Goal: Task Accomplishment & Management: Manage account settings

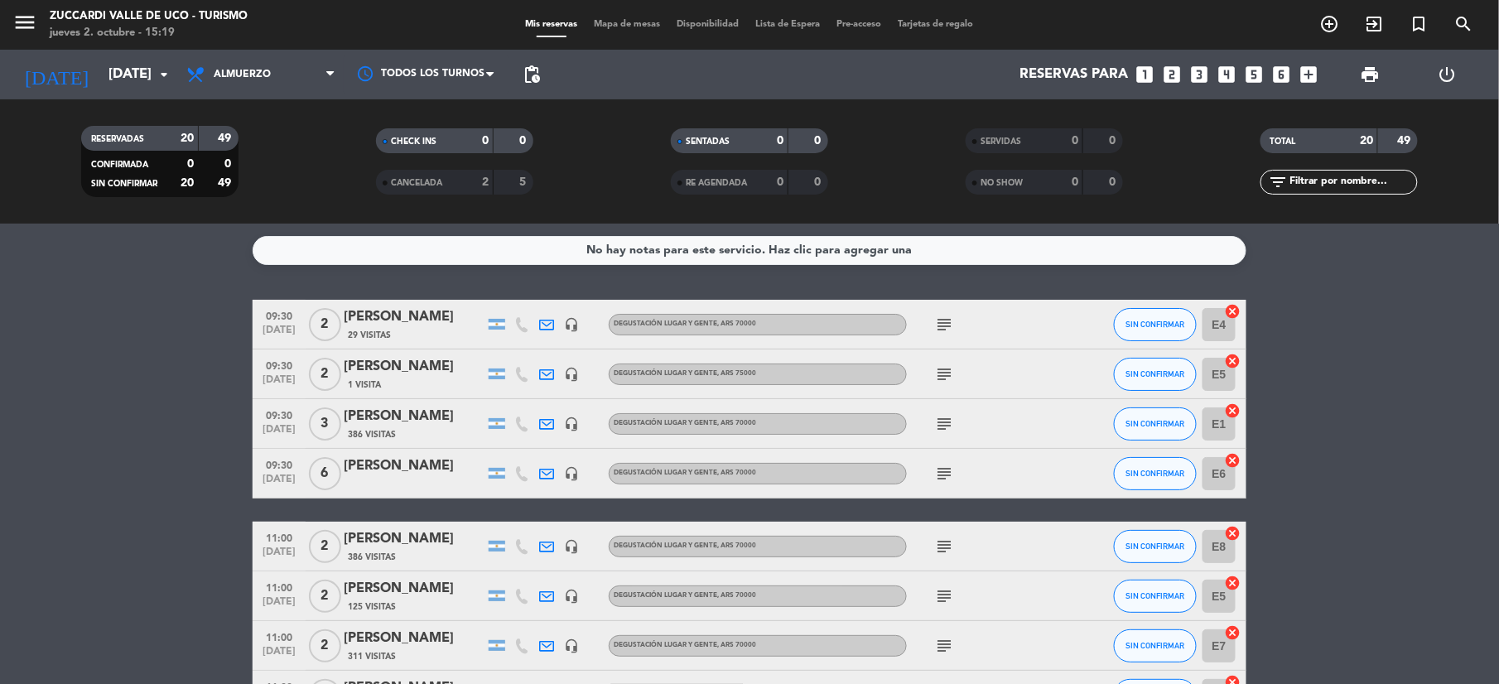
click at [1178, 78] on icon "looks_two" at bounding box center [1172, 75] width 22 height 22
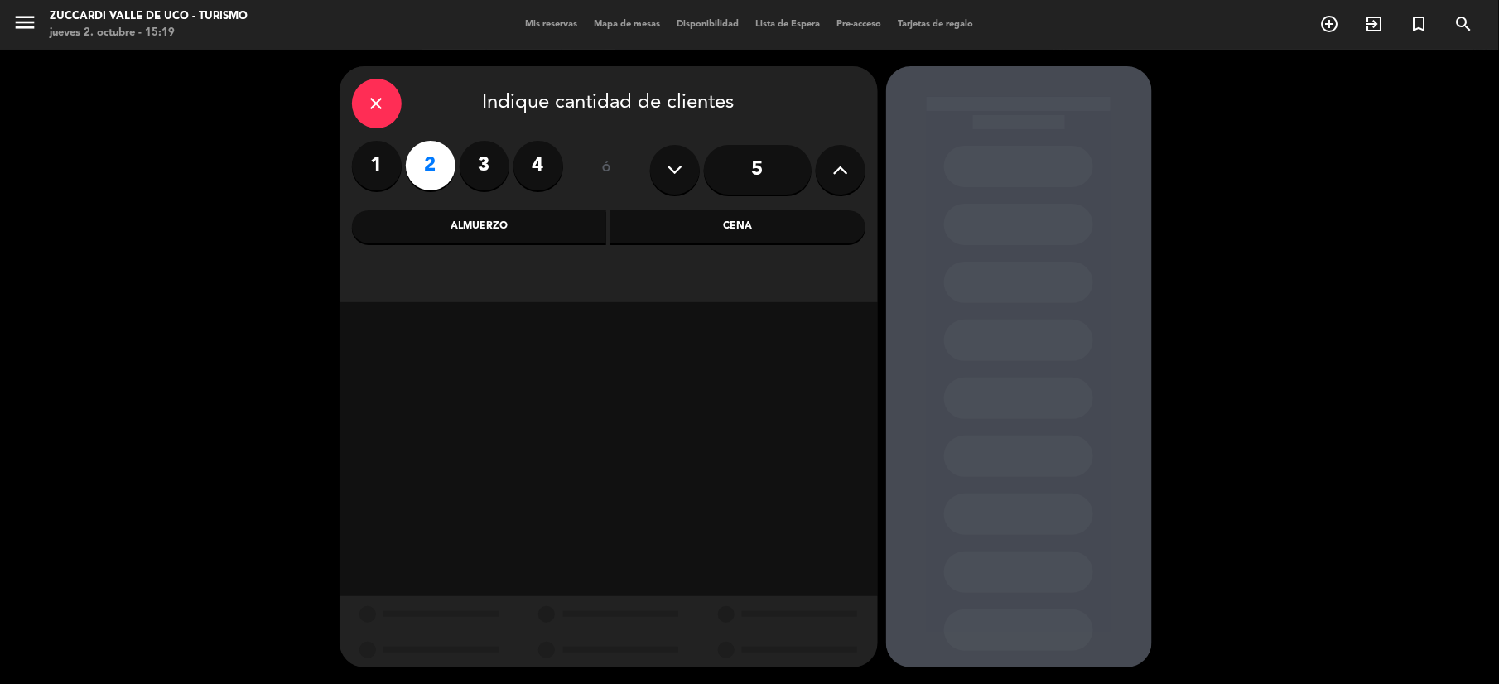
click at [527, 226] on div "Almuerzo" at bounding box center [479, 226] width 255 height 33
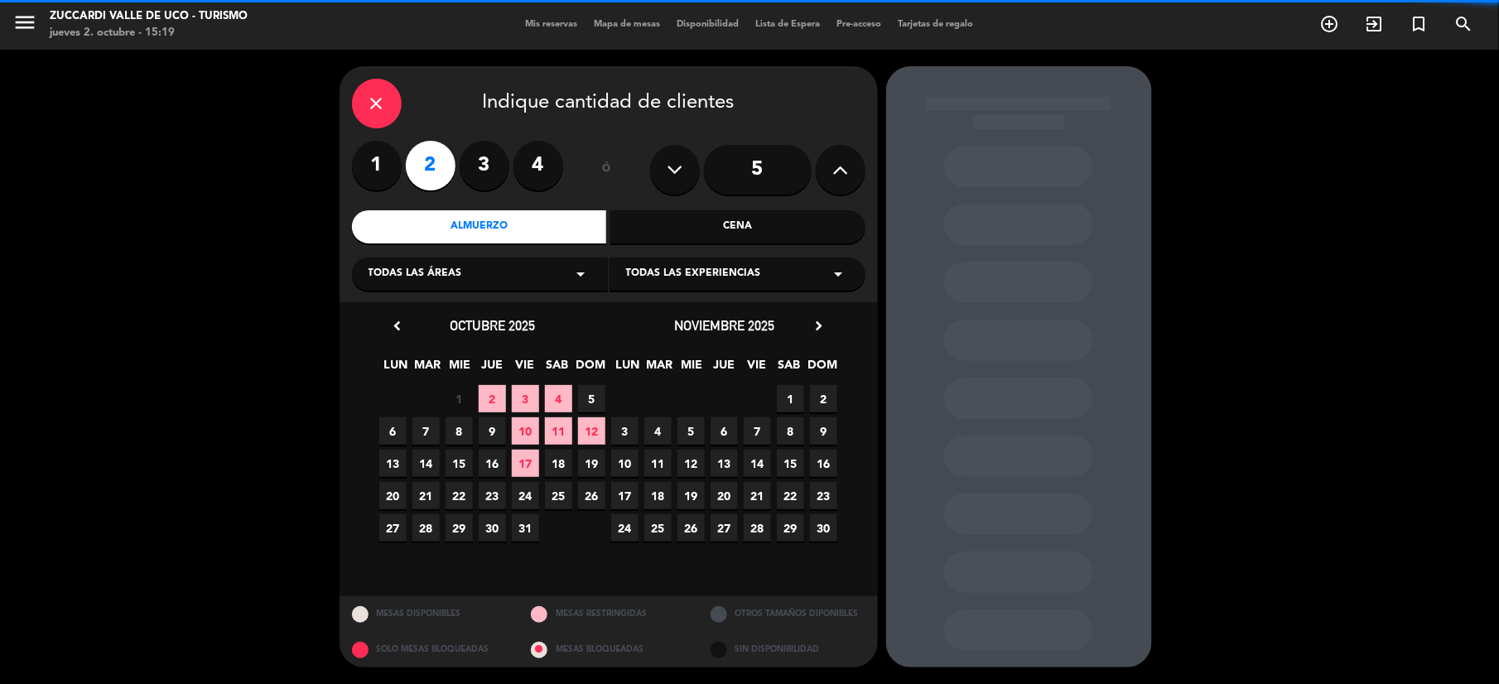
click at [514, 270] on div "Todas las áreas arrow_drop_down" at bounding box center [480, 274] width 256 height 33
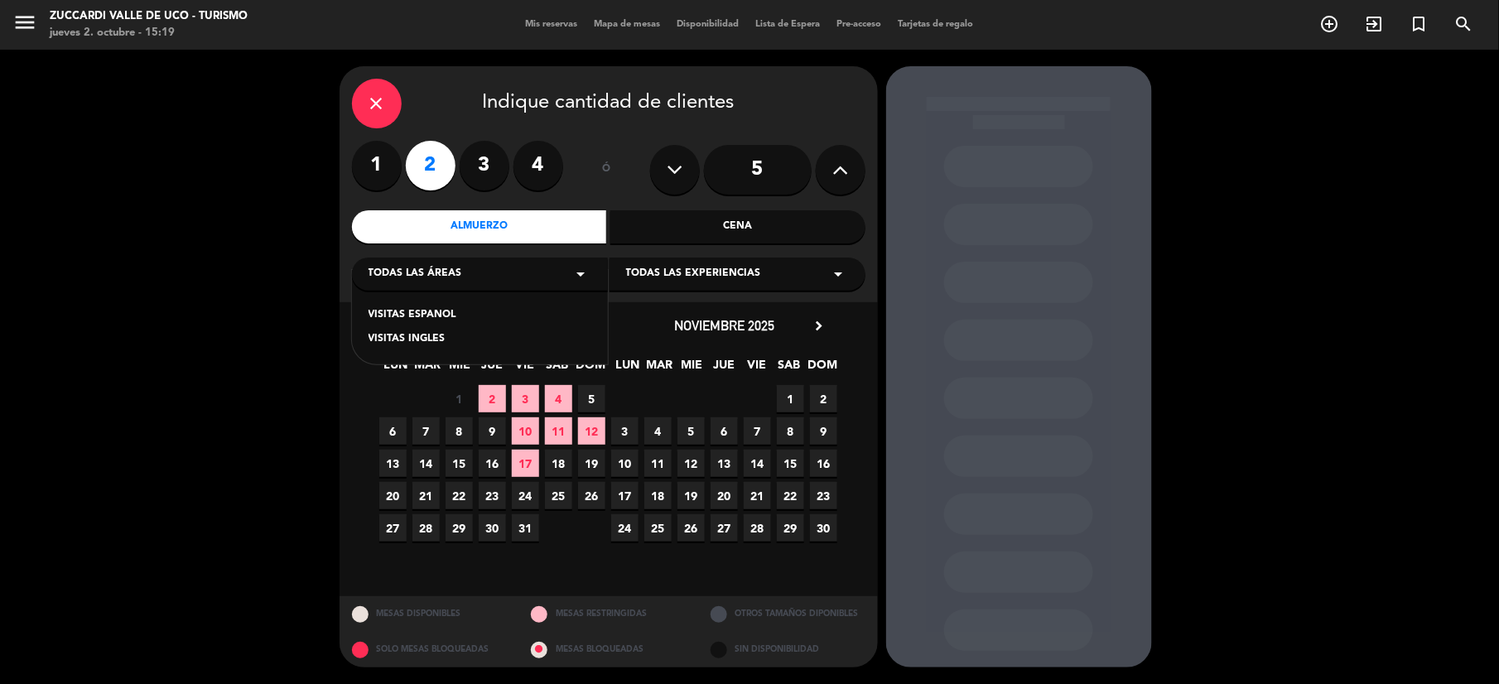
click at [514, 270] on div "Todas las áreas arrow_drop_down" at bounding box center [480, 274] width 256 height 33
click at [669, 263] on div "Todas las experiencias arrow_drop_down" at bounding box center [738, 274] width 256 height 33
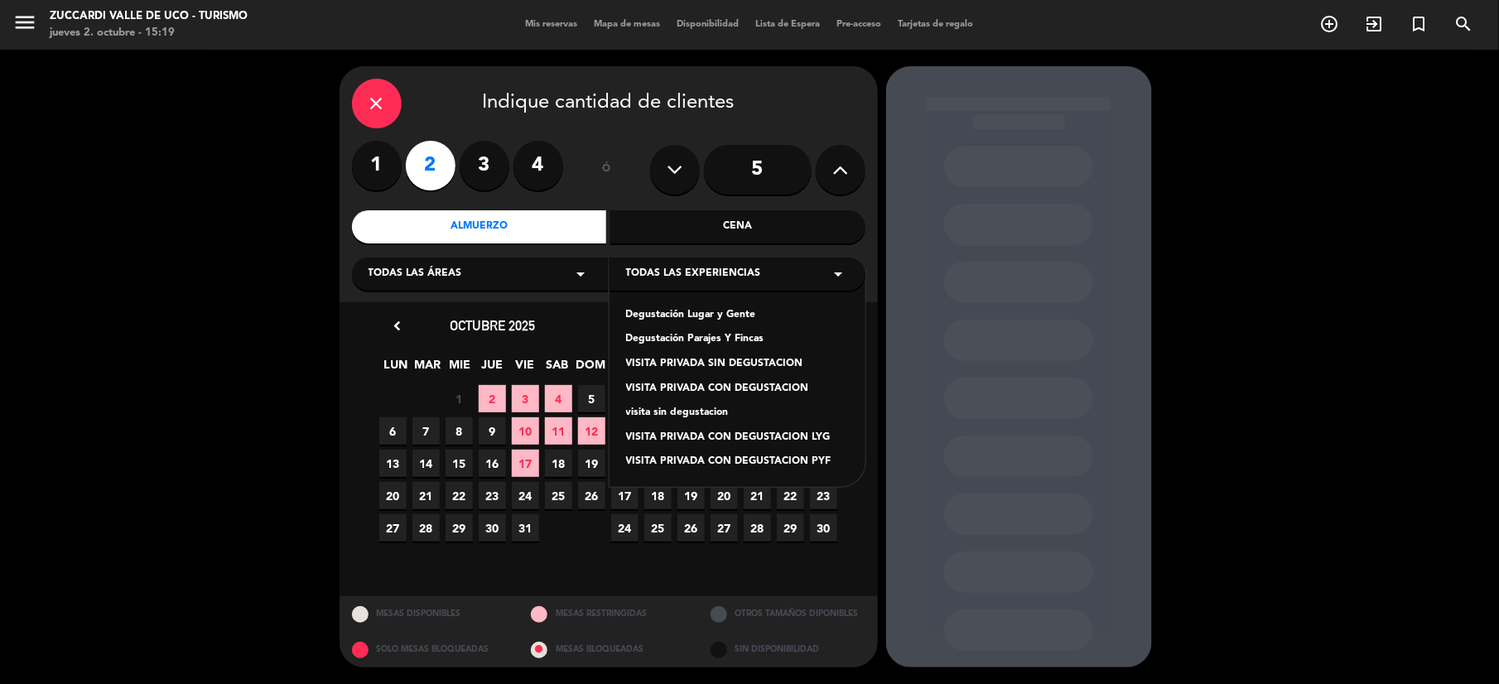
click at [4, 14] on div "menu Zuccardi [GEOGRAPHIC_DATA] - Turismo jueves 2. octubre - 15:19" at bounding box center [187, 25] width 375 height 39
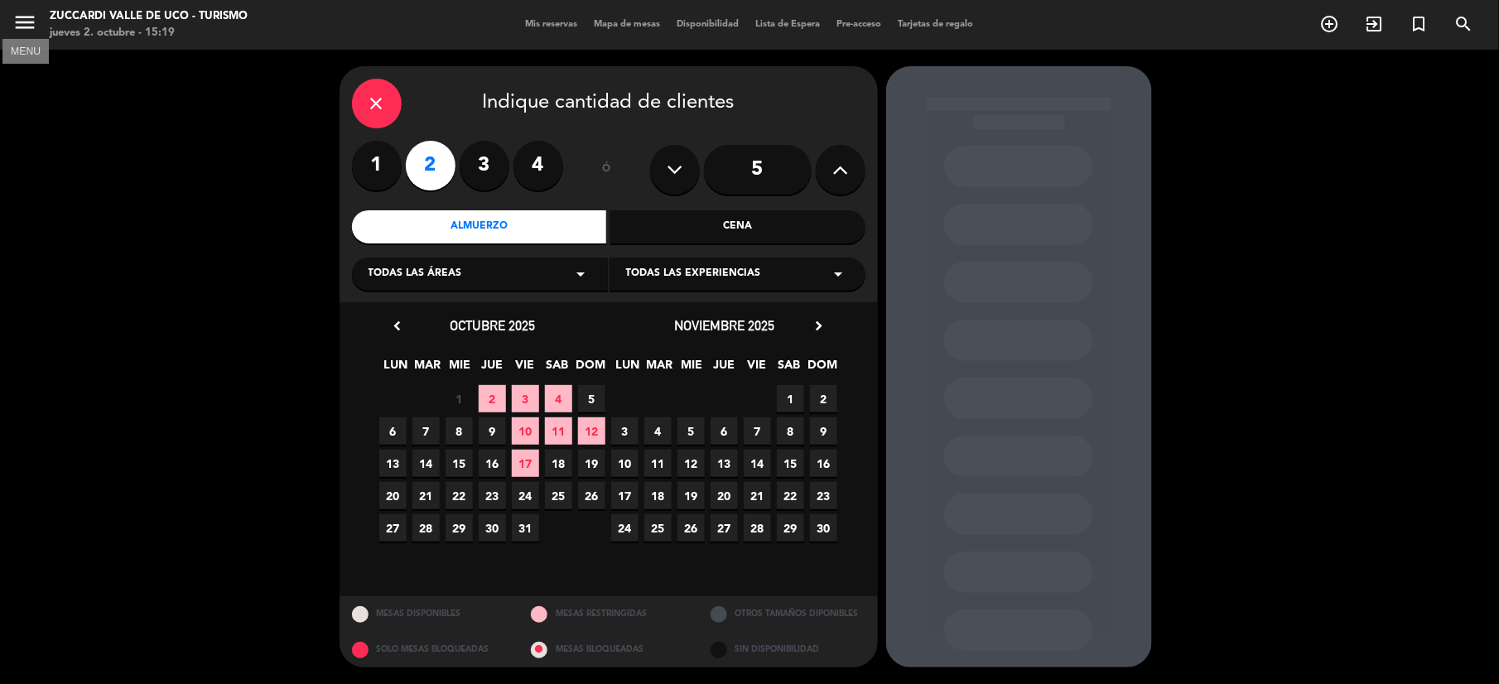
click at [25, 27] on icon "menu" at bounding box center [24, 22] width 25 height 25
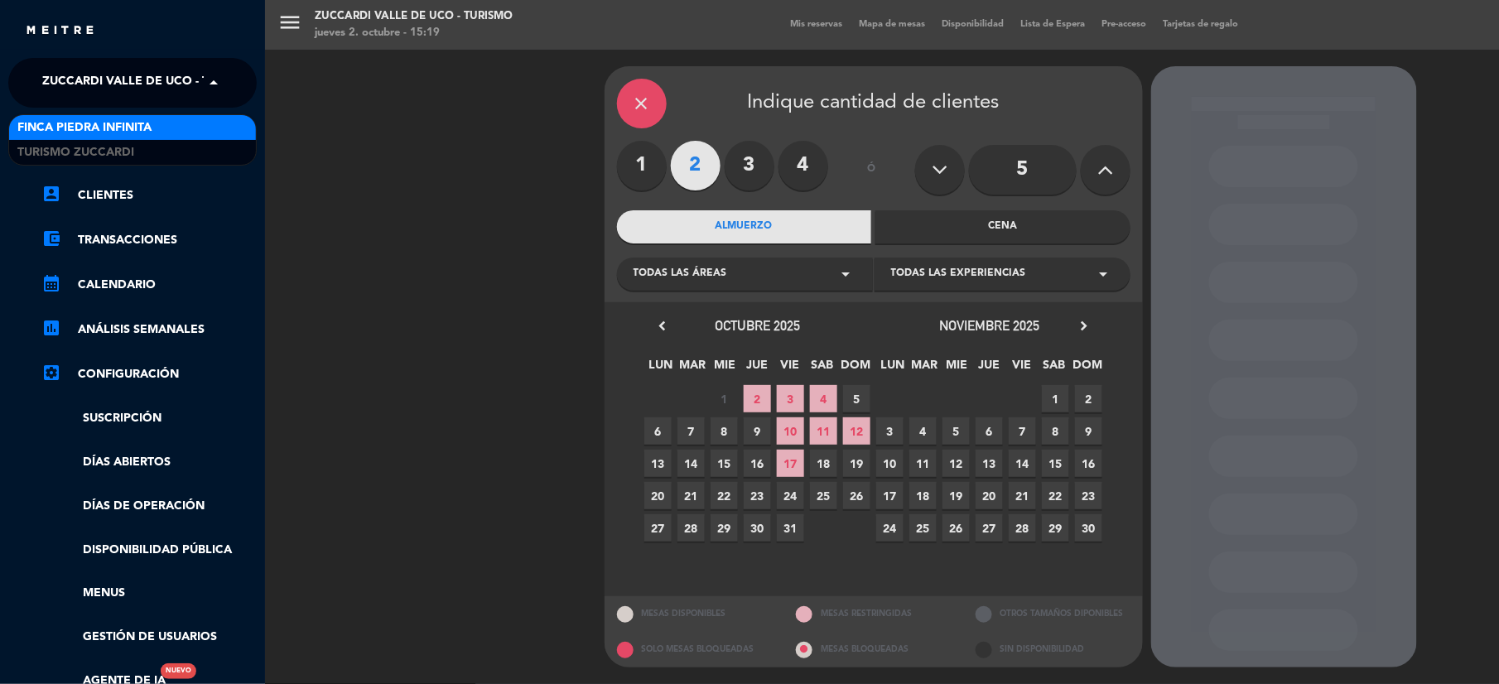
click at [85, 80] on span "Zuccardi Valle de Uco - Turismo" at bounding box center [148, 82] width 213 height 35
click at [83, 130] on span "Finca Piedra Infinita" at bounding box center [84, 127] width 134 height 19
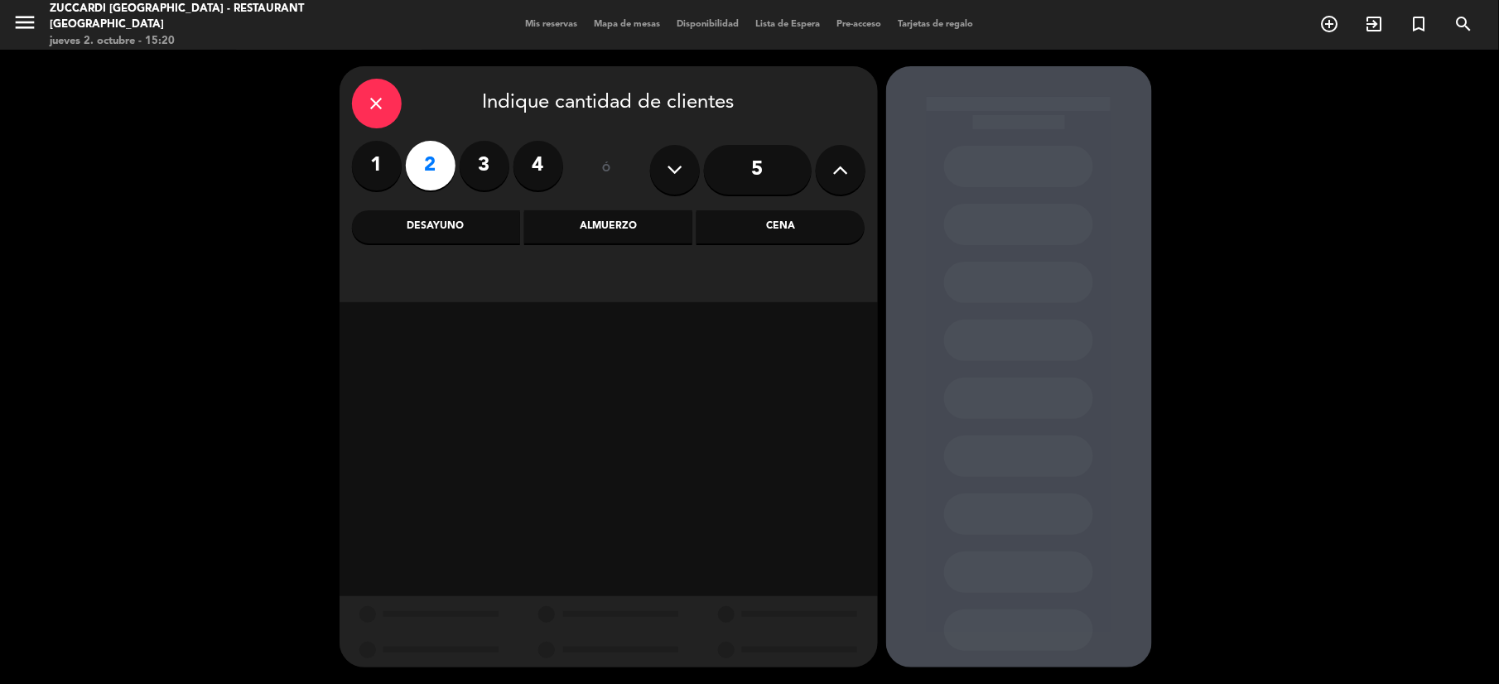
click at [611, 224] on div "Almuerzo" at bounding box center [608, 226] width 168 height 33
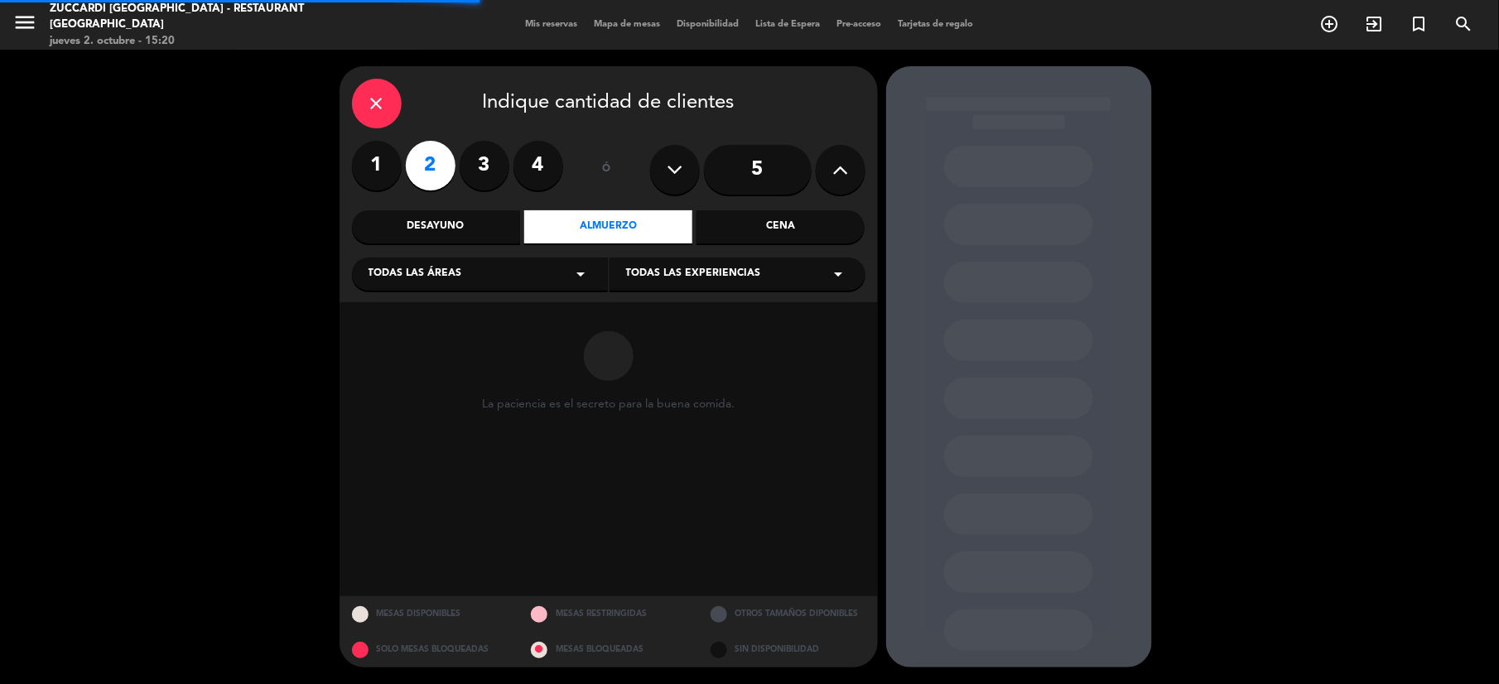
click at [534, 283] on div "Todas las áreas arrow_drop_down" at bounding box center [480, 274] width 256 height 33
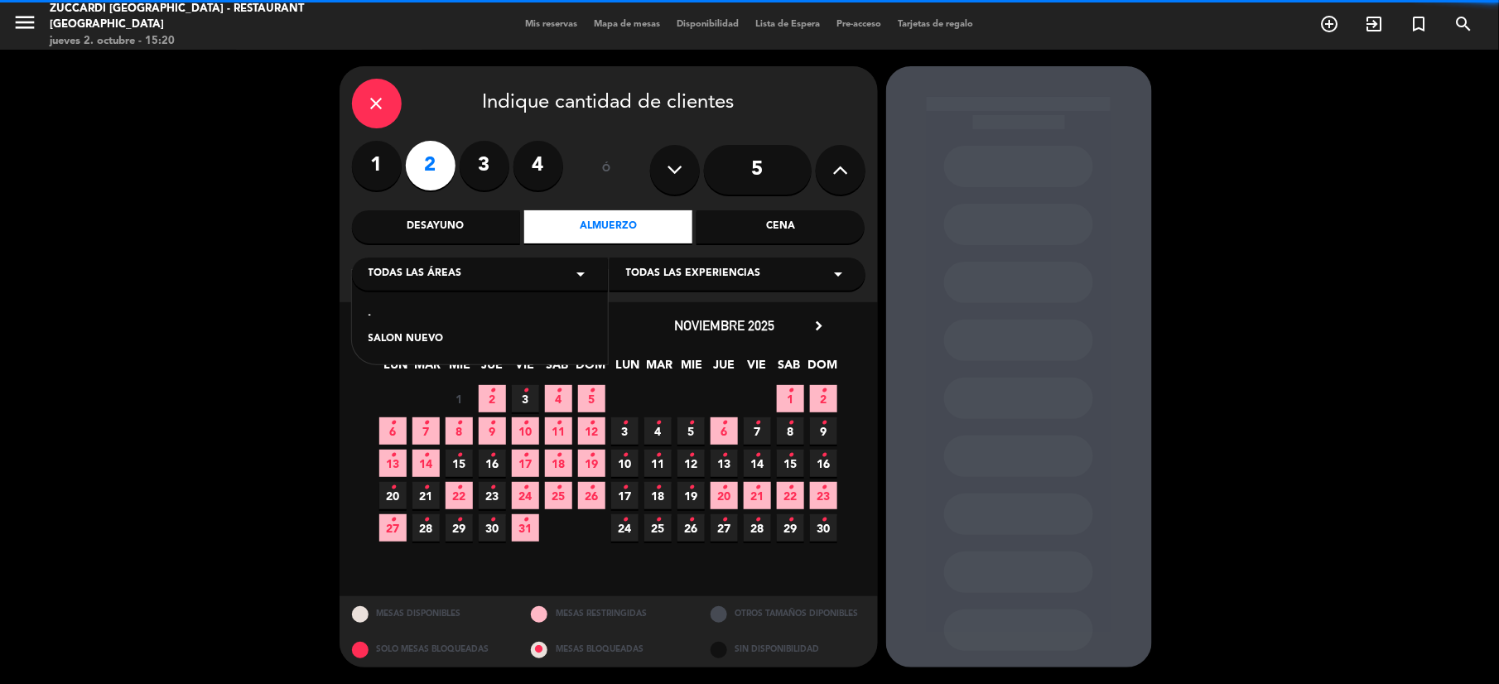
click at [452, 348] on div "SALON NUEVO" at bounding box center [480, 339] width 223 height 17
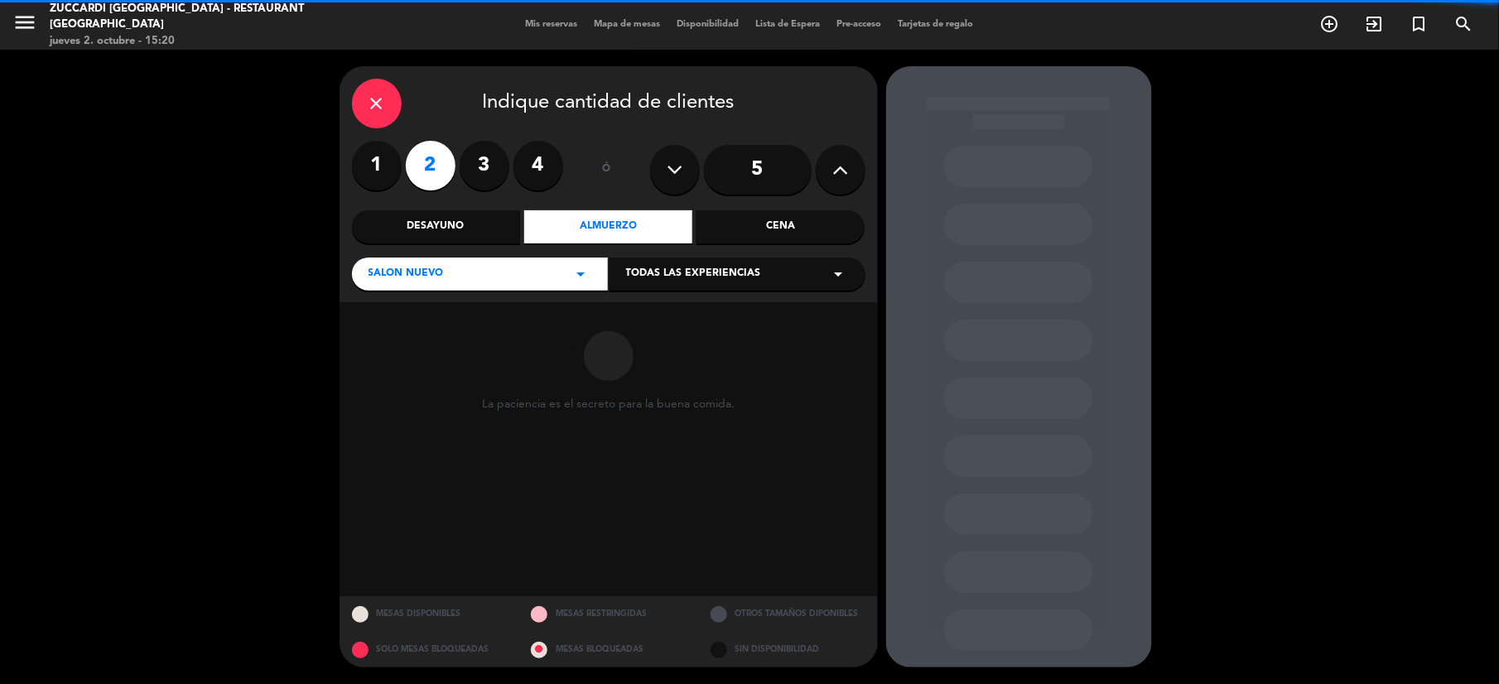
click at [719, 287] on div "Todas las experiencias arrow_drop_down" at bounding box center [738, 274] width 256 height 33
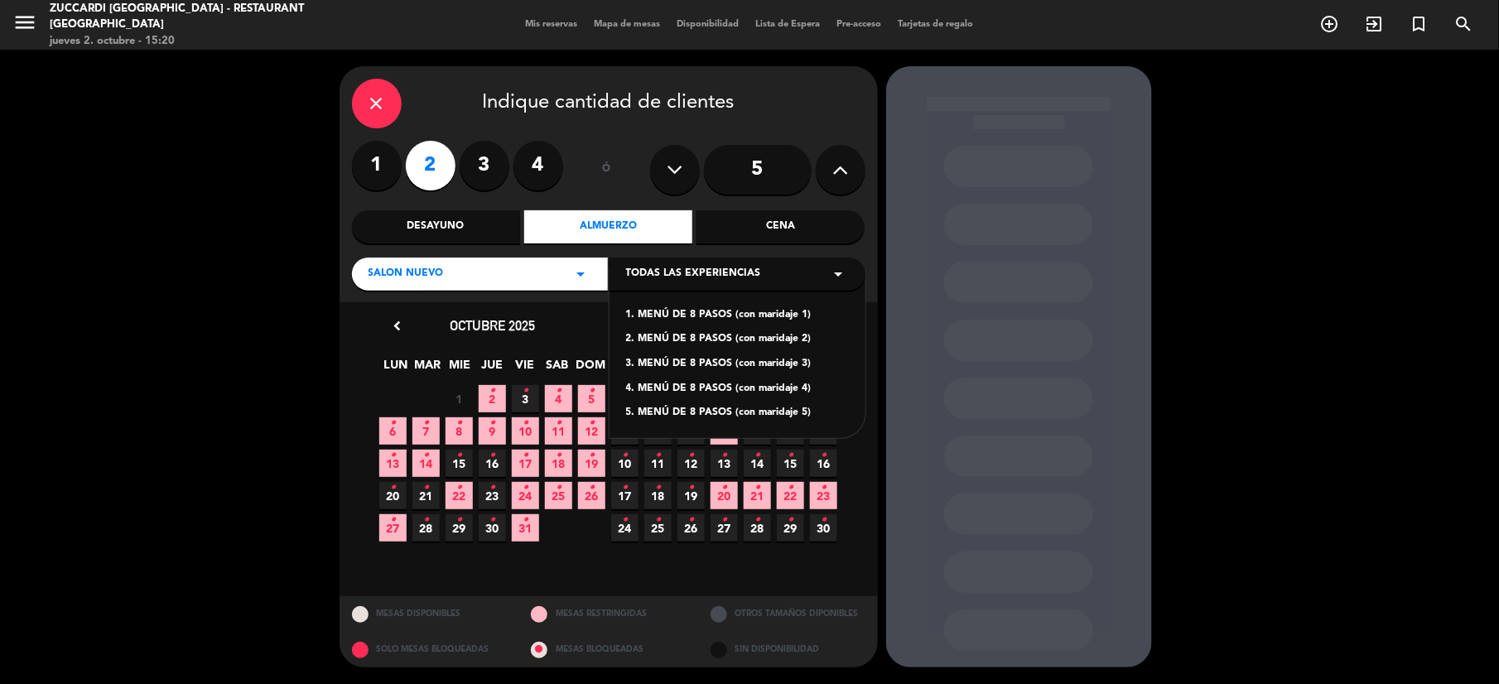
click at [674, 313] on div "1. MENÚ DE 8 PASOS (con maridaje 1)" at bounding box center [737, 315] width 223 height 17
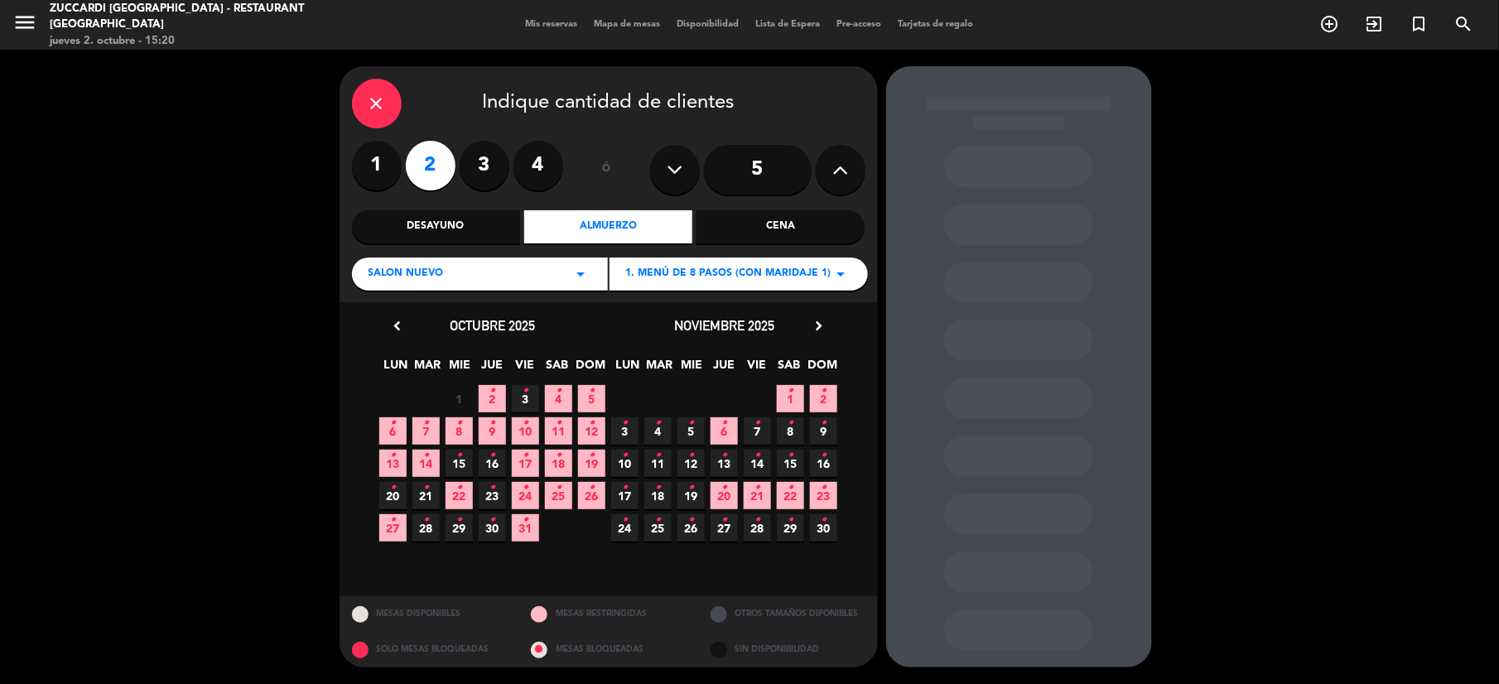
click at [823, 329] on icon "chevron_right" at bounding box center [819, 325] width 17 height 17
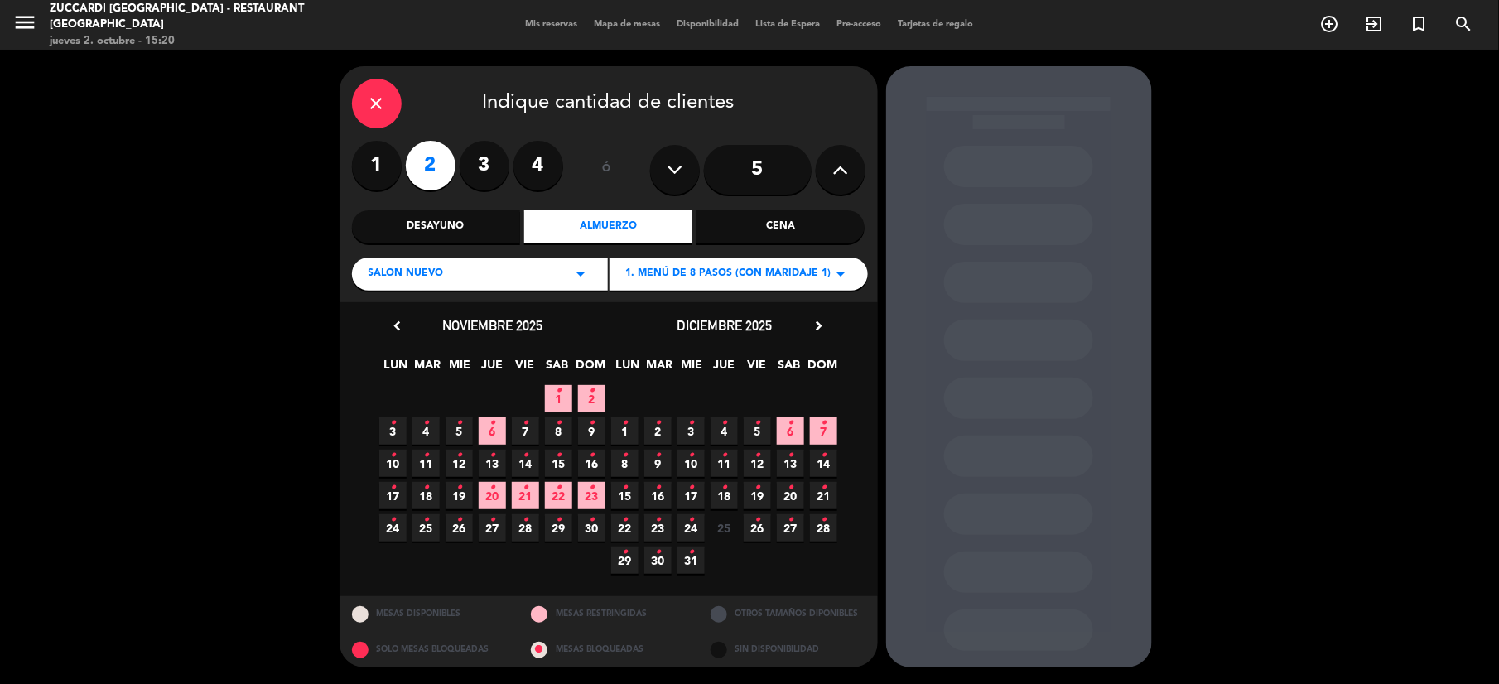
click at [663, 553] on span "30 •" at bounding box center [658, 560] width 27 height 27
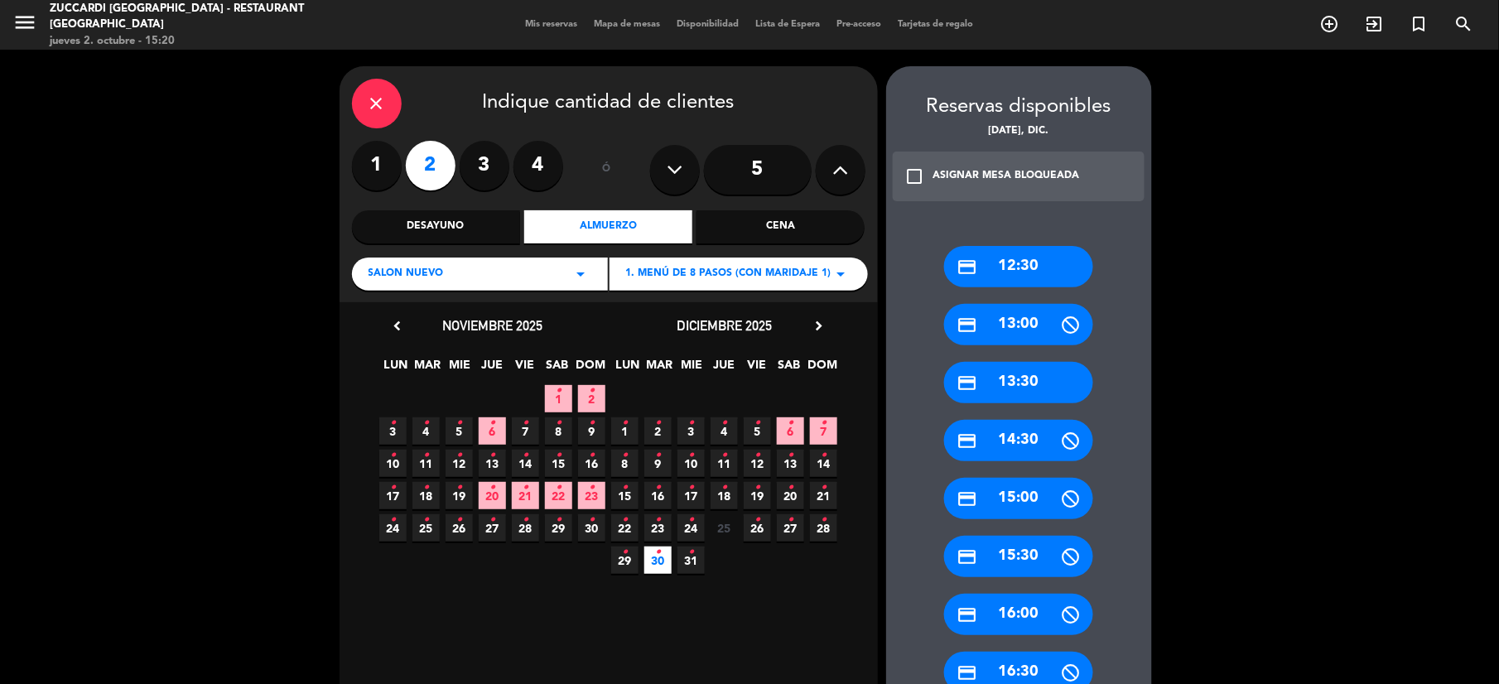
click at [1025, 290] on div "credit_card 12:30 credit_card 13:00 credit_card 13:30 credit_card 14:30 credit_…" at bounding box center [1019, 548] width 266 height 671
click at [1015, 280] on div "credit_card 12:30" at bounding box center [1018, 266] width 149 height 41
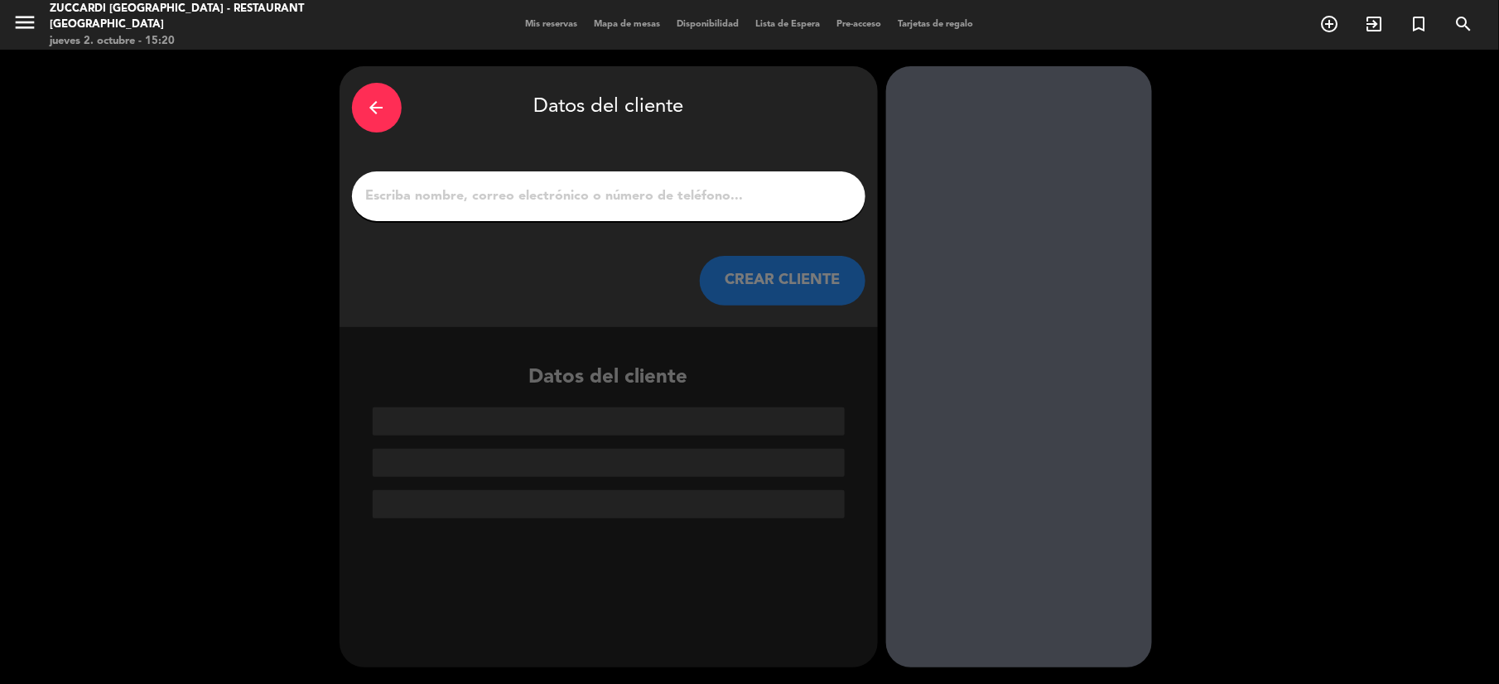
click at [565, 202] on input "1" at bounding box center [609, 196] width 489 height 23
paste input "[PERSON_NAME]"
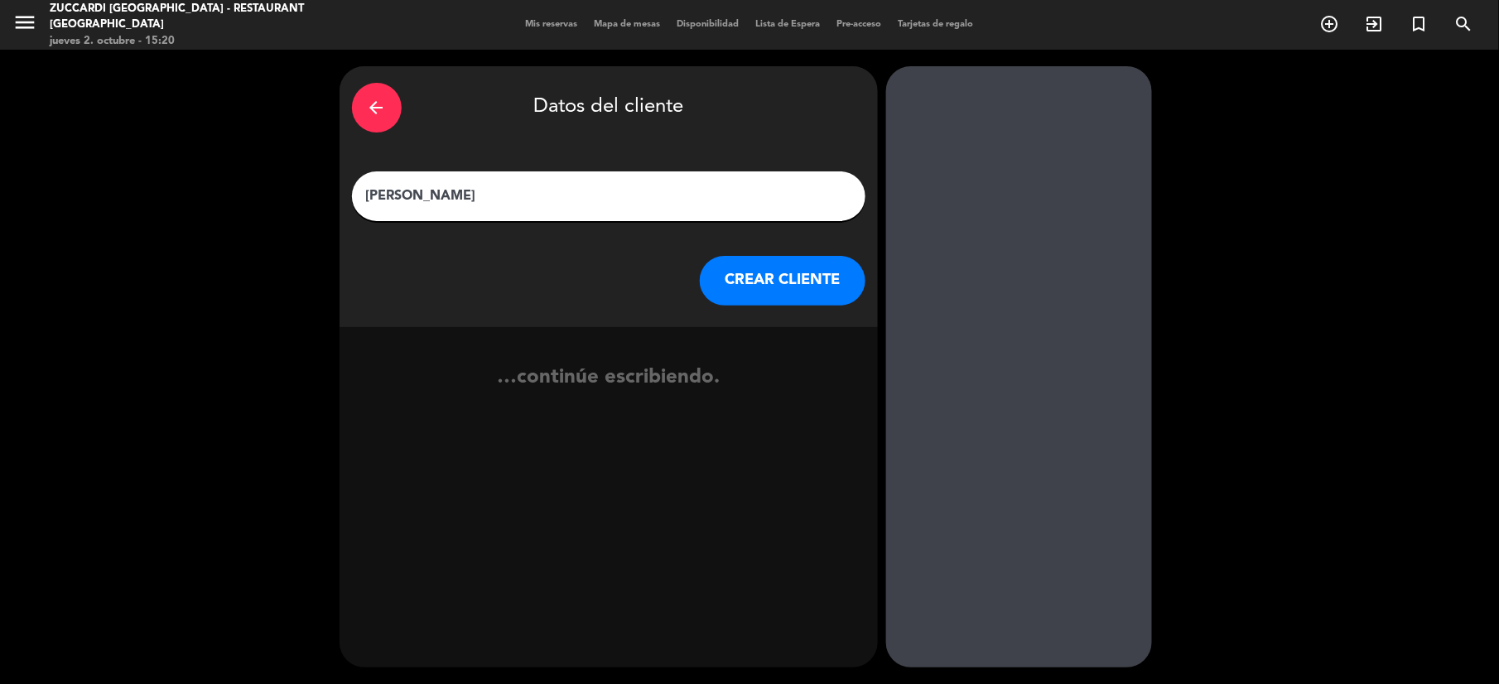
type input "[PERSON_NAME]"
click at [765, 293] on button "CREAR CLIENTE" at bounding box center [783, 281] width 166 height 50
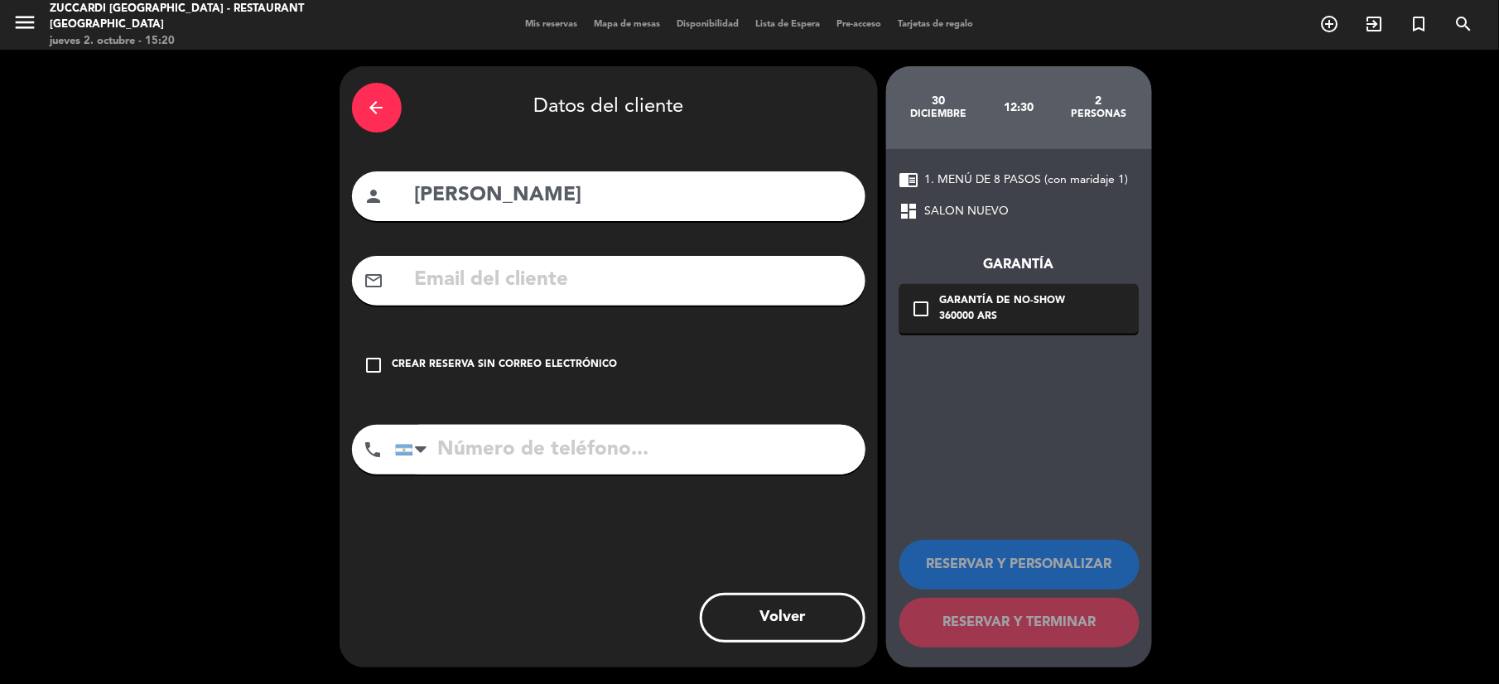
click at [514, 282] on input "text" at bounding box center [633, 280] width 440 height 34
paste input "[EMAIL_ADDRESS][DOMAIN_NAME]"
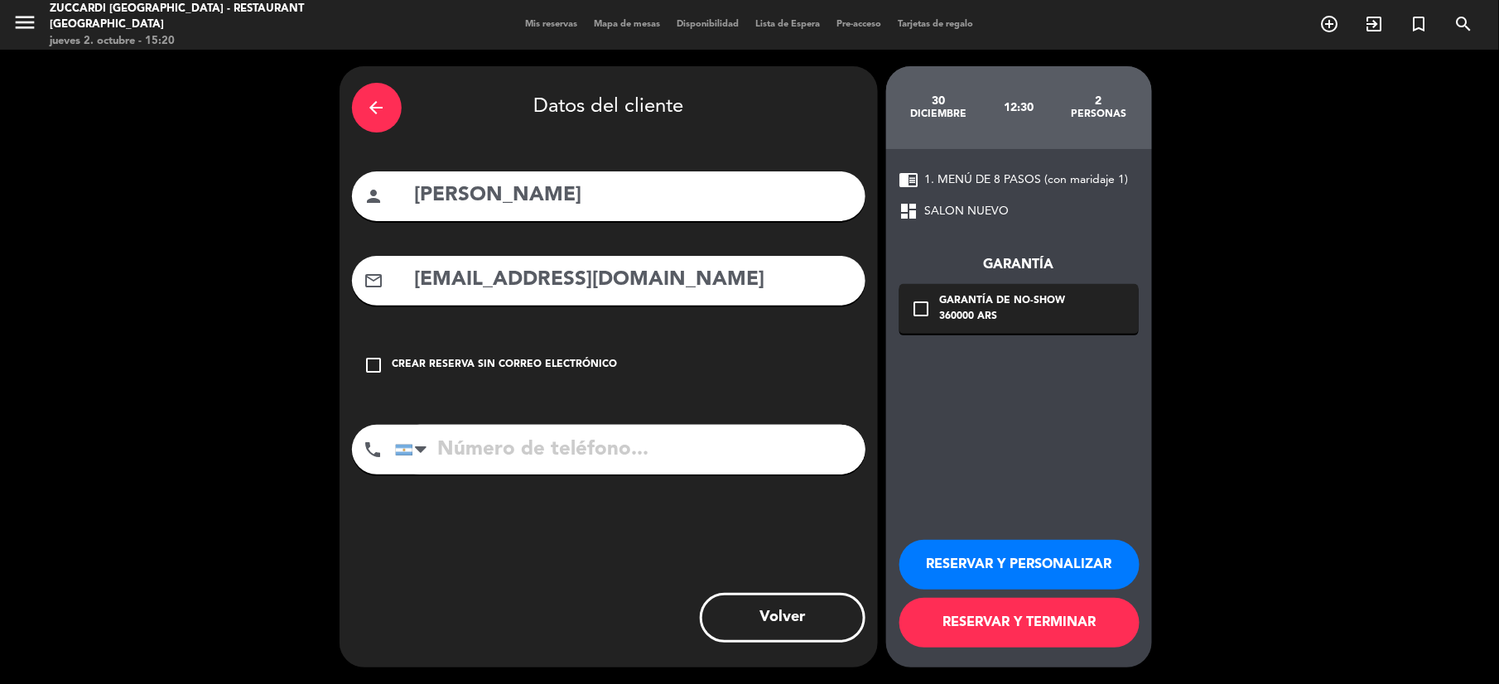
type input "[EMAIL_ADDRESS][DOMAIN_NAME]"
click at [915, 313] on icon "check_box_outline_blank" at bounding box center [922, 309] width 20 height 20
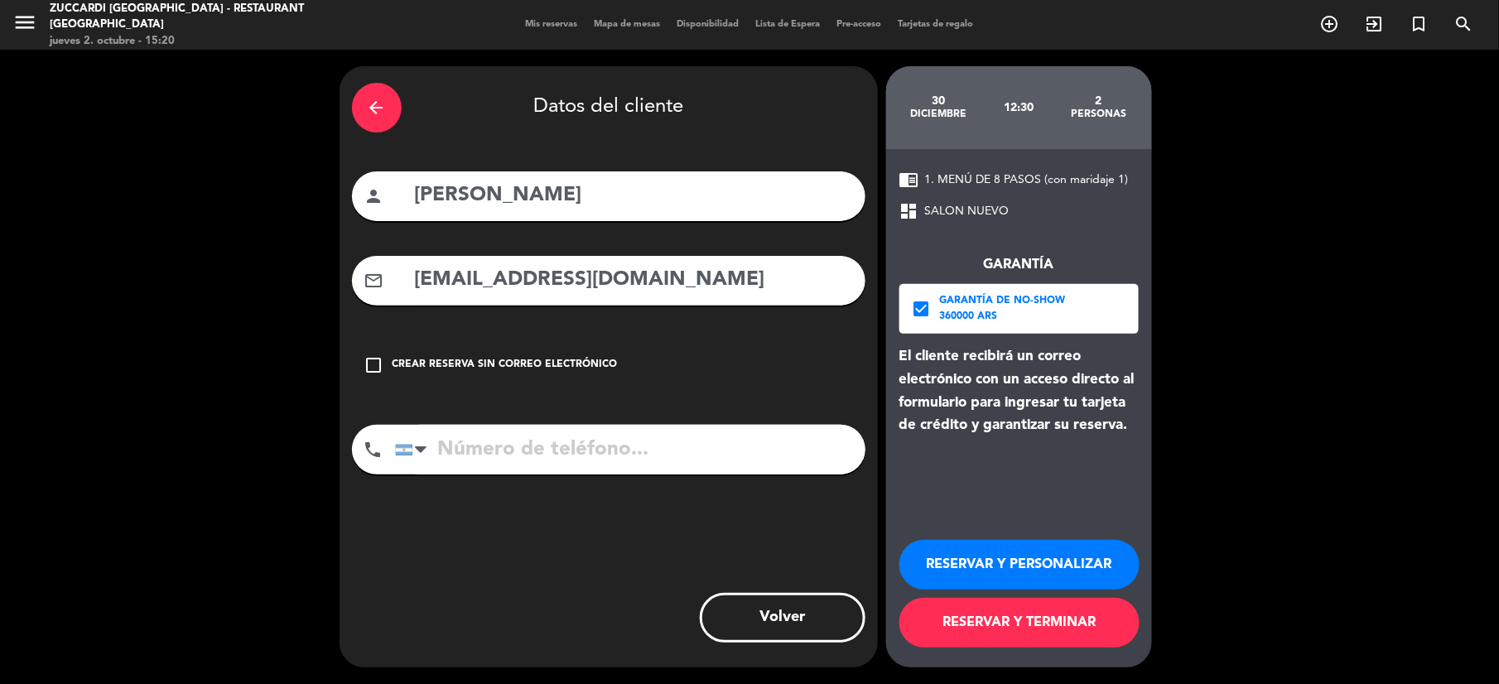
click at [611, 442] on input "tel" at bounding box center [630, 450] width 471 height 50
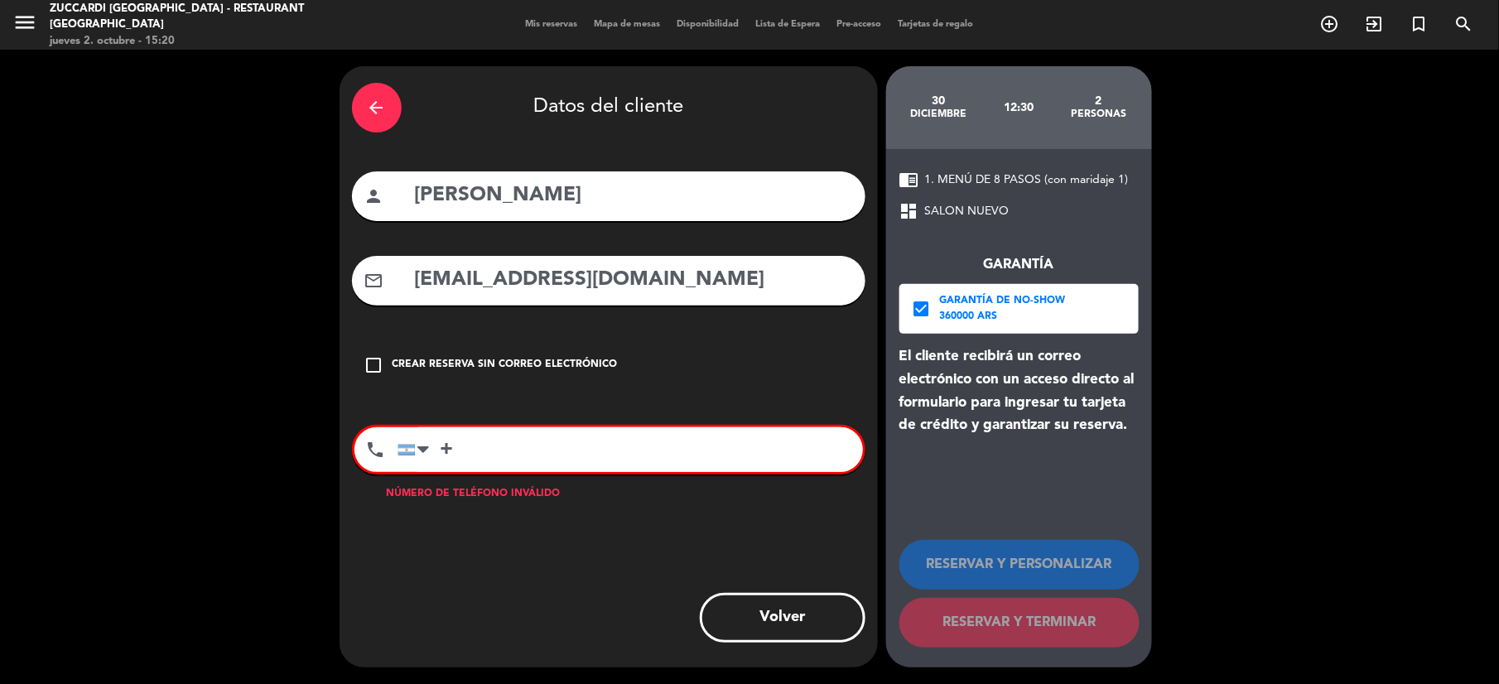
paste input "5585981170017"
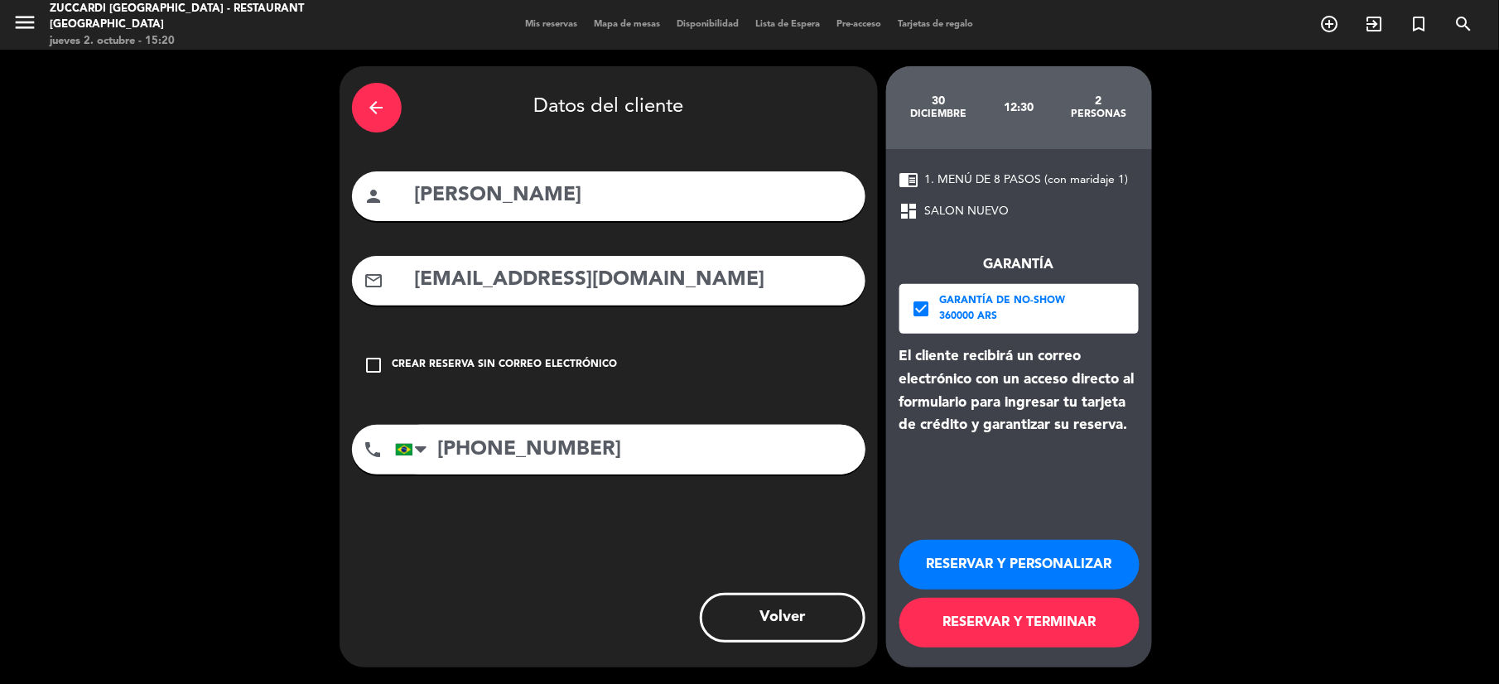
type input "[PHONE_NUMBER]"
click at [988, 561] on button "RESERVAR Y PERSONALIZAR" at bounding box center [1020, 565] width 240 height 50
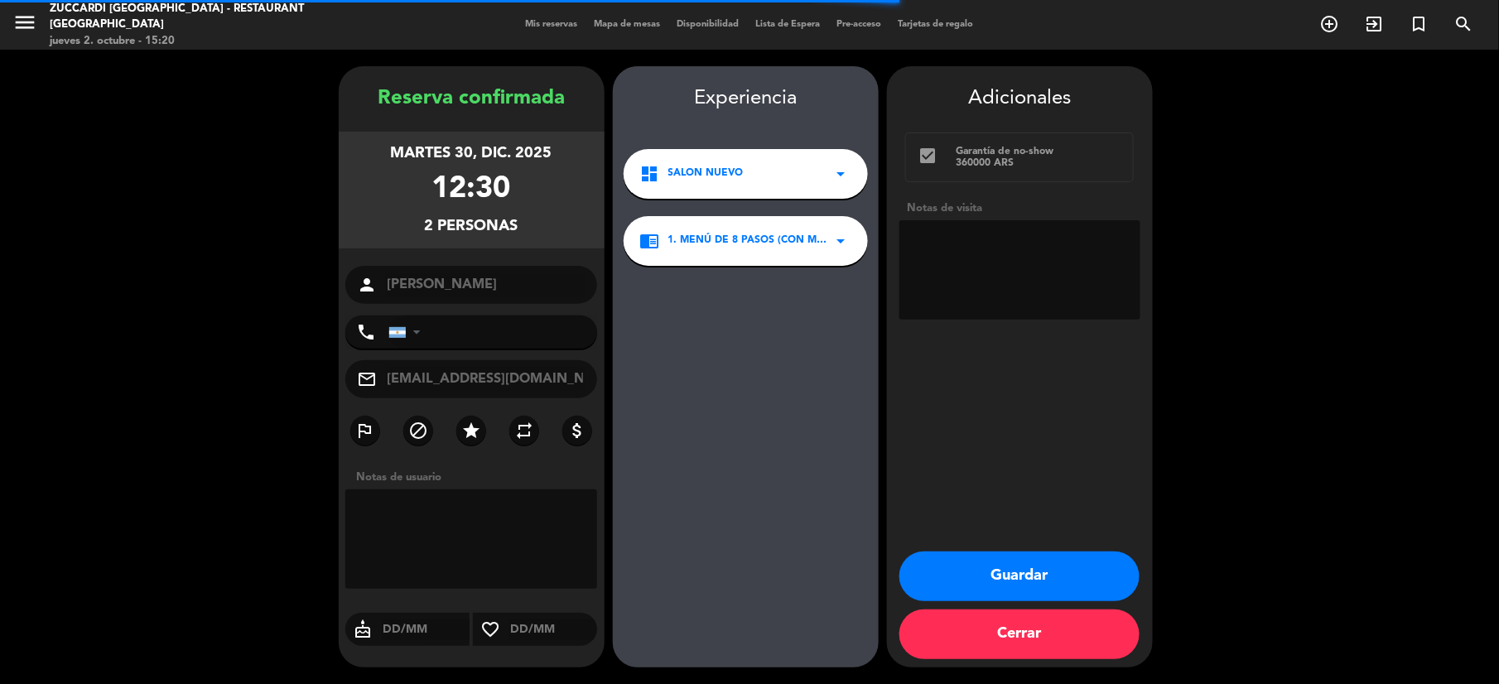
type input "[PHONE_NUMBER]"
click at [953, 242] on textarea at bounding box center [1020, 269] width 241 height 99
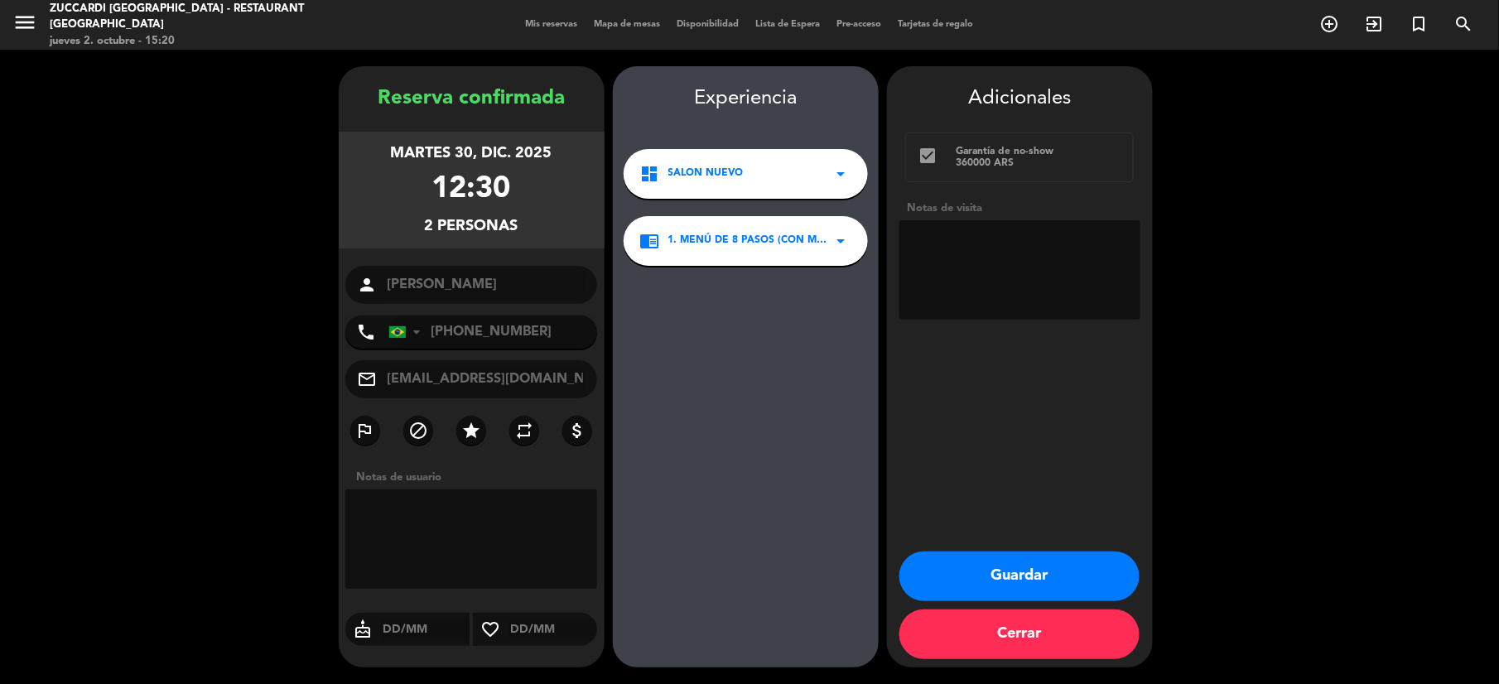
paste textarea "Pouco sal e pouca gordura Vinho leve , nunca vinho seco"
type textarea "Pouco sal e pouca gordura Vinho leve , nunca vinho seco. Paga pax. Op [PERSON_N…"
click at [1036, 568] on button "Guardar" at bounding box center [1020, 577] width 240 height 50
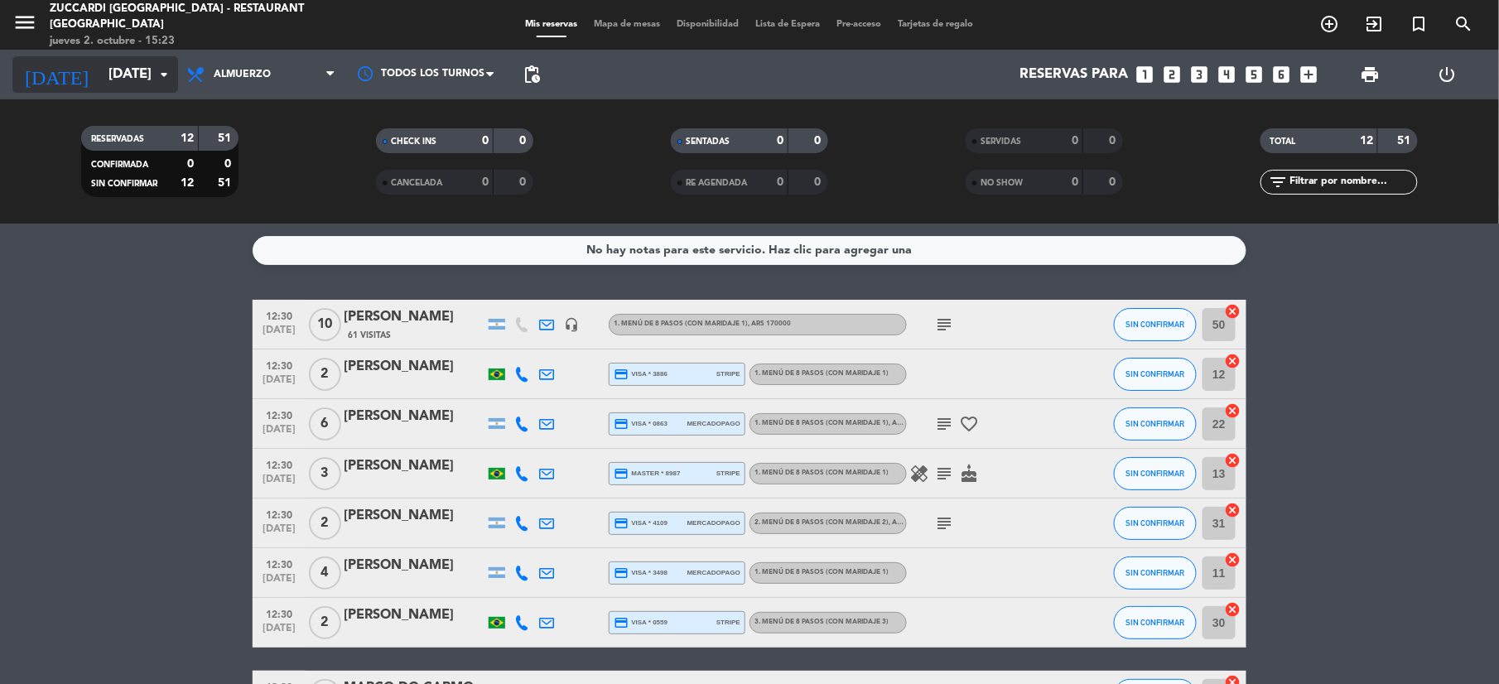
click at [100, 70] on input "[DATE]" at bounding box center [189, 75] width 178 height 32
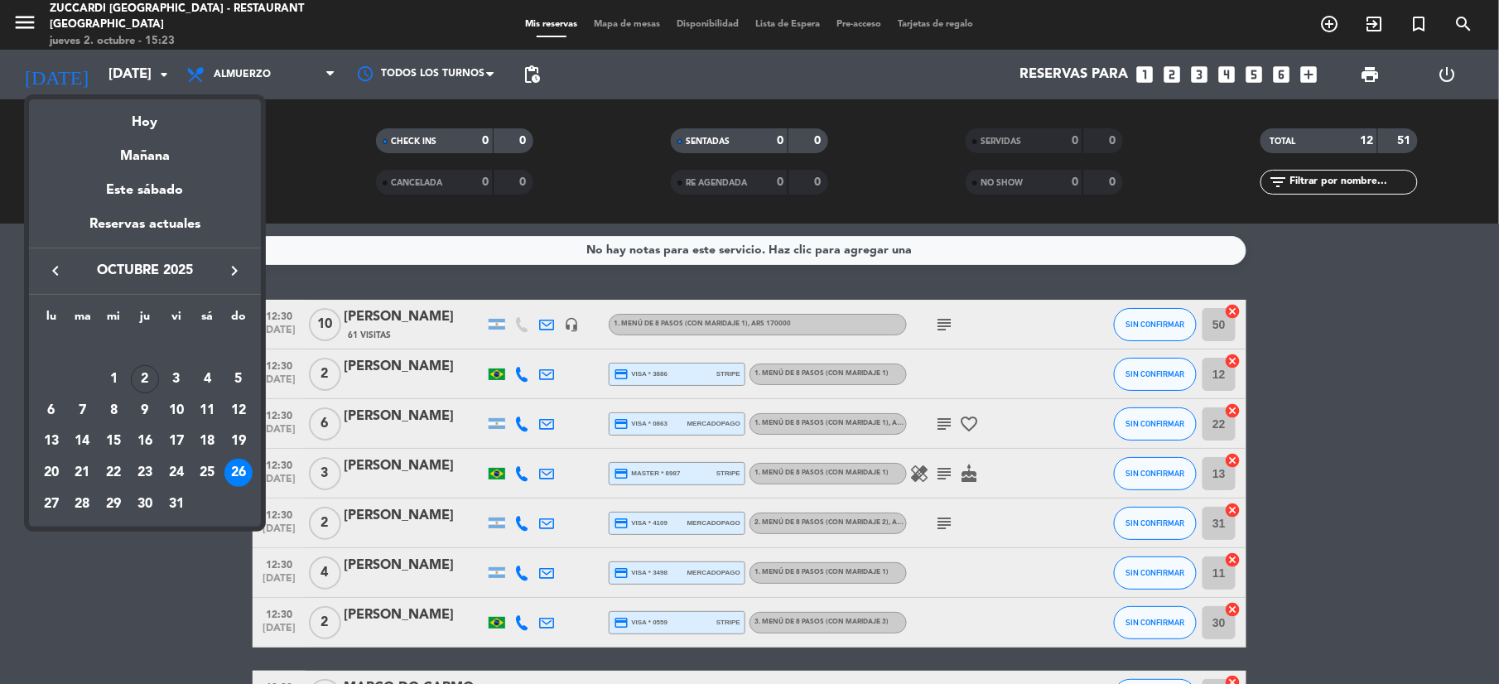
click at [64, 258] on div "keyboard_arrow_left octubre 2025 keyboard_arrow_right" at bounding box center [145, 271] width 232 height 46
click at [63, 276] on icon "keyboard_arrow_left" at bounding box center [56, 271] width 20 height 20
click at [249, 266] on div "keyboard_arrow_left septiembre 2025 keyboard_arrow_right" at bounding box center [145, 271] width 232 height 46
click at [236, 276] on icon "keyboard_arrow_right" at bounding box center [235, 271] width 20 height 20
click at [233, 283] on div "keyboard_arrow_left octubre 2025 keyboard_arrow_right" at bounding box center [145, 271] width 232 height 46
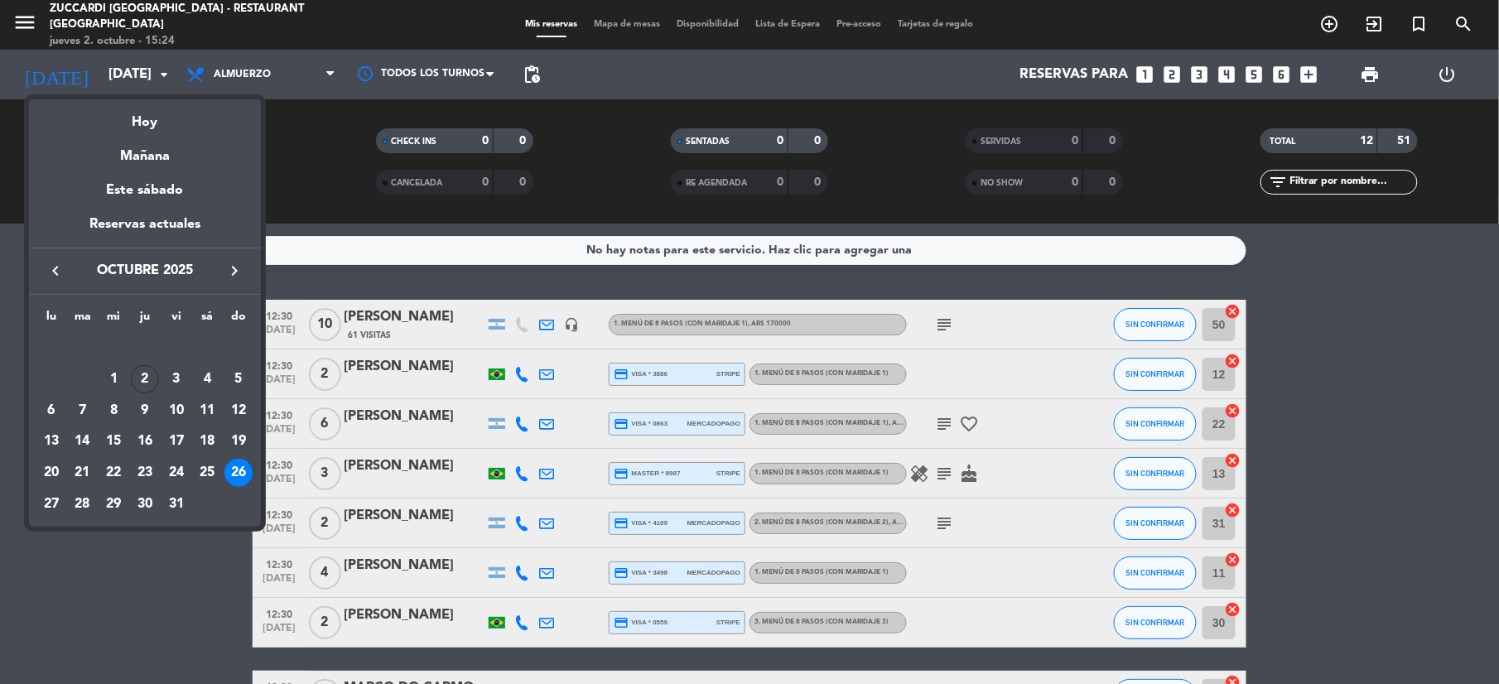
click at [235, 276] on icon "keyboard_arrow_right" at bounding box center [235, 271] width 20 height 20
click at [174, 408] on div "14" at bounding box center [176, 411] width 28 height 28
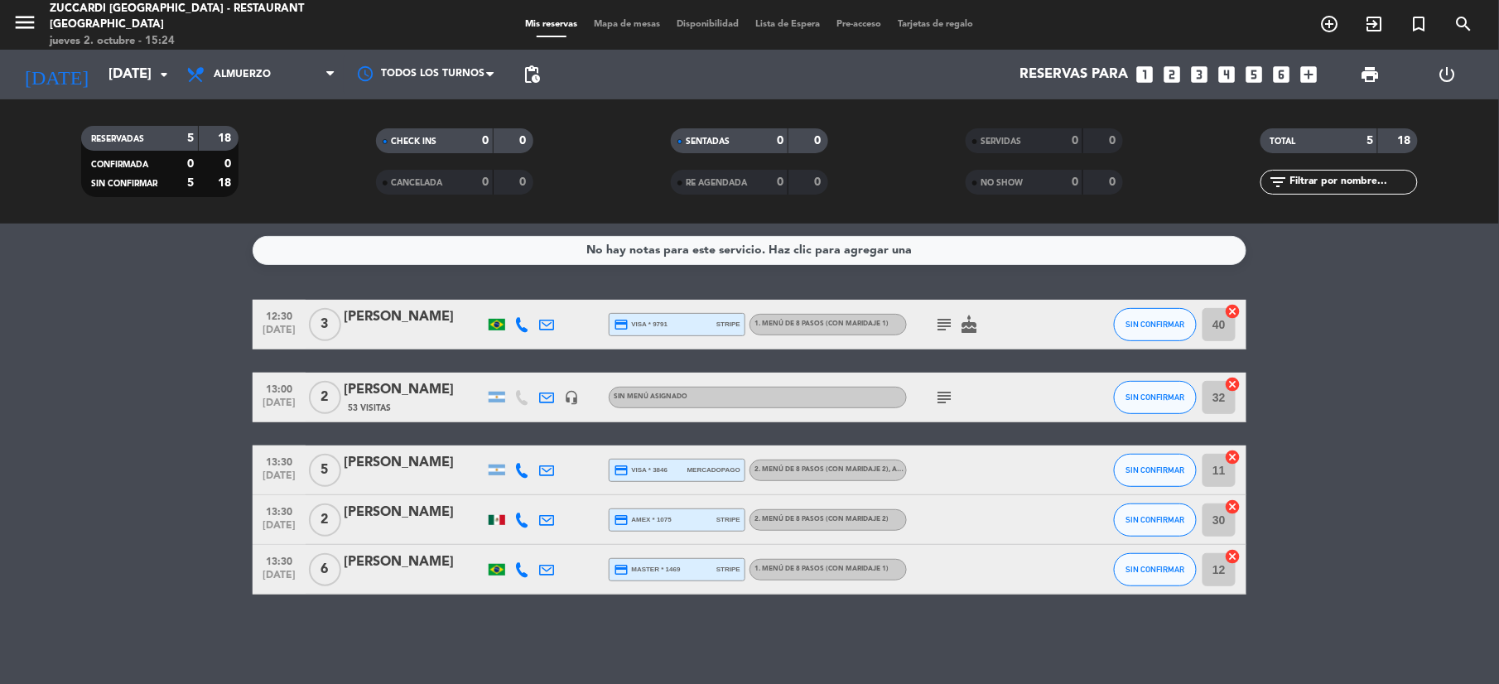
click at [257, 104] on div "RESERVADAS 5 18 CONFIRMADA 0 0 SIN CONFIRMAR 5 18 CHECK INS 0 0 CANCELADA 0 0 S…" at bounding box center [749, 161] width 1499 height 124
click at [263, 81] on span "Almuerzo" at bounding box center [261, 74] width 166 height 36
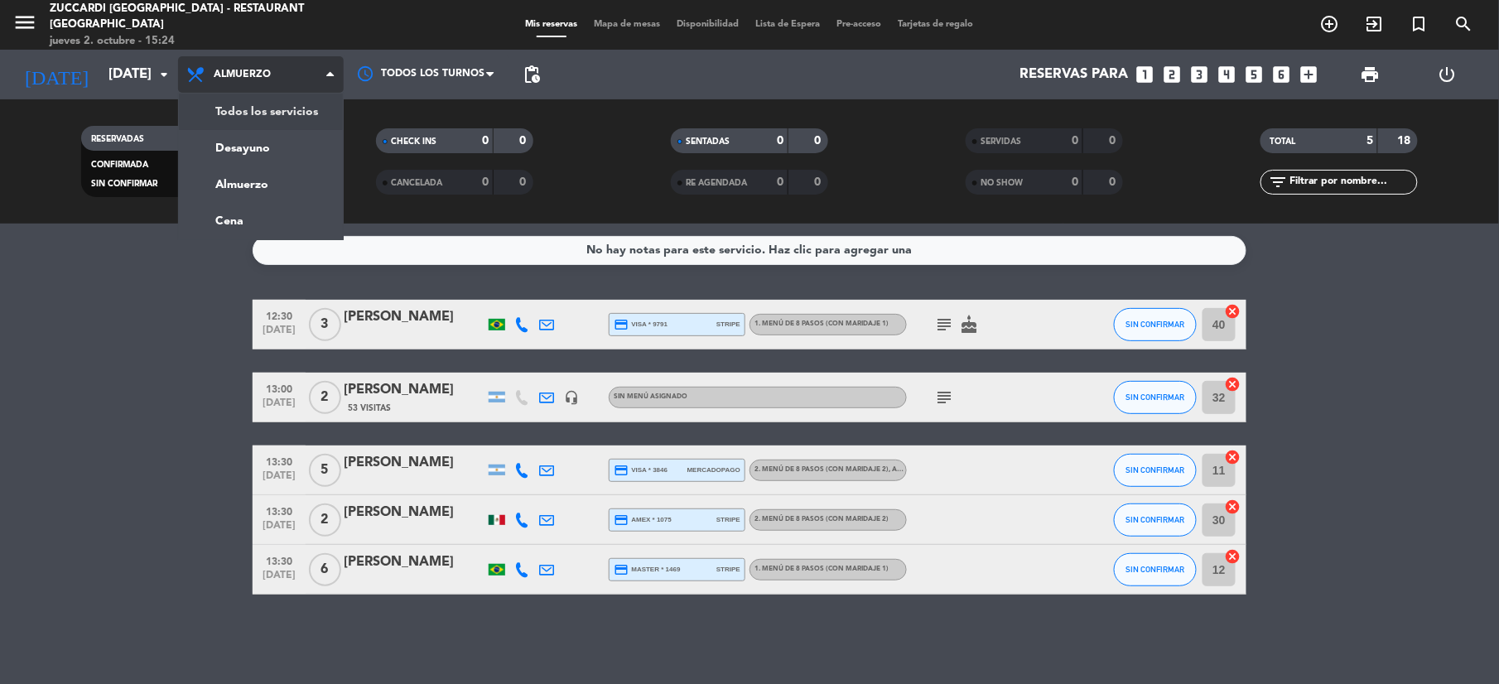
click at [278, 101] on div "menu Zuccardi [GEOGRAPHIC_DATA] - Restaurant Piedra Infinita jueves 2. octubre …" at bounding box center [749, 112] width 1499 height 224
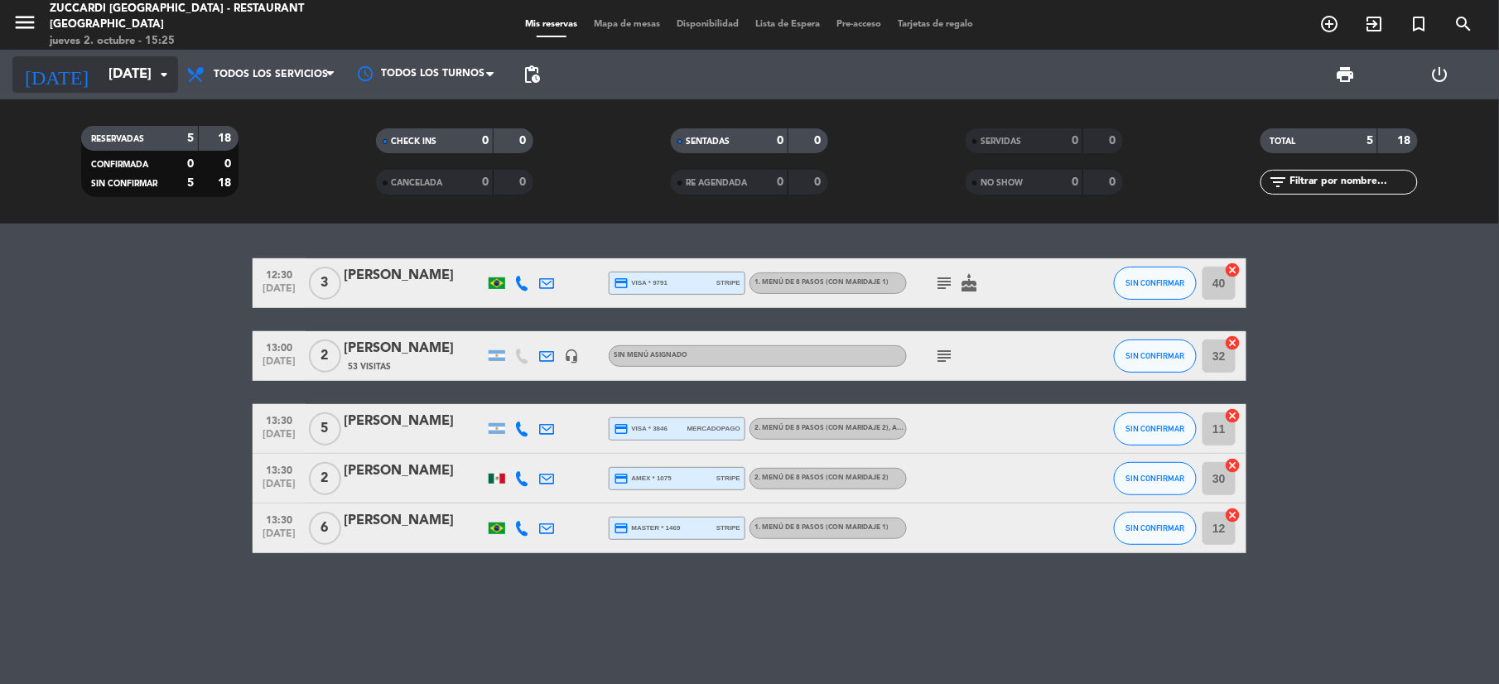
click at [110, 63] on input "[DATE]" at bounding box center [189, 75] width 178 height 32
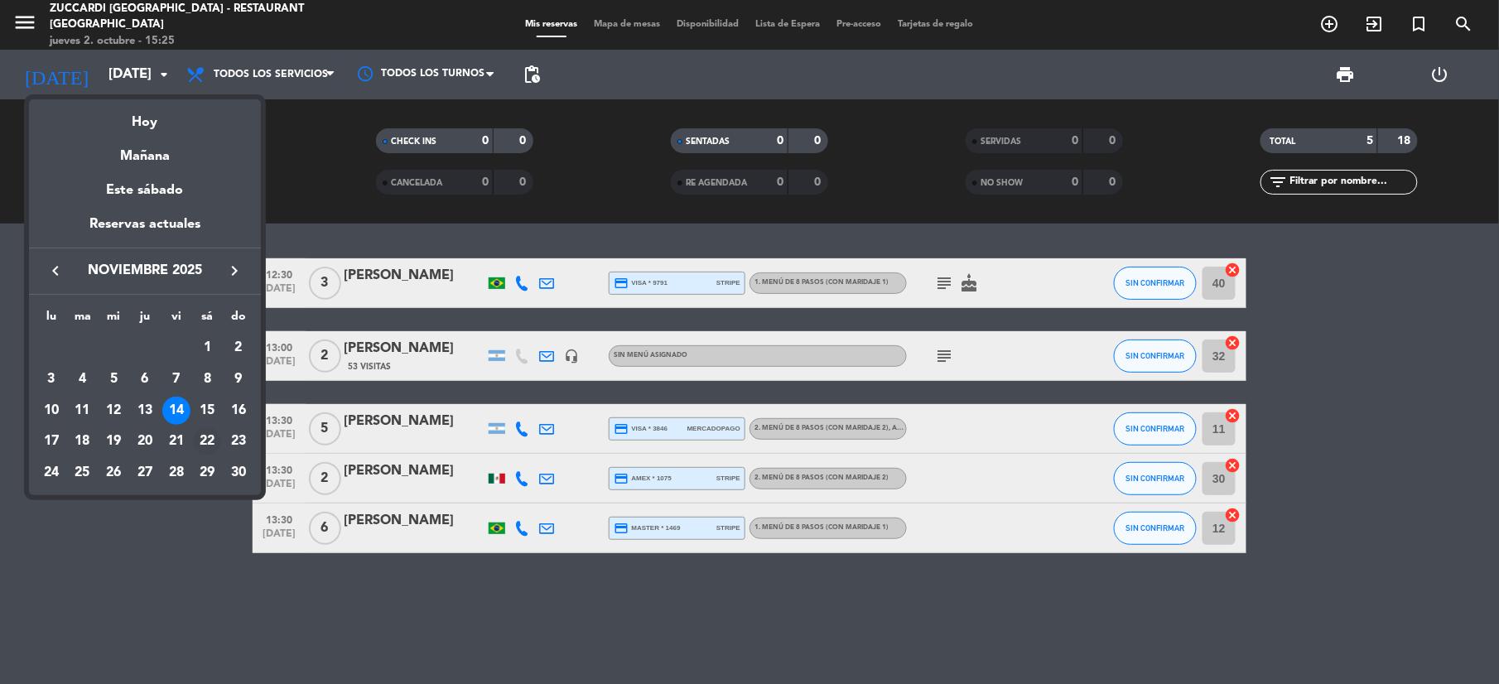
click at [213, 442] on div "22" at bounding box center [207, 441] width 28 height 28
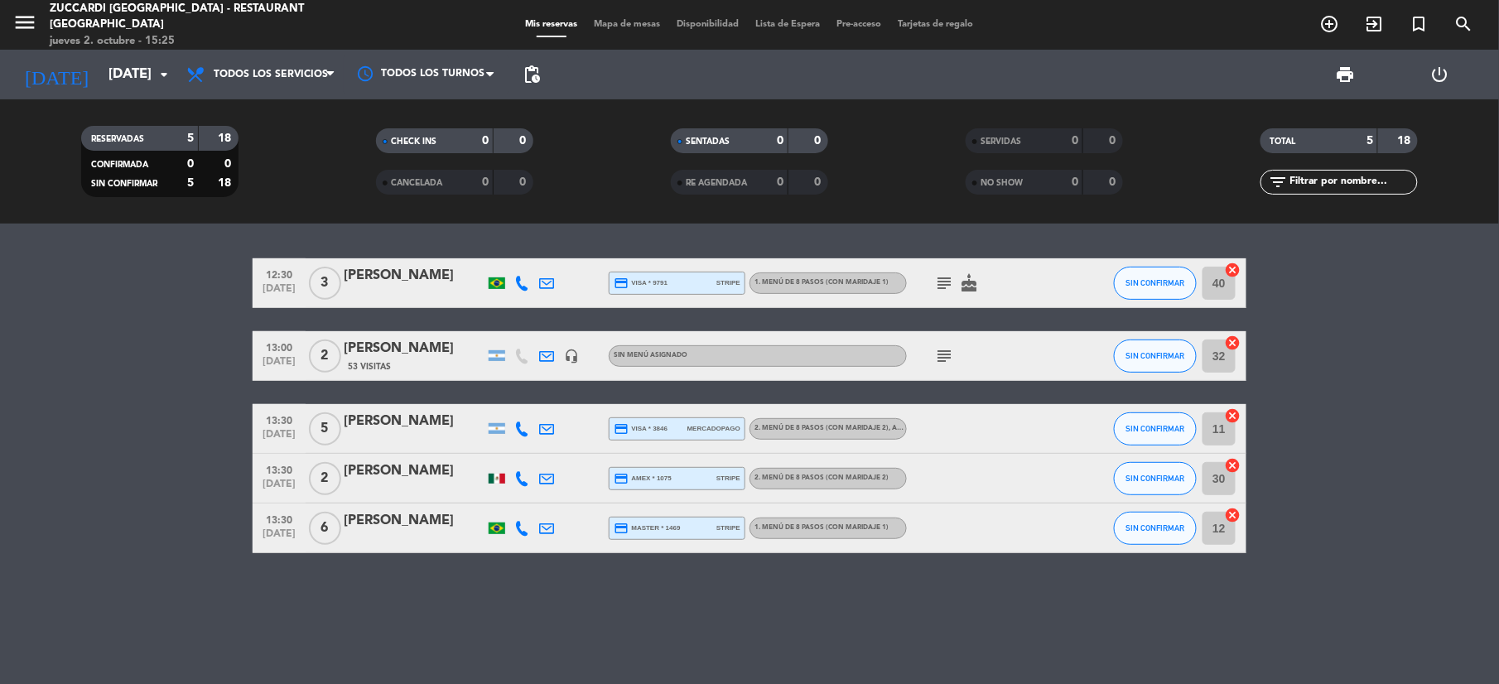
type input "[DATE]"
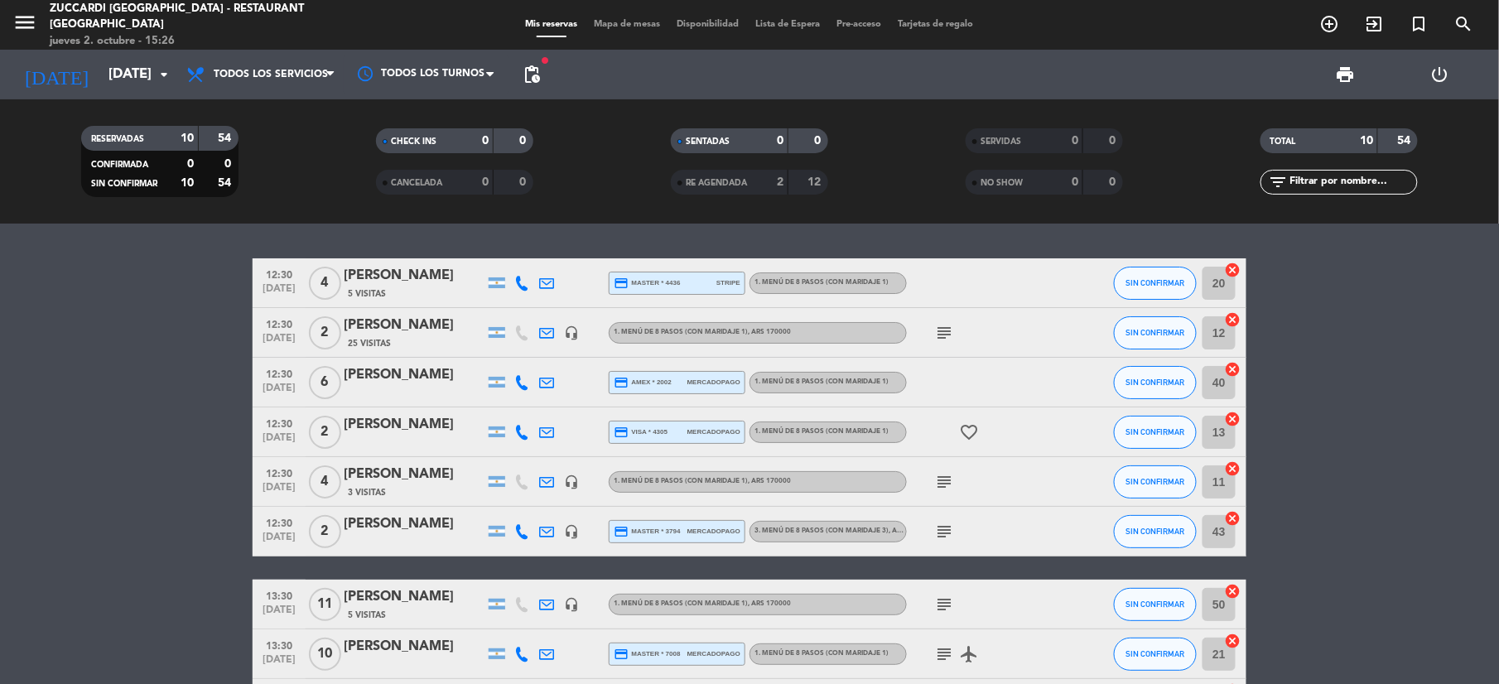
click at [638, 30] on div "Mis reservas Mapa de mesas Disponibilidad Lista de Espera Pre-acceso Tarjetas d…" at bounding box center [750, 24] width 465 height 15
click at [620, 27] on span "Mapa de mesas" at bounding box center [628, 24] width 83 height 9
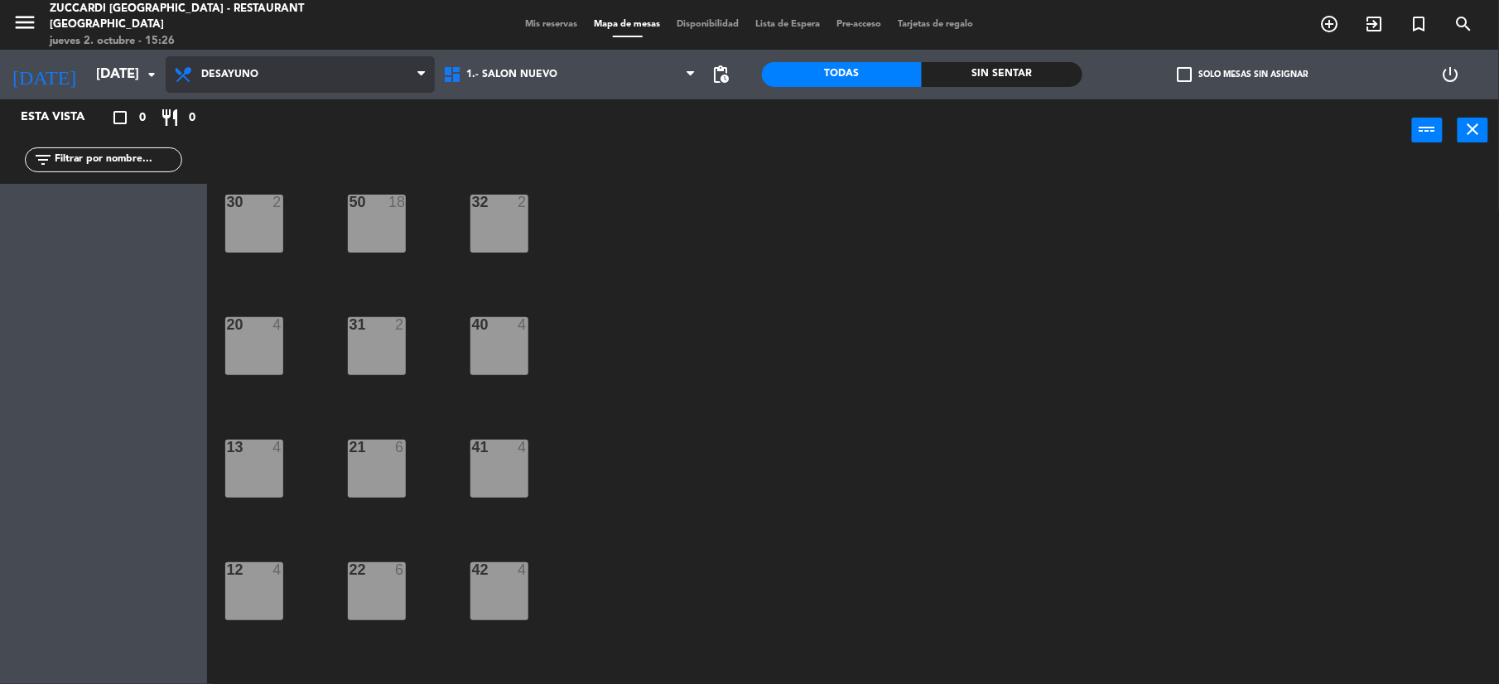
click at [257, 67] on span "Desayuno" at bounding box center [300, 74] width 269 height 36
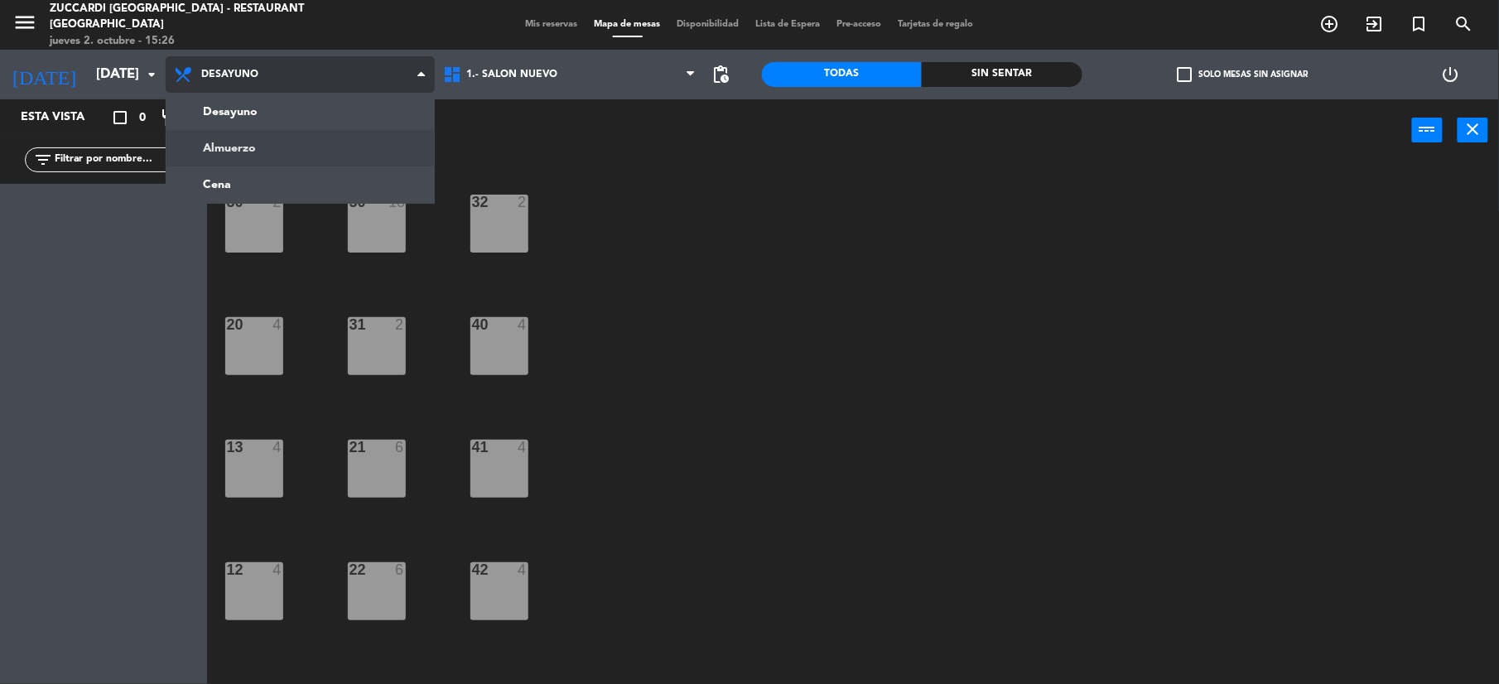
click at [243, 138] on ng-component "menu Zuccardi [GEOGRAPHIC_DATA] - Restaurant Piedra Infinita jueves 2. octubre …" at bounding box center [749, 344] width 1499 height 688
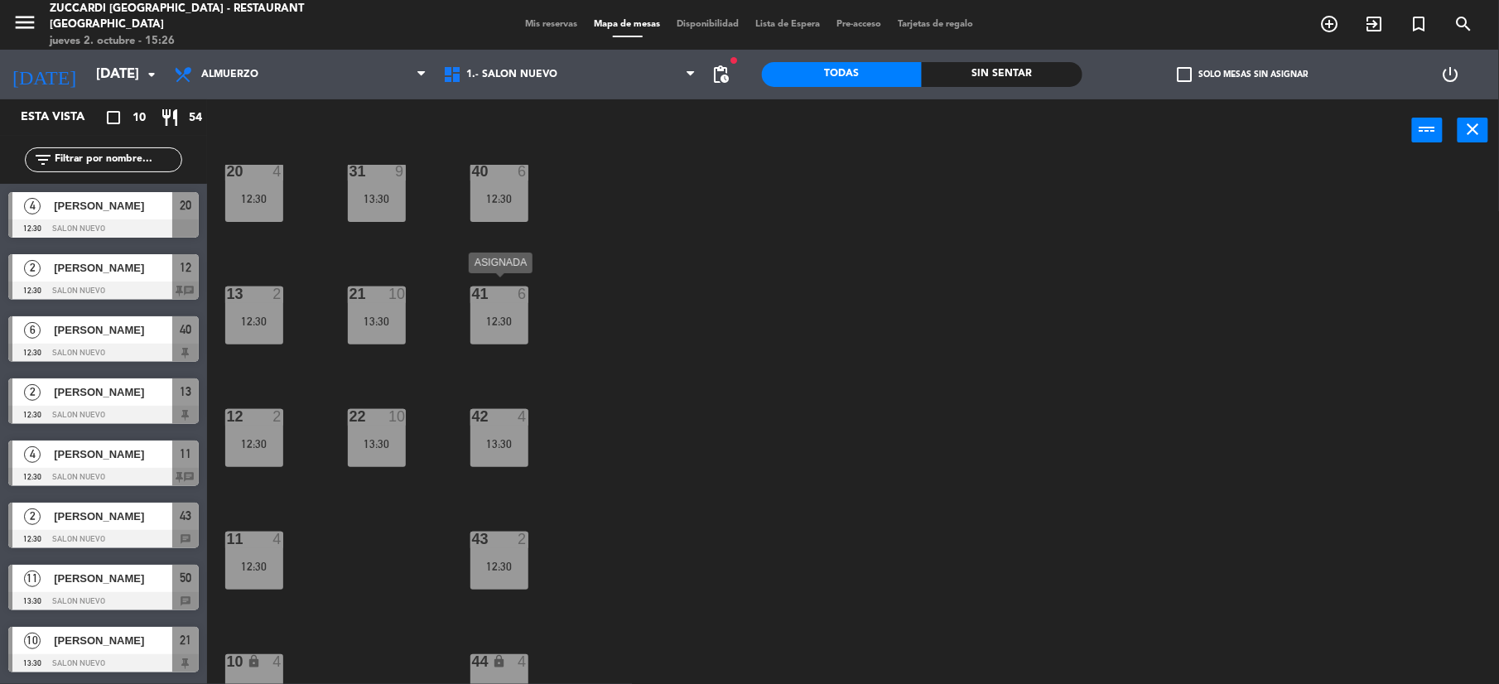
scroll to position [176, 0]
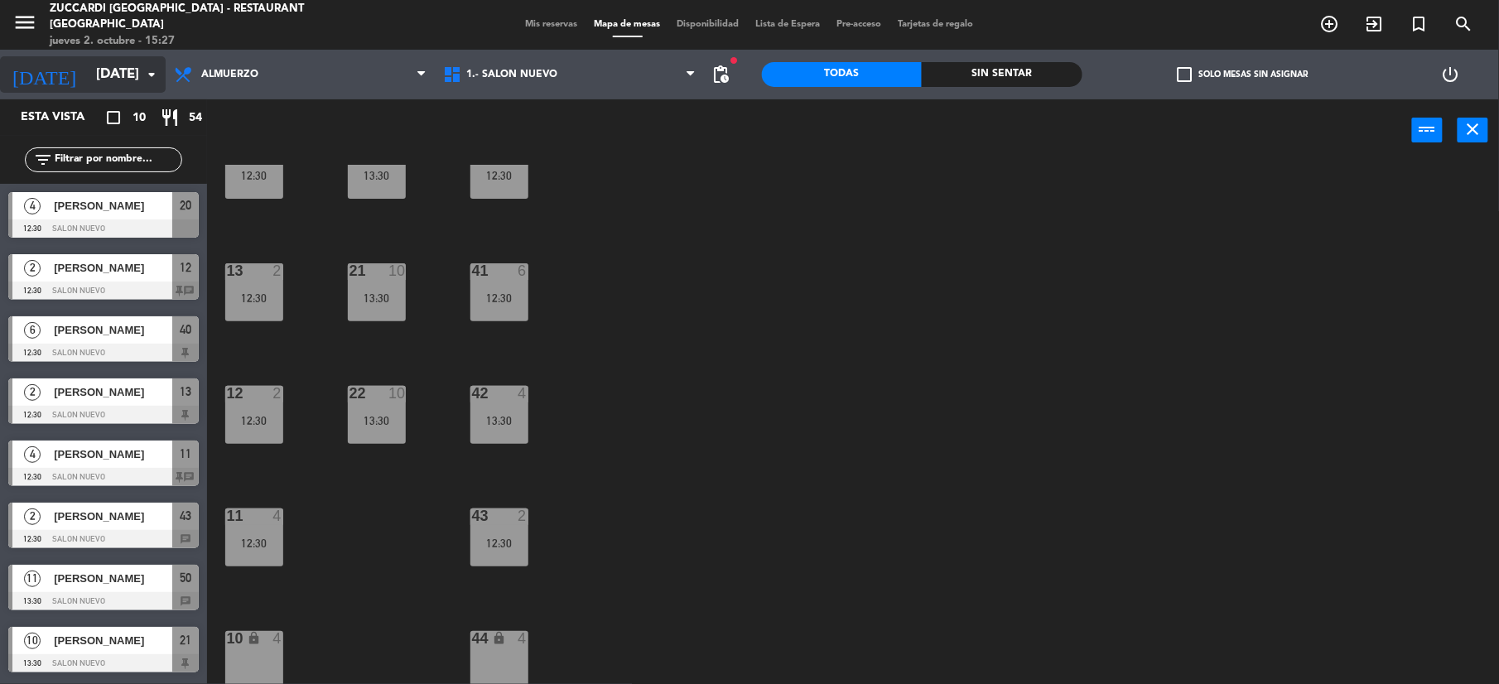
click at [88, 83] on input "[DATE]" at bounding box center [177, 75] width 178 height 32
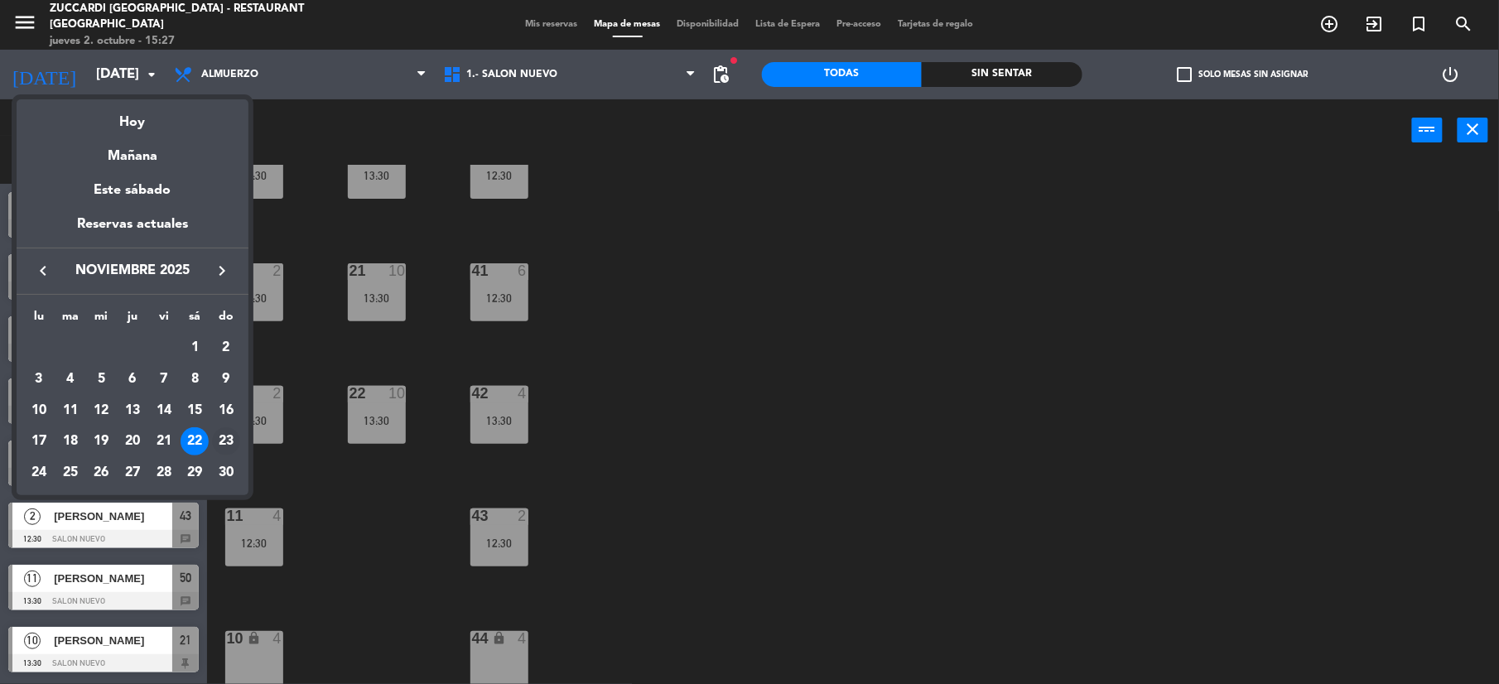
click at [222, 438] on div "23" at bounding box center [226, 441] width 28 height 28
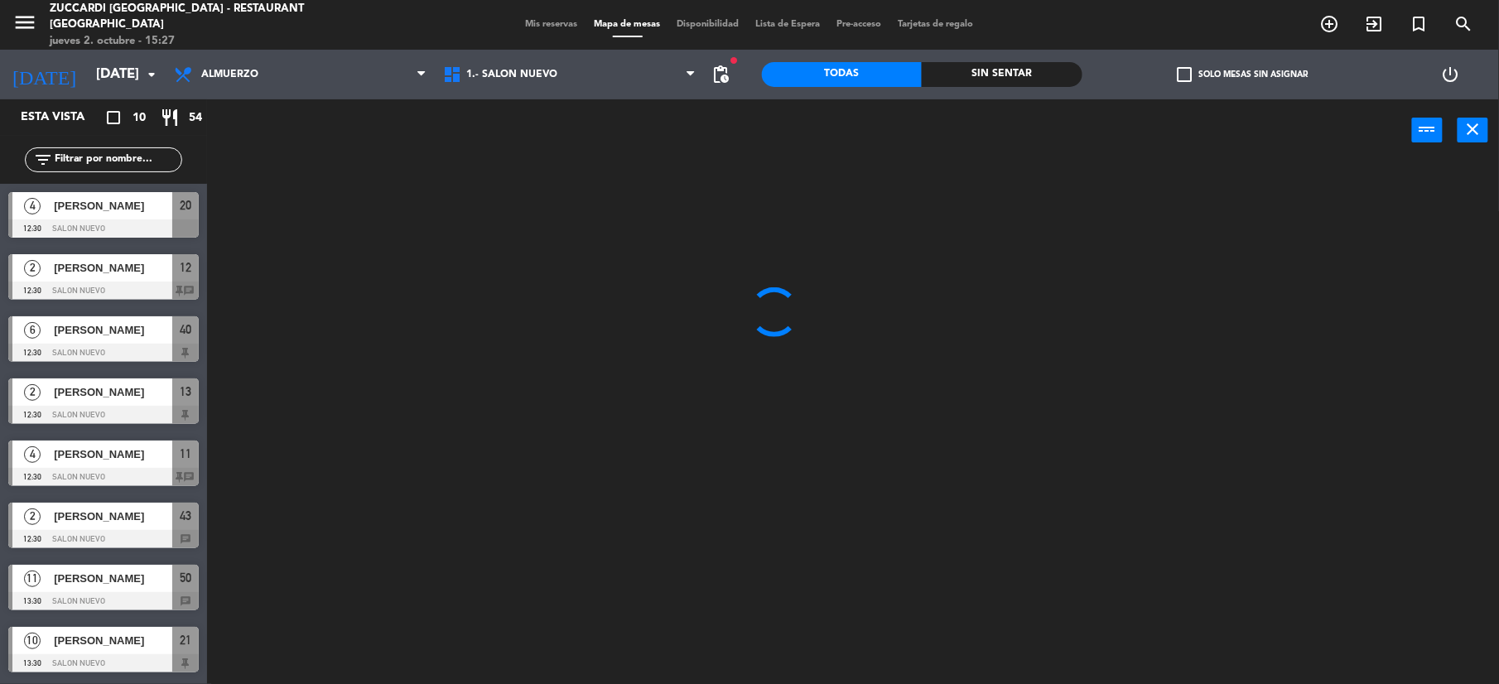
type input "[DATE]"
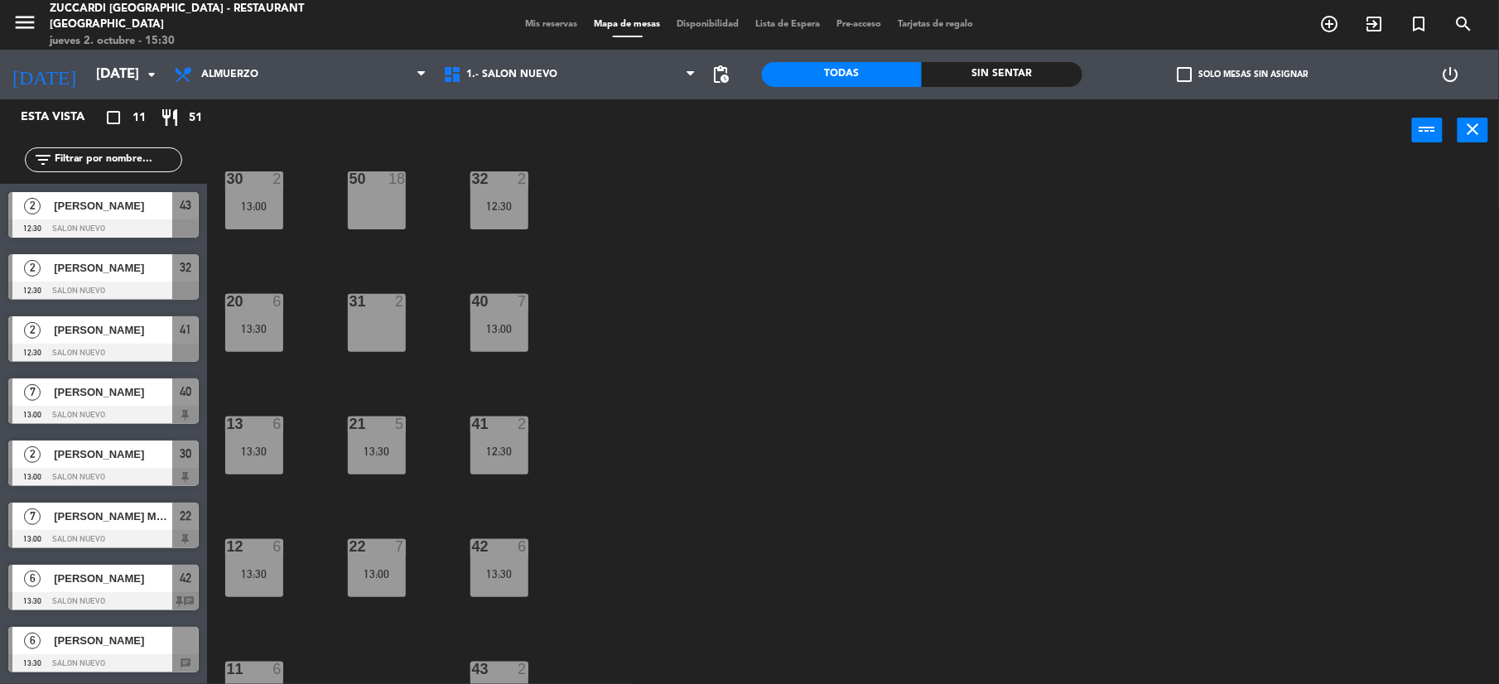
scroll to position [0, 0]
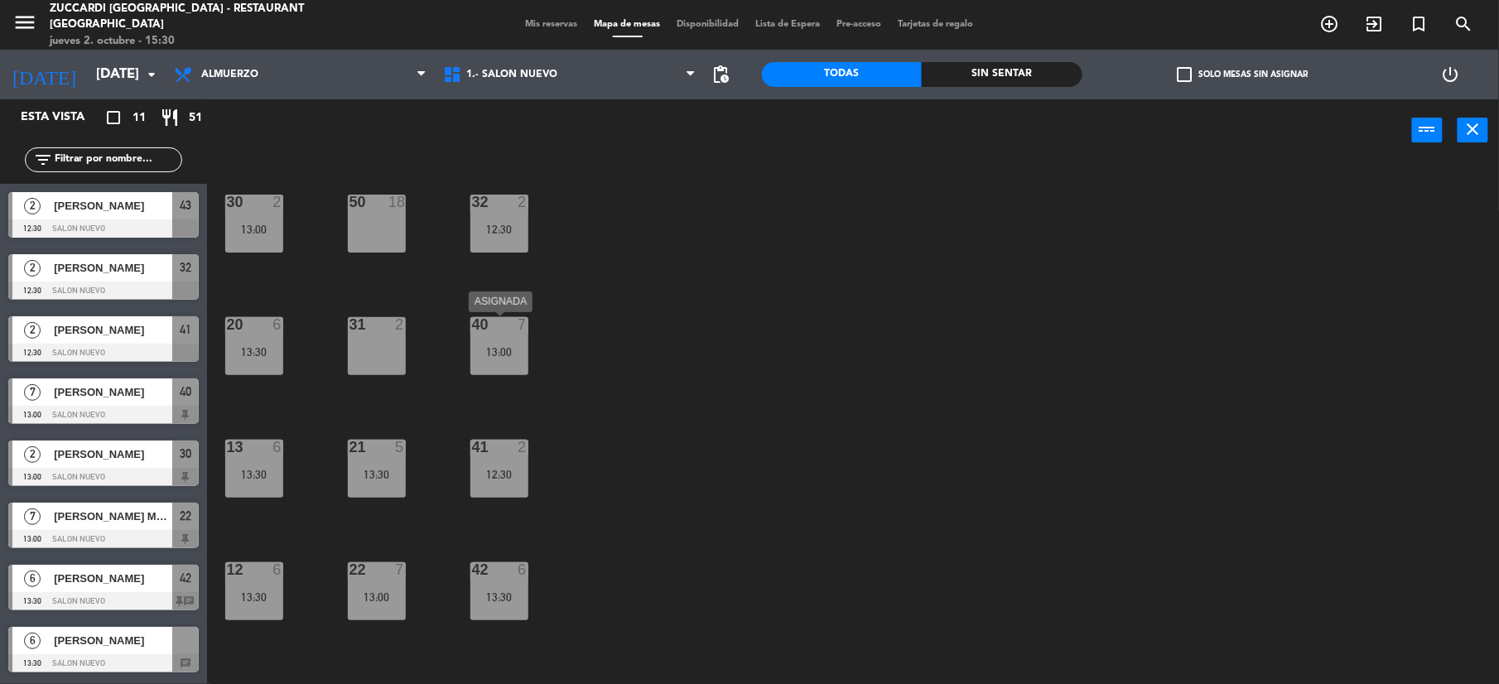
click at [507, 365] on div "40 7 13:00" at bounding box center [500, 346] width 58 height 58
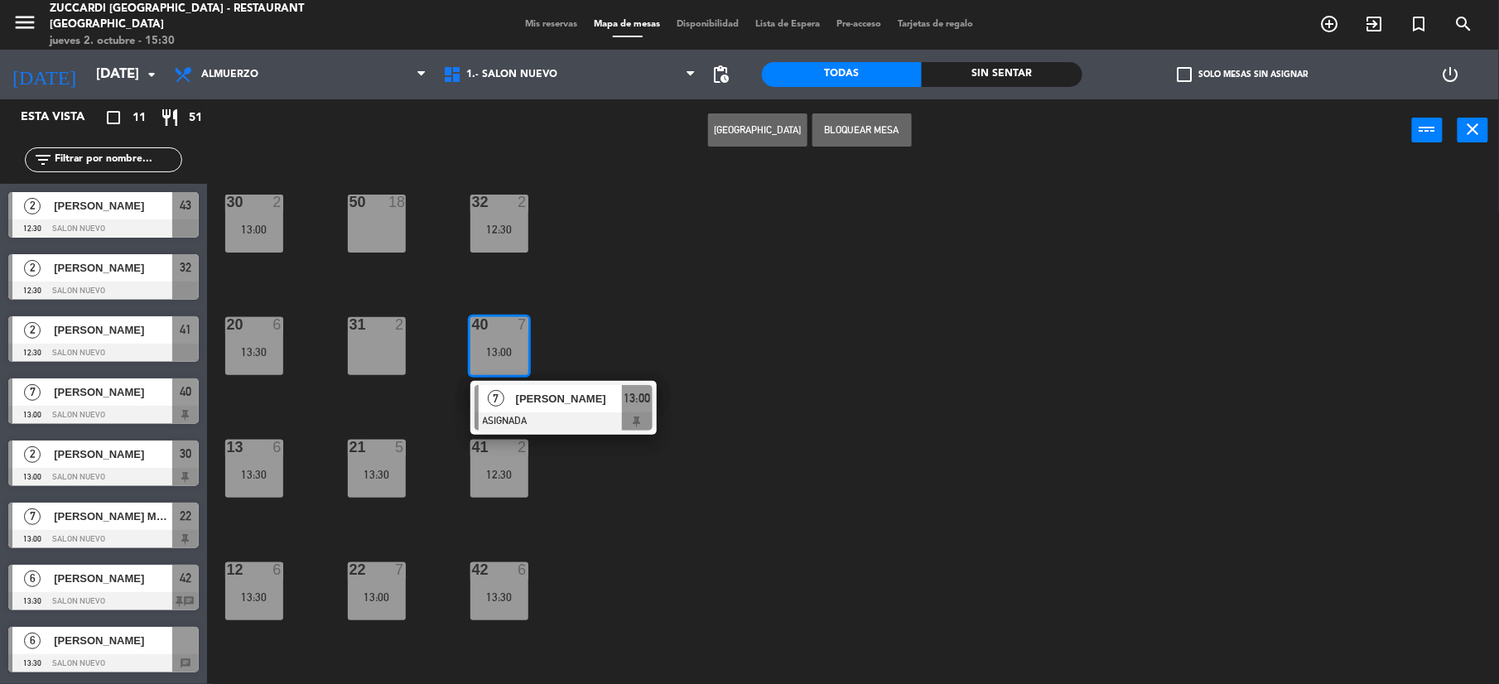
click at [350, 197] on div "50" at bounding box center [350, 202] width 1 height 15
click at [714, 131] on button "Mover" at bounding box center [705, 129] width 99 height 33
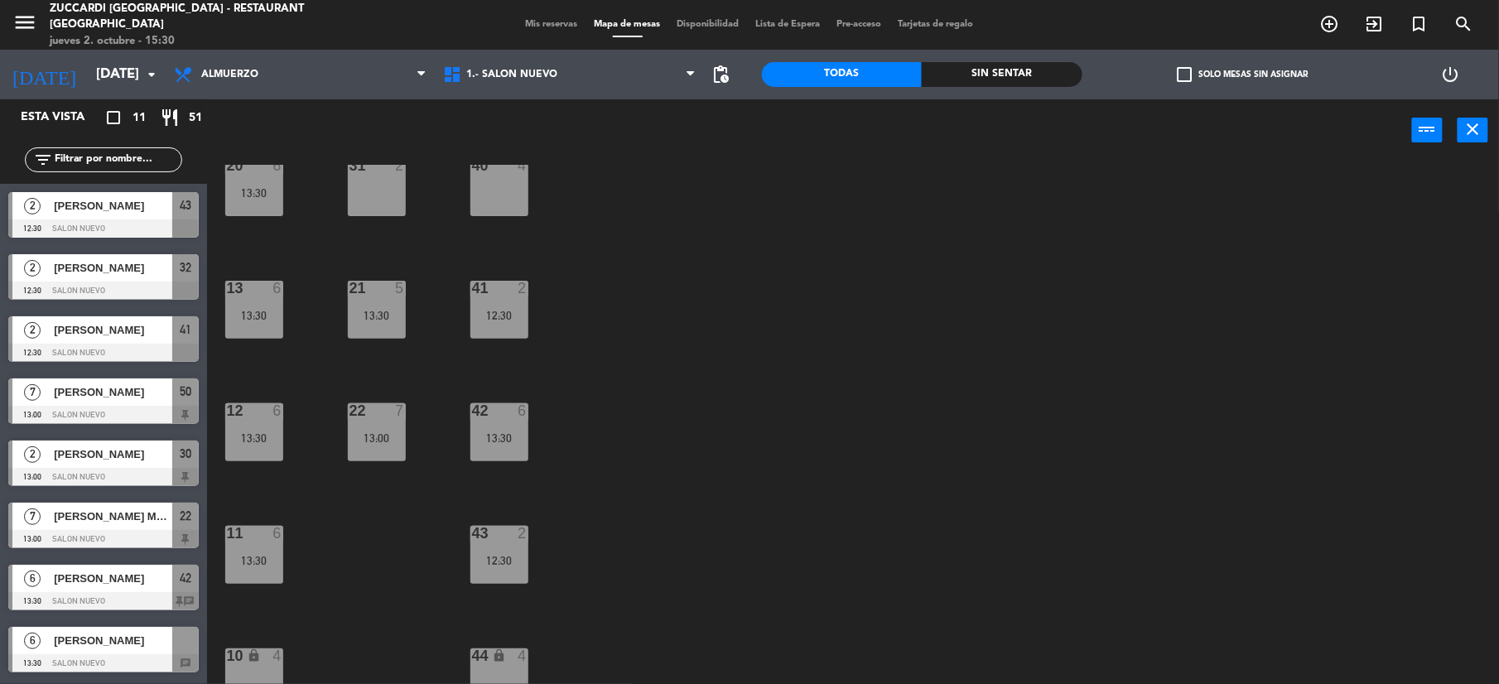
scroll to position [176, 0]
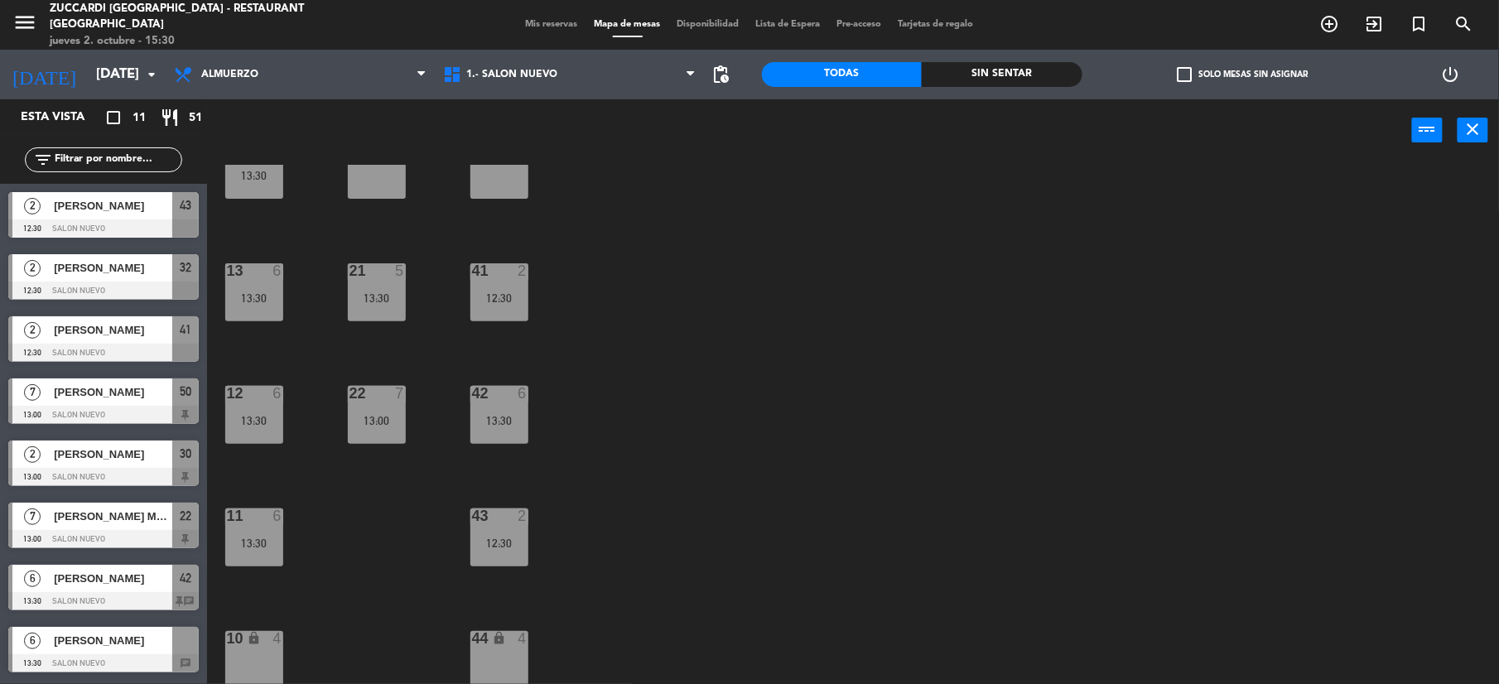
click at [509, 650] on div "44 lock 4" at bounding box center [500, 660] width 58 height 58
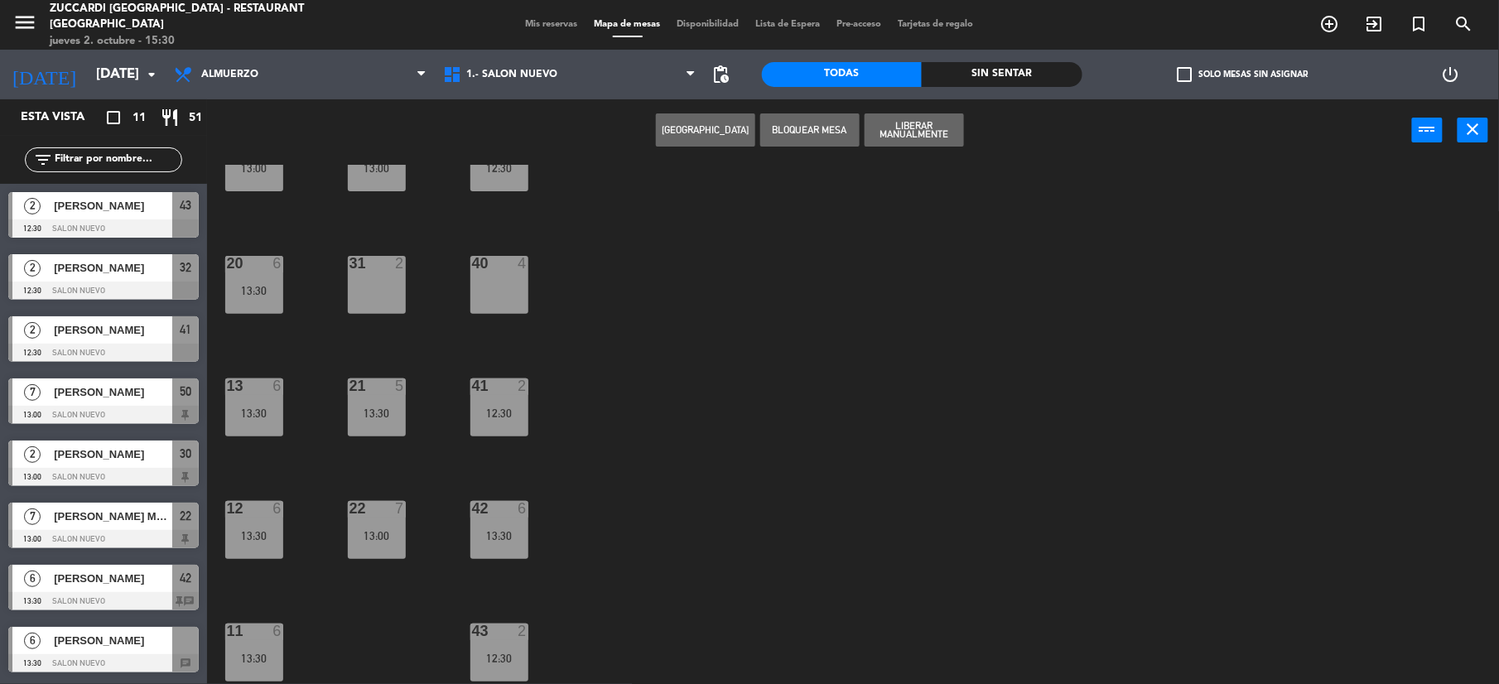
scroll to position [110, 0]
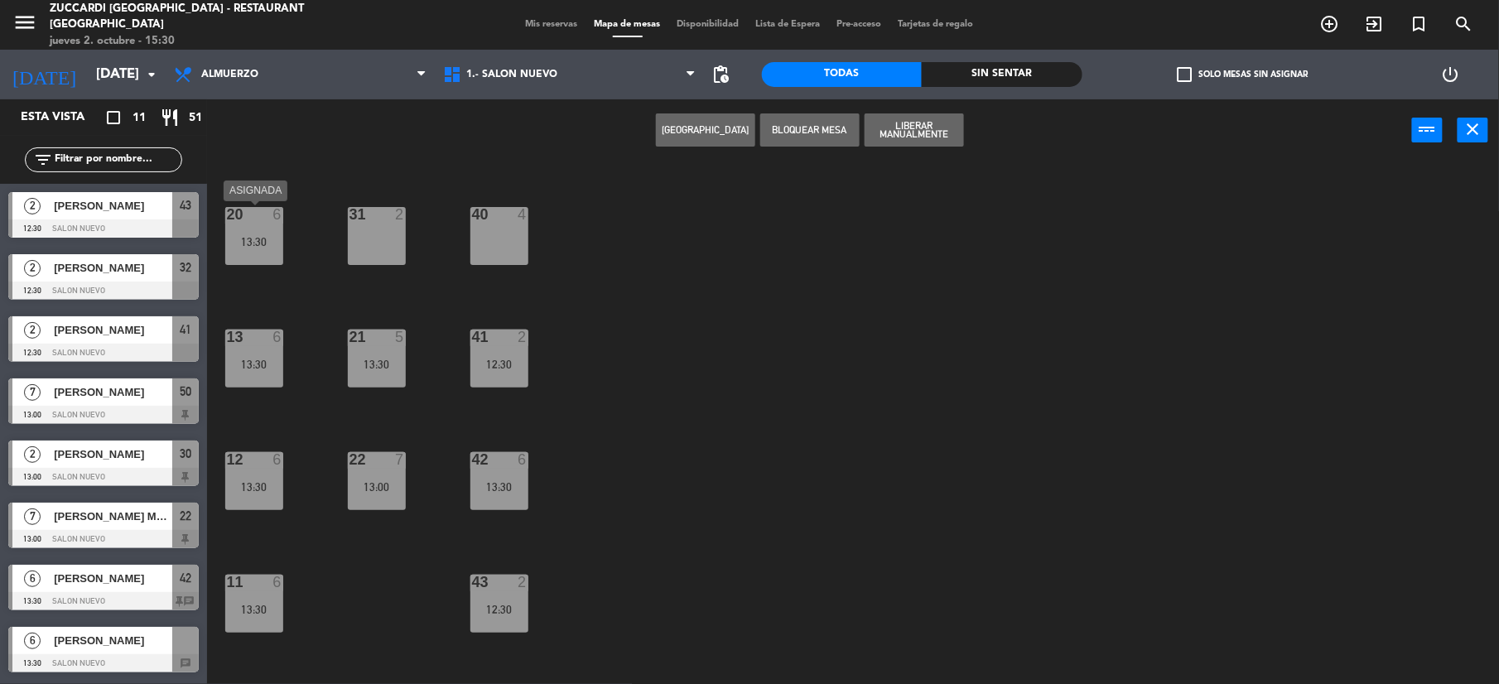
click at [229, 252] on div "20 6 13:30" at bounding box center [254, 236] width 58 height 58
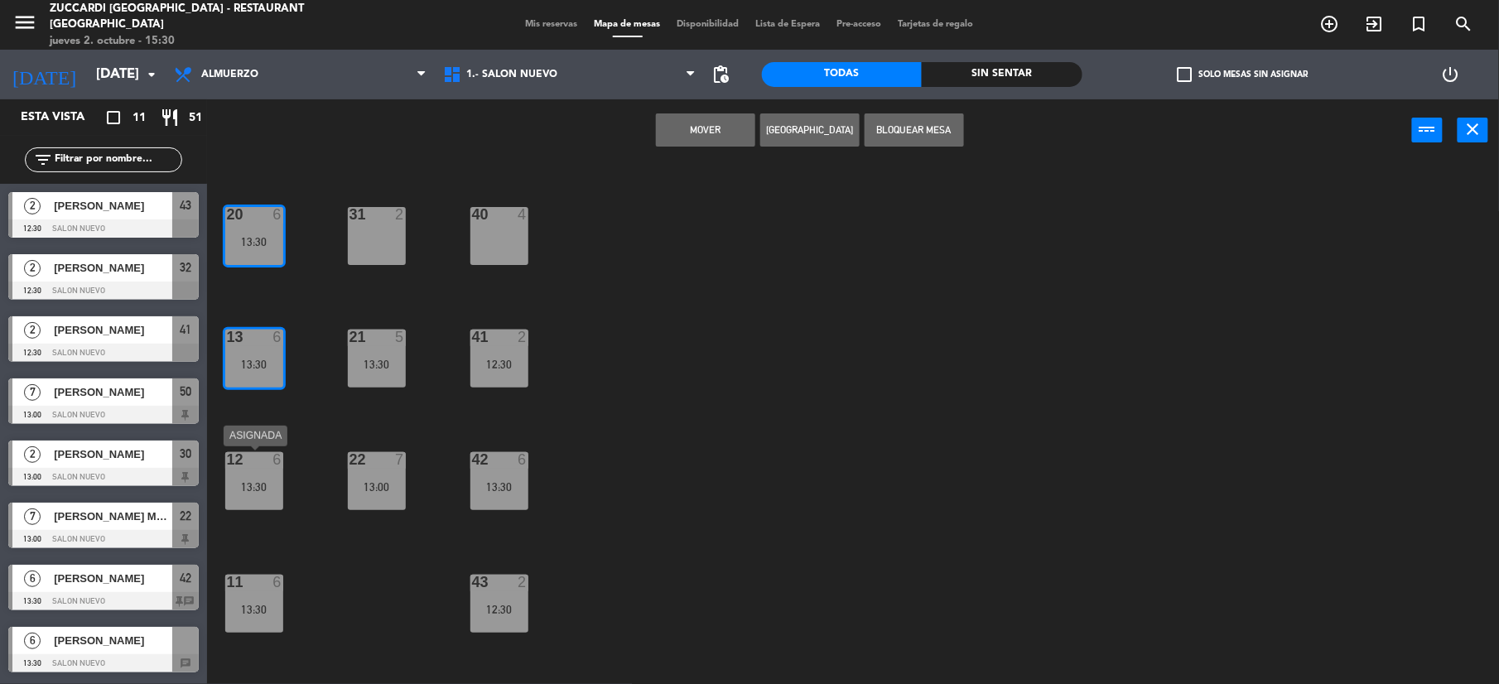
click at [260, 476] on div "12 6 13:30" at bounding box center [254, 481] width 58 height 58
click at [374, 588] on div "30 2 13:00 32 2 12:30 50 7 13:00 31 2 20 6 13:30 40 4 21 5 13:30 13 6 13:30 41 …" at bounding box center [860, 426] width 1277 height 523
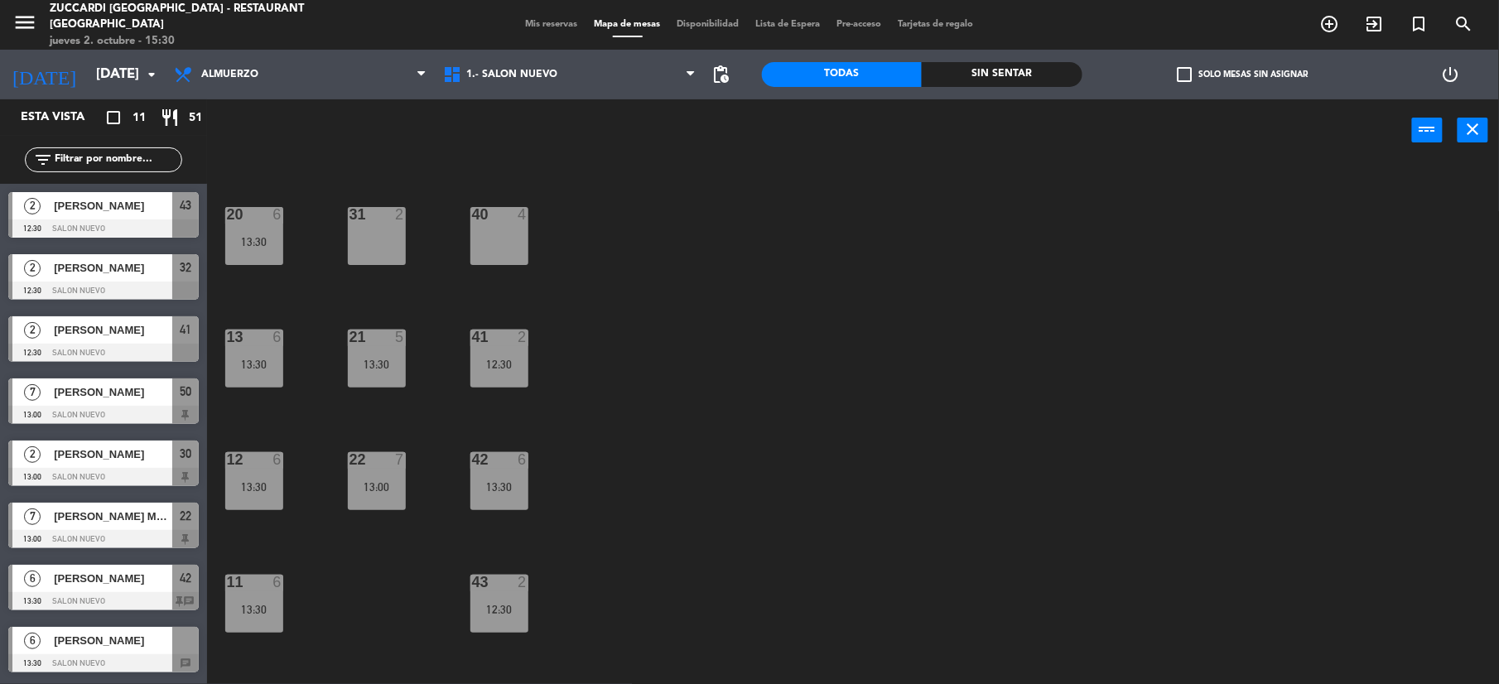
click at [266, 478] on div "12 6 13:30" at bounding box center [254, 481] width 58 height 58
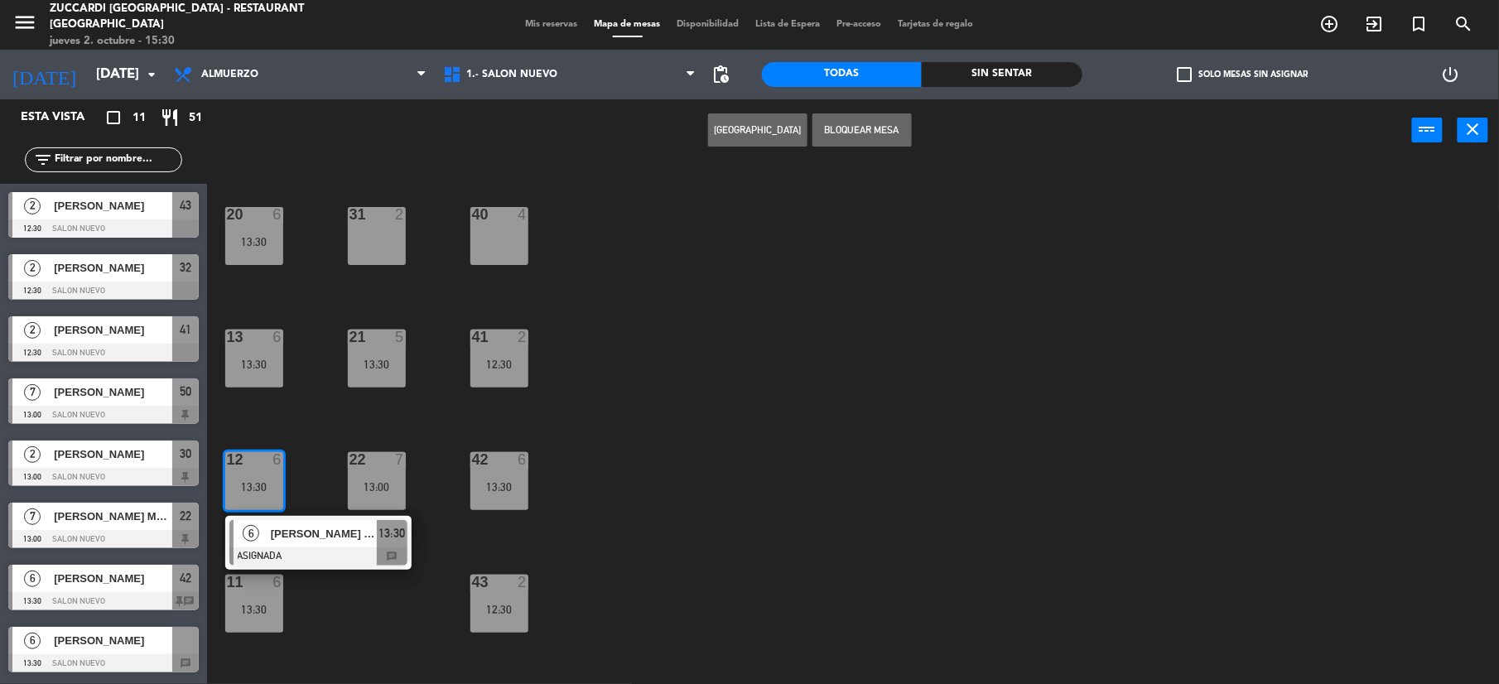
click at [269, 596] on div "11 6 13:30" at bounding box center [254, 604] width 58 height 58
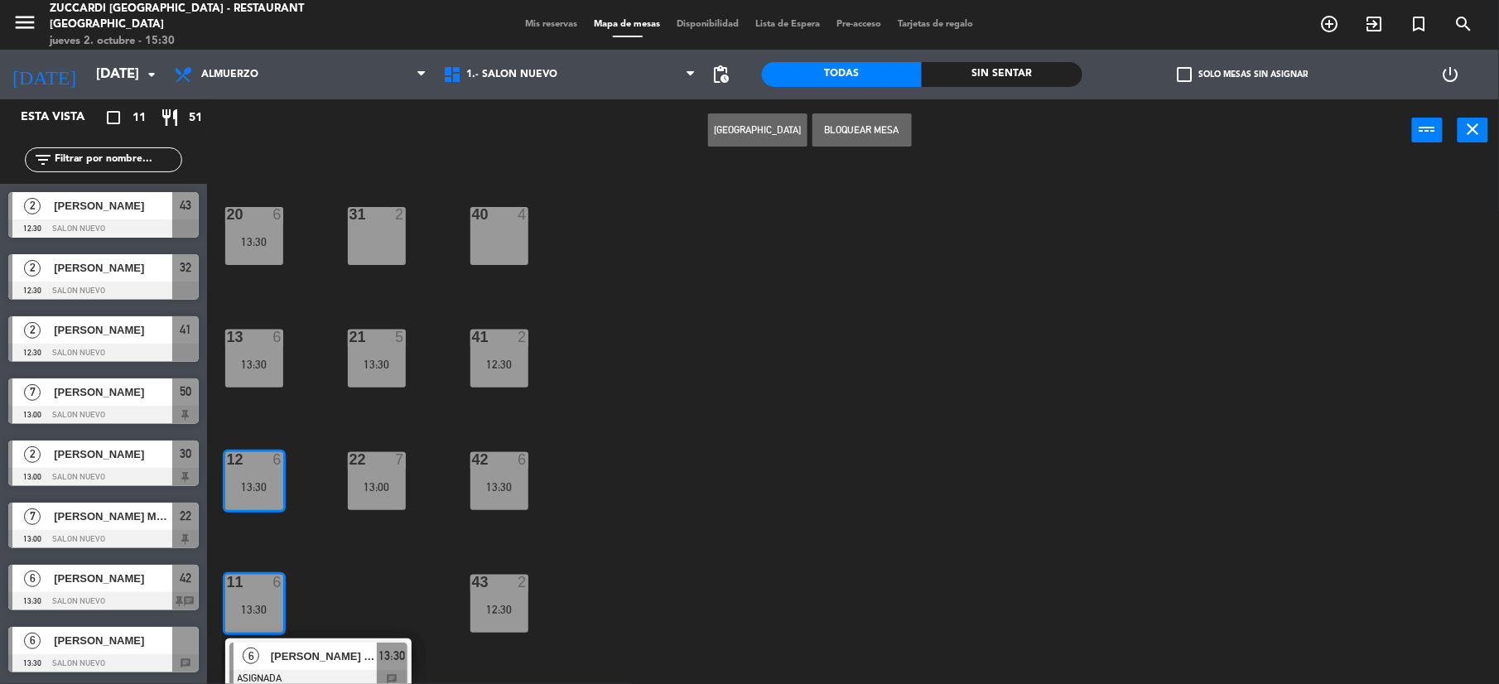
click at [350, 534] on div "30 2 13:00 32 2 12:30 50 7 13:00 31 2 20 6 13:30 40 4 21 5 13:30 13 6 13:30 41 …" at bounding box center [860, 426] width 1277 height 523
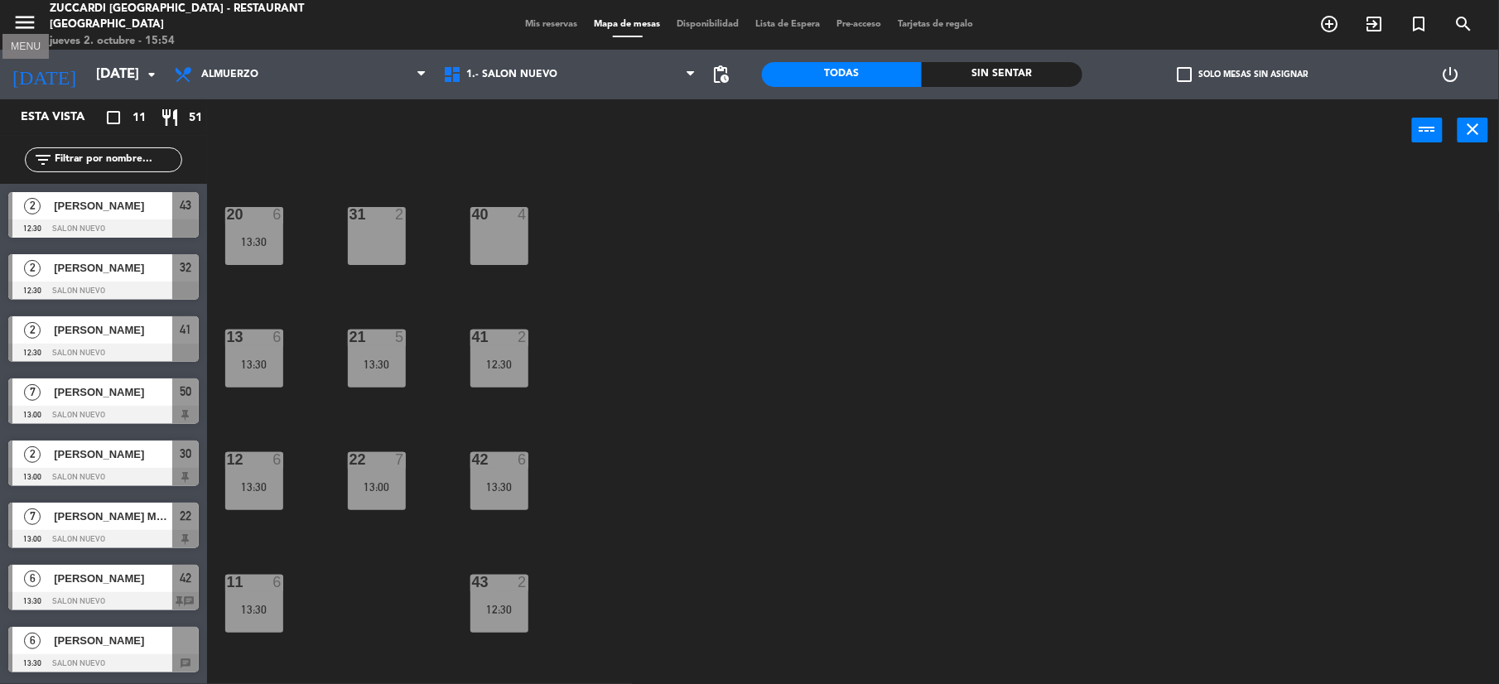
click at [23, 31] on icon "menu" at bounding box center [24, 22] width 25 height 25
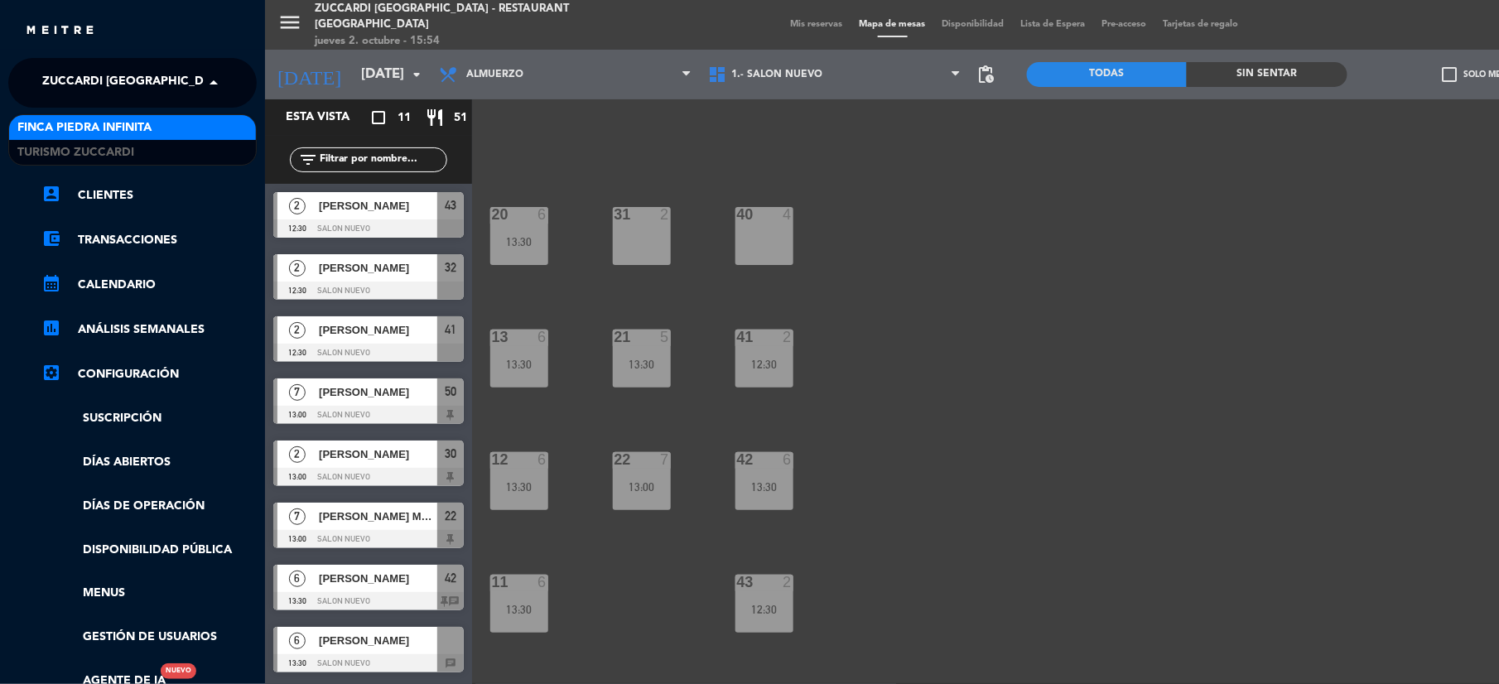
click at [94, 76] on span "Zuccardi [GEOGRAPHIC_DATA] - Restaurant [GEOGRAPHIC_DATA]" at bounding box center [241, 82] width 398 height 35
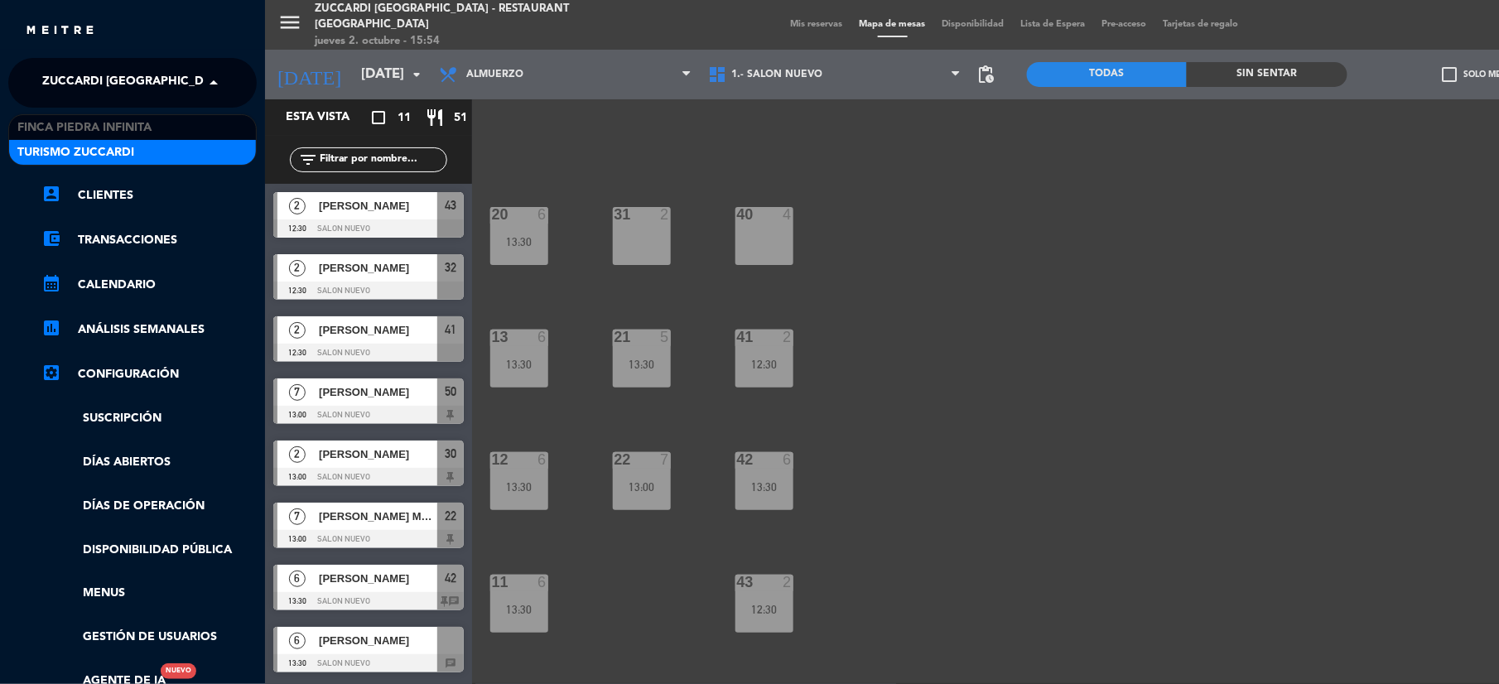
click at [100, 141] on div "Turismo Zuccardi" at bounding box center [132, 152] width 247 height 25
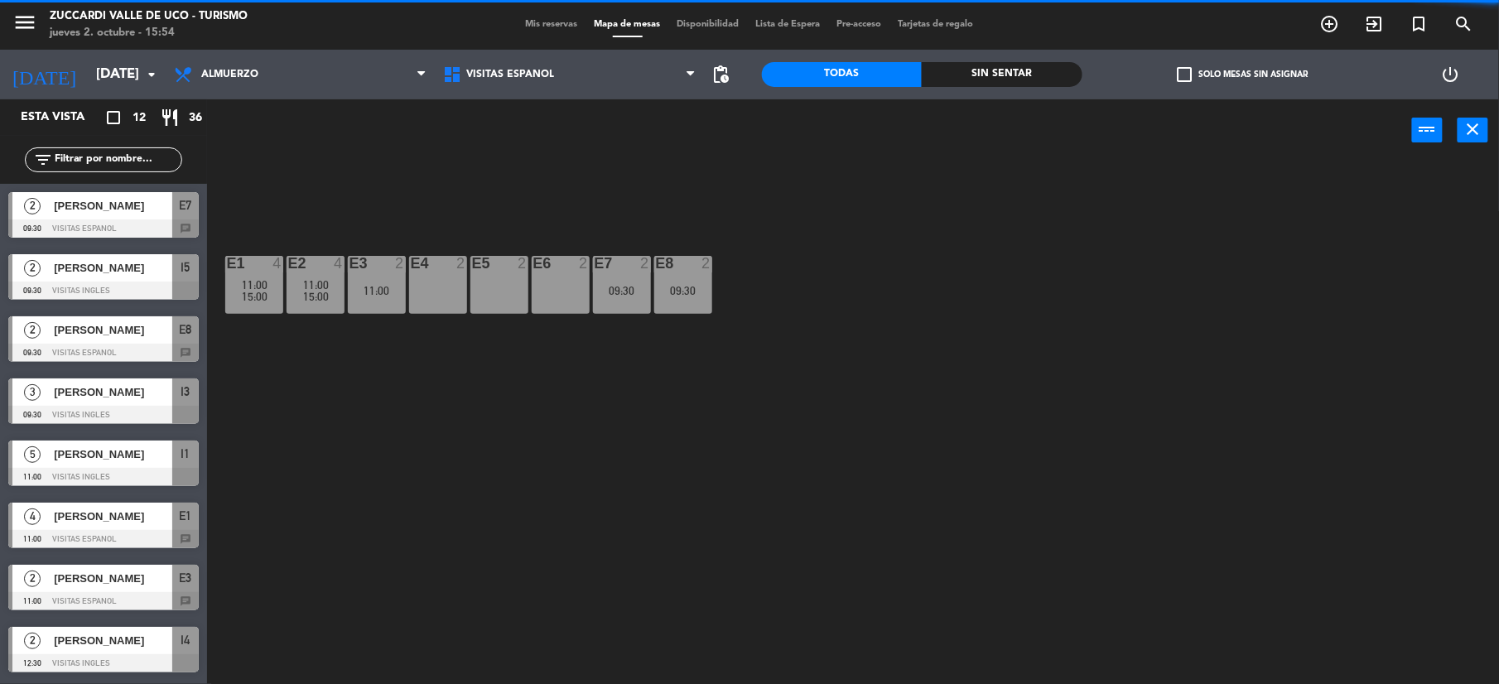
scroll to position [0, 0]
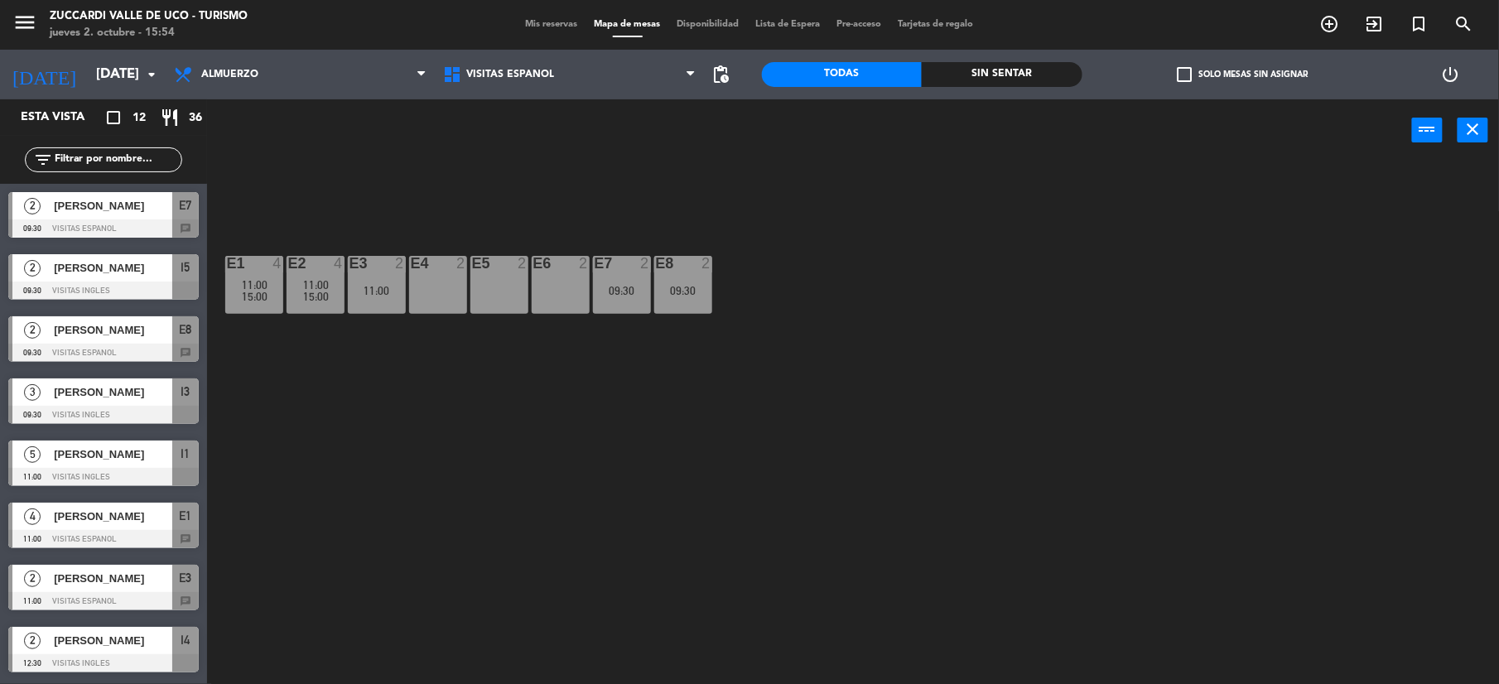
click at [548, 27] on span "Mis reservas" at bounding box center [552, 24] width 69 height 9
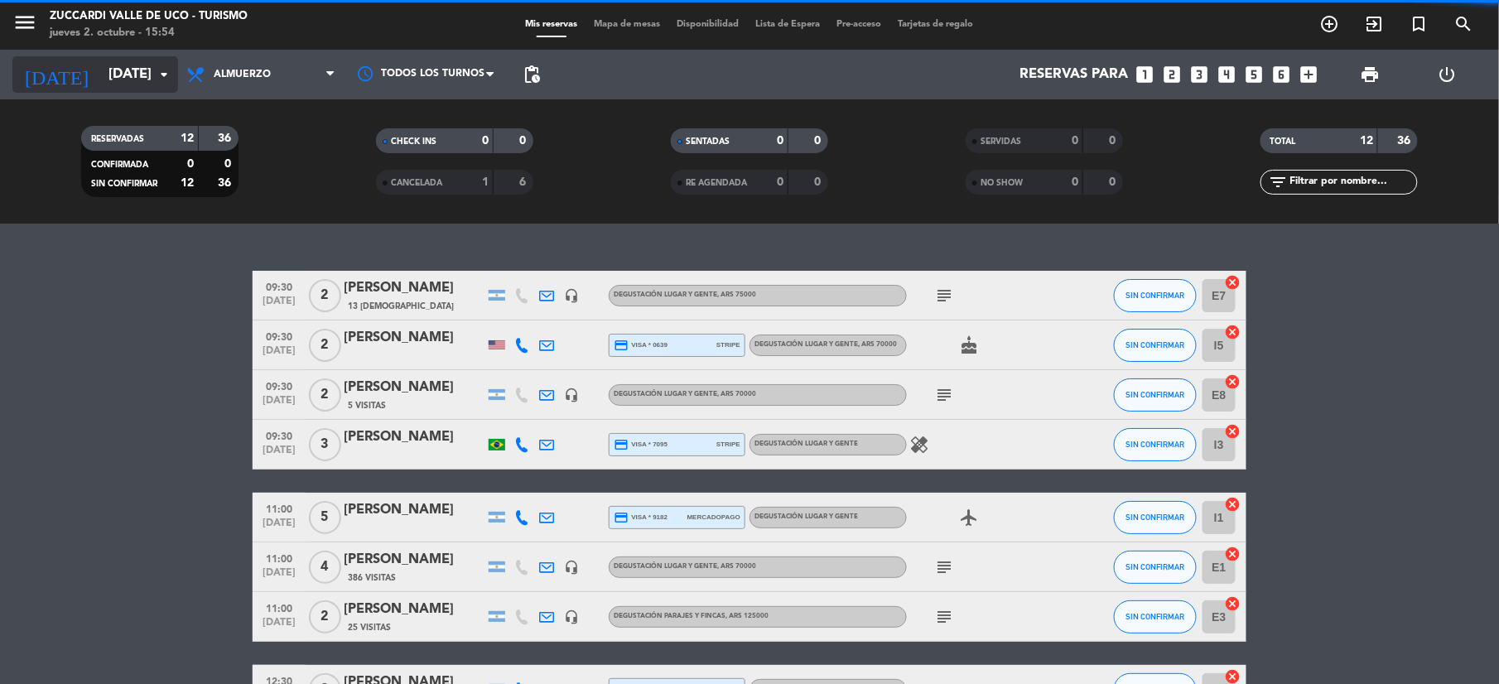
click at [152, 65] on input "[DATE]" at bounding box center [189, 75] width 178 height 32
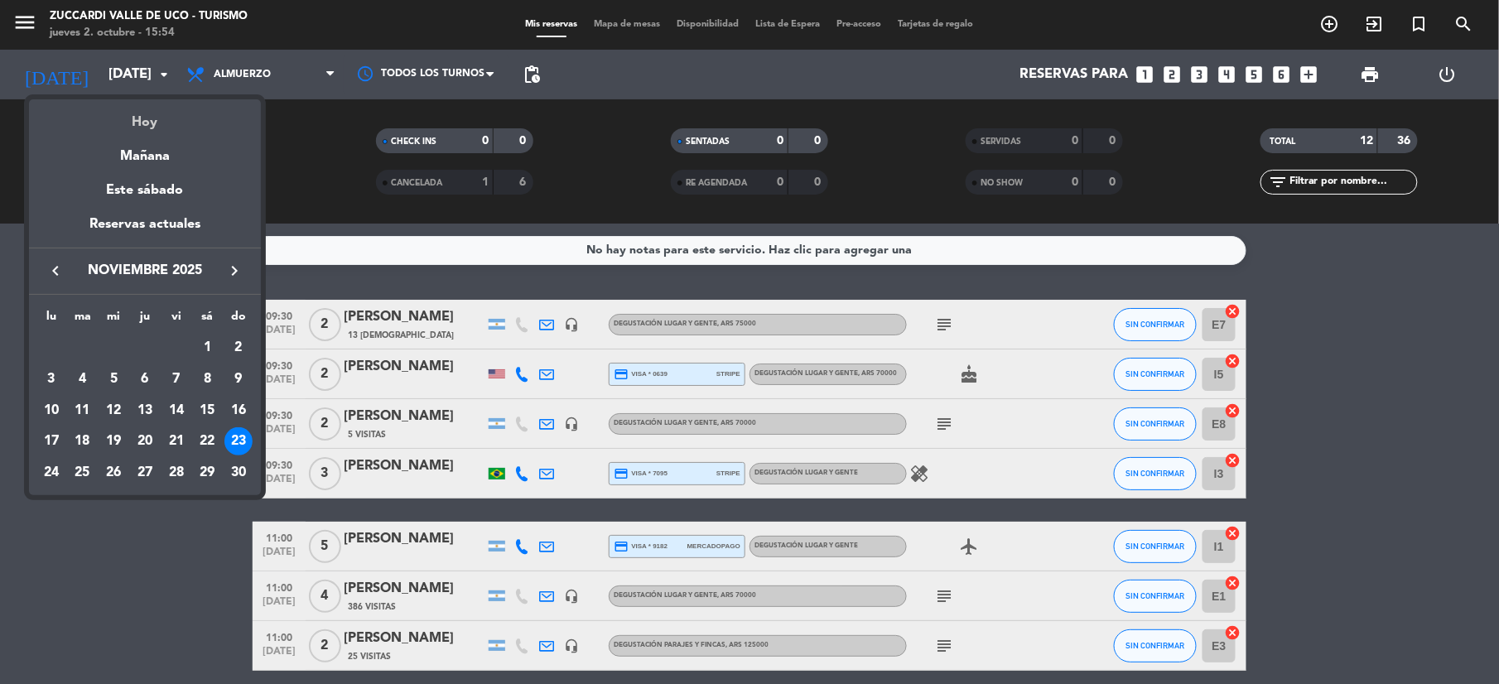
click at [153, 116] on div "Hoy" at bounding box center [145, 116] width 232 height 34
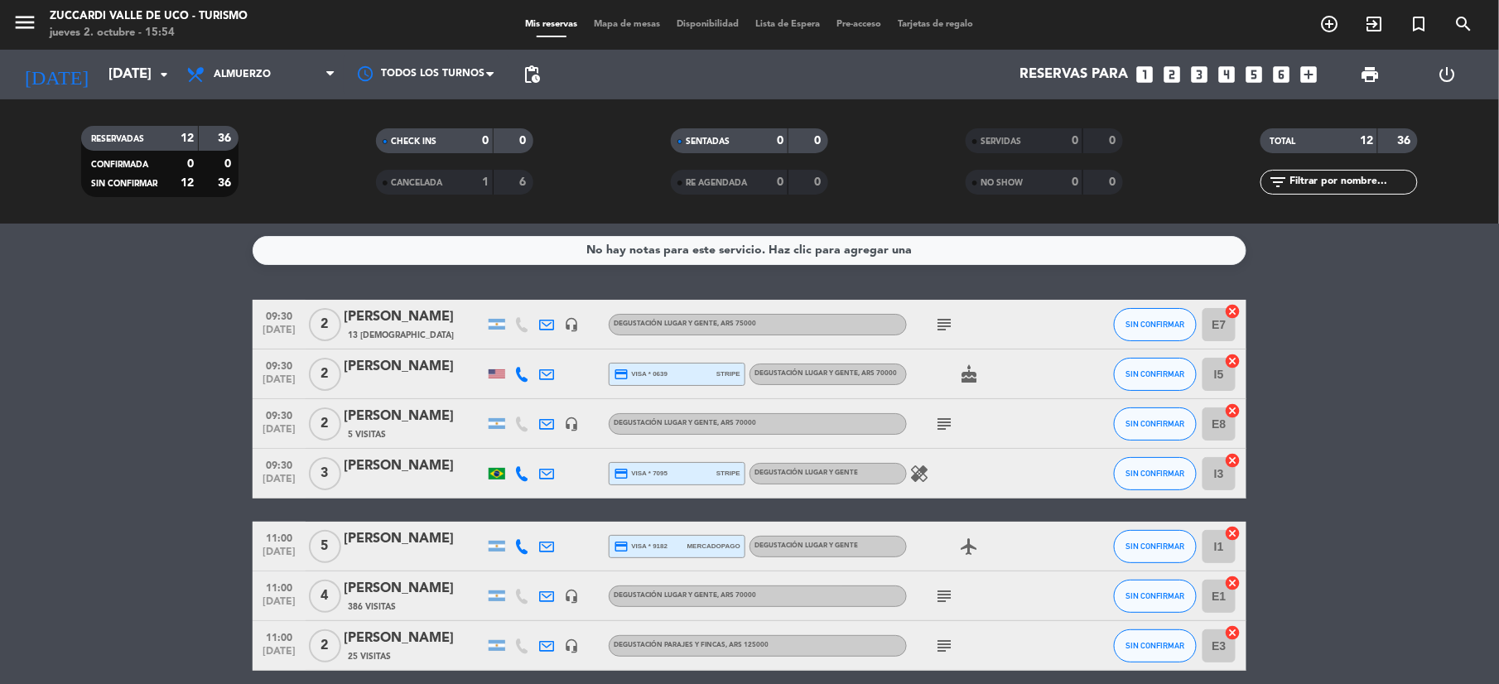
type input "[DEMOGRAPHIC_DATA][DATE]"
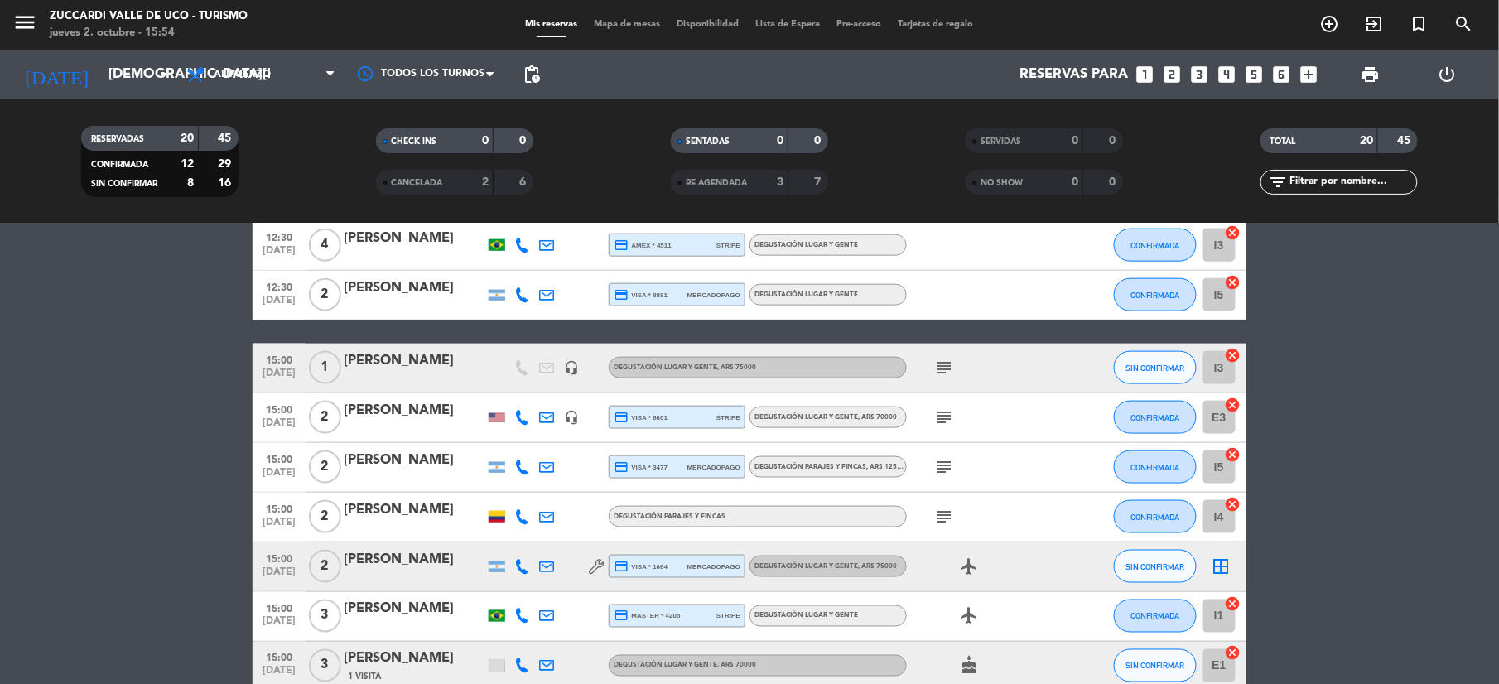
scroll to position [826, 0]
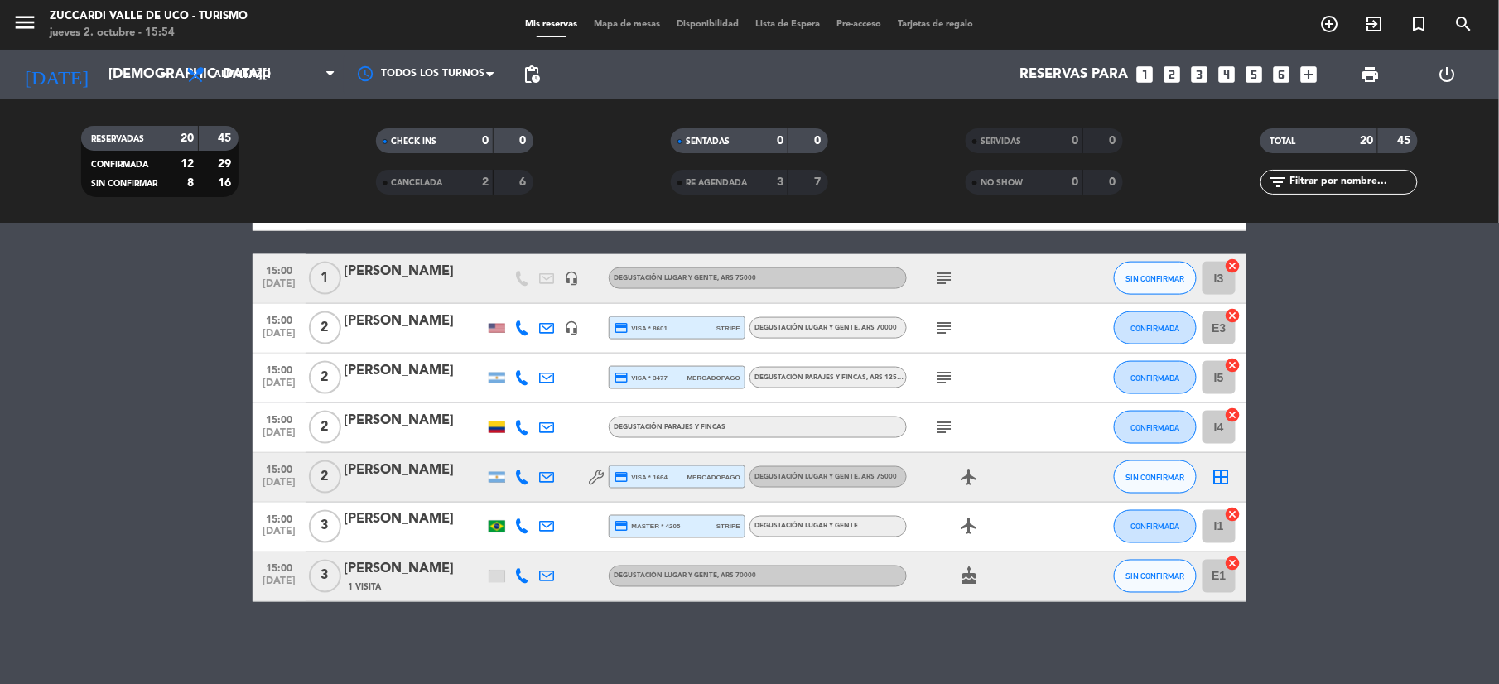
click at [399, 577] on div "[PERSON_NAME]" at bounding box center [414, 570] width 141 height 22
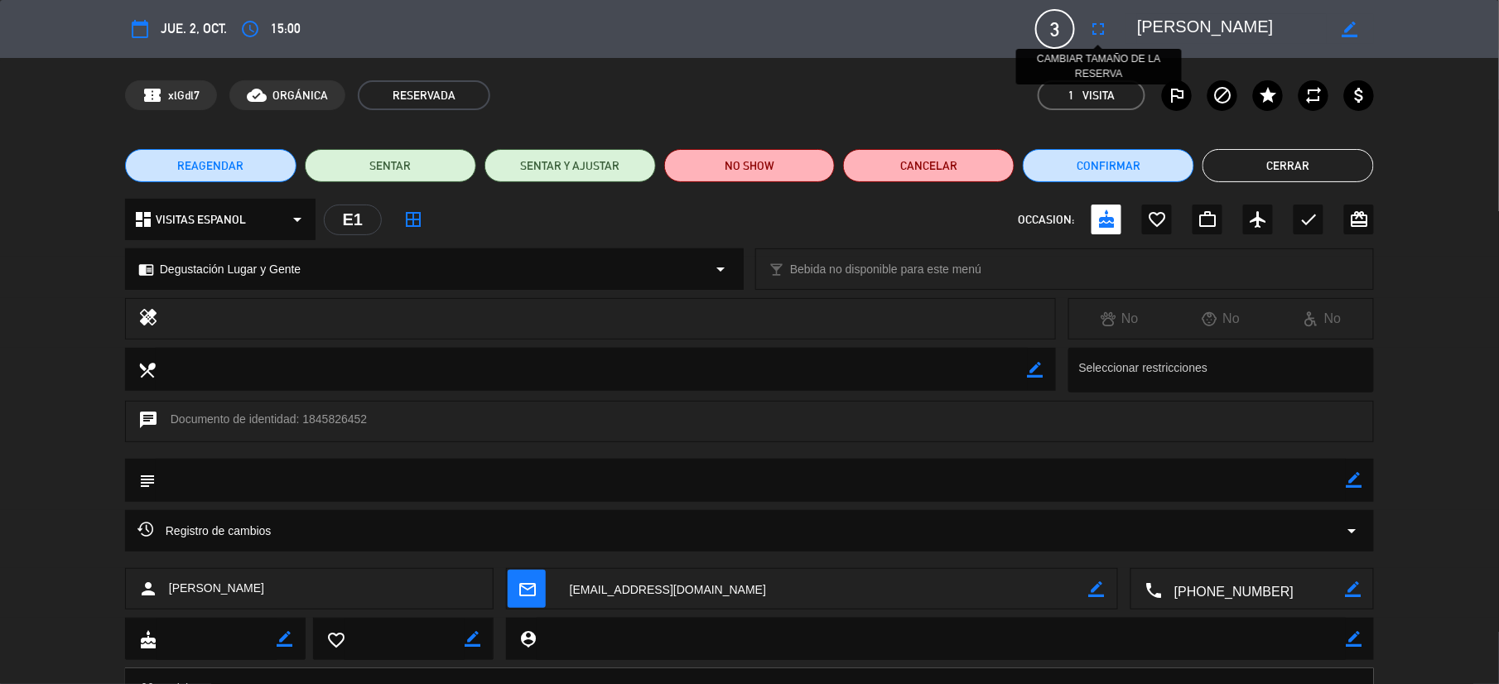
click at [1102, 35] on icon "fullscreen" at bounding box center [1099, 29] width 20 height 20
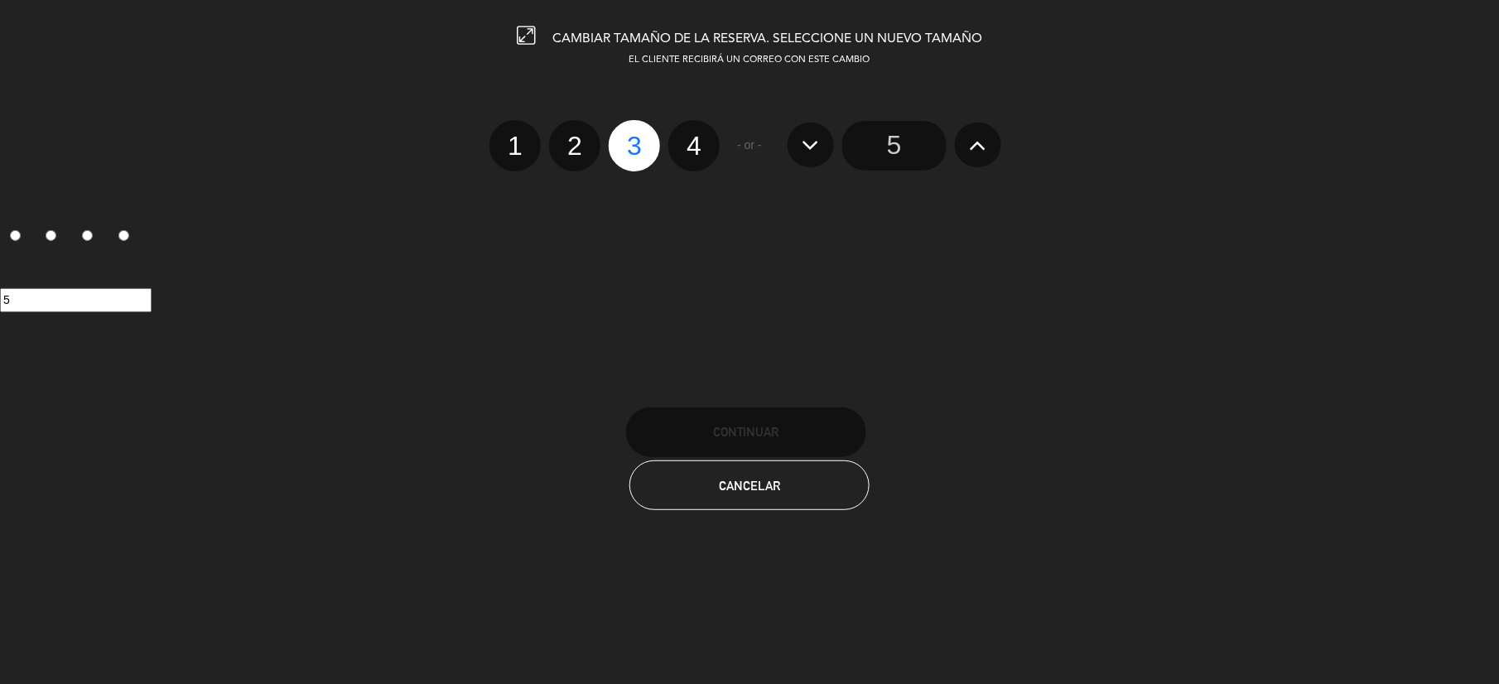
click at [572, 147] on label "2" at bounding box center [574, 145] width 51 height 51
click at [572, 137] on input "2" at bounding box center [572, 131] width 11 height 11
radio input "true"
radio input "false"
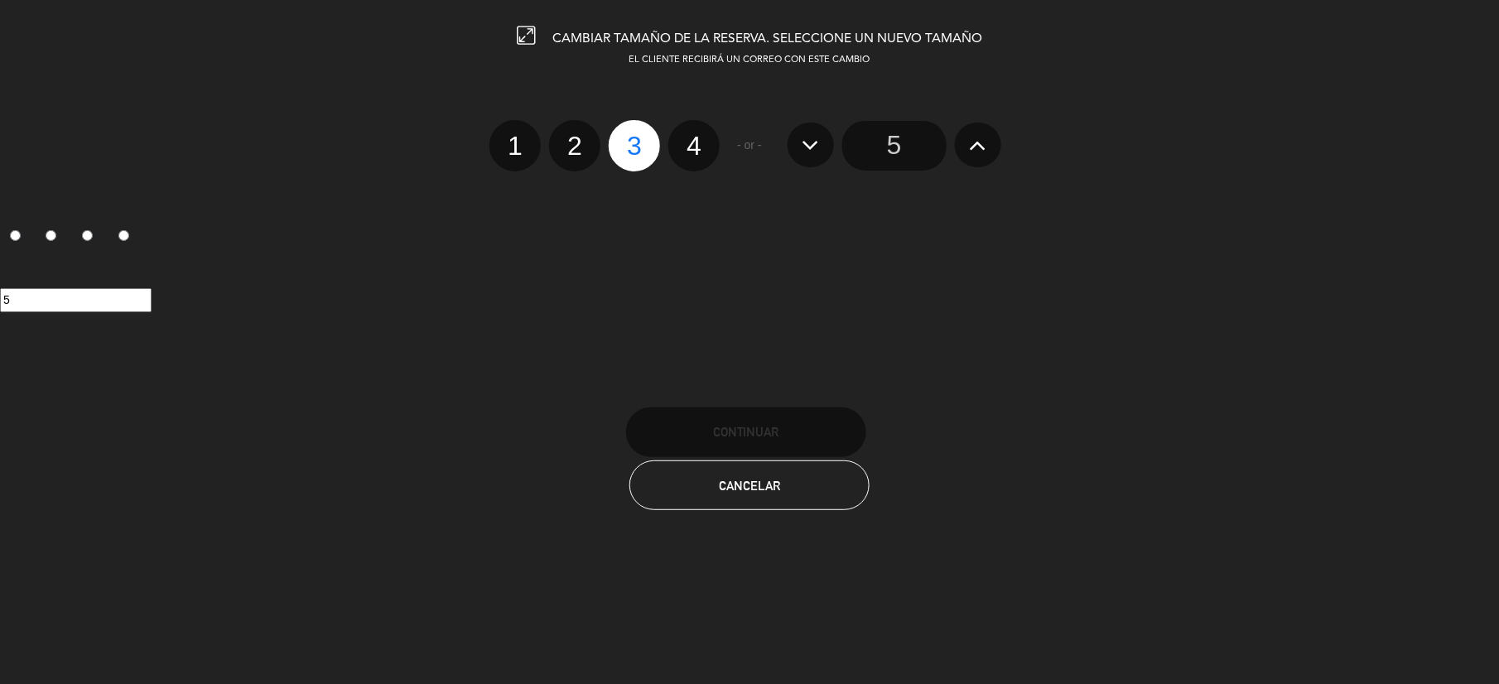
radio input "false"
radio input "true"
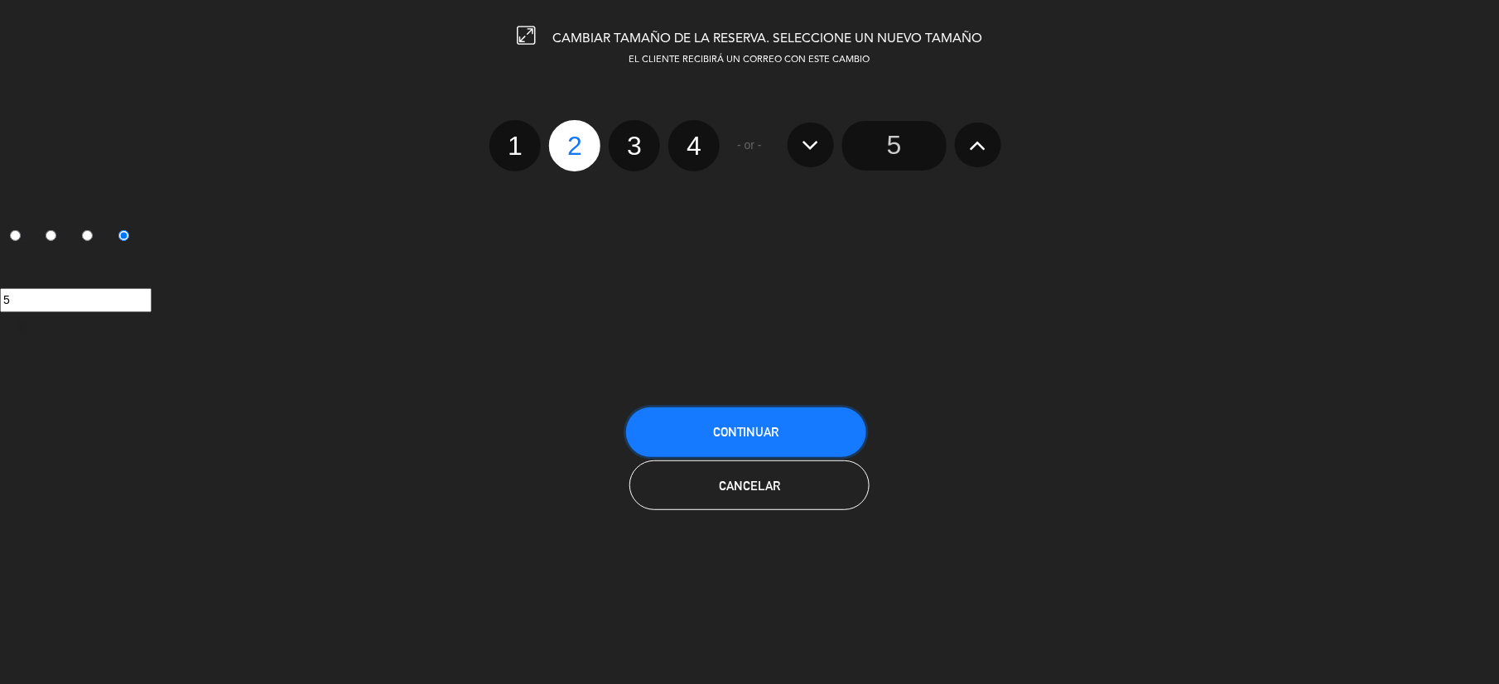
click at [764, 425] on span "Continuar" at bounding box center [746, 432] width 66 height 14
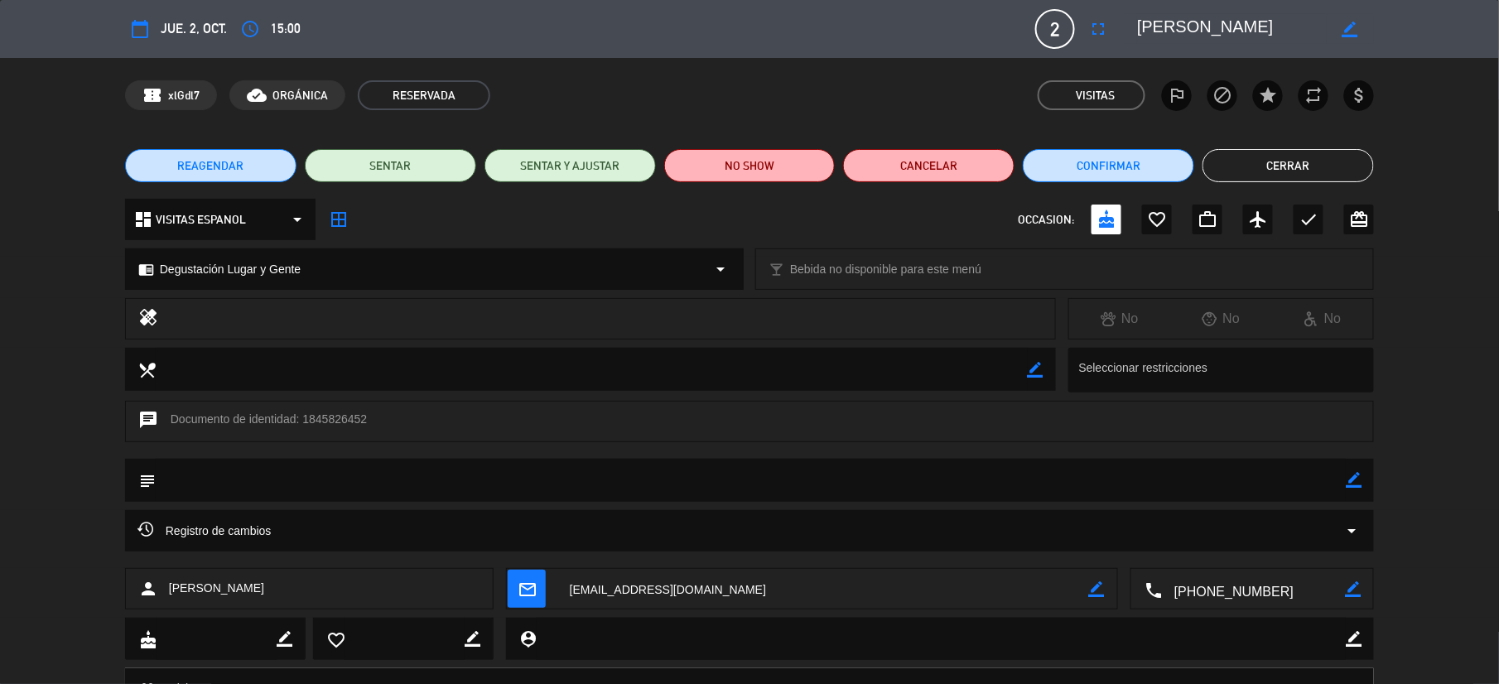
click at [1326, 174] on button "Cerrar" at bounding box center [1288, 165] width 171 height 33
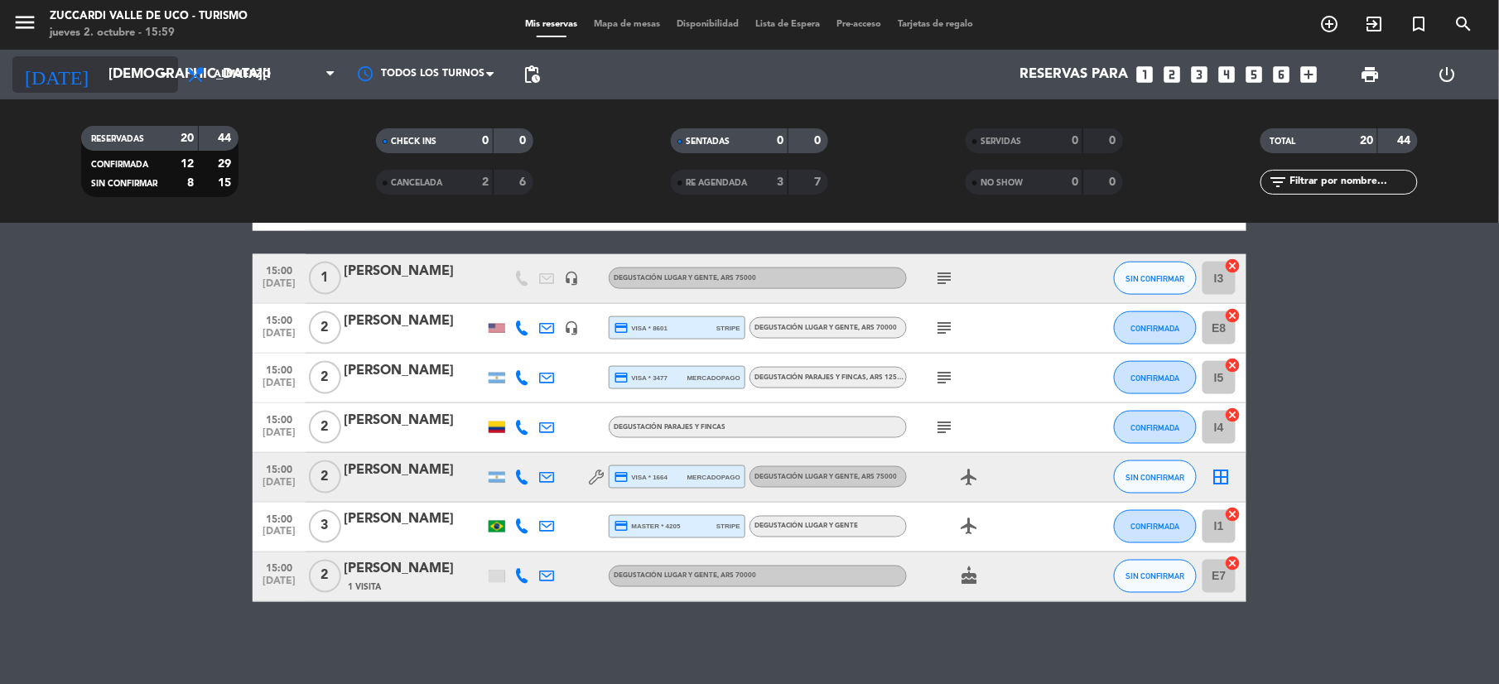
click at [100, 85] on input "[DEMOGRAPHIC_DATA][DATE]" at bounding box center [189, 75] width 178 height 32
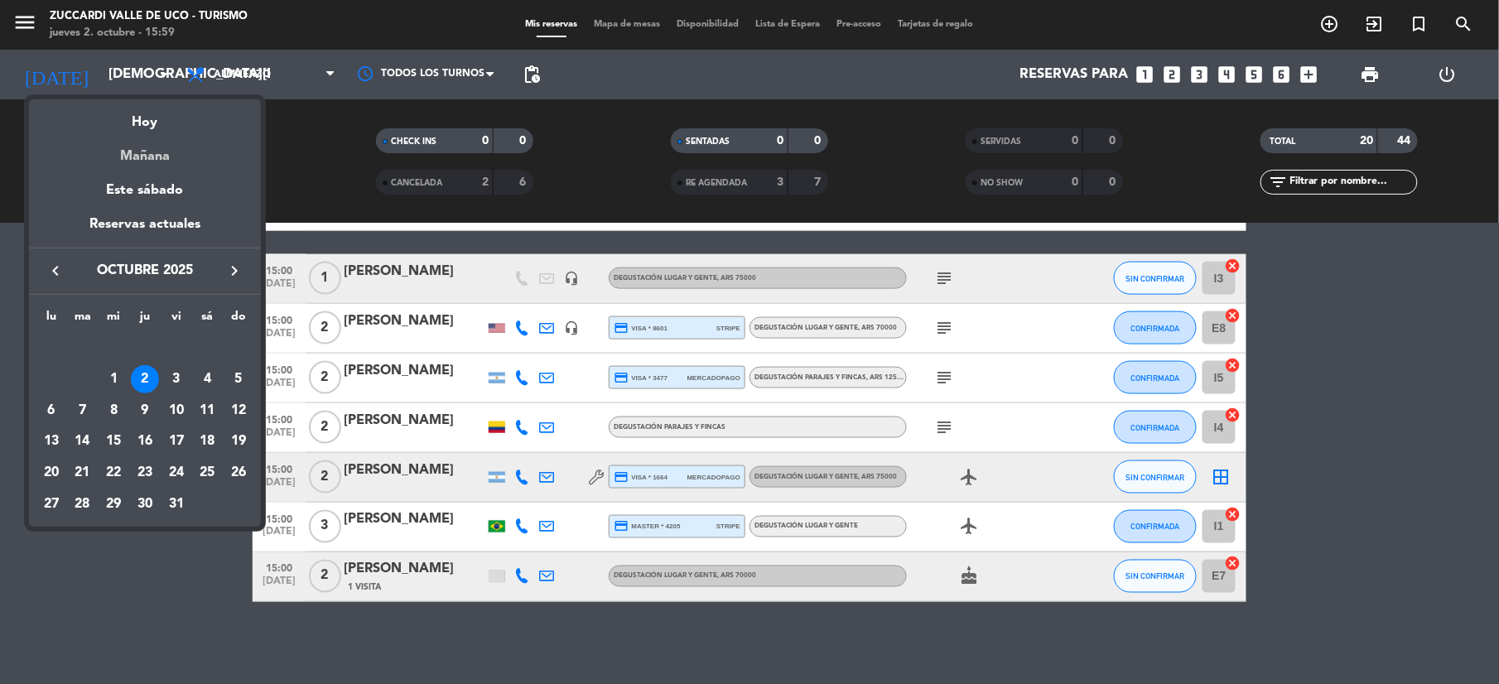
click at [150, 160] on div "Mañana" at bounding box center [145, 150] width 232 height 34
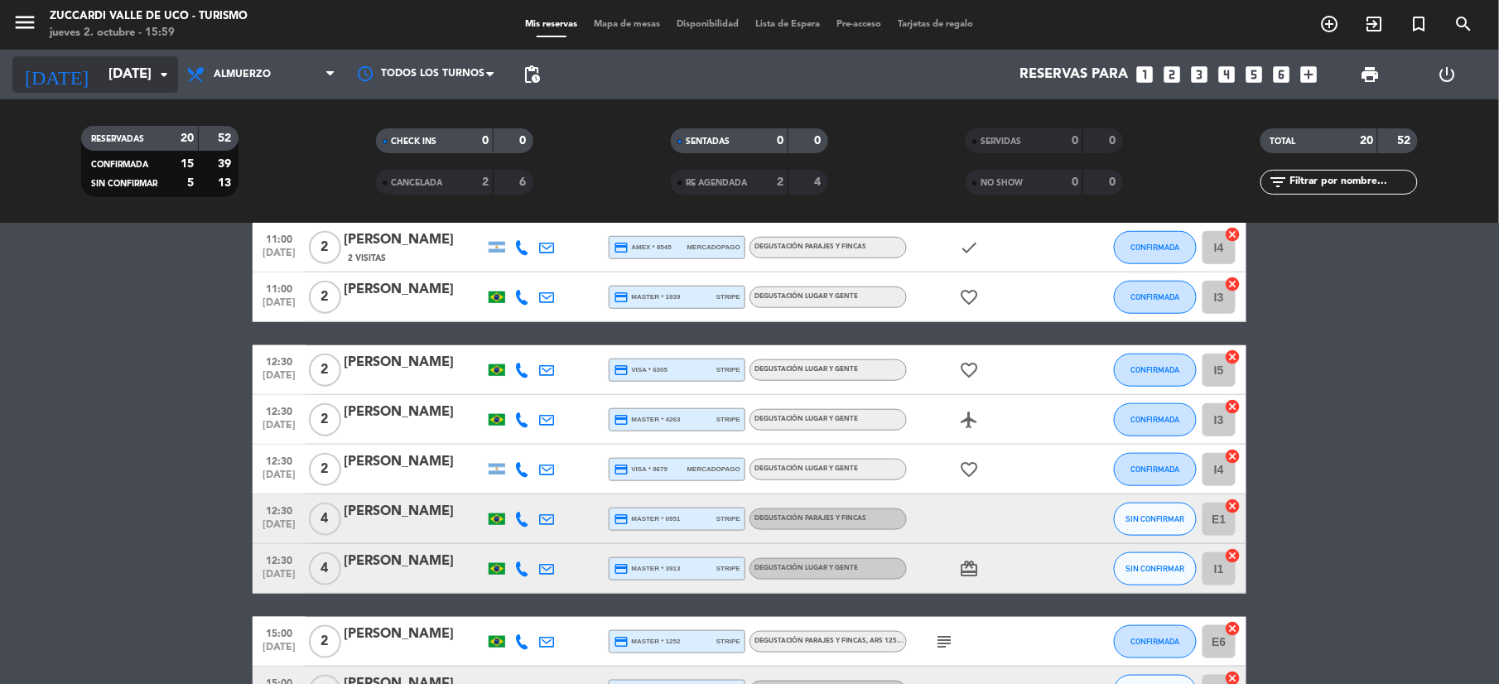
scroll to position [429, 0]
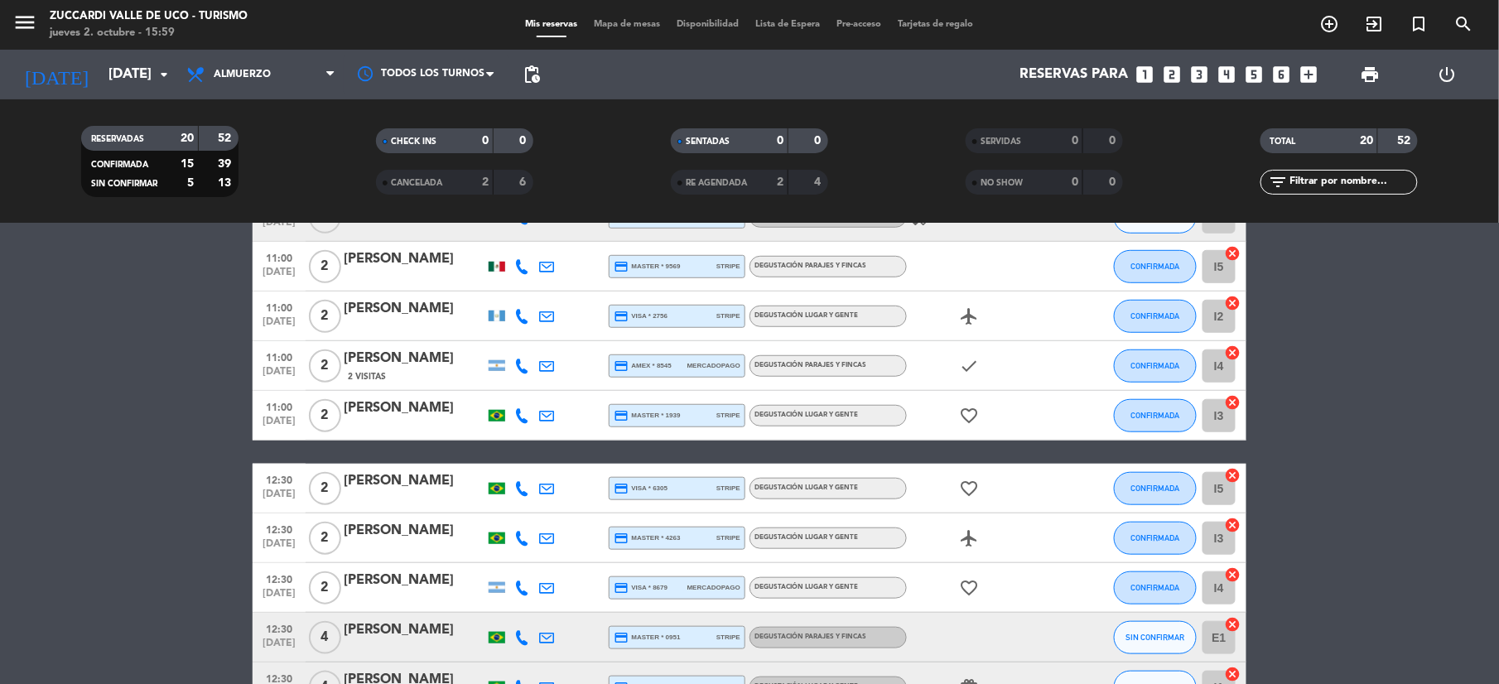
click at [40, 34] on span "menu" at bounding box center [30, 25] width 37 height 39
click at [21, 27] on icon "menu" at bounding box center [24, 22] width 25 height 25
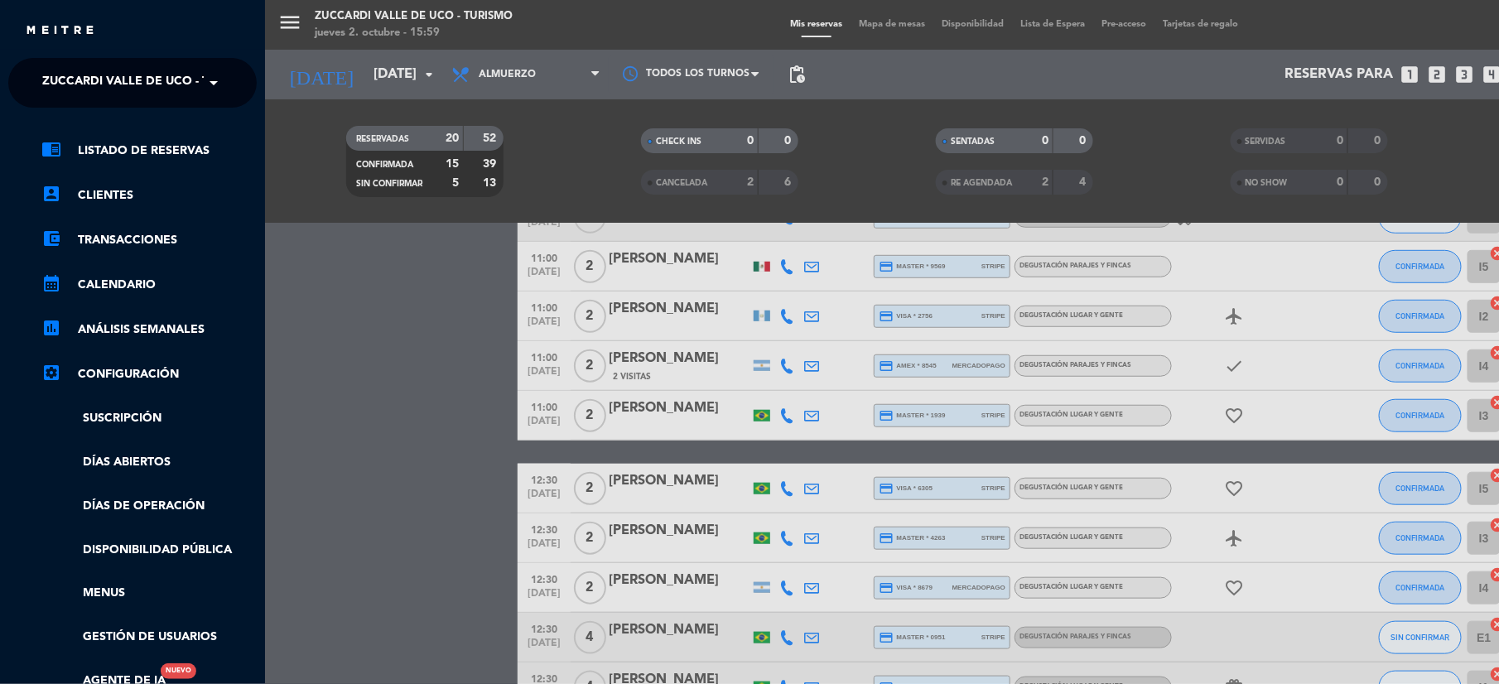
click at [123, 104] on ng-select "× Zuccardi [GEOGRAPHIC_DATA] - Turismo ×" at bounding box center [132, 83] width 249 height 50
click at [126, 93] on span "Zuccardi Valle de Uco - Turismo" at bounding box center [148, 82] width 213 height 35
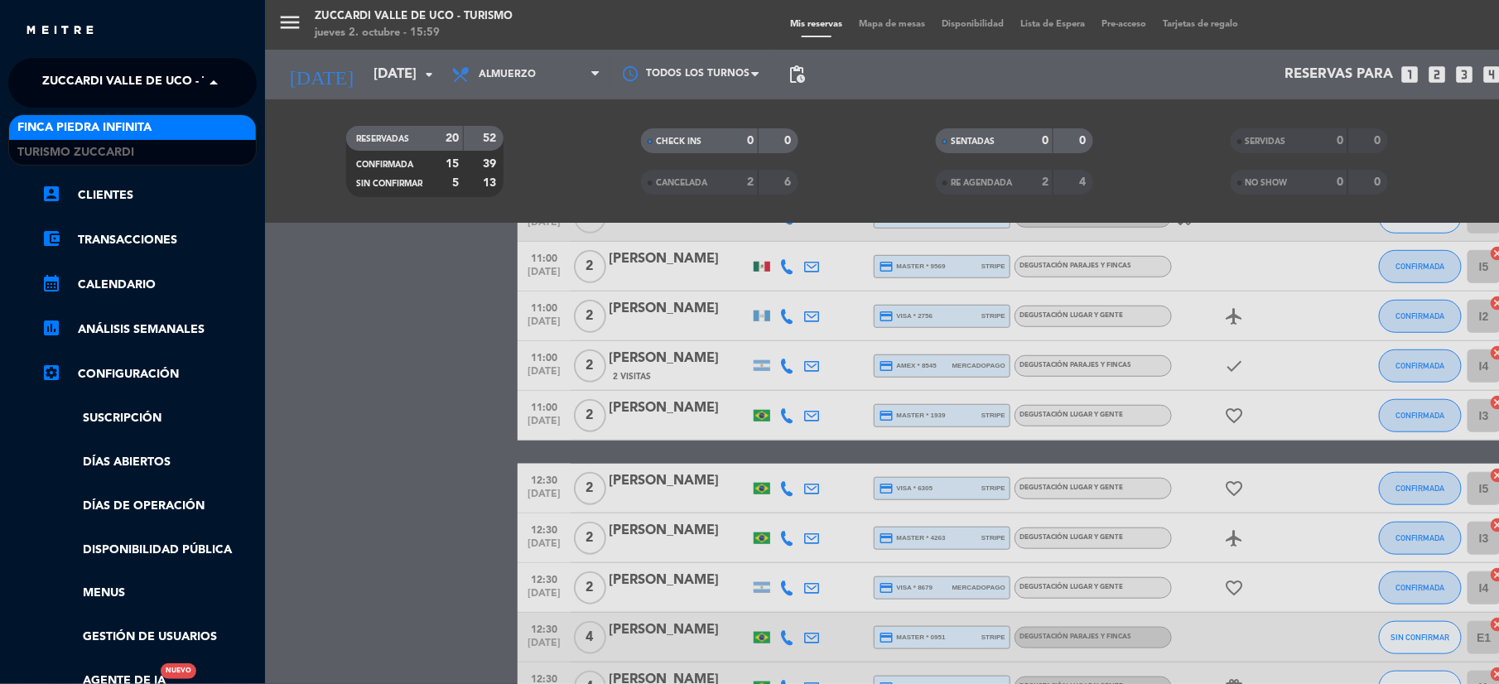
click at [64, 119] on span "Finca Piedra Infinita" at bounding box center [84, 127] width 134 height 19
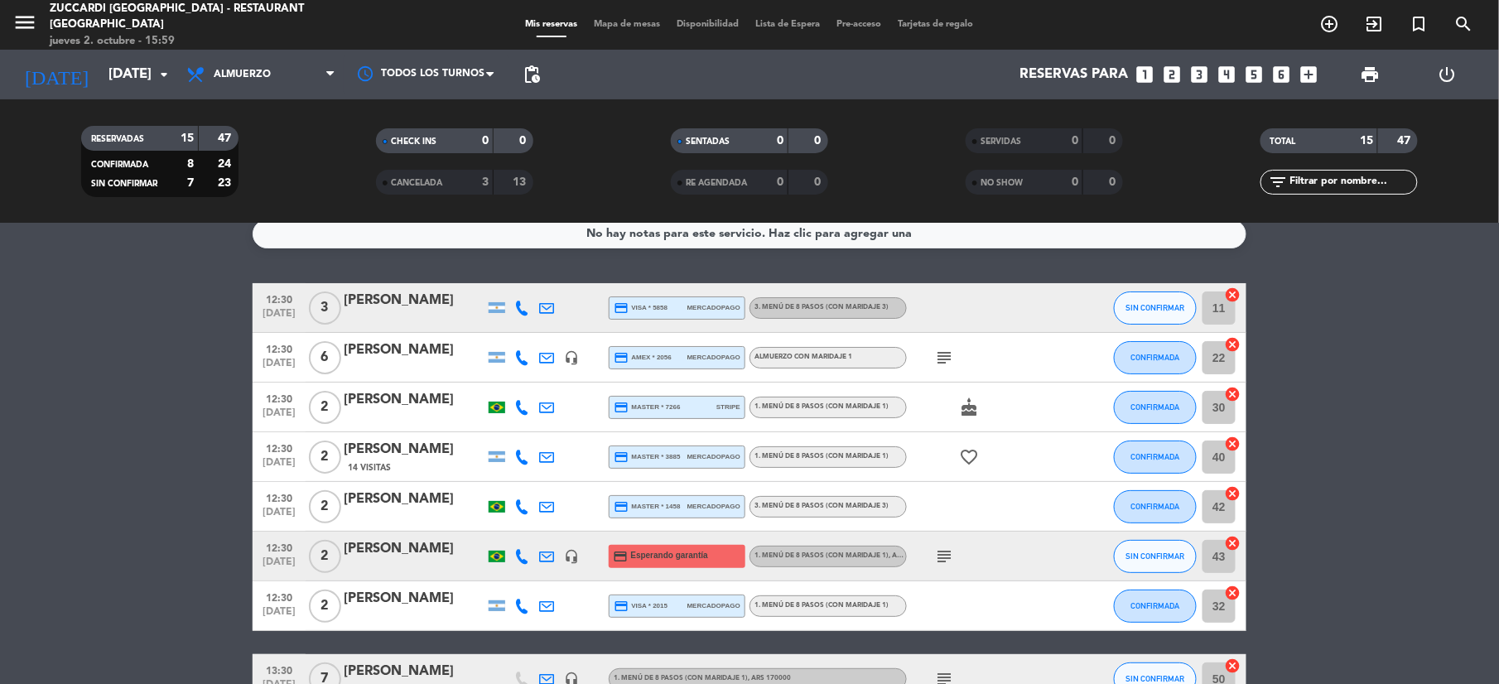
scroll to position [0, 0]
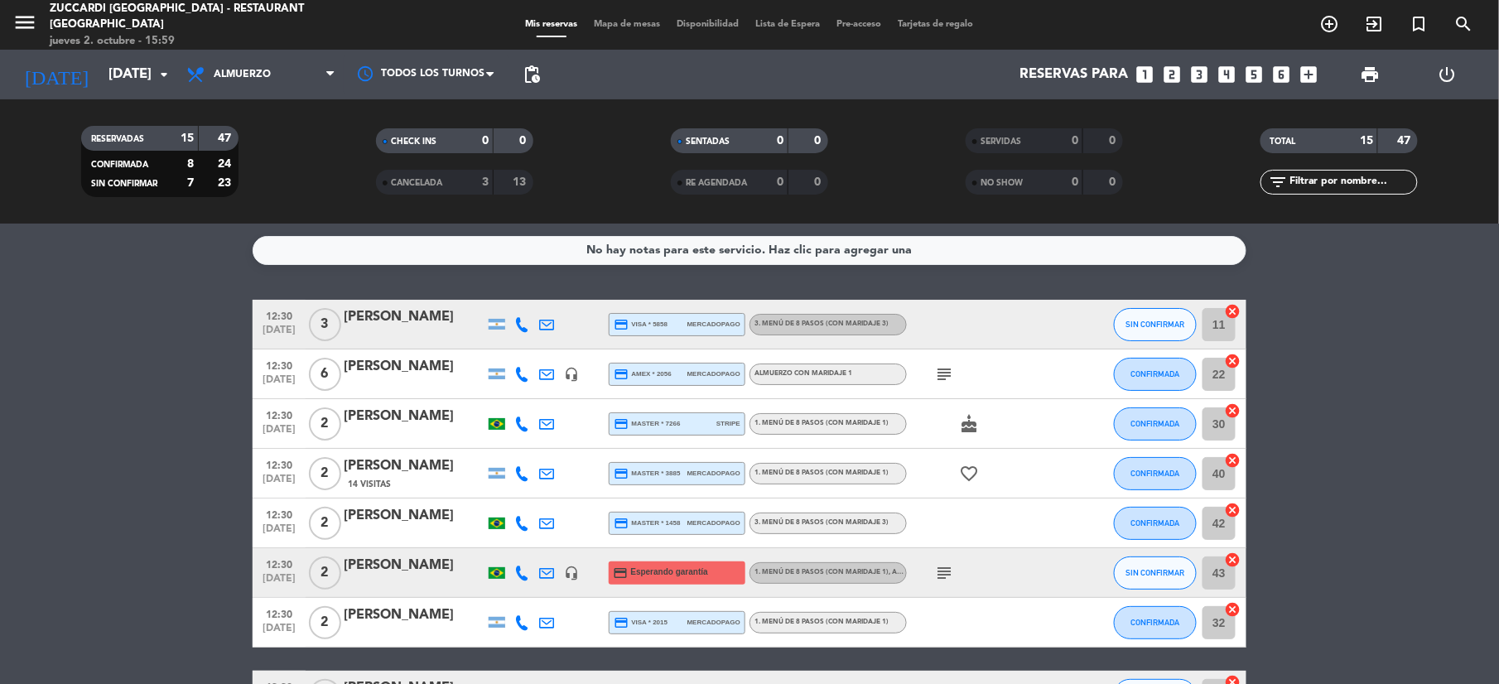
click at [938, 375] on icon "subject" at bounding box center [944, 375] width 20 height 20
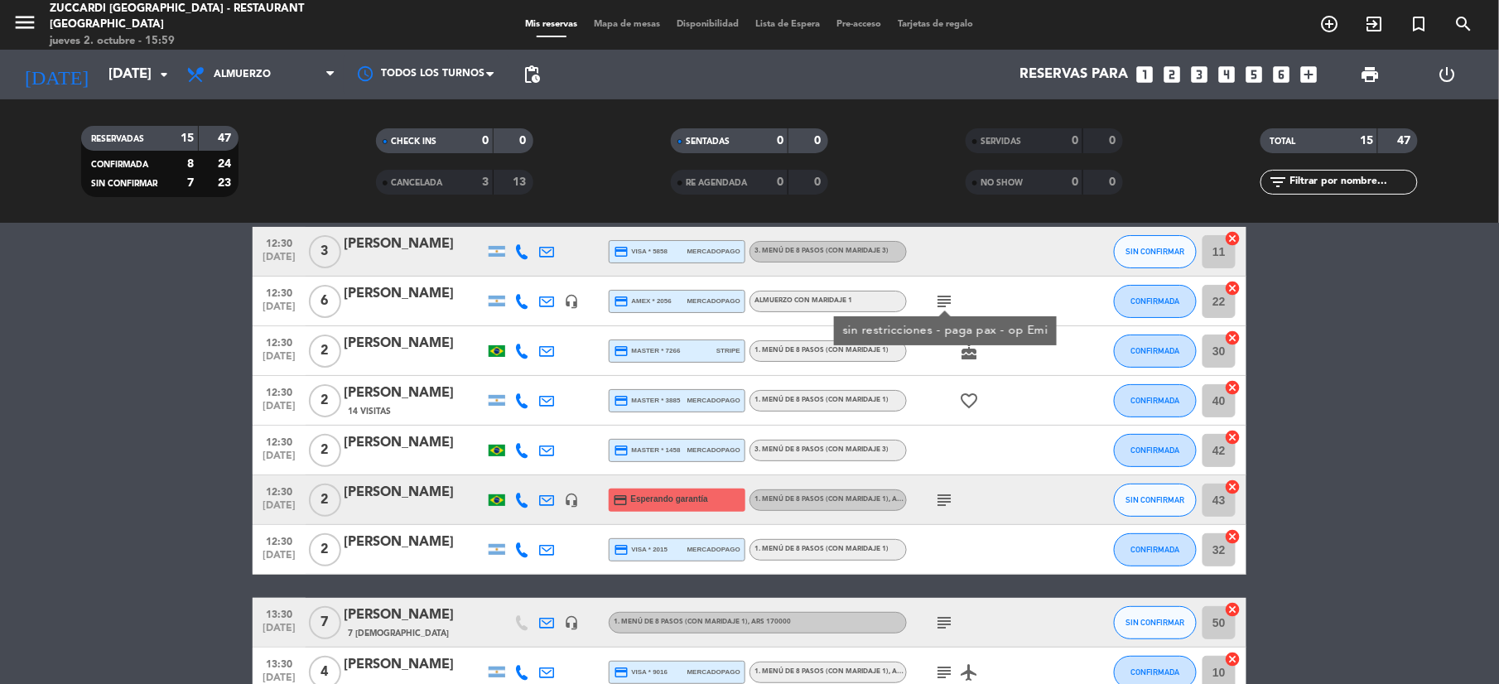
scroll to position [220, 0]
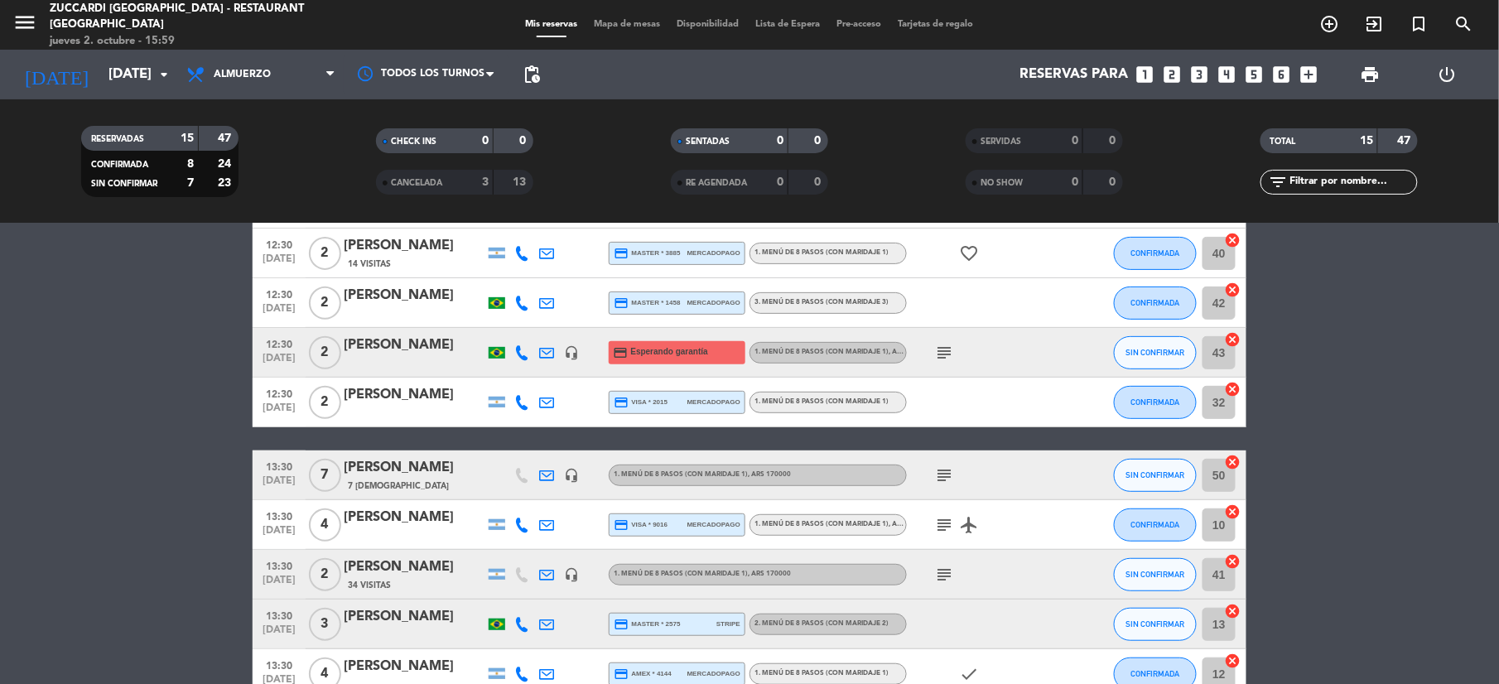
click at [948, 345] on icon "subject" at bounding box center [944, 353] width 20 height 20
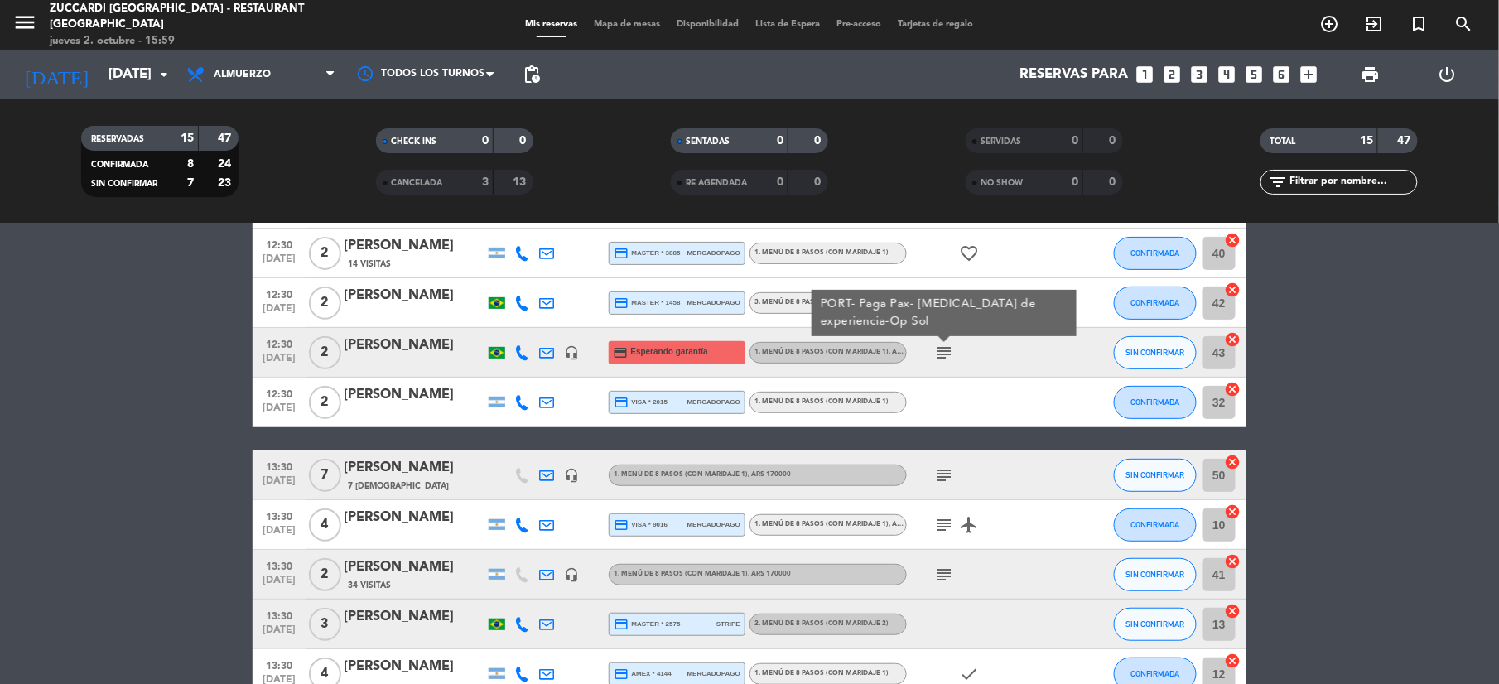
click at [949, 469] on icon "subject" at bounding box center [944, 476] width 20 height 20
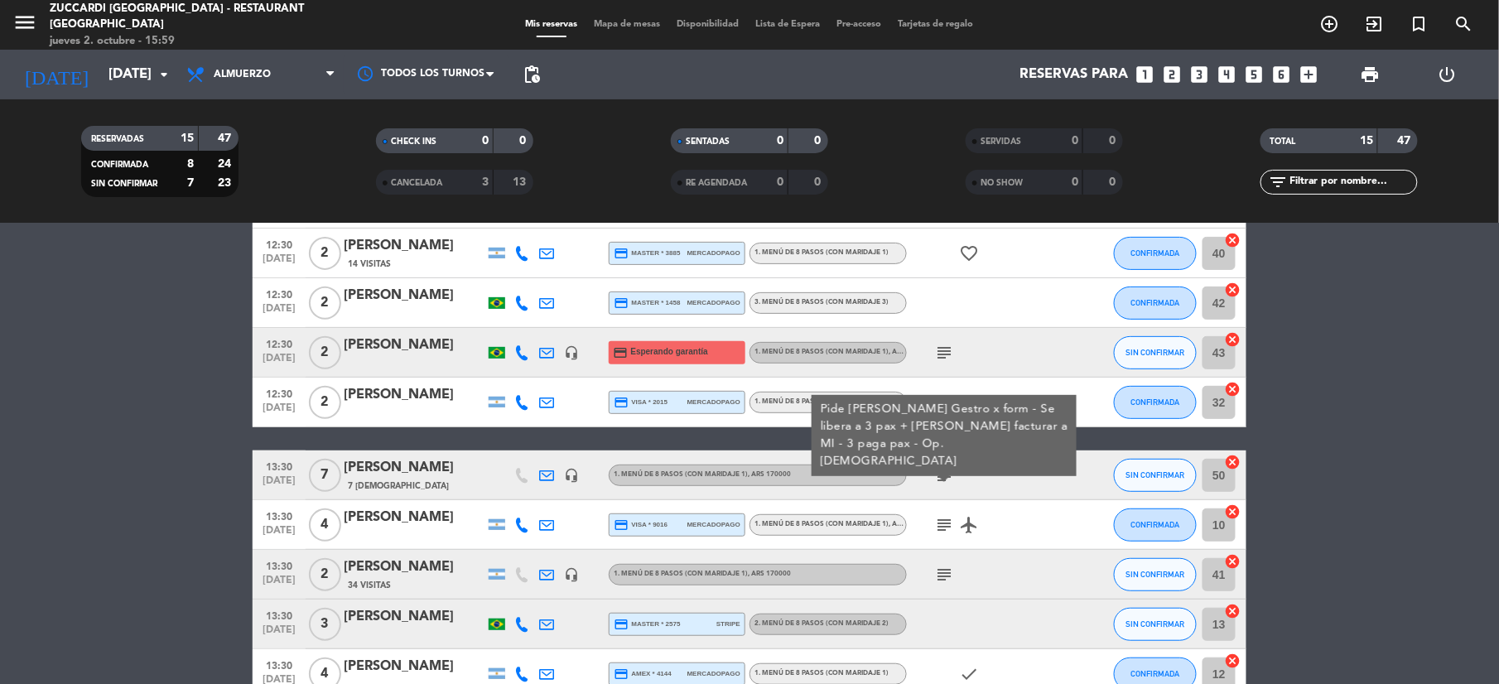
click at [943, 524] on icon "subject" at bounding box center [944, 525] width 20 height 20
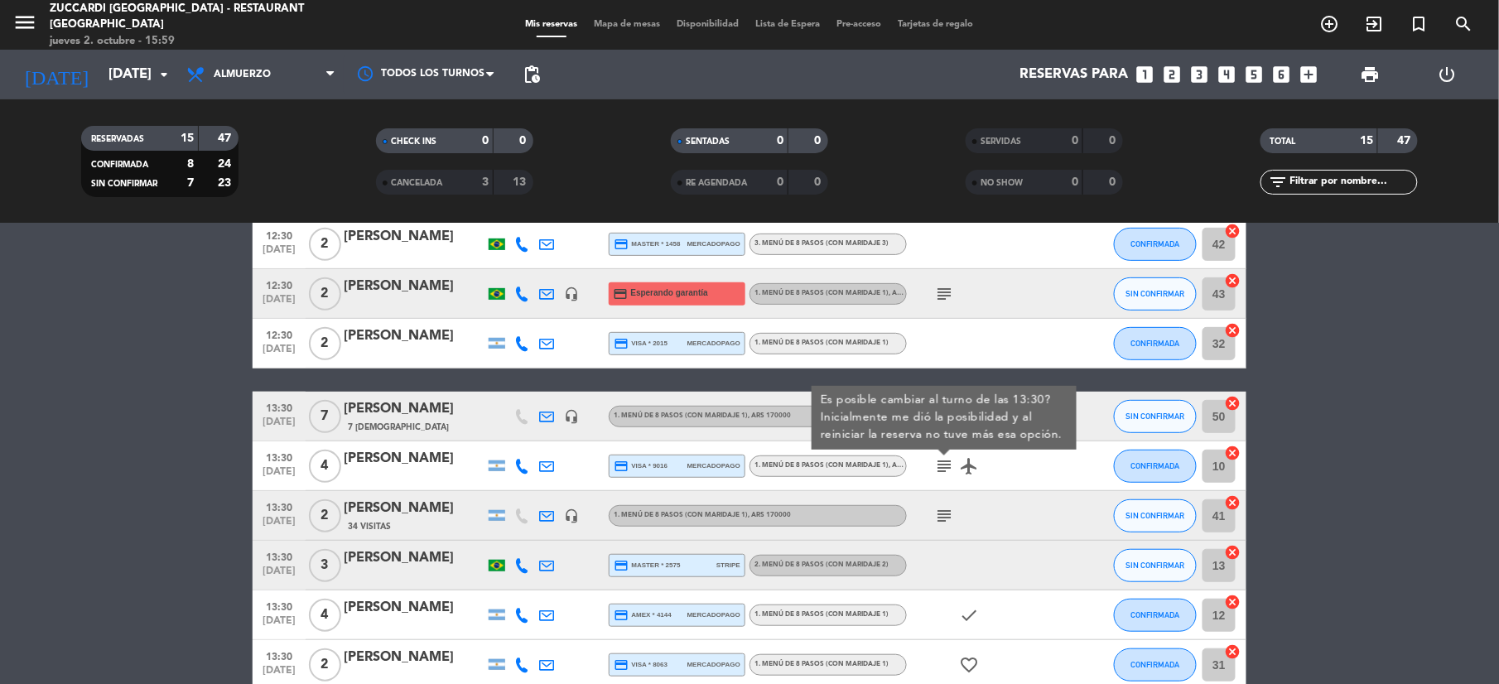
scroll to position [331, 0]
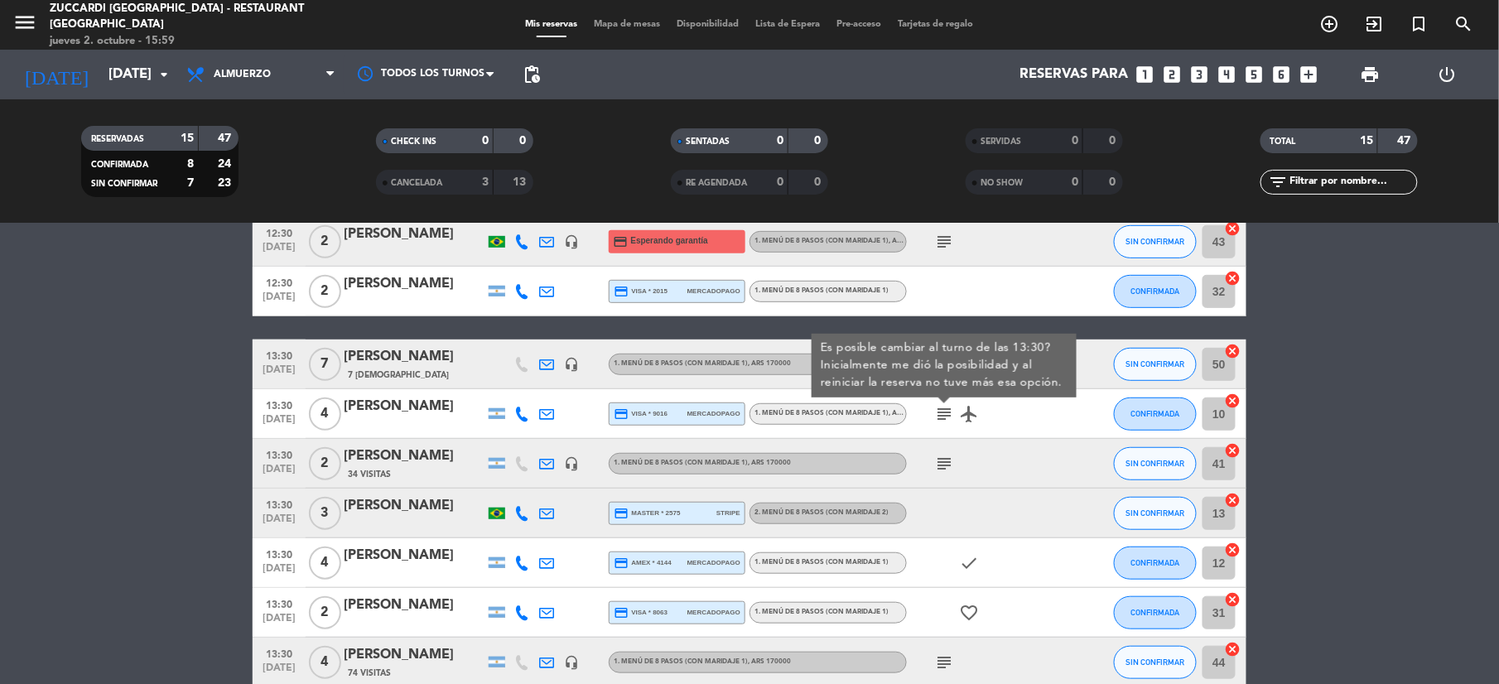
click at [941, 462] on icon "subject" at bounding box center [944, 464] width 20 height 20
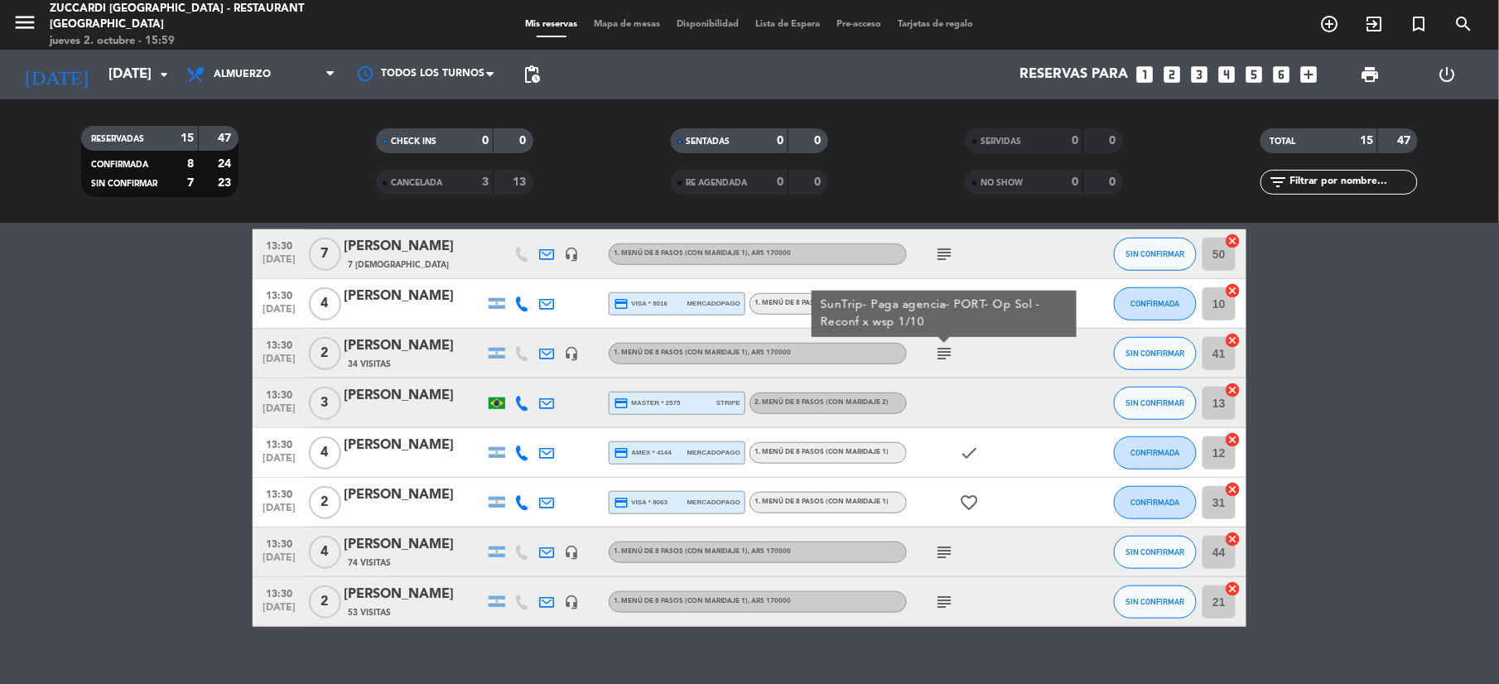
scroll to position [466, 0]
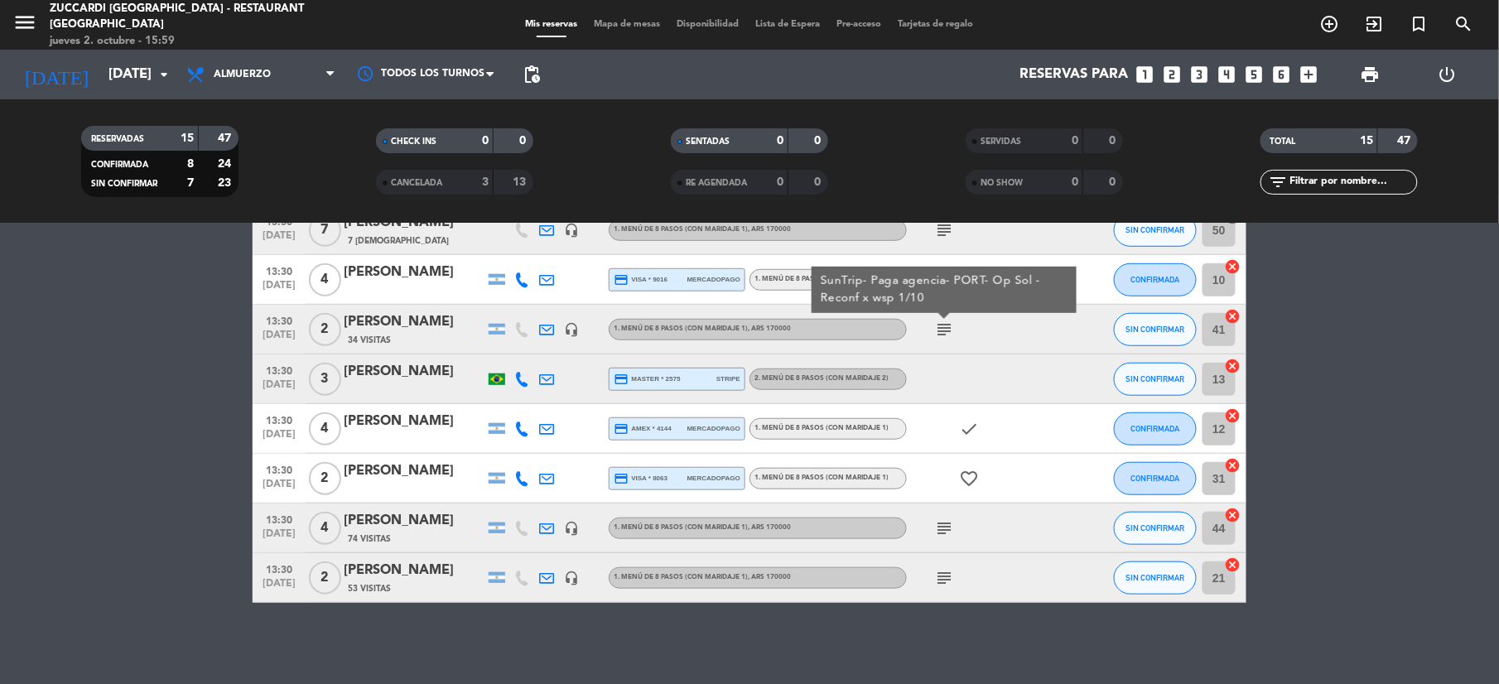
click at [943, 530] on icon "subject" at bounding box center [944, 529] width 20 height 20
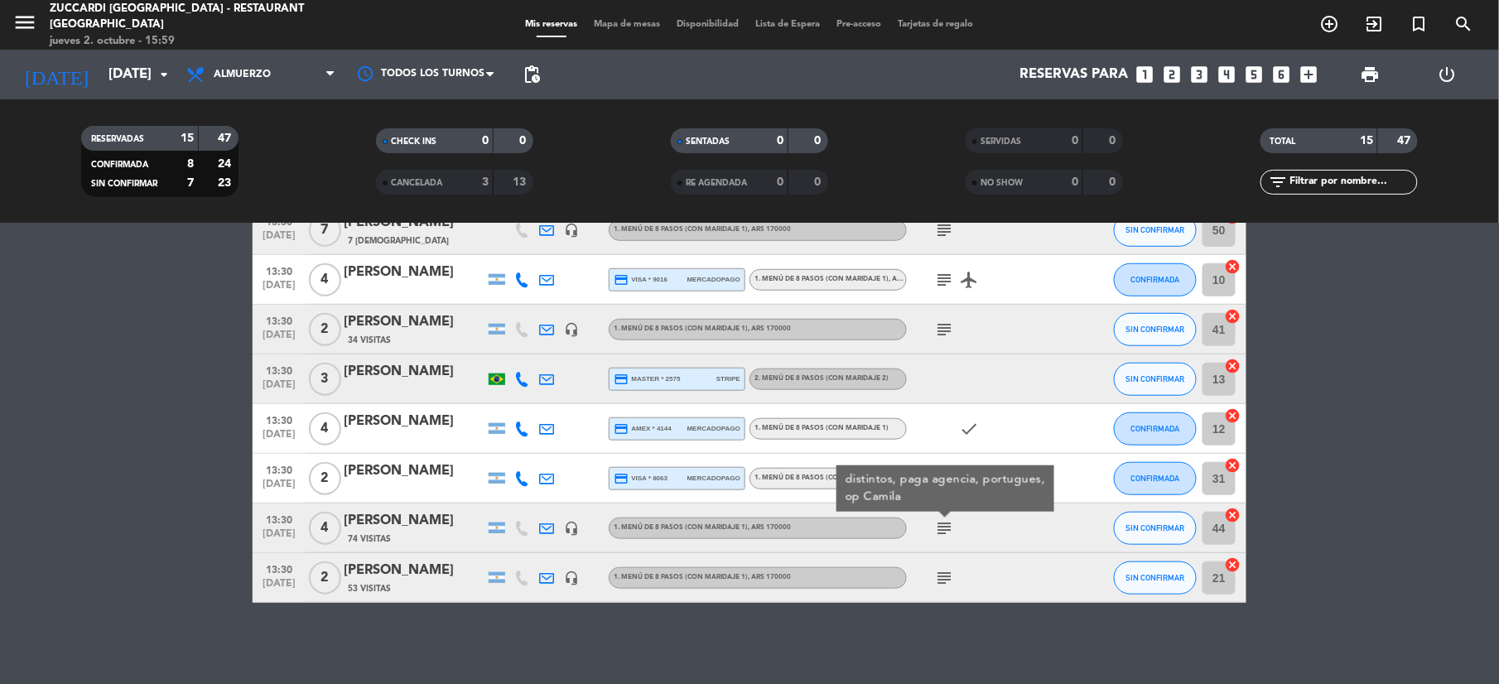
click at [944, 575] on icon "subject" at bounding box center [944, 578] width 20 height 20
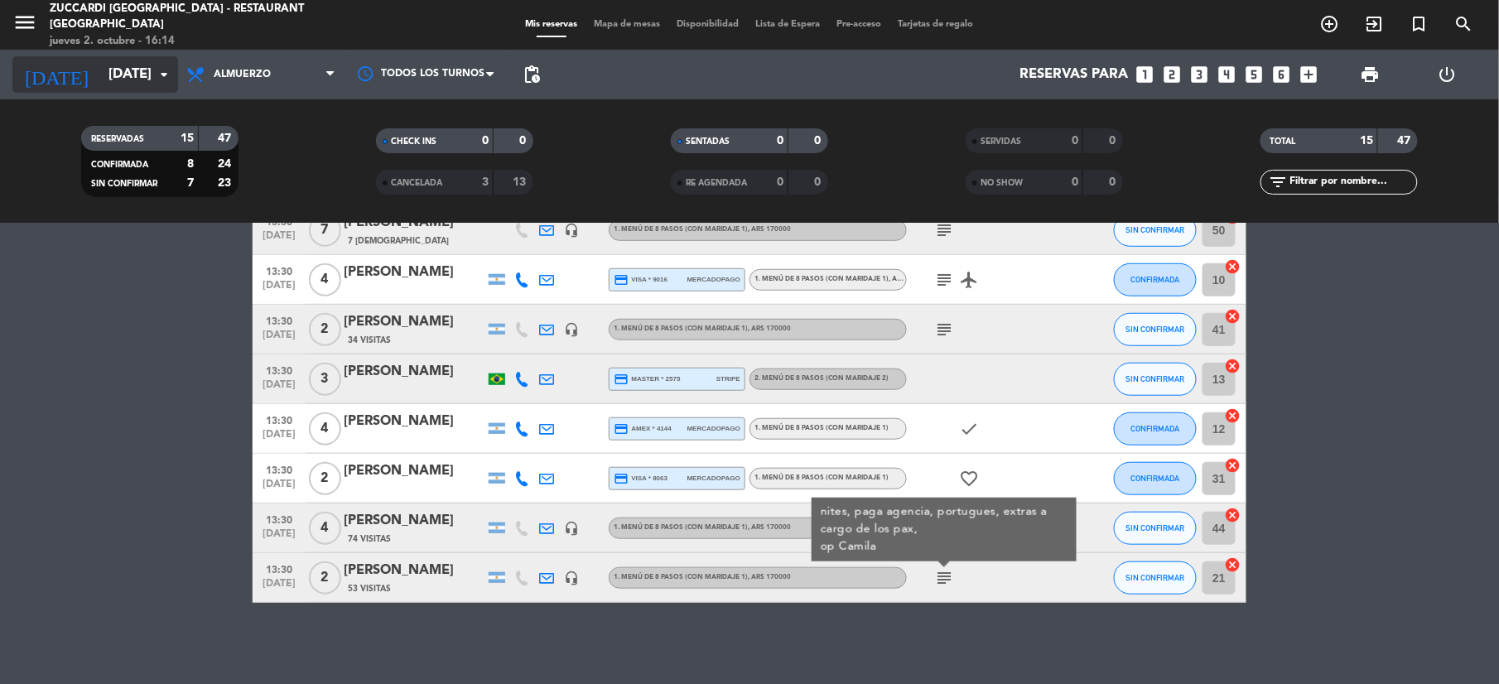
click at [113, 83] on input "[DATE]" at bounding box center [189, 75] width 178 height 32
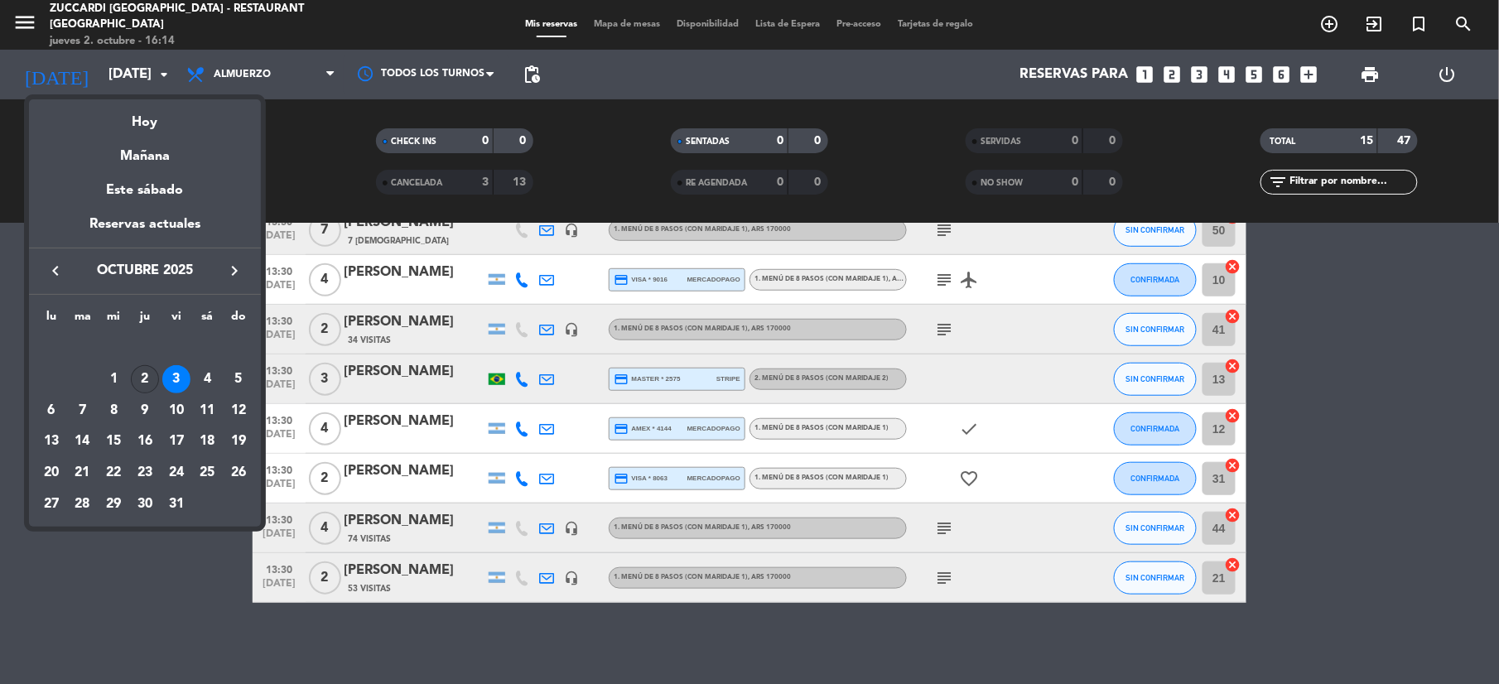
click at [137, 373] on div "2" at bounding box center [145, 379] width 28 height 28
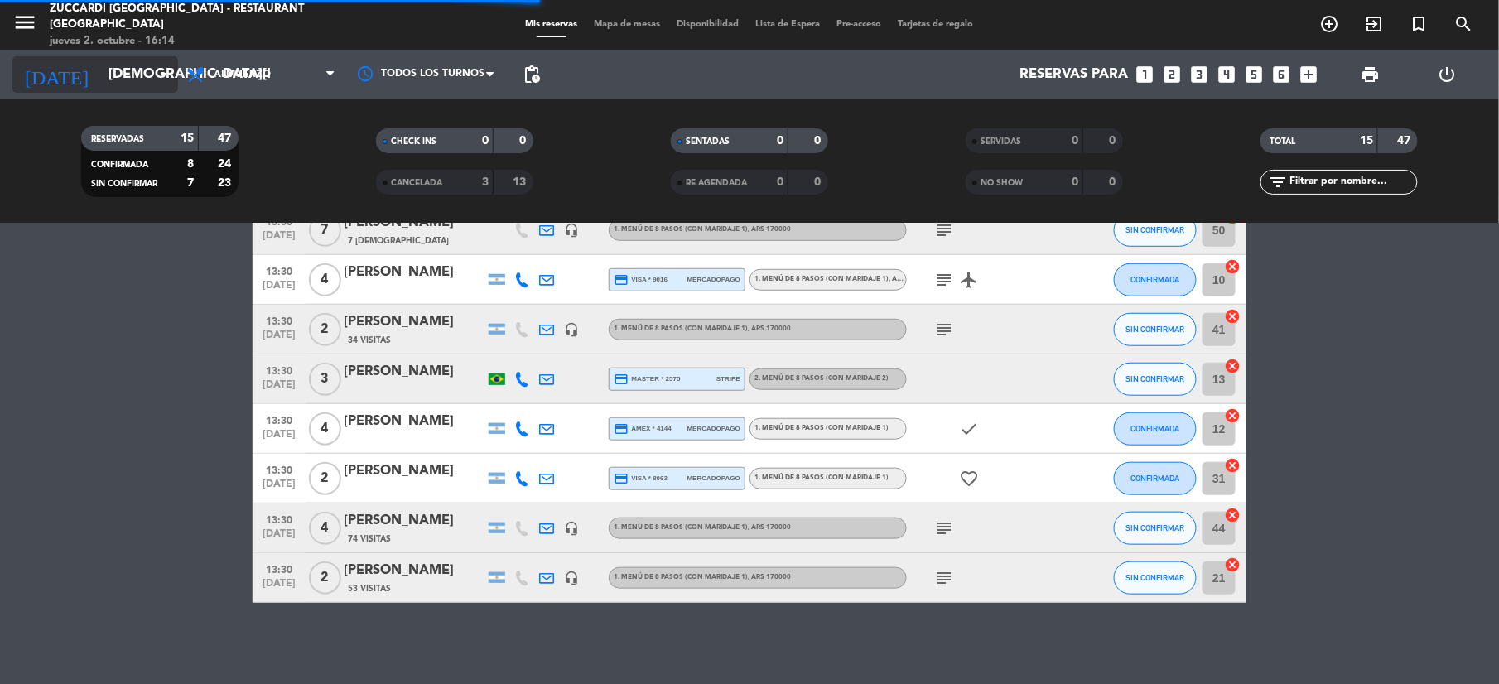
click at [126, 66] on input "[DEMOGRAPHIC_DATA][DATE]" at bounding box center [189, 75] width 178 height 32
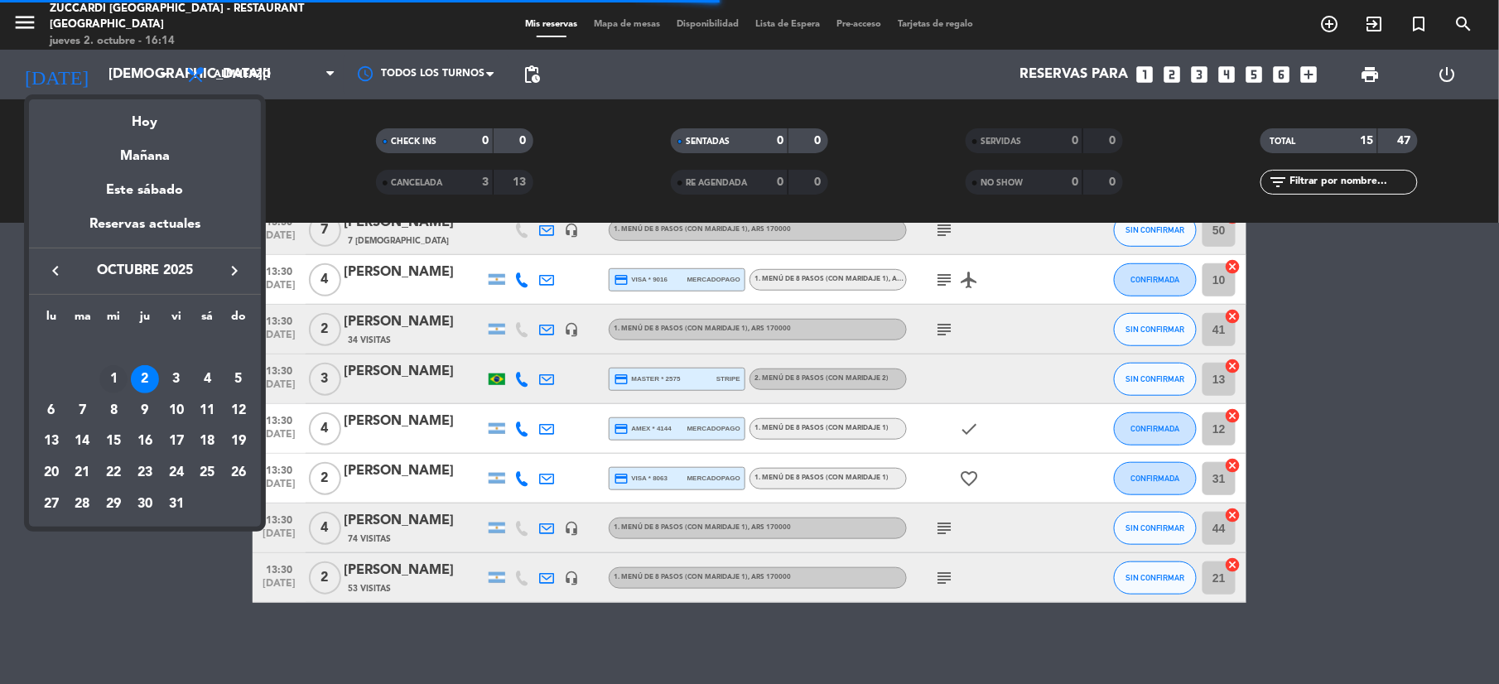
scroll to position [68, 0]
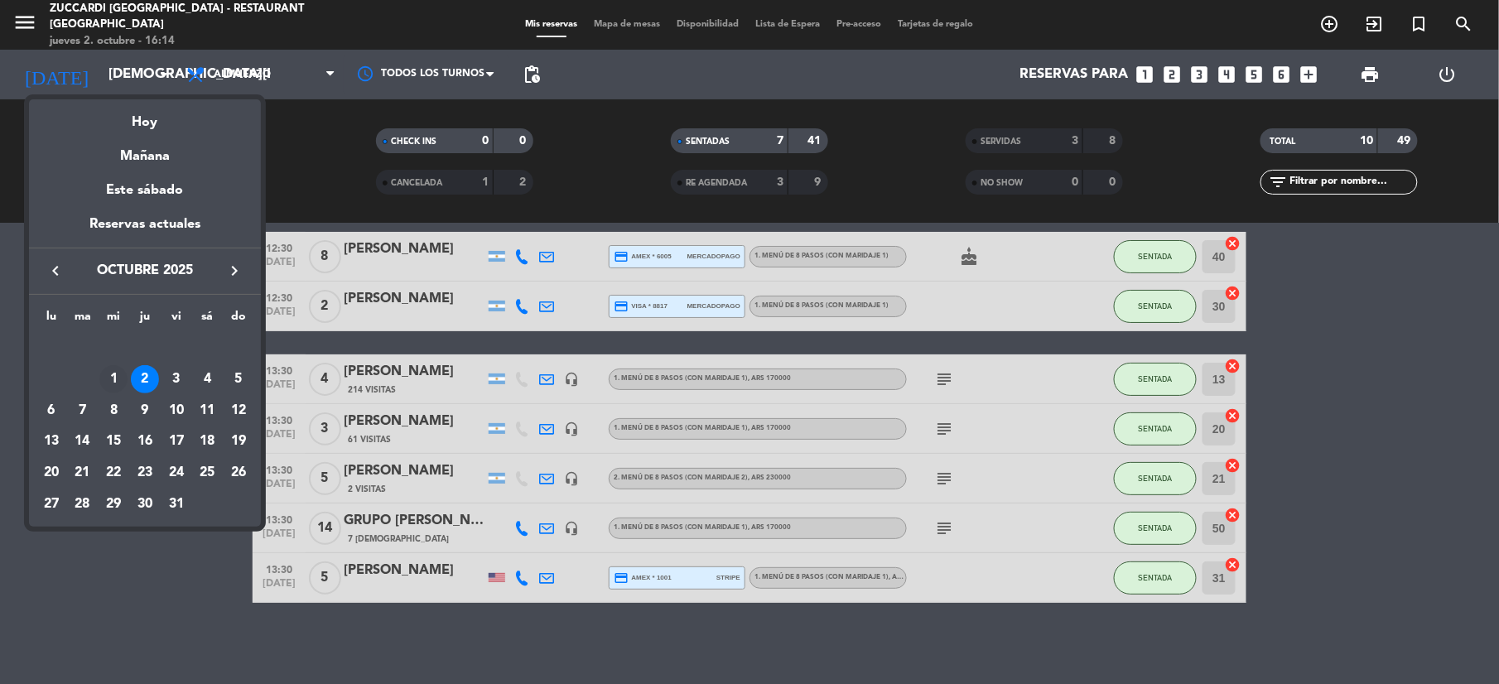
click at [110, 384] on div "1" at bounding box center [113, 379] width 28 height 28
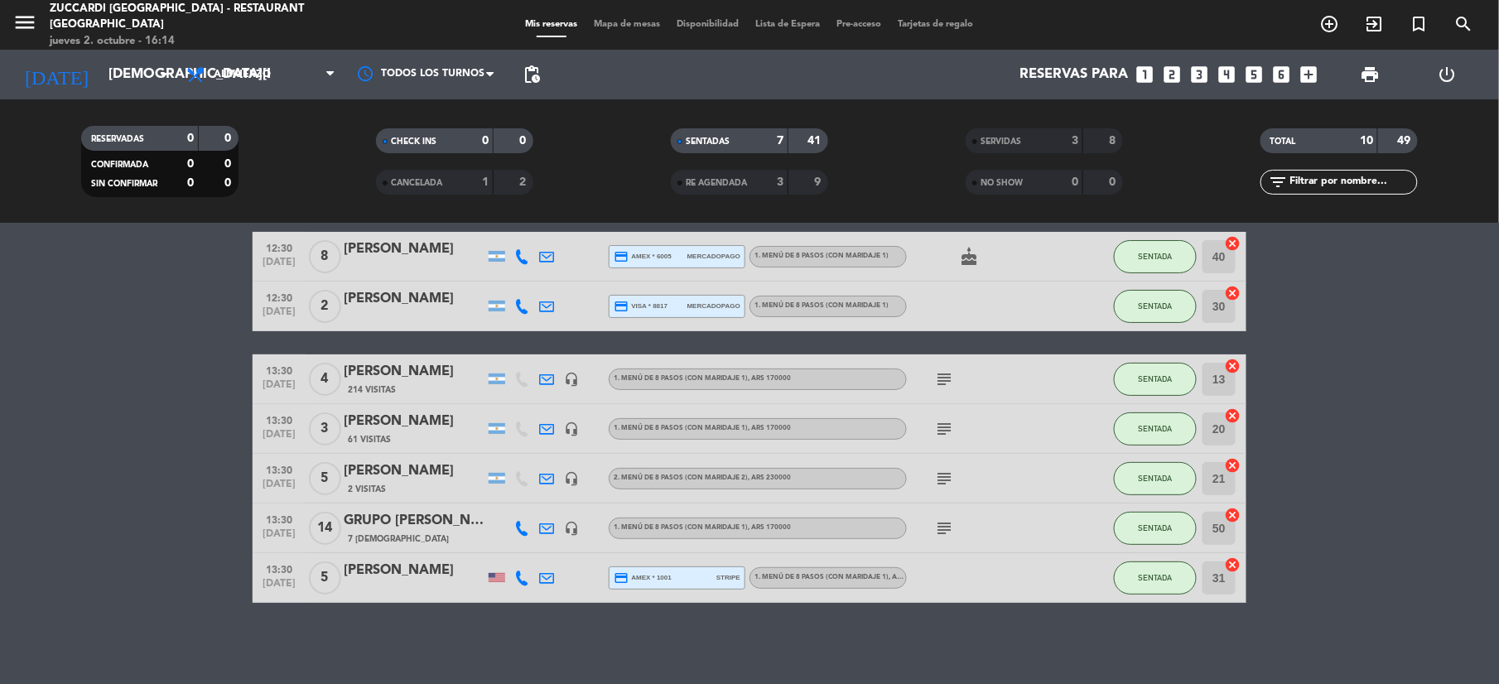
type input "[DATE]"
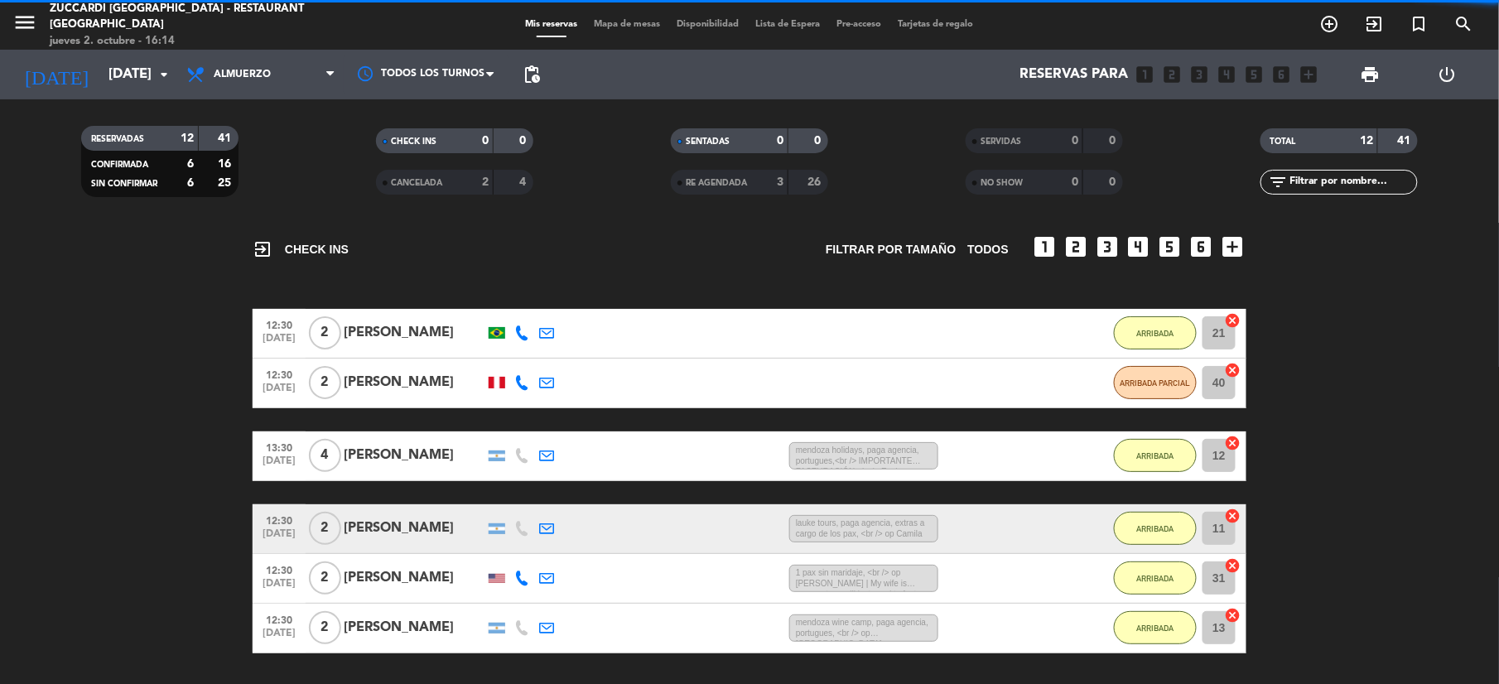
scroll to position [512, 0]
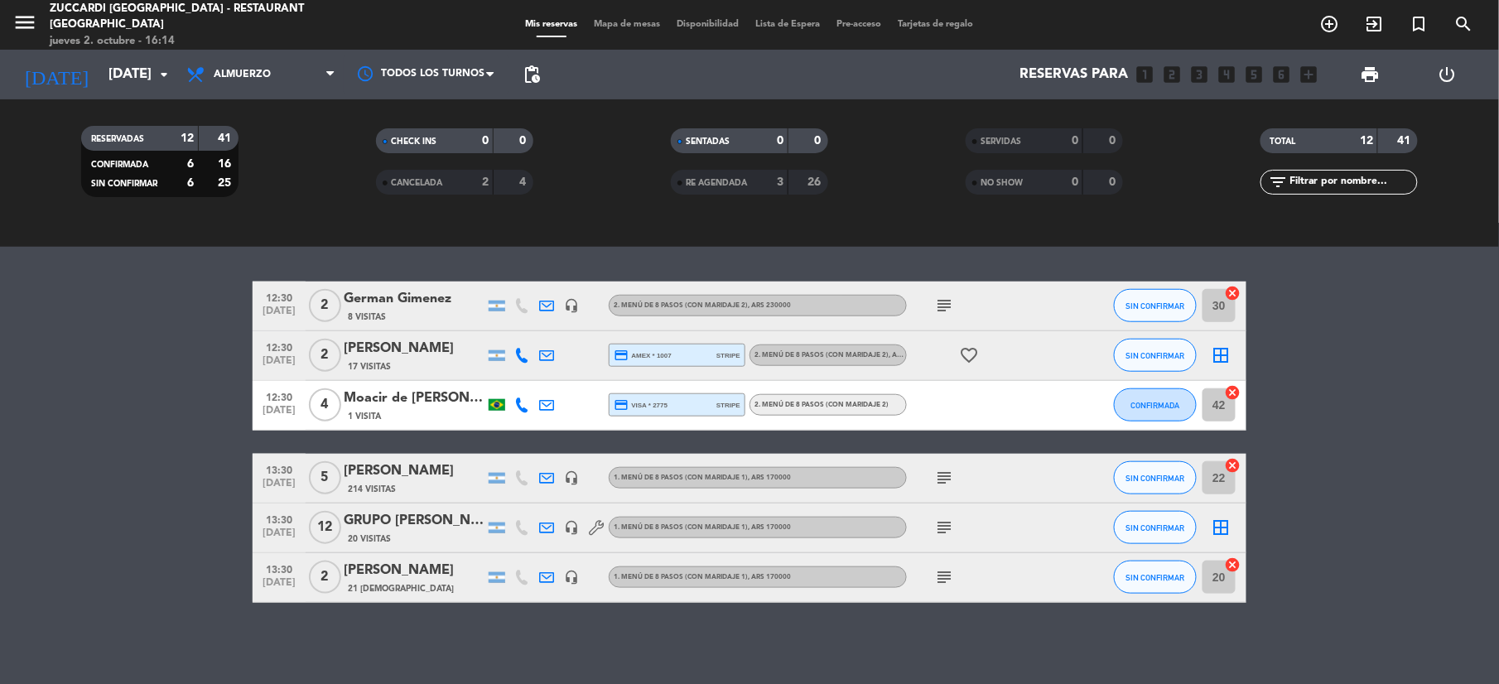
click at [608, 20] on span "Mapa de mesas" at bounding box center [628, 24] width 83 height 9
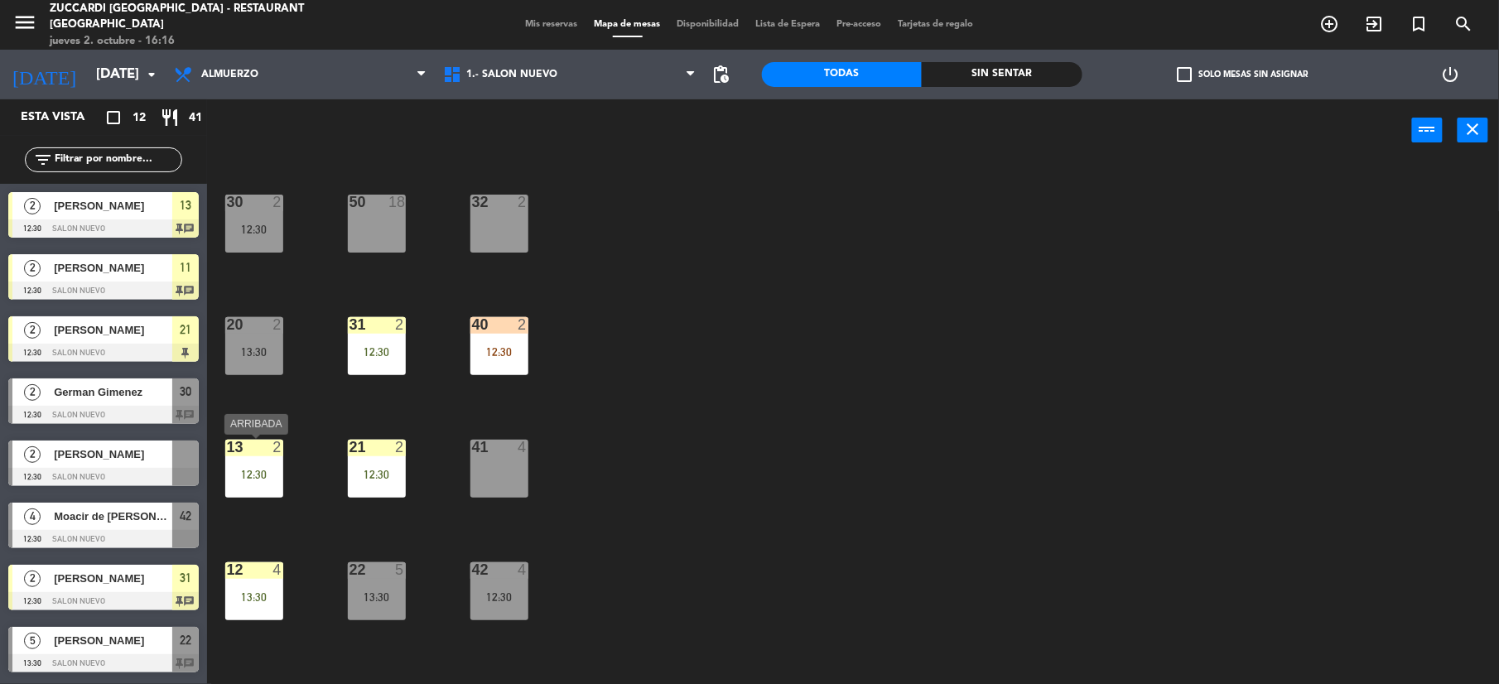
click at [262, 459] on div "13 2 12:30" at bounding box center [254, 469] width 58 height 58
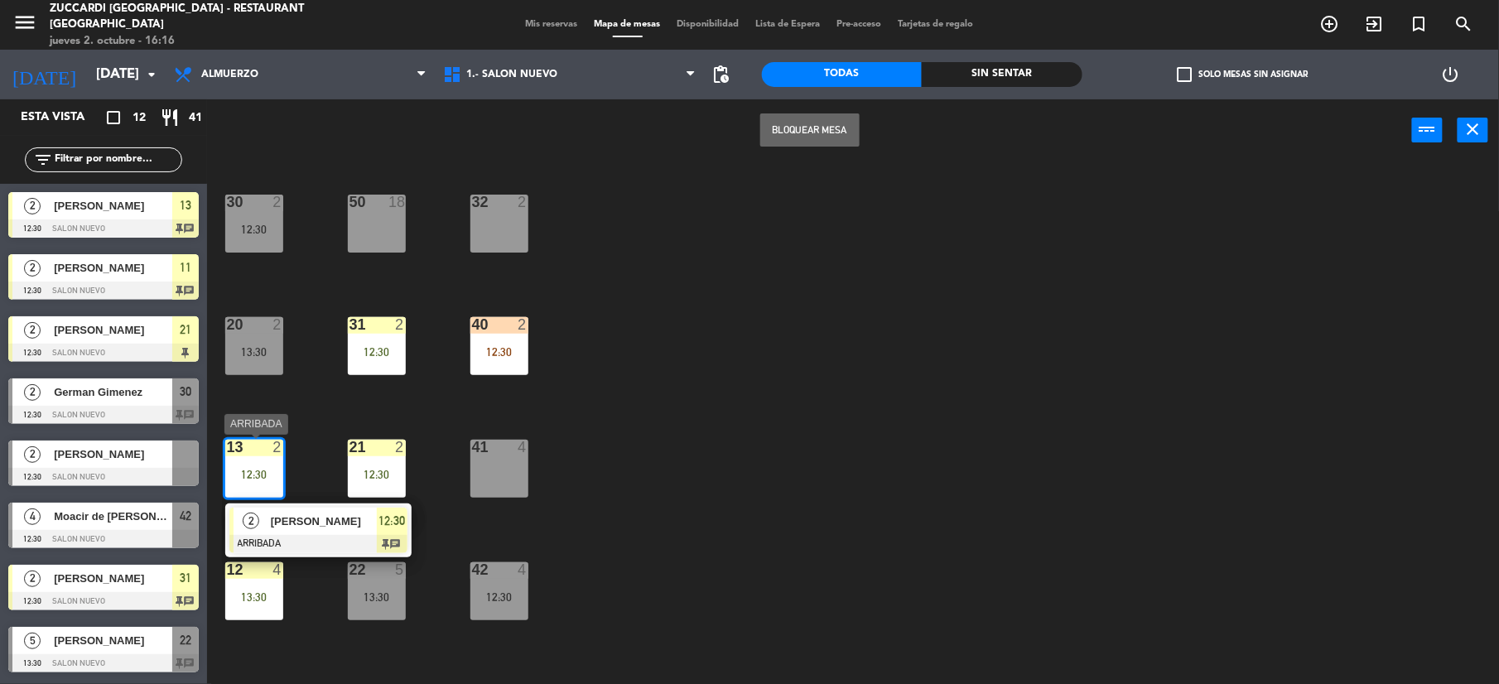
click at [331, 535] on div at bounding box center [318, 544] width 178 height 18
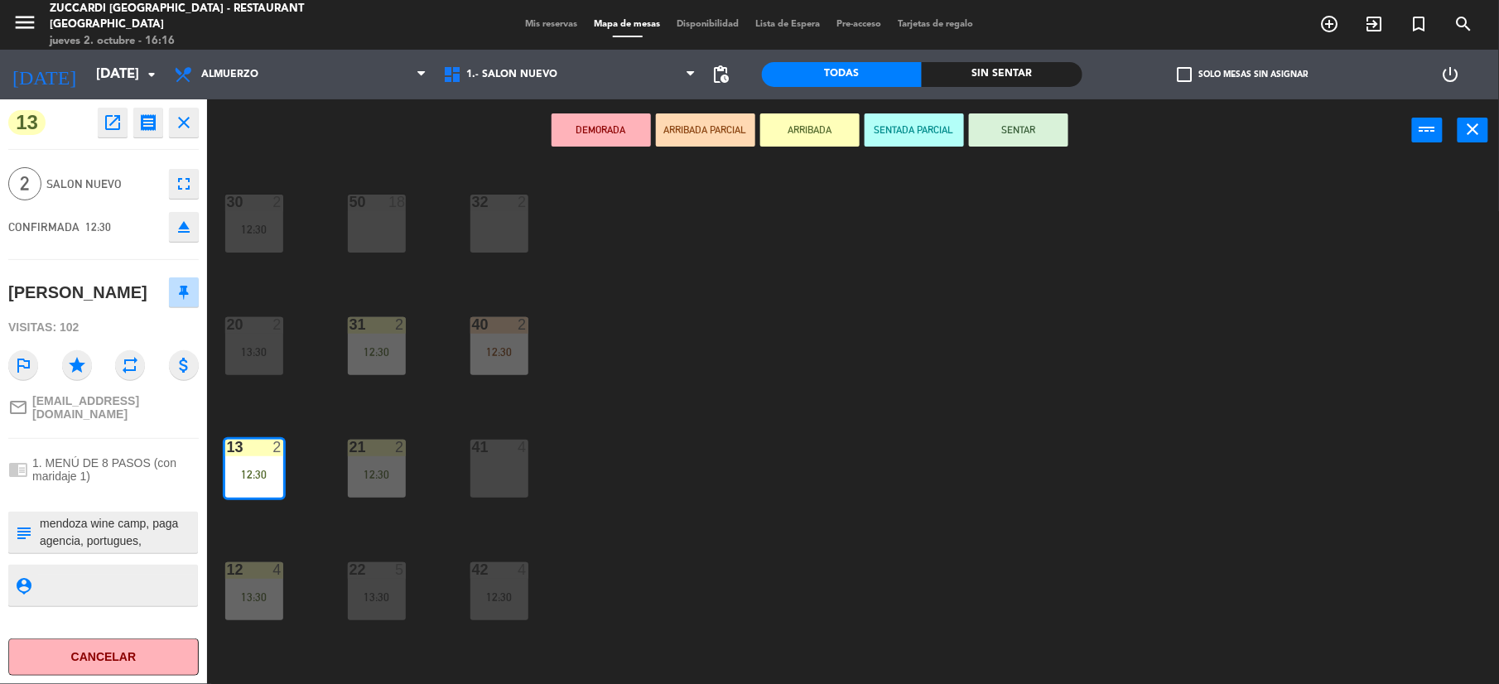
click at [1028, 133] on button "SENTAR" at bounding box center [1018, 129] width 99 height 33
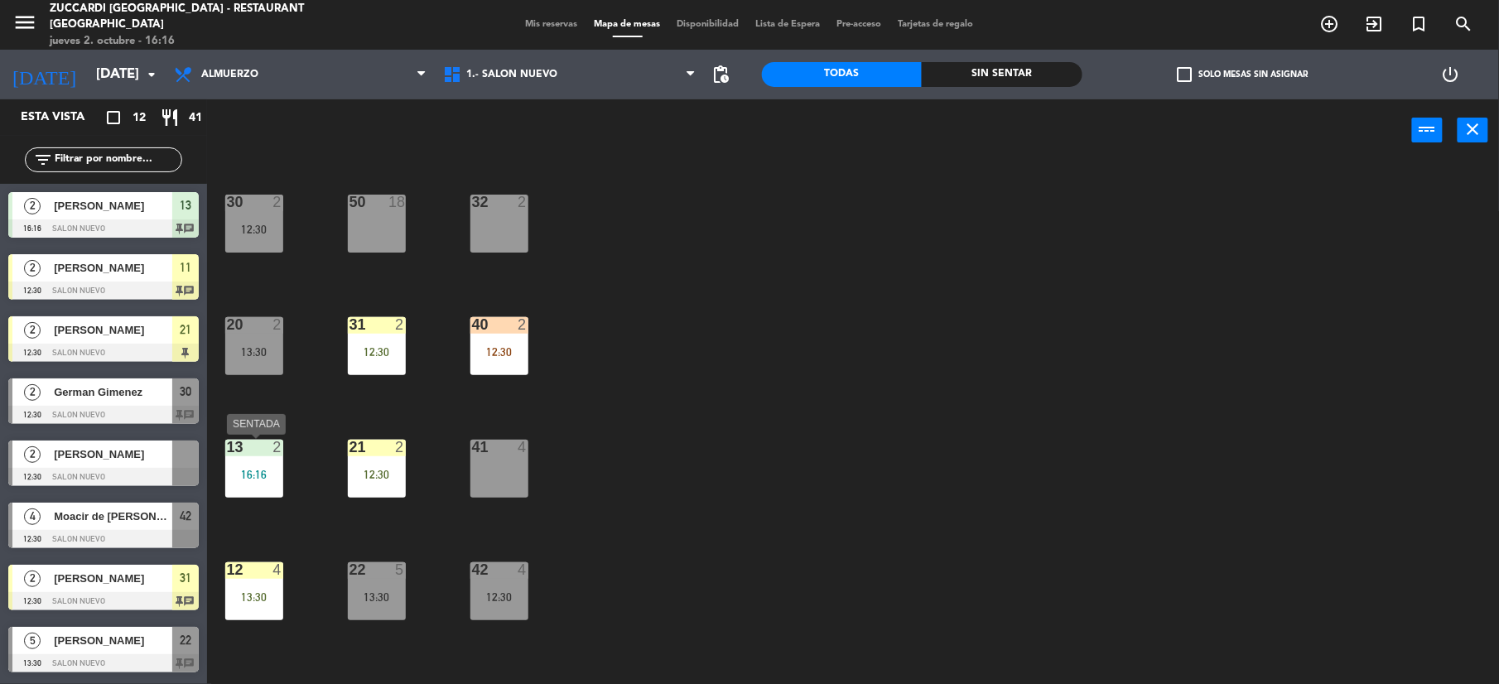
click at [257, 461] on div "13 2 16:16" at bounding box center [254, 469] width 58 height 58
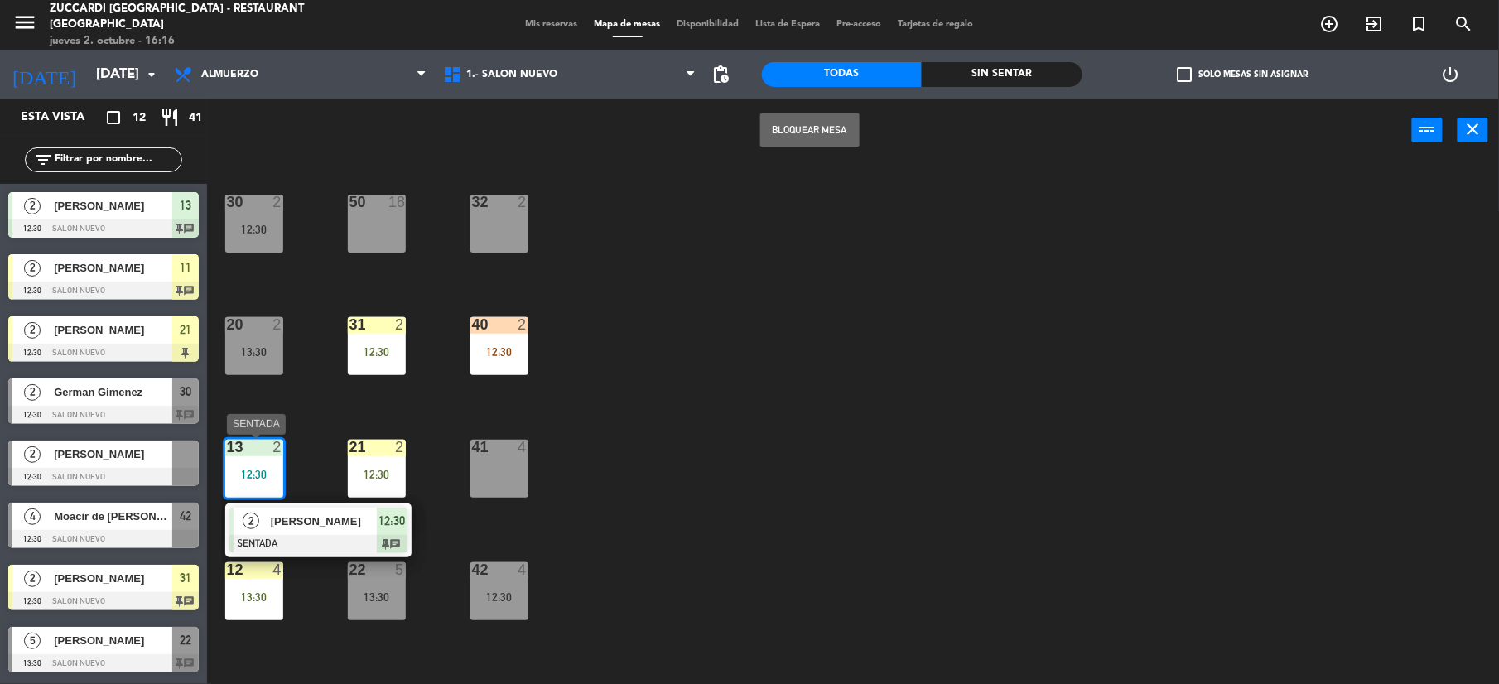
click at [328, 528] on span "[PERSON_NAME]" at bounding box center [324, 521] width 106 height 17
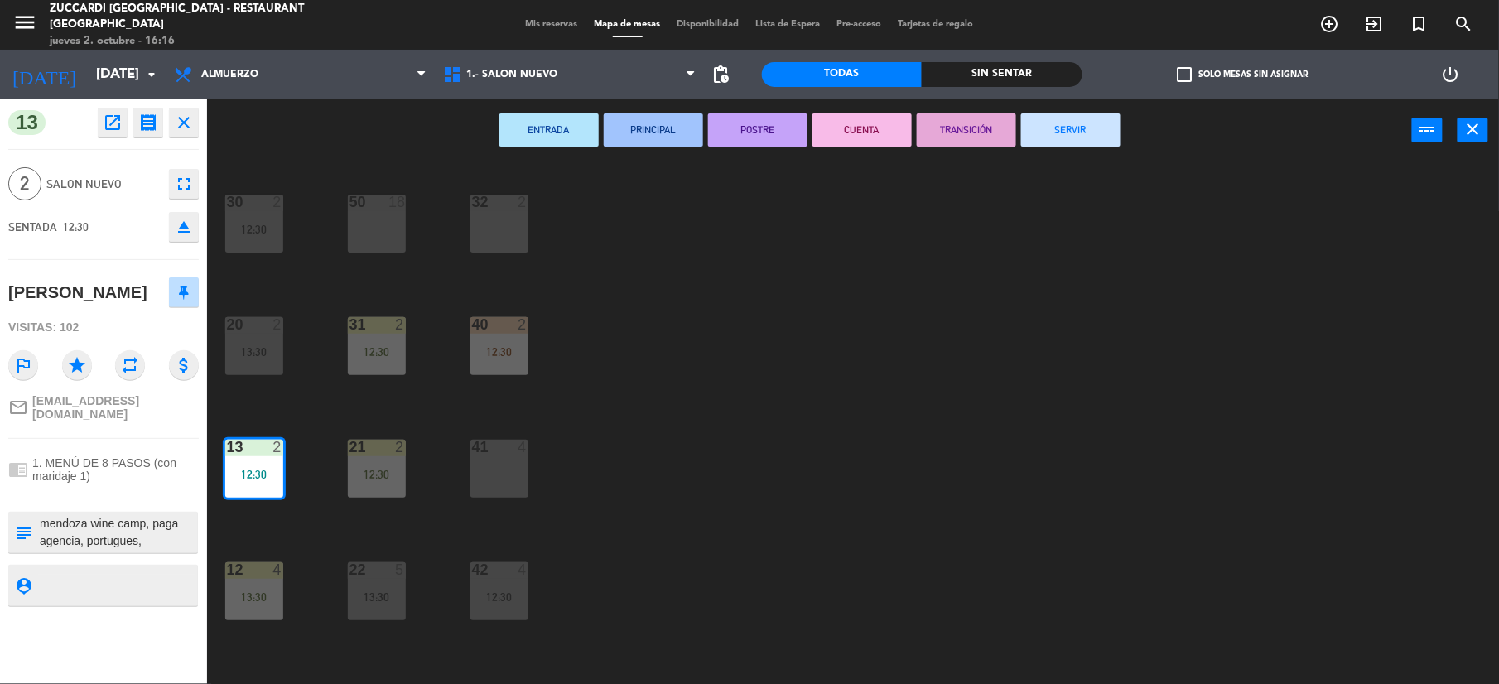
click at [1055, 126] on button "SERVIR" at bounding box center [1070, 129] width 99 height 33
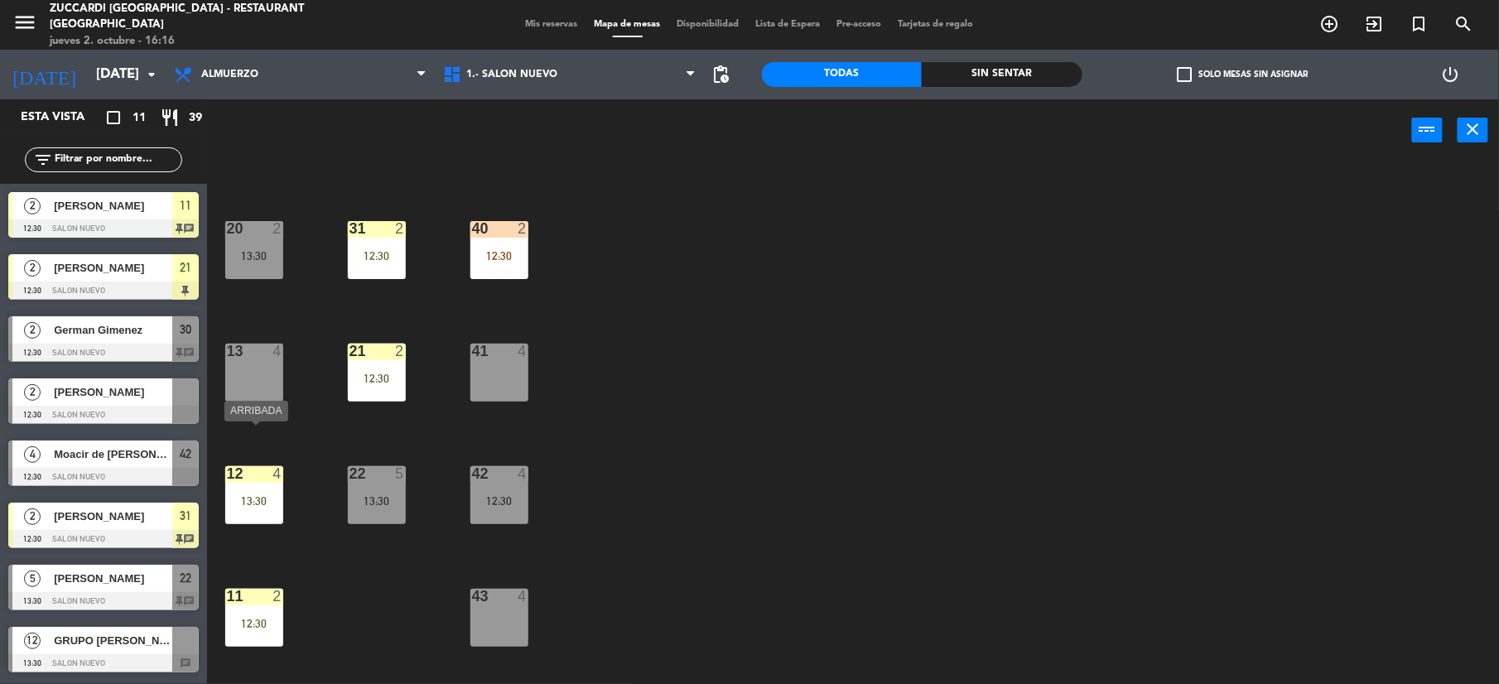
scroll to position [176, 0]
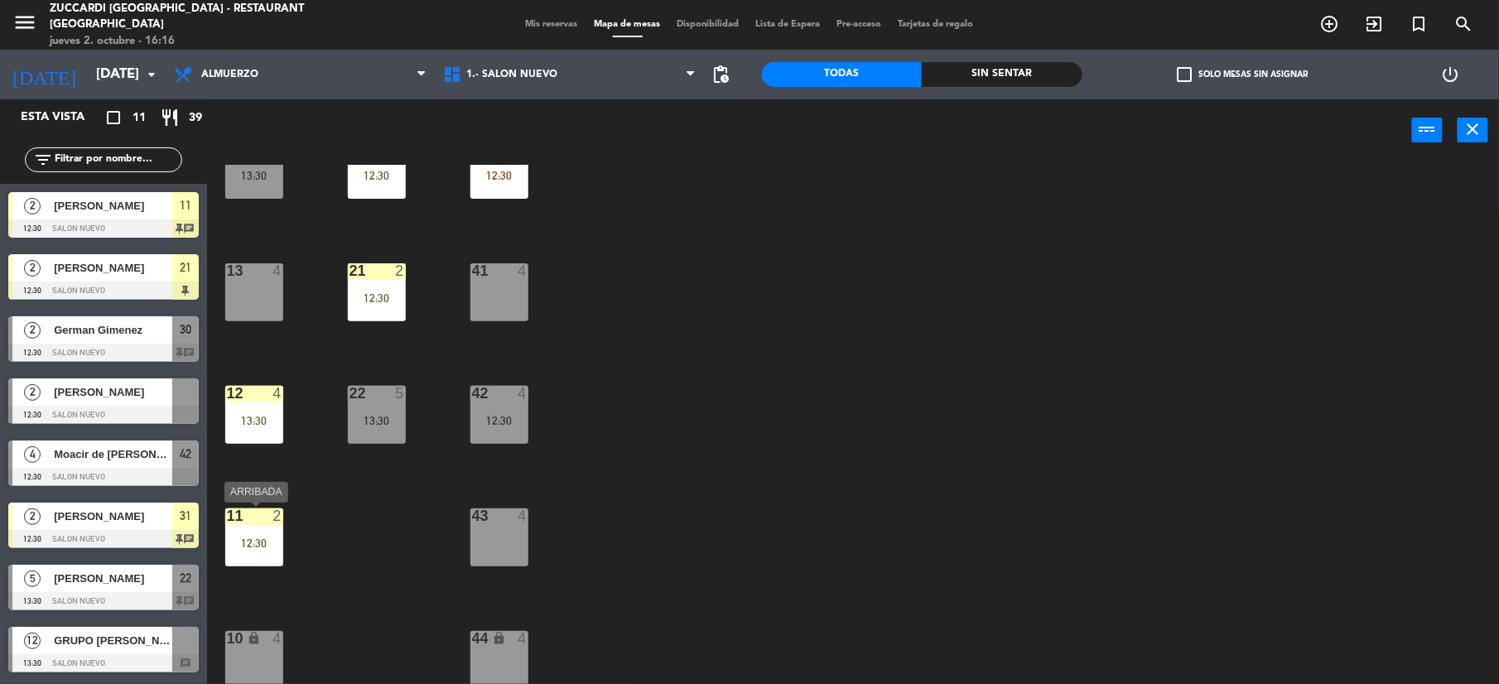
click at [252, 518] on div at bounding box center [253, 516] width 27 height 15
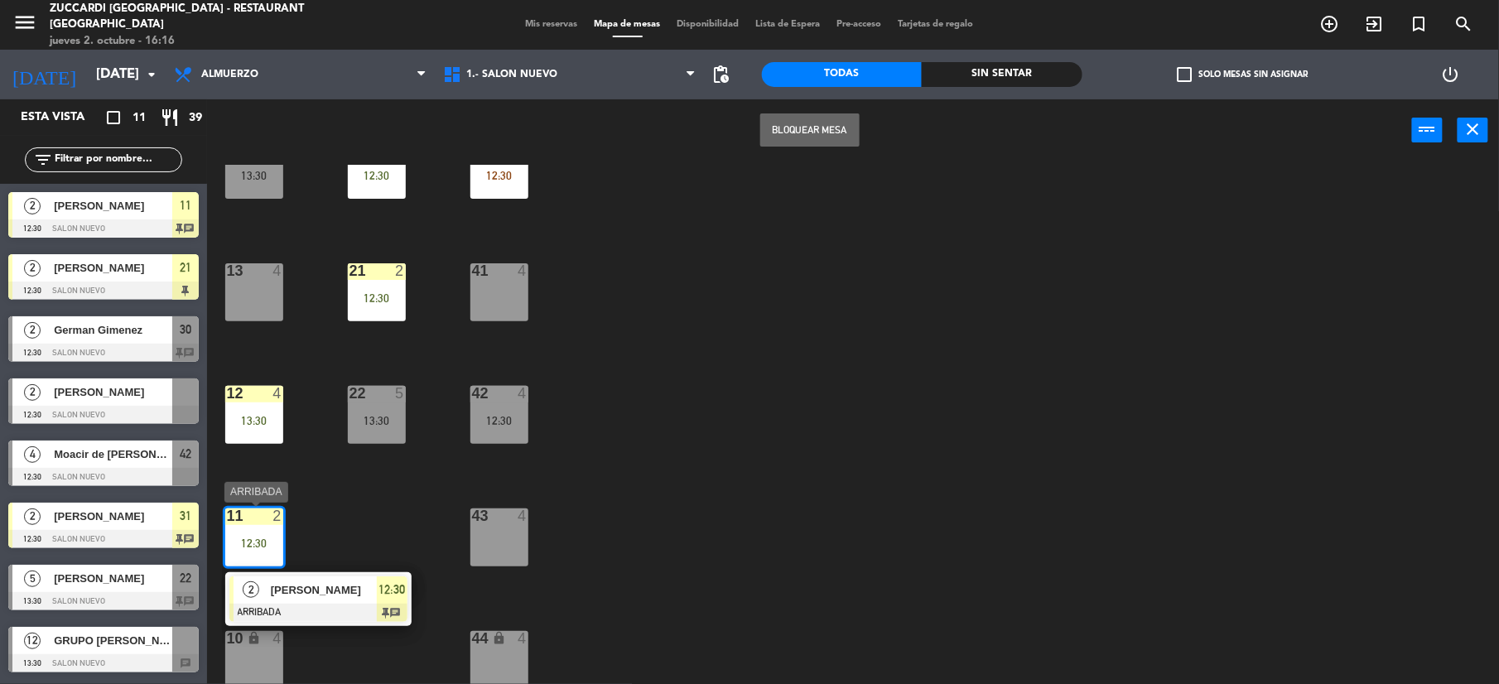
click at [312, 601] on div "[PERSON_NAME]" at bounding box center [323, 590] width 108 height 27
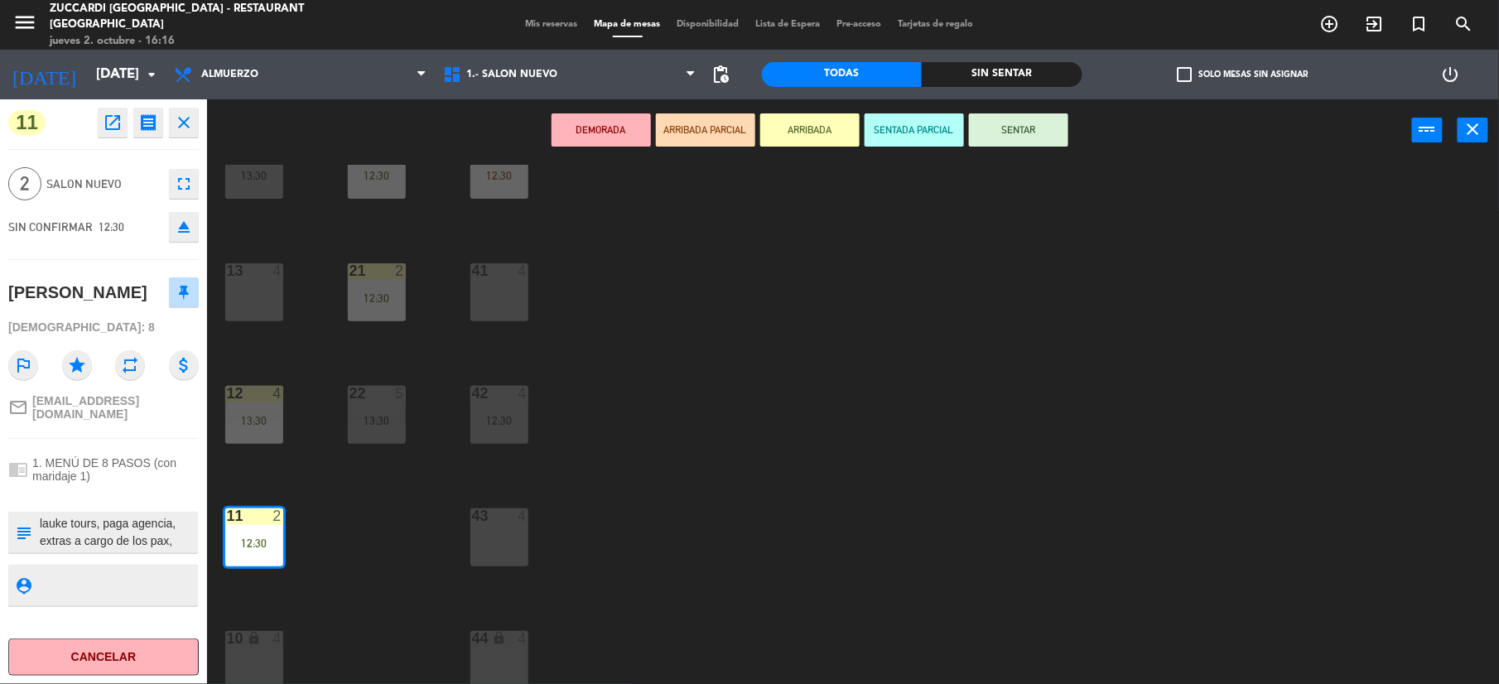
click at [1008, 127] on button "SENTAR" at bounding box center [1018, 129] width 99 height 33
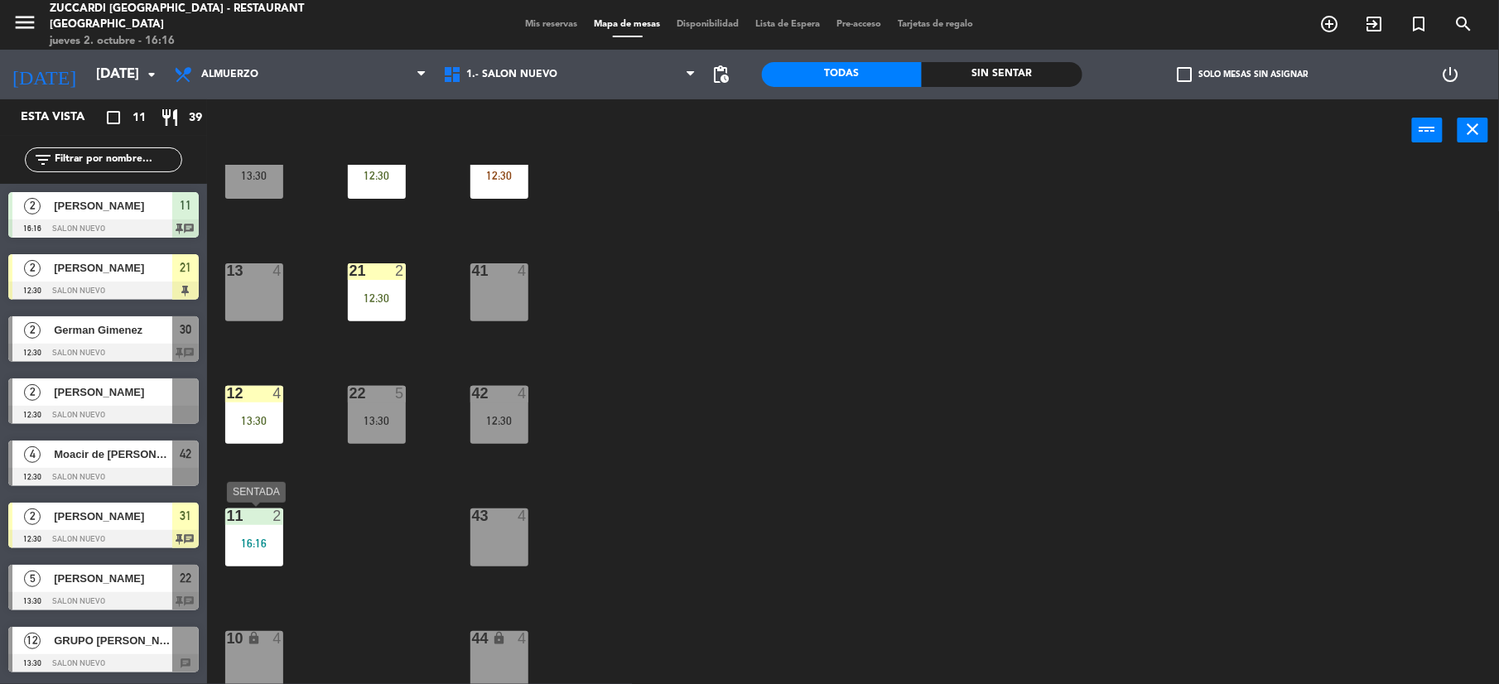
click at [272, 531] on div "11 2 16:16" at bounding box center [254, 538] width 58 height 58
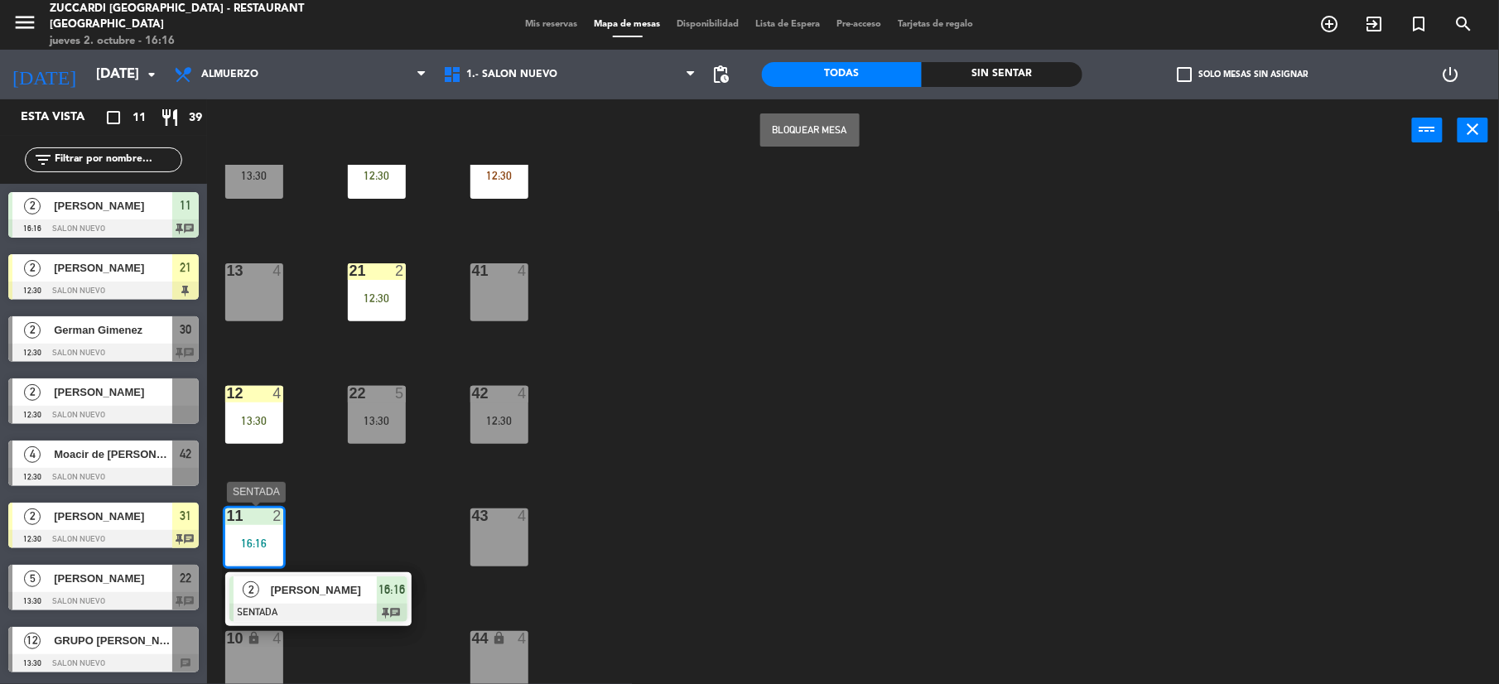
click at [287, 578] on div "[PERSON_NAME]" at bounding box center [323, 590] width 108 height 27
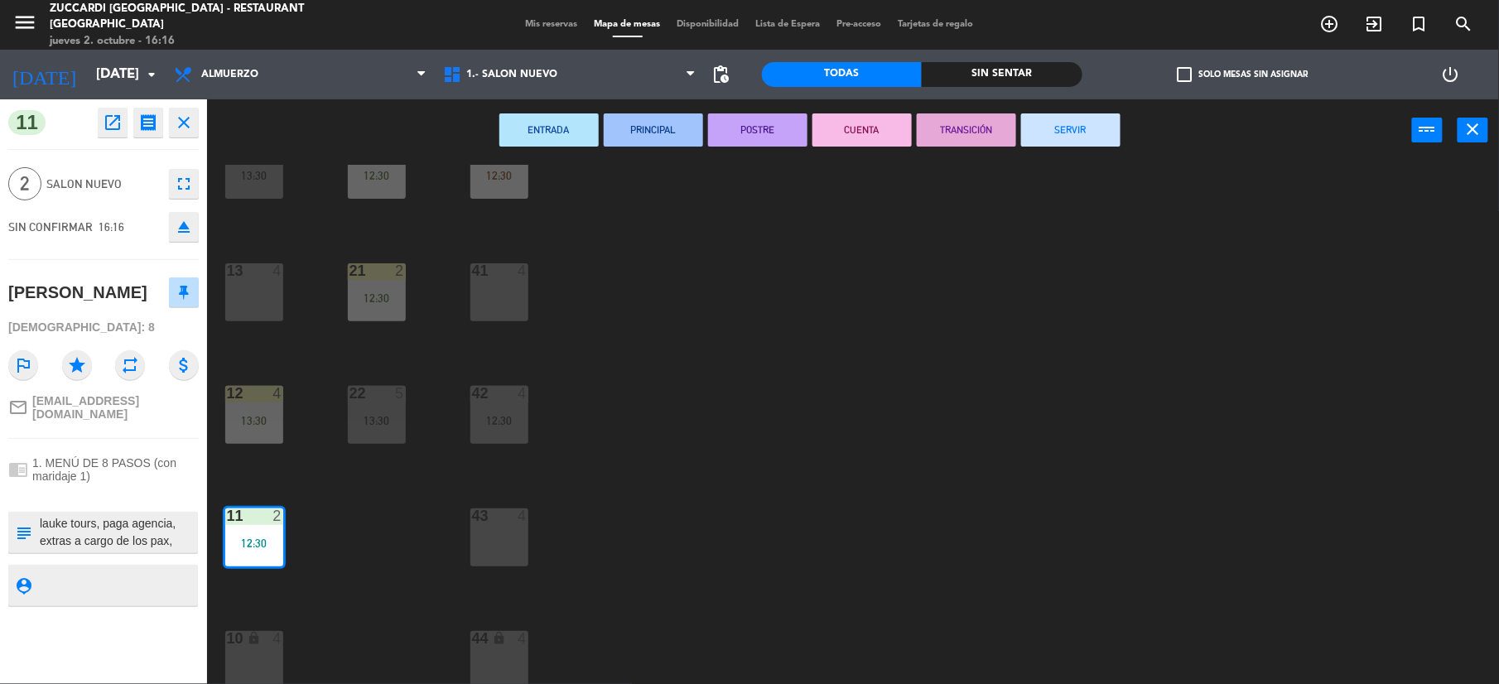
click at [1071, 128] on button "SERVIR" at bounding box center [1070, 129] width 99 height 33
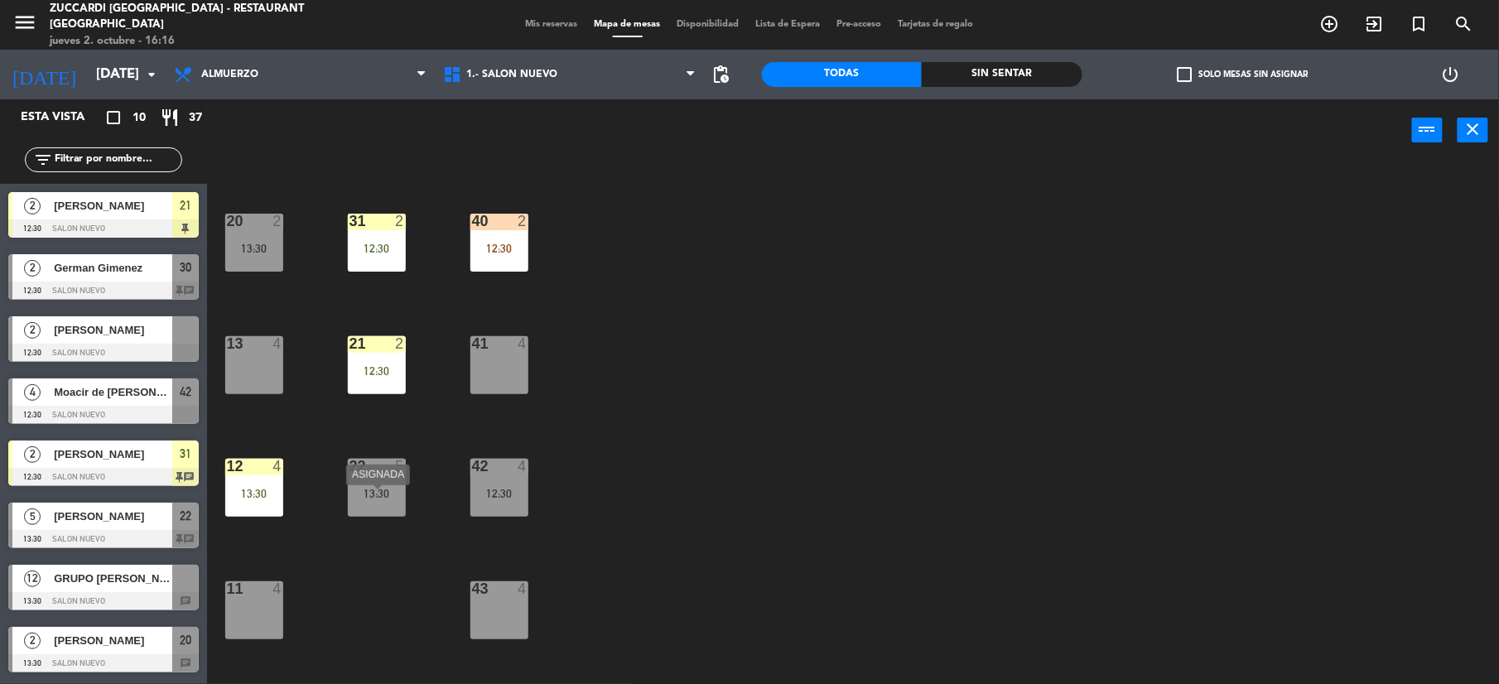
scroll to position [0, 0]
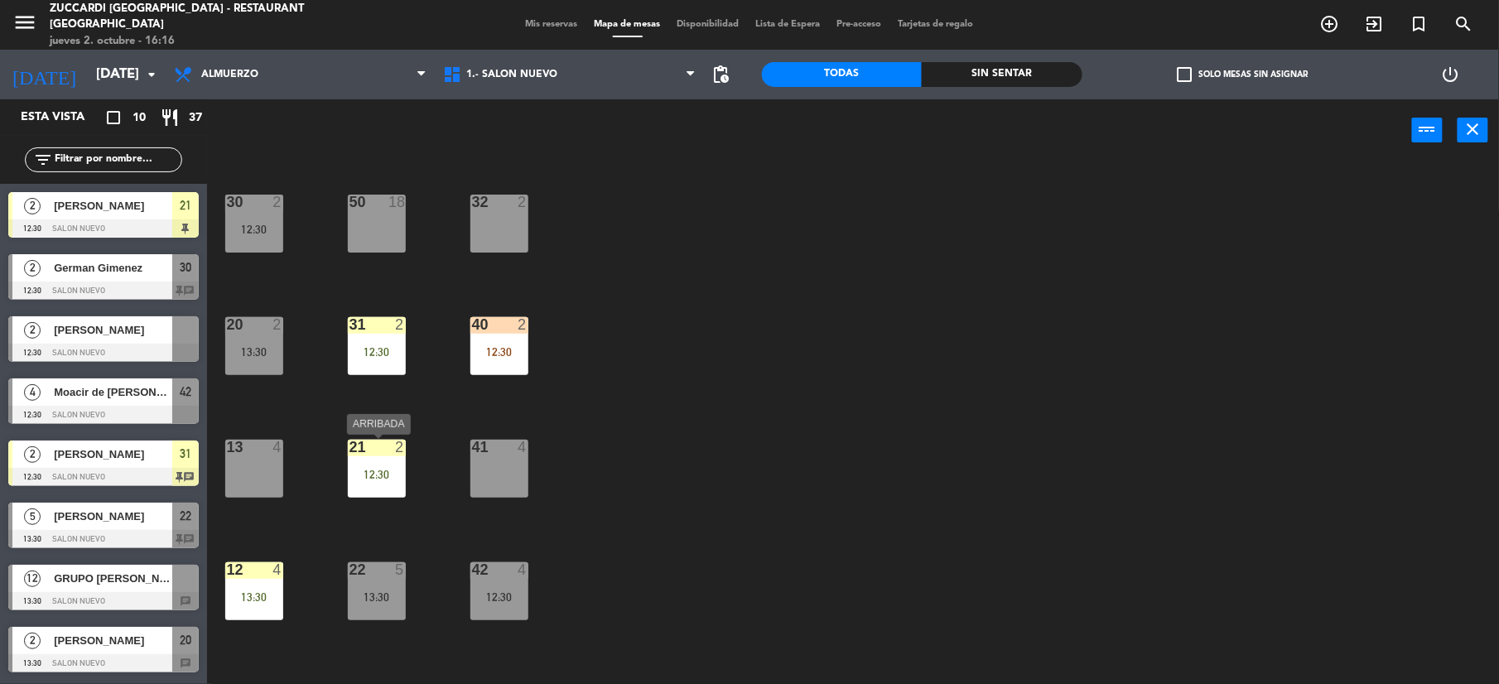
click at [373, 495] on div "21 2 12:30" at bounding box center [377, 469] width 58 height 58
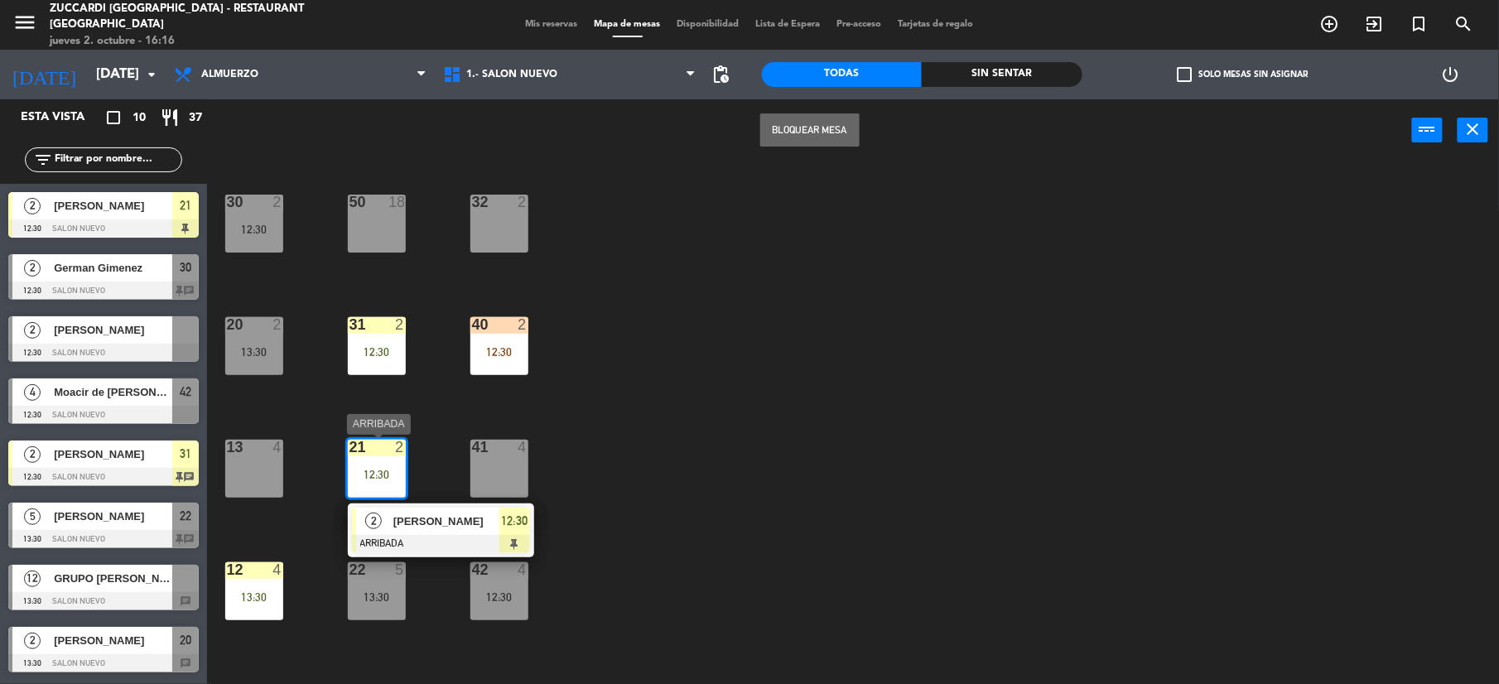
click at [422, 525] on span "[PERSON_NAME]" at bounding box center [447, 521] width 106 height 17
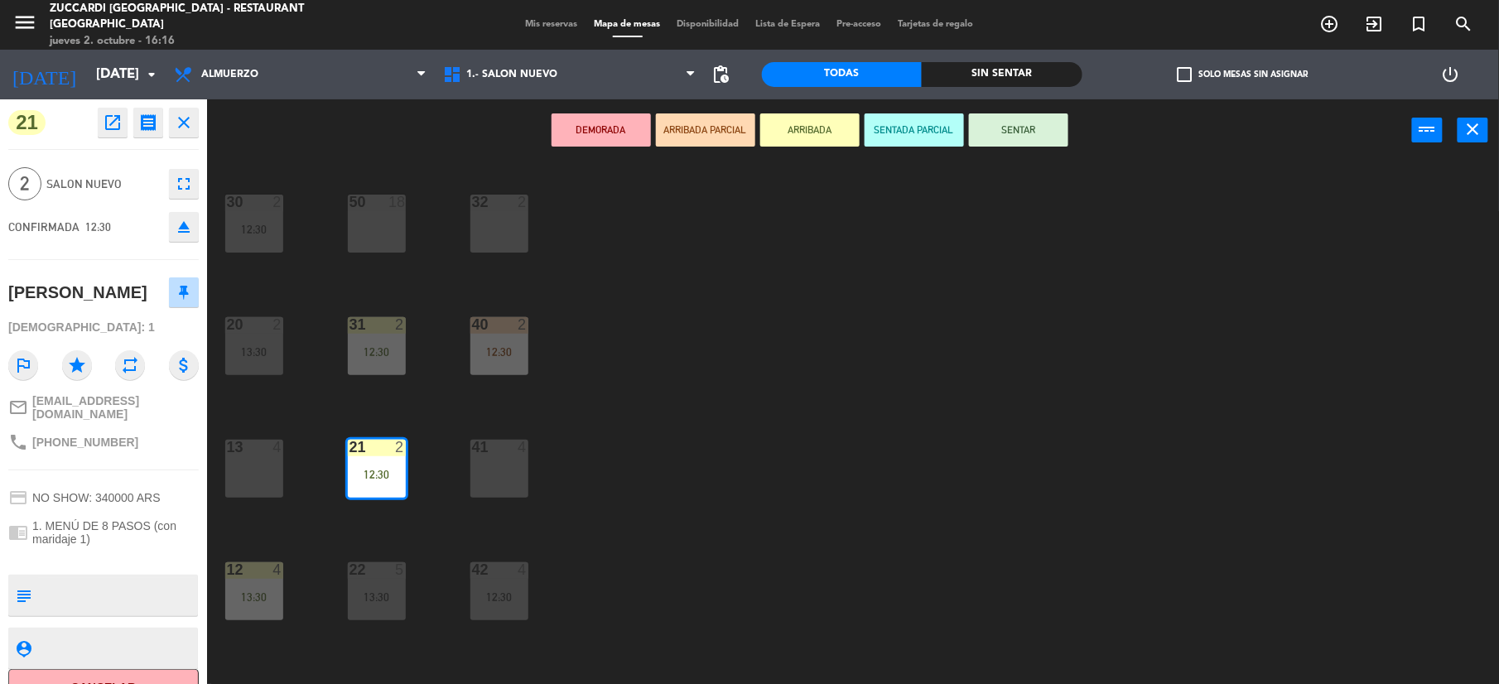
click at [816, 119] on button "ARRIBADA" at bounding box center [810, 129] width 99 height 33
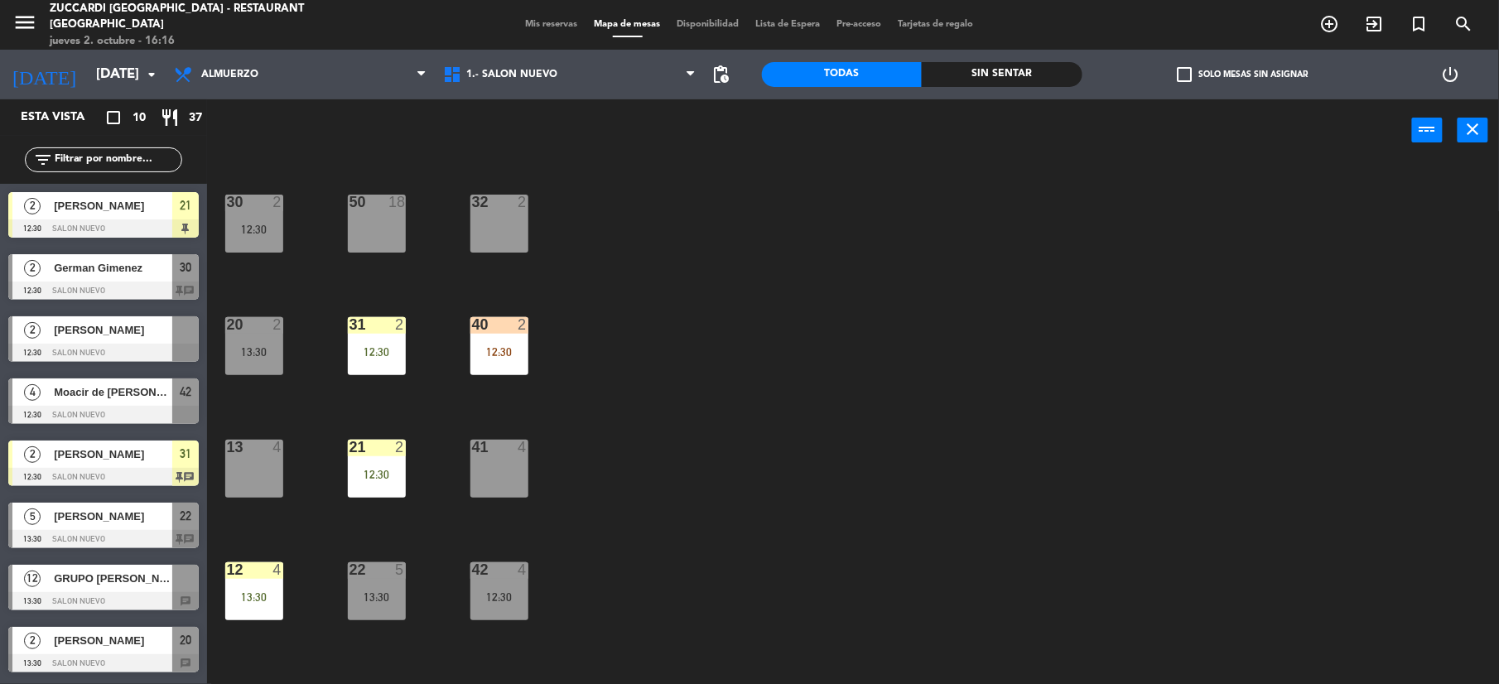
click at [257, 584] on div "12 4 13:30" at bounding box center [254, 592] width 58 height 58
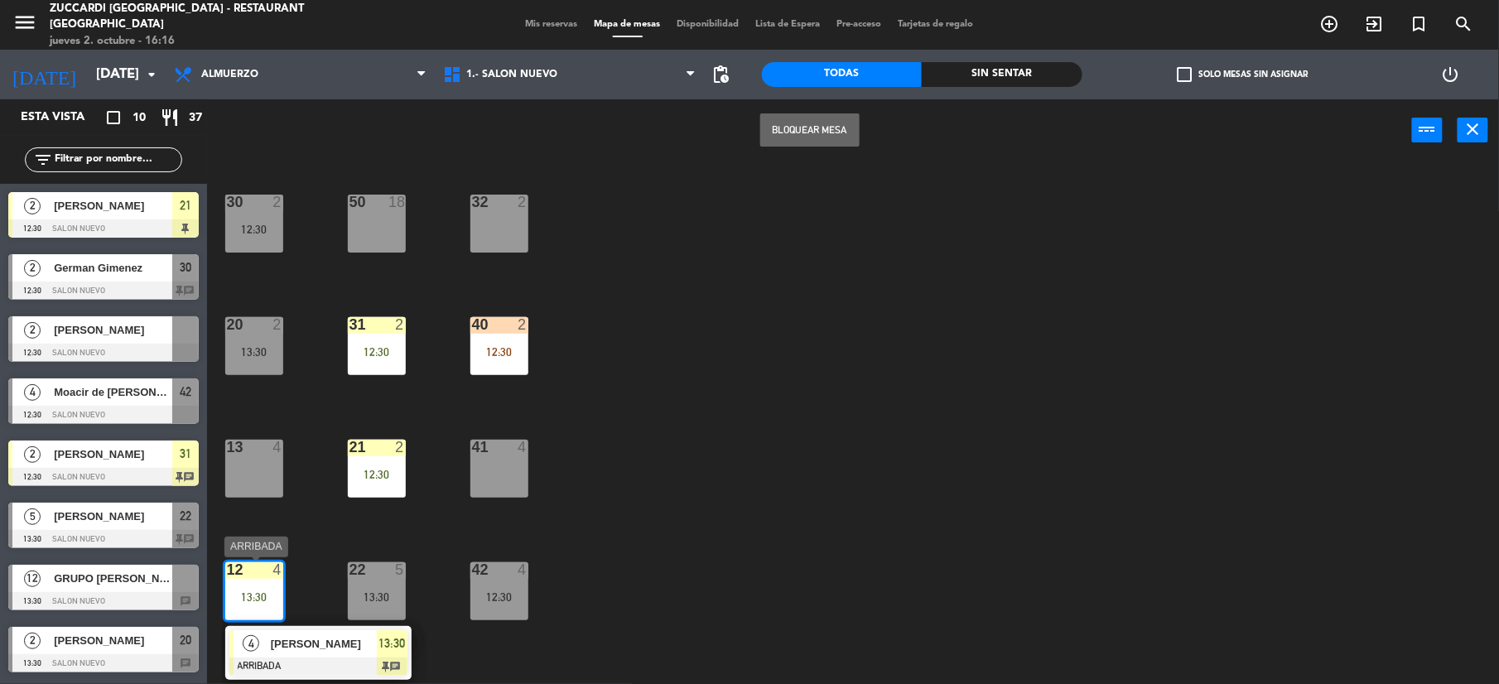
drag, startPoint x: 371, startPoint y: 638, endPoint x: 412, endPoint y: 616, distance: 46.0
click at [373, 638] on div "30 2 12:30 32 2 50 18 31 2 12:30 20 2 13:30 40 2 12:30 21 2 12:30 13 4 41 4 22 …" at bounding box center [860, 426] width 1277 height 523
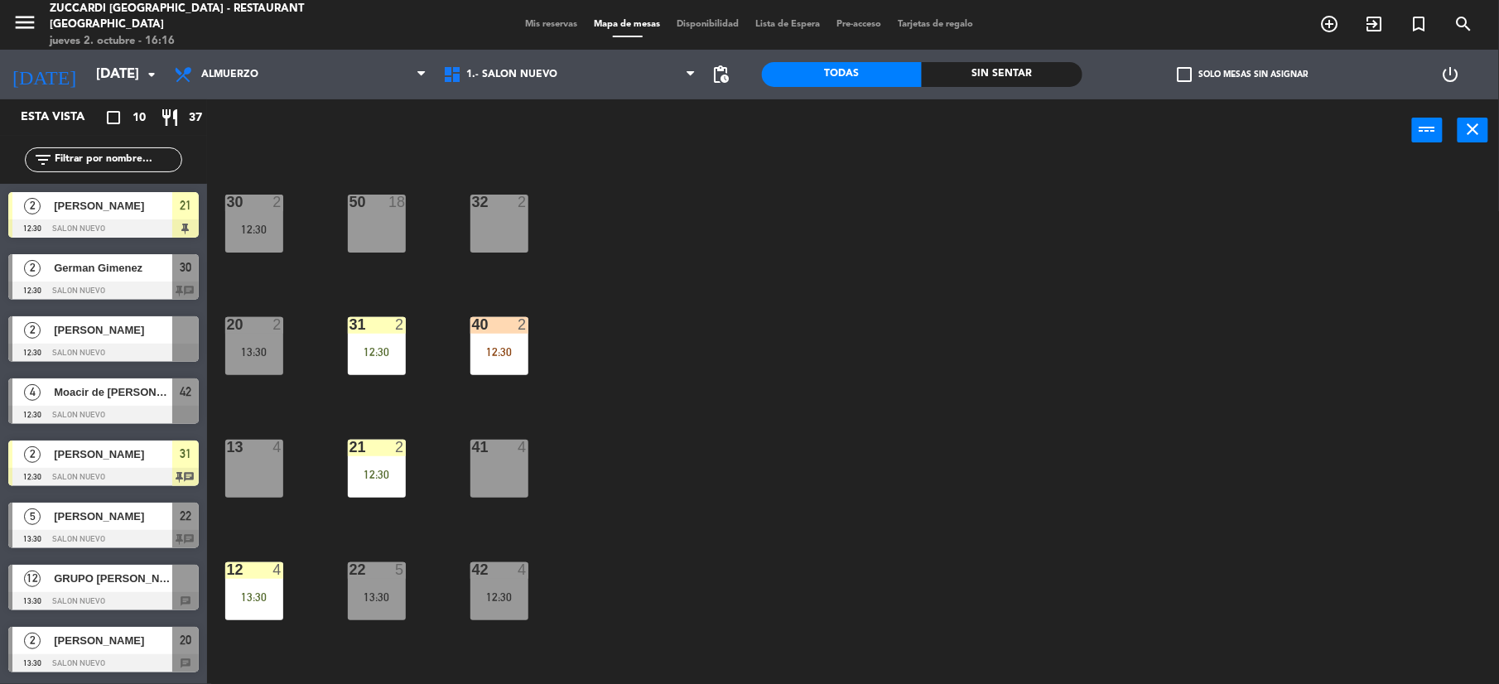
click at [272, 598] on div "13:30" at bounding box center [254, 598] width 58 height 12
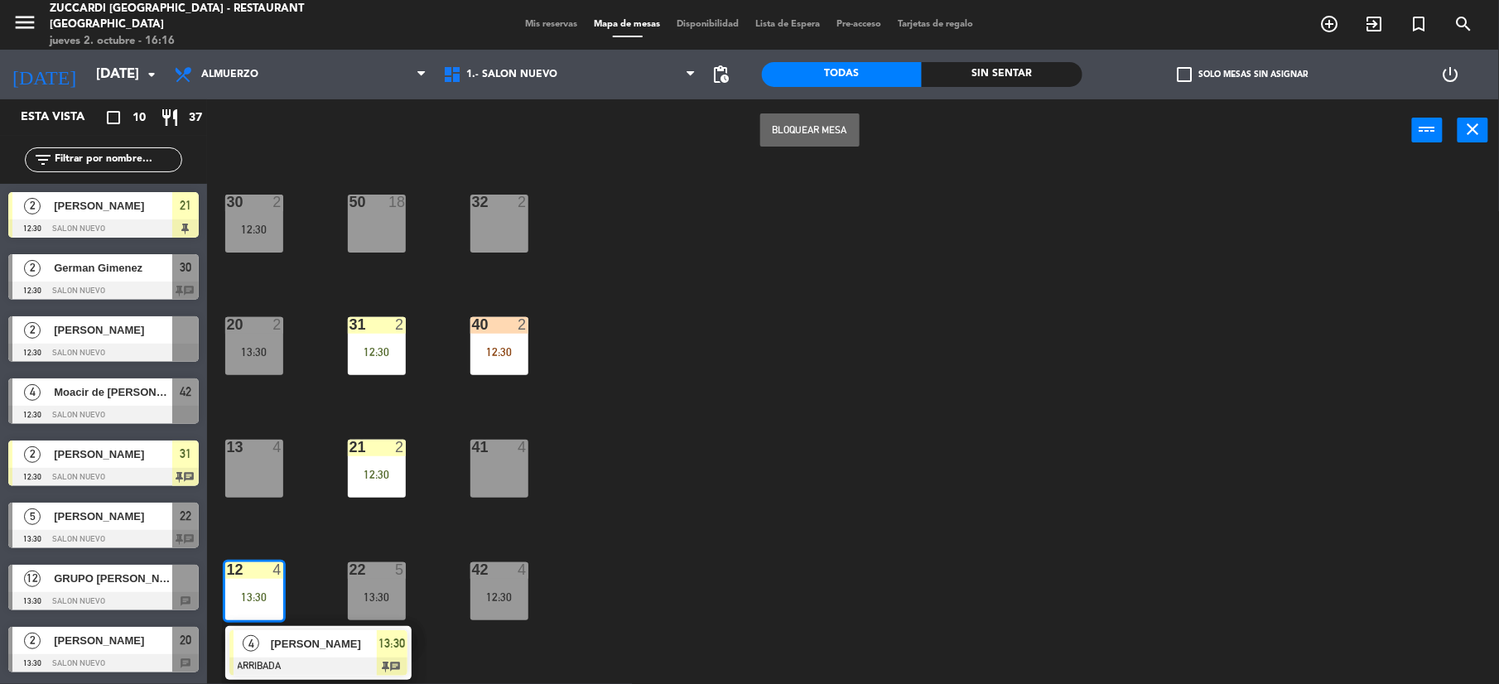
click at [375, 442] on div at bounding box center [376, 447] width 27 height 15
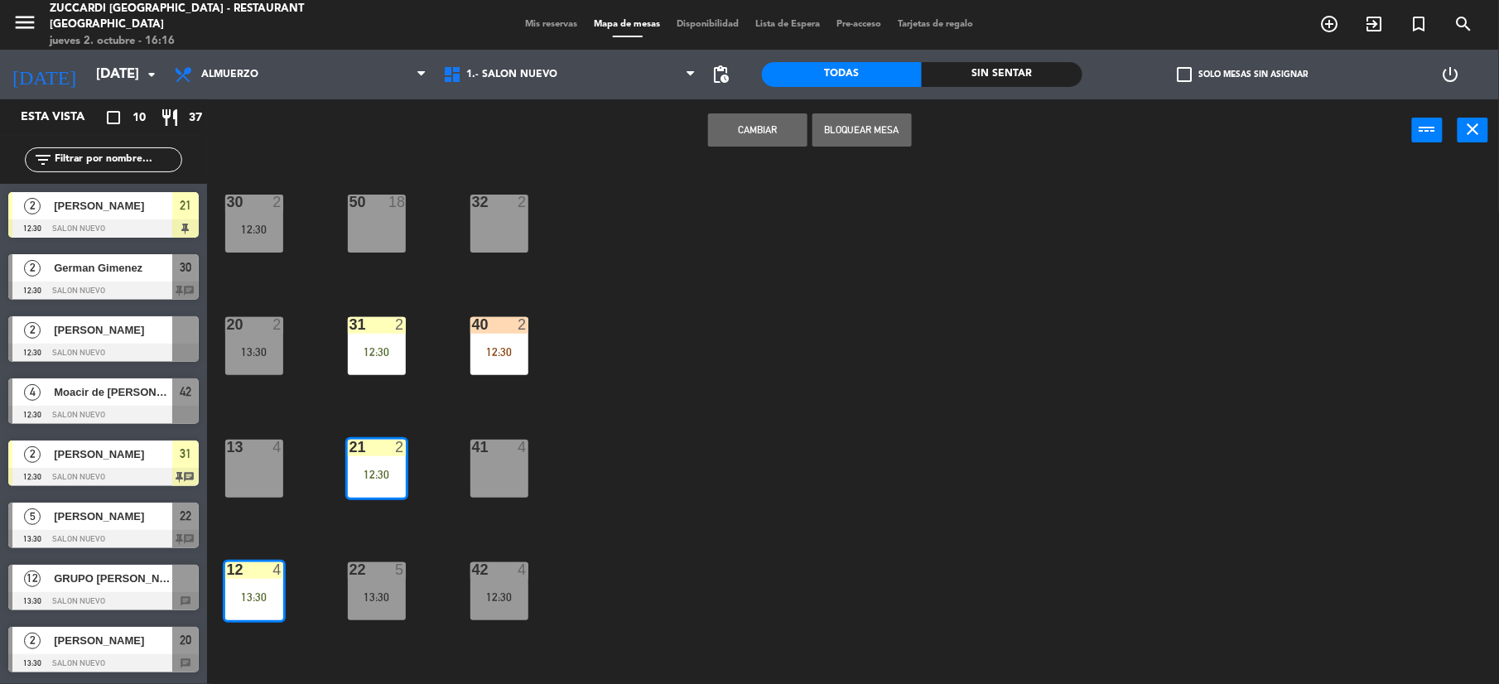
click at [391, 469] on div "12:30" at bounding box center [377, 475] width 58 height 12
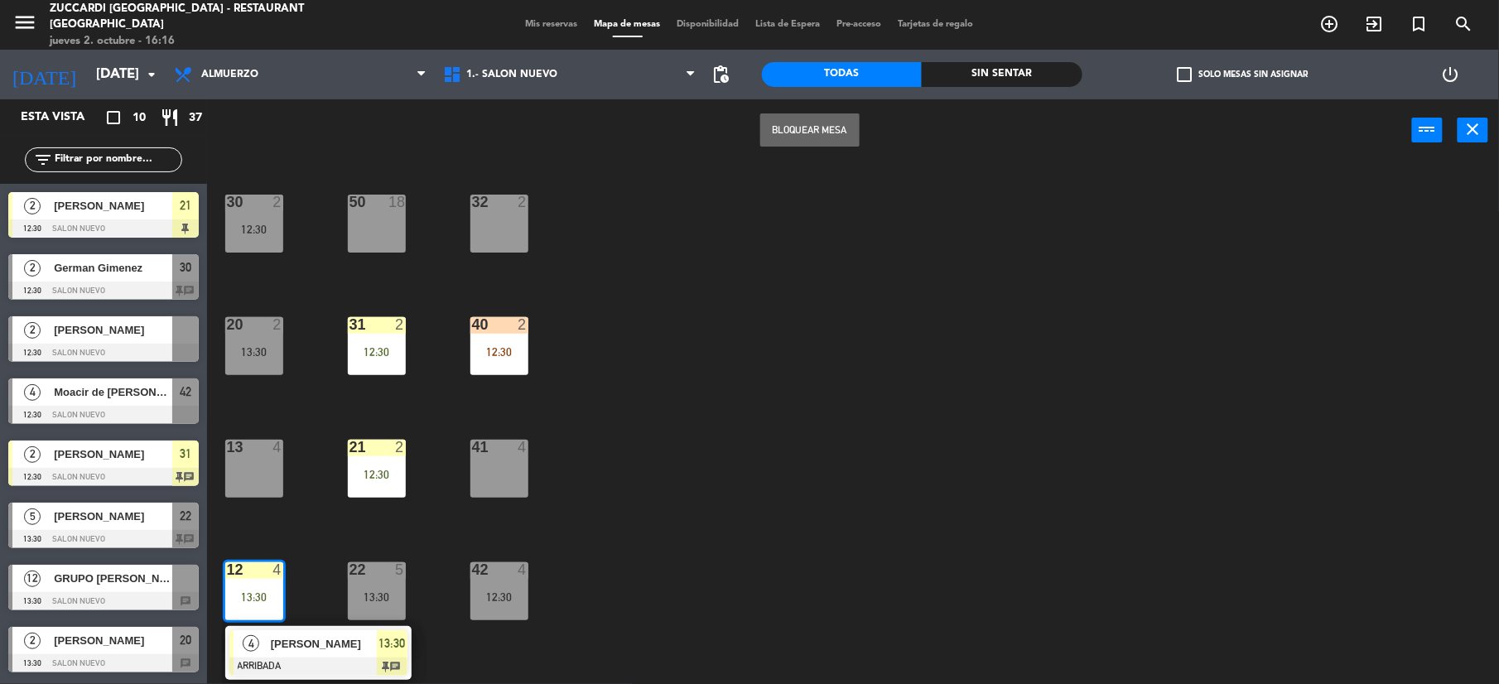
click at [381, 656] on div "13:30" at bounding box center [392, 643] width 31 height 27
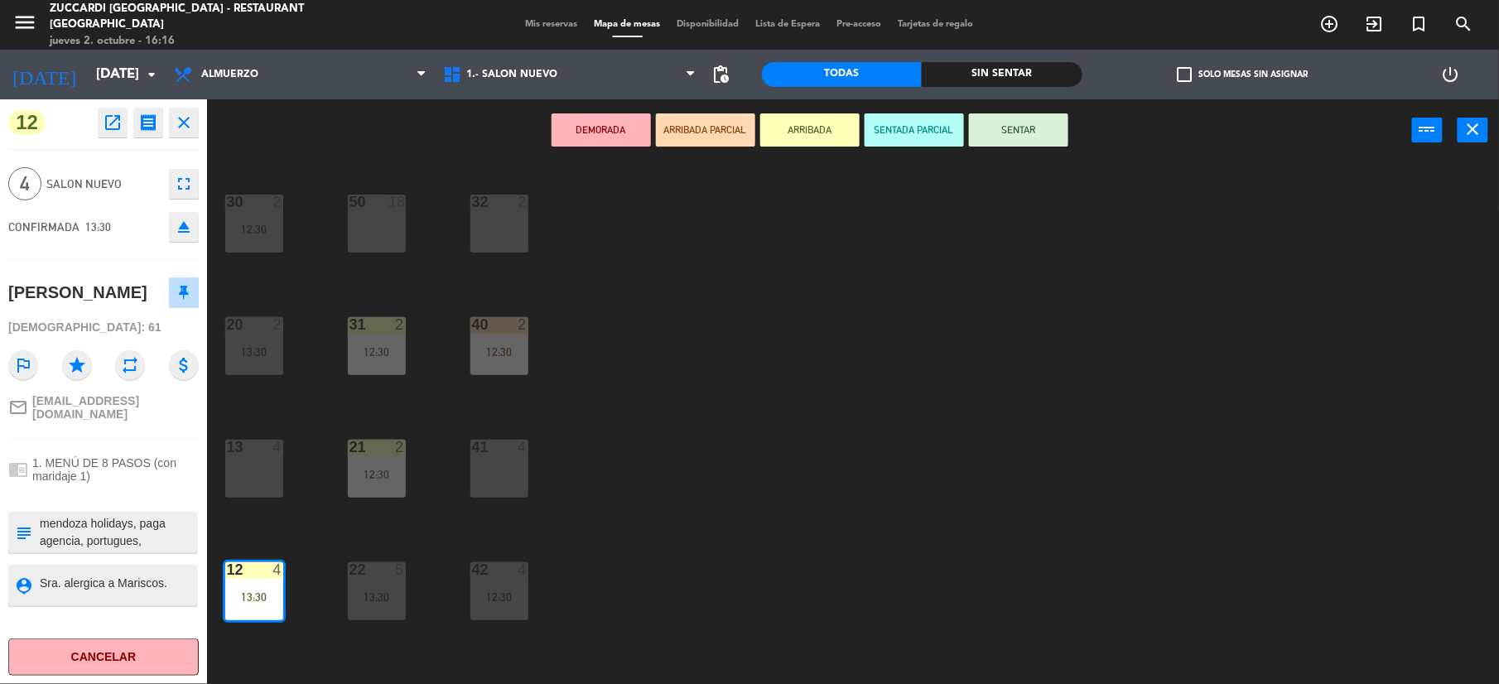
click at [1012, 152] on div "DEMORADA ARRIBADA PARCIAL ARRIBADA SENTADA PARCIAL SENTAR power_input close" at bounding box center [809, 130] width 1205 height 63
click at [1017, 129] on button "SENTAR" at bounding box center [1018, 129] width 99 height 33
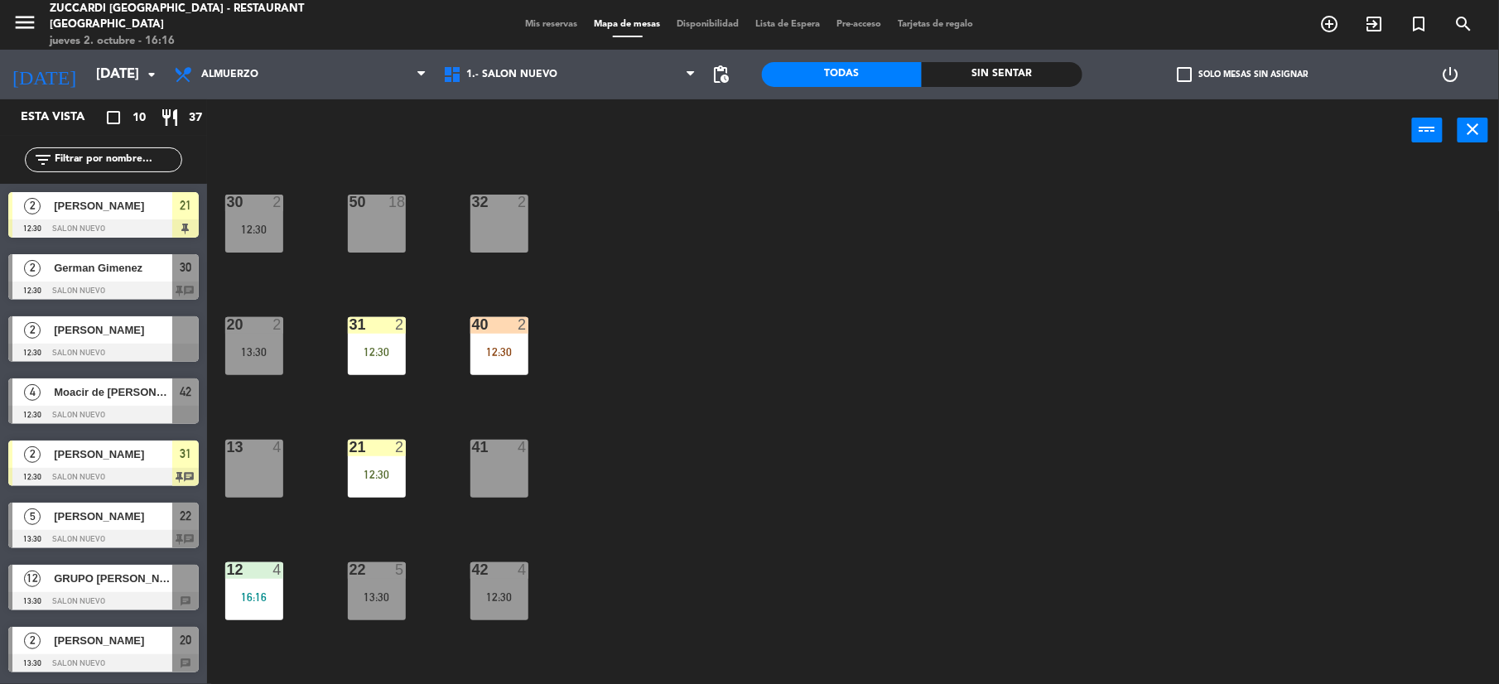
scroll to position [100, 0]
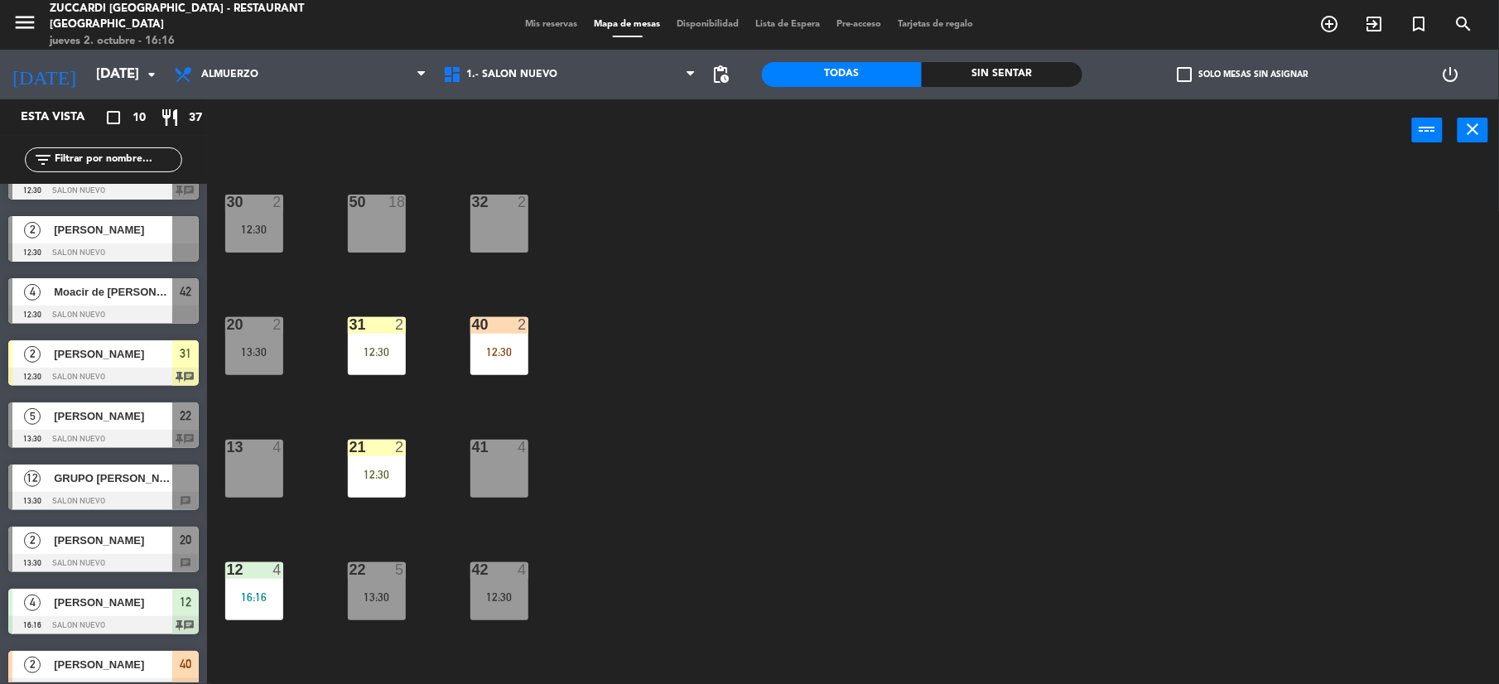
click at [382, 471] on div "12:30" at bounding box center [377, 475] width 58 height 12
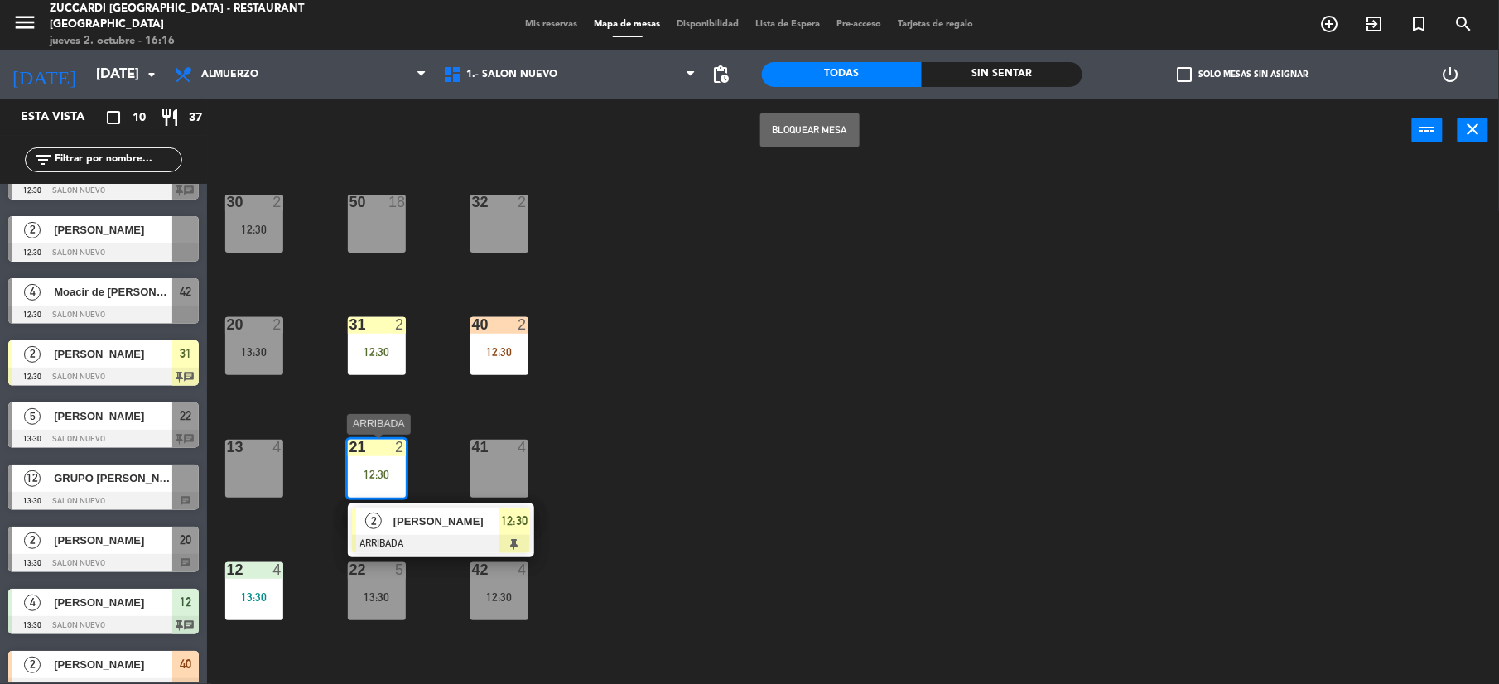
click at [406, 521] on span "[PERSON_NAME]" at bounding box center [447, 521] width 106 height 17
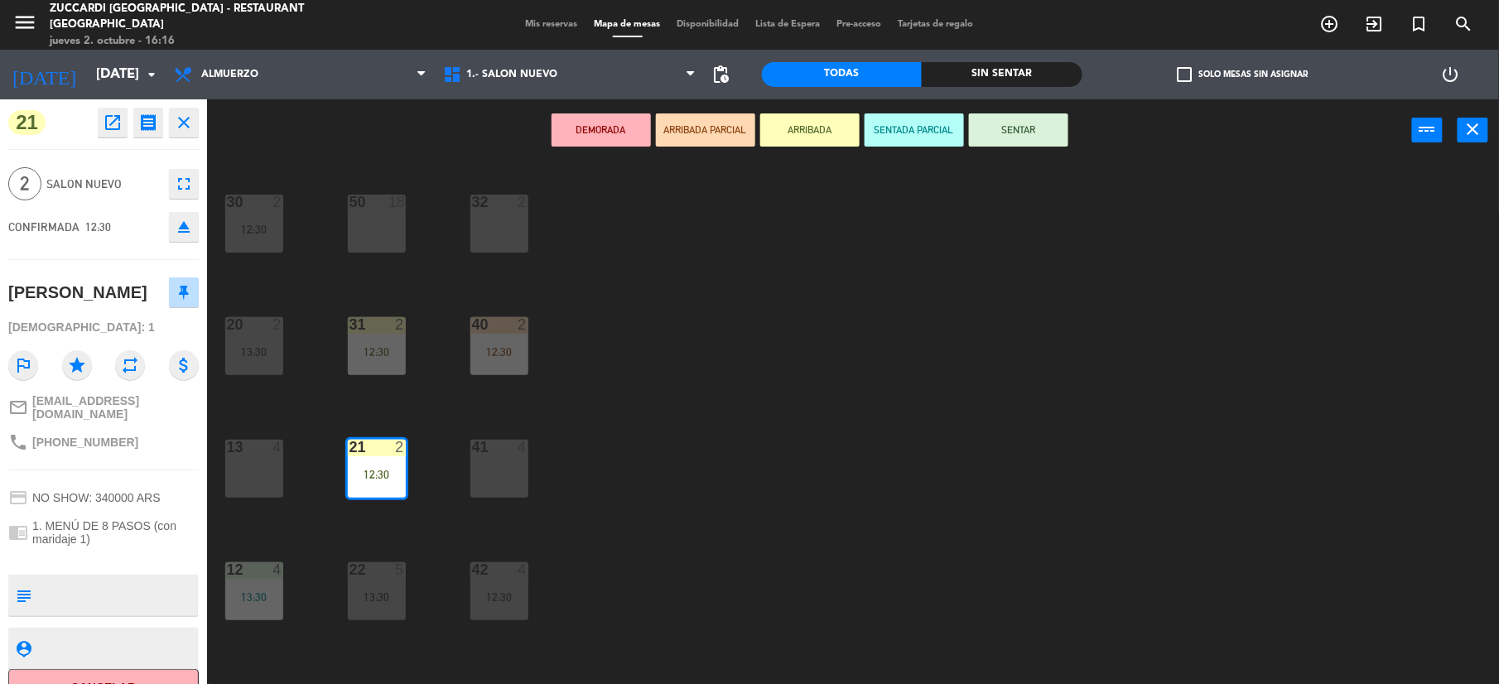
click at [1036, 141] on button "SENTAR" at bounding box center [1018, 129] width 99 height 33
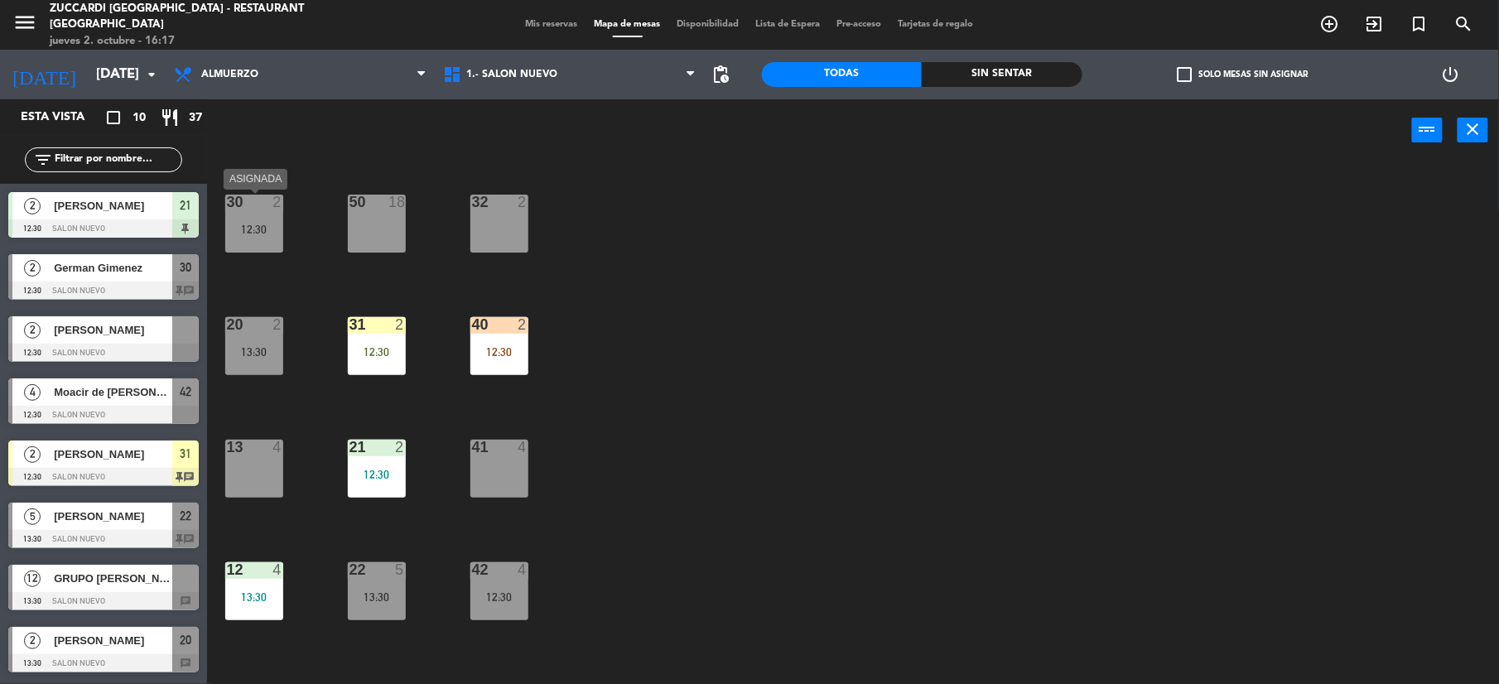
click at [255, 205] on div at bounding box center [253, 202] width 27 height 15
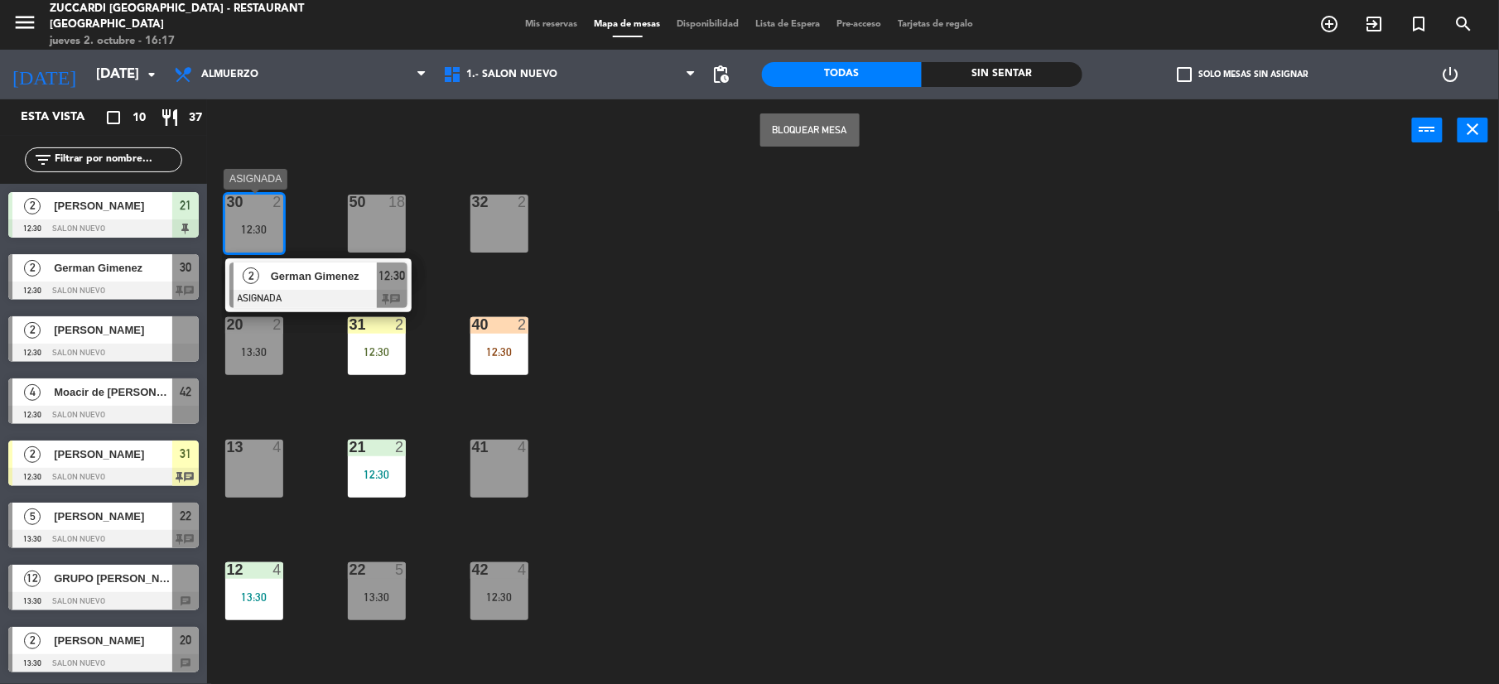
click at [325, 276] on span "German Gimenez" at bounding box center [324, 276] width 106 height 17
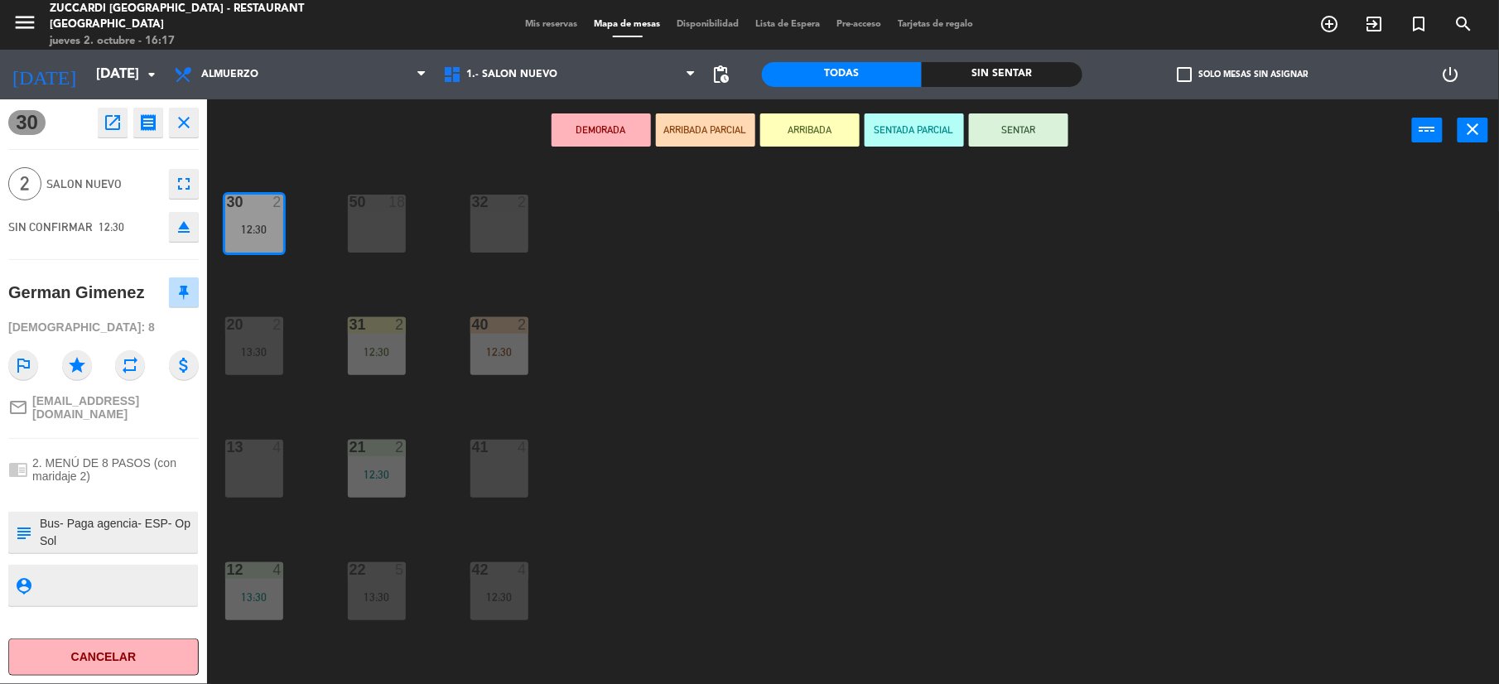
click at [988, 123] on button "SENTAR" at bounding box center [1018, 129] width 99 height 33
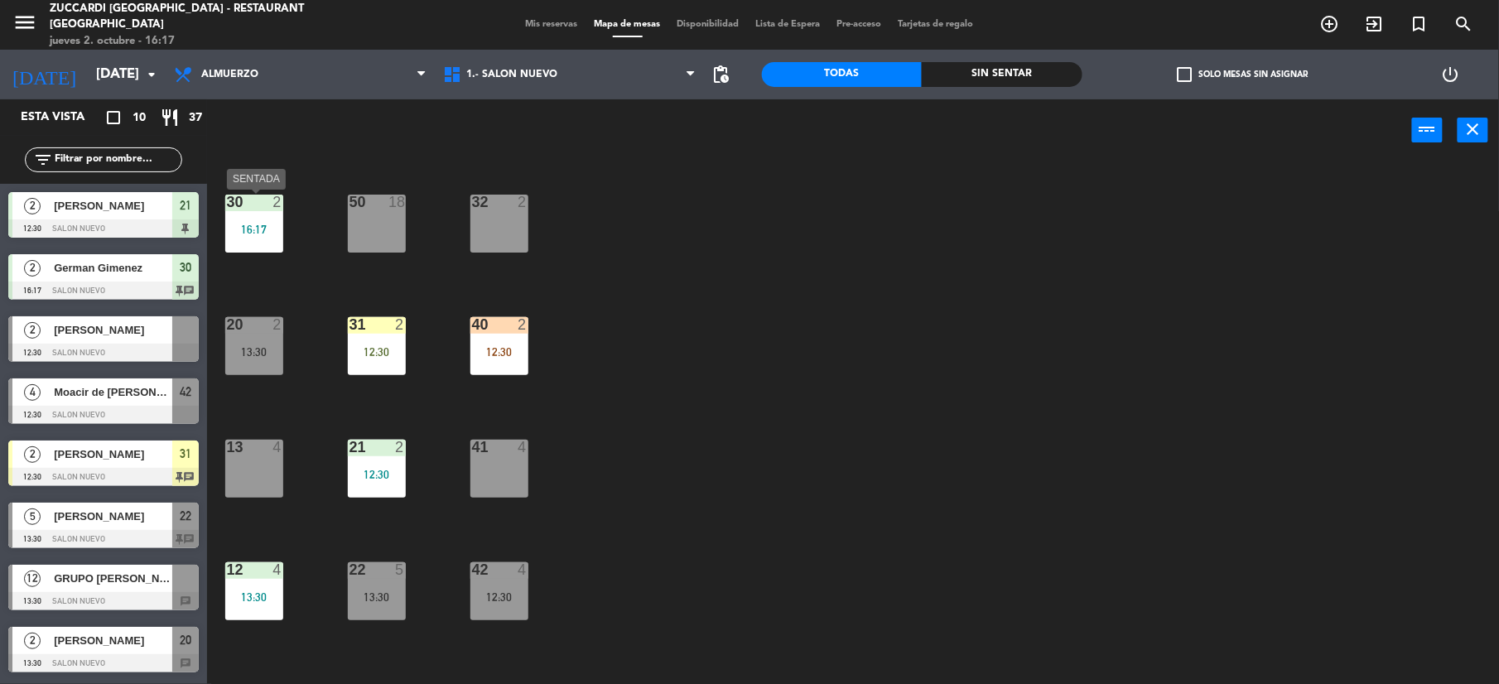
click at [257, 237] on div "30 2 16:17" at bounding box center [254, 224] width 58 height 58
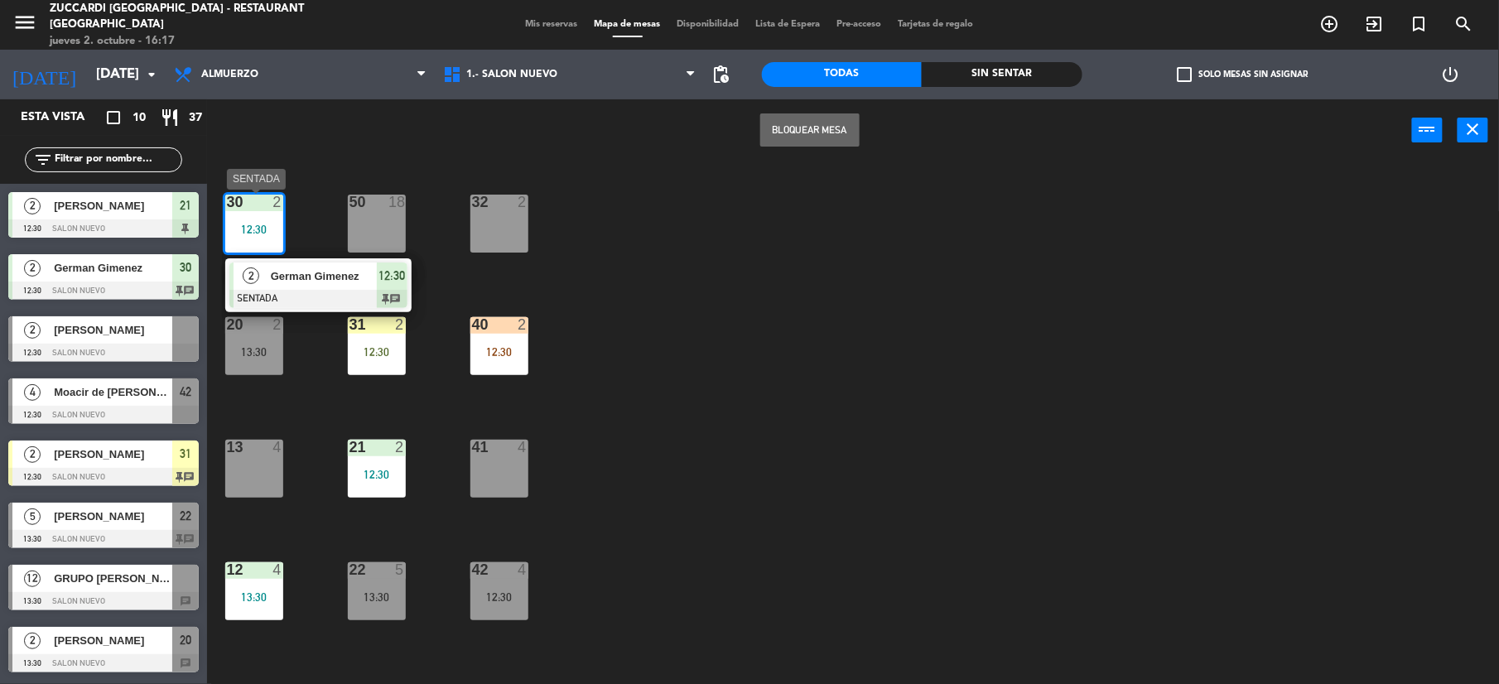
click at [346, 268] on span "German Gimenez" at bounding box center [324, 276] width 106 height 17
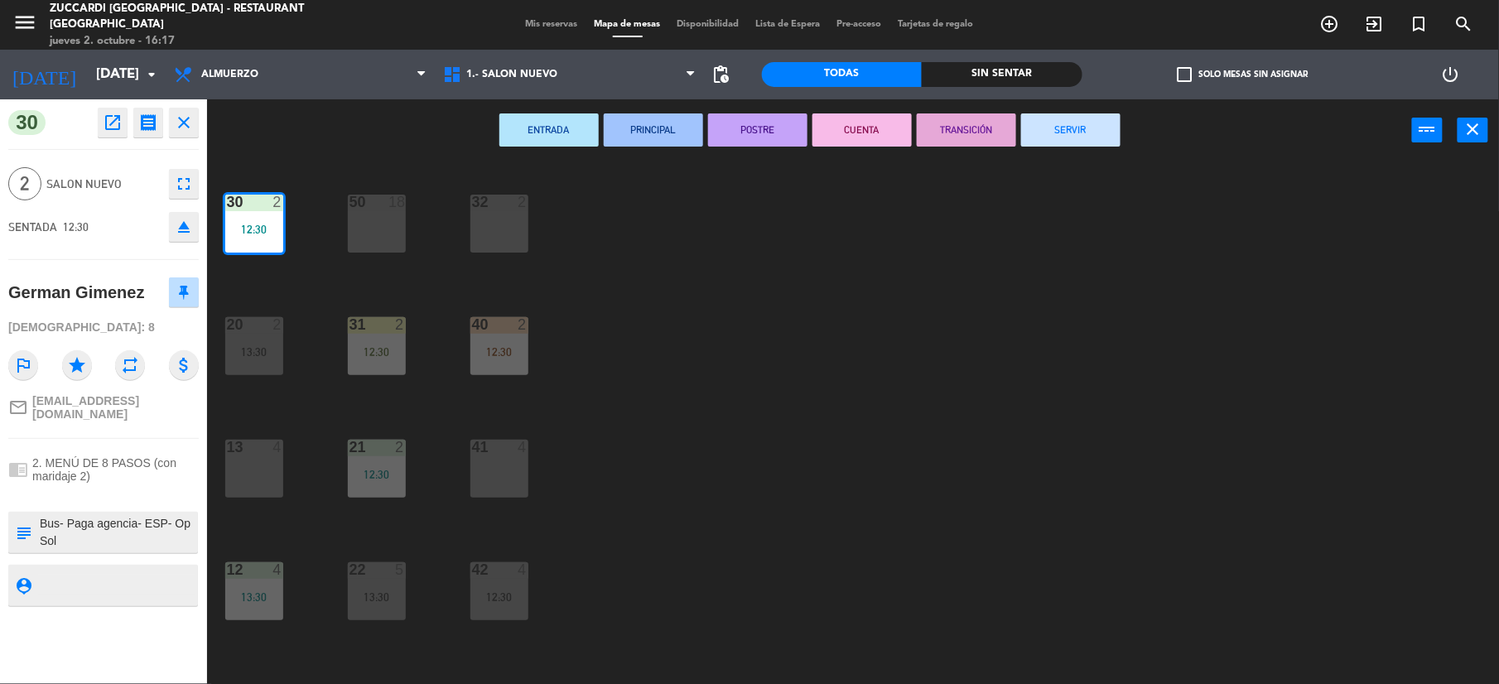
click at [1065, 129] on button "SERVIR" at bounding box center [1070, 129] width 99 height 33
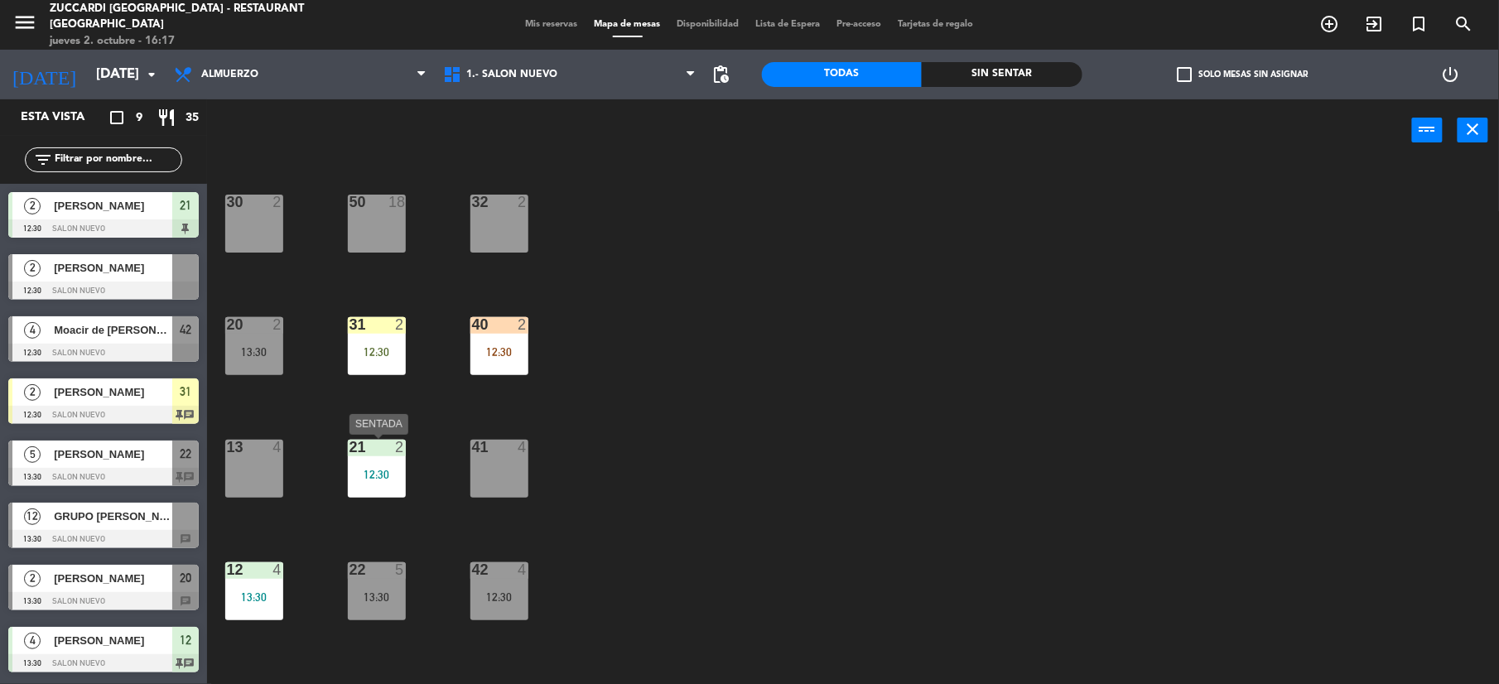
click at [372, 475] on div "12:30" at bounding box center [377, 475] width 58 height 12
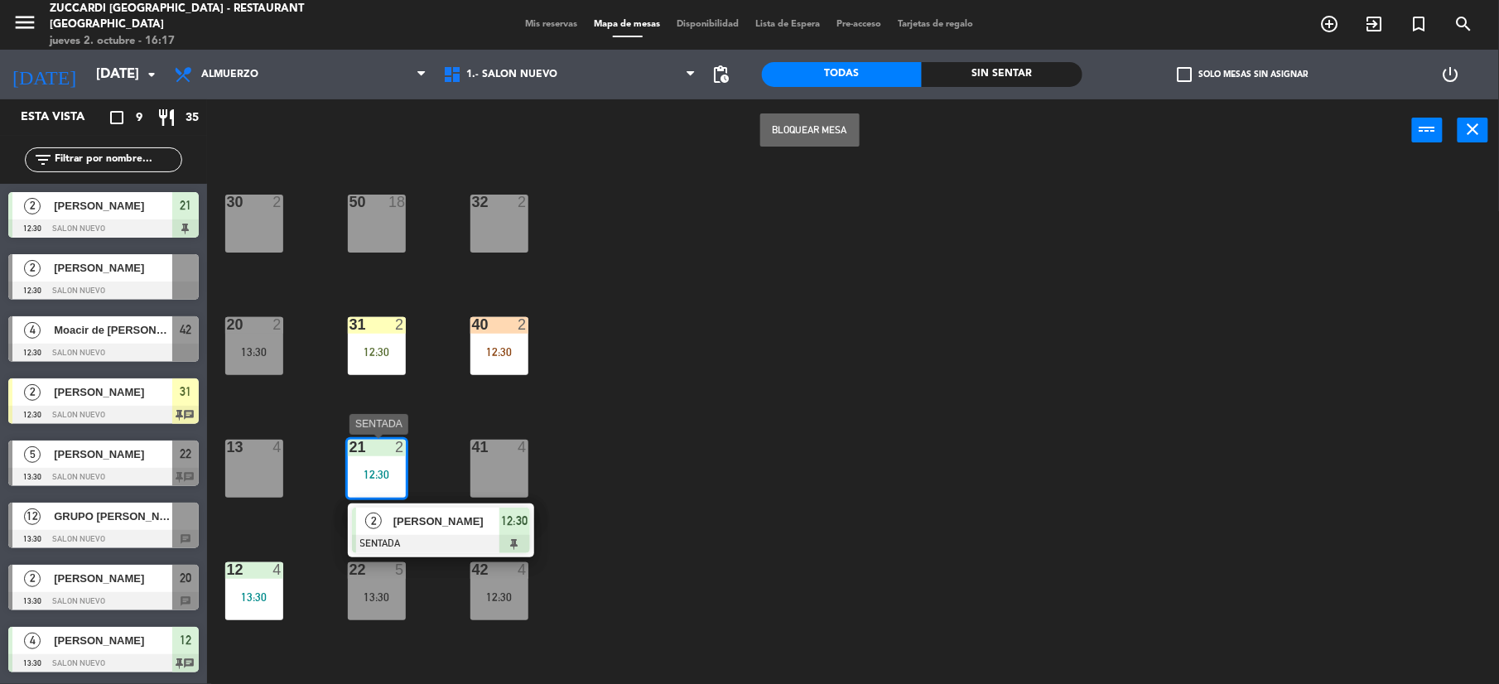
click at [394, 518] on span "[PERSON_NAME]" at bounding box center [447, 521] width 106 height 17
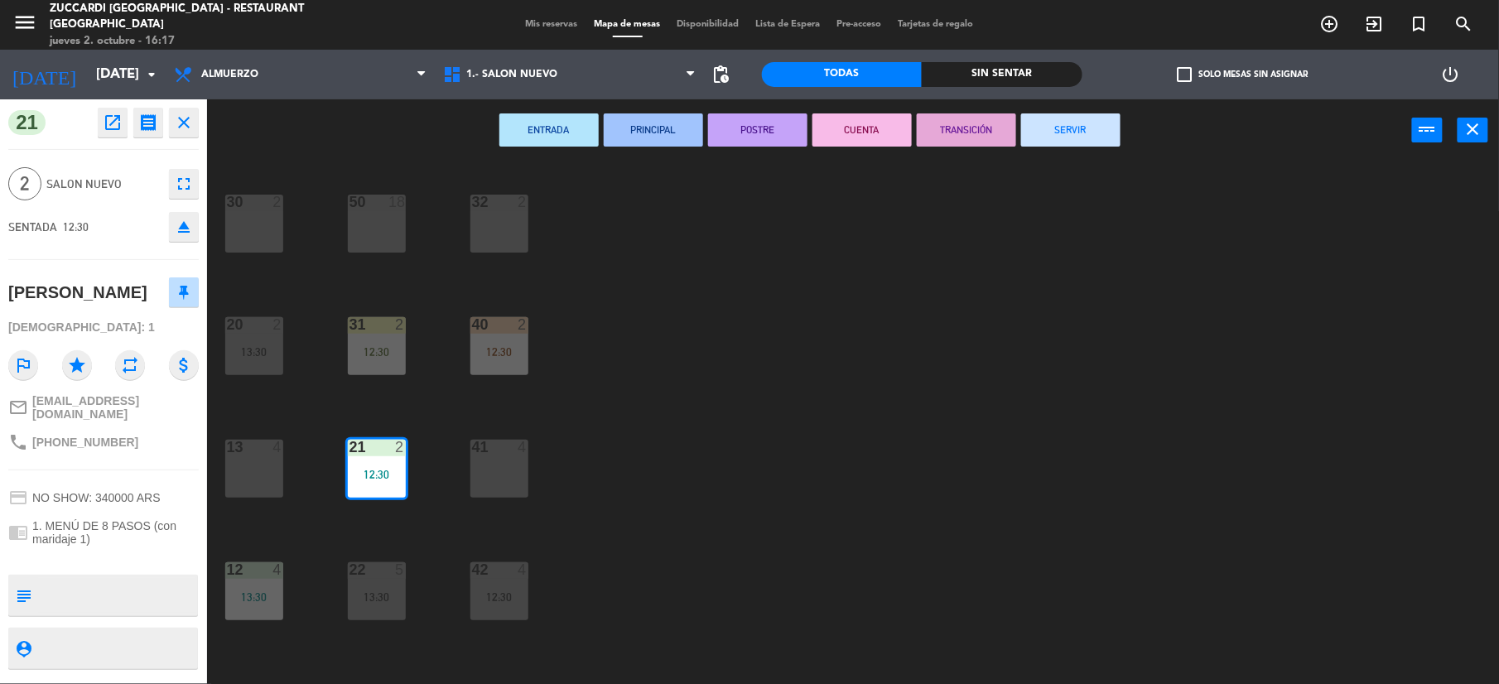
click at [1068, 133] on button "SERVIR" at bounding box center [1070, 129] width 99 height 33
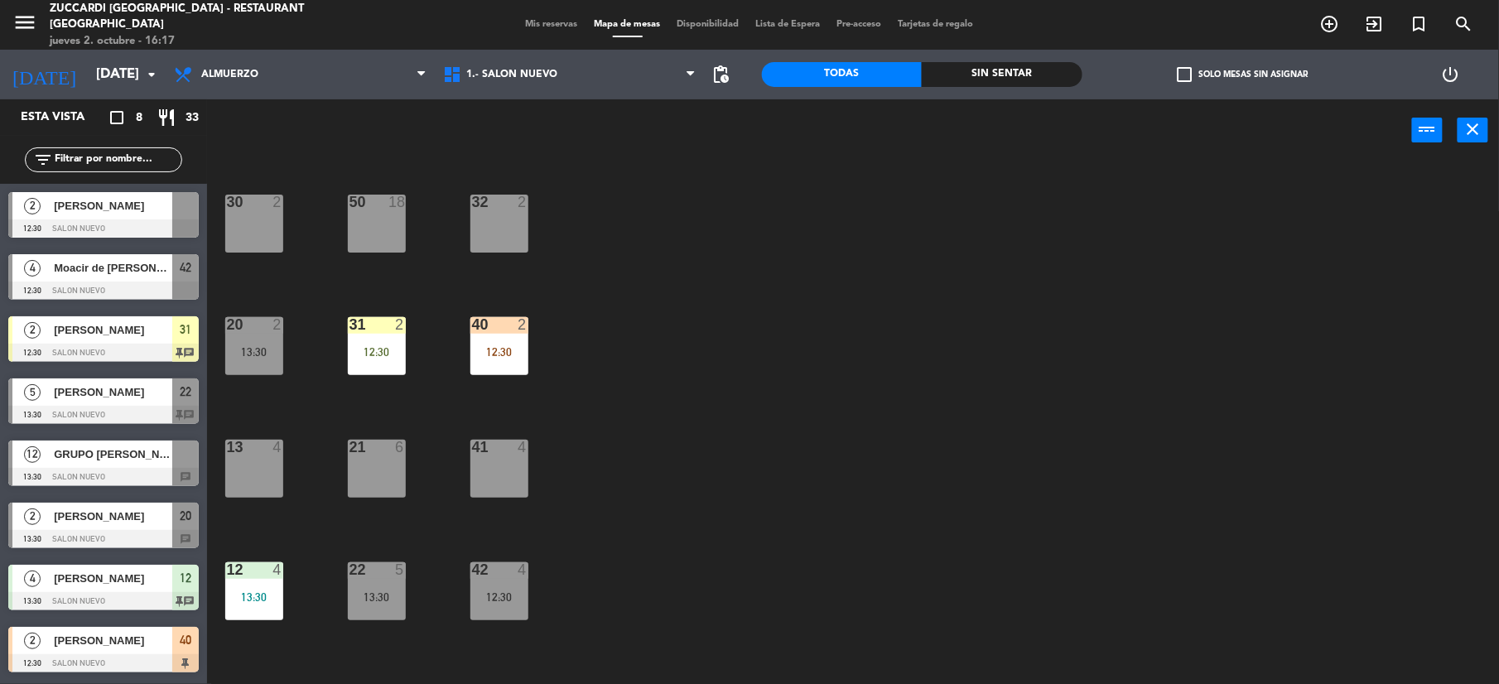
click at [509, 223] on div "32 2" at bounding box center [500, 224] width 58 height 58
click at [1099, 412] on div "30 2 32 2 50 18 31 2 12:30 20 2 13:30 40 2 12:30 21 6 13 4 41 4 22 5 13:30 12 4…" at bounding box center [860, 426] width 1277 height 523
click at [91, 225] on div at bounding box center [103, 229] width 191 height 18
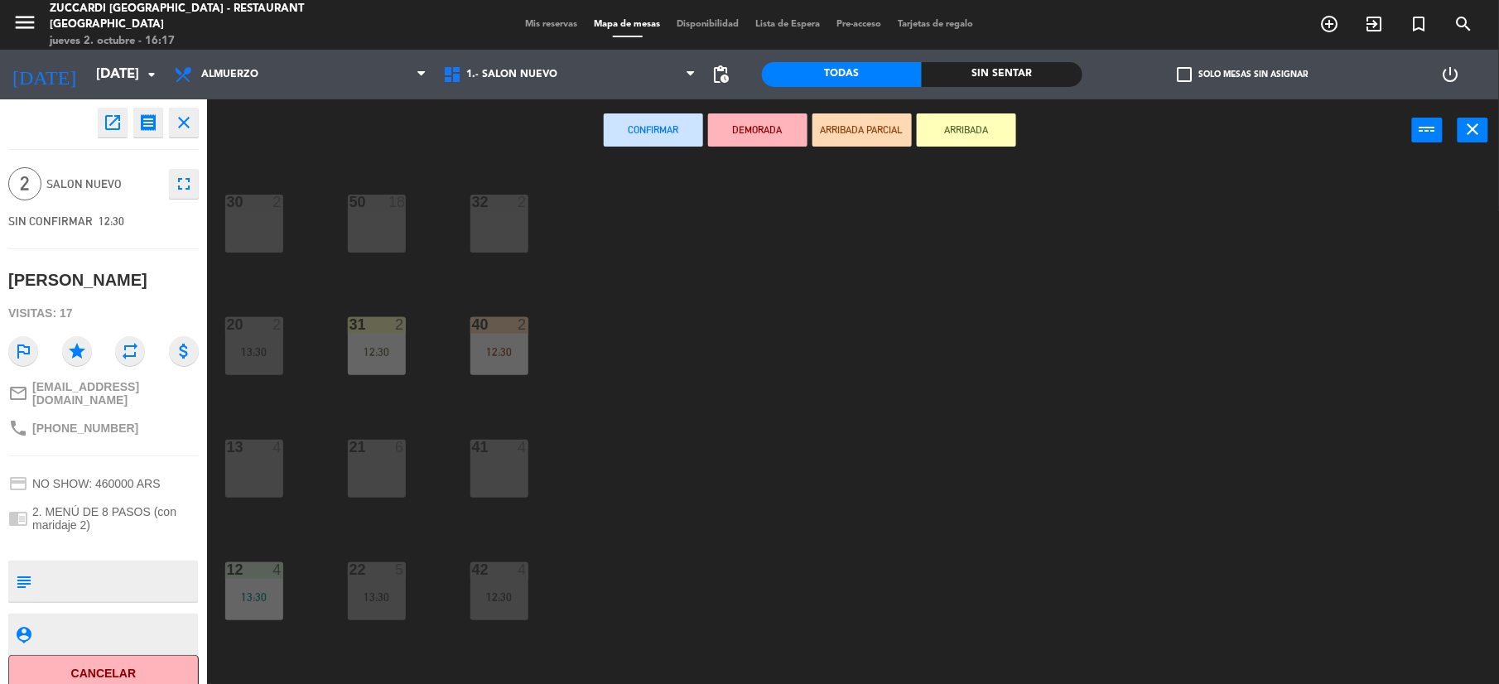
click at [476, 224] on div "32 2" at bounding box center [500, 224] width 58 height 58
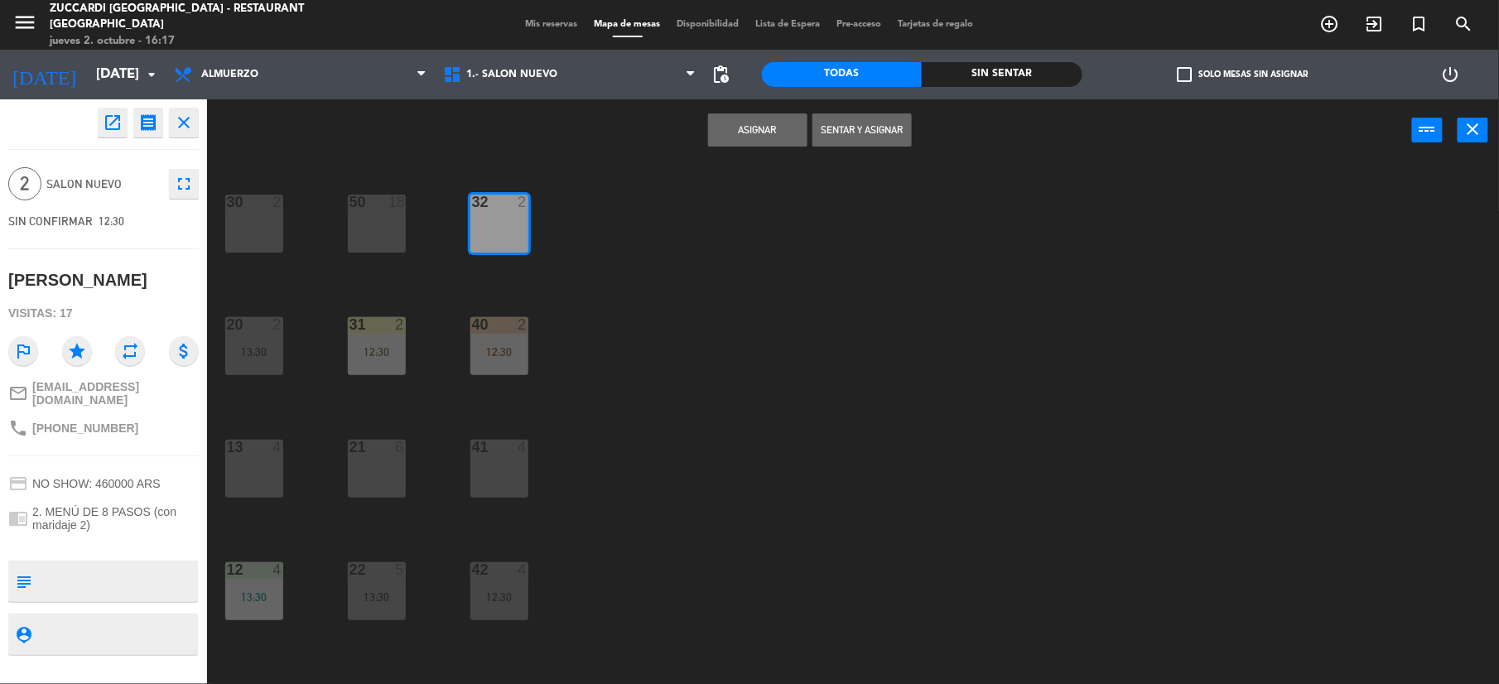
click at [757, 133] on button "Asignar" at bounding box center [757, 129] width 99 height 33
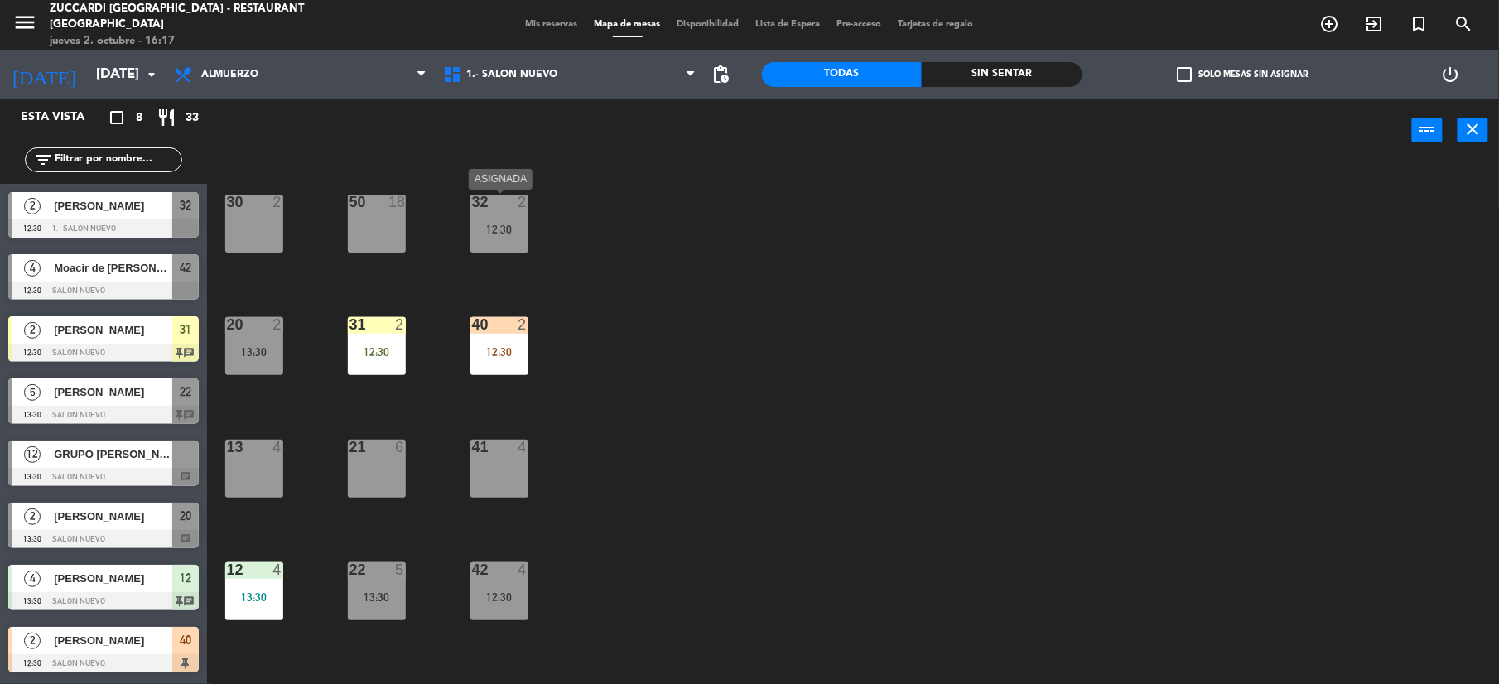
click at [494, 217] on div "32 2 12:30" at bounding box center [500, 224] width 58 height 58
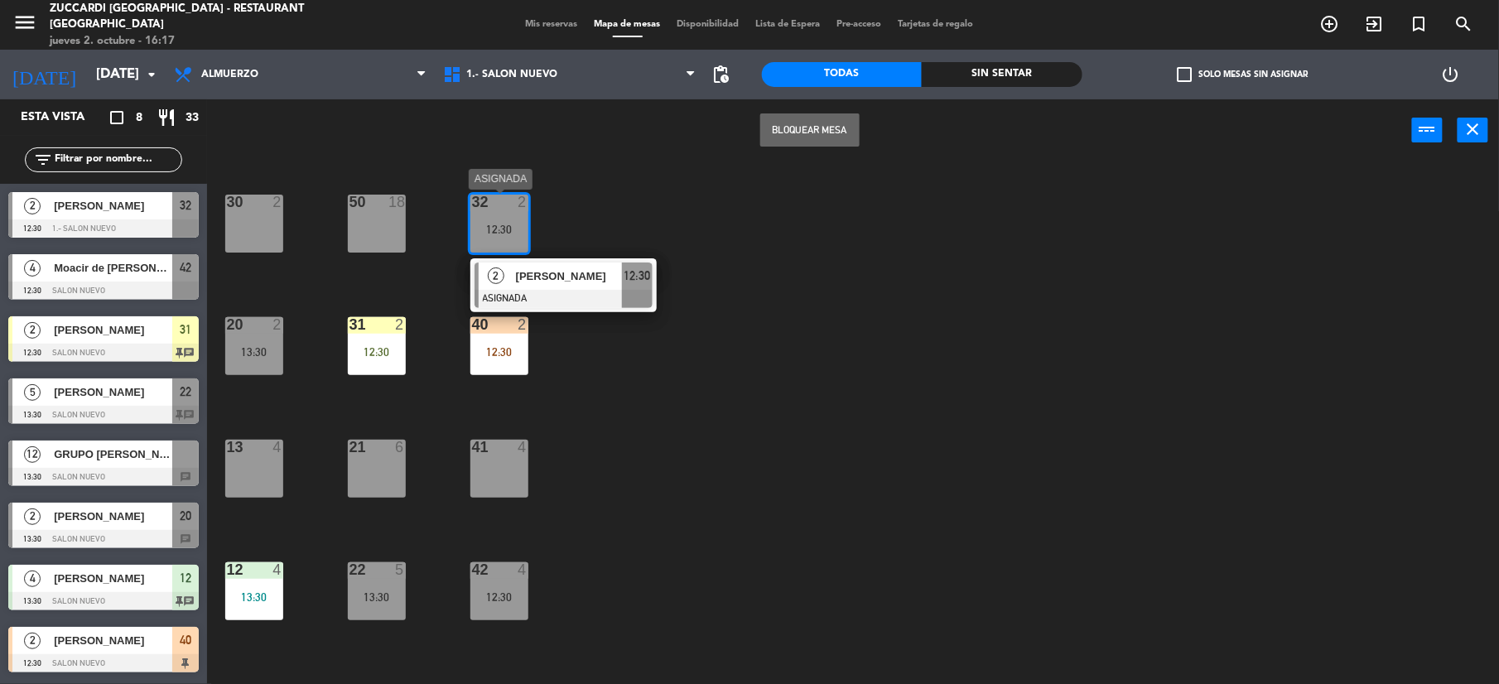
click at [563, 297] on div at bounding box center [564, 299] width 178 height 18
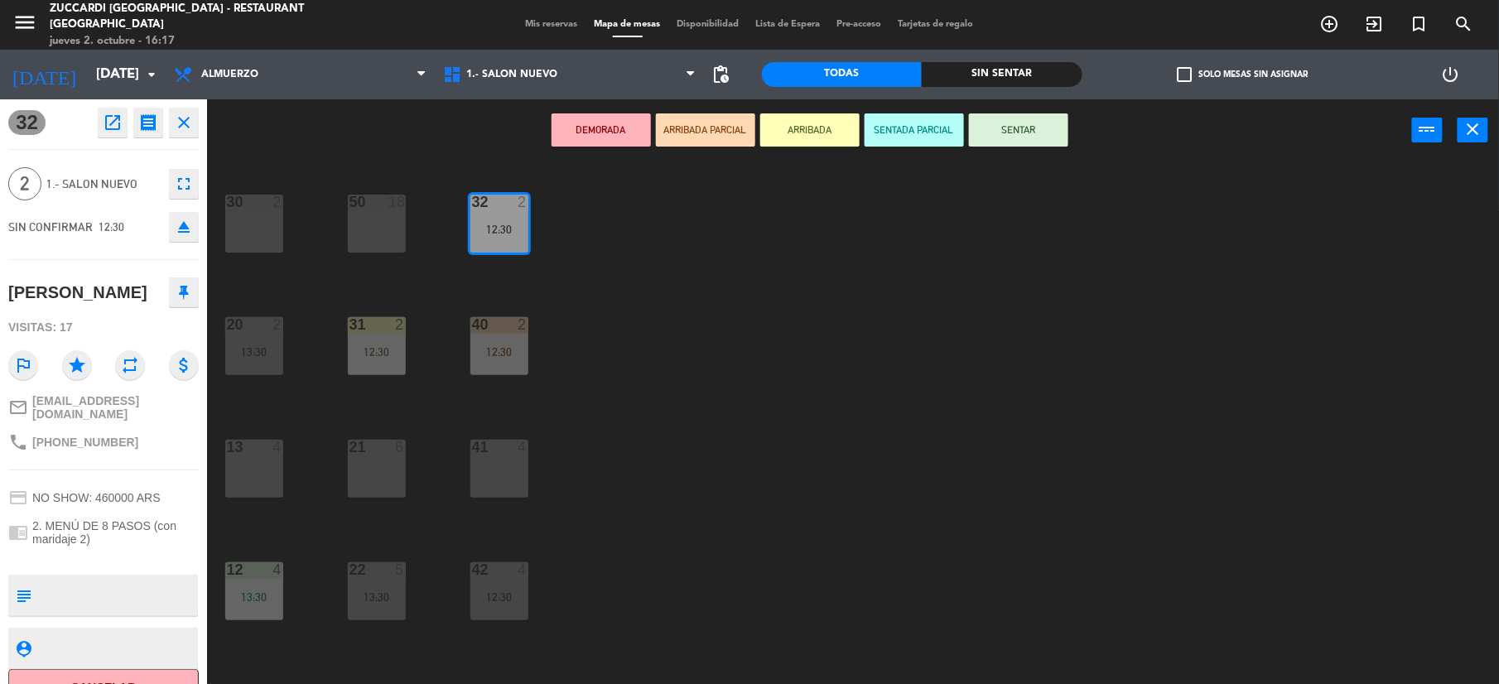
click at [1008, 123] on button "SENTAR" at bounding box center [1018, 129] width 99 height 33
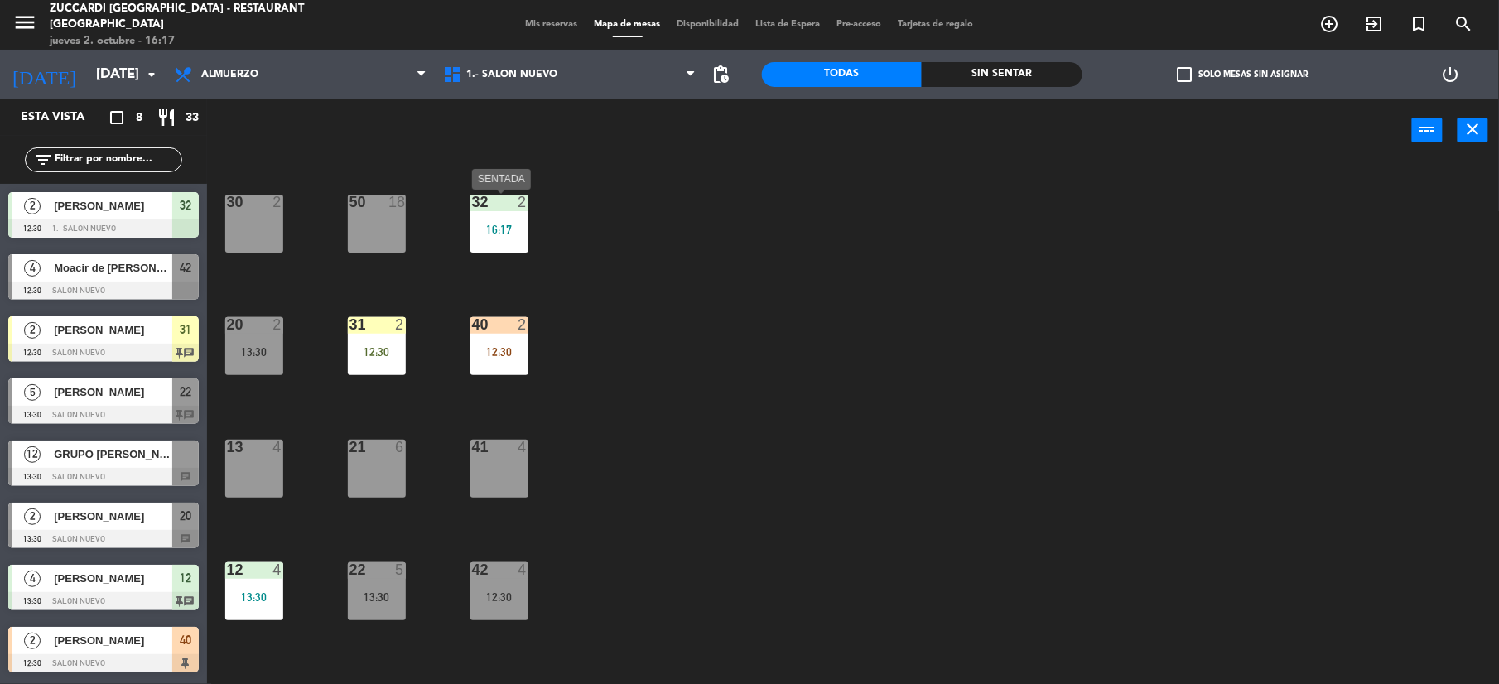
click at [504, 232] on div "16:17" at bounding box center [500, 230] width 58 height 12
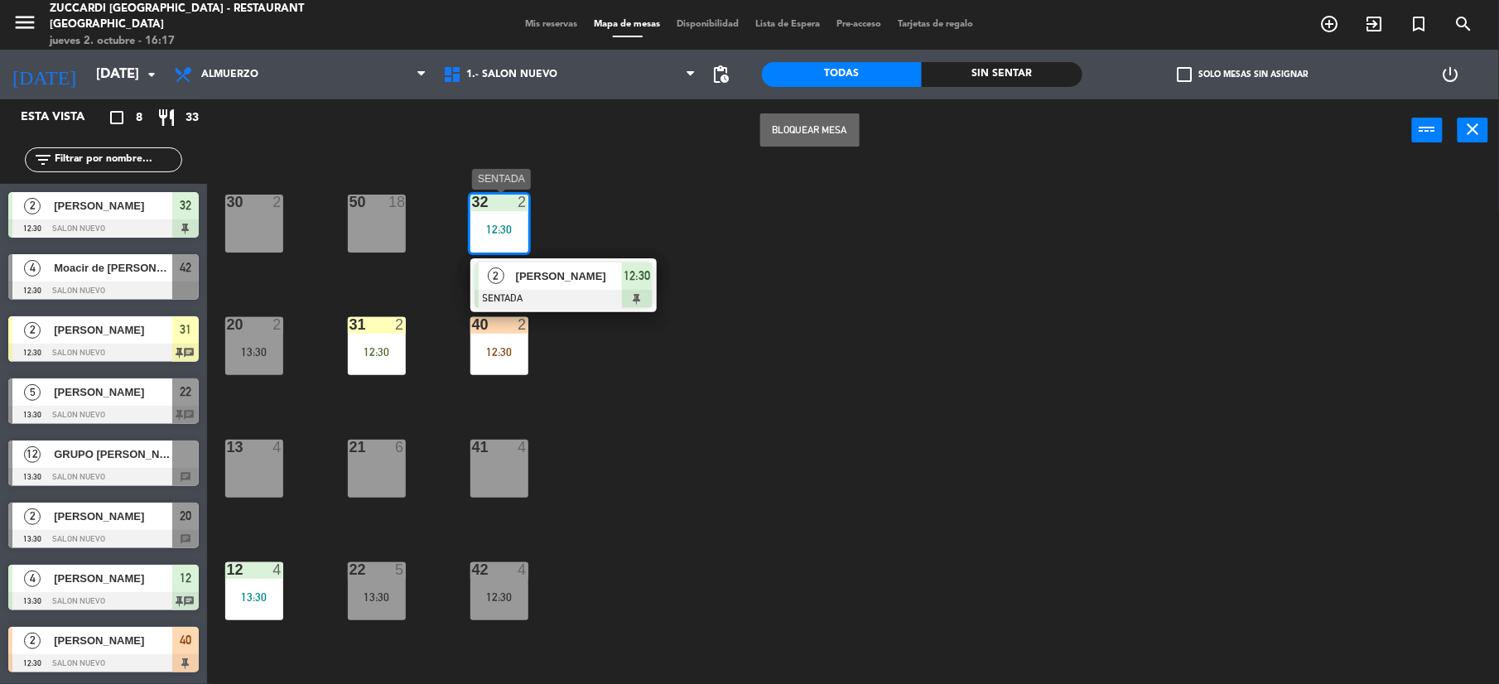
click at [605, 287] on div "[PERSON_NAME]" at bounding box center [568, 276] width 108 height 27
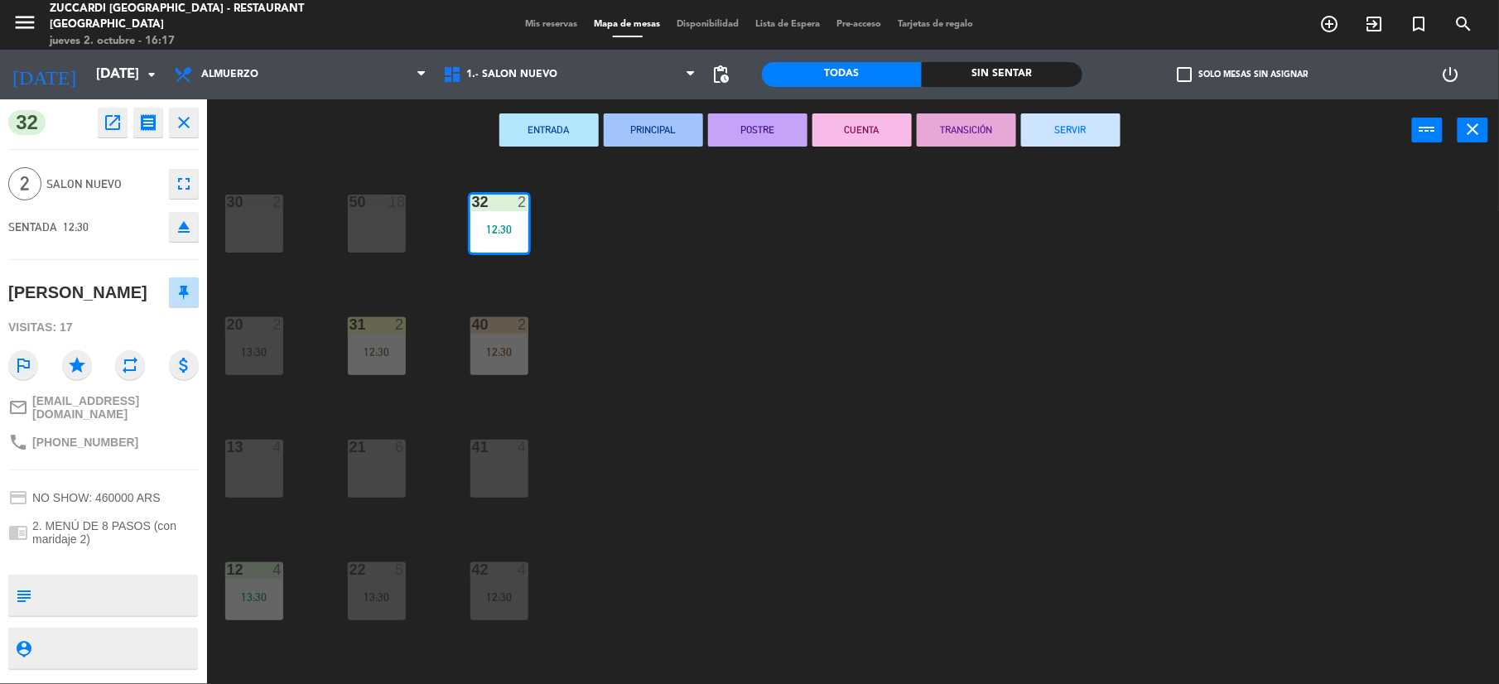
click at [1097, 126] on button "SERVIR" at bounding box center [1070, 129] width 99 height 33
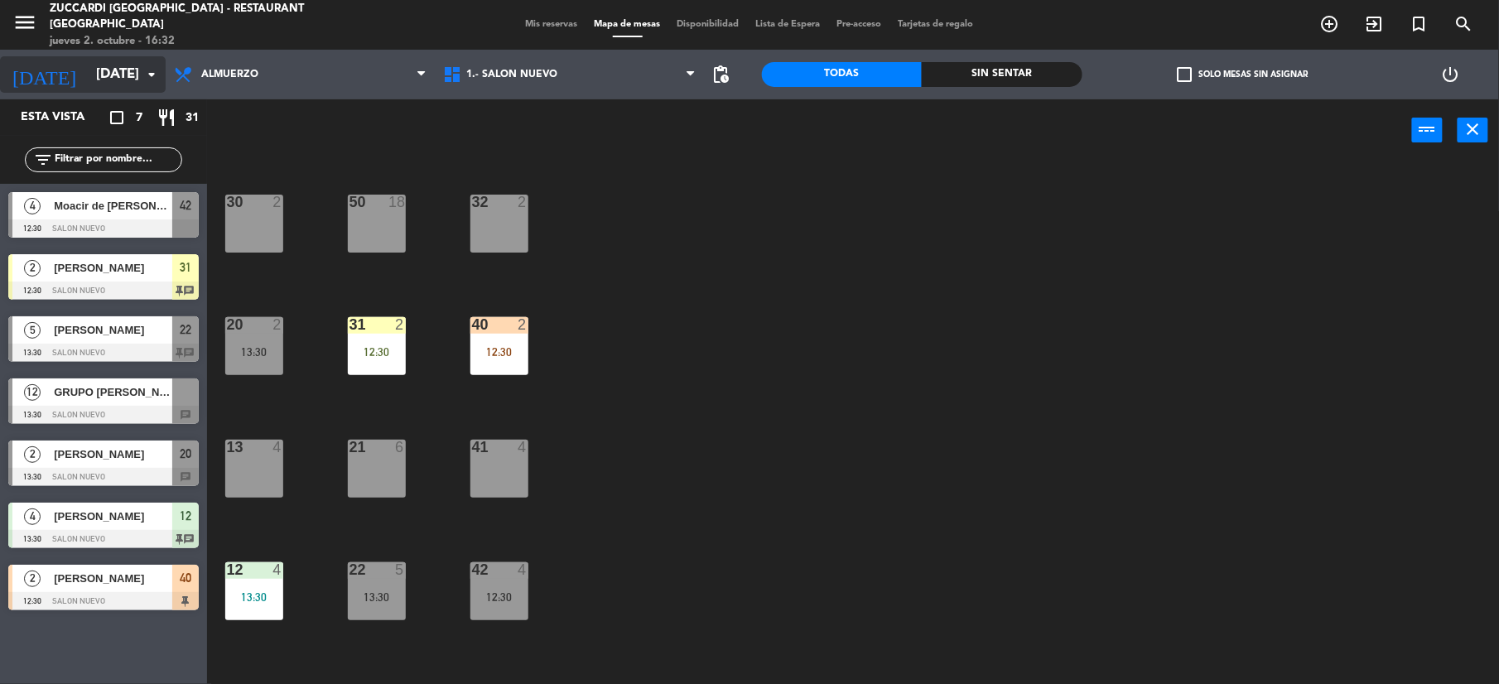
click at [88, 85] on input "[DATE]" at bounding box center [177, 75] width 178 height 32
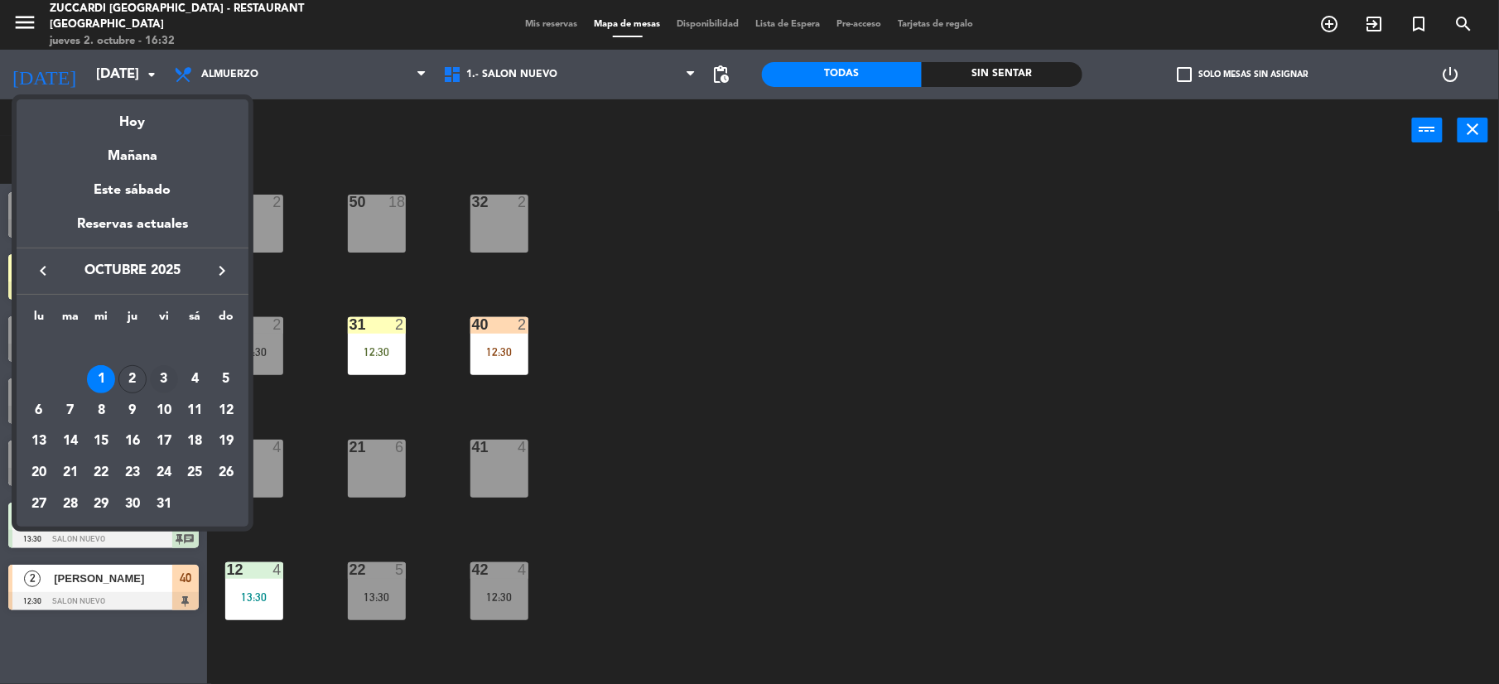
click at [167, 383] on div "3" at bounding box center [164, 379] width 28 height 28
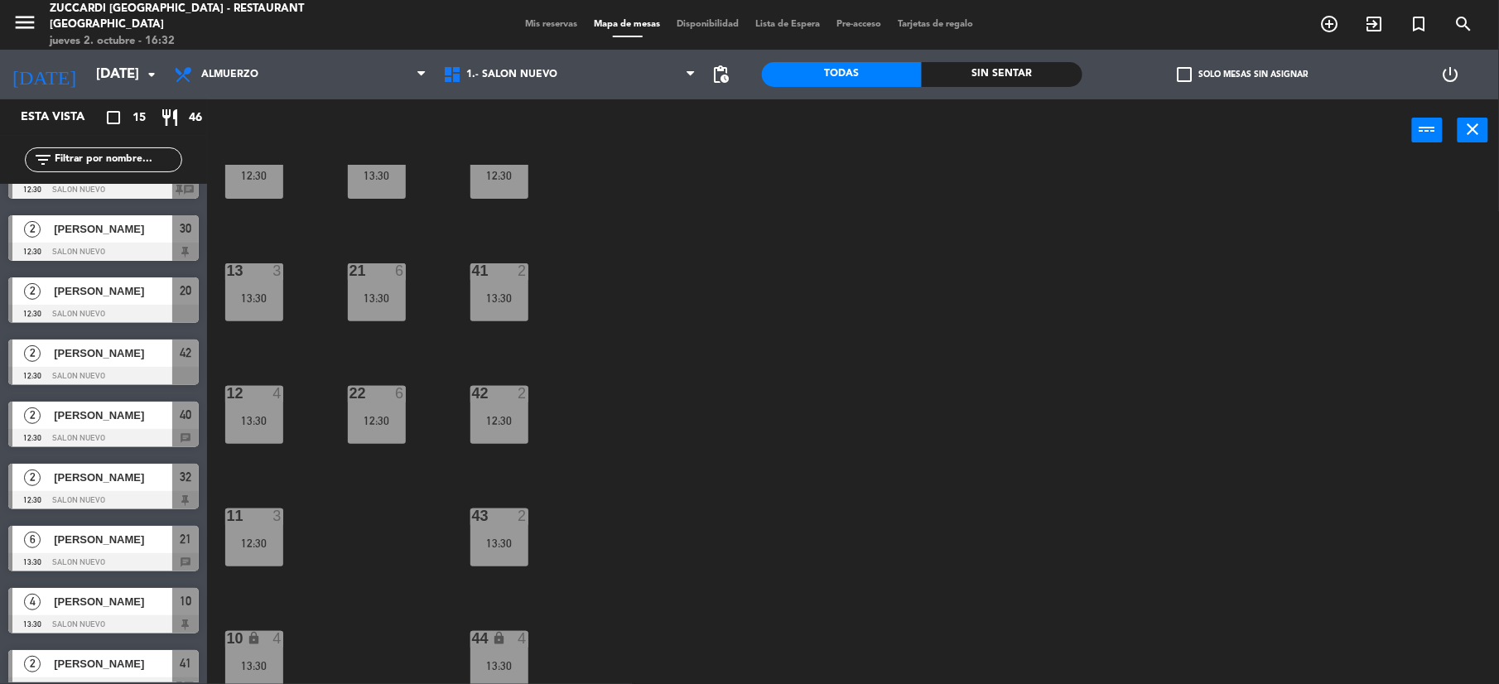
scroll to position [0, 0]
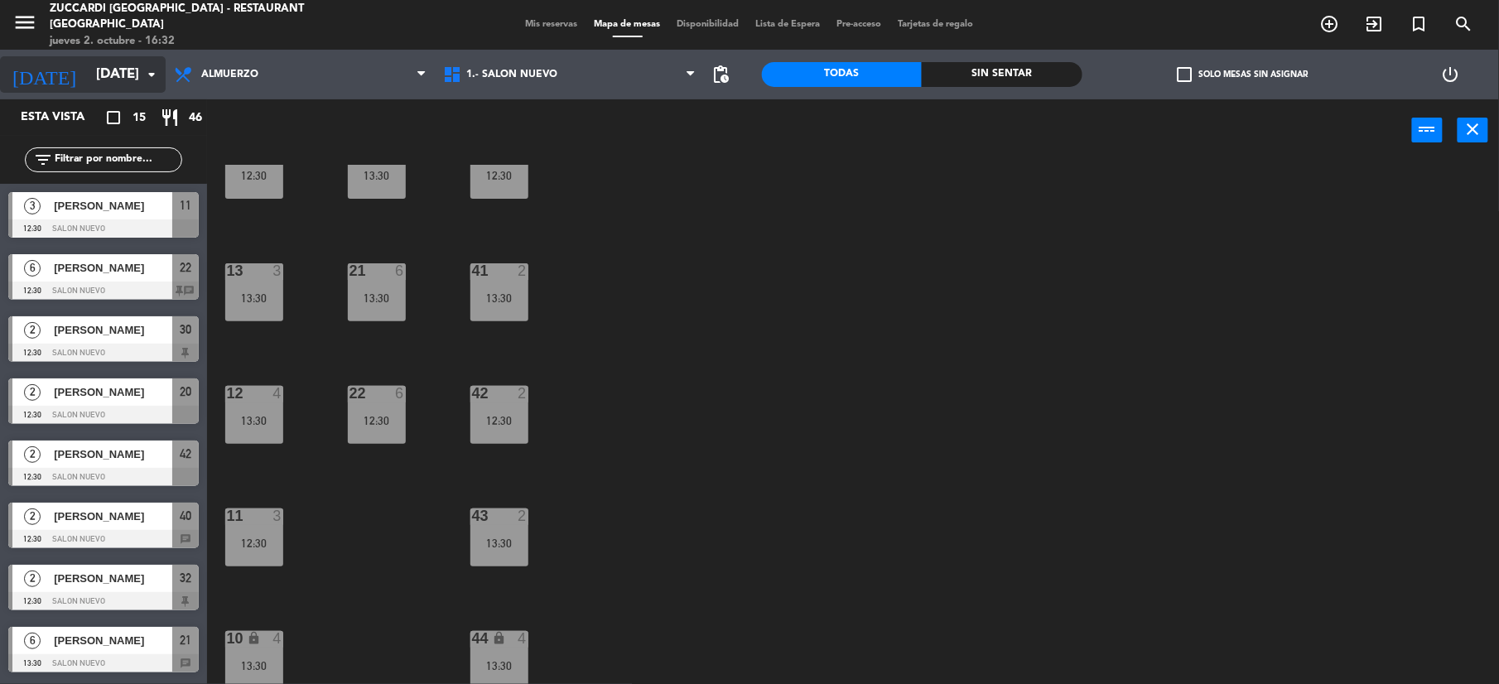
click at [110, 83] on input "[DATE]" at bounding box center [177, 75] width 178 height 32
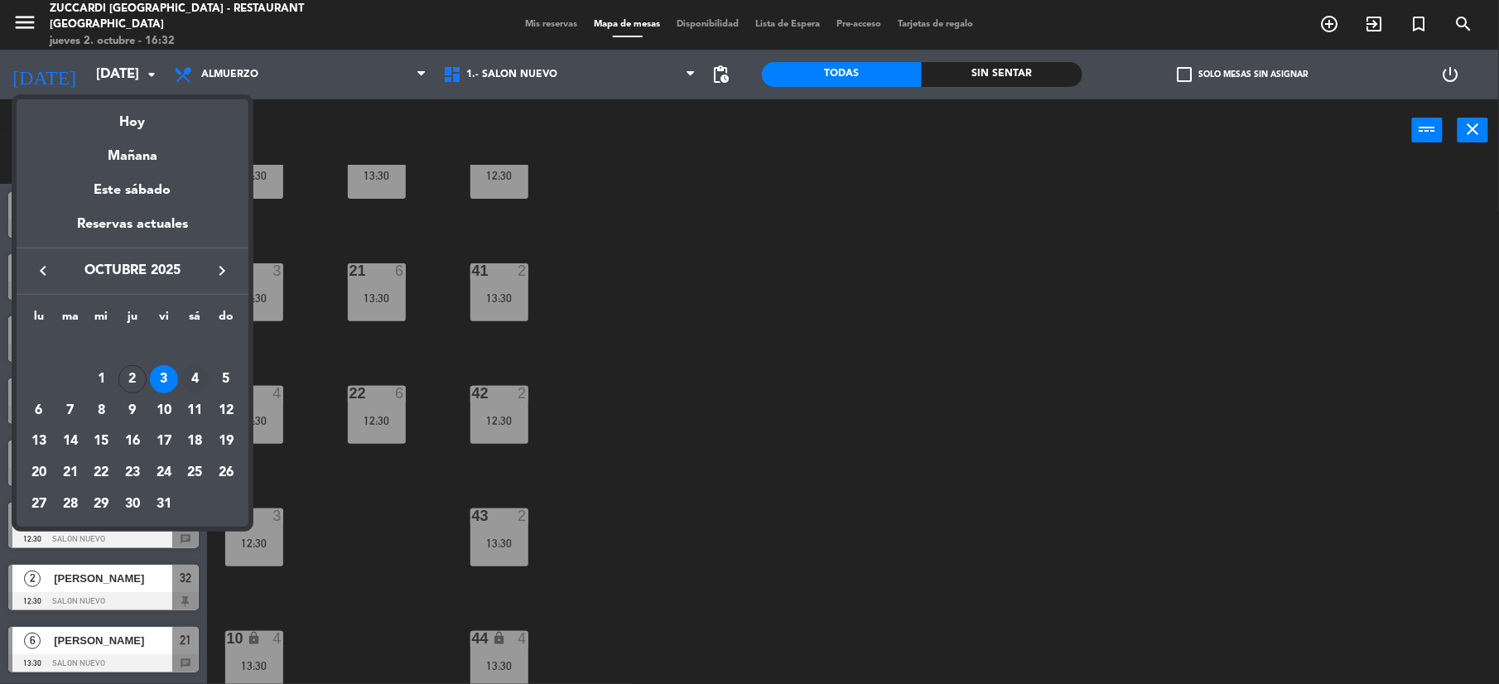
click at [187, 378] on div "4" at bounding box center [195, 379] width 28 height 28
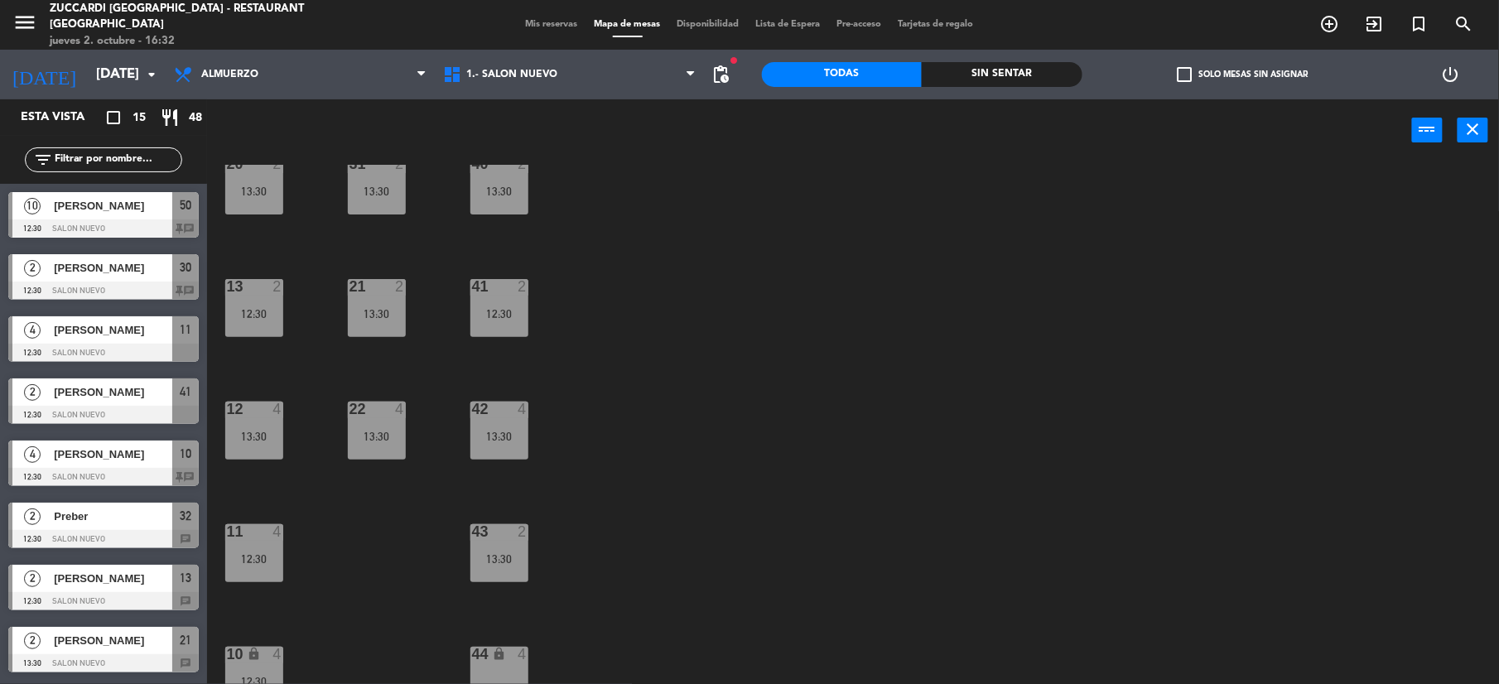
scroll to position [176, 0]
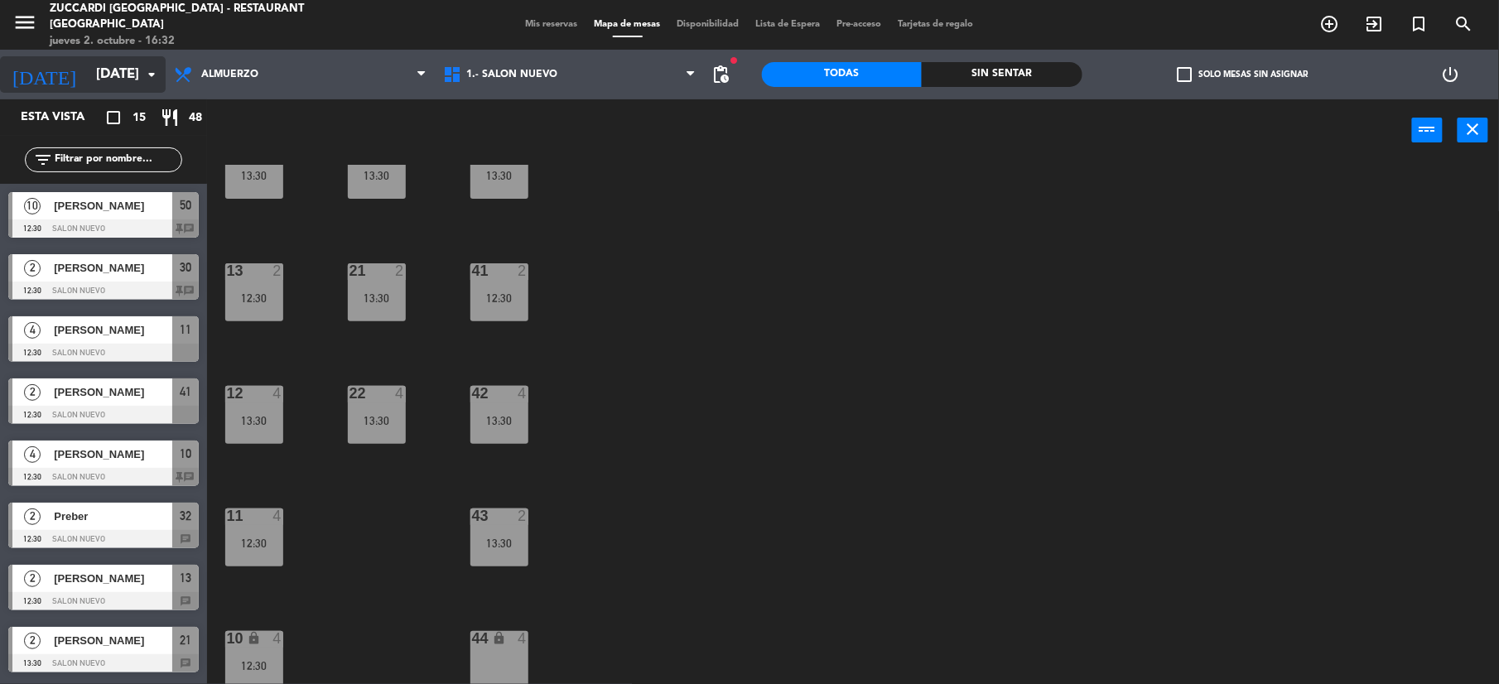
click at [118, 84] on input "[DATE]" at bounding box center [177, 75] width 178 height 32
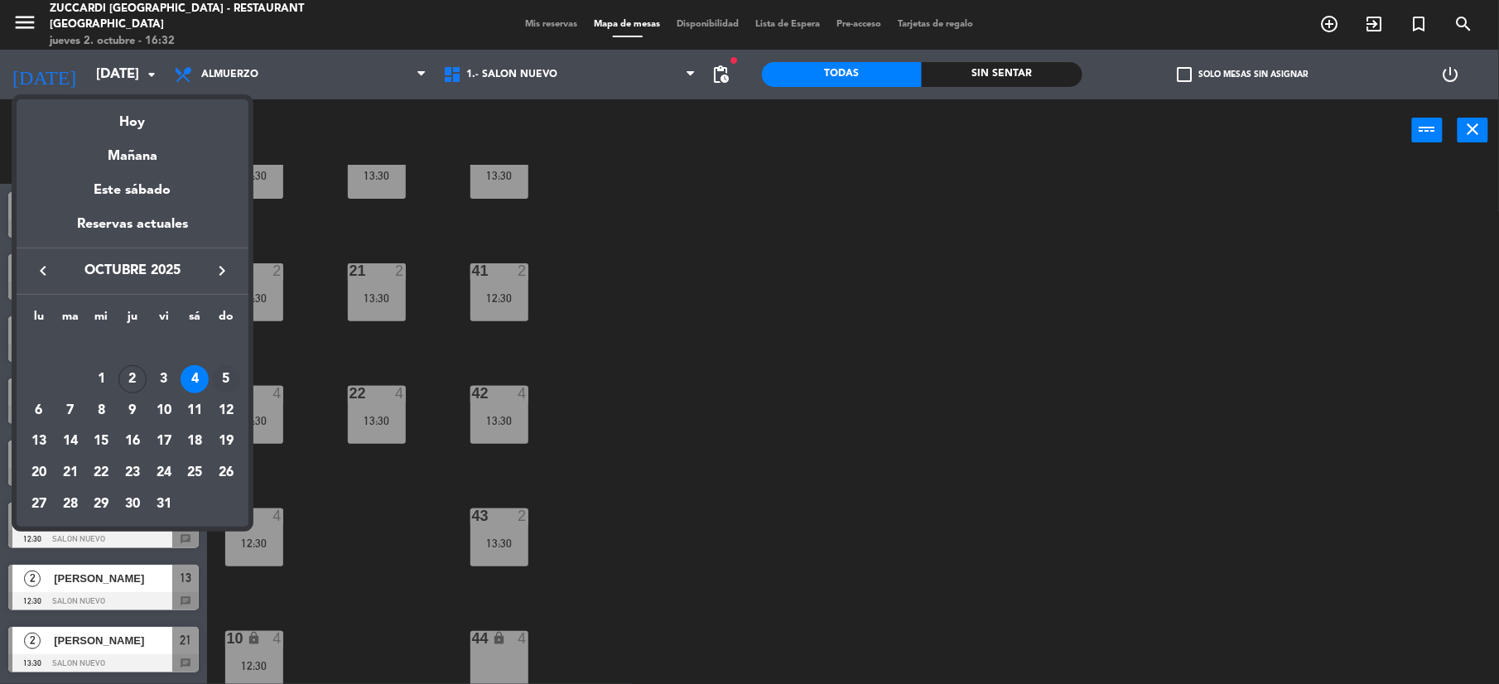
click at [223, 369] on div "5" at bounding box center [226, 379] width 28 height 28
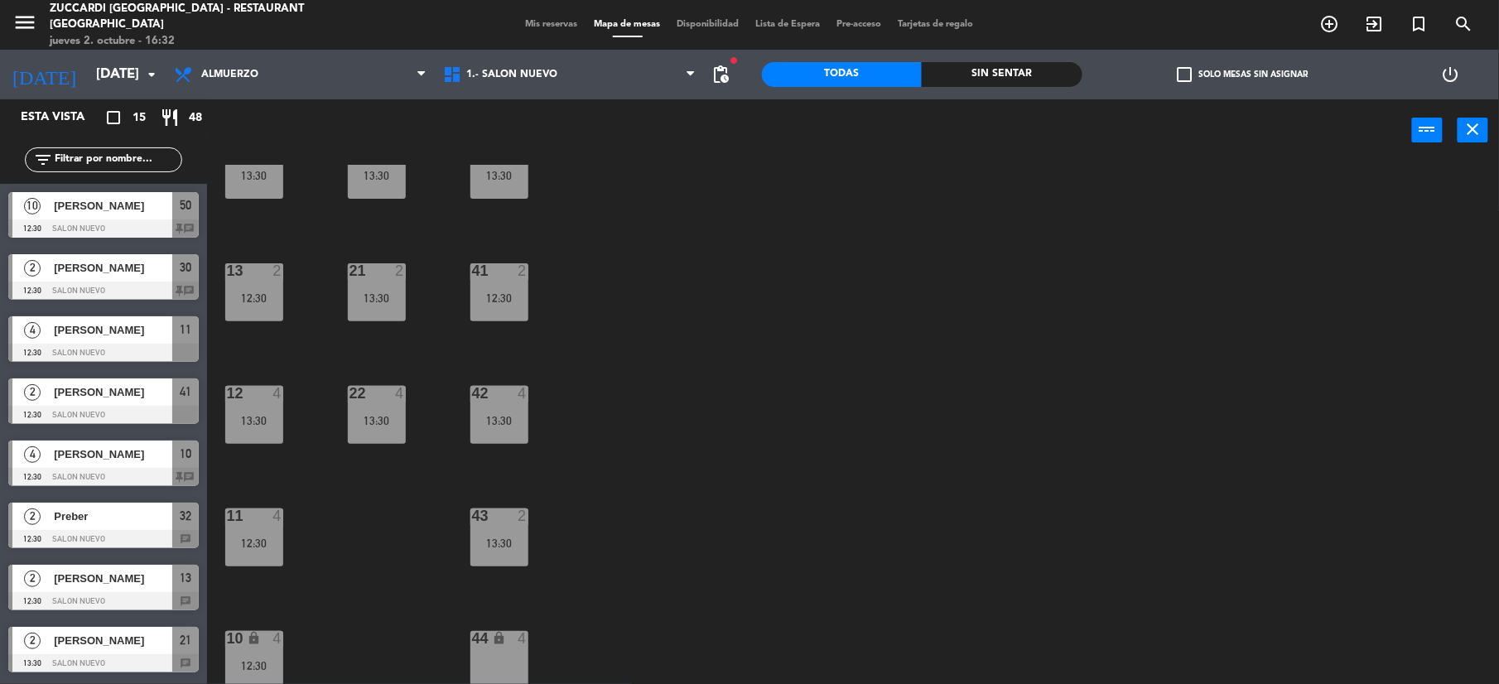
type input "[DATE]"
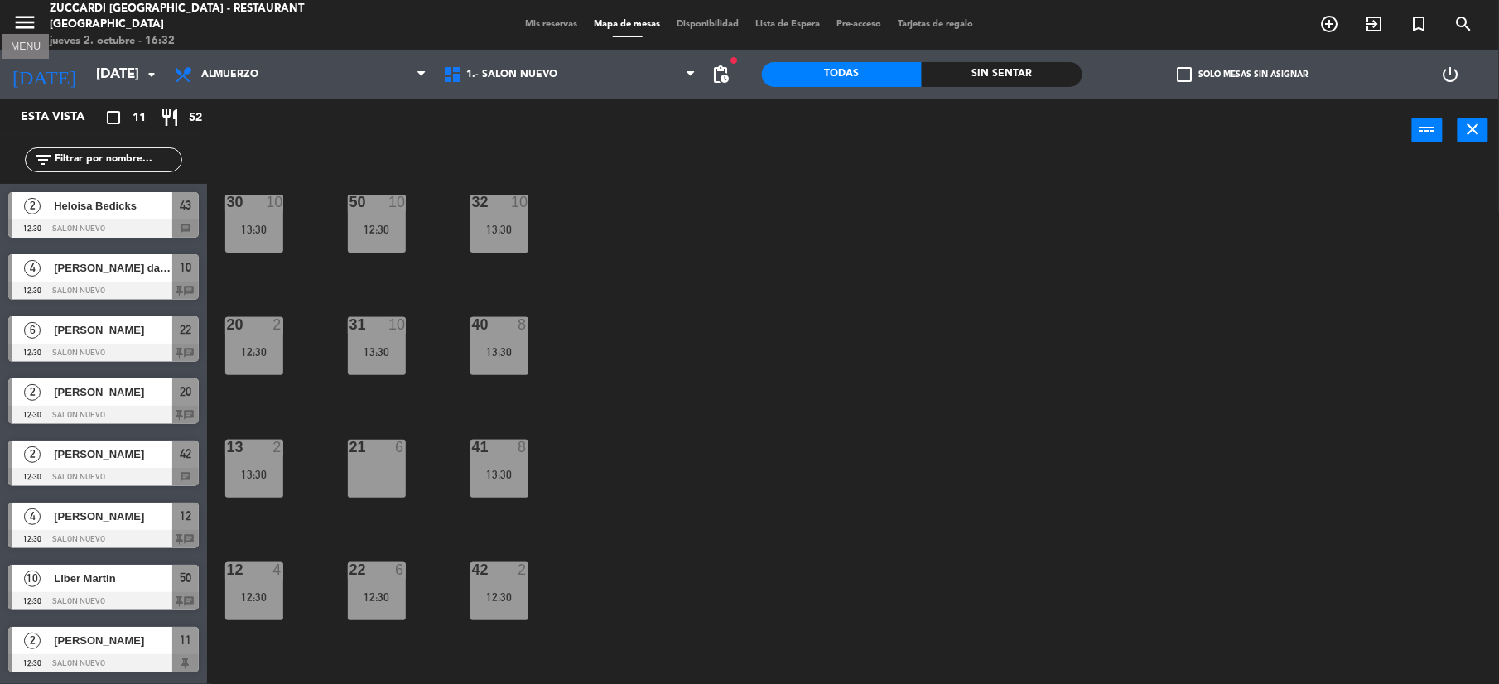
click at [30, 28] on icon "menu" at bounding box center [24, 22] width 25 height 25
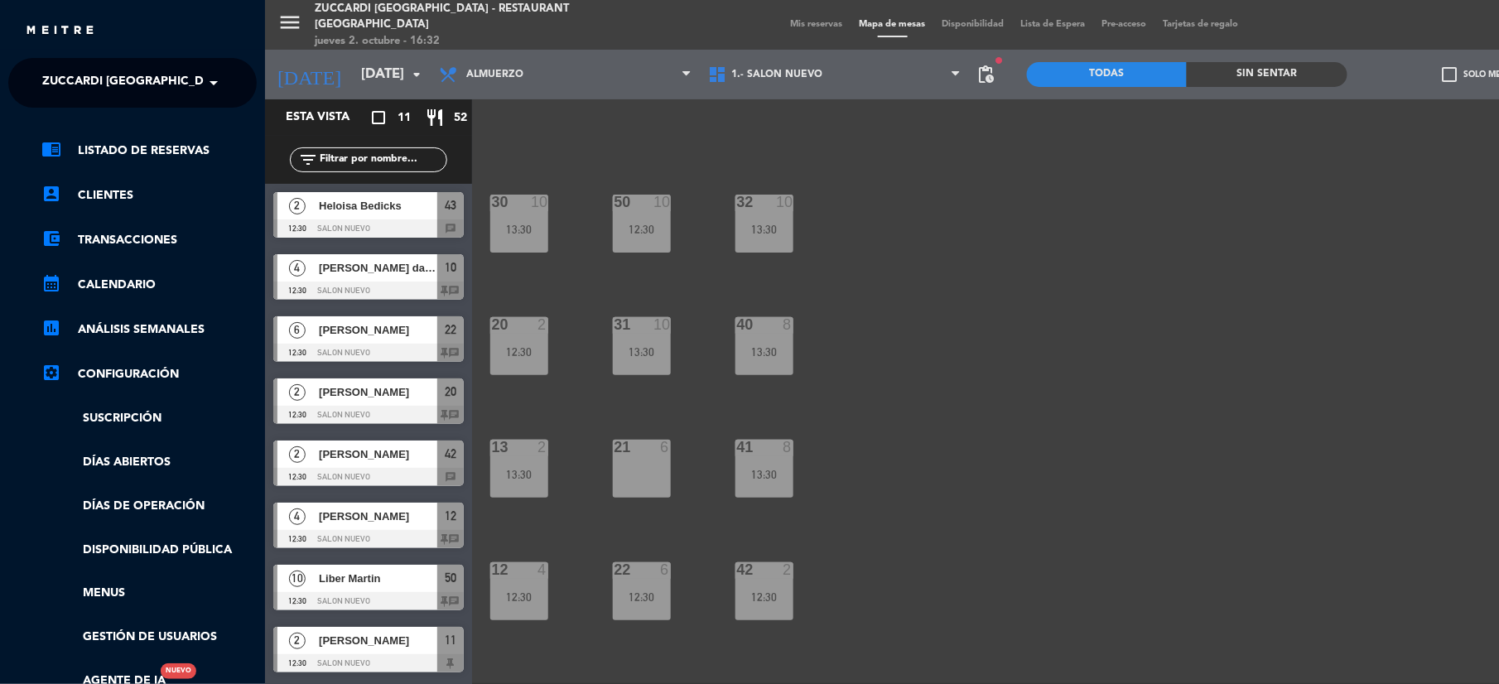
click at [98, 75] on span "Zuccardi [GEOGRAPHIC_DATA] - Restaurant [GEOGRAPHIC_DATA]" at bounding box center [241, 82] width 398 height 35
click at [65, 153] on span "Turismo Zuccardi" at bounding box center [75, 152] width 117 height 19
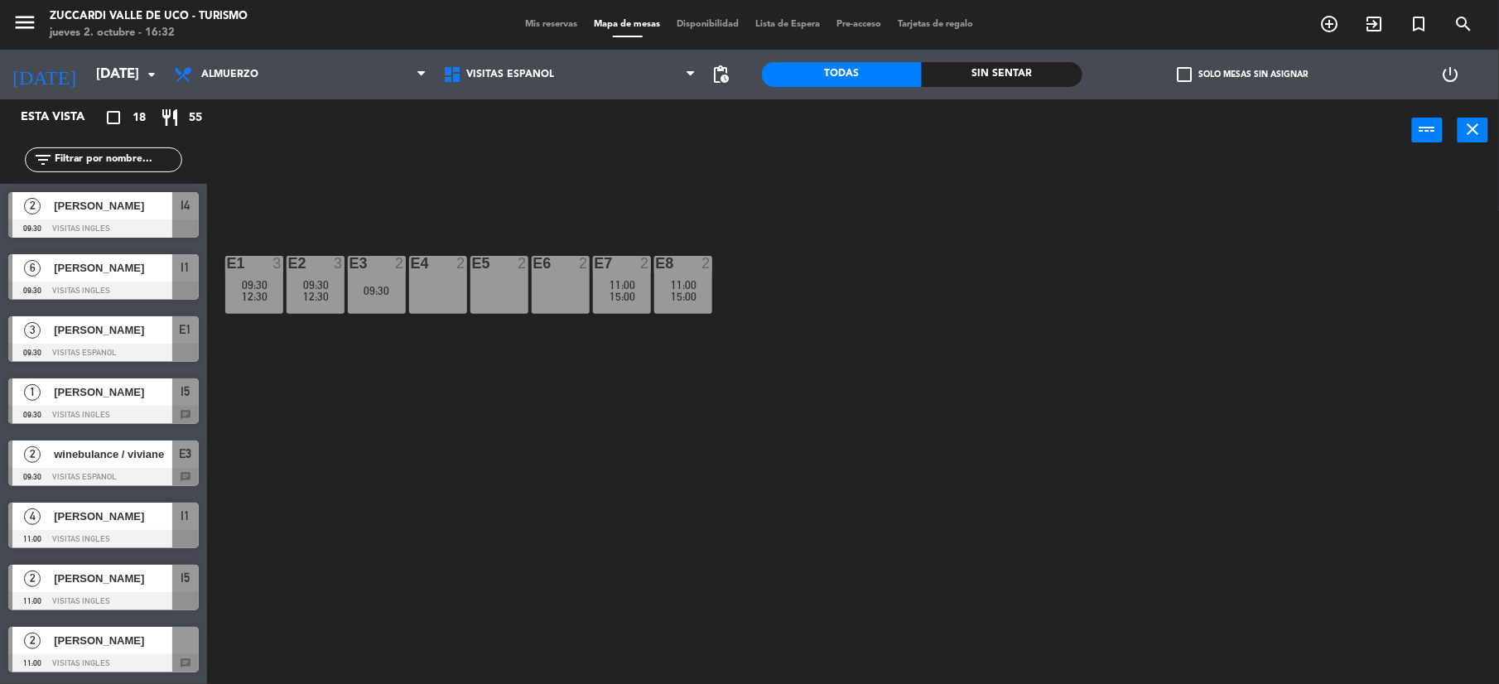
click at [535, 21] on span "Mis reservas" at bounding box center [552, 24] width 69 height 9
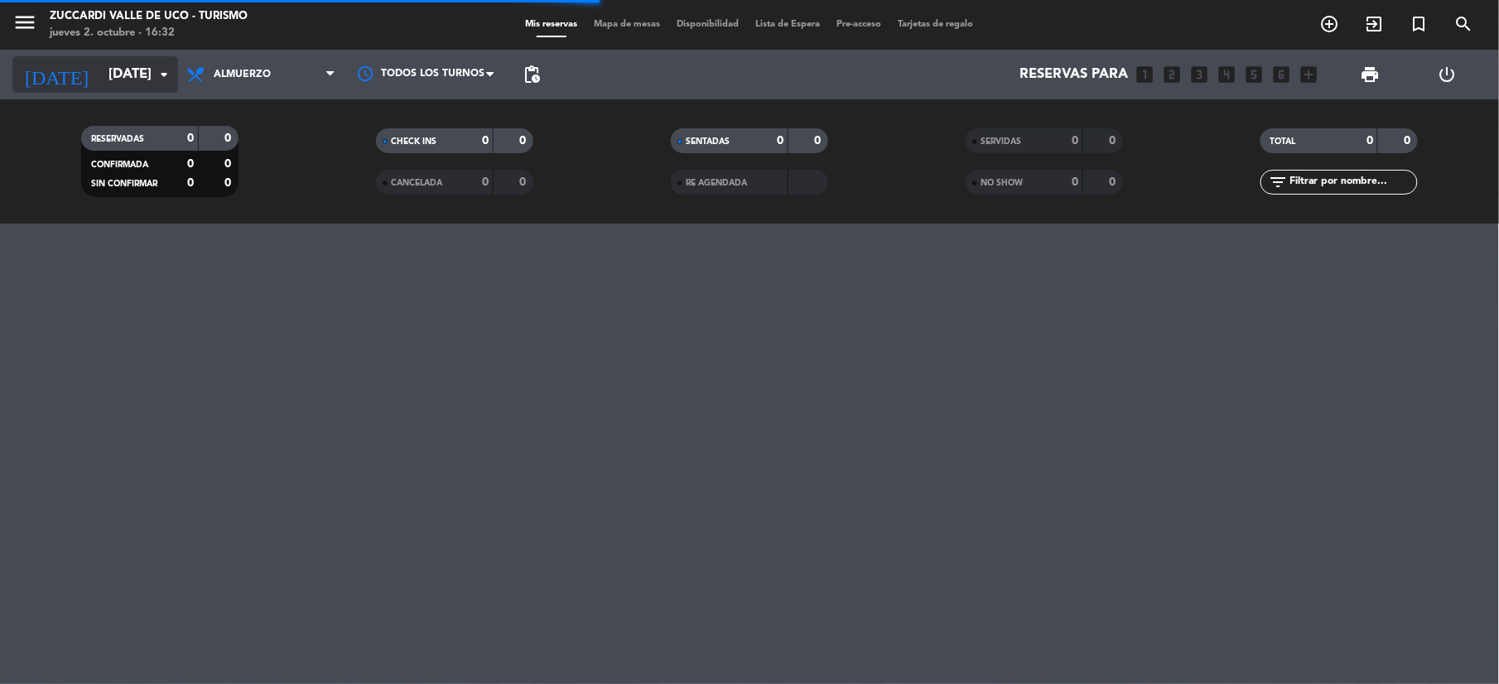
click at [100, 67] on input "[DATE]" at bounding box center [189, 75] width 178 height 32
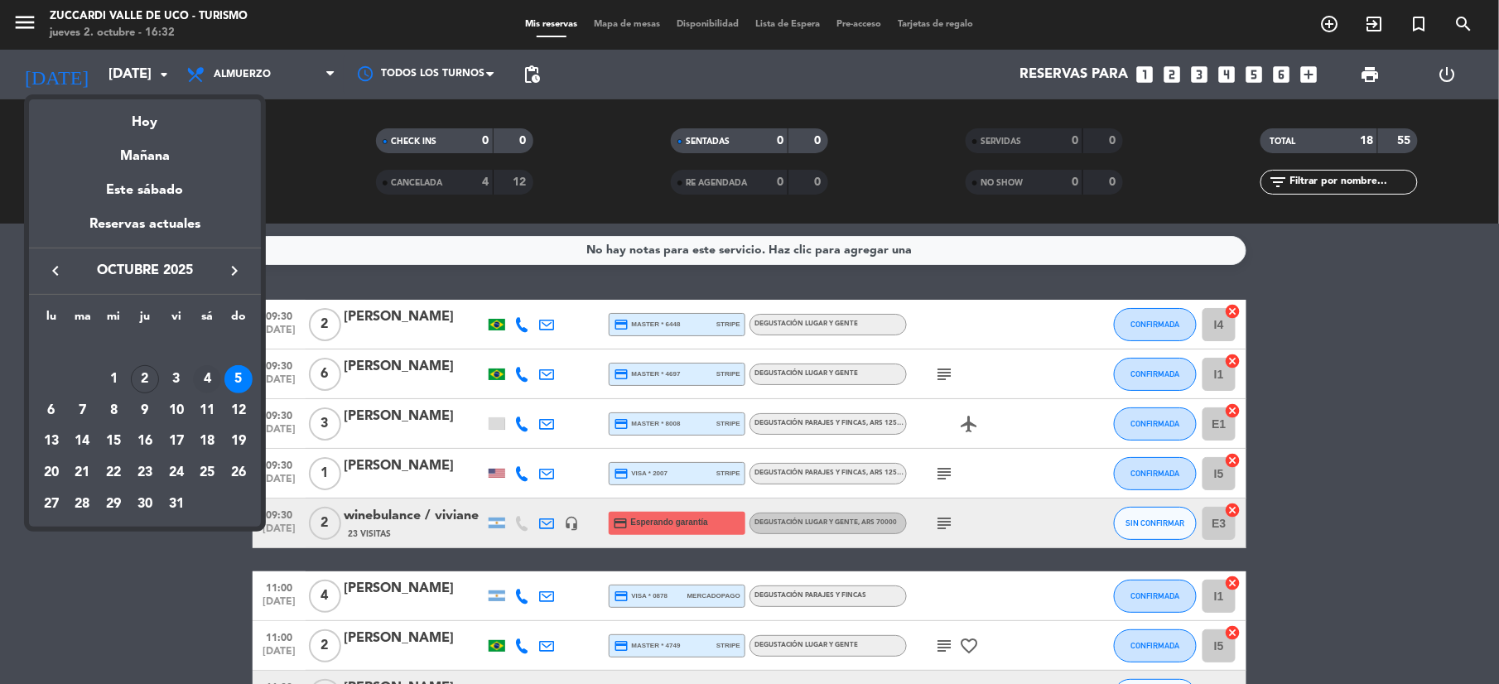
click at [204, 388] on div "4" at bounding box center [207, 379] width 28 height 28
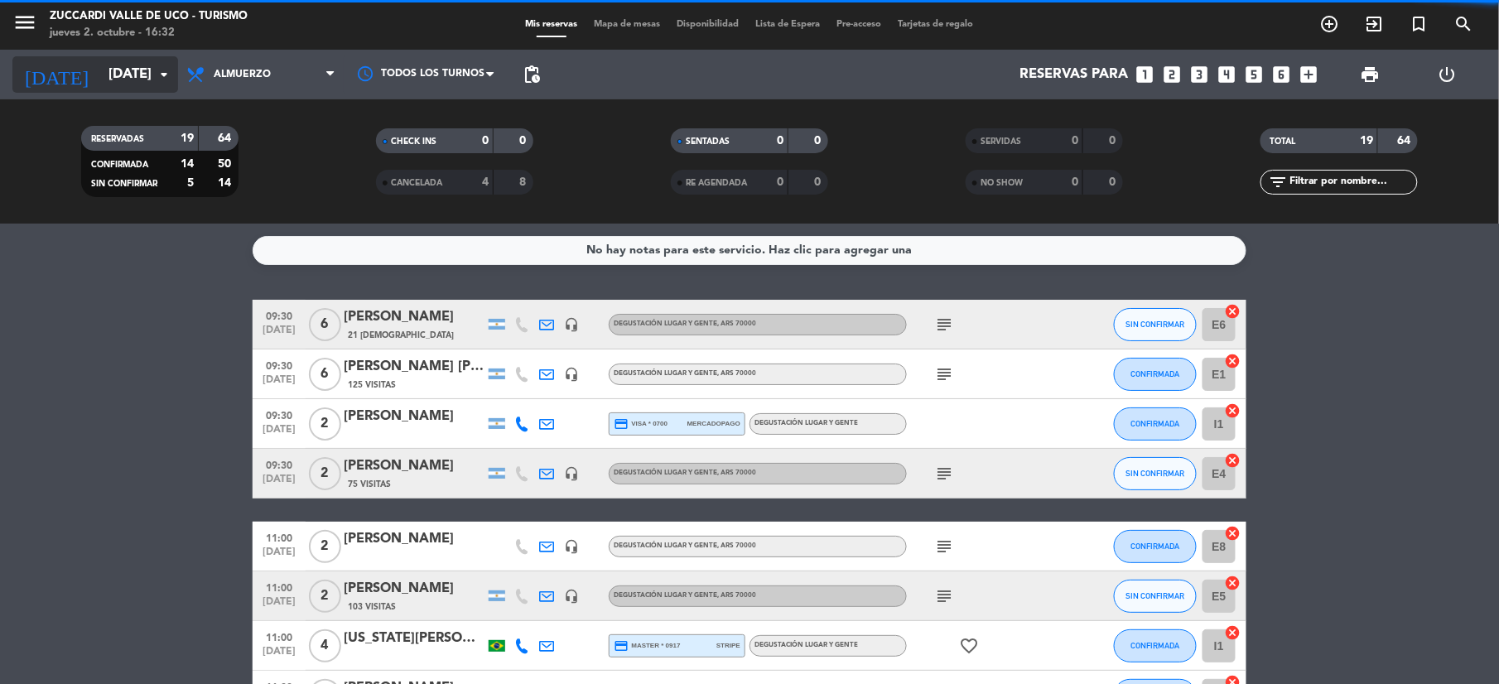
click at [114, 83] on input "[DATE]" at bounding box center [189, 75] width 178 height 32
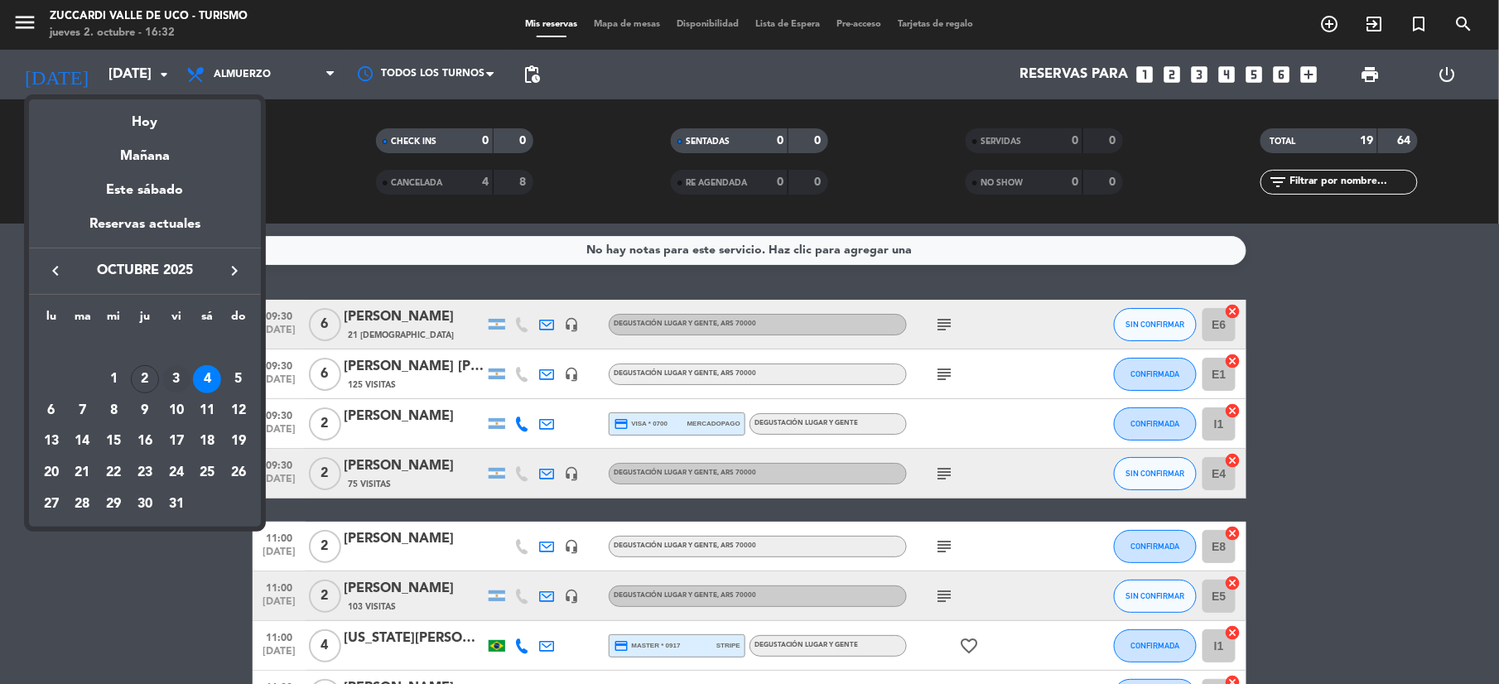
click at [180, 378] on div "3" at bounding box center [176, 379] width 28 height 28
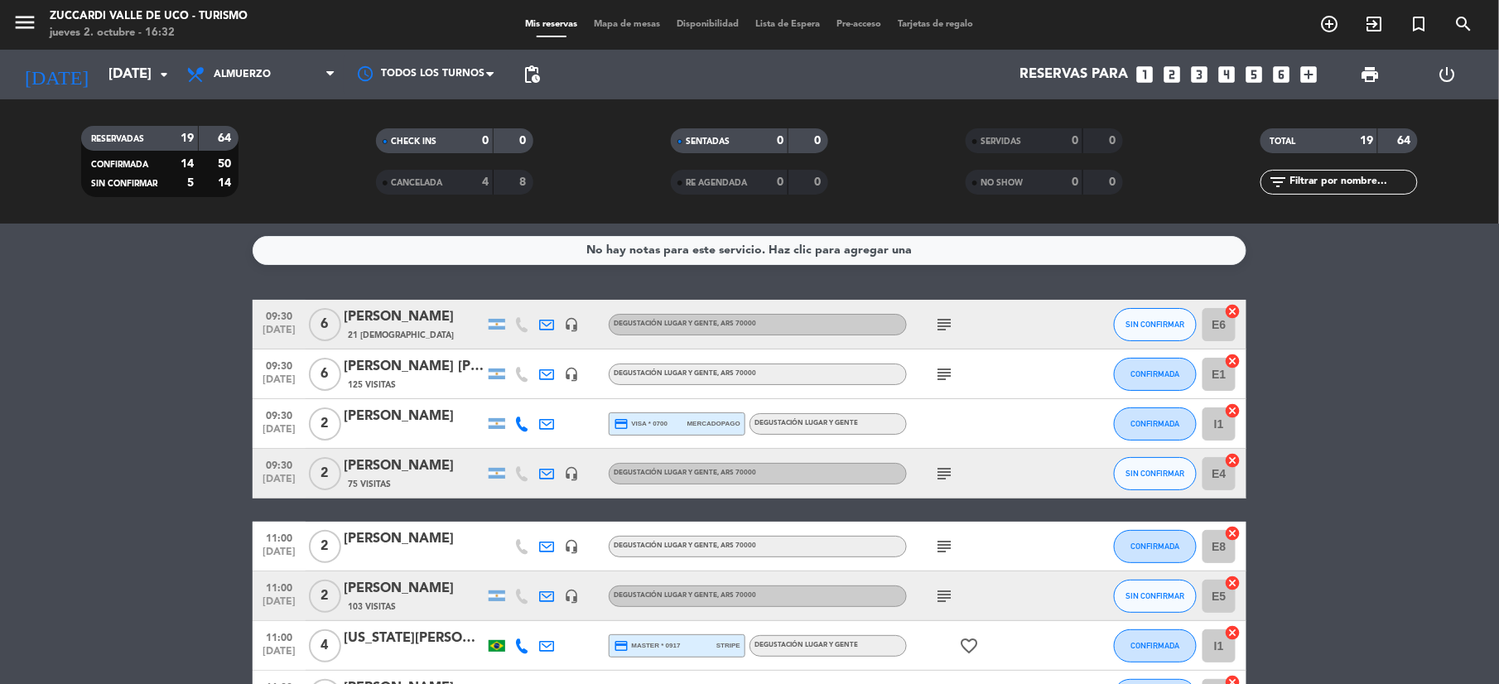
type input "[DATE]"
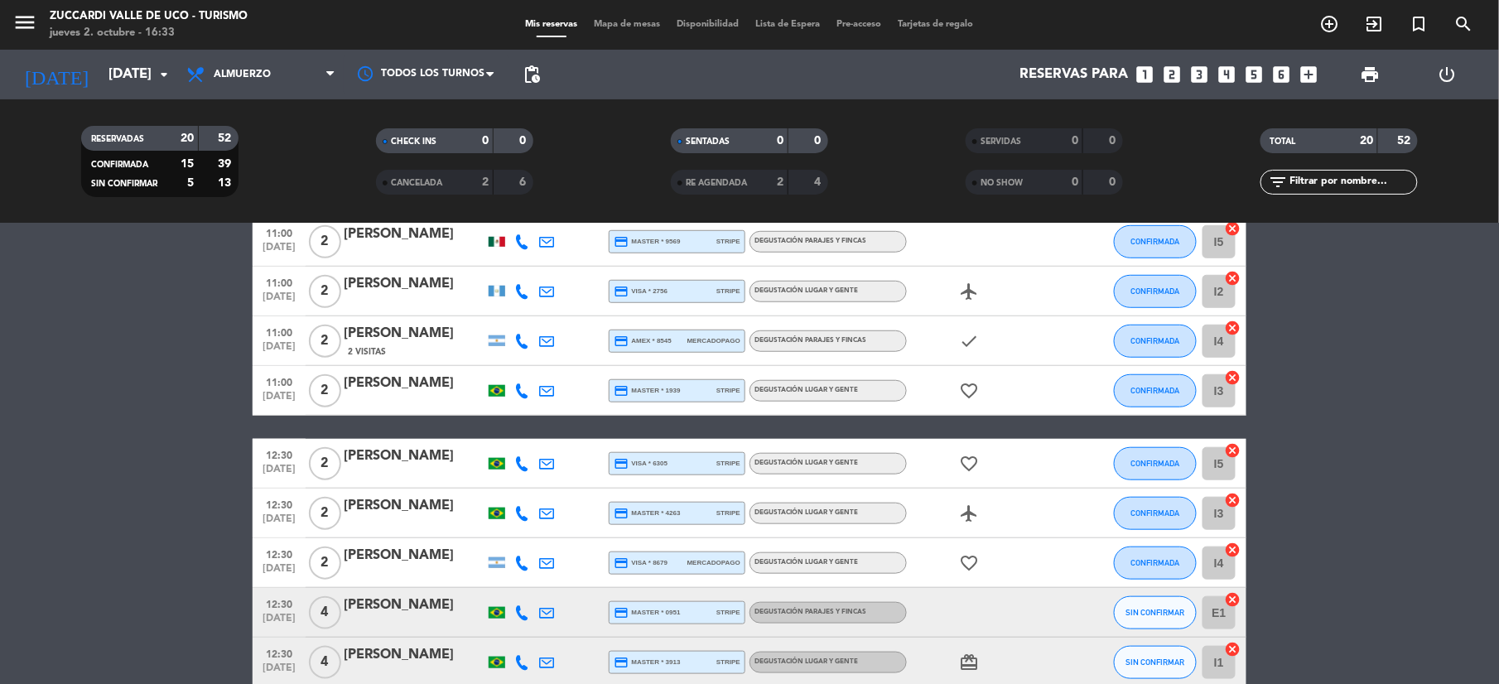
scroll to position [431, 0]
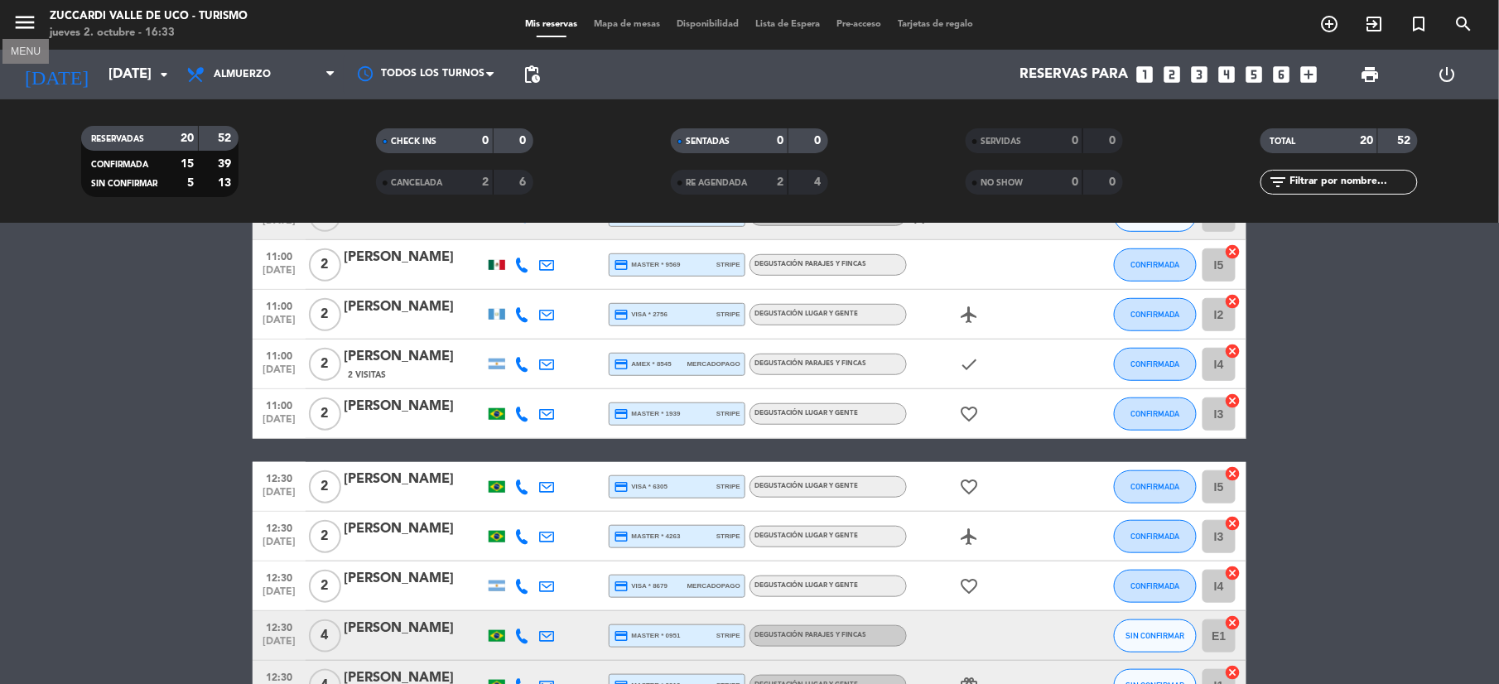
click at [17, 18] on icon "menu" at bounding box center [24, 22] width 25 height 25
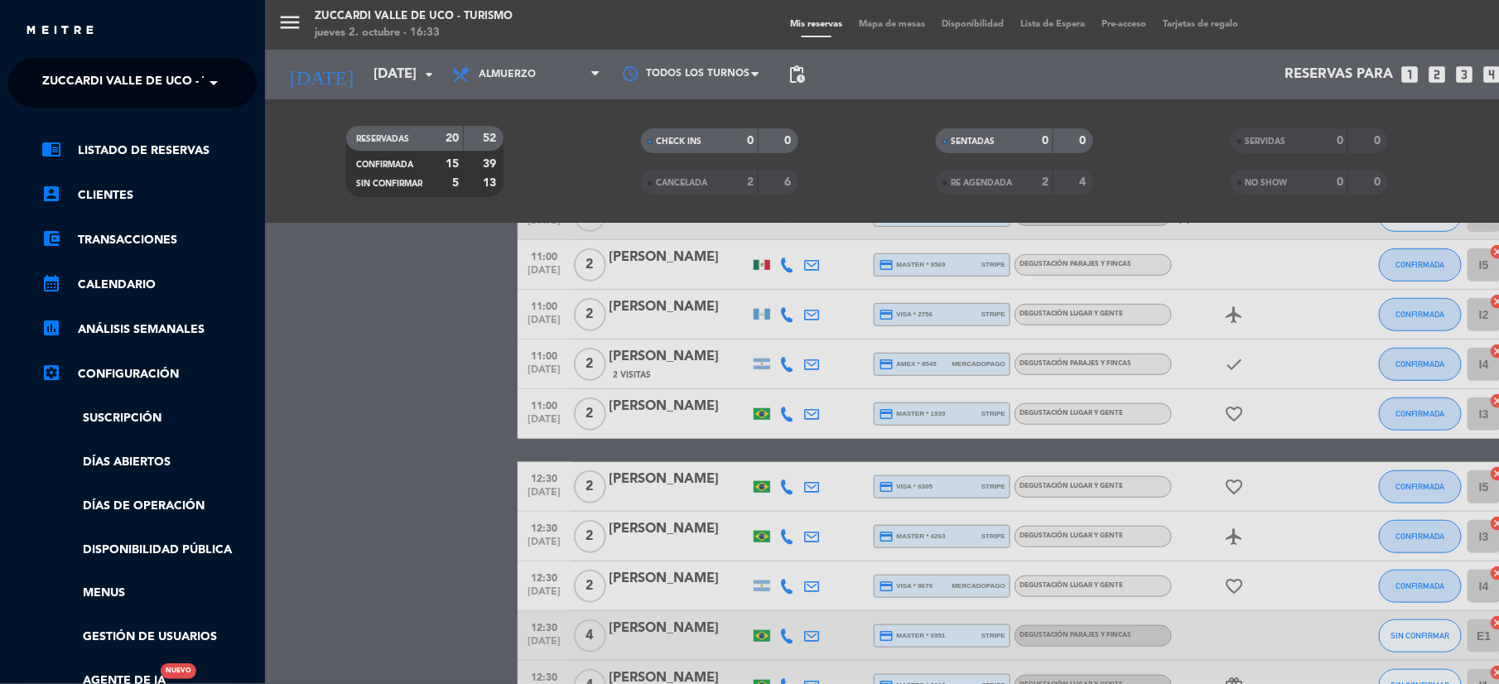
click at [76, 80] on span "Zuccardi Valle de Uco - Turismo" at bounding box center [148, 82] width 213 height 35
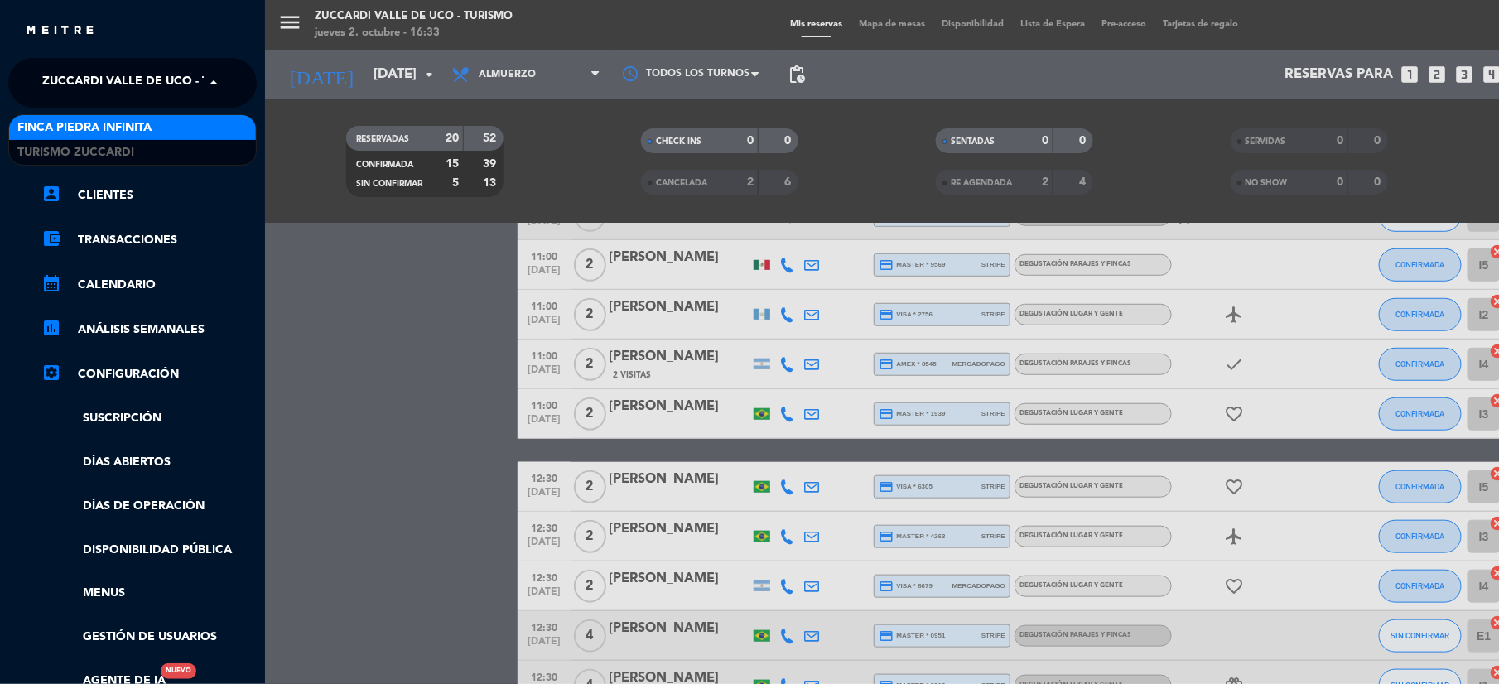
click at [58, 131] on span "Finca Piedra Infinita" at bounding box center [84, 127] width 134 height 19
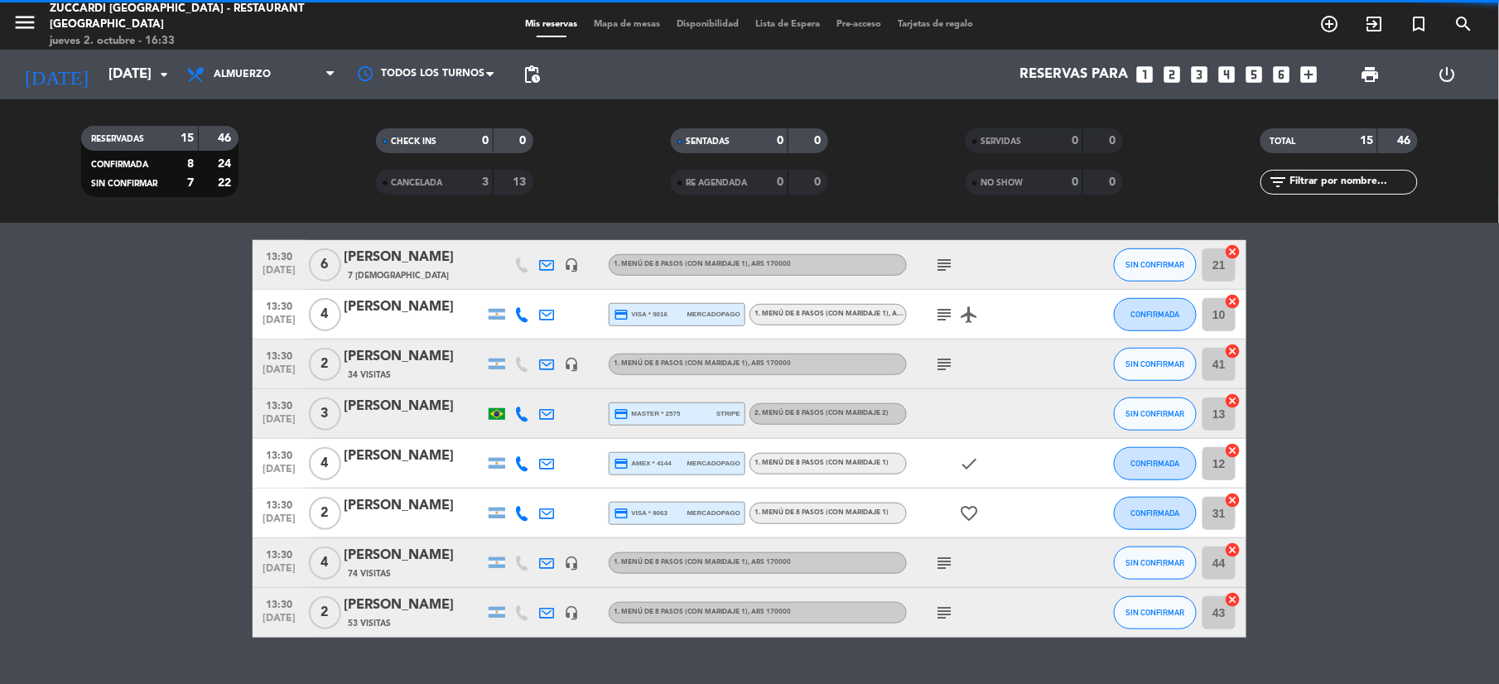
click at [620, 27] on span "Mapa de mesas" at bounding box center [628, 24] width 83 height 9
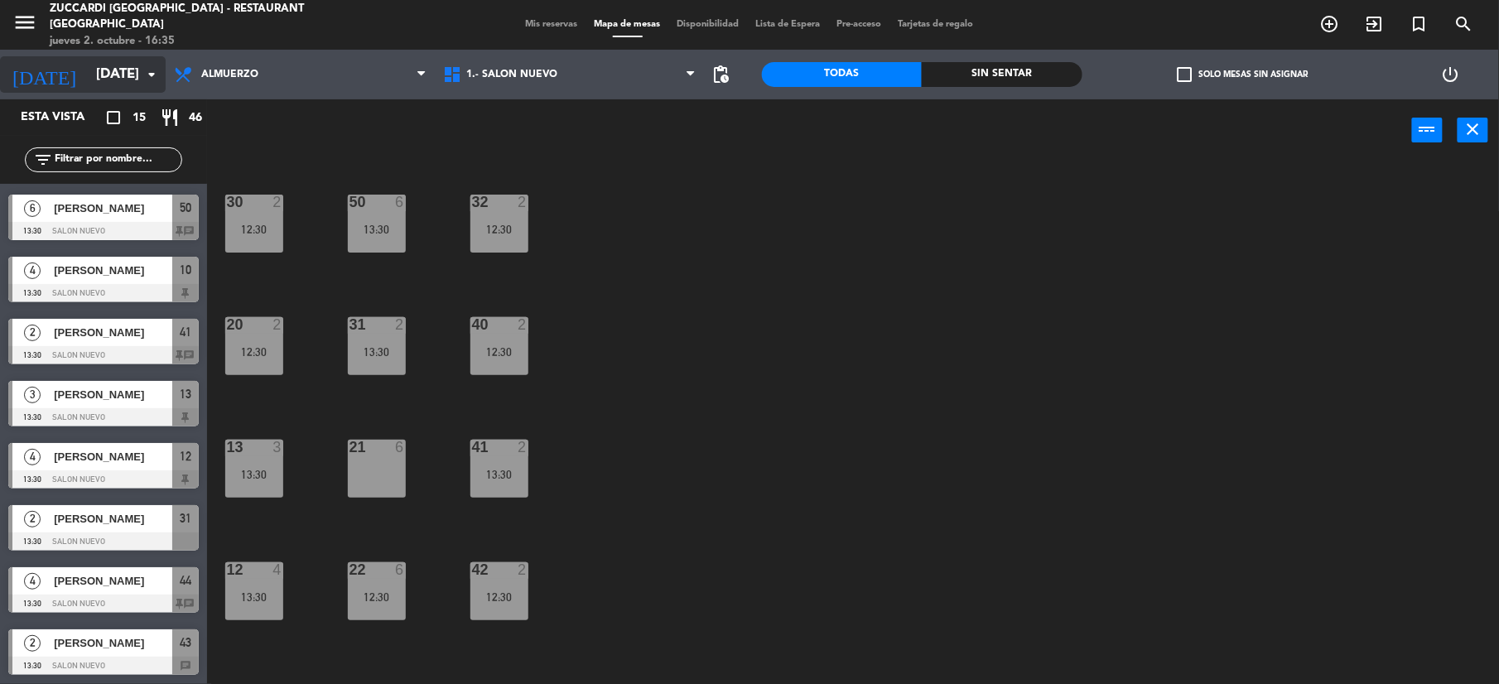
click at [108, 71] on input "[DATE]" at bounding box center [177, 75] width 178 height 32
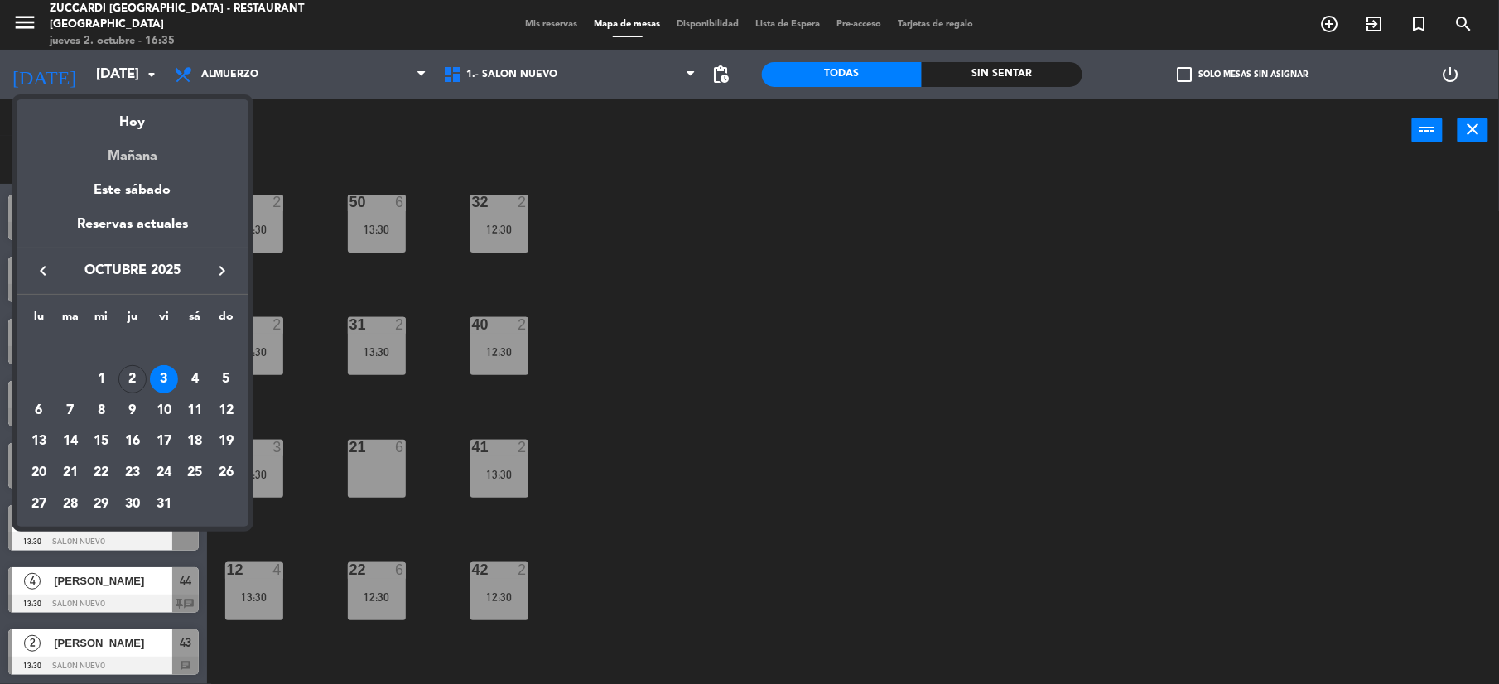
click at [129, 134] on div "Mañana" at bounding box center [133, 150] width 232 height 34
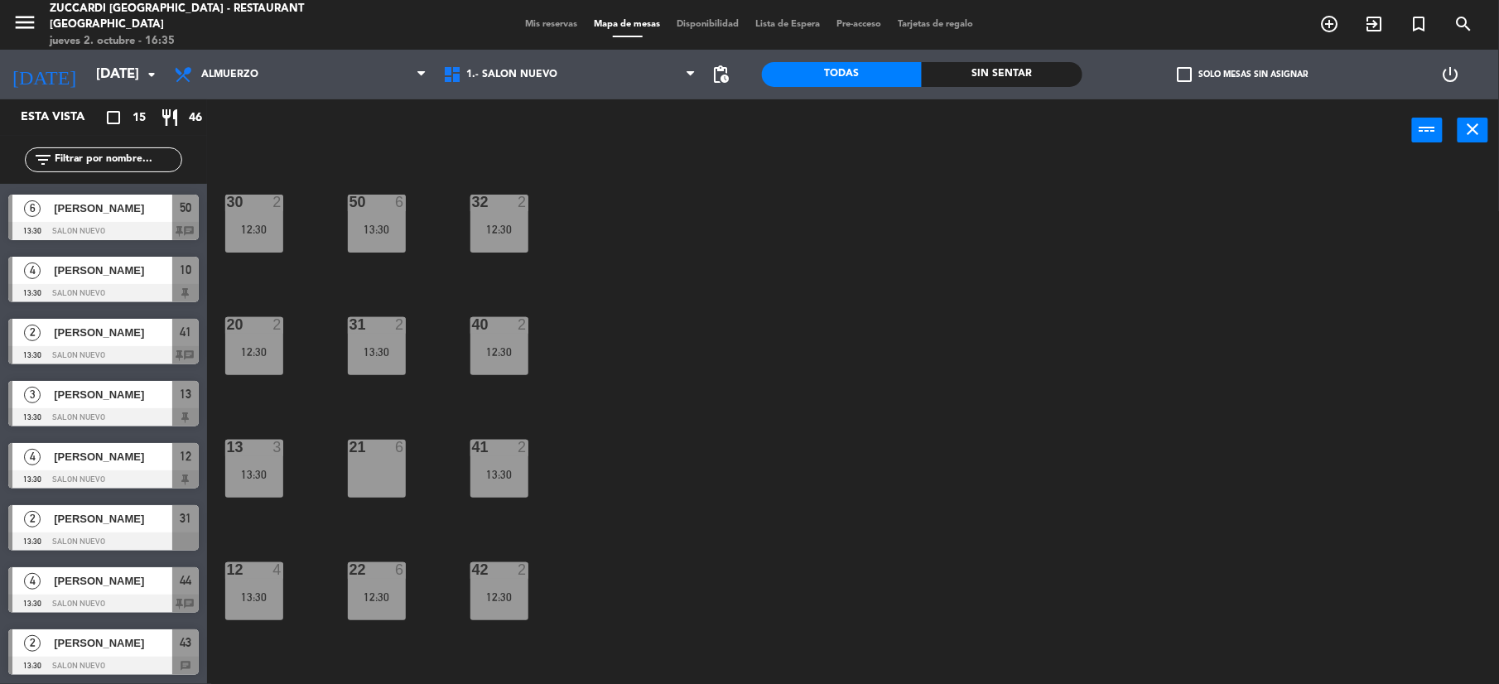
click at [538, 15] on div "menu Zuccardi [GEOGRAPHIC_DATA] - Restaurant [GEOGRAPHIC_DATA] jueves 2. octubr…" at bounding box center [749, 25] width 1499 height 50
click at [538, 27] on span "Mis reservas" at bounding box center [552, 24] width 69 height 9
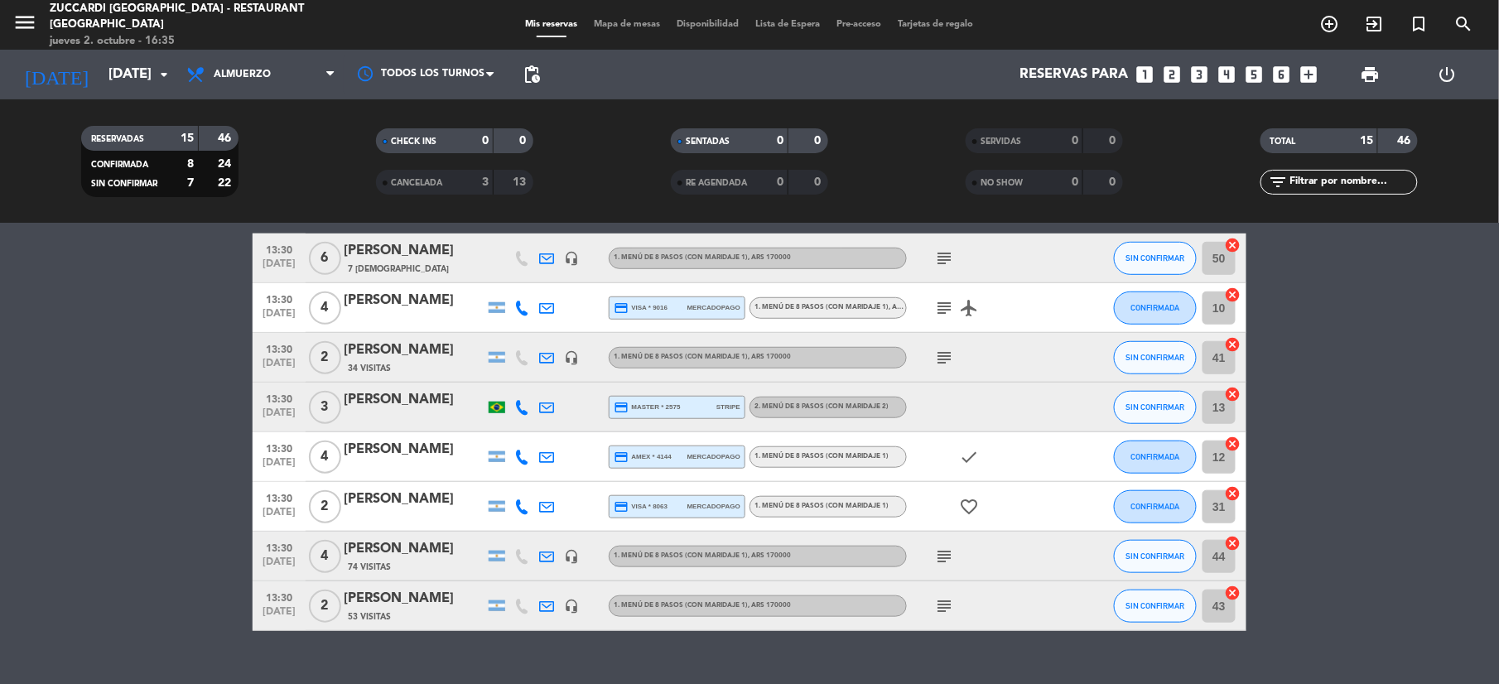
scroll to position [466, 0]
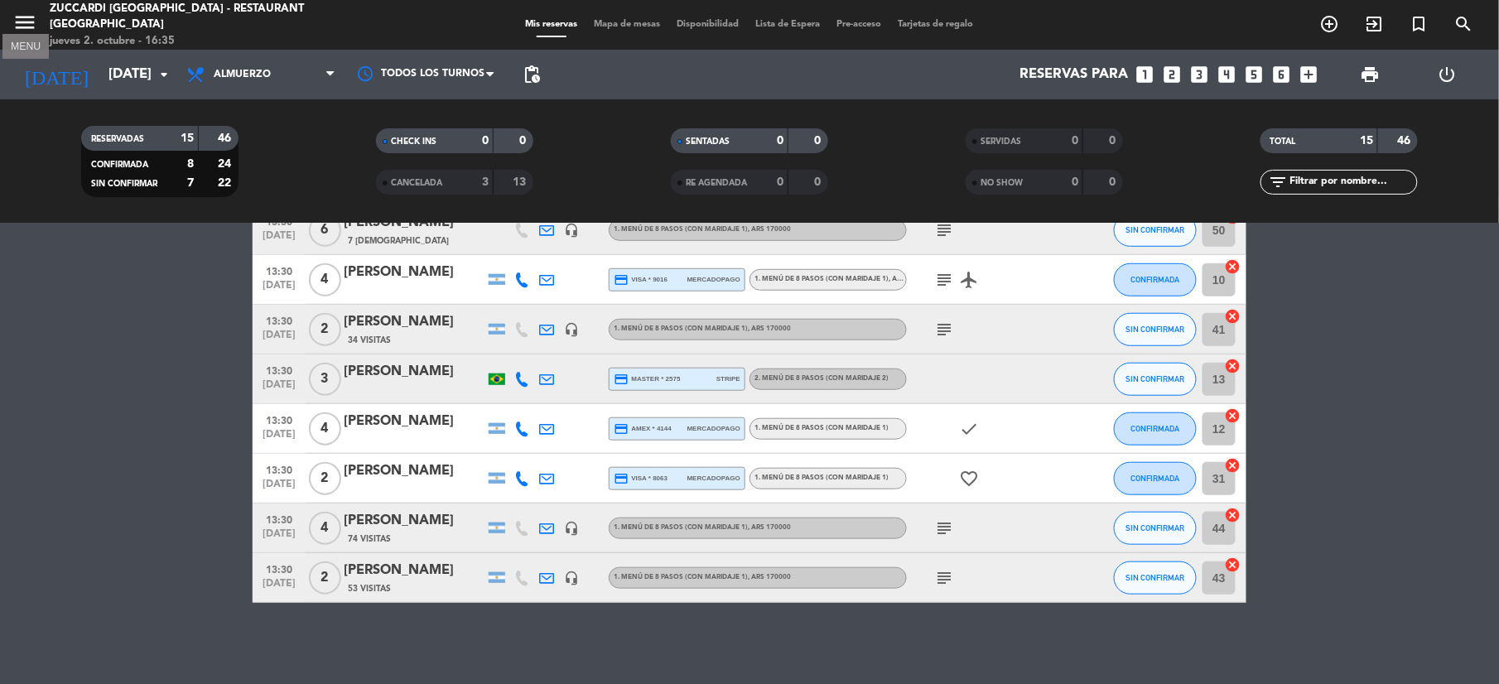
click at [20, 27] on icon "menu" at bounding box center [24, 22] width 25 height 25
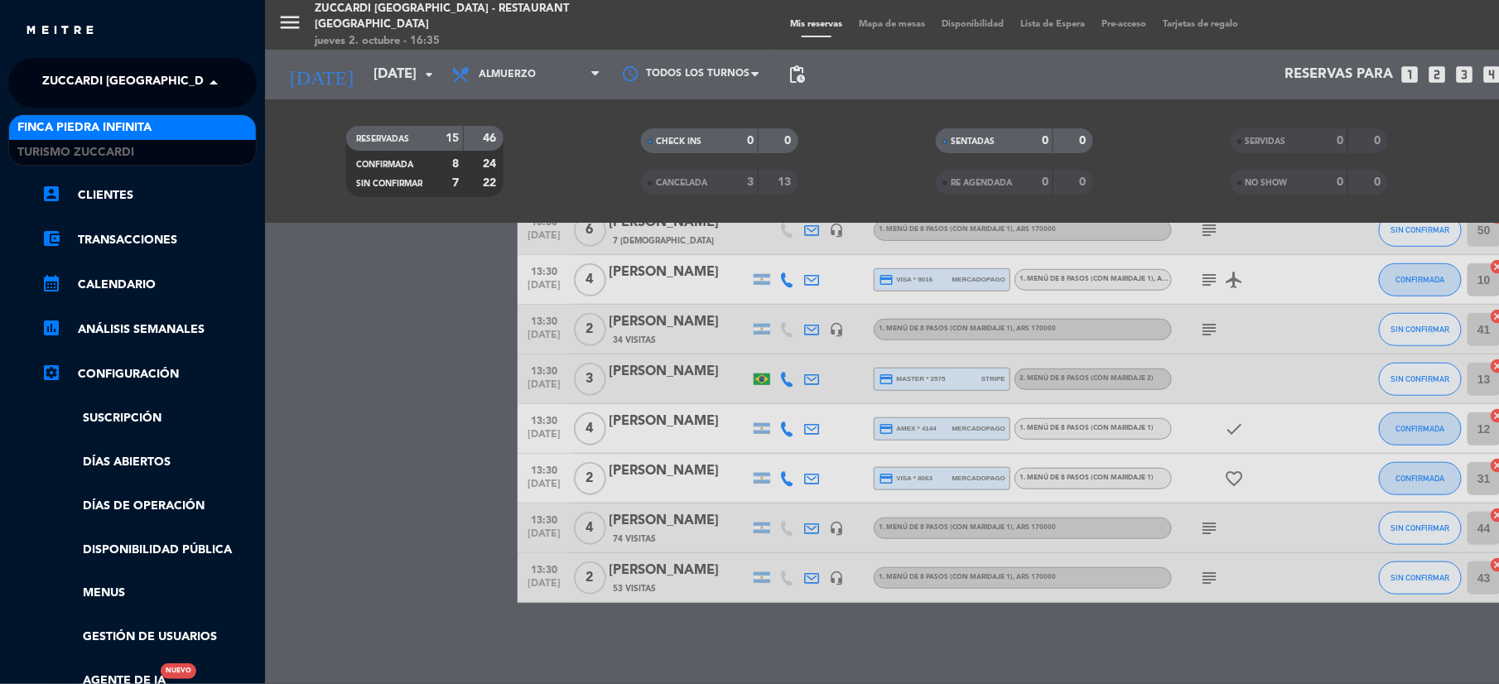
click at [78, 75] on span "Zuccardi [GEOGRAPHIC_DATA] - Restaurant [GEOGRAPHIC_DATA]" at bounding box center [241, 82] width 398 height 35
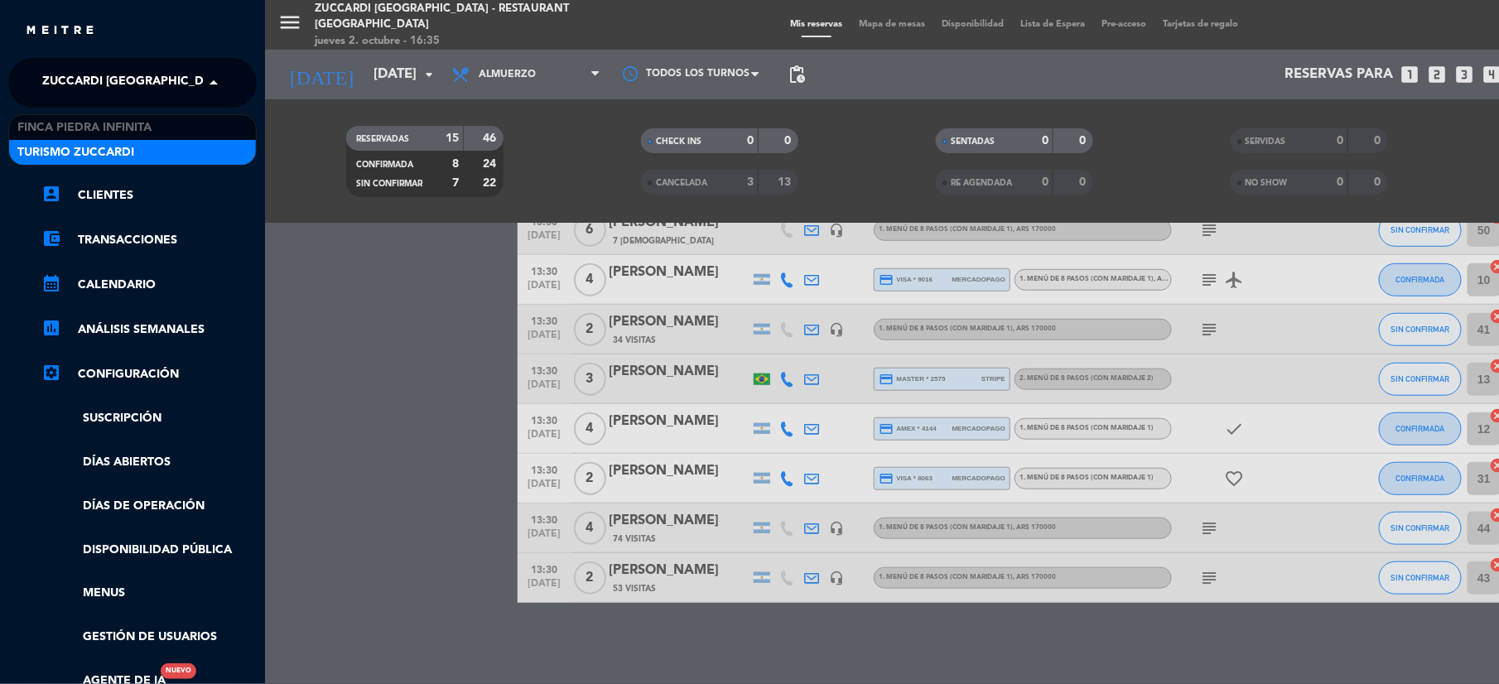
click at [54, 160] on span "Turismo Zuccardi" at bounding box center [75, 152] width 117 height 19
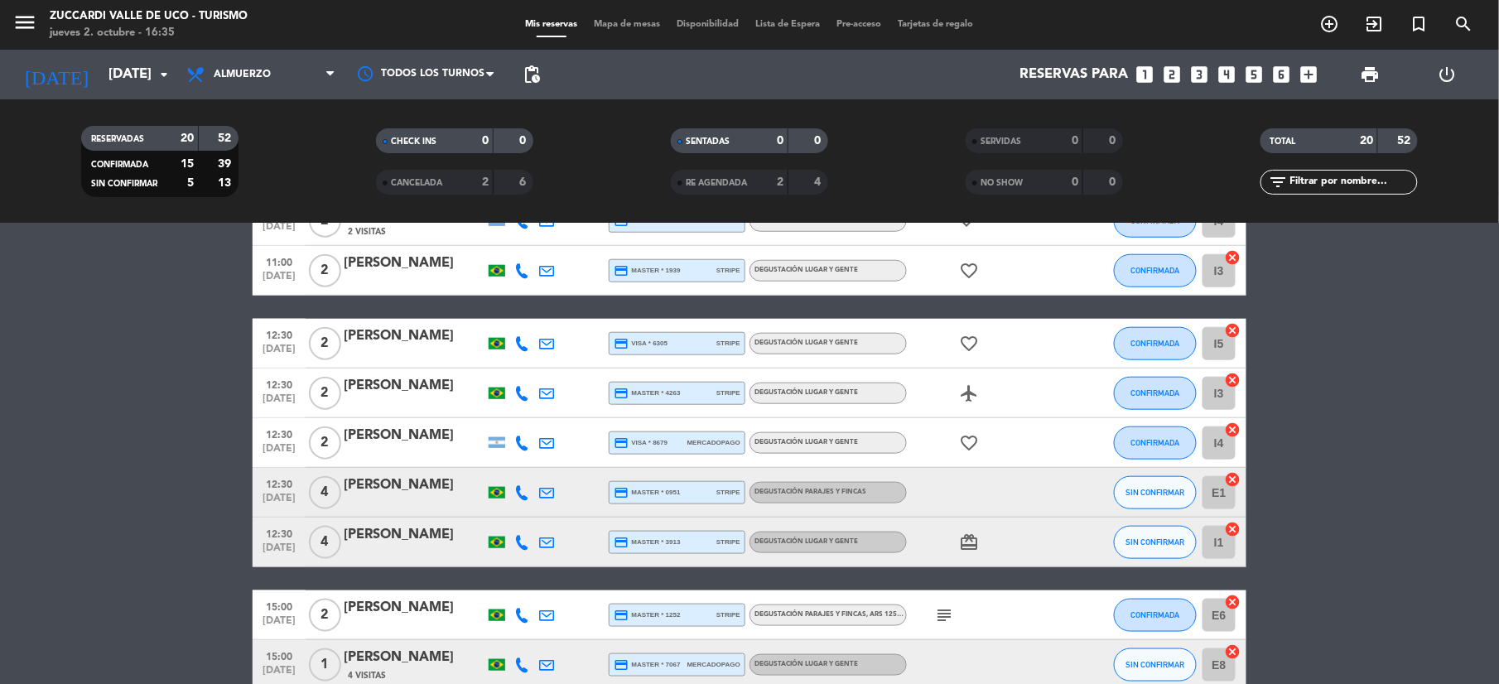
scroll to position [761, 0]
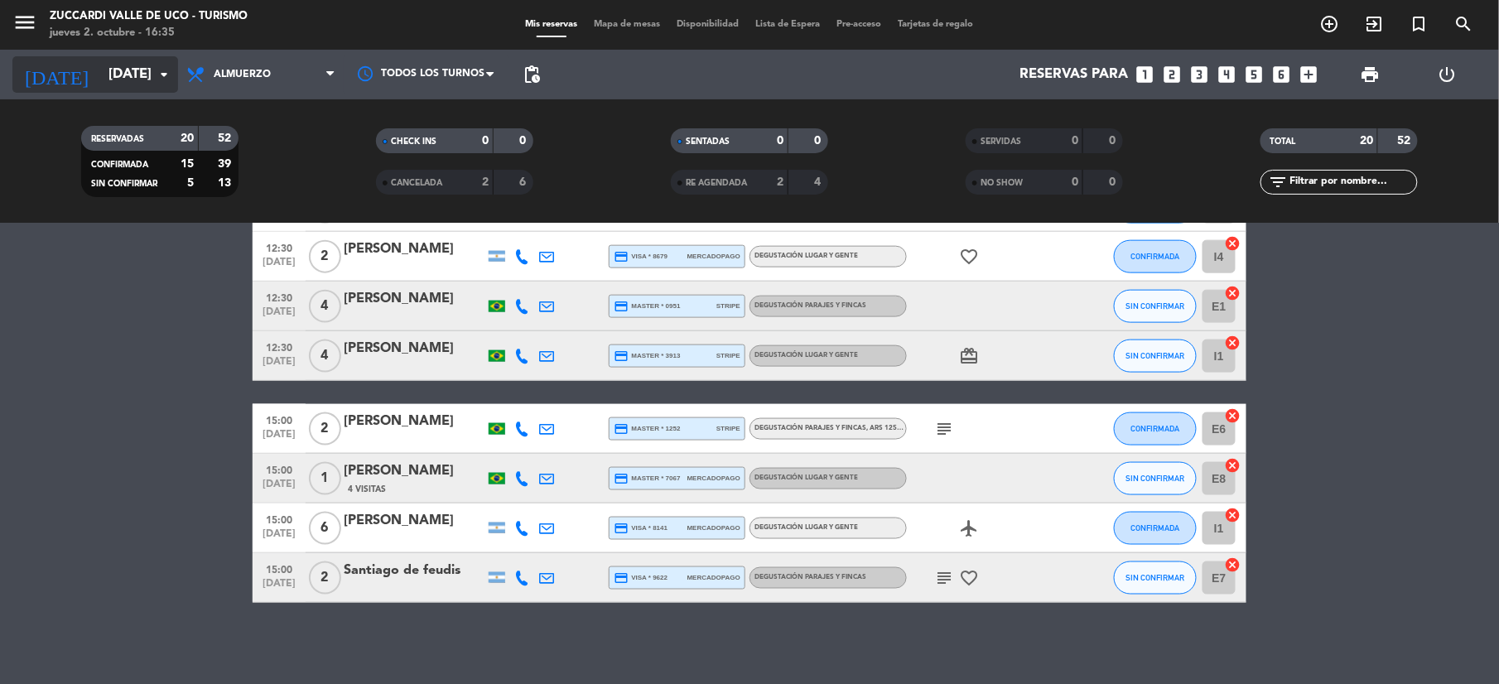
click at [101, 64] on input "[DATE]" at bounding box center [189, 75] width 178 height 32
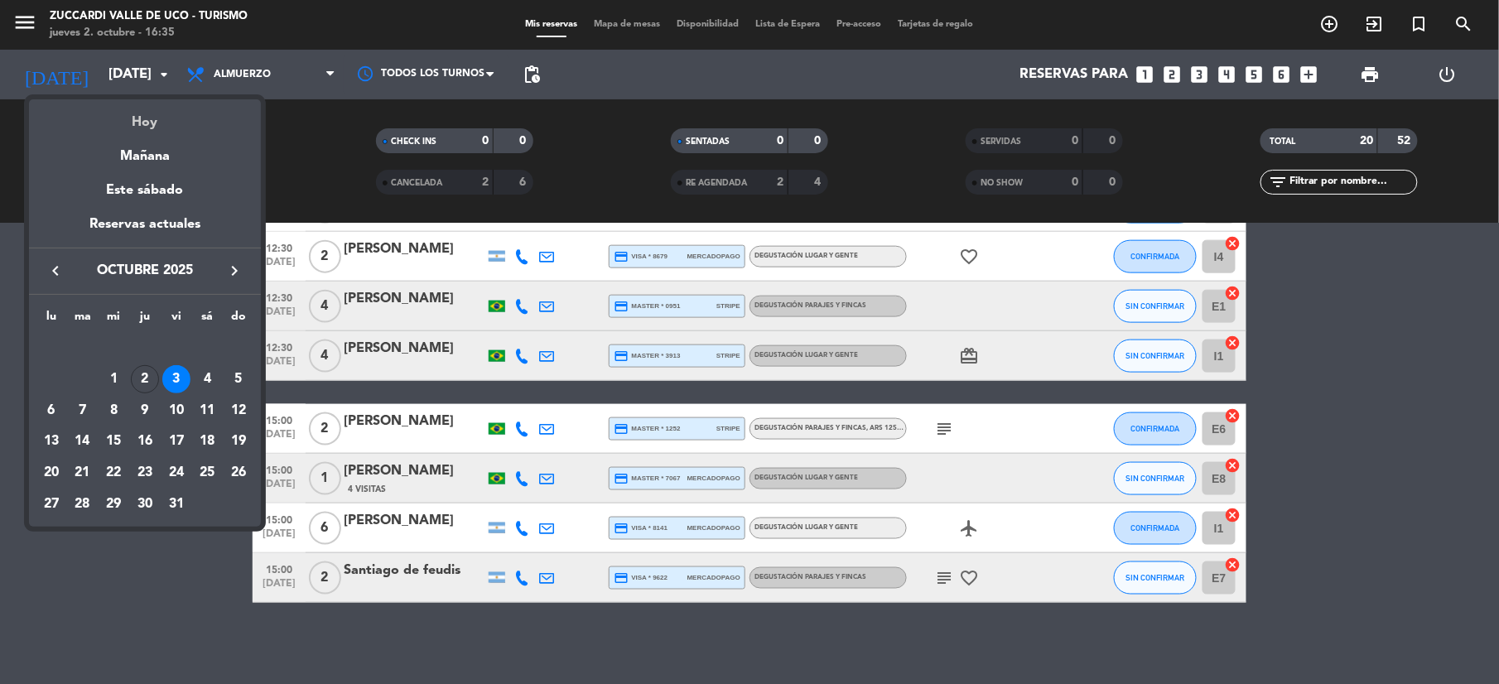
click at [157, 121] on div "Hoy" at bounding box center [145, 116] width 232 height 34
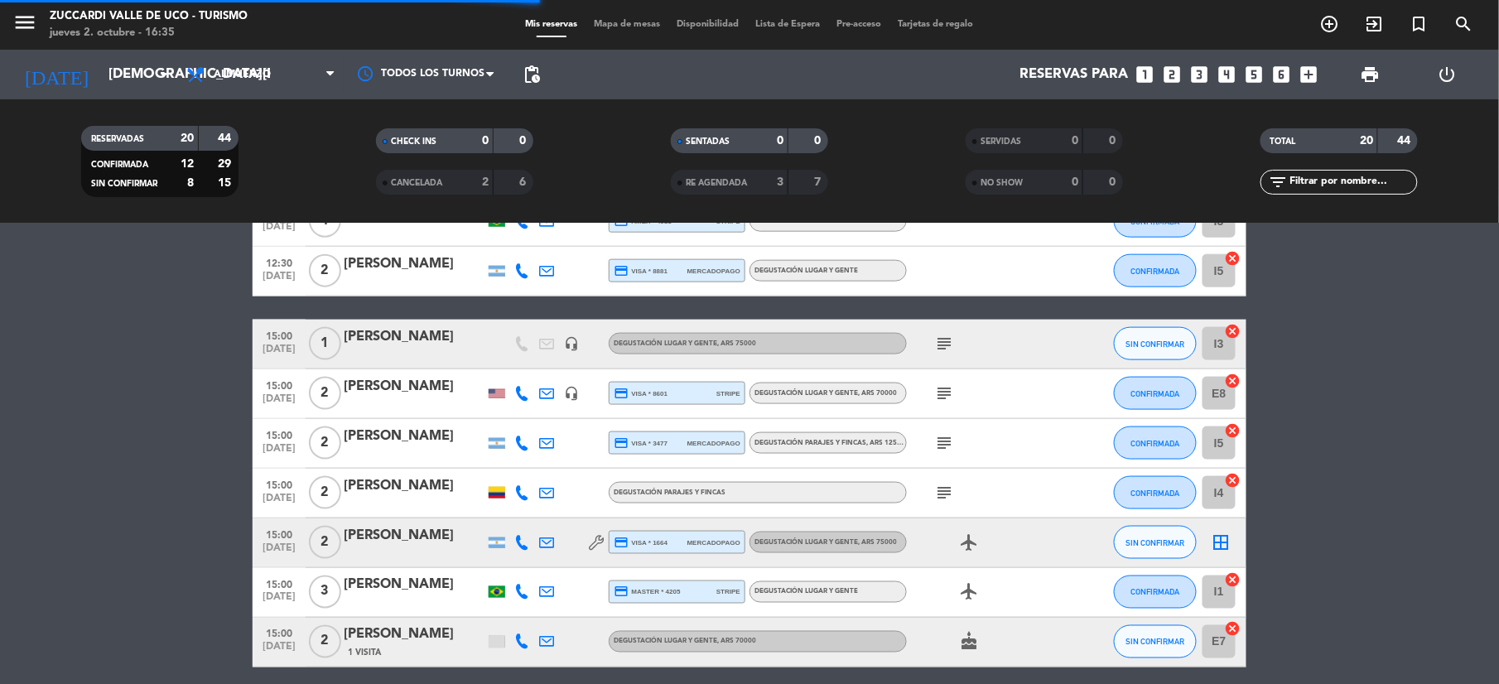
scroll to position [826, 0]
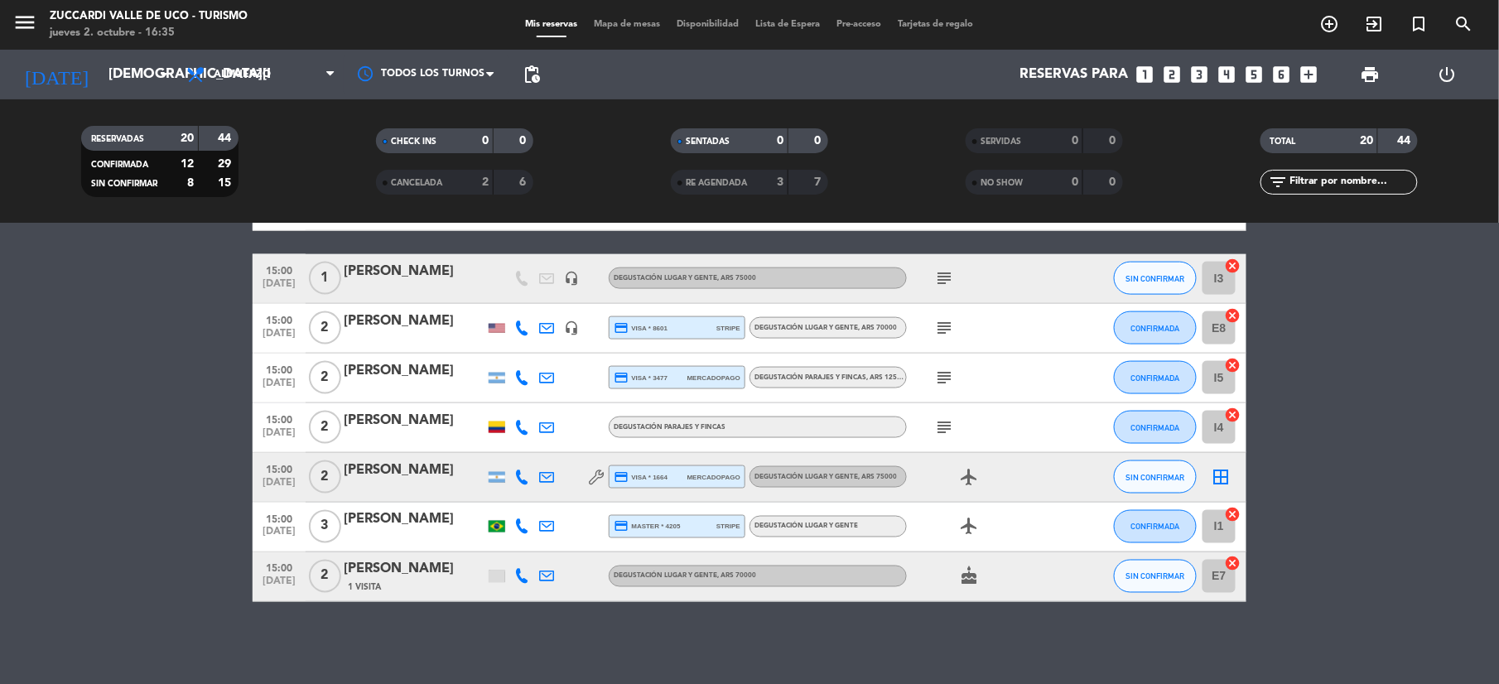
click at [386, 577] on div "[PERSON_NAME]" at bounding box center [414, 570] width 141 height 22
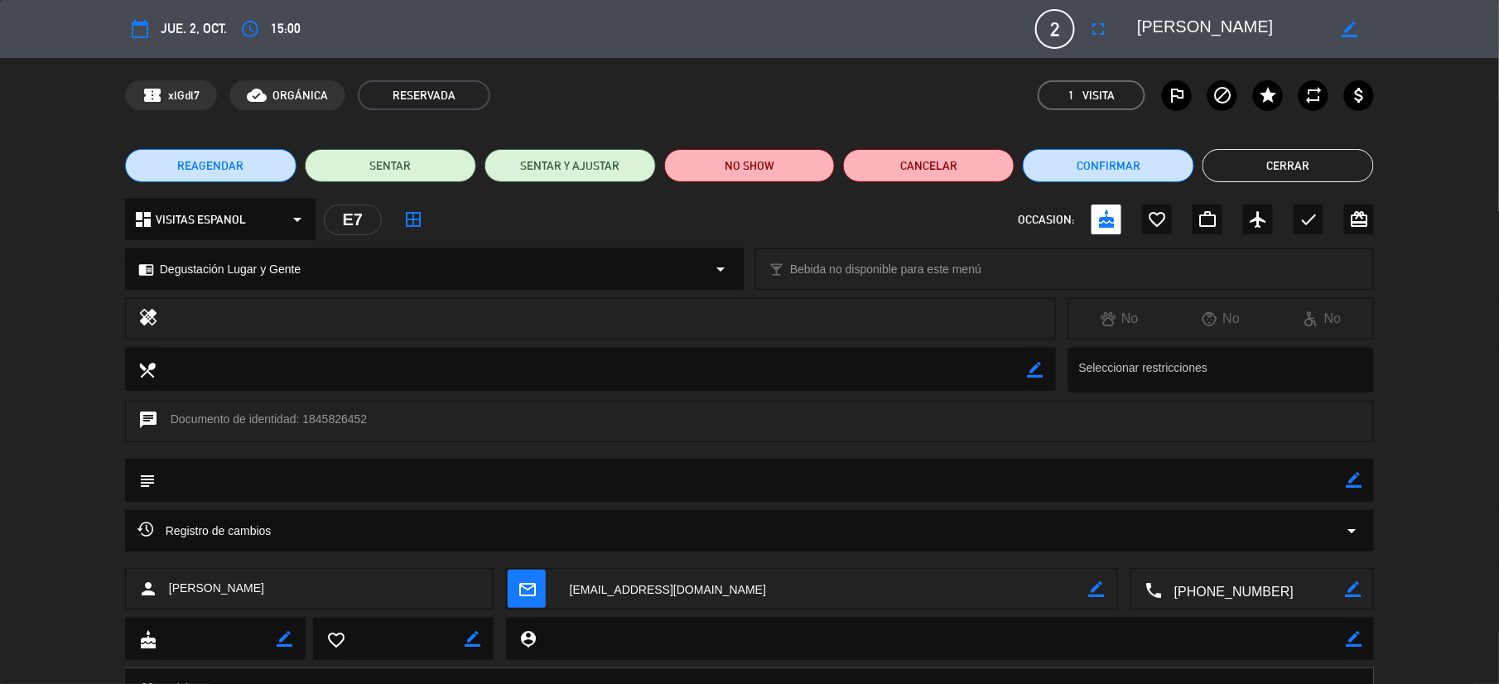
click at [1316, 162] on button "Cerrar" at bounding box center [1288, 165] width 171 height 33
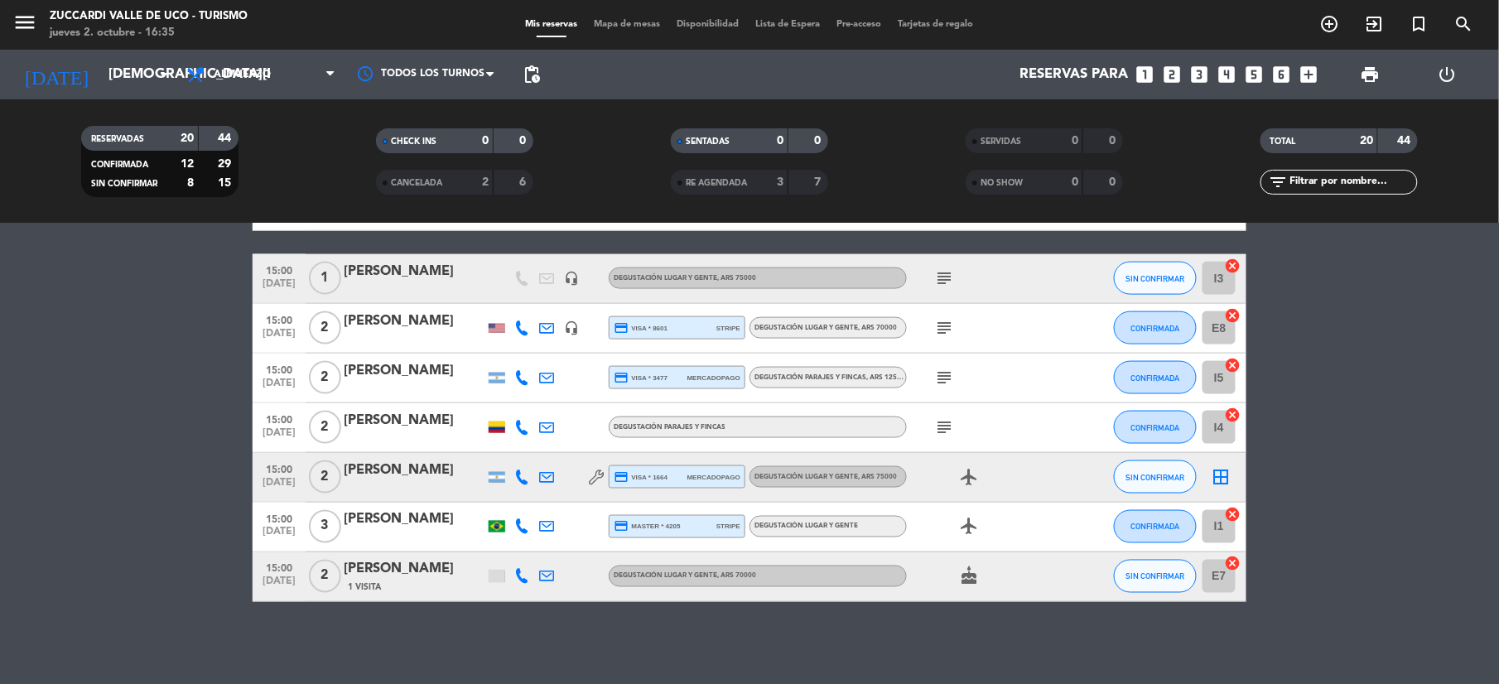
click at [386, 587] on div "1 Visita" at bounding box center [414, 588] width 141 height 14
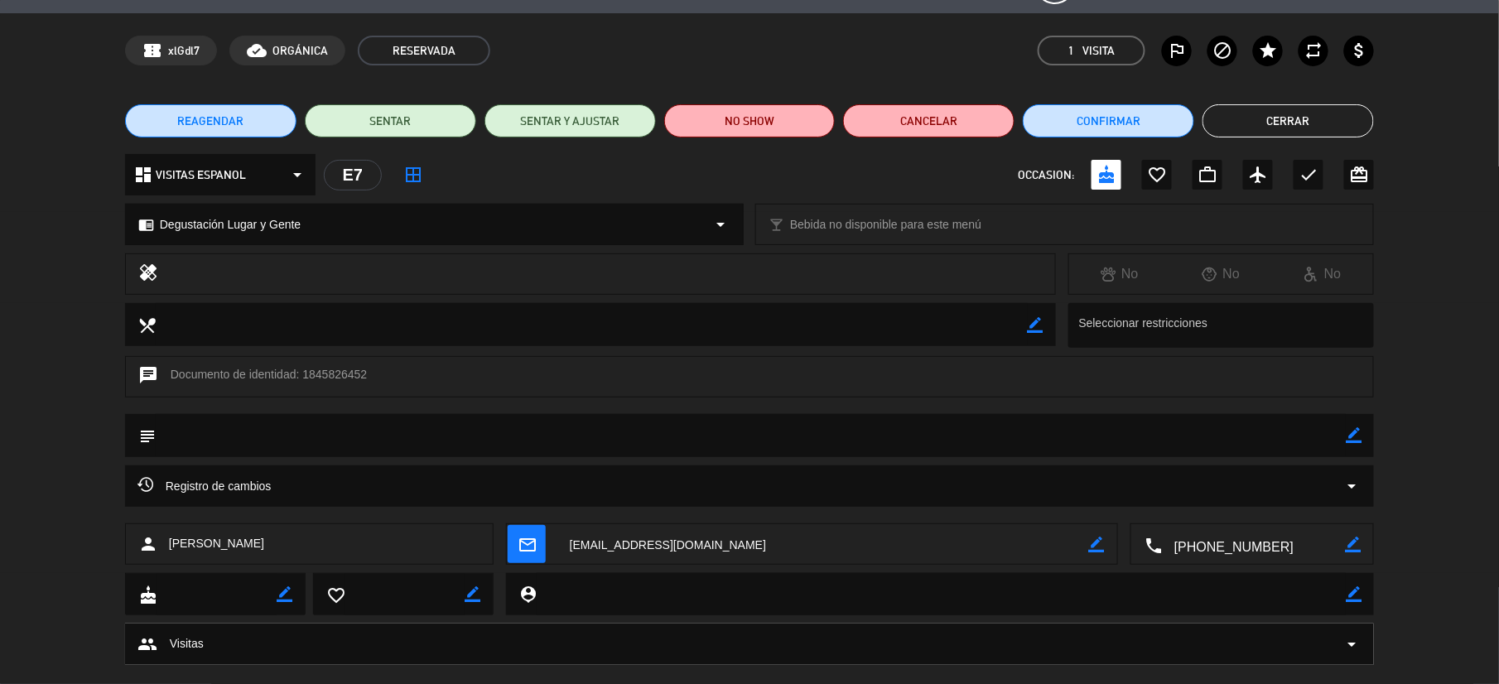
scroll to position [0, 0]
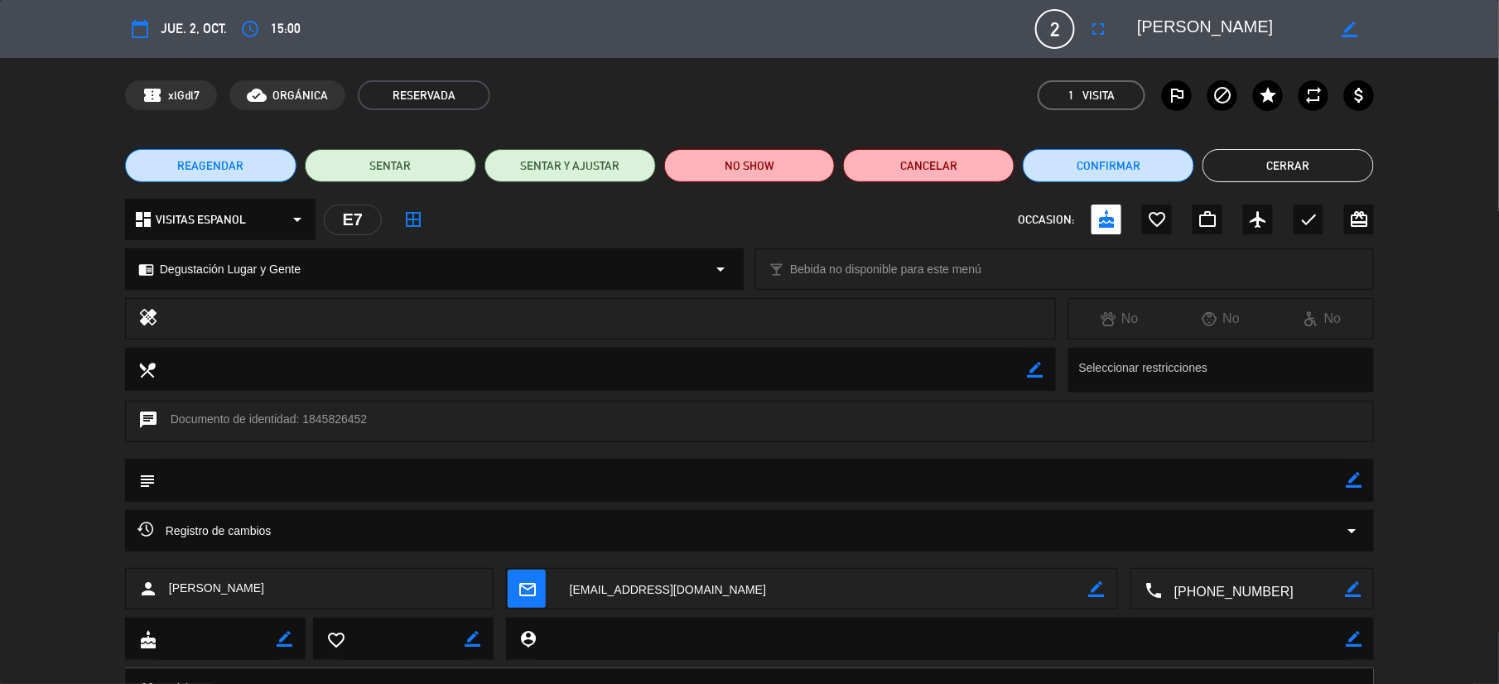
click at [1290, 164] on button "Cerrar" at bounding box center [1288, 165] width 171 height 33
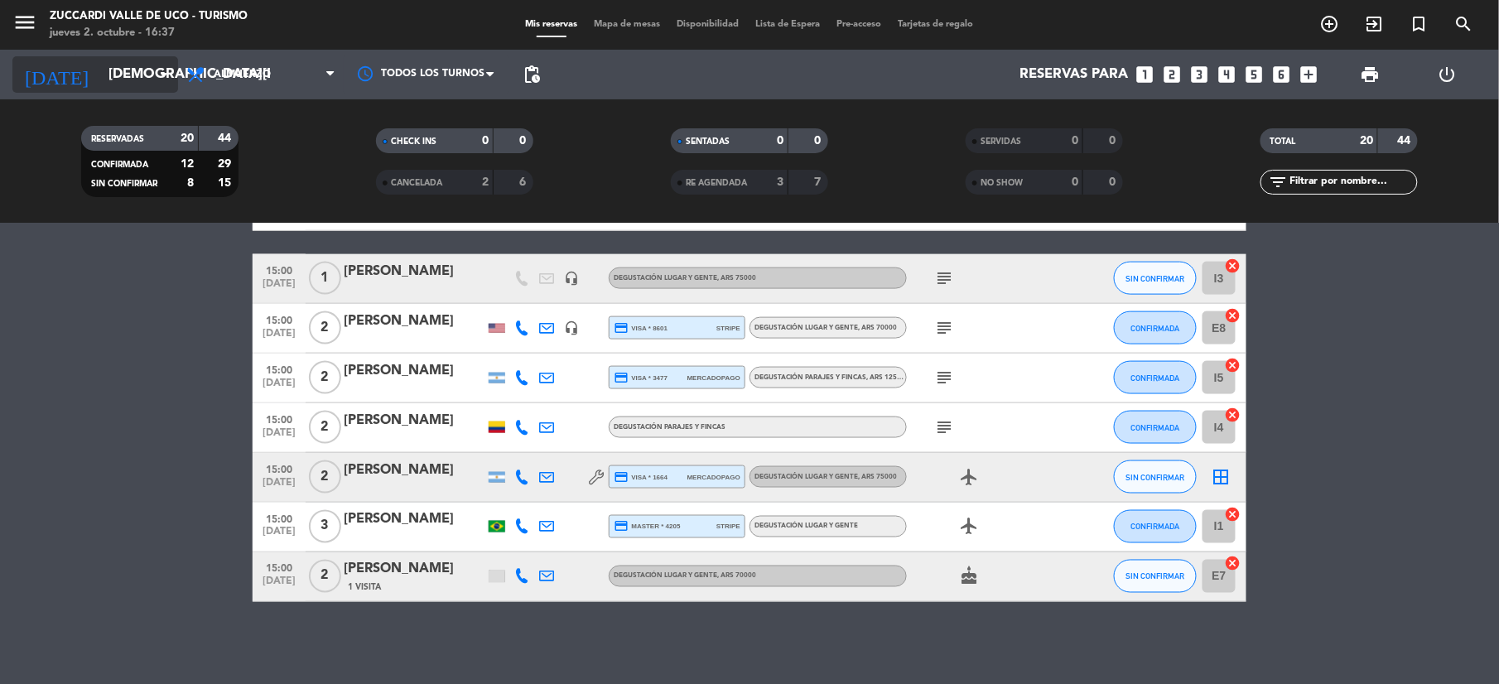
click at [100, 63] on input "[DEMOGRAPHIC_DATA][DATE]" at bounding box center [189, 75] width 178 height 32
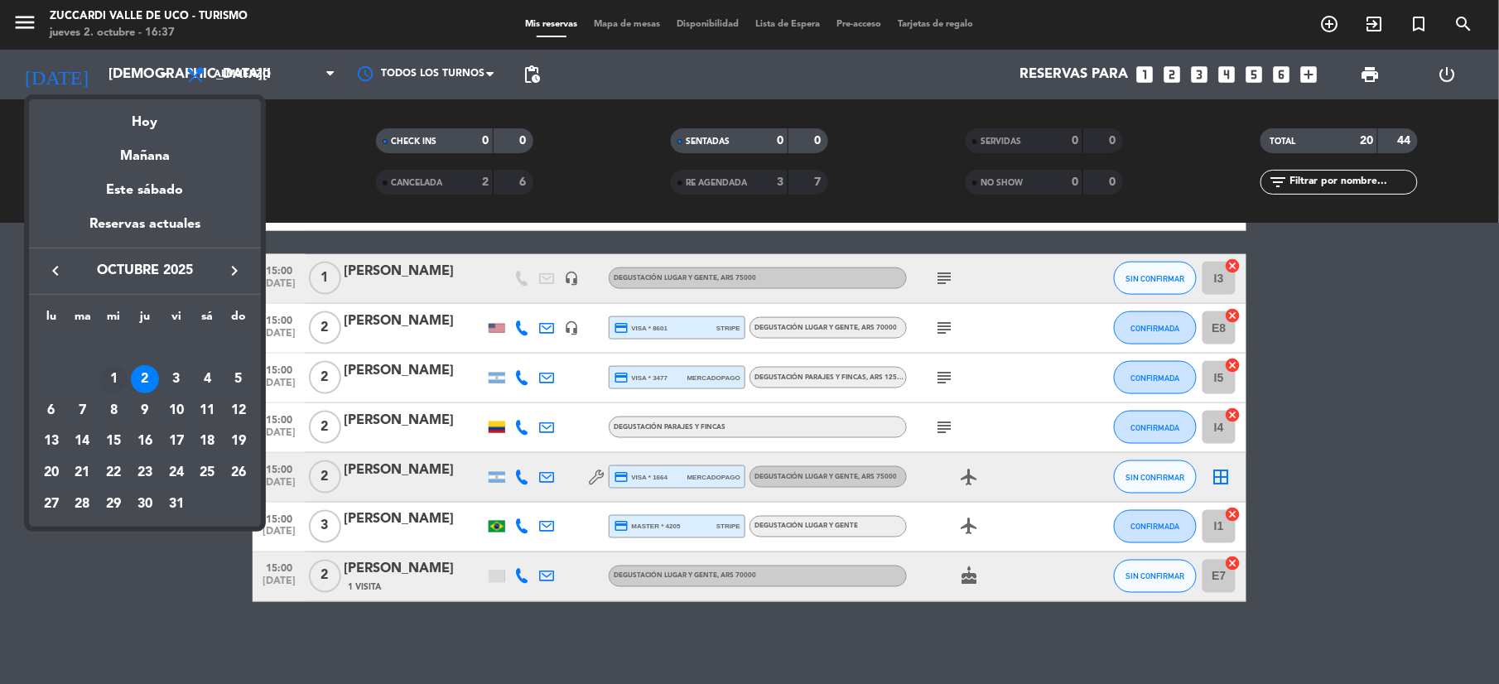
click at [113, 379] on div "1" at bounding box center [113, 379] width 28 height 28
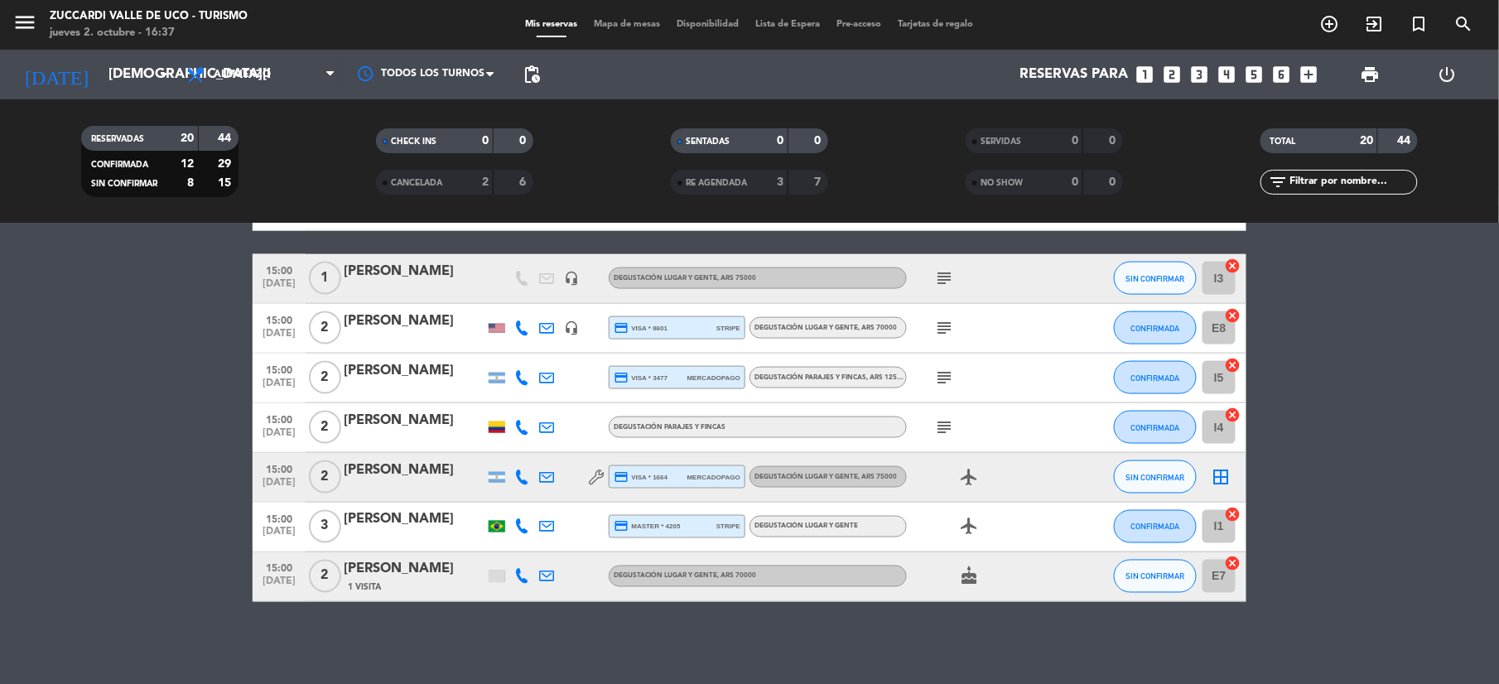
type input "[DATE]"
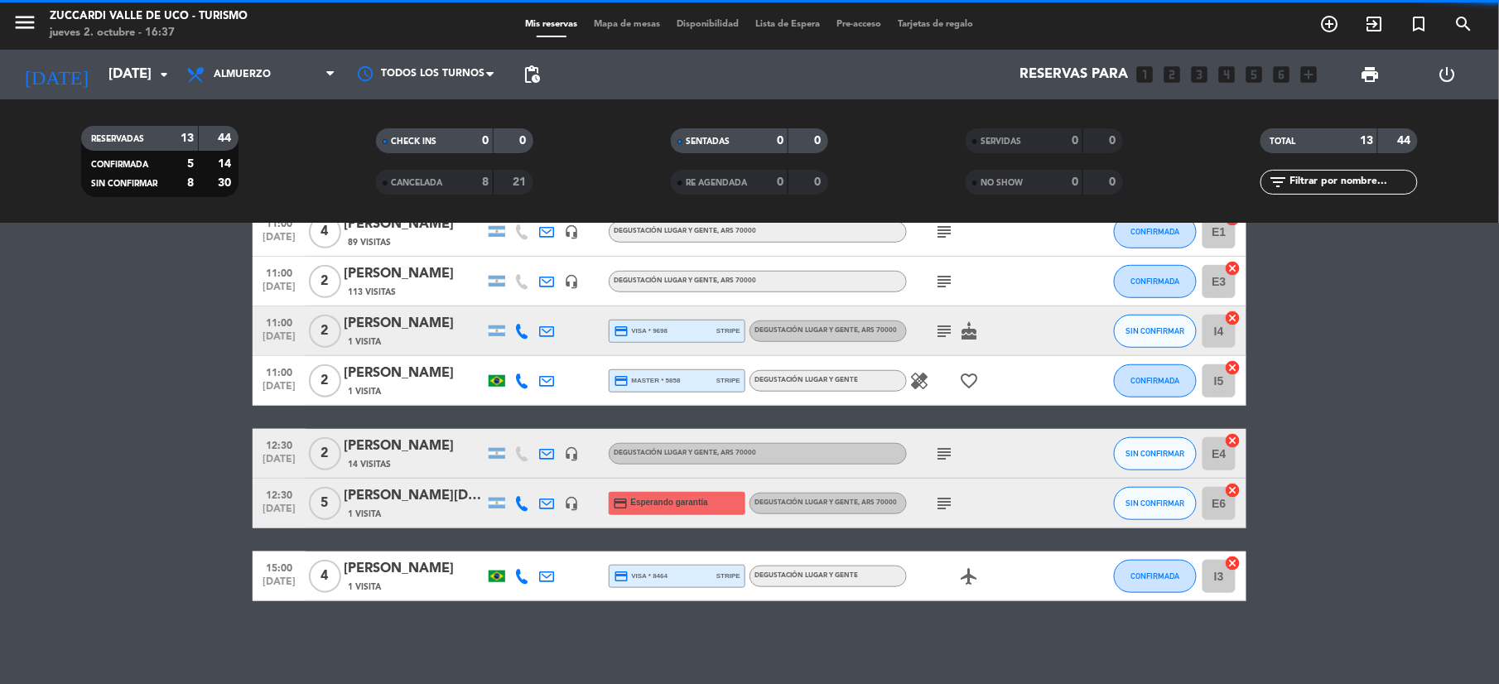
scroll to position [436, 0]
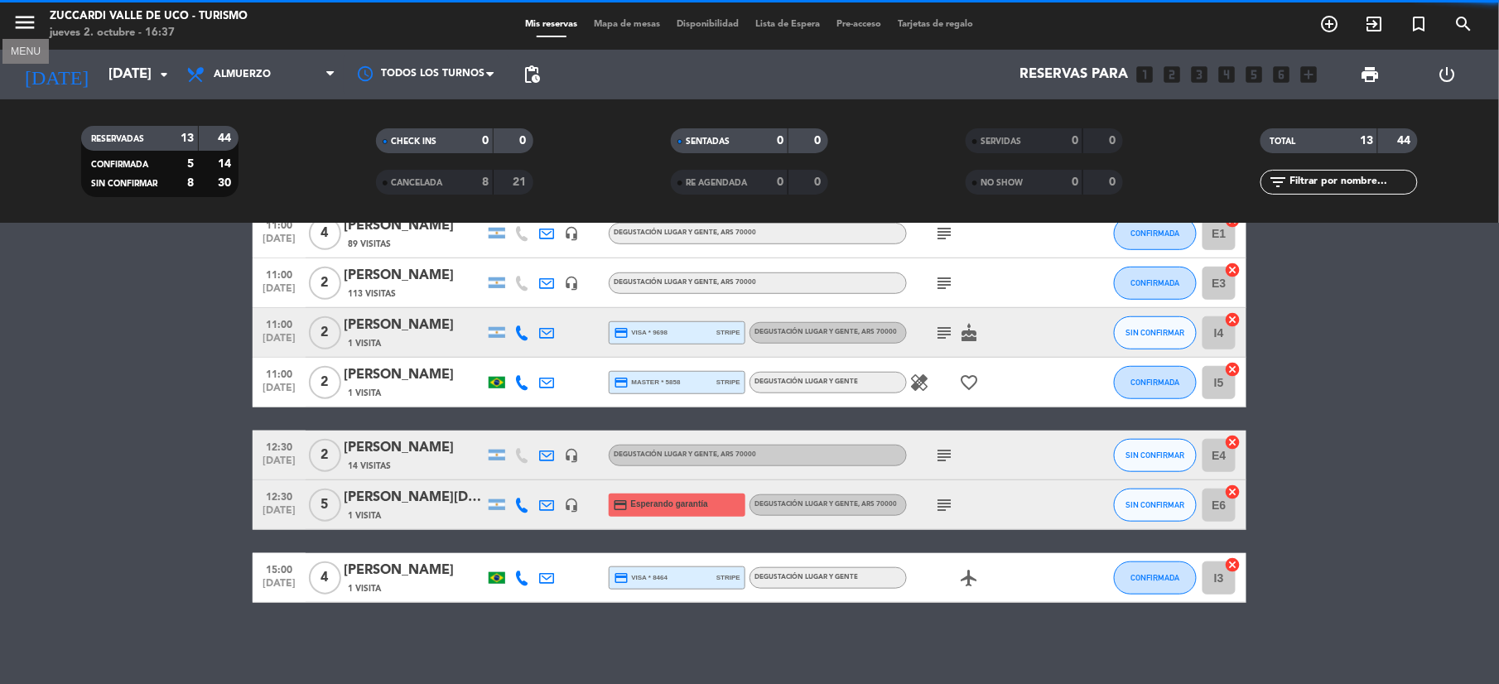
click at [18, 20] on icon "menu" at bounding box center [24, 22] width 25 height 25
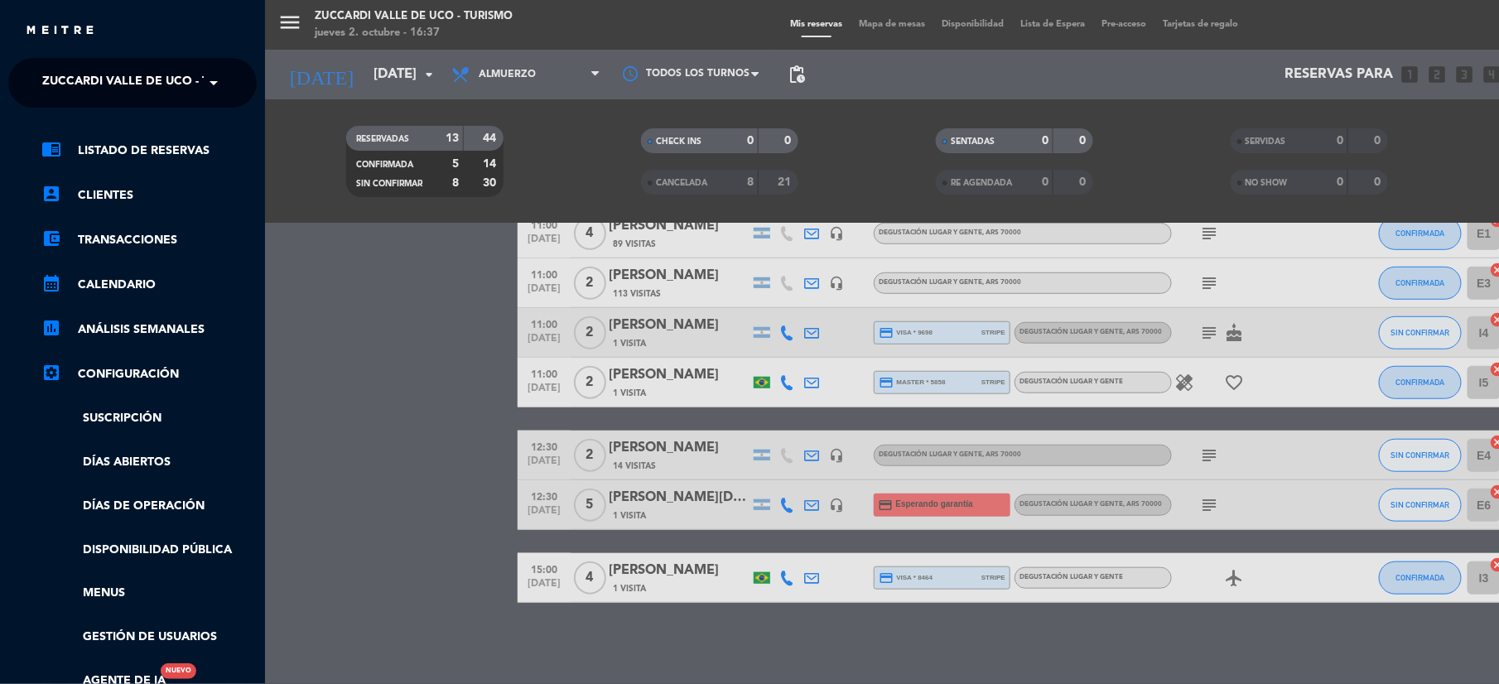
click at [70, 67] on span "Zuccardi Valle de Uco - Turismo" at bounding box center [148, 82] width 213 height 35
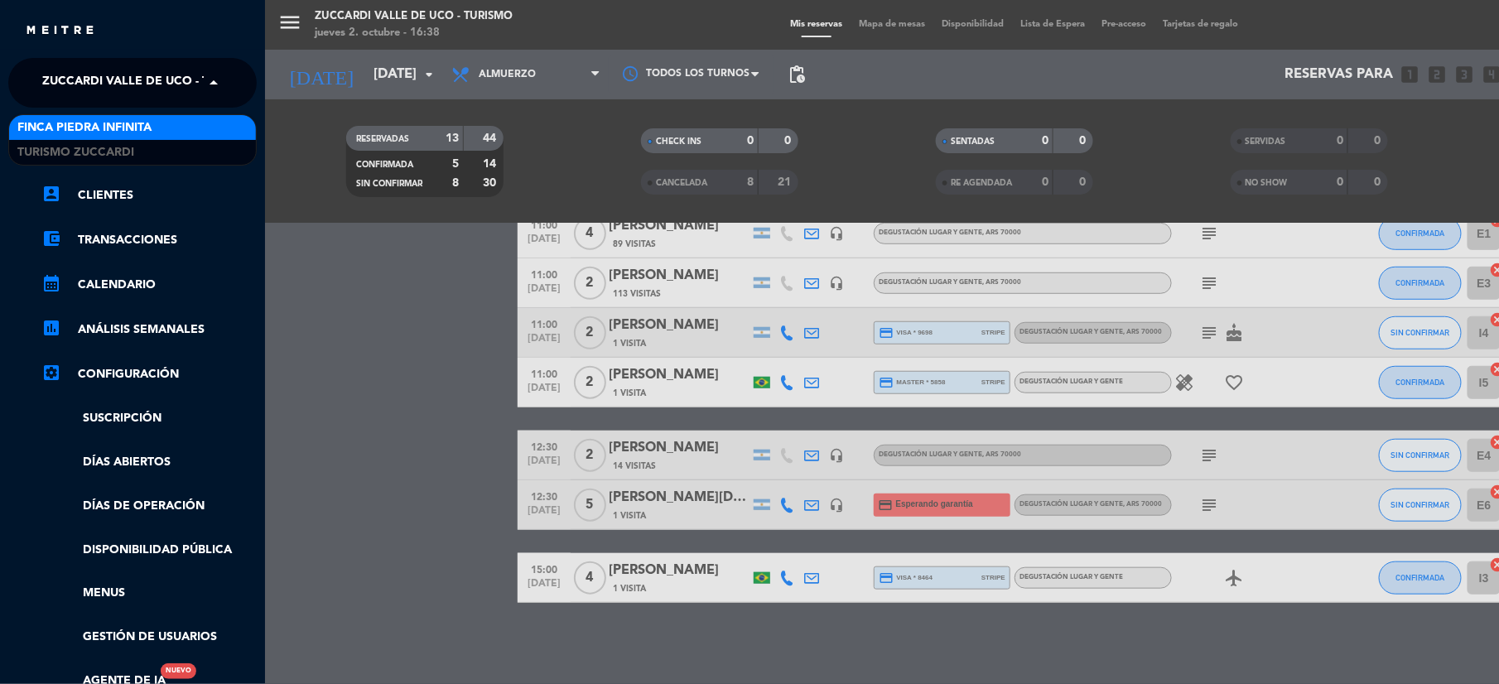
click at [56, 121] on span "Finca Piedra Infinita" at bounding box center [84, 127] width 134 height 19
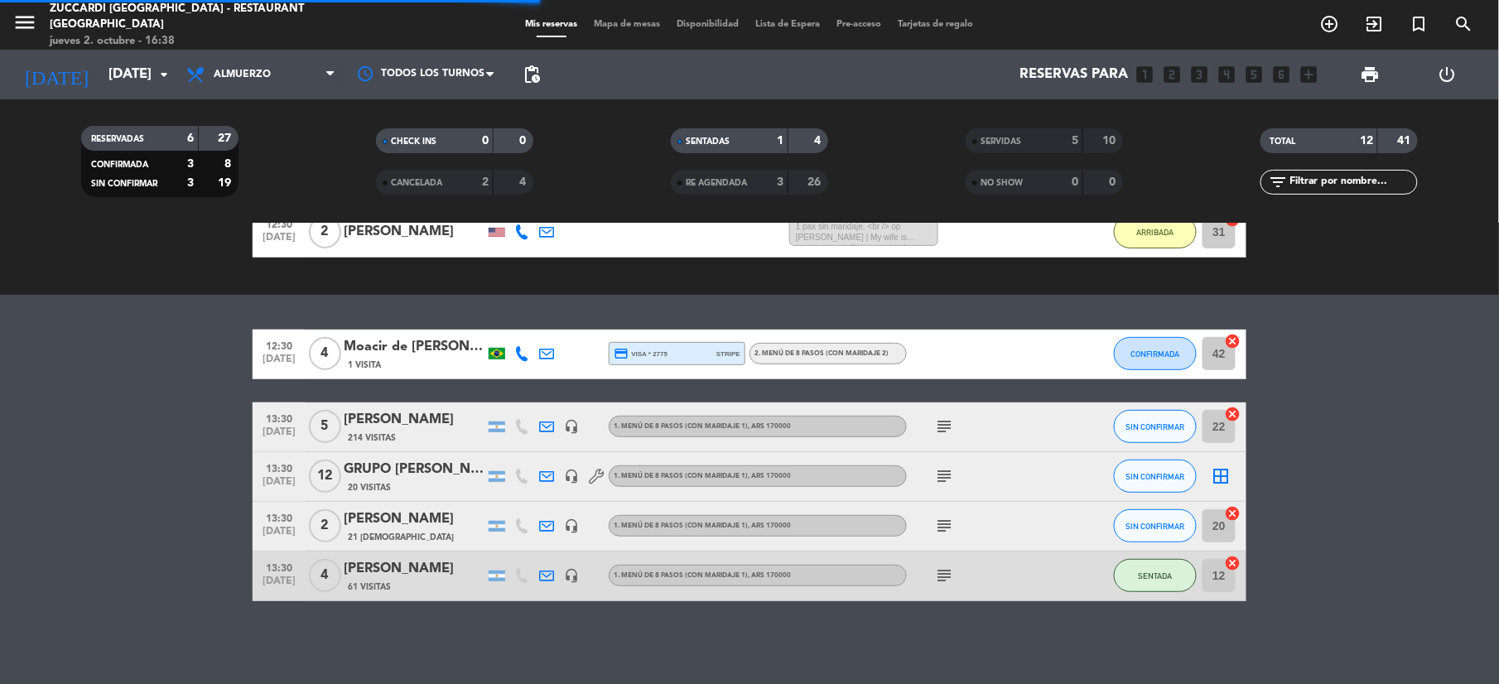
scroll to position [217, 0]
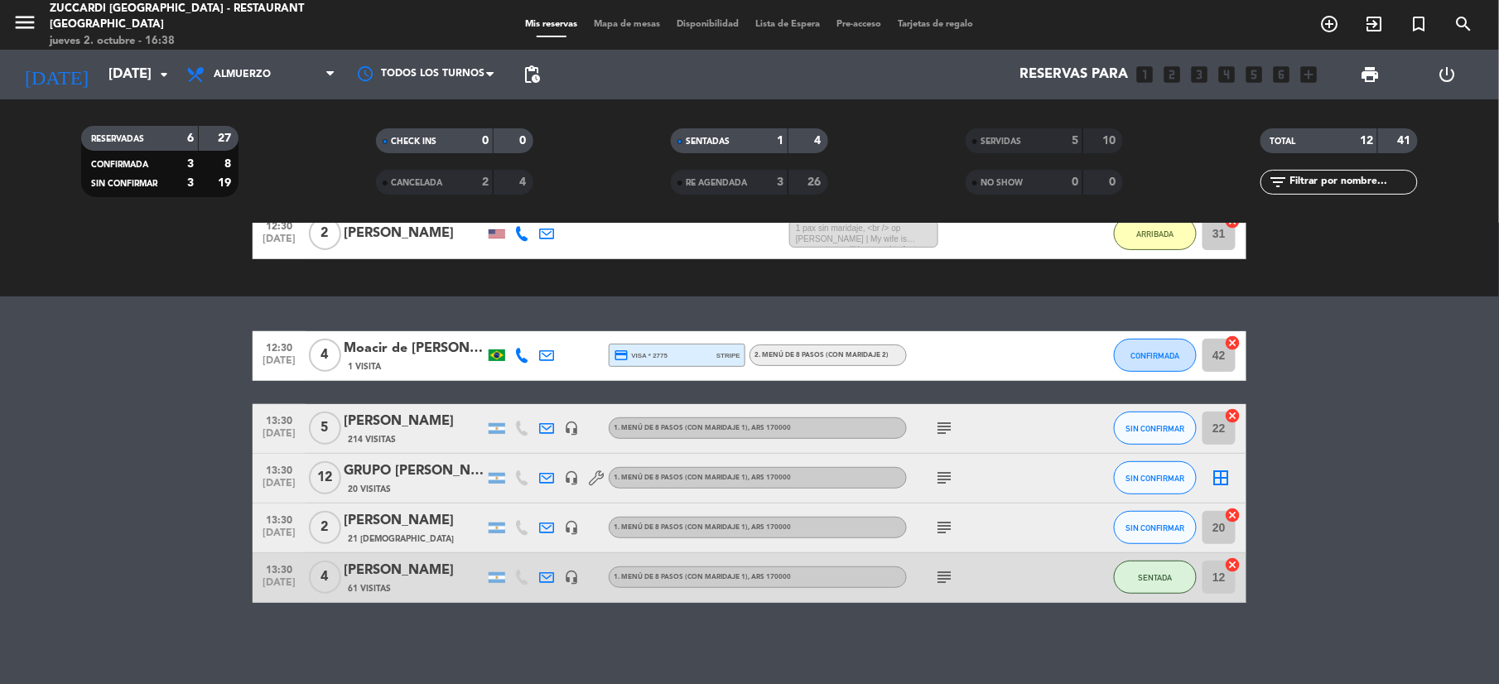
click at [641, 30] on div "Mis reservas Mapa de mesas Disponibilidad Lista de Espera Pre-acceso Tarjetas d…" at bounding box center [750, 24] width 465 height 15
click at [640, 27] on span "Mapa de mesas" at bounding box center [628, 24] width 83 height 9
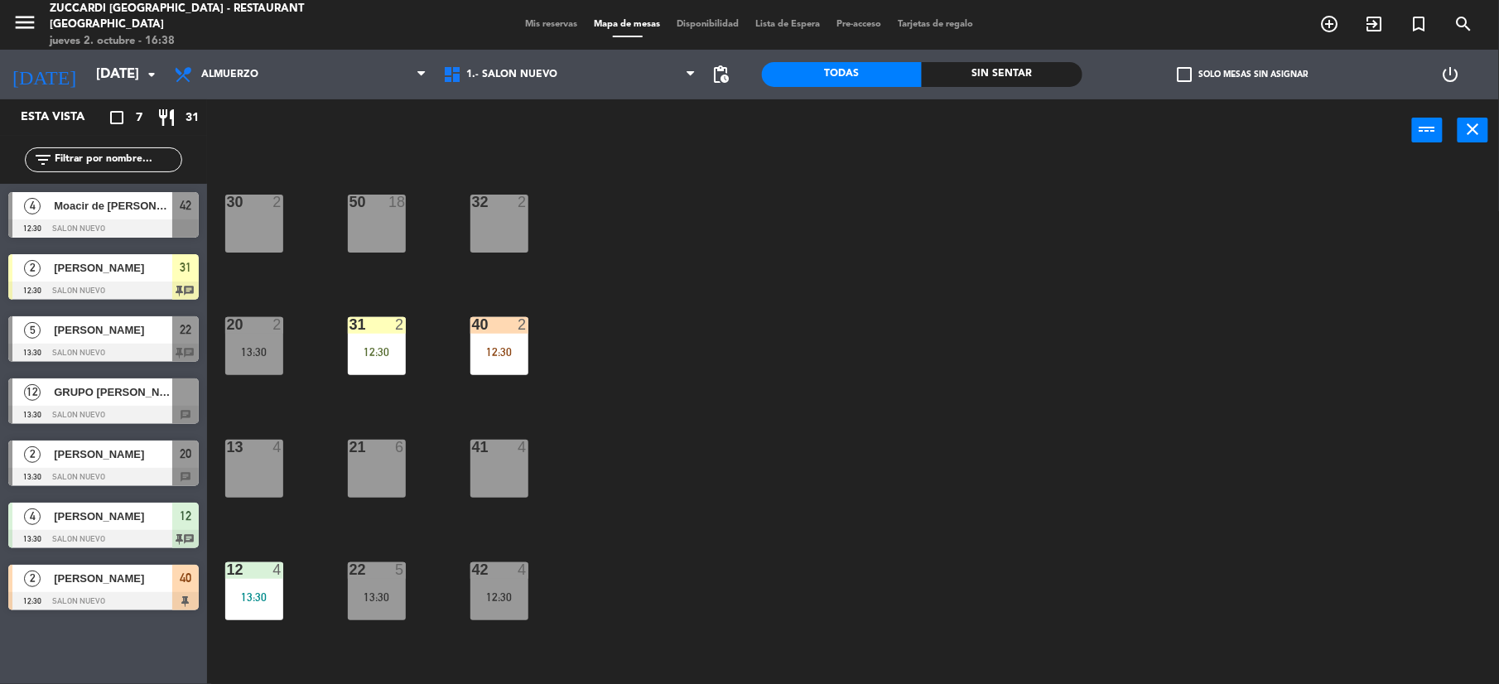
drag, startPoint x: 147, startPoint y: 226, endPoint x: 176, endPoint y: 244, distance: 33.1
click at [150, 225] on div "4 Moacir de [PERSON_NAME] 12:30 SALON NUEVO 42" at bounding box center [103, 215] width 207 height 62
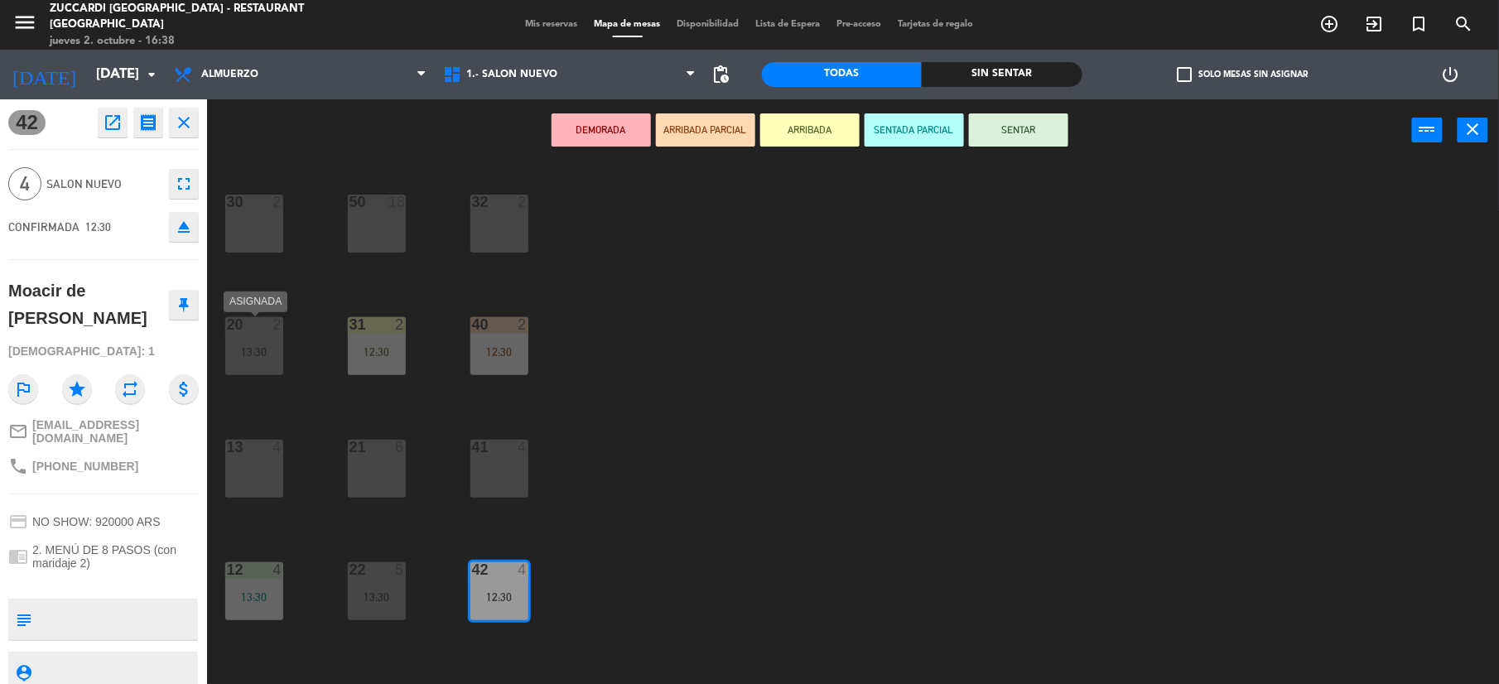
click at [253, 339] on div "20 2 13:30" at bounding box center [254, 346] width 58 height 58
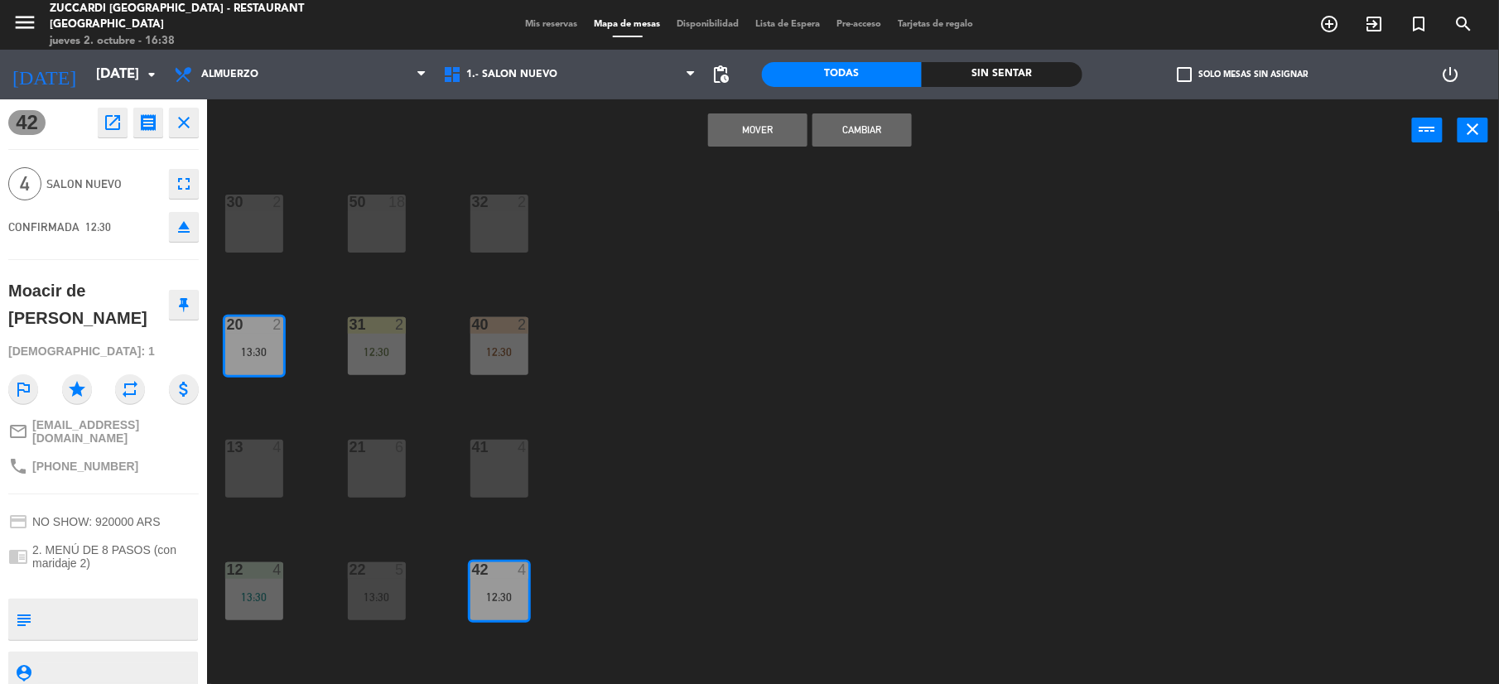
click at [865, 134] on button "Cambiar" at bounding box center [862, 129] width 99 height 33
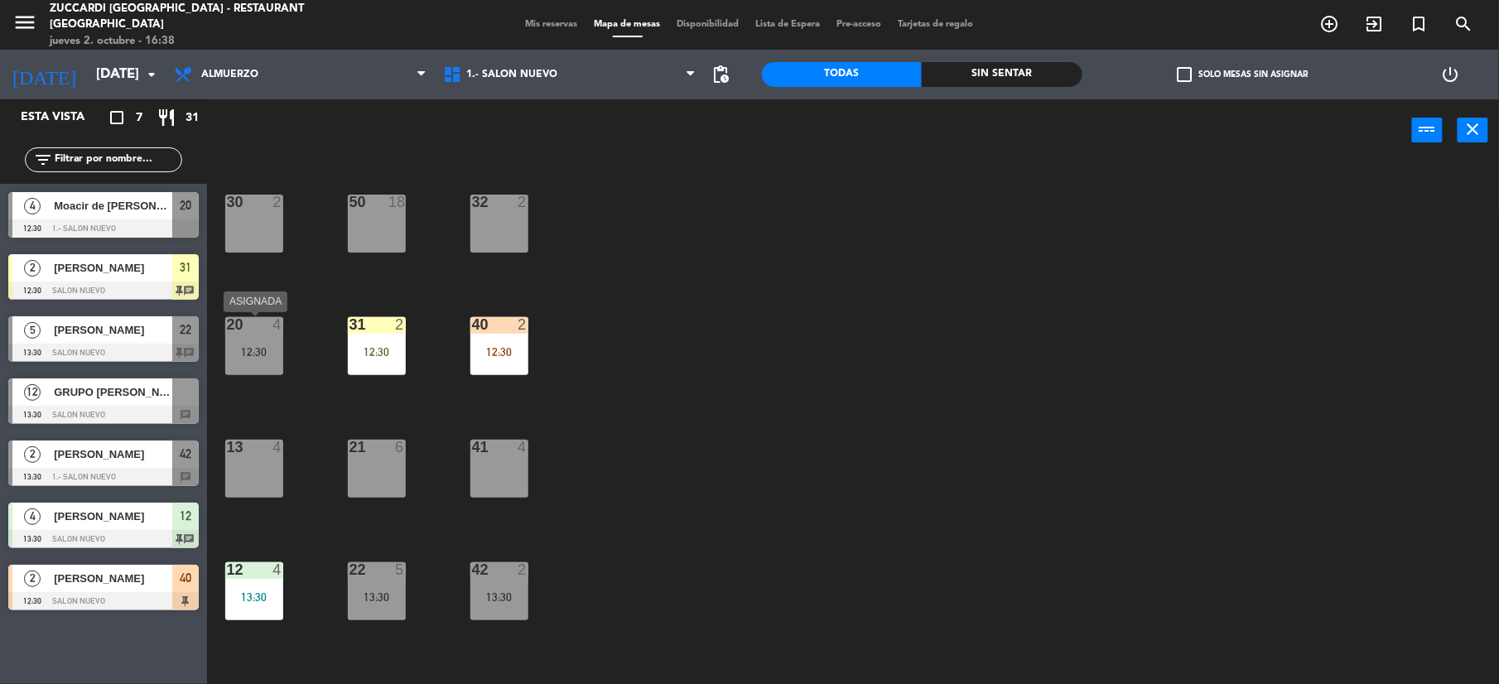
click at [249, 356] on div "12:30" at bounding box center [254, 352] width 58 height 12
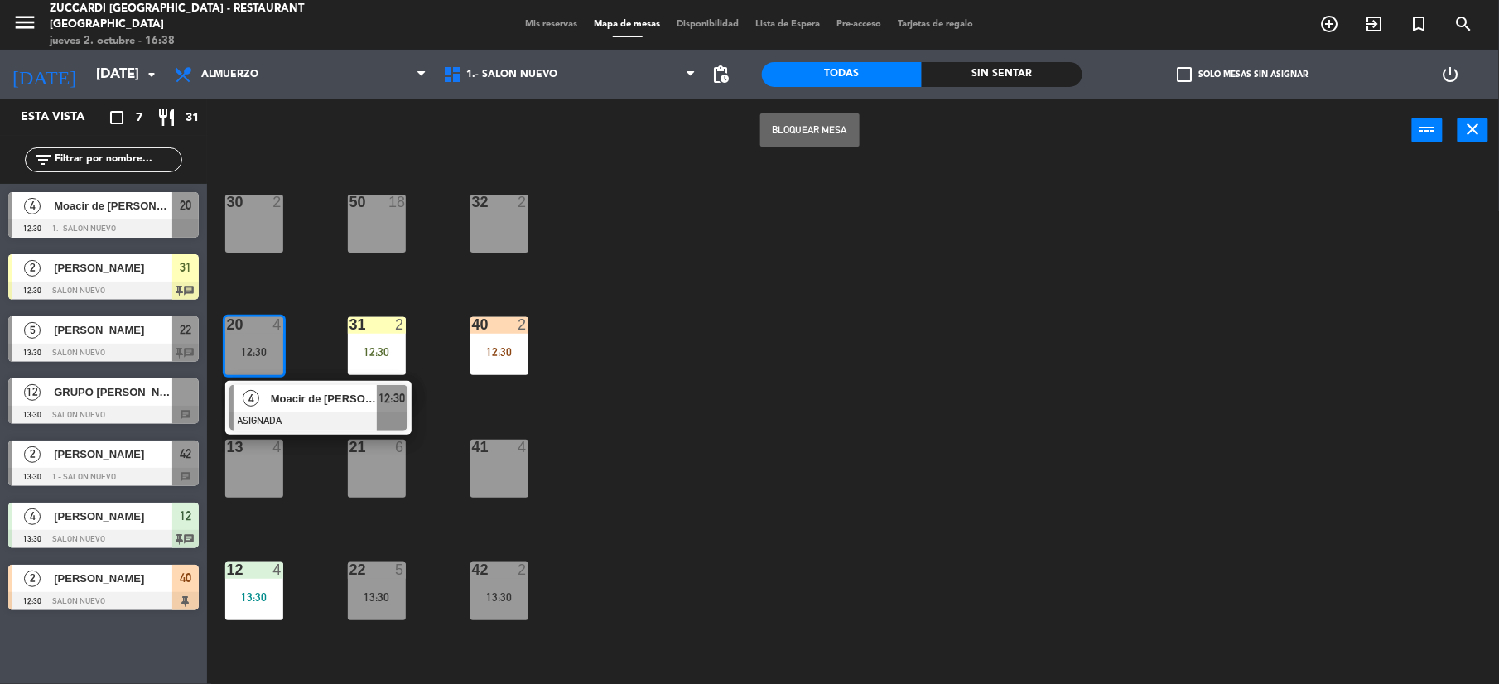
click at [318, 394] on span "Moacir de [PERSON_NAME]" at bounding box center [324, 398] width 106 height 17
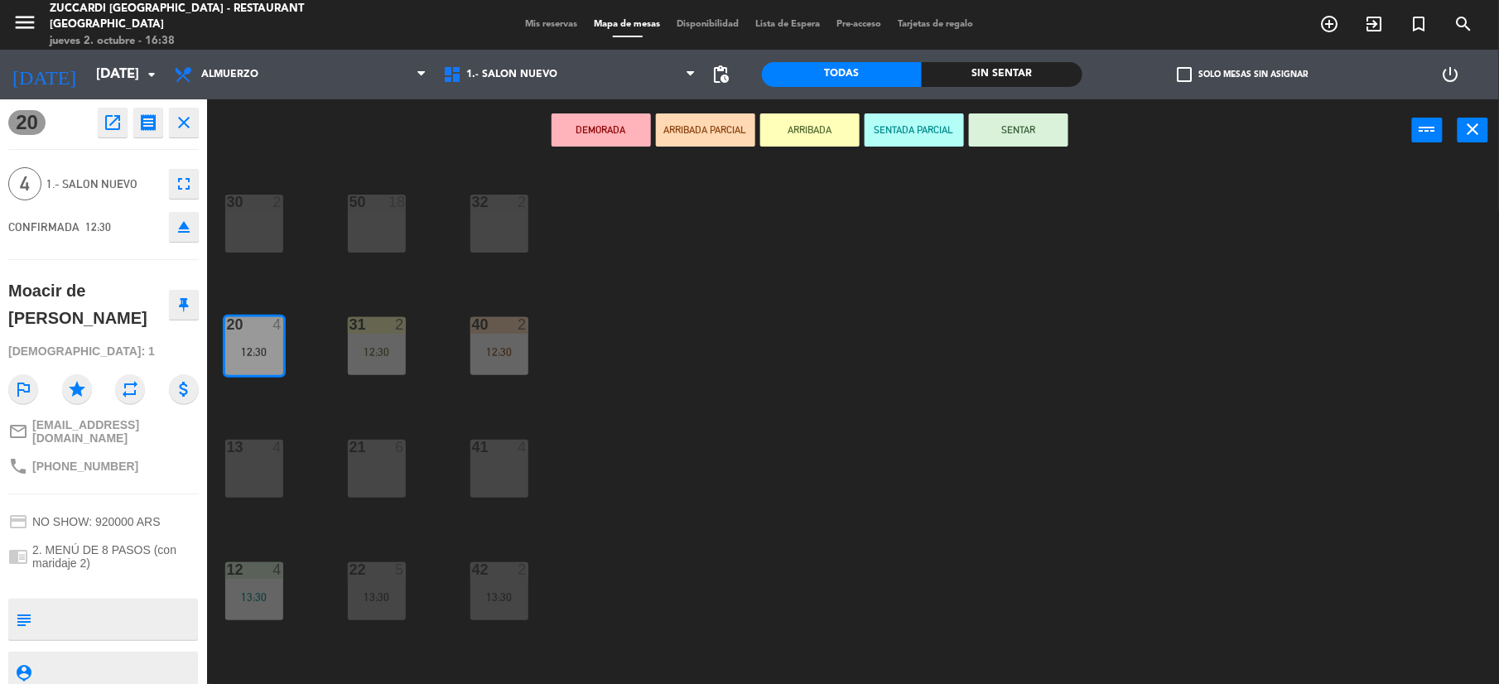
click at [1050, 123] on button "SENTAR" at bounding box center [1018, 129] width 99 height 33
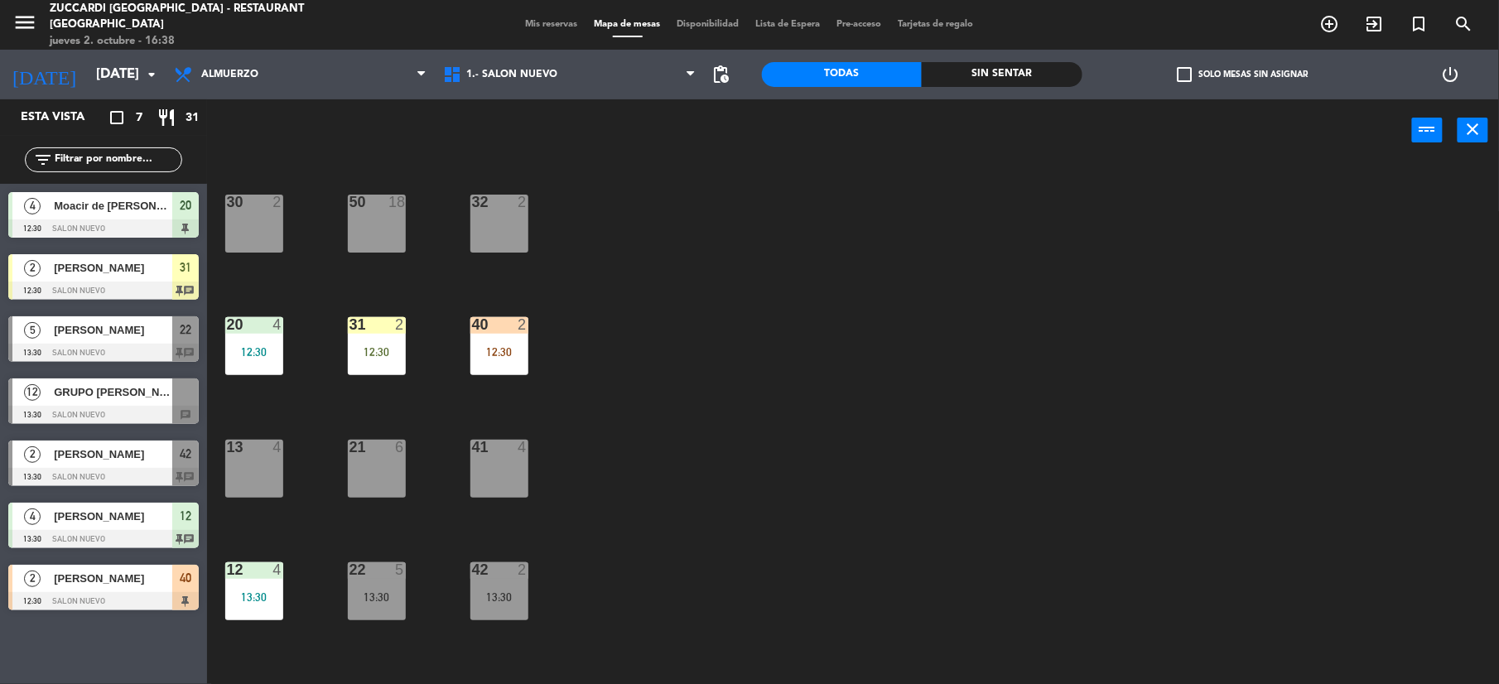
click at [260, 346] on div "12:30" at bounding box center [254, 352] width 58 height 12
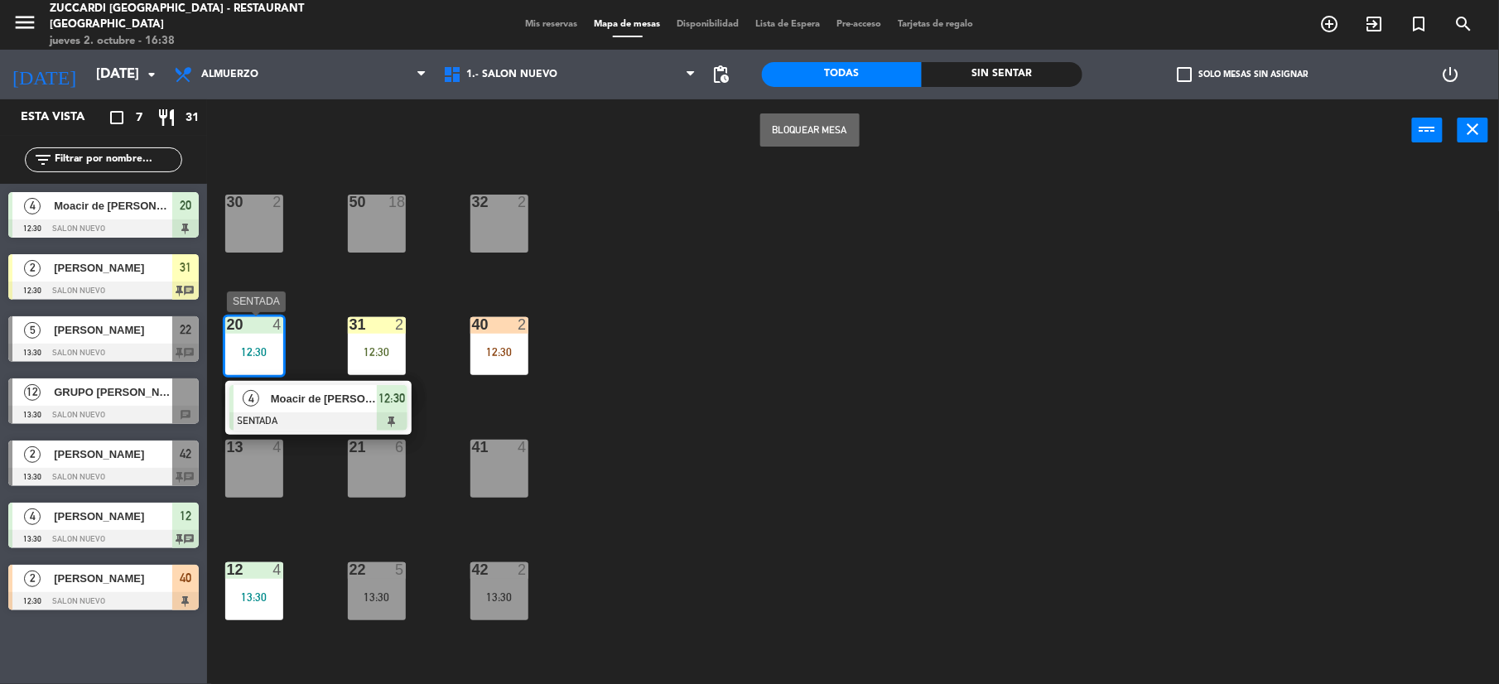
click at [345, 398] on span "Moacir de [PERSON_NAME]" at bounding box center [324, 398] width 106 height 17
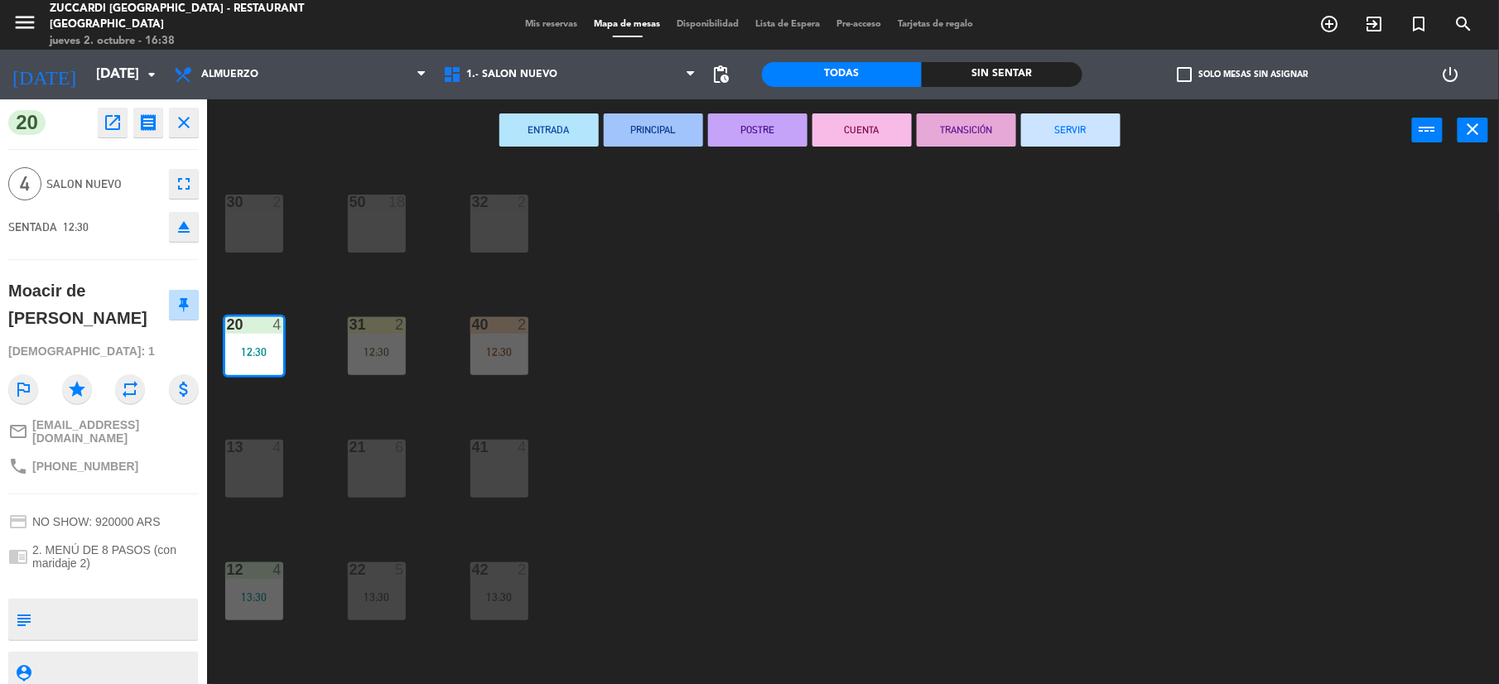
click at [1055, 117] on button "SERVIR" at bounding box center [1070, 129] width 99 height 33
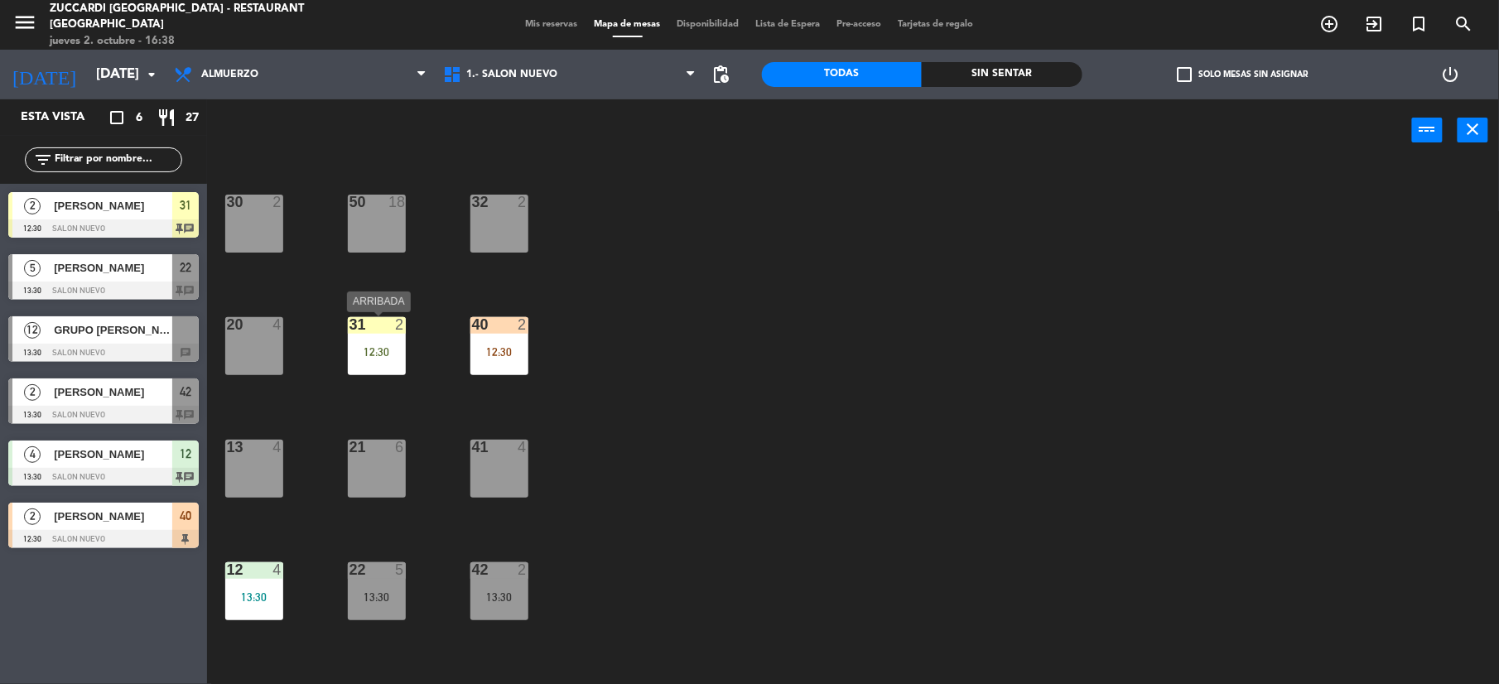
click at [378, 343] on div "31 2 12:30" at bounding box center [377, 346] width 58 height 58
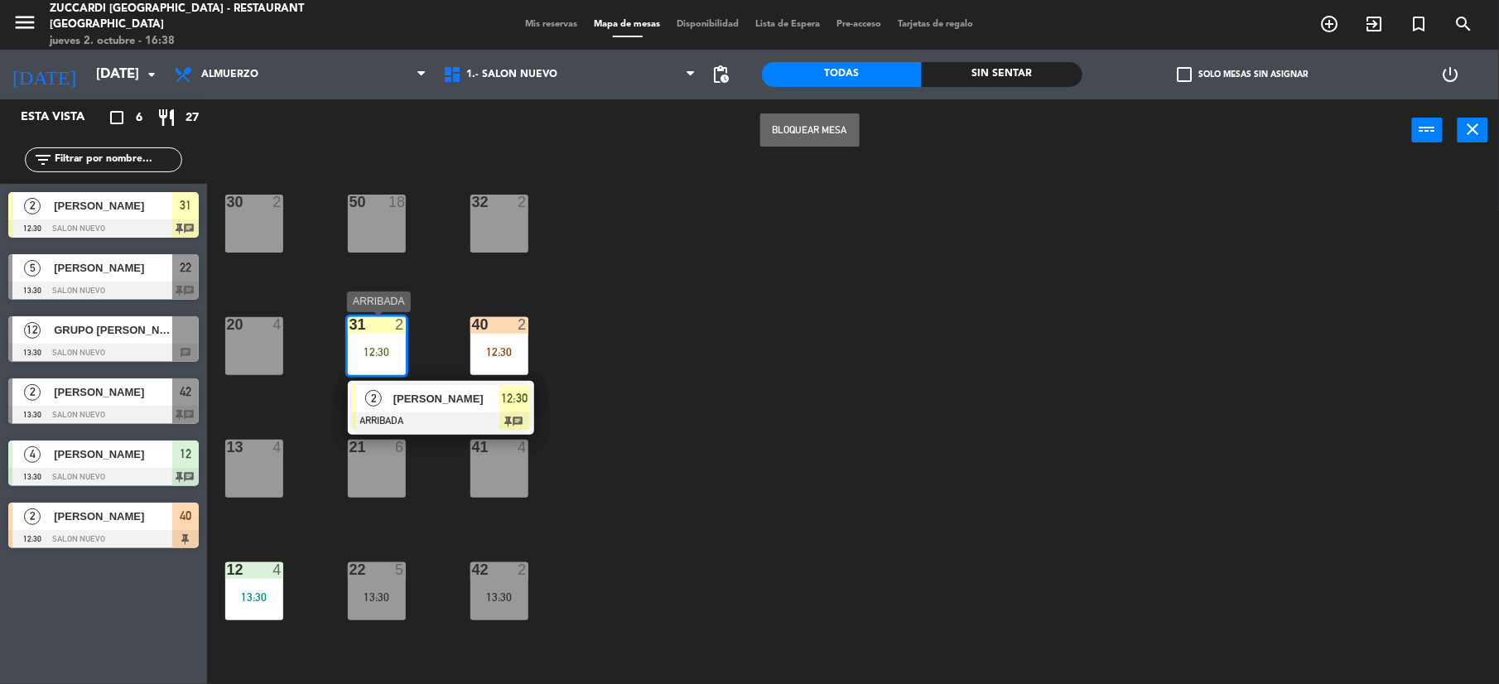
click at [413, 385] on div "[PERSON_NAME]" at bounding box center [446, 398] width 108 height 27
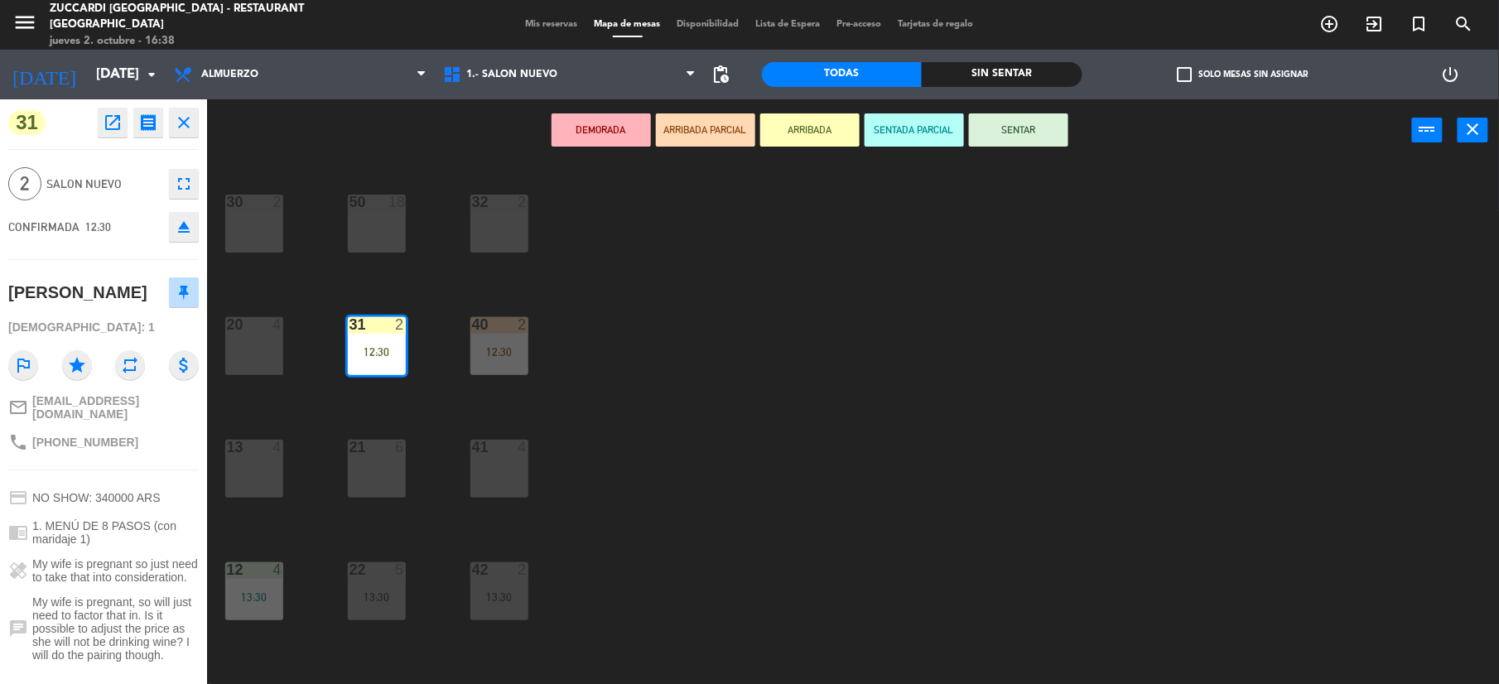
click at [1036, 142] on button "SENTAR" at bounding box center [1018, 129] width 99 height 33
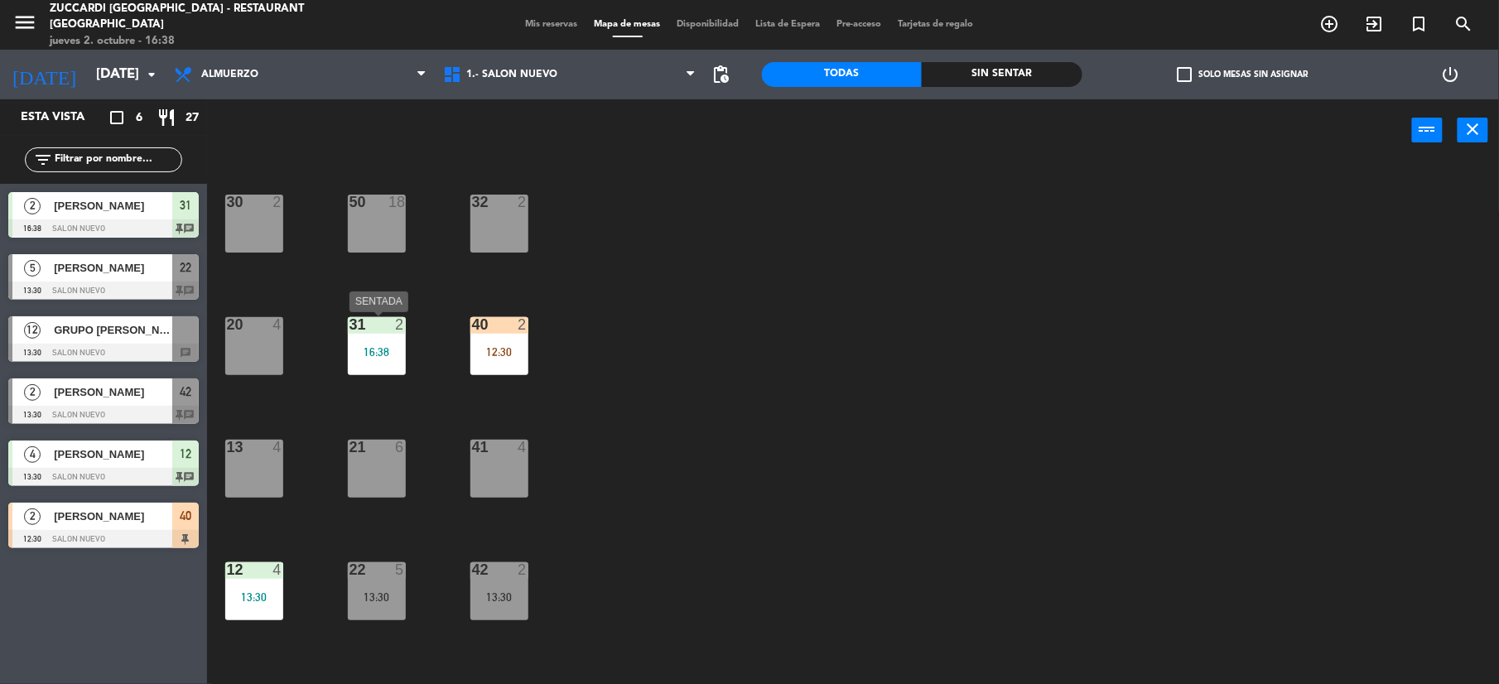
click at [392, 362] on div "31 2 16:38" at bounding box center [377, 346] width 58 height 58
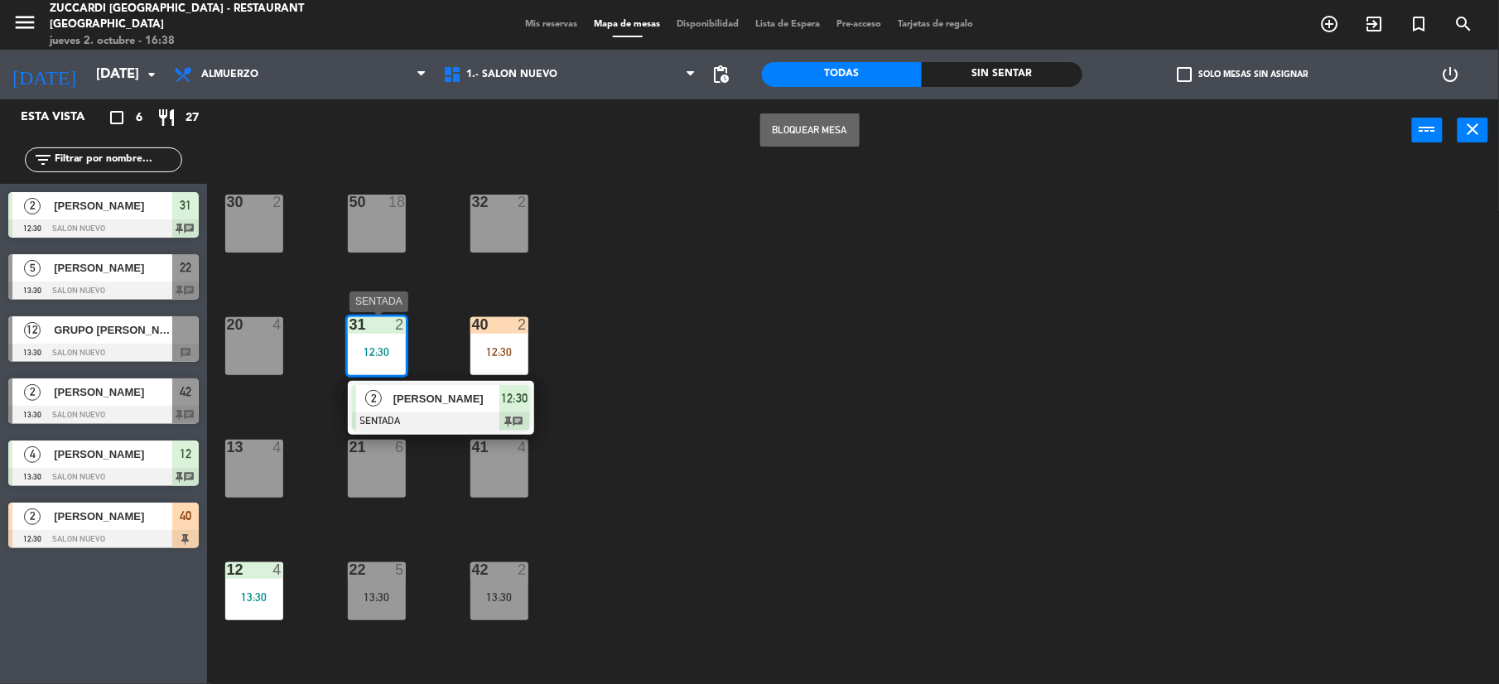
click at [456, 421] on div at bounding box center [441, 422] width 178 height 18
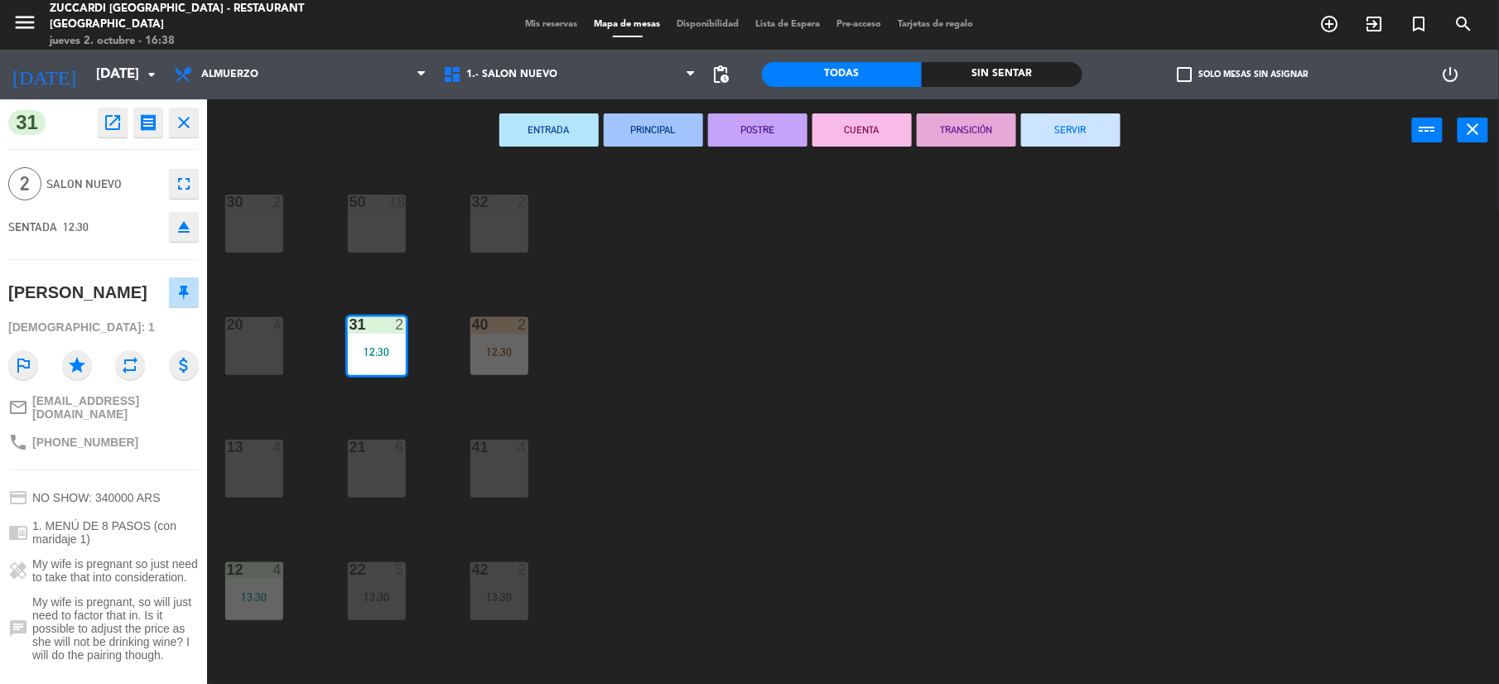
click at [1084, 123] on button "SERVIR" at bounding box center [1070, 129] width 99 height 33
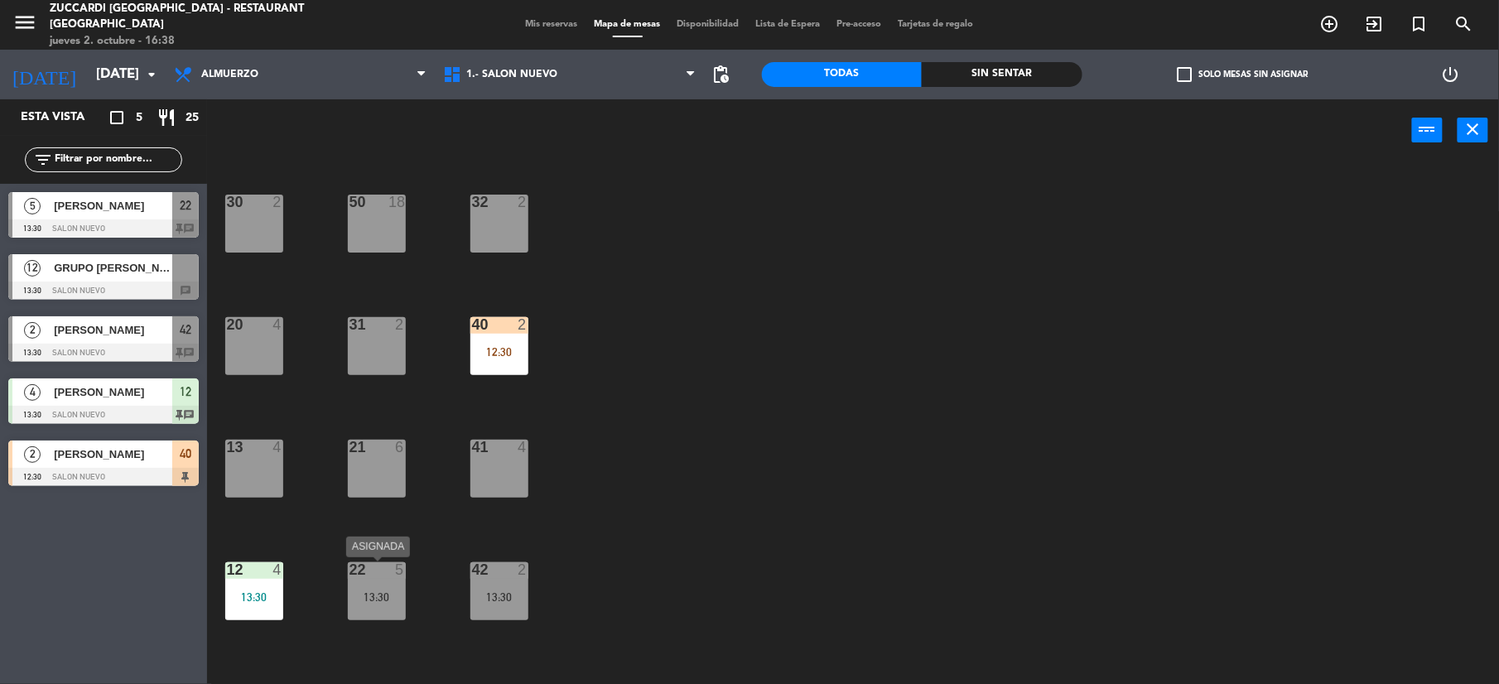
click at [379, 592] on div "13:30" at bounding box center [377, 598] width 58 height 12
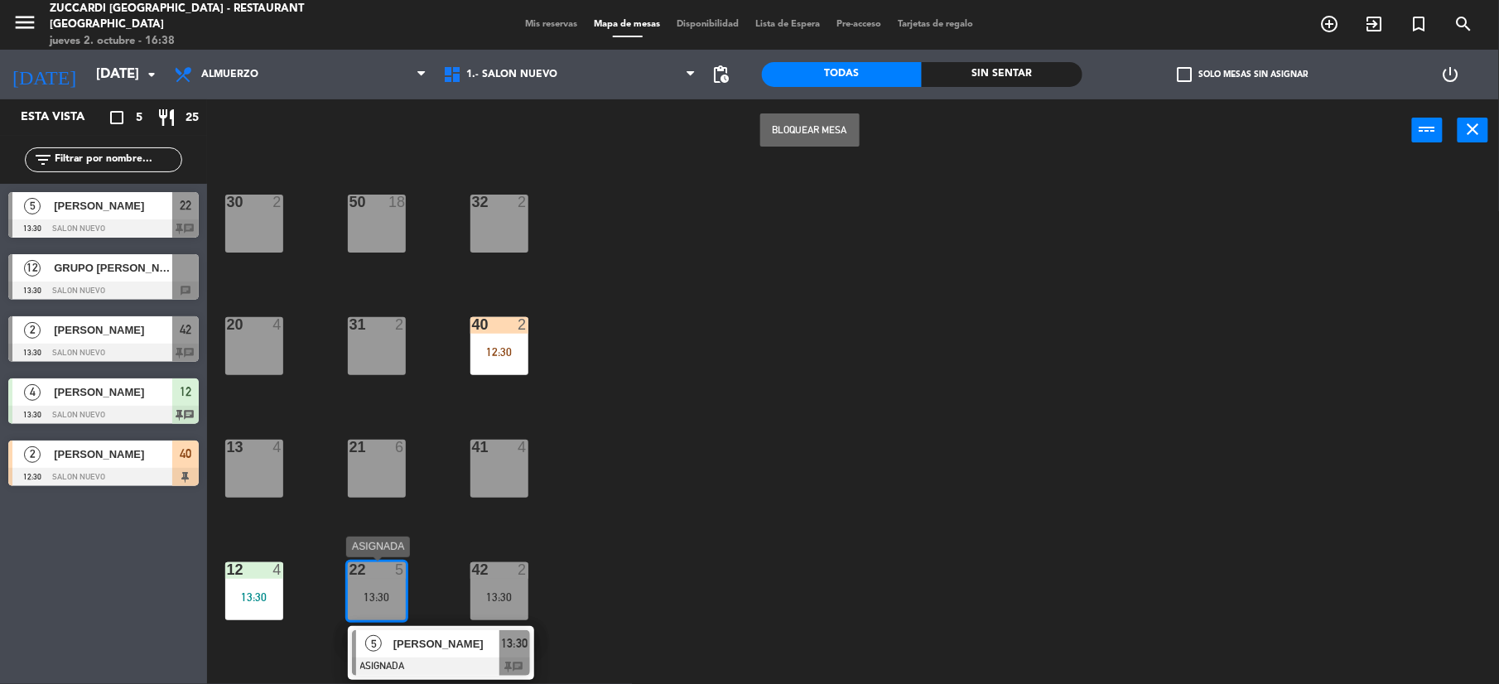
click at [465, 630] on div "[PERSON_NAME]" at bounding box center [446, 643] width 108 height 27
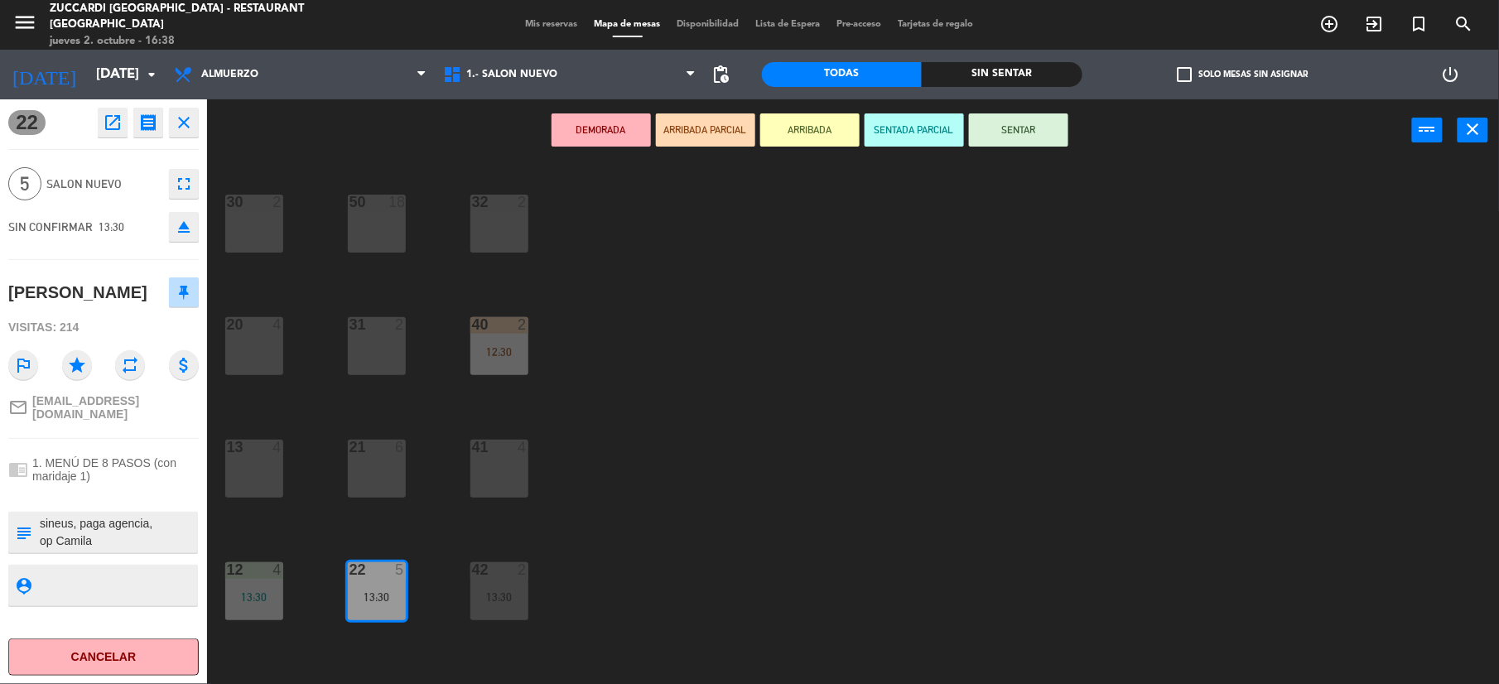
click at [827, 136] on button "ARRIBADA" at bounding box center [810, 129] width 99 height 33
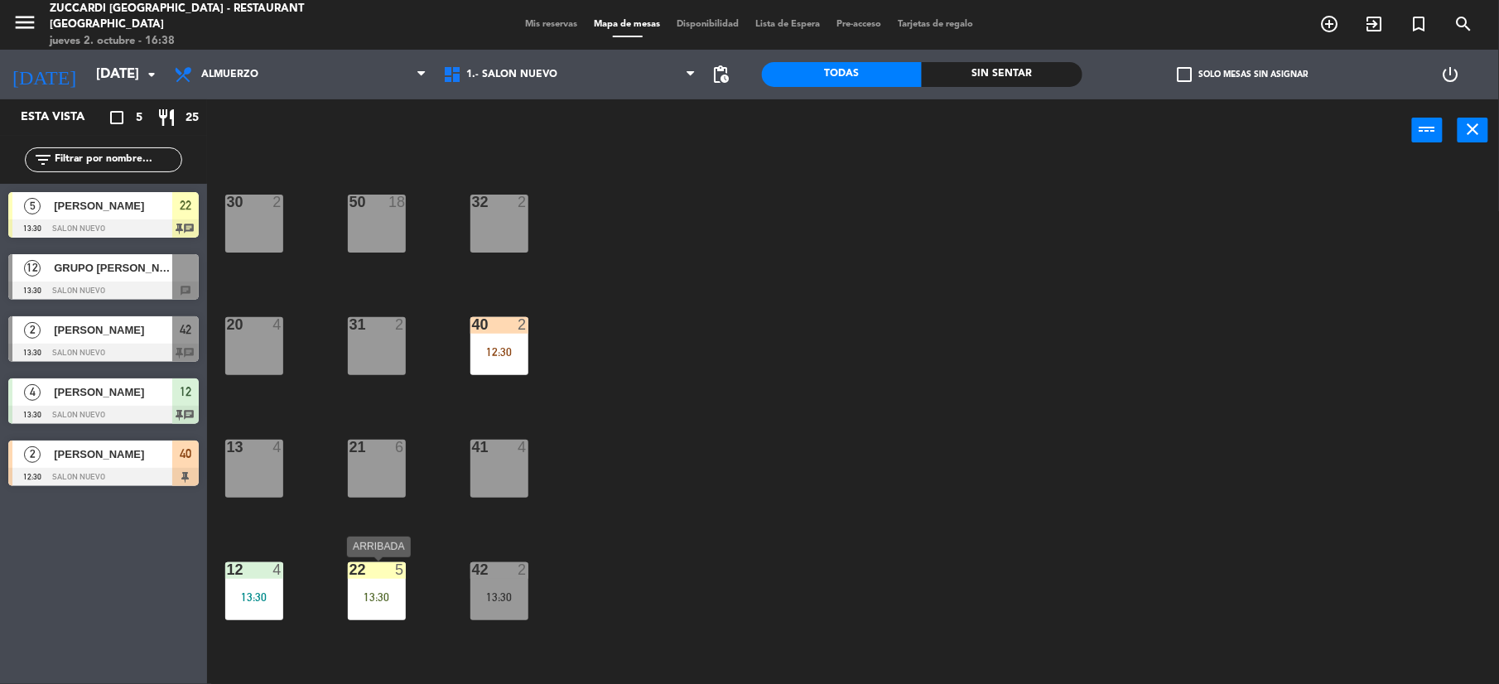
click at [389, 588] on div "22 5 13:30" at bounding box center [377, 592] width 58 height 58
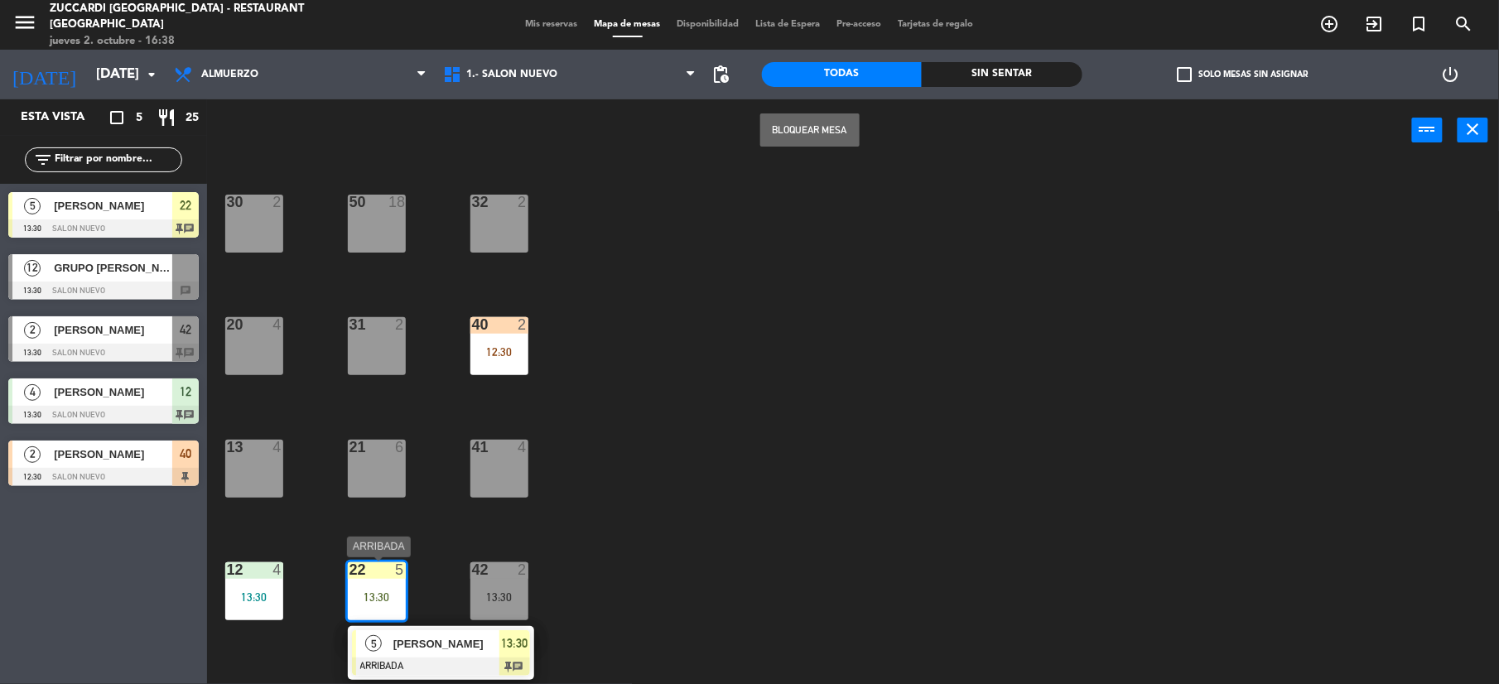
click at [491, 645] on span "[PERSON_NAME]" at bounding box center [447, 643] width 106 height 17
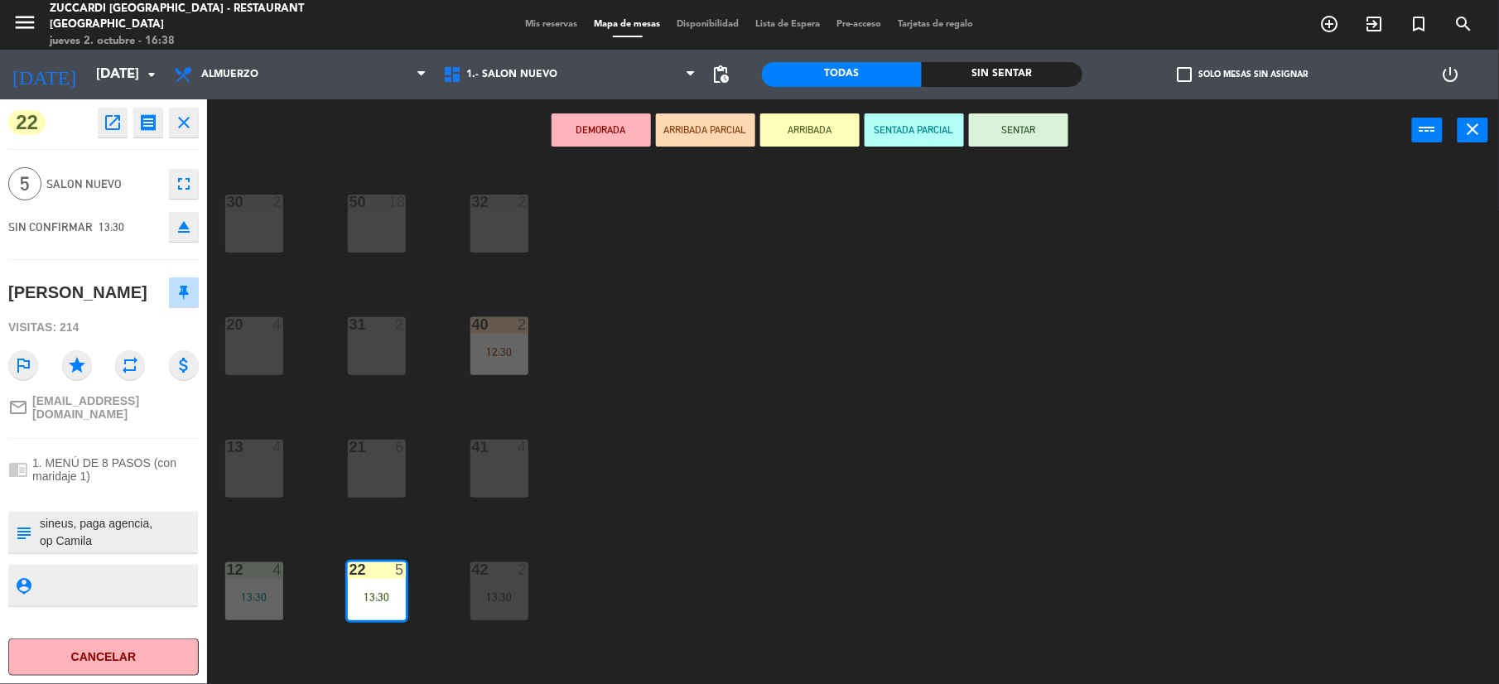
click at [1028, 142] on button "SENTAR" at bounding box center [1018, 129] width 99 height 33
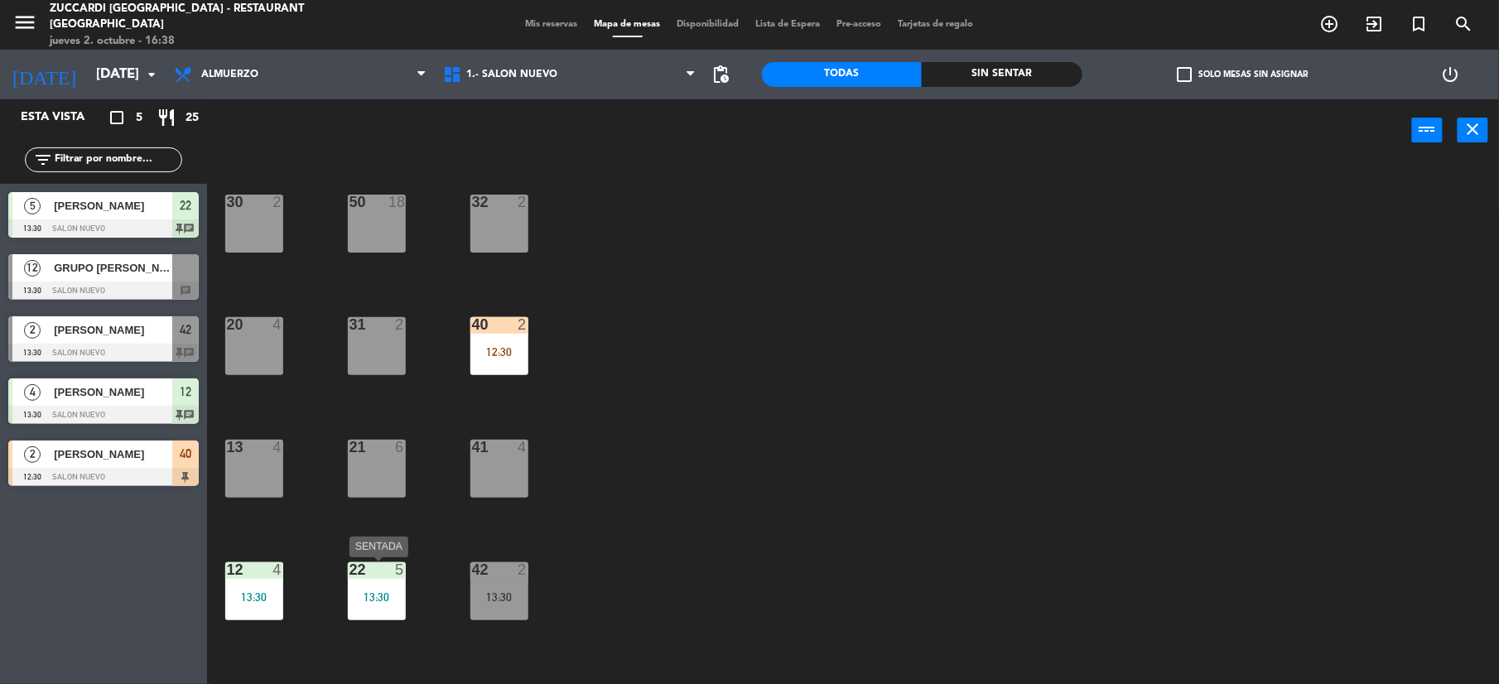
click at [383, 591] on div "13:30" at bounding box center [377, 597] width 58 height 12
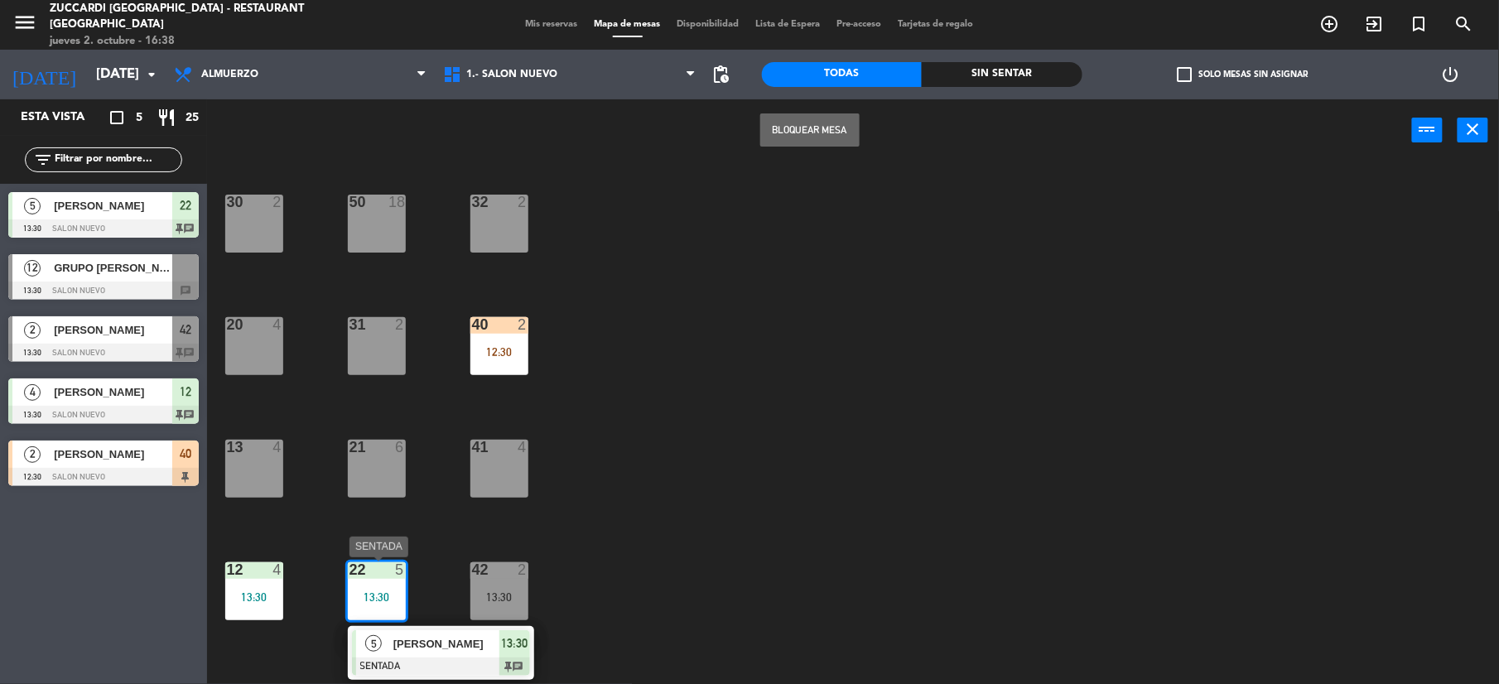
drag, startPoint x: 487, startPoint y: 626, endPoint x: 514, endPoint y: 597, distance: 39.9
click at [485, 628] on div "5 [PERSON_NAME] SENTADA 13:30 chat" at bounding box center [441, 653] width 211 height 54
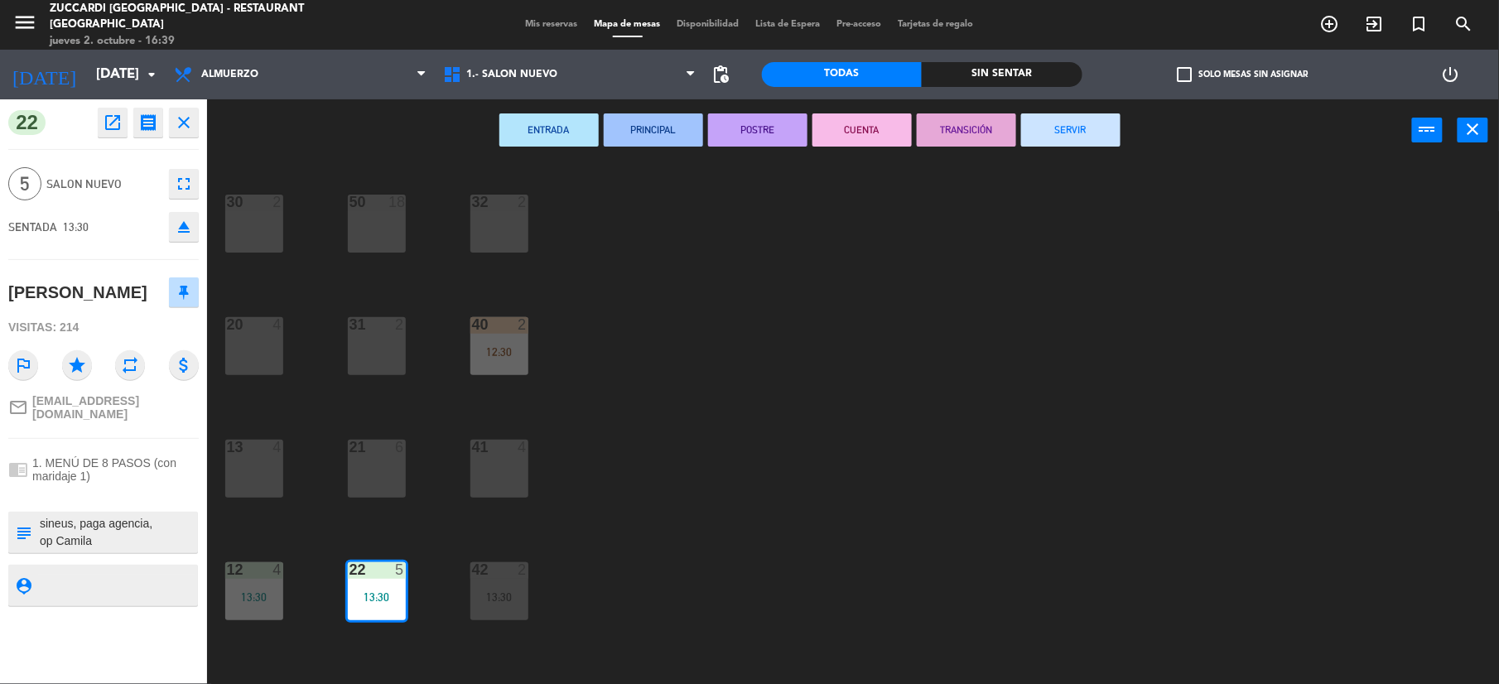
click at [1070, 123] on button "SERVIR" at bounding box center [1070, 129] width 99 height 33
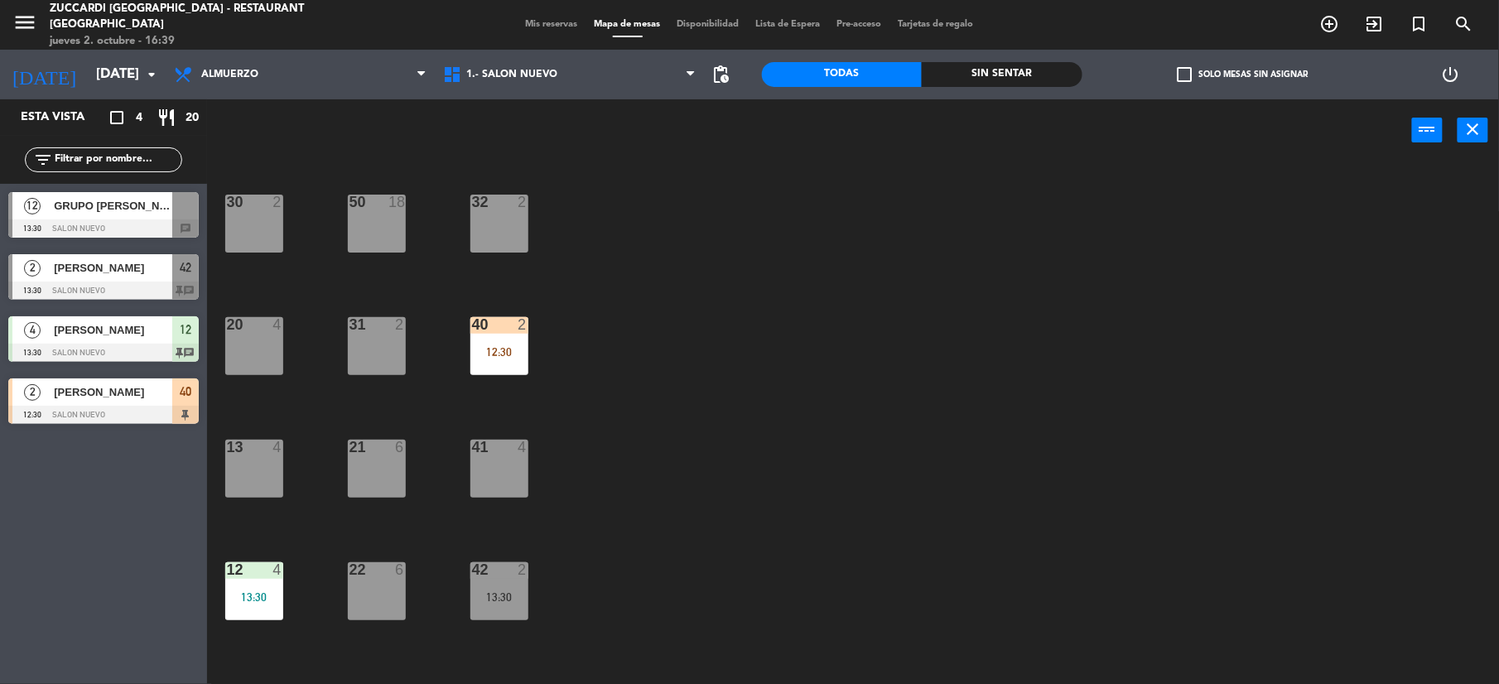
click at [86, 209] on span "GRUPO [PERSON_NAME]" at bounding box center [113, 205] width 118 height 17
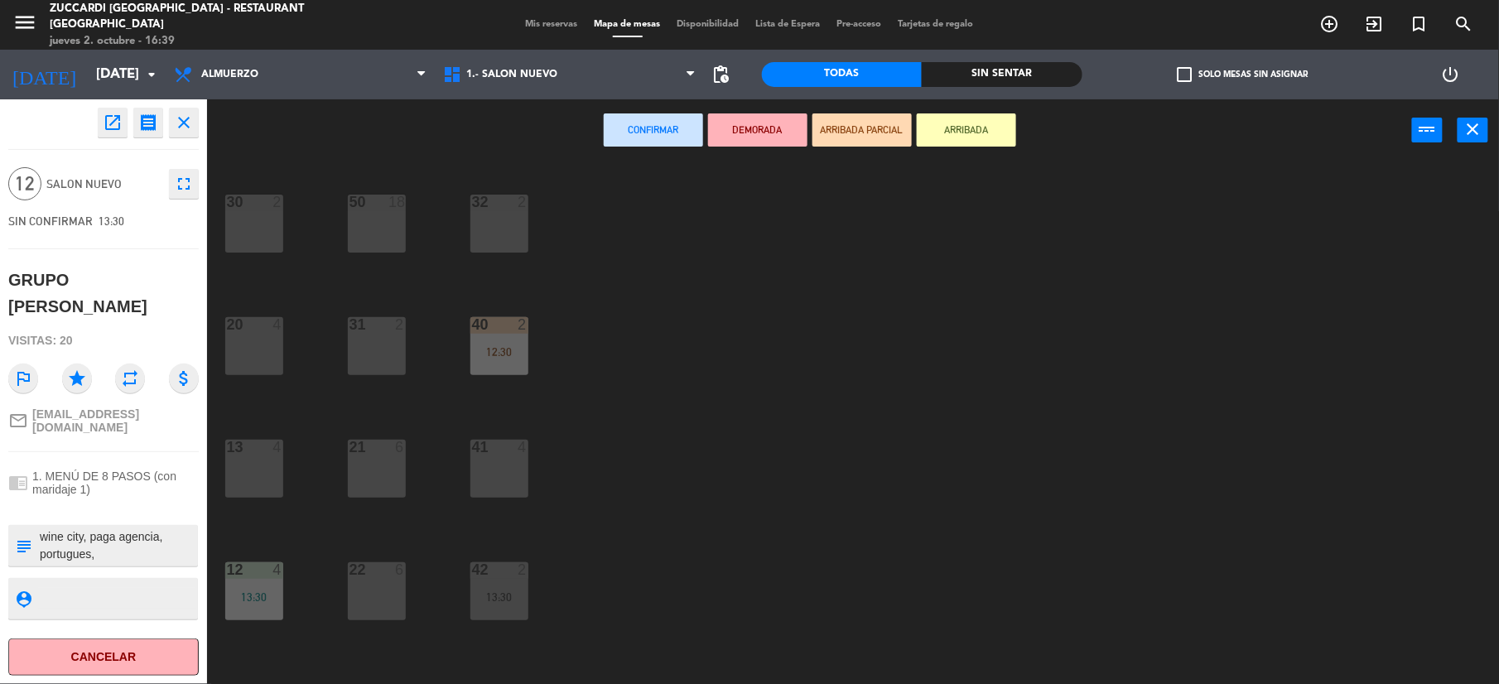
click at [384, 219] on div "50 18" at bounding box center [377, 224] width 58 height 58
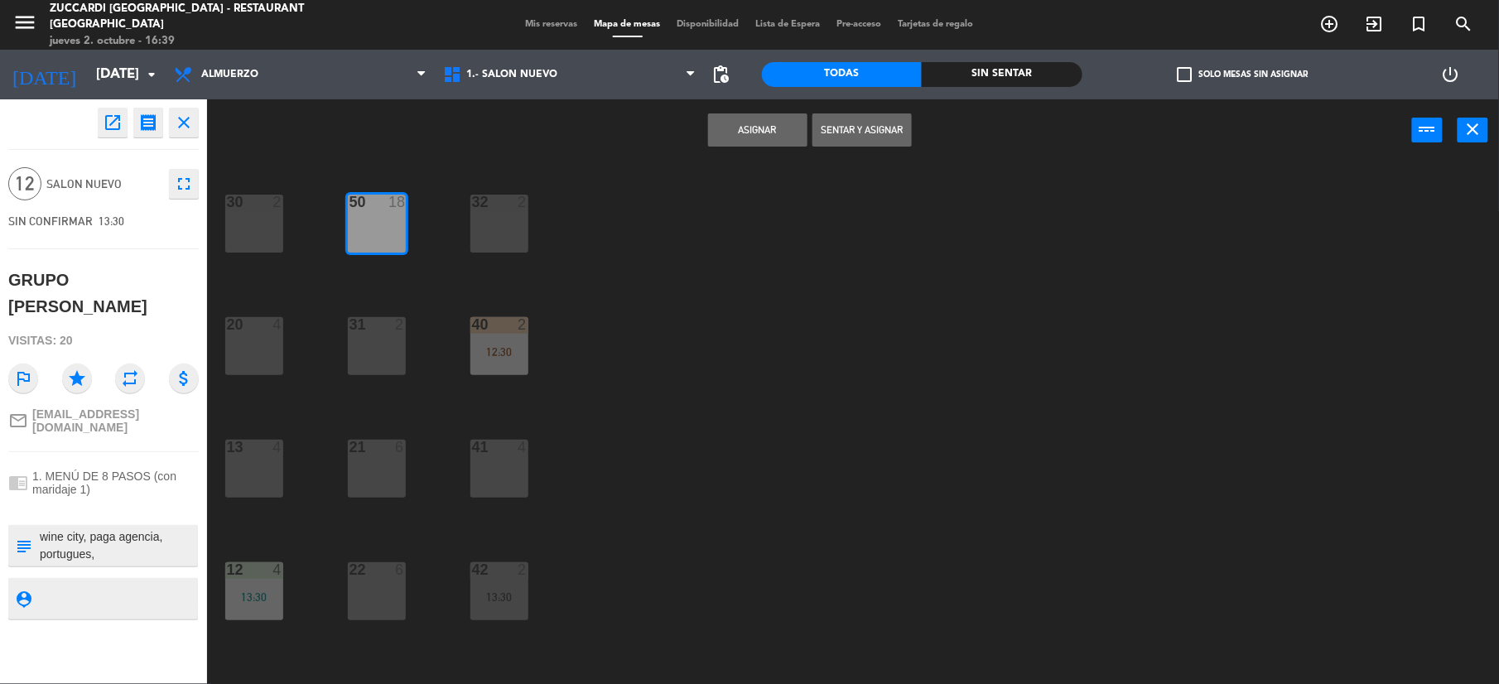
click at [792, 140] on button "Asignar" at bounding box center [757, 129] width 99 height 33
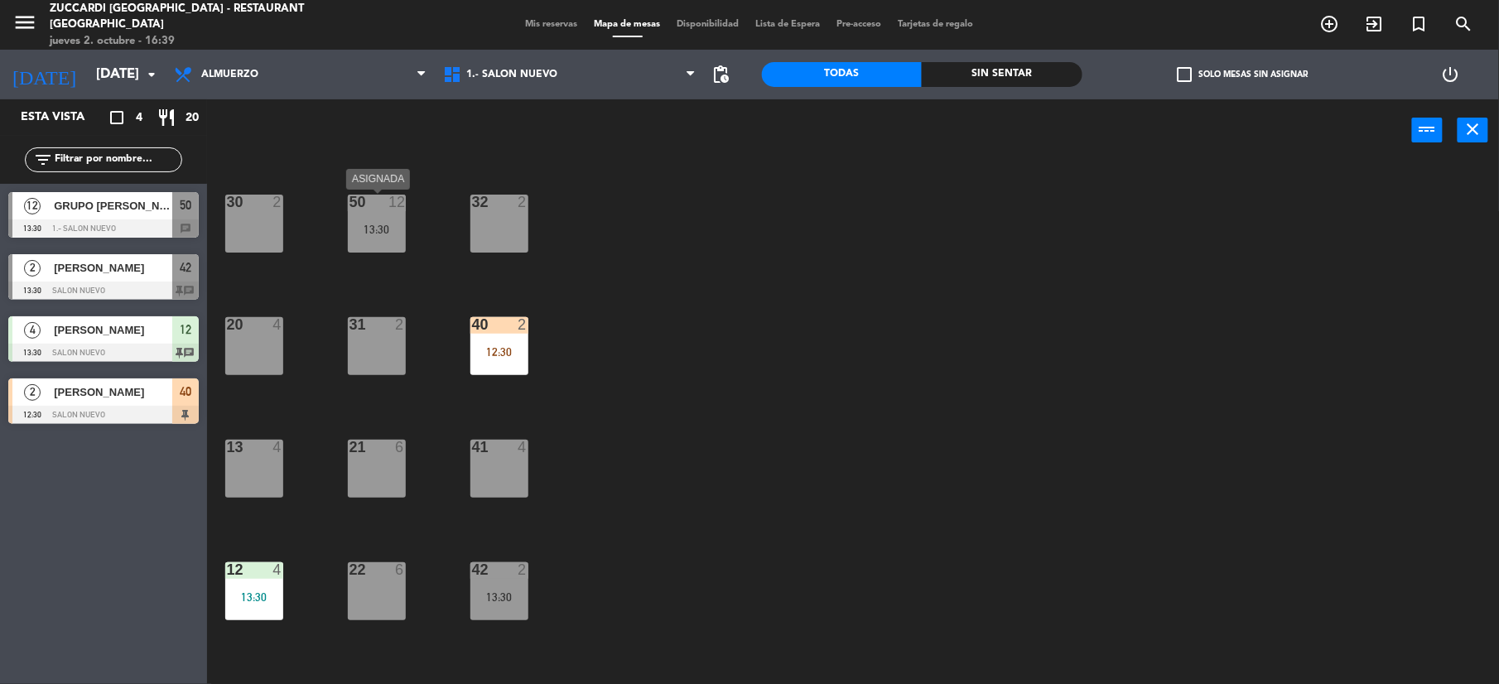
click at [365, 225] on div "13:30" at bounding box center [377, 230] width 58 height 12
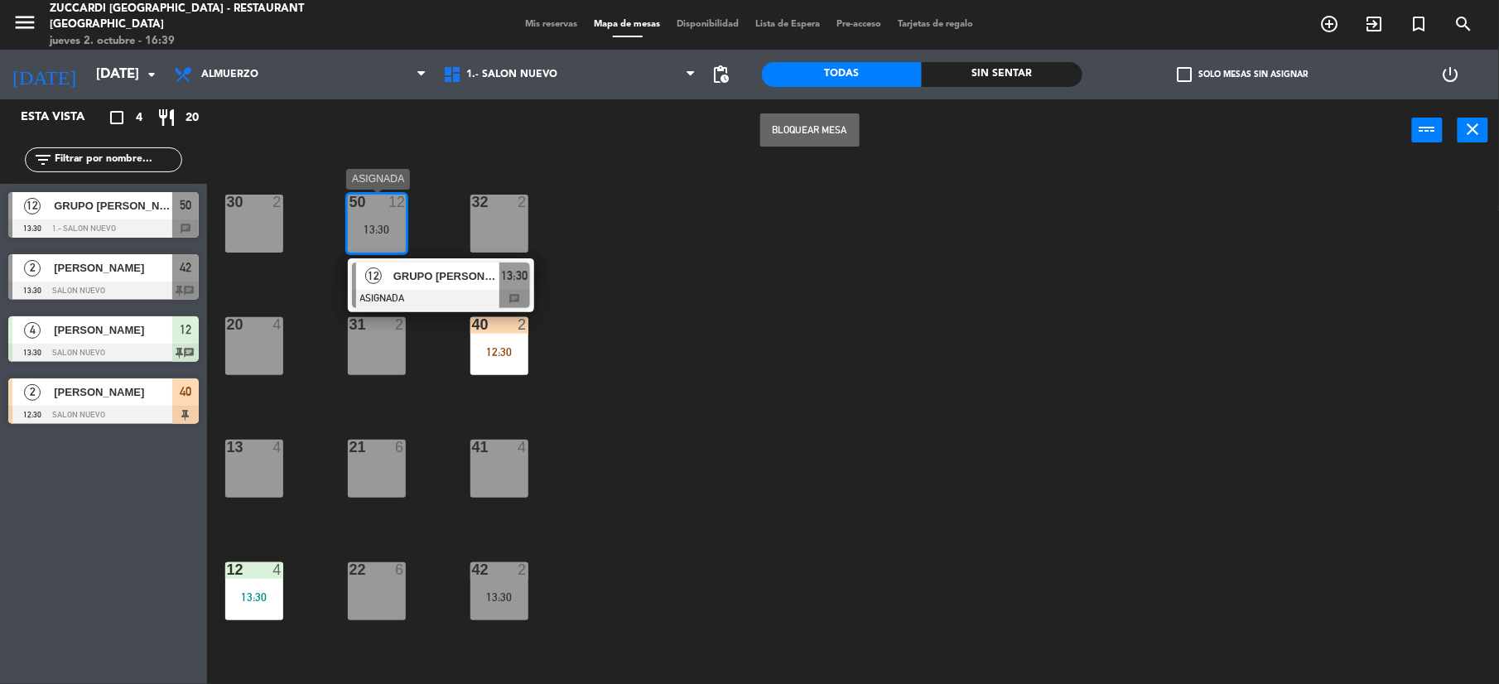
click at [482, 279] on span "GRUPO [PERSON_NAME]" at bounding box center [447, 276] width 106 height 17
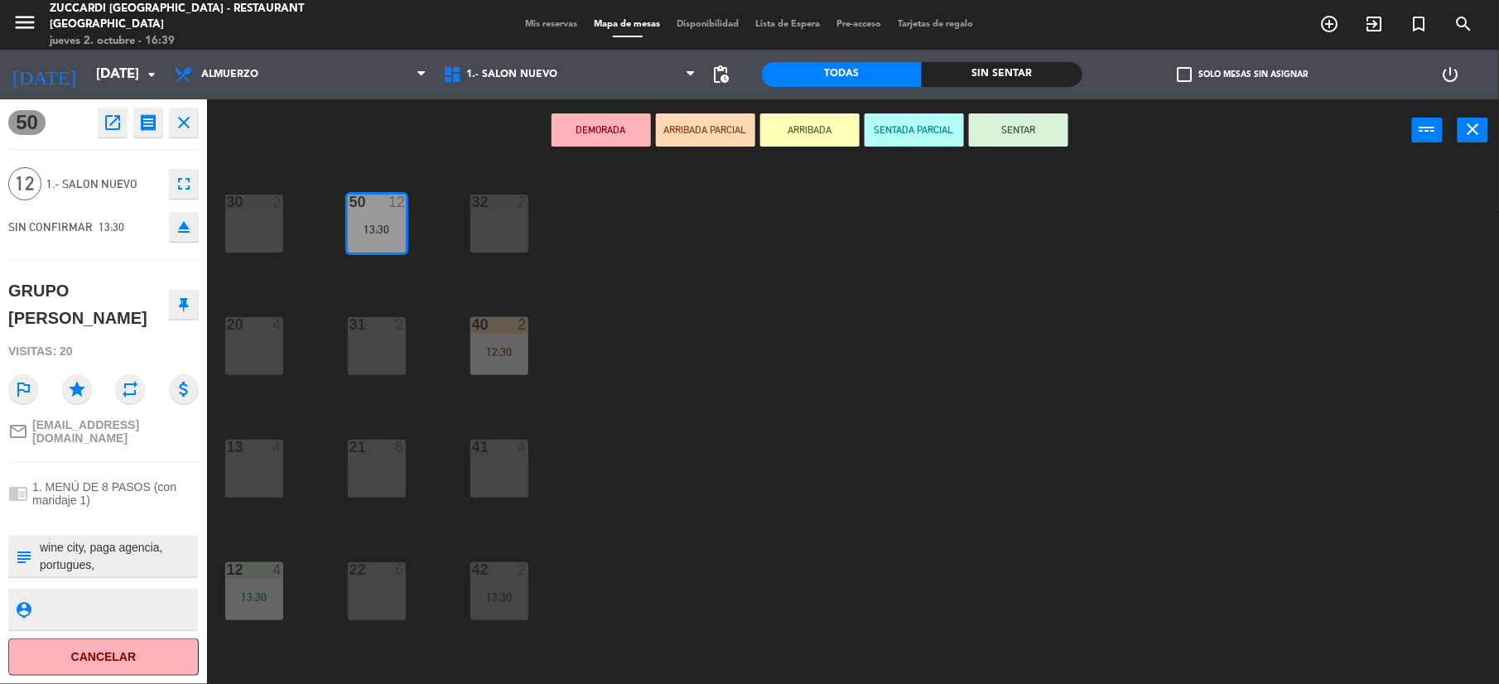
click at [1026, 123] on button "SENTAR" at bounding box center [1018, 129] width 99 height 33
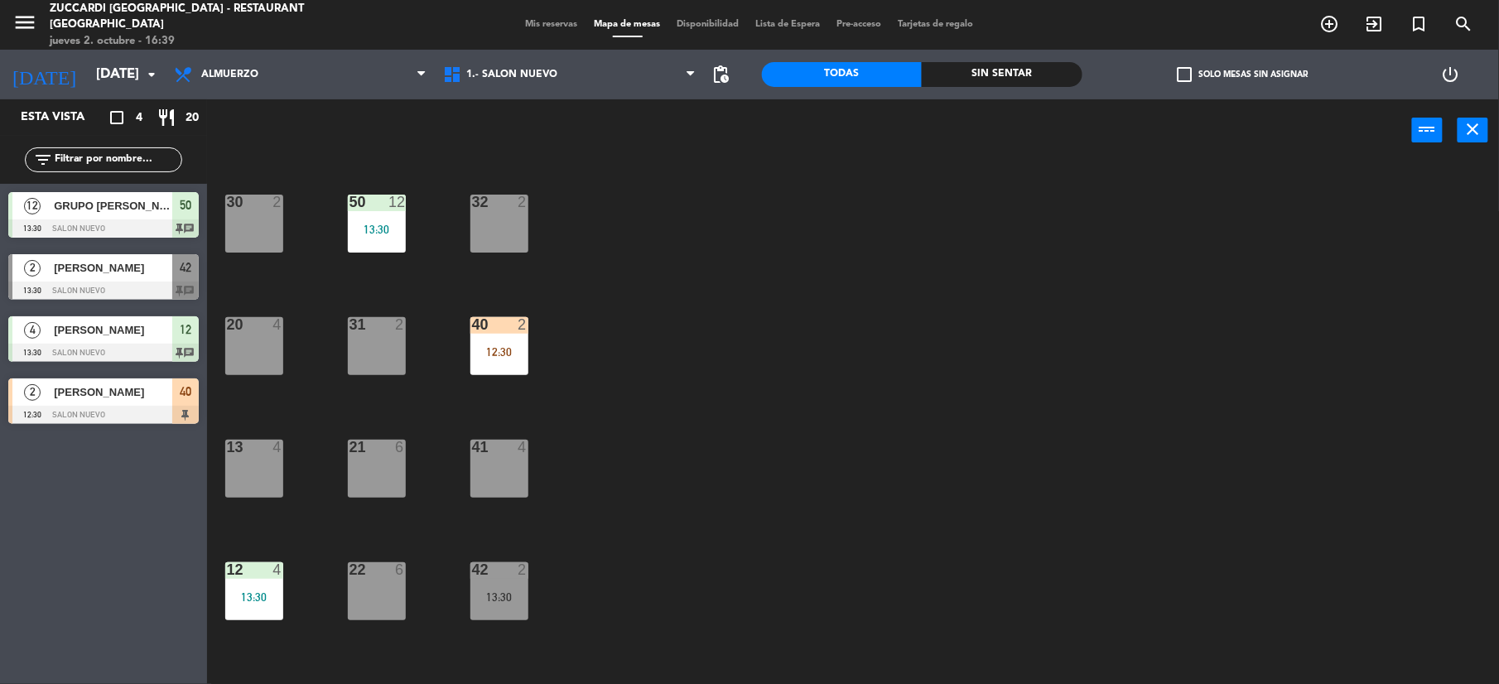
click at [381, 233] on div "13:30" at bounding box center [377, 230] width 58 height 12
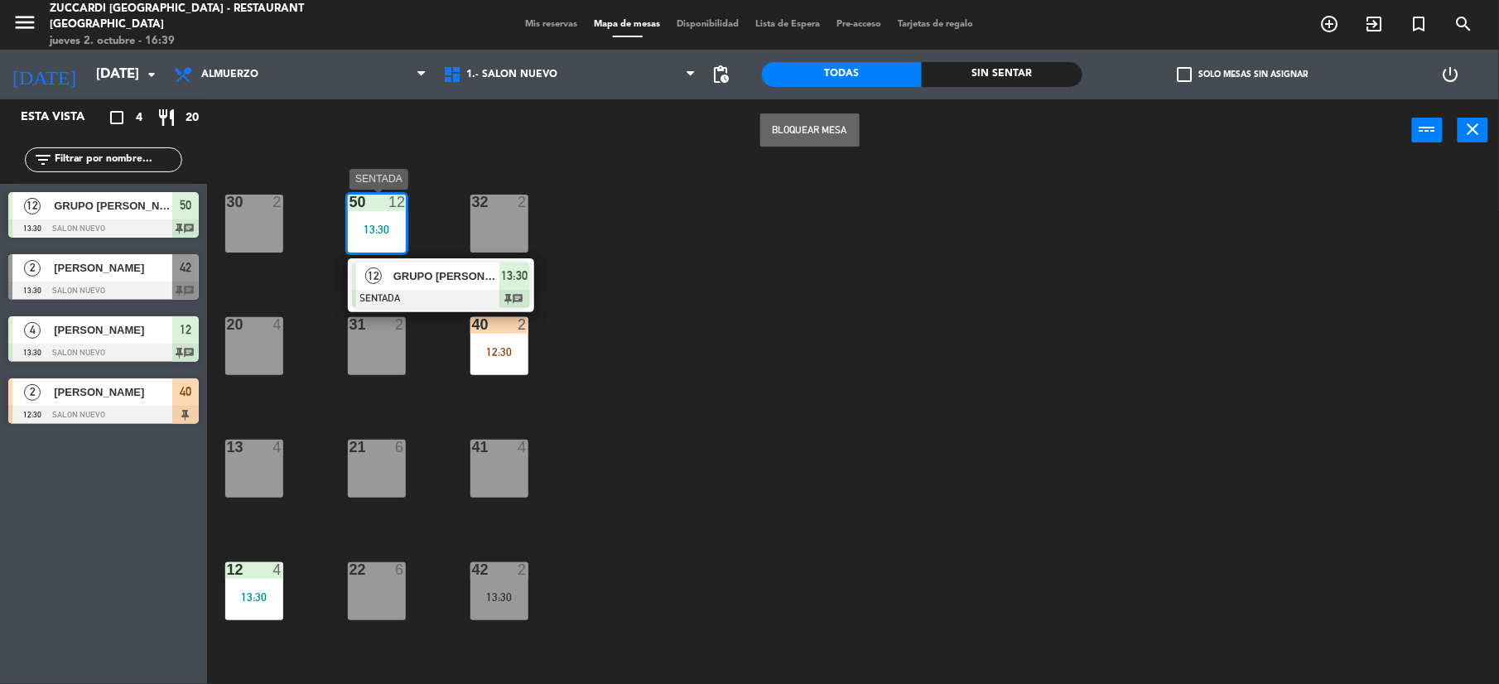
click at [476, 275] on span "GRUPO [PERSON_NAME]" at bounding box center [447, 276] width 106 height 17
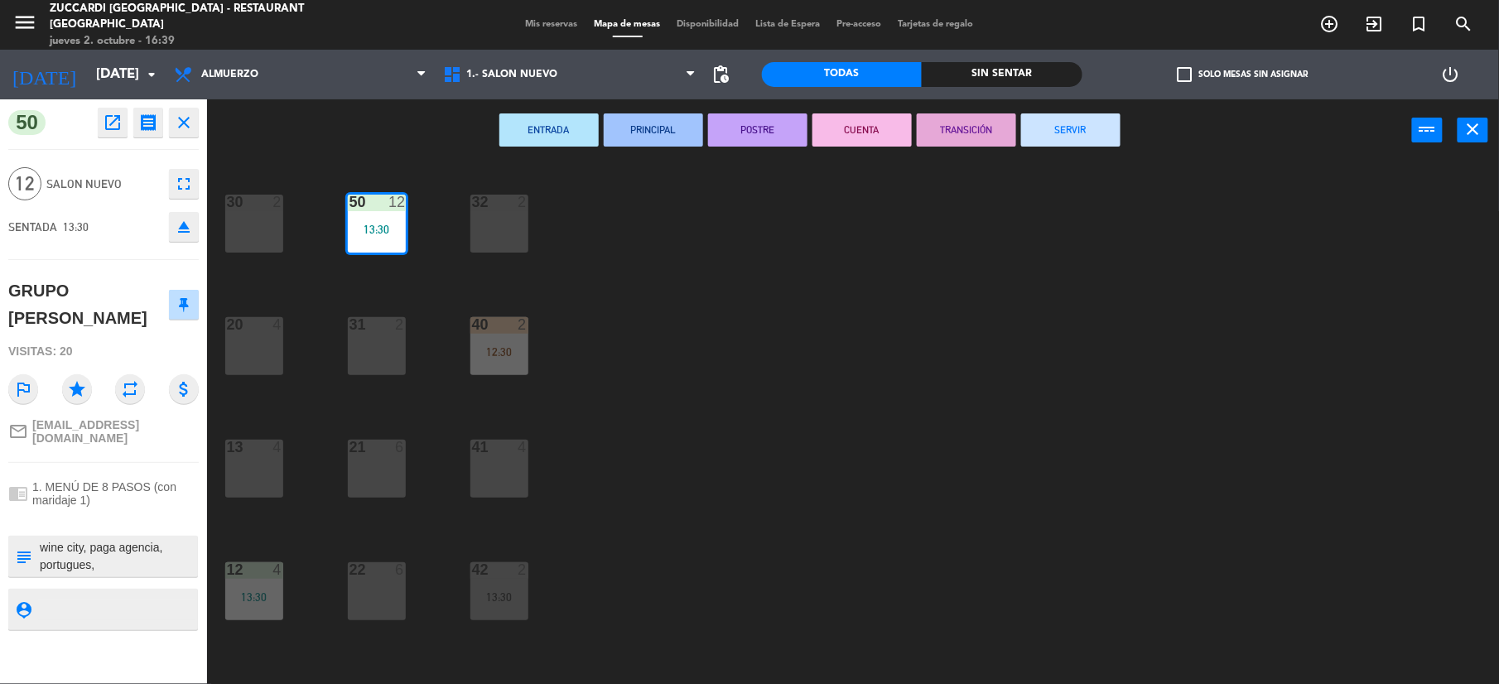
click at [1095, 141] on button "SERVIR" at bounding box center [1070, 129] width 99 height 33
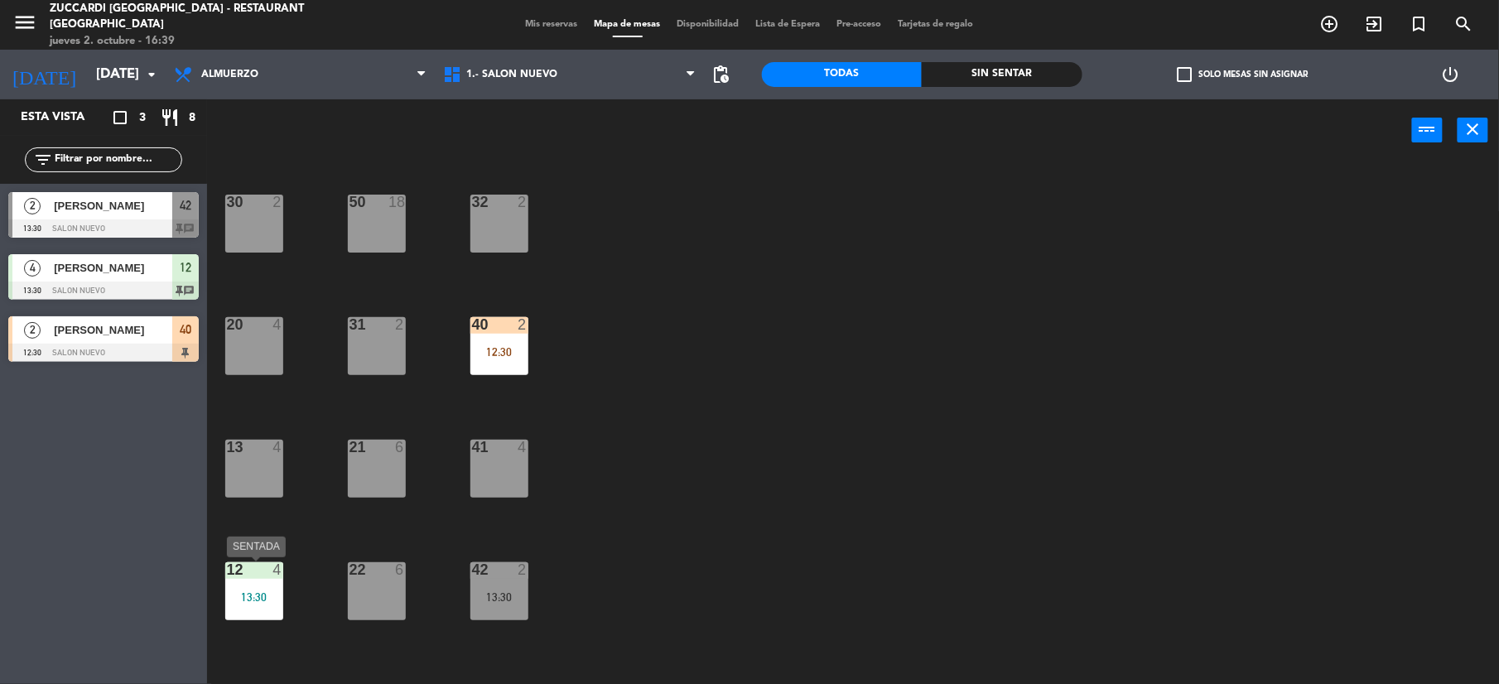
click at [276, 581] on div "12 4 13:30" at bounding box center [254, 592] width 58 height 58
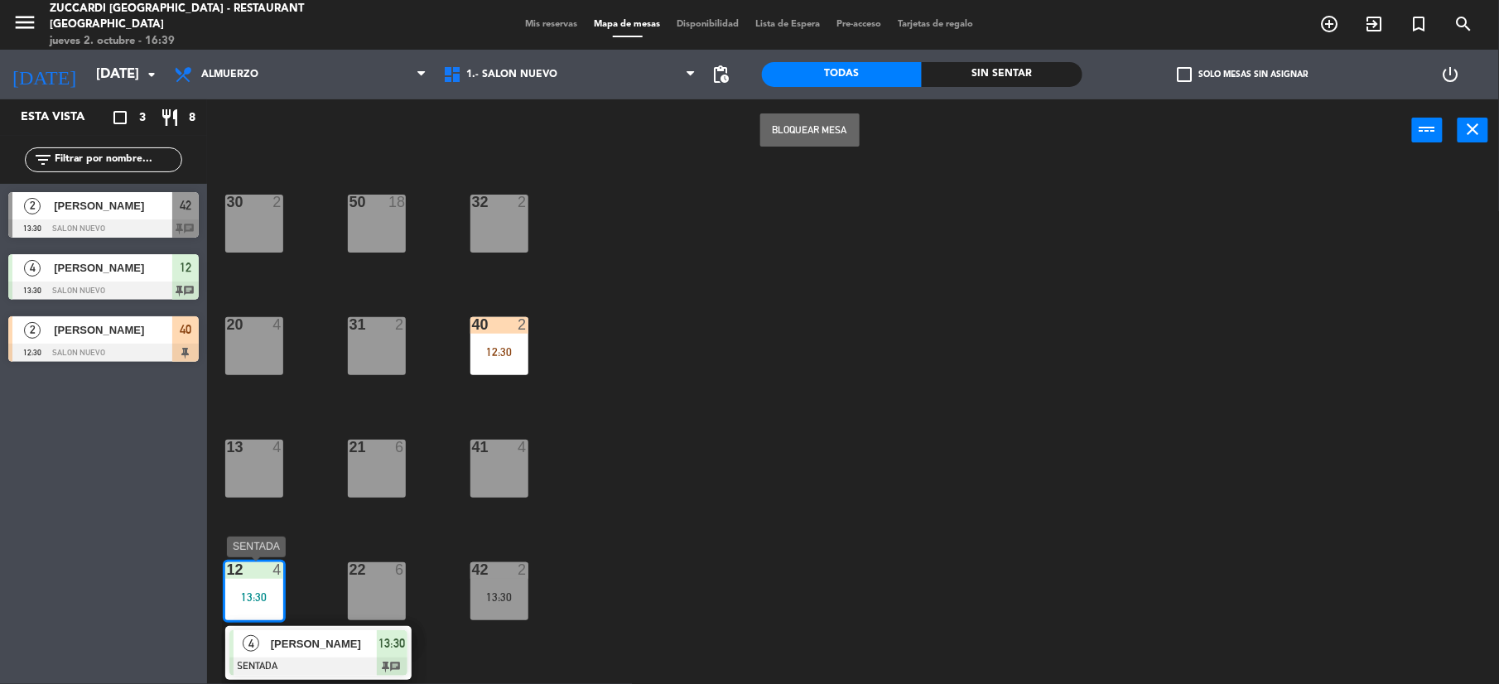
click at [336, 650] on span "[PERSON_NAME]" at bounding box center [324, 643] width 106 height 17
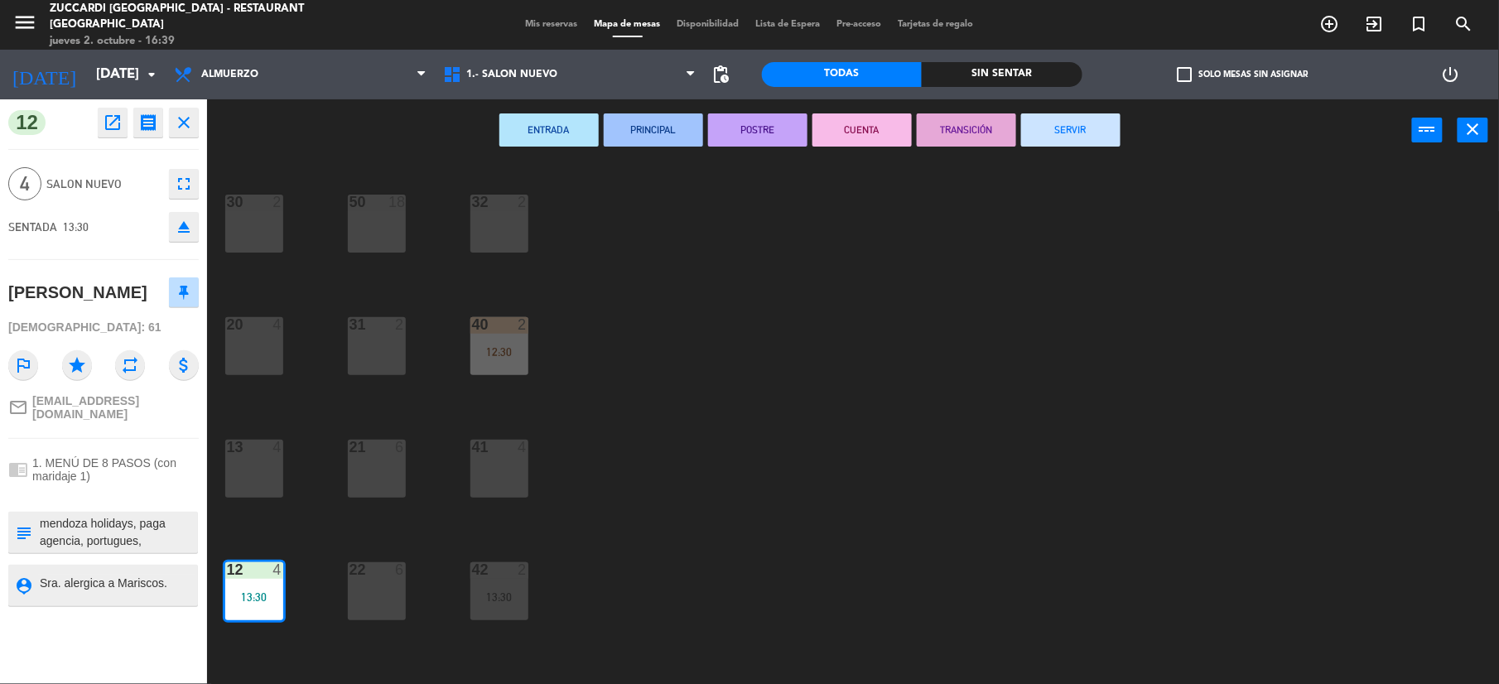
click at [1069, 129] on button "SERVIR" at bounding box center [1070, 129] width 99 height 33
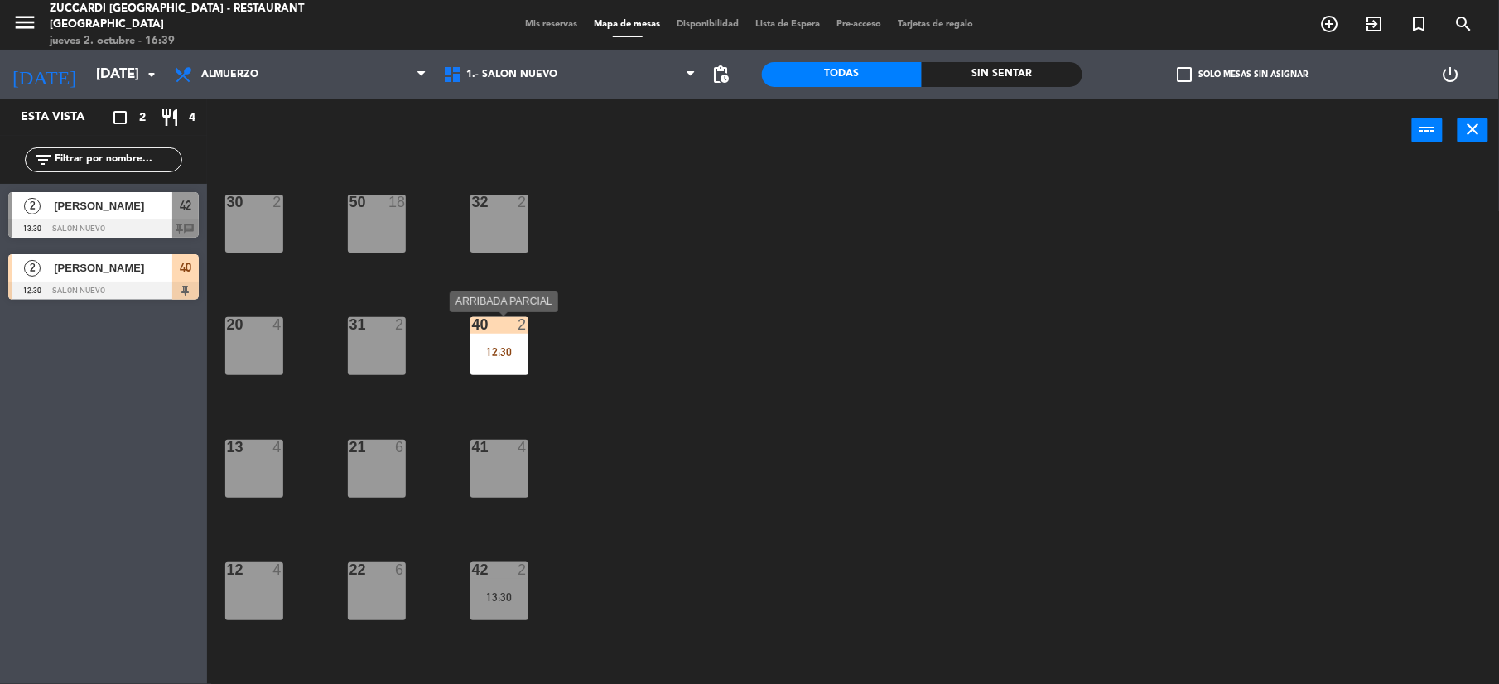
click at [512, 346] on div "12:30" at bounding box center [500, 352] width 58 height 12
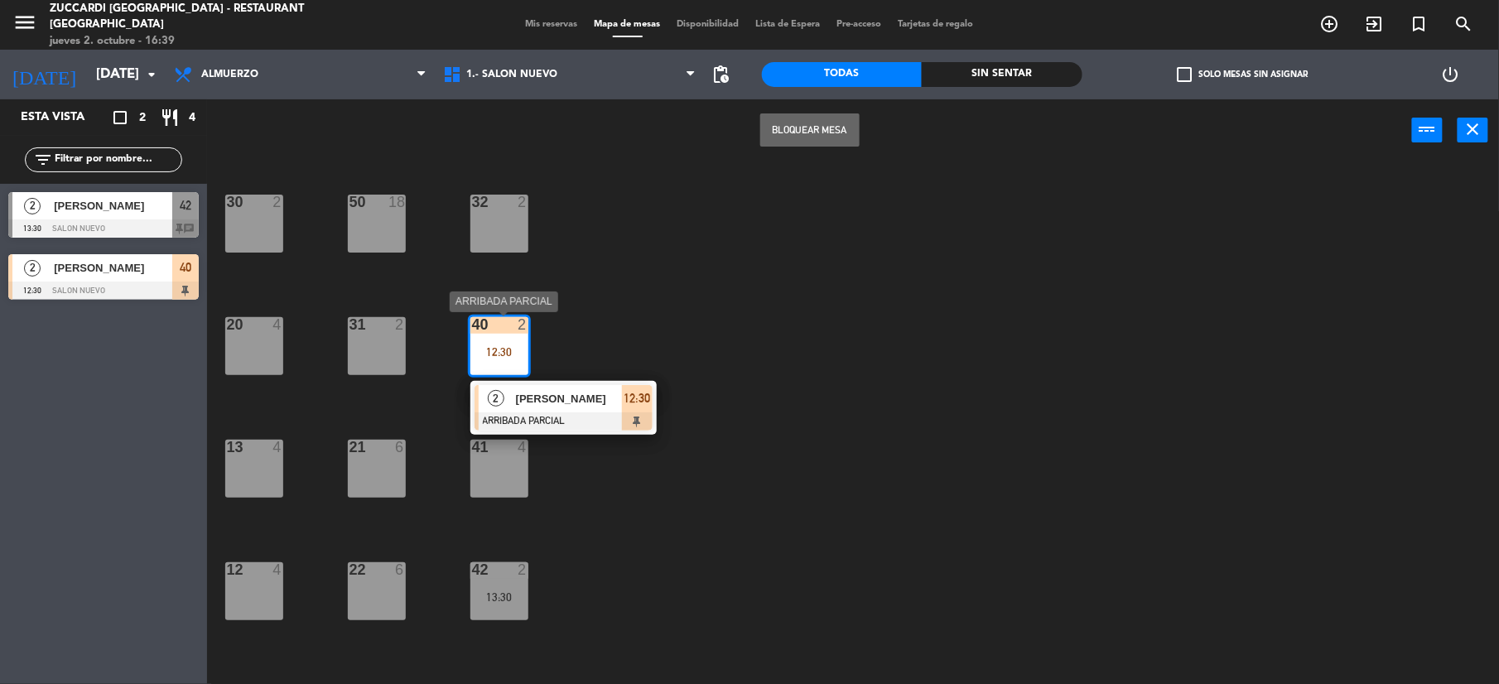
click at [592, 416] on div at bounding box center [564, 422] width 178 height 18
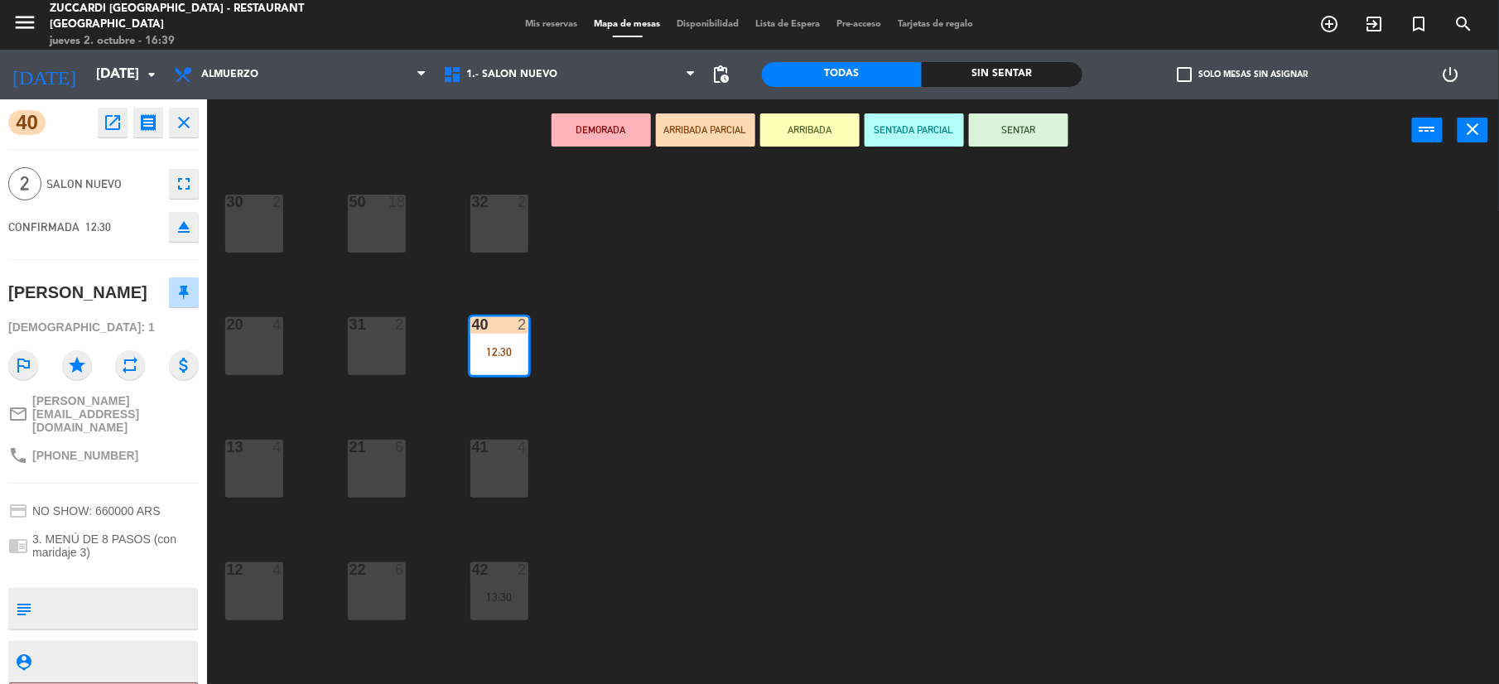
click at [1031, 144] on button "SENTAR" at bounding box center [1018, 129] width 99 height 33
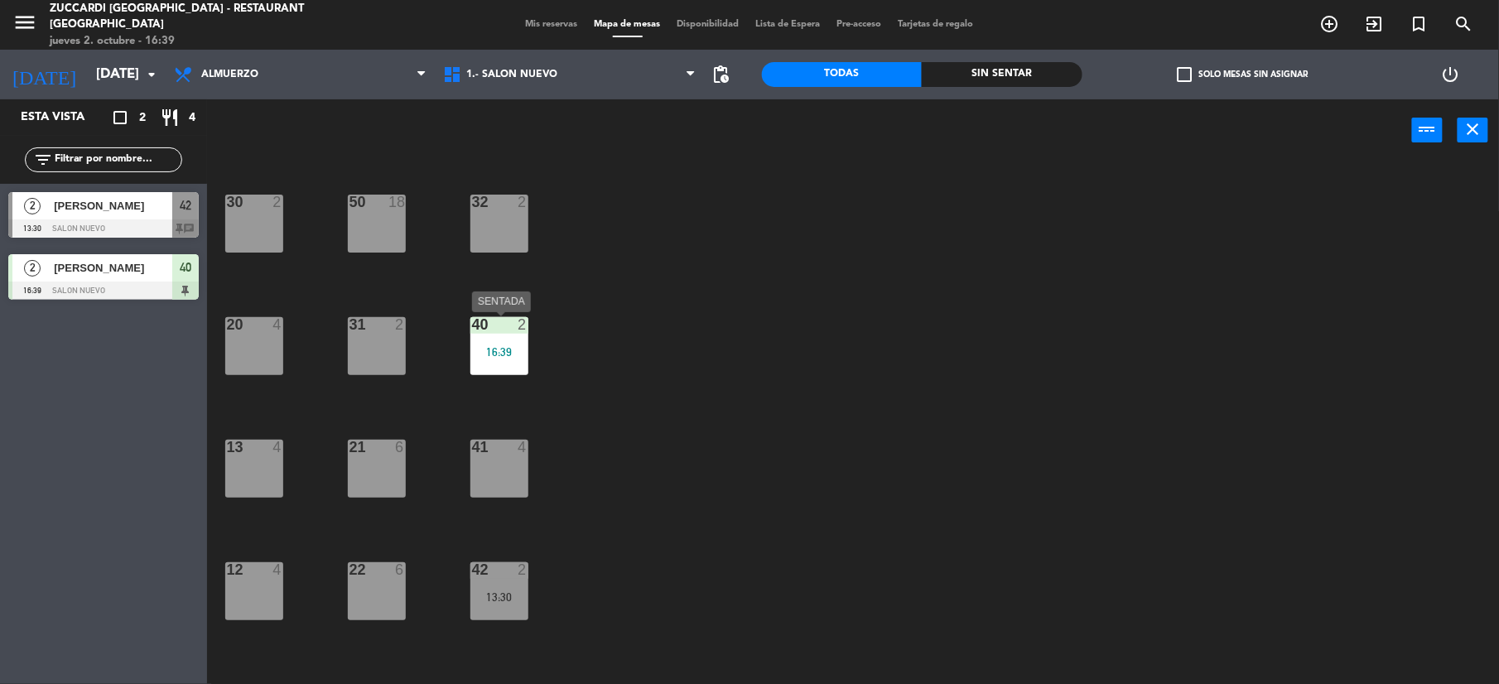
click at [505, 346] on div "16:39" at bounding box center [500, 352] width 58 height 12
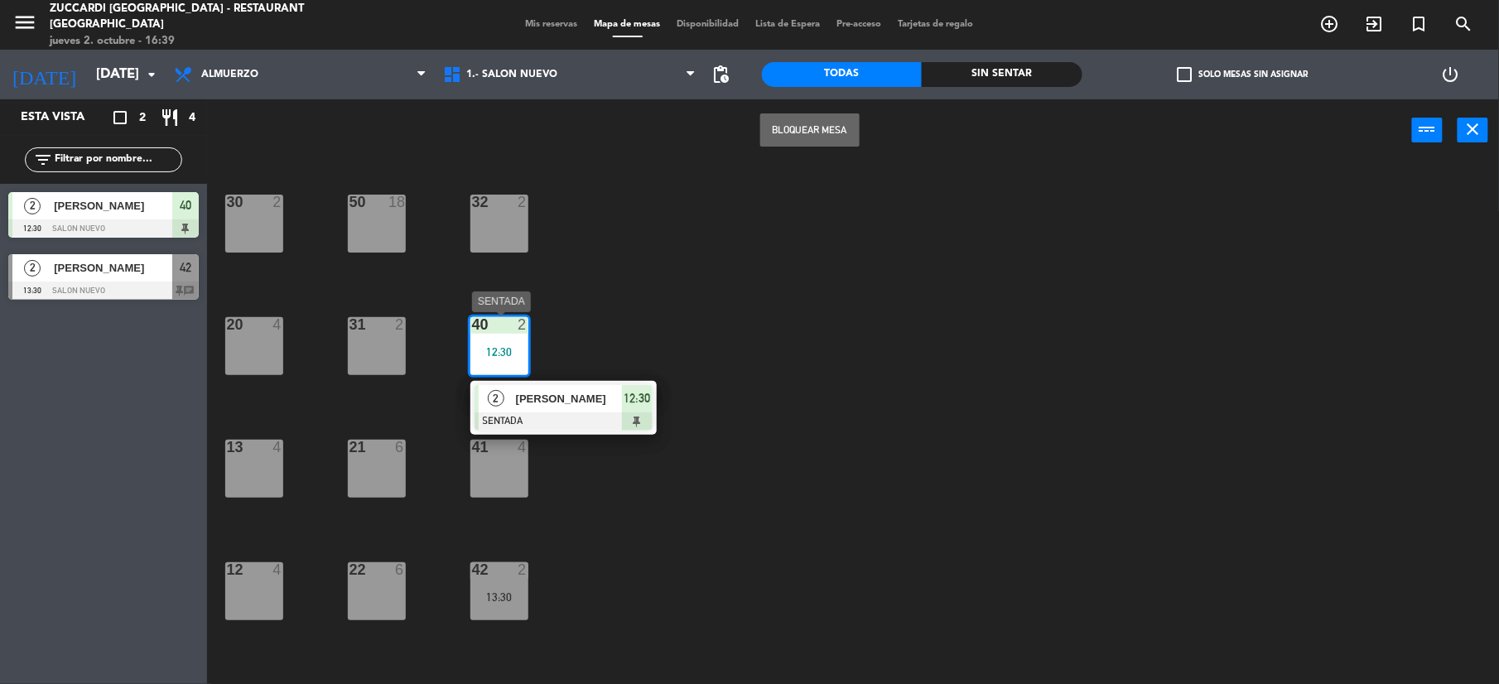
click at [611, 406] on span "[PERSON_NAME]" at bounding box center [569, 398] width 106 height 17
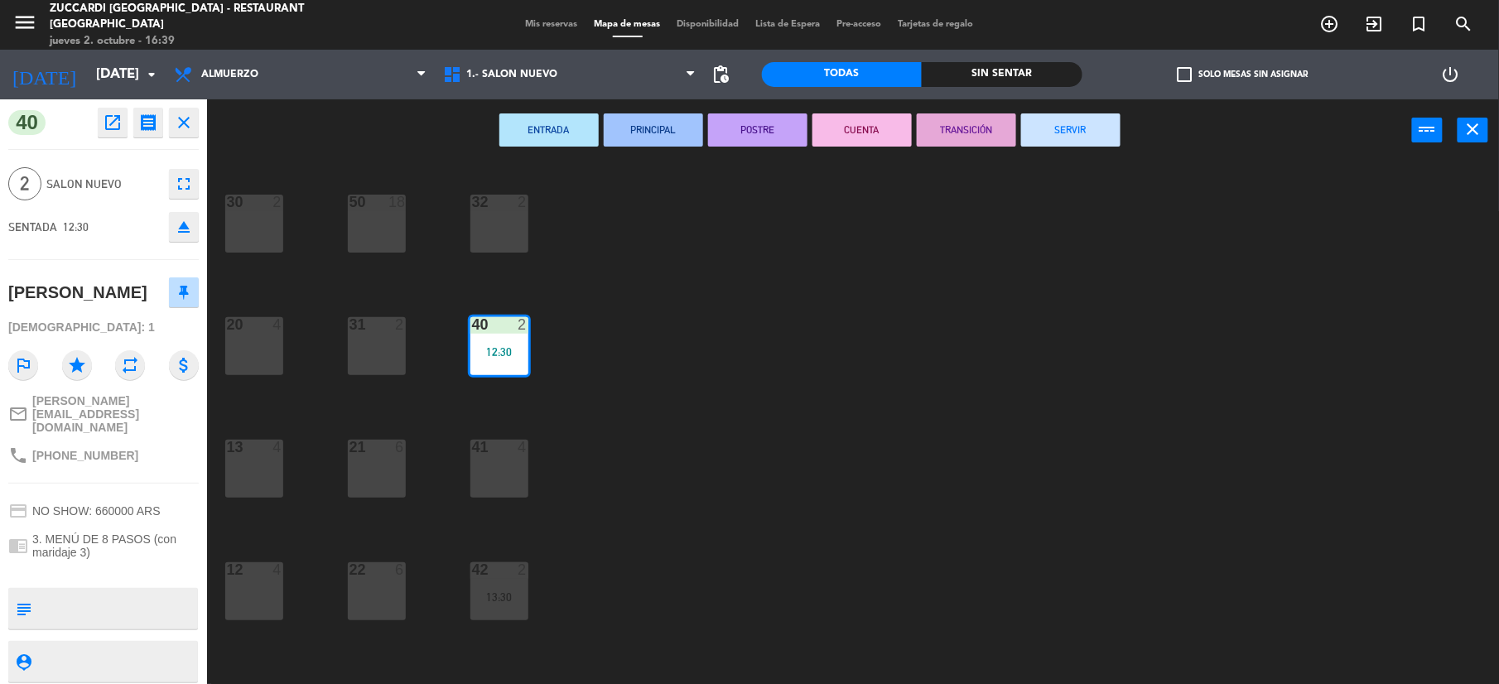
click at [1045, 130] on button "SERVIR" at bounding box center [1070, 129] width 99 height 33
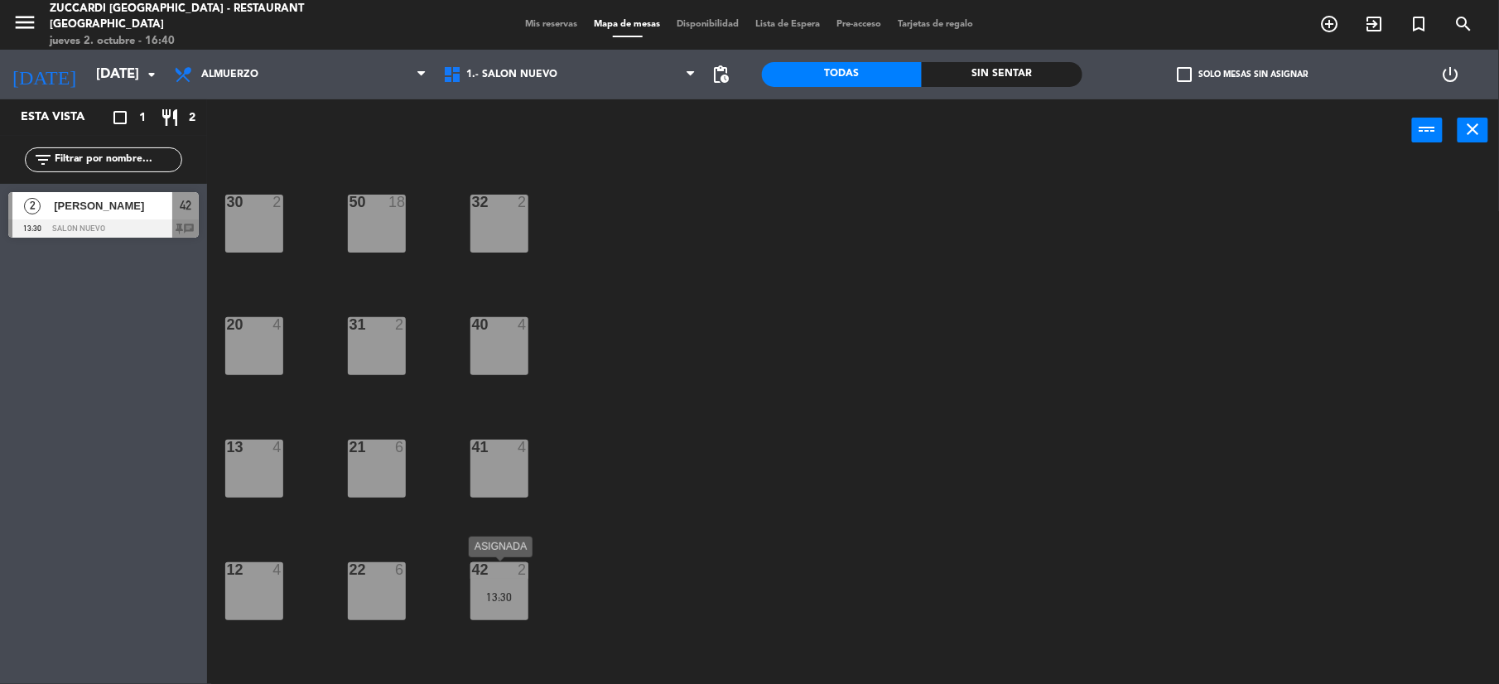
click at [495, 598] on div "13:30" at bounding box center [500, 598] width 58 height 12
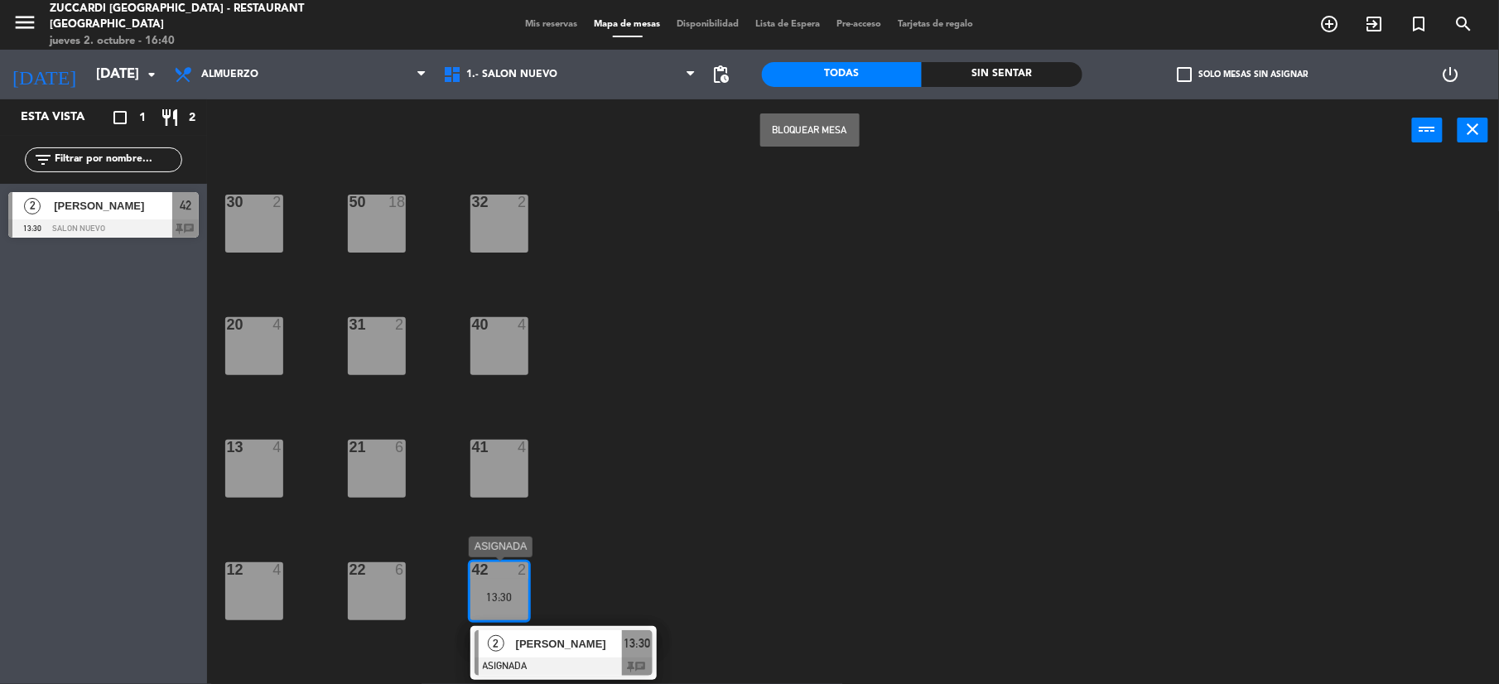
click at [584, 641] on span "[PERSON_NAME]" at bounding box center [569, 643] width 106 height 17
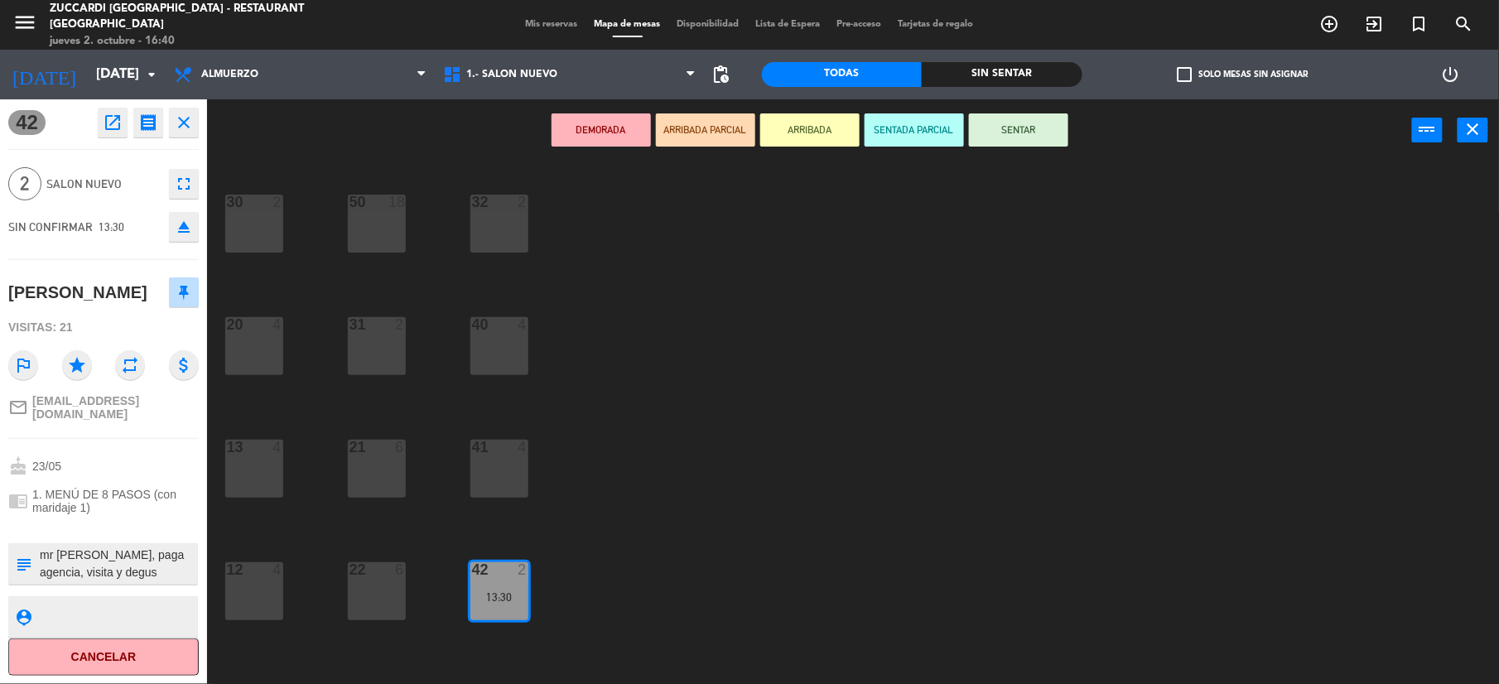
click at [828, 137] on button "ARRIBADA" at bounding box center [810, 129] width 99 height 33
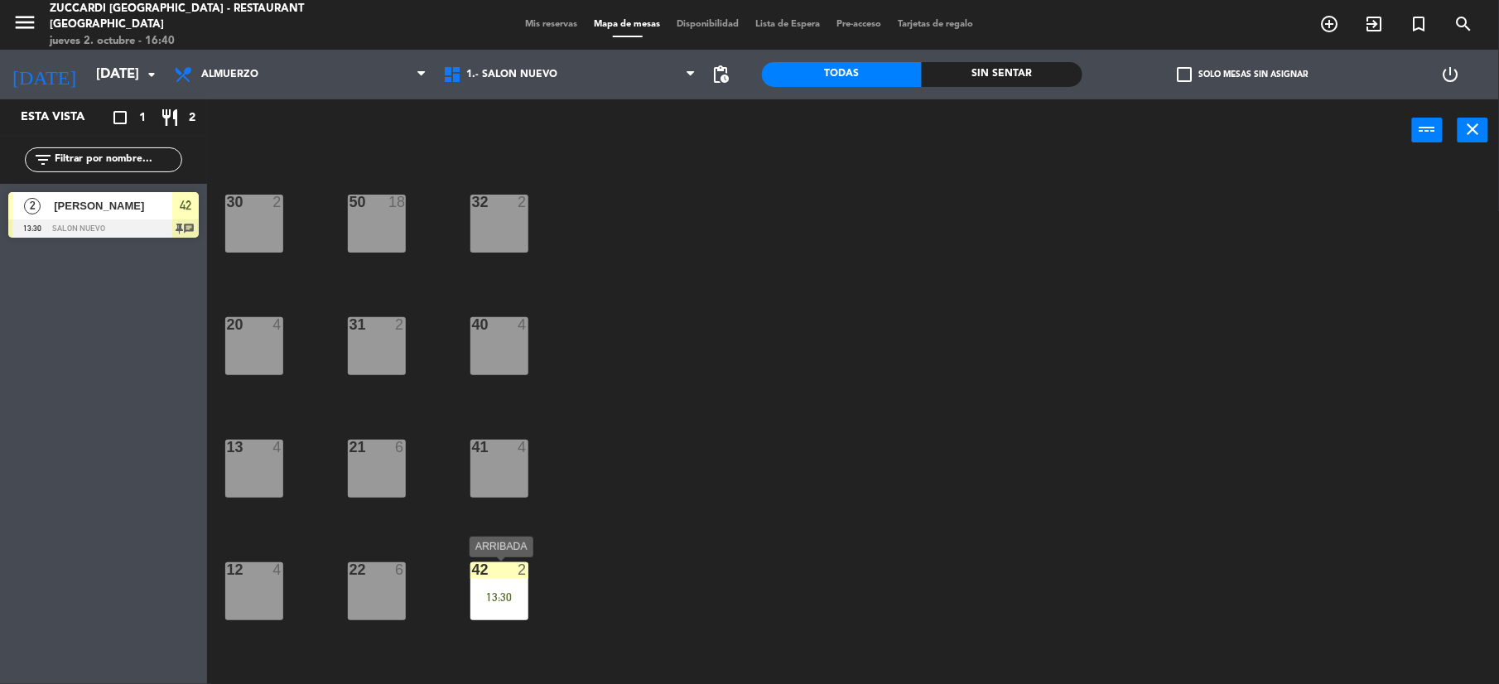
click at [505, 585] on div "42 2 13:30" at bounding box center [500, 592] width 58 height 58
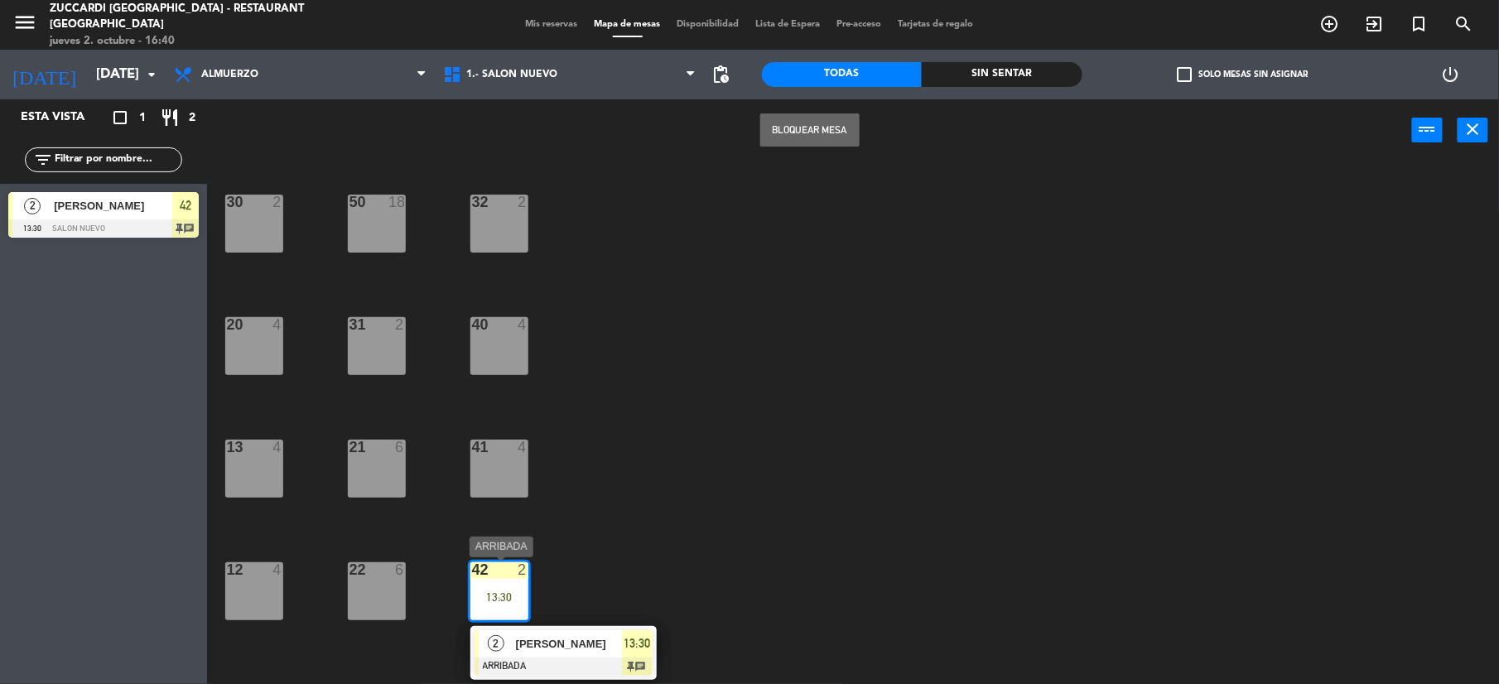
click at [604, 646] on span "[PERSON_NAME]" at bounding box center [569, 643] width 106 height 17
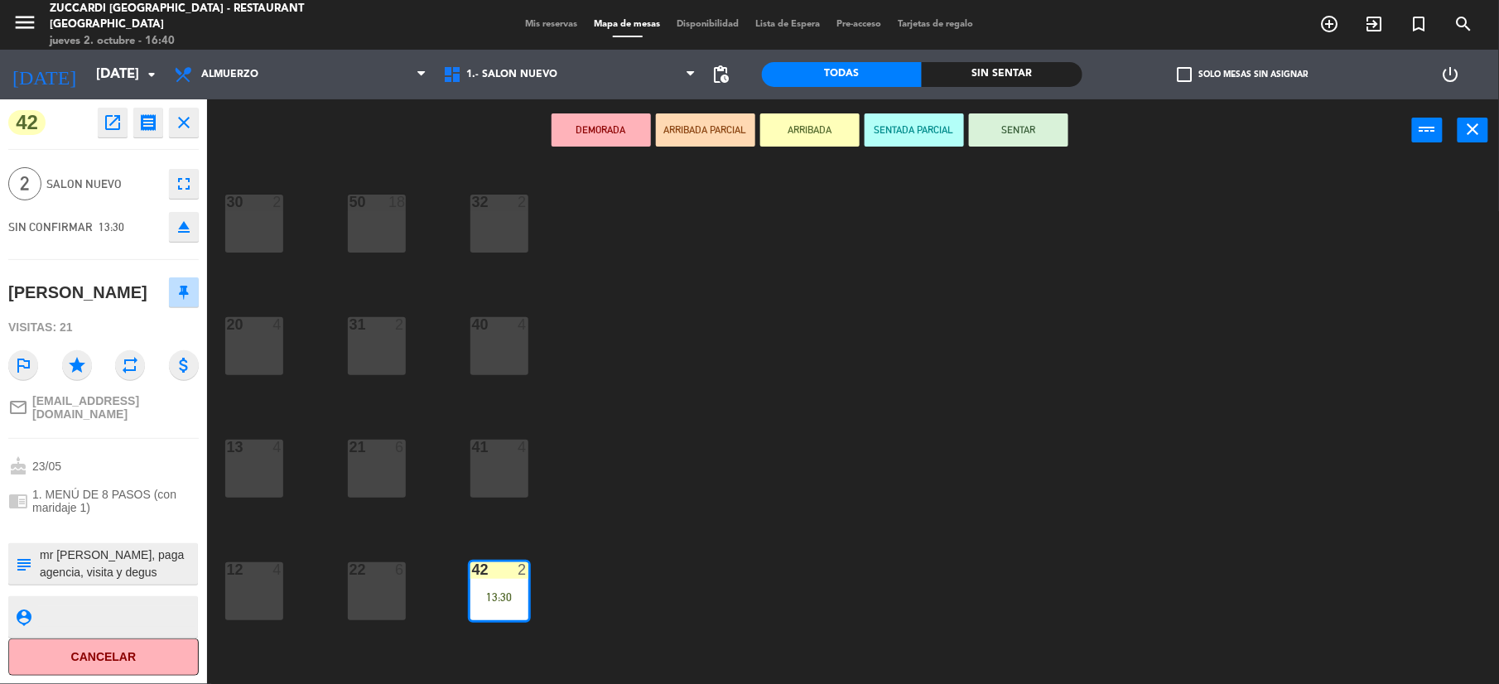
click at [1027, 142] on button "SENTAR" at bounding box center [1018, 129] width 99 height 33
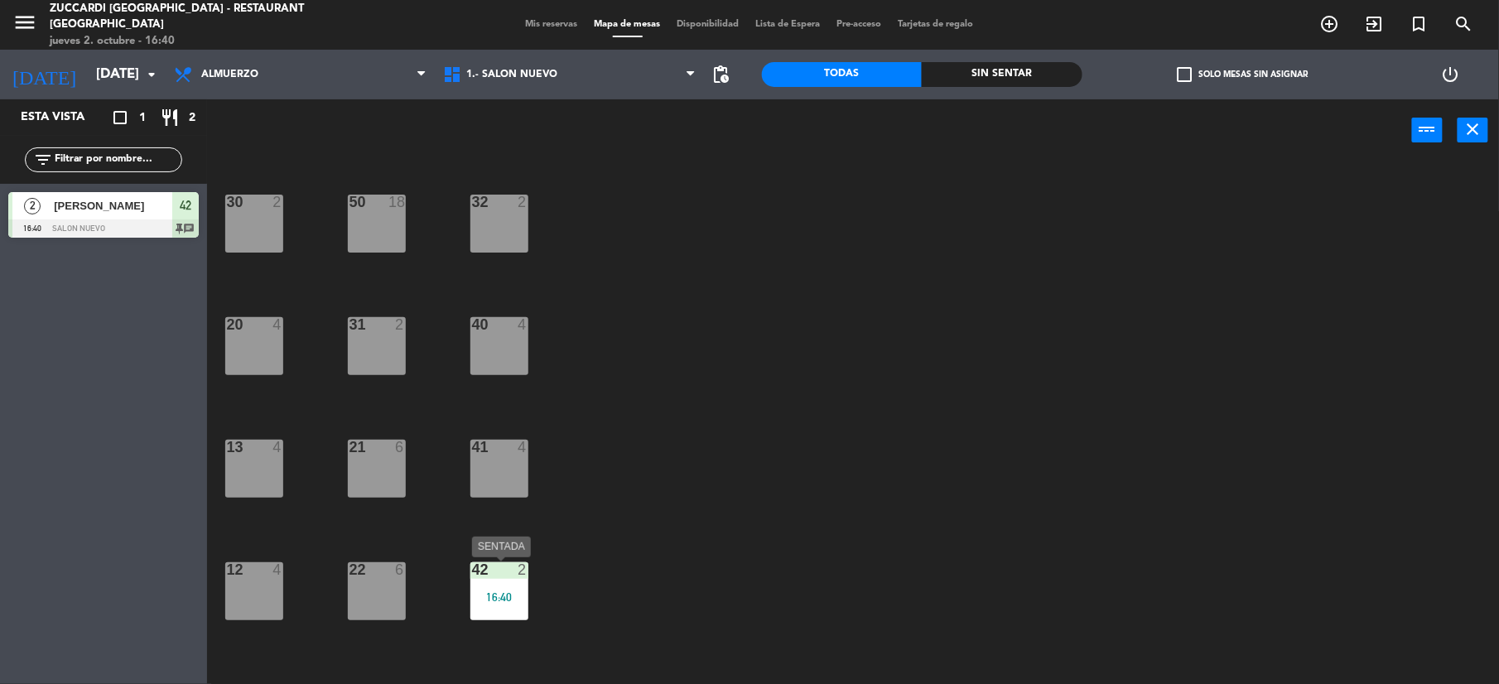
click at [488, 595] on div "16:40" at bounding box center [500, 598] width 58 height 12
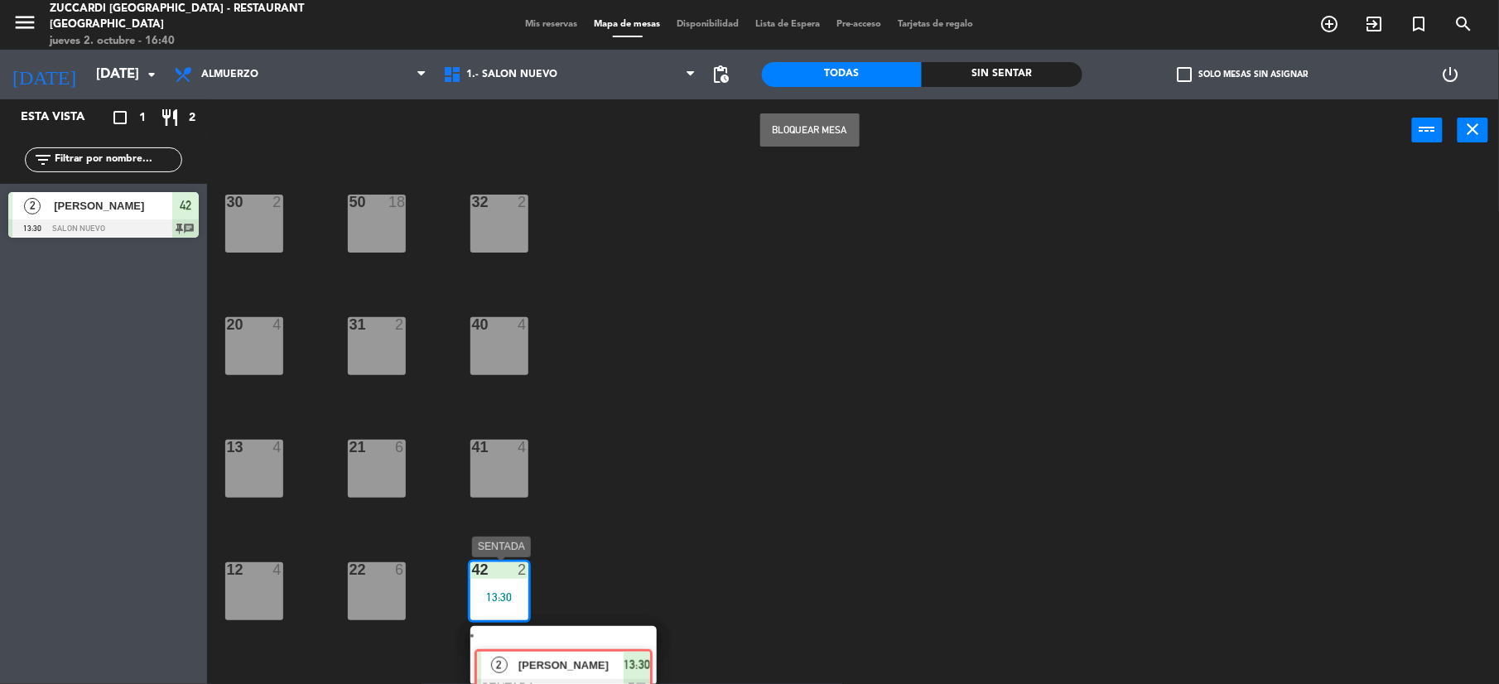
click at [558, 654] on div "2 [PERSON_NAME] SENTADA 13:30 chat" at bounding box center [563, 656] width 211 height 60
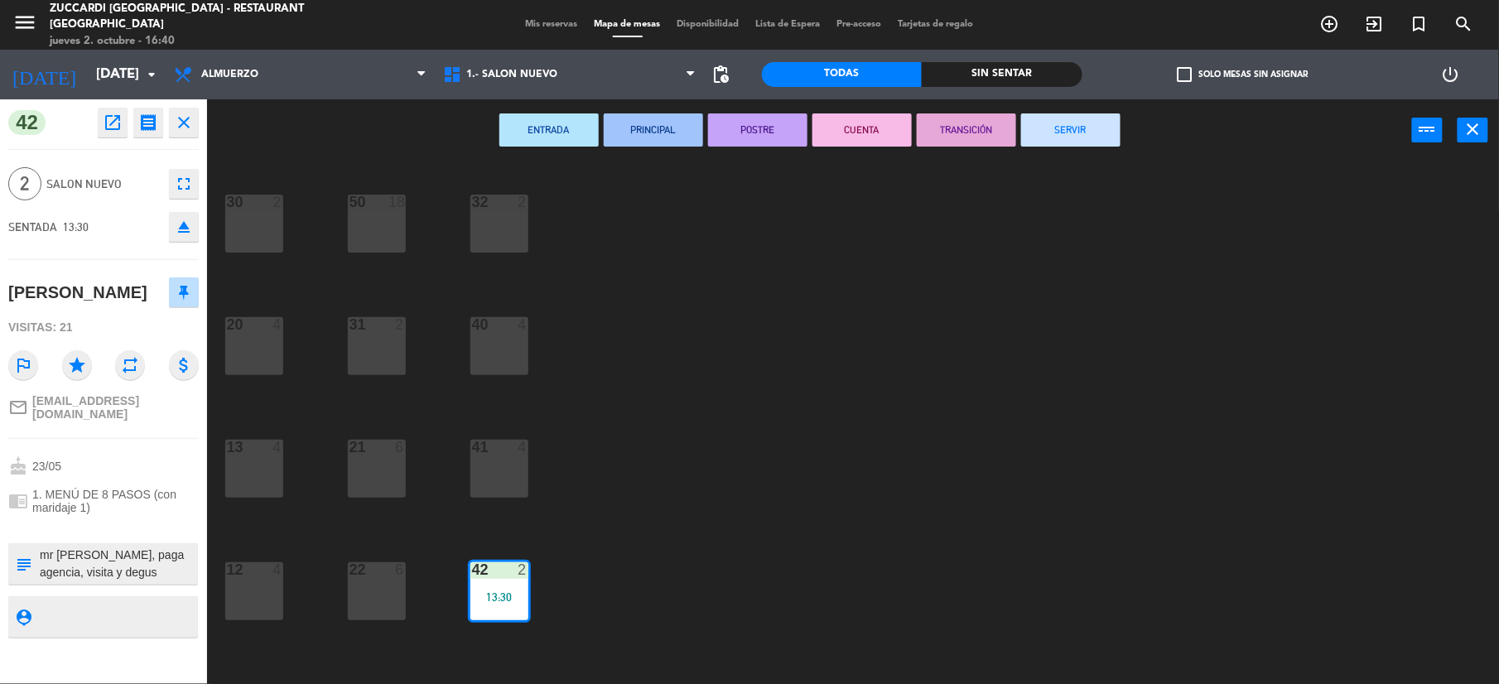
click at [1097, 130] on button "SERVIR" at bounding box center [1070, 129] width 99 height 33
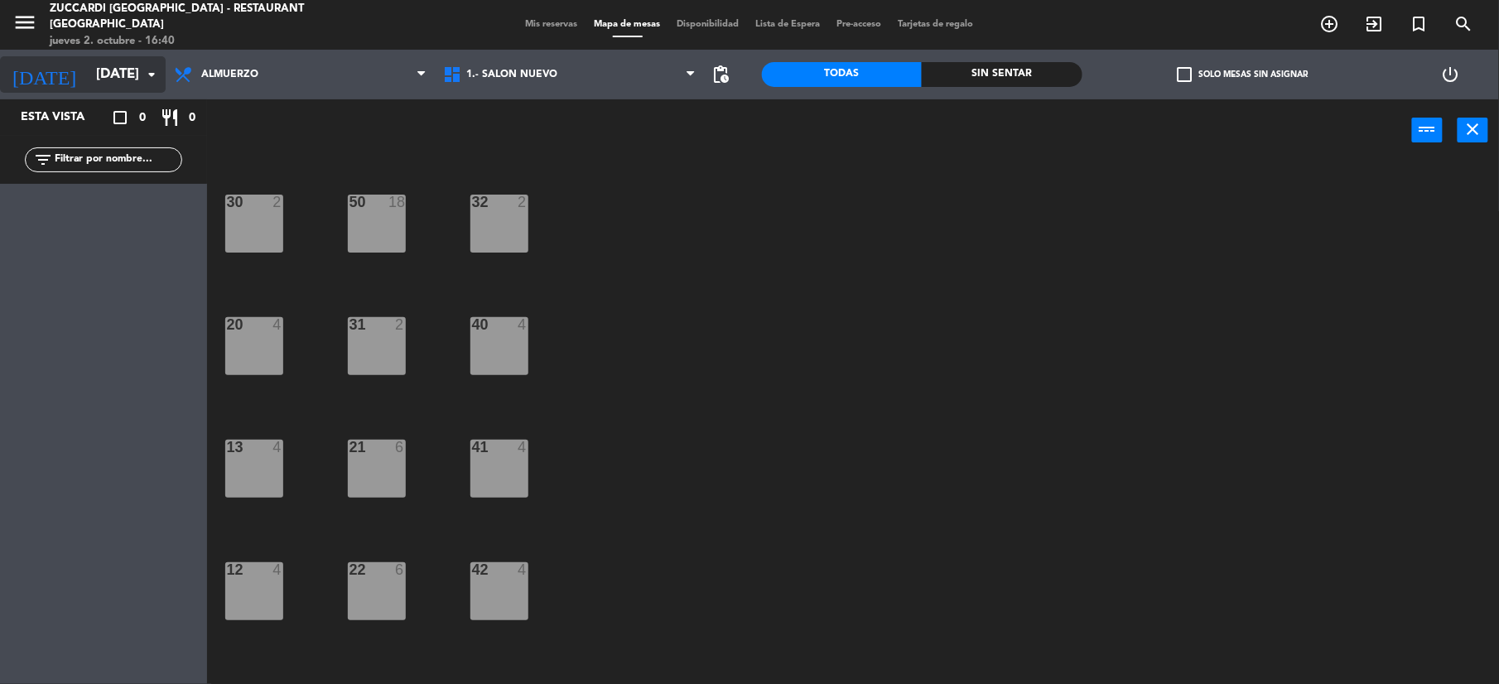
click at [88, 74] on input "[DATE]" at bounding box center [177, 75] width 178 height 32
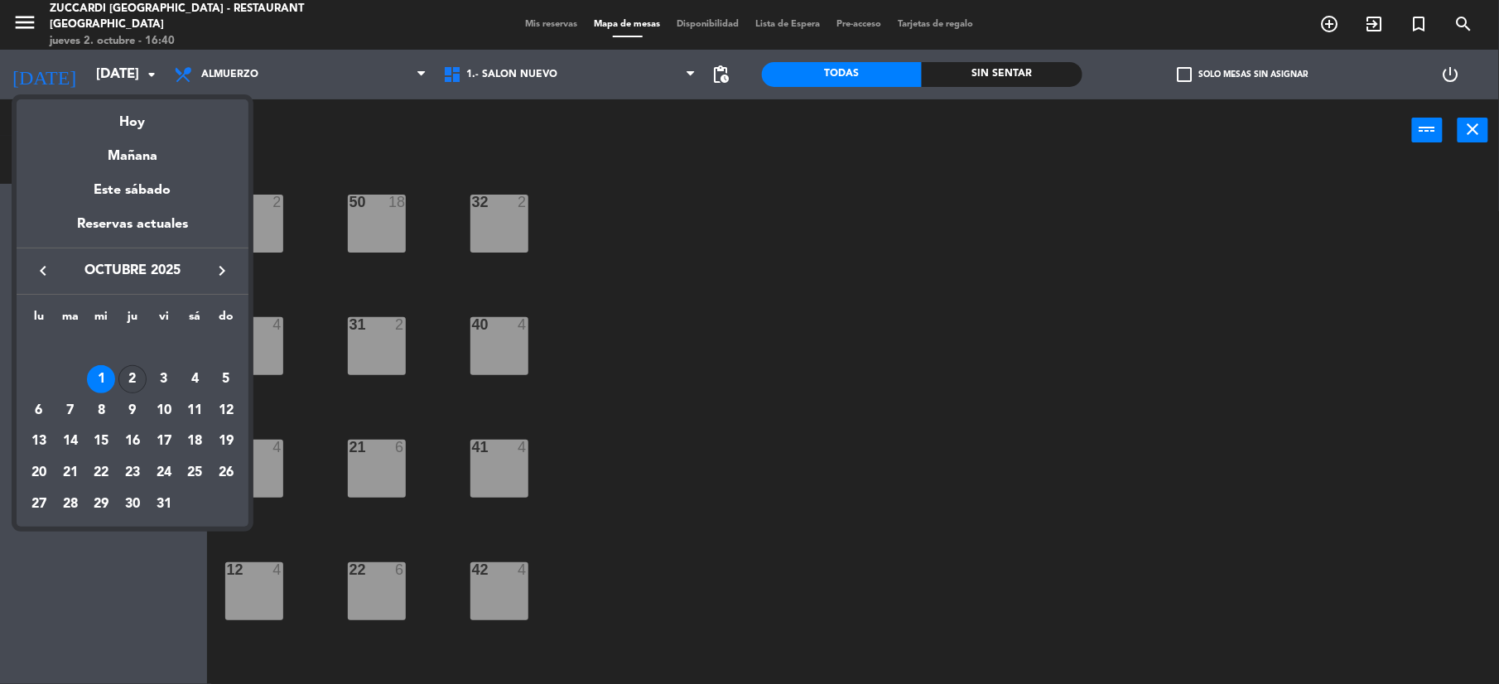
click at [129, 386] on div "2" at bounding box center [132, 379] width 28 height 28
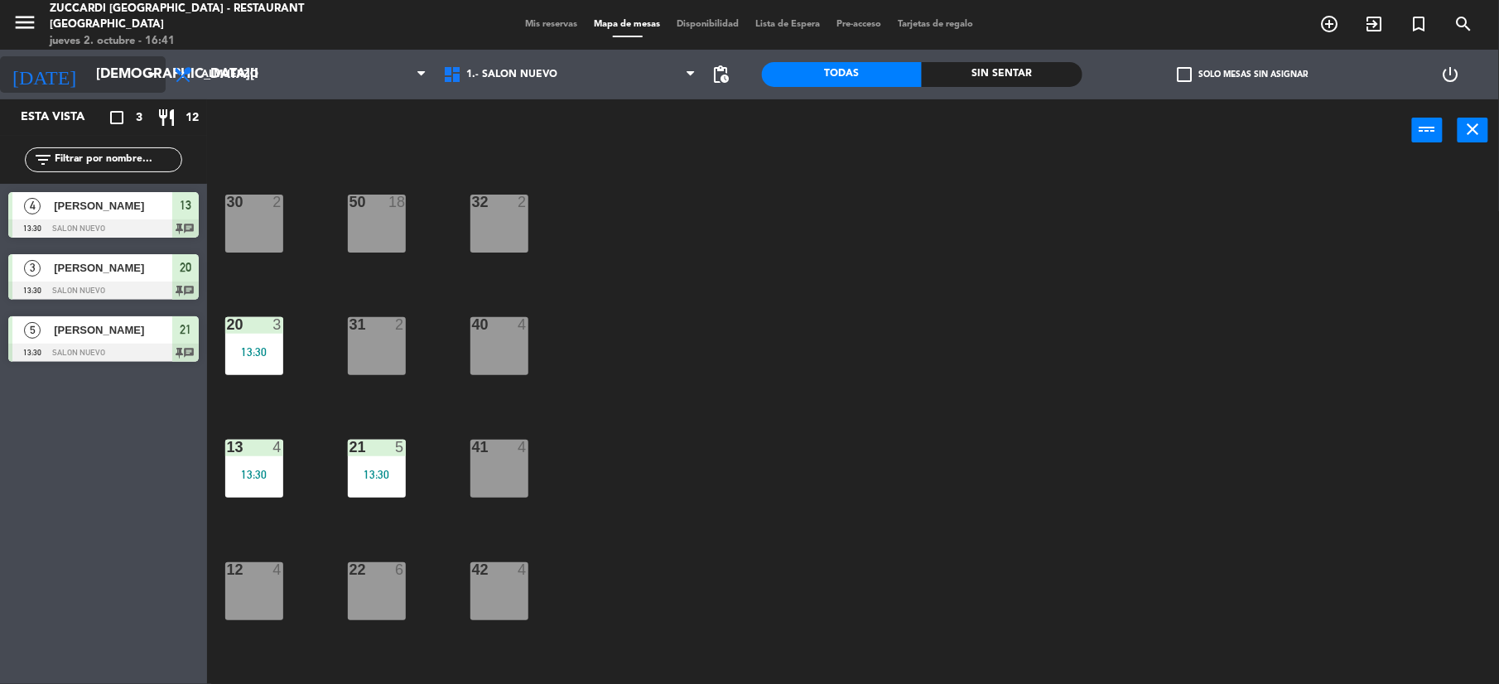
click at [113, 76] on input "[DEMOGRAPHIC_DATA][DATE]" at bounding box center [177, 75] width 178 height 32
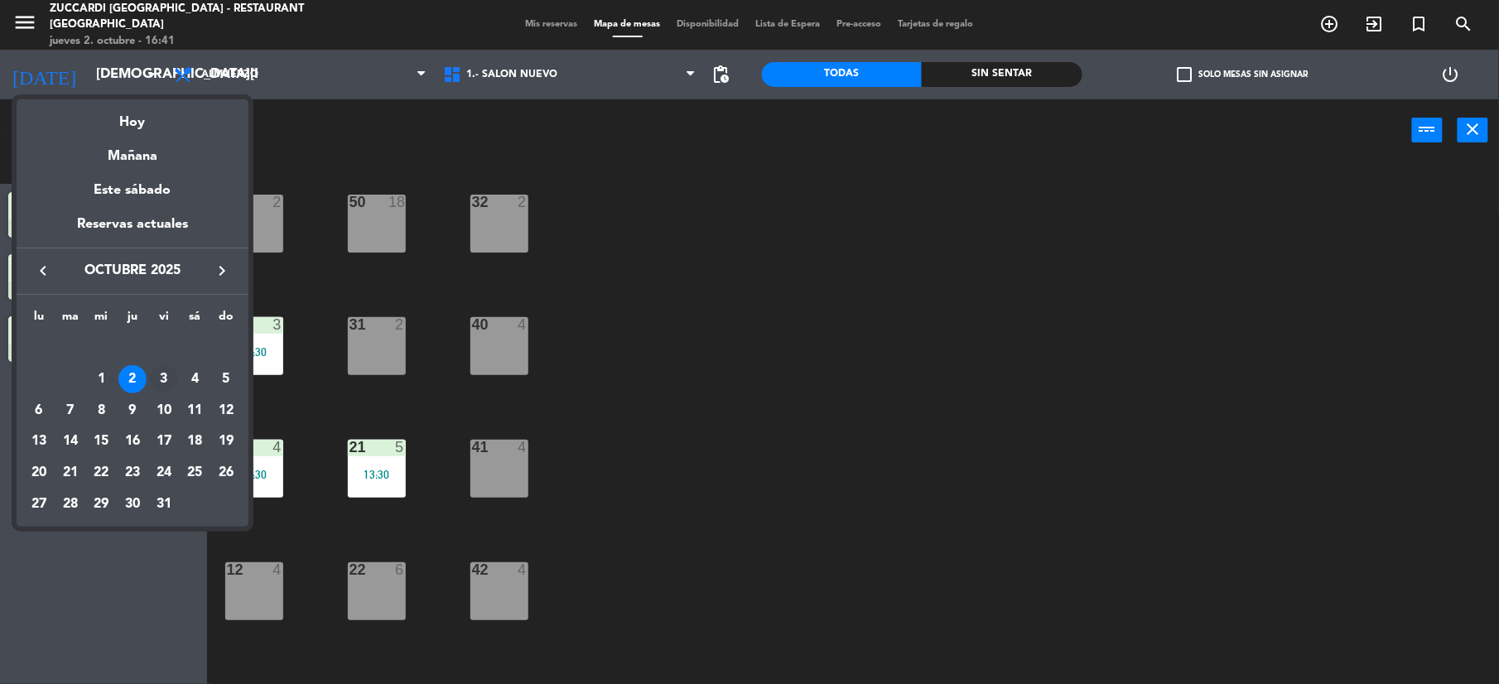
click at [167, 386] on div "3" at bounding box center [164, 379] width 28 height 28
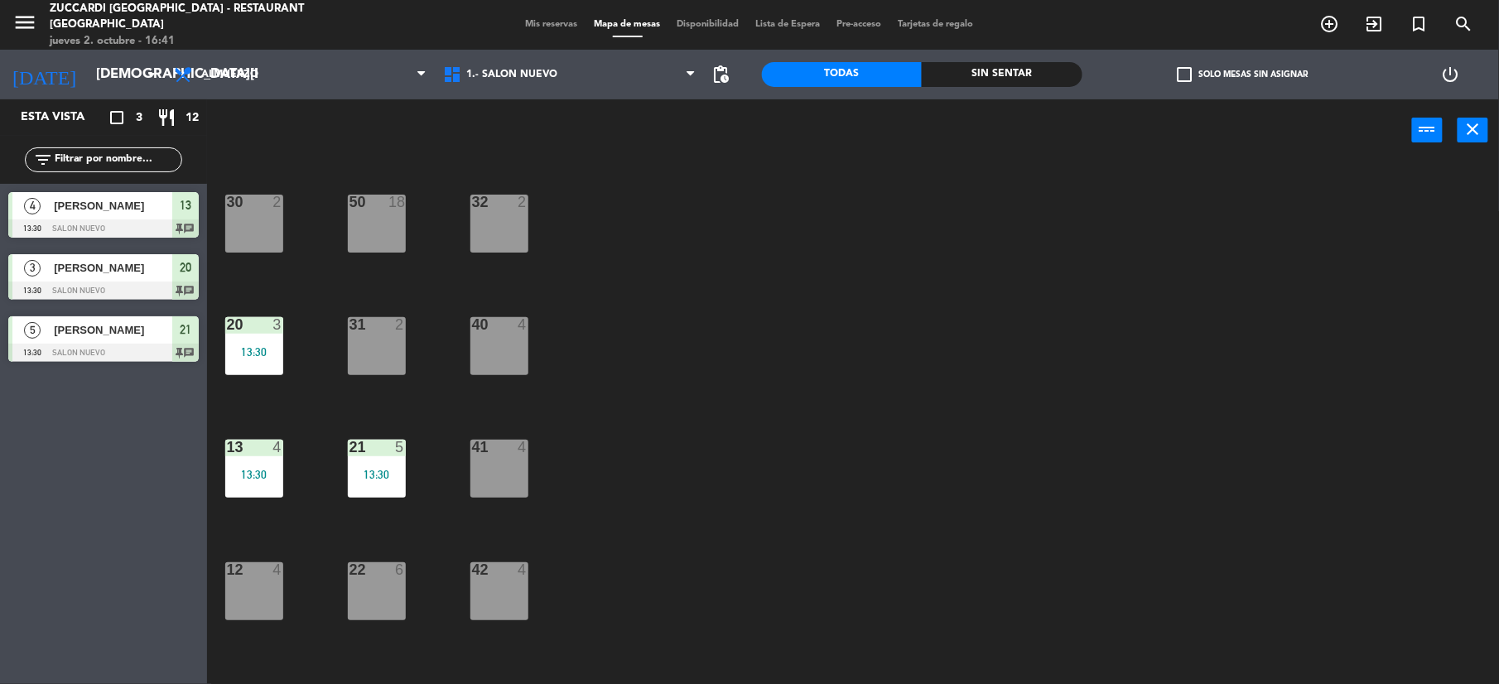
type input "[DATE]"
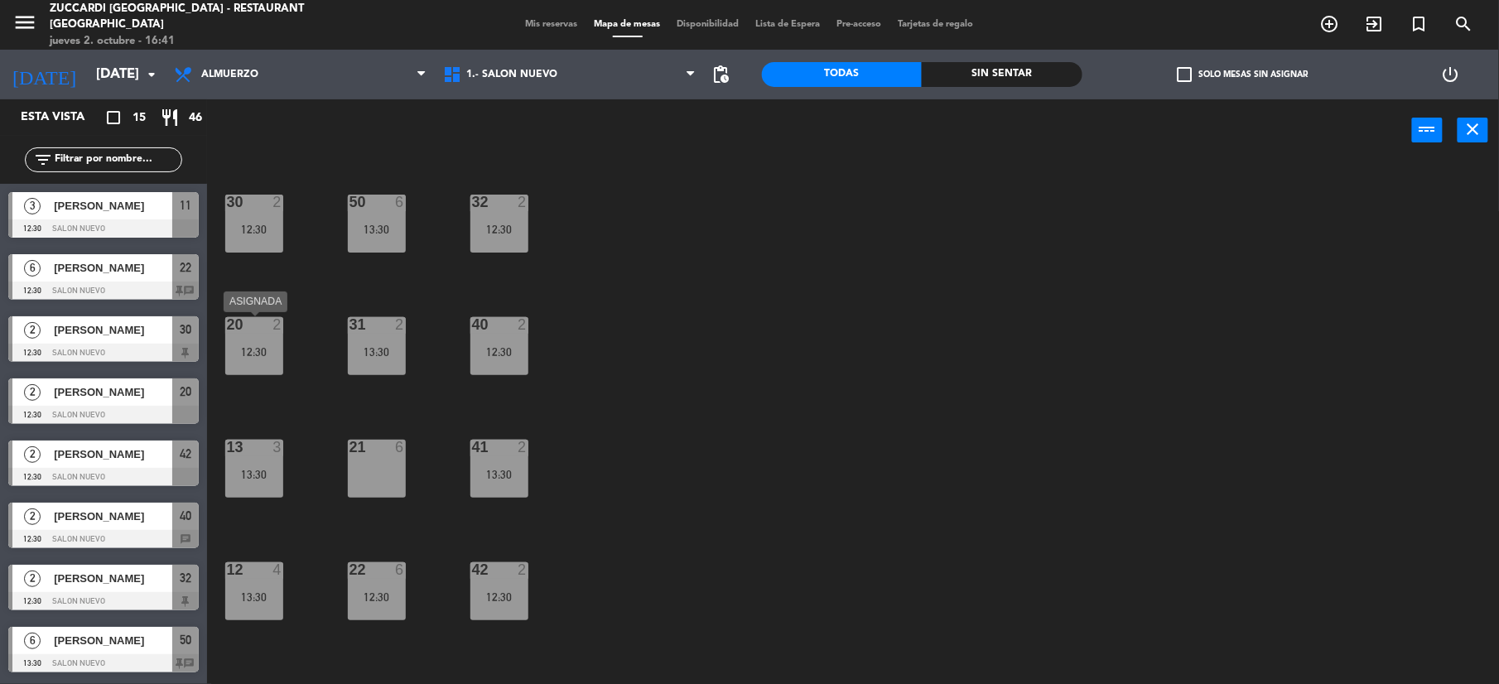
click at [269, 363] on div "20 2 12:30" at bounding box center [254, 346] width 58 height 58
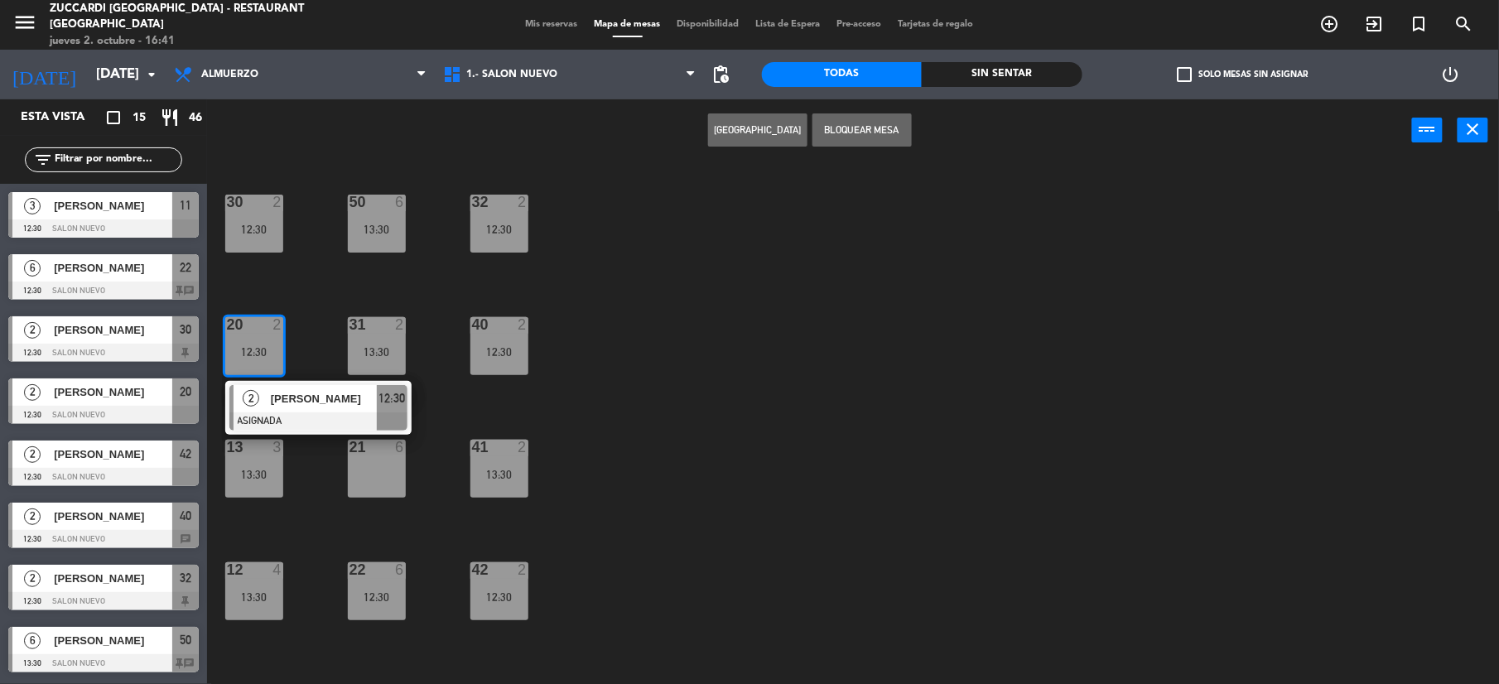
click at [381, 484] on div "21 6" at bounding box center [377, 469] width 58 height 58
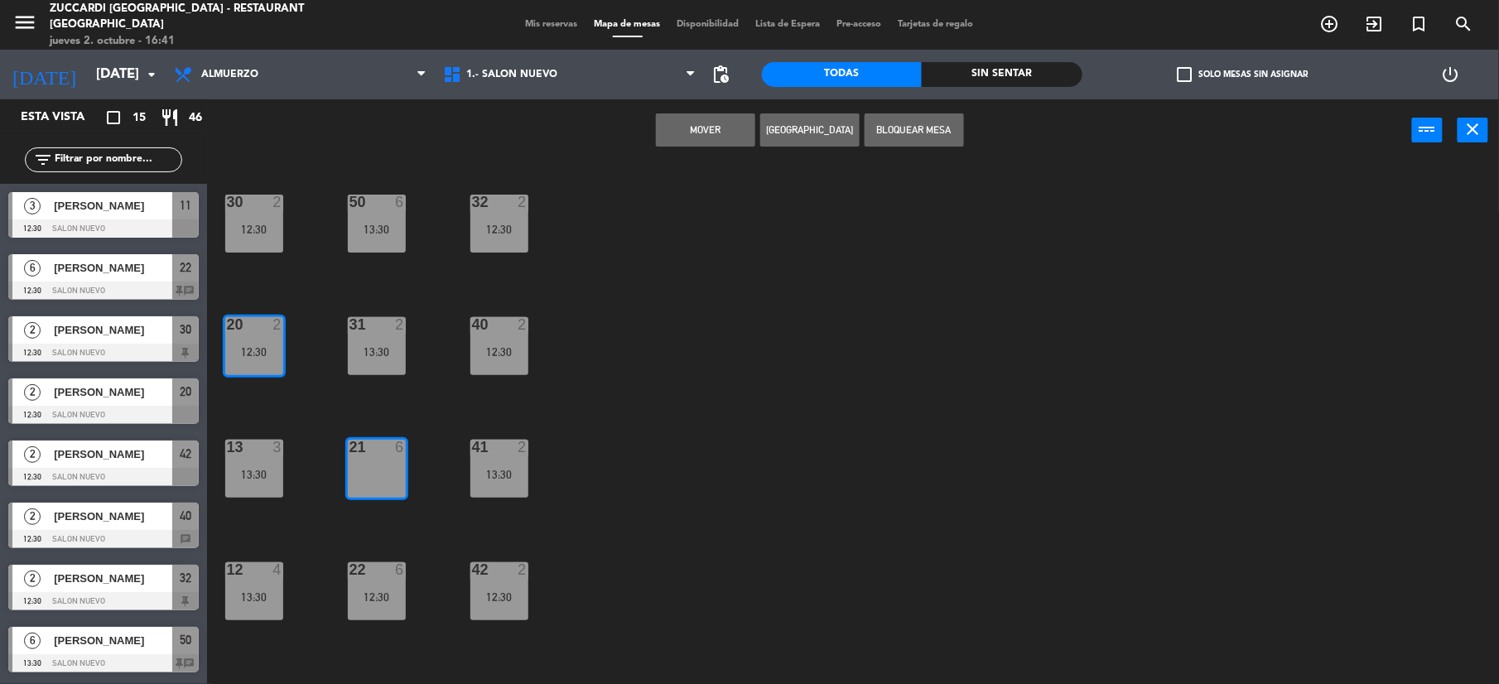
click at [739, 120] on button "Mover" at bounding box center [705, 129] width 99 height 33
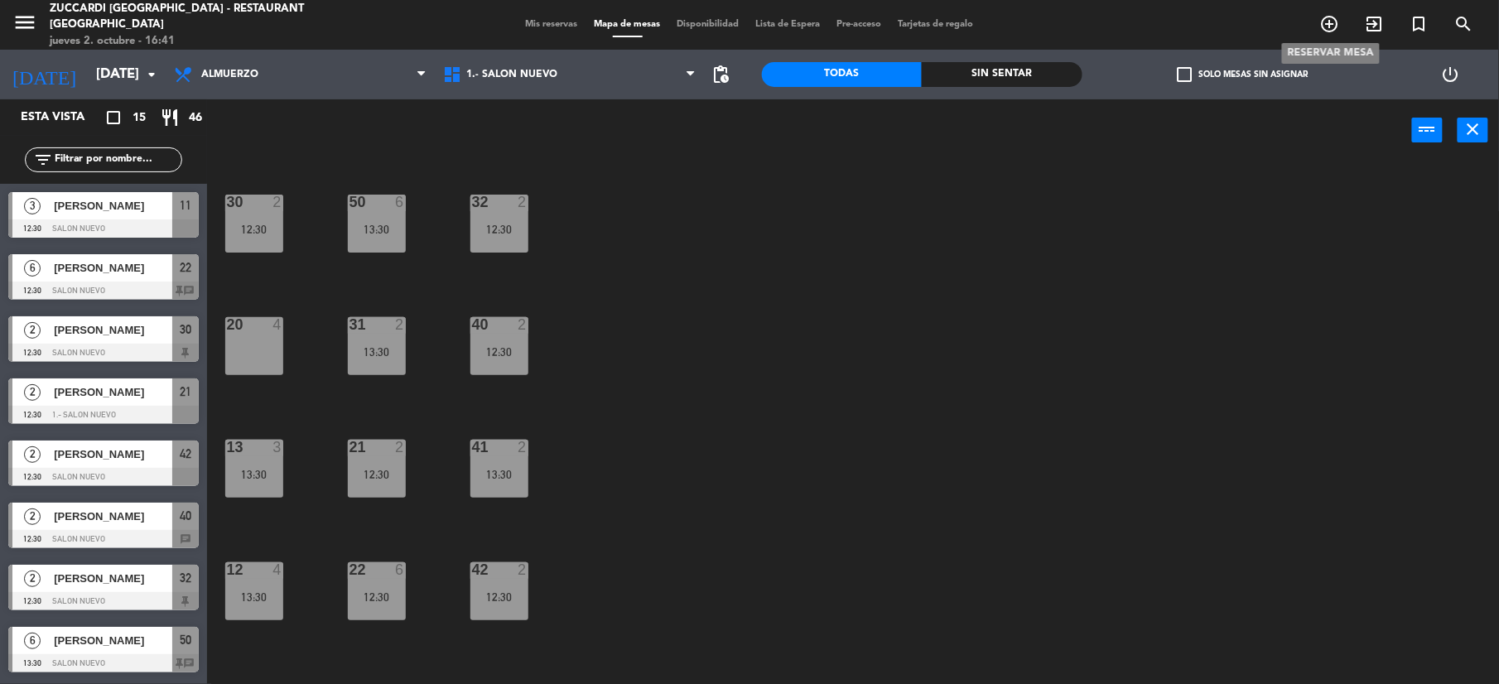
click at [1326, 24] on icon "add_circle_outline" at bounding box center [1331, 24] width 20 height 20
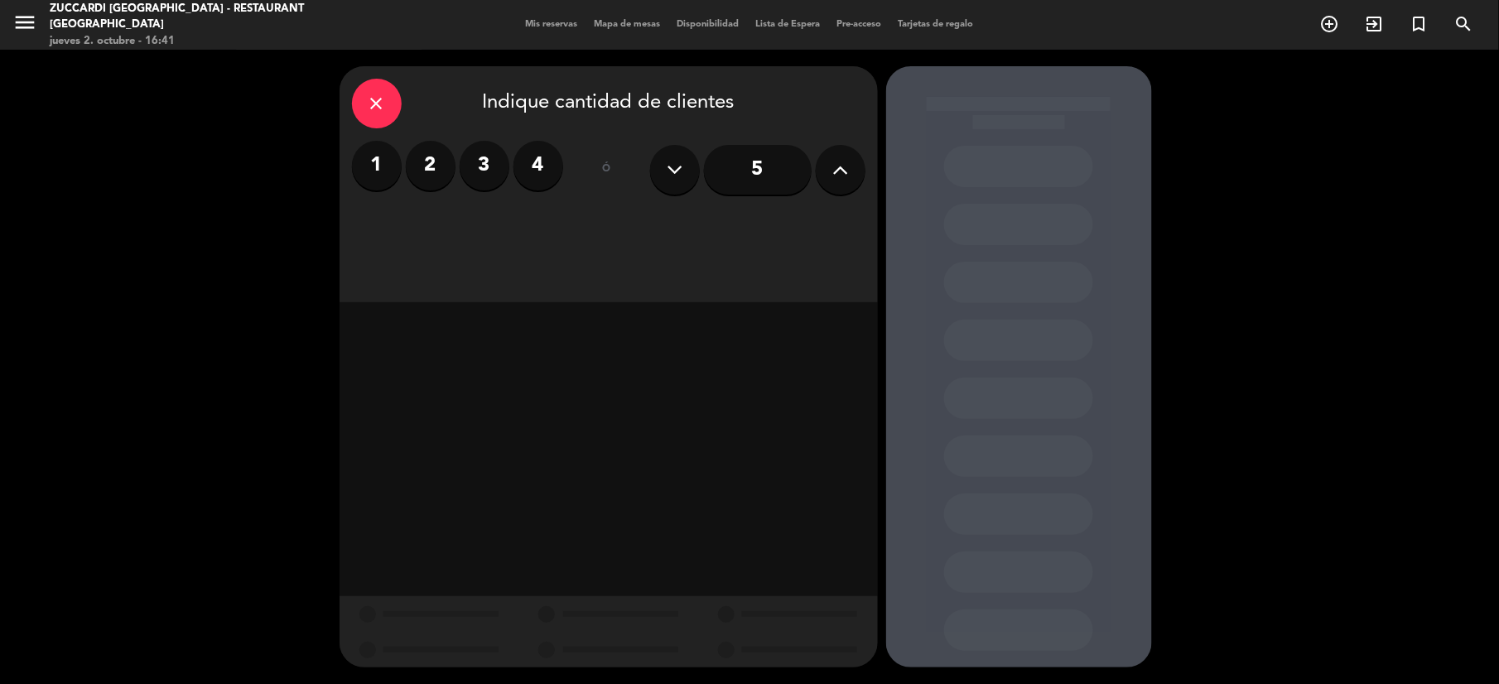
click at [416, 162] on label "2" at bounding box center [431, 166] width 50 height 50
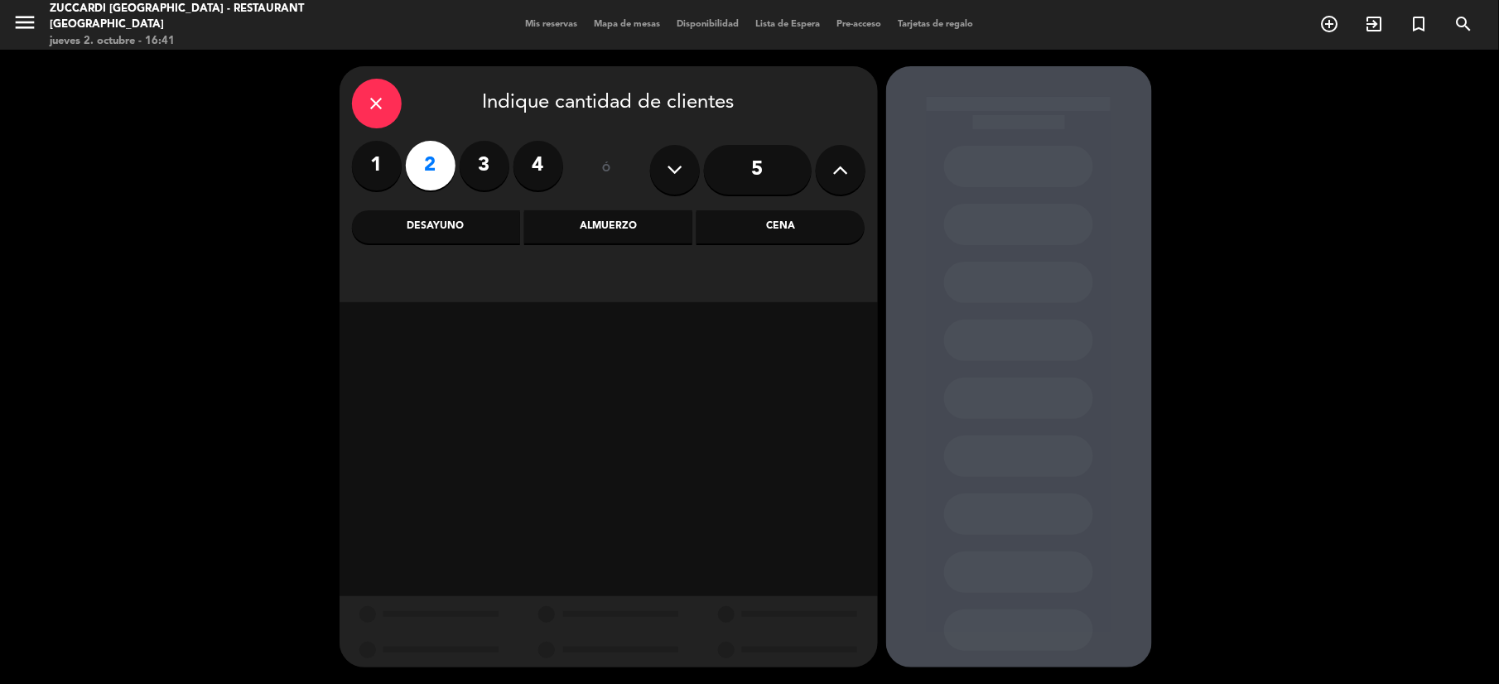
click at [603, 224] on div "Almuerzo" at bounding box center [608, 226] width 168 height 33
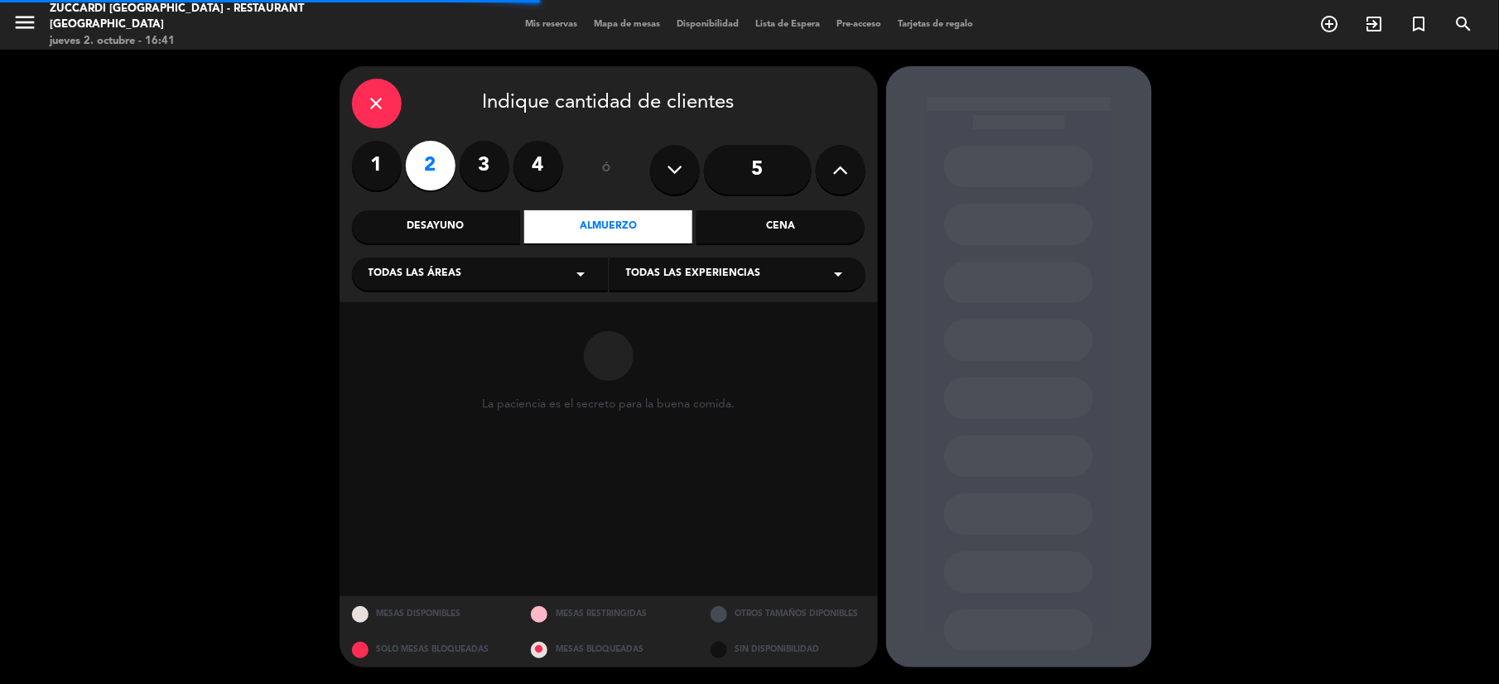
click at [505, 260] on div "Todas las áreas arrow_drop_down" at bounding box center [480, 274] width 256 height 33
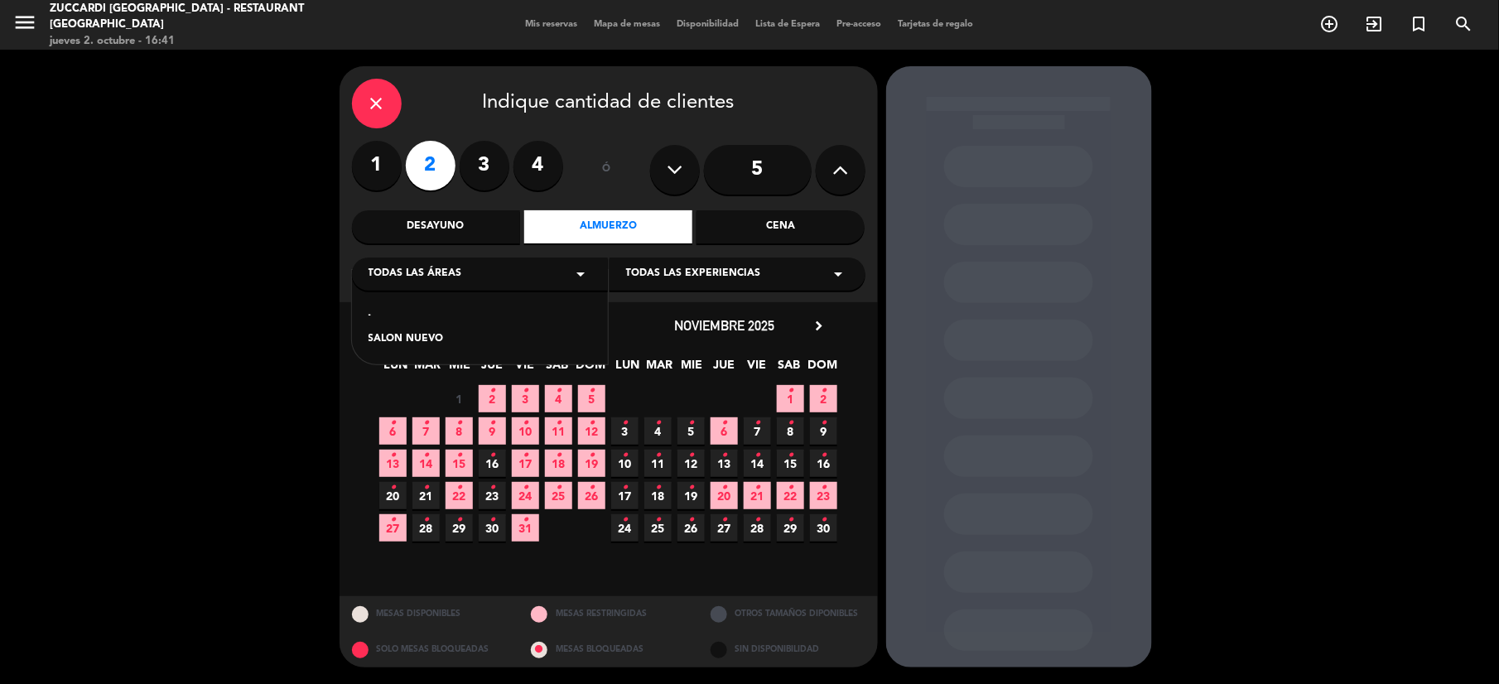
click at [431, 336] on div "SALON NUEVO" at bounding box center [480, 339] width 223 height 17
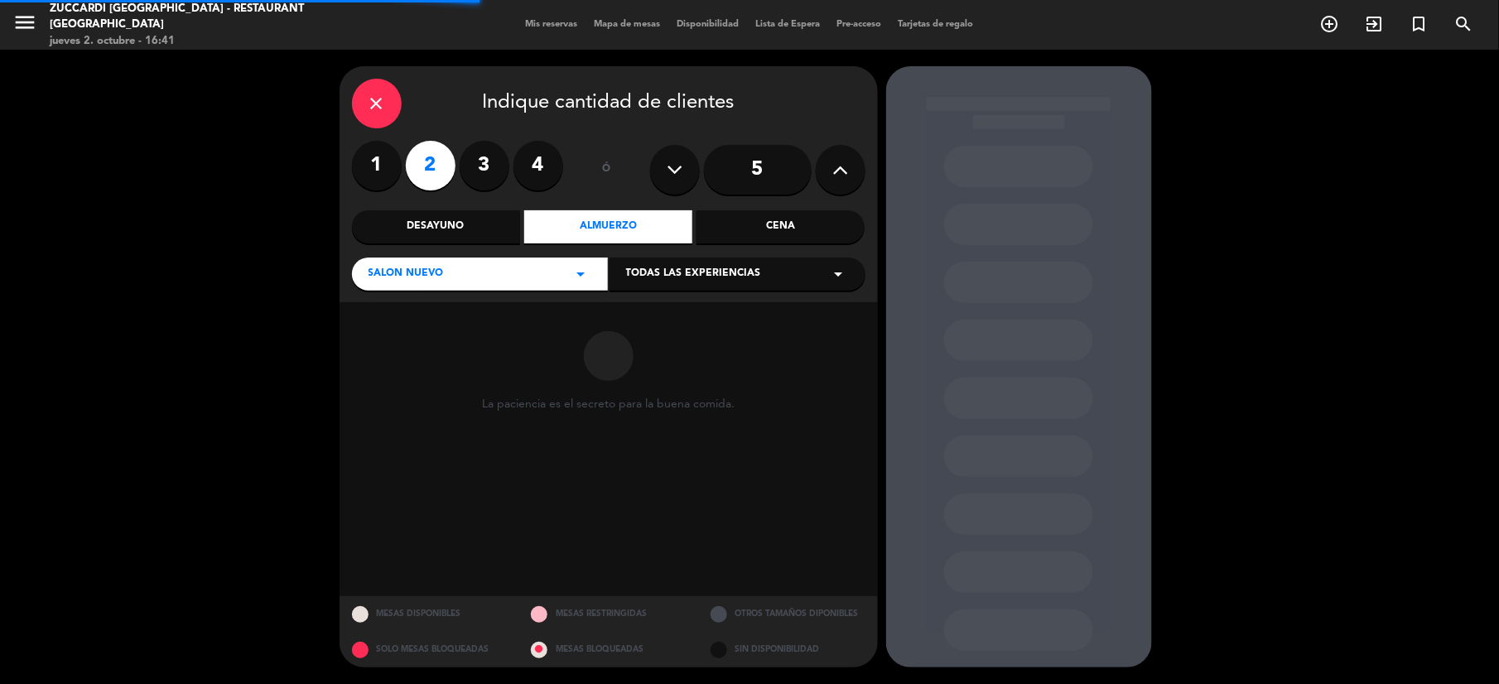
click at [643, 273] on span "Todas las experiencias" at bounding box center [693, 274] width 135 height 17
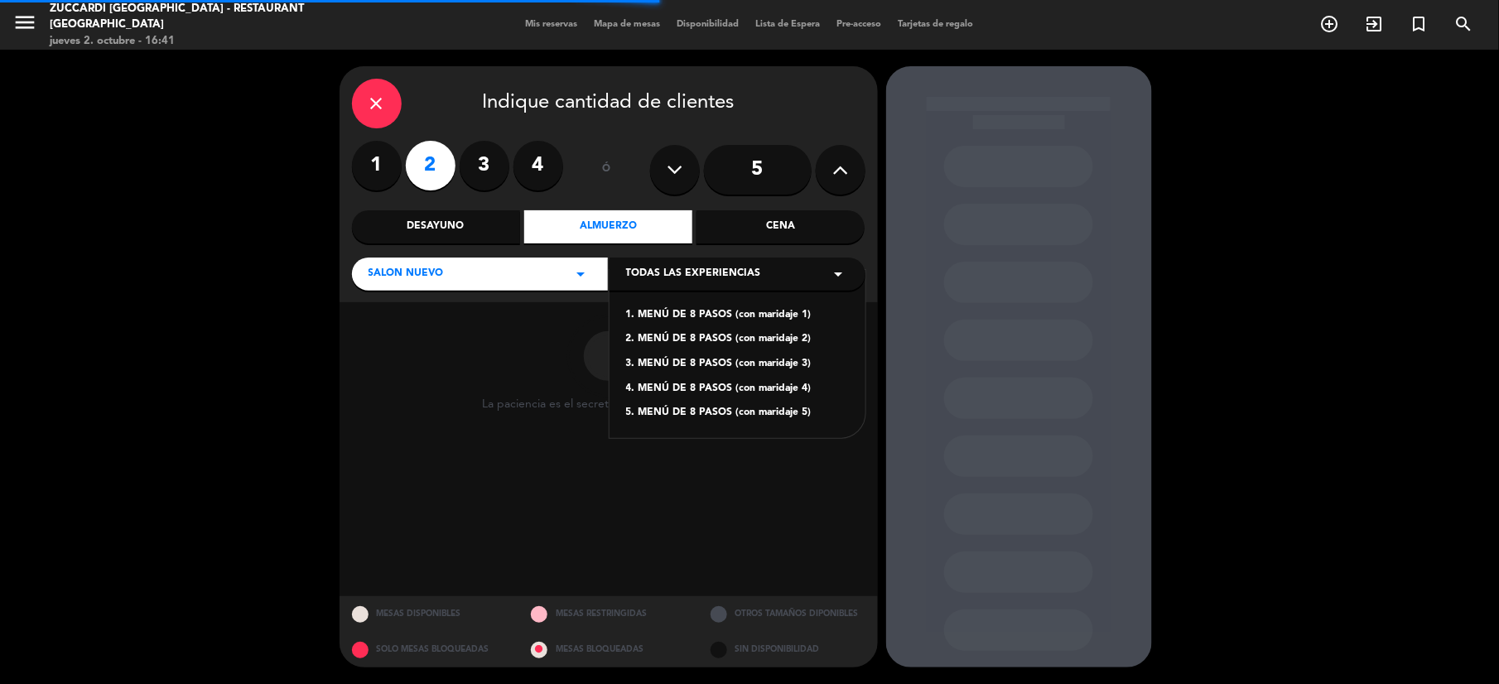
click at [671, 311] on div "1. MENÚ DE 8 PASOS (con maridaje 1)" at bounding box center [737, 315] width 223 height 17
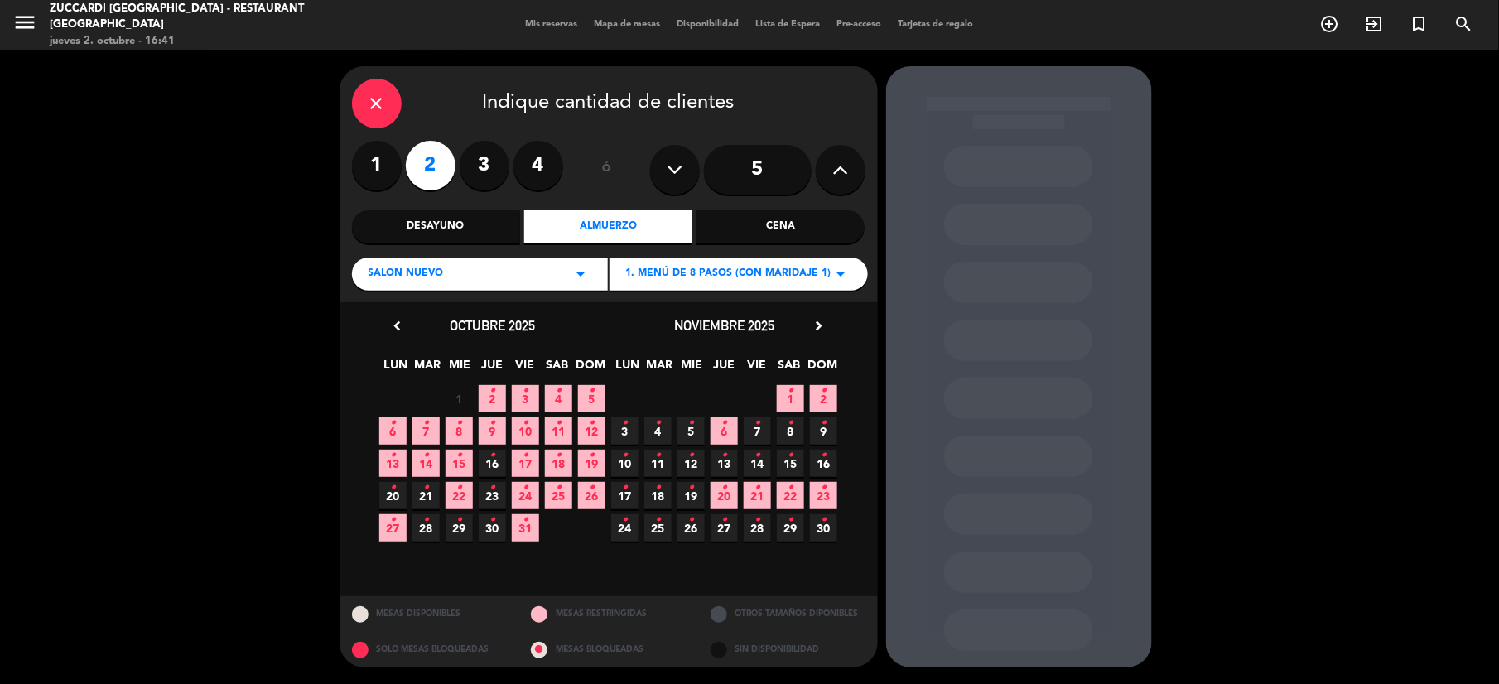
click at [519, 399] on span "3 •" at bounding box center [525, 398] width 27 height 27
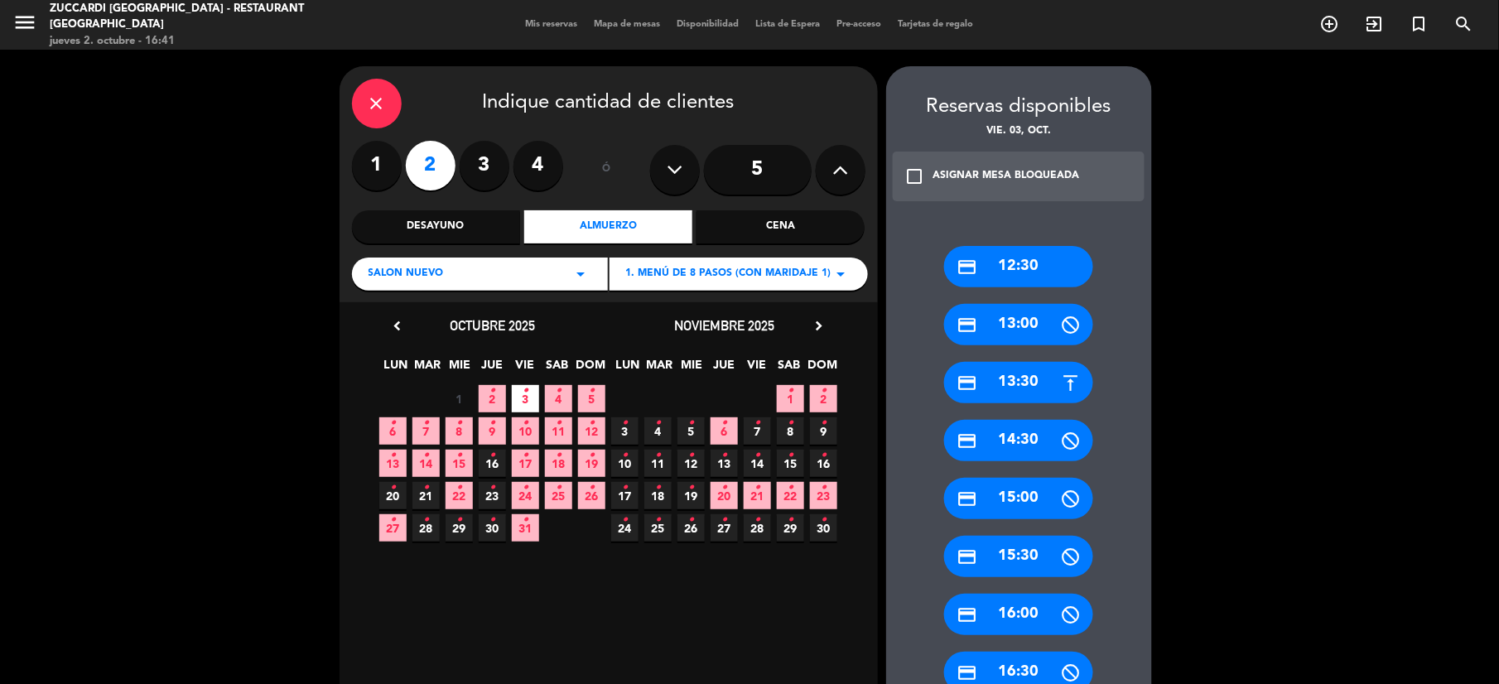
click at [1002, 272] on div "credit_card 12:30" at bounding box center [1018, 266] width 149 height 41
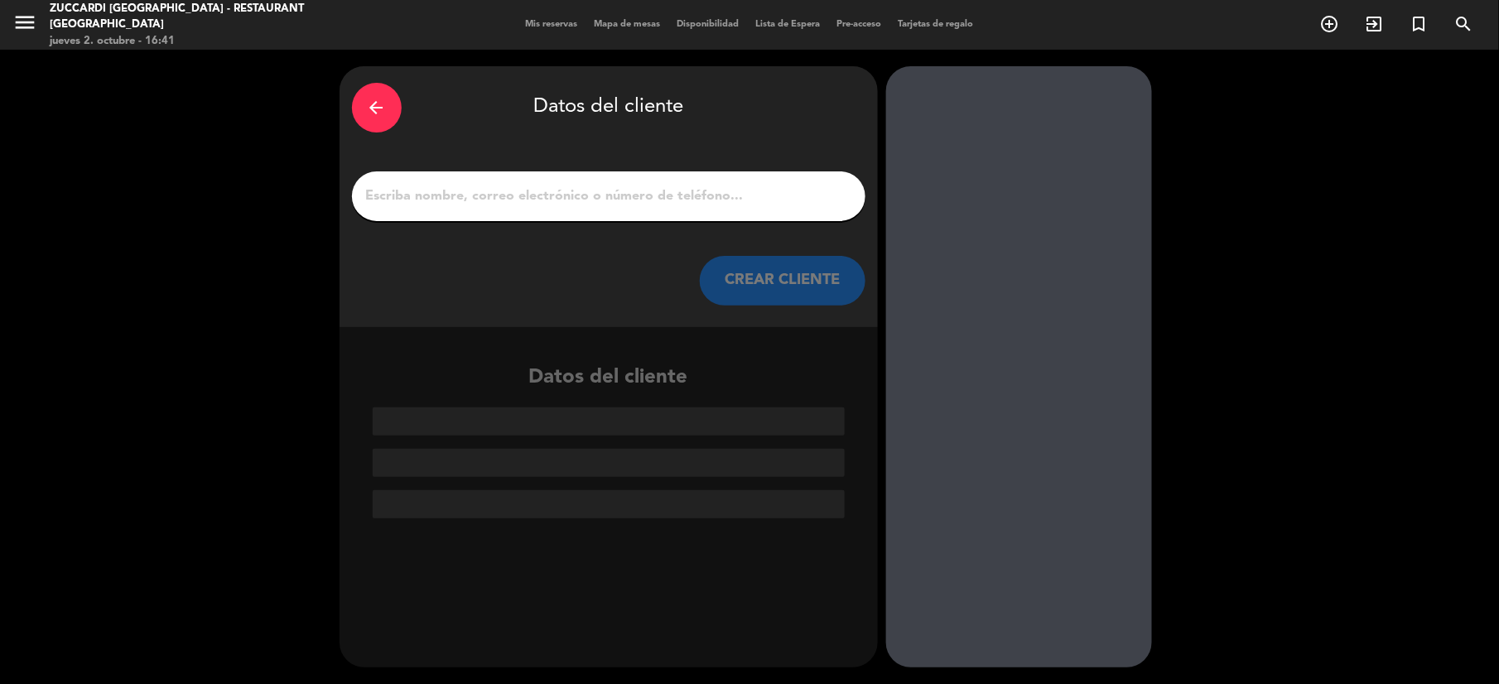
click at [577, 194] on input "1" at bounding box center [609, 196] width 489 height 23
paste input "[US_STATE][PERSON_NAME]"
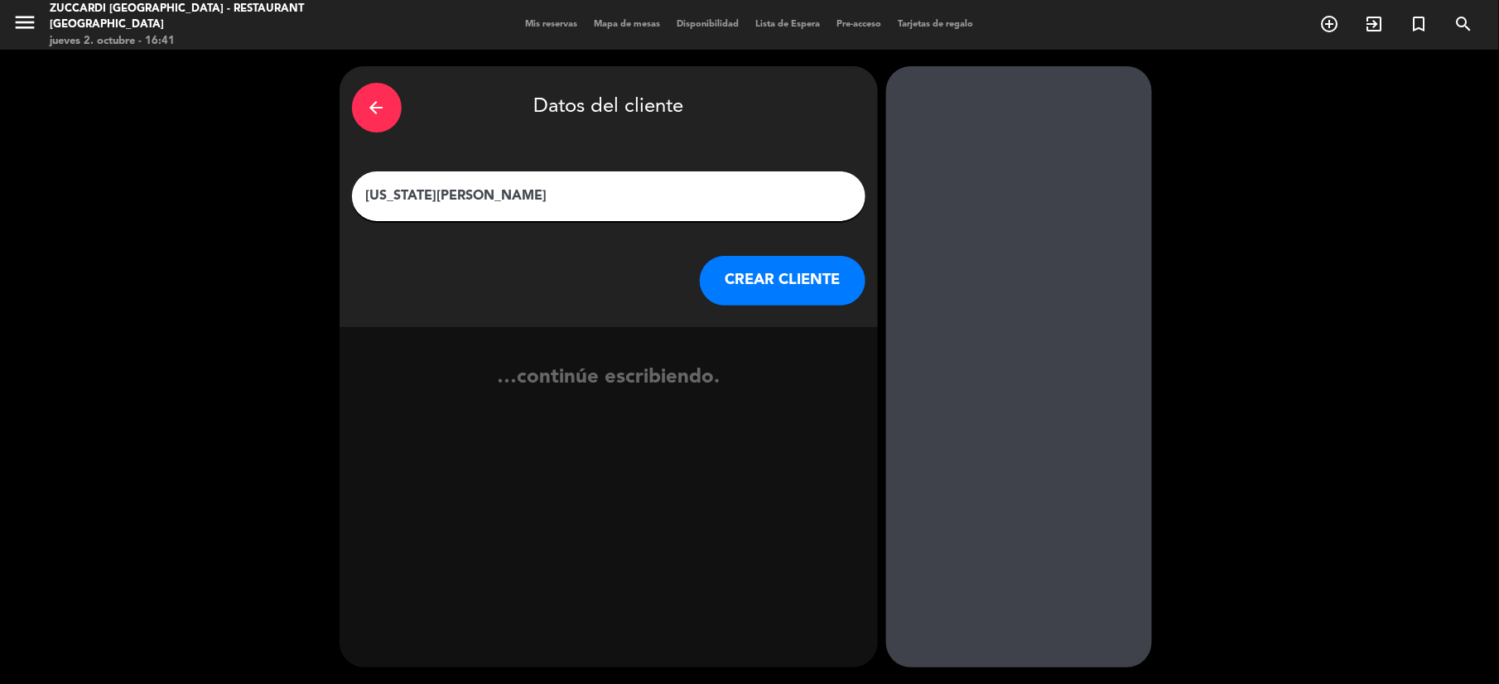
type input "[US_STATE][PERSON_NAME]"
click at [707, 258] on div "CREAR CLIENTE" at bounding box center [609, 281] width 514 height 50
click at [741, 278] on button "CREAR CLIENTE" at bounding box center [783, 281] width 166 height 50
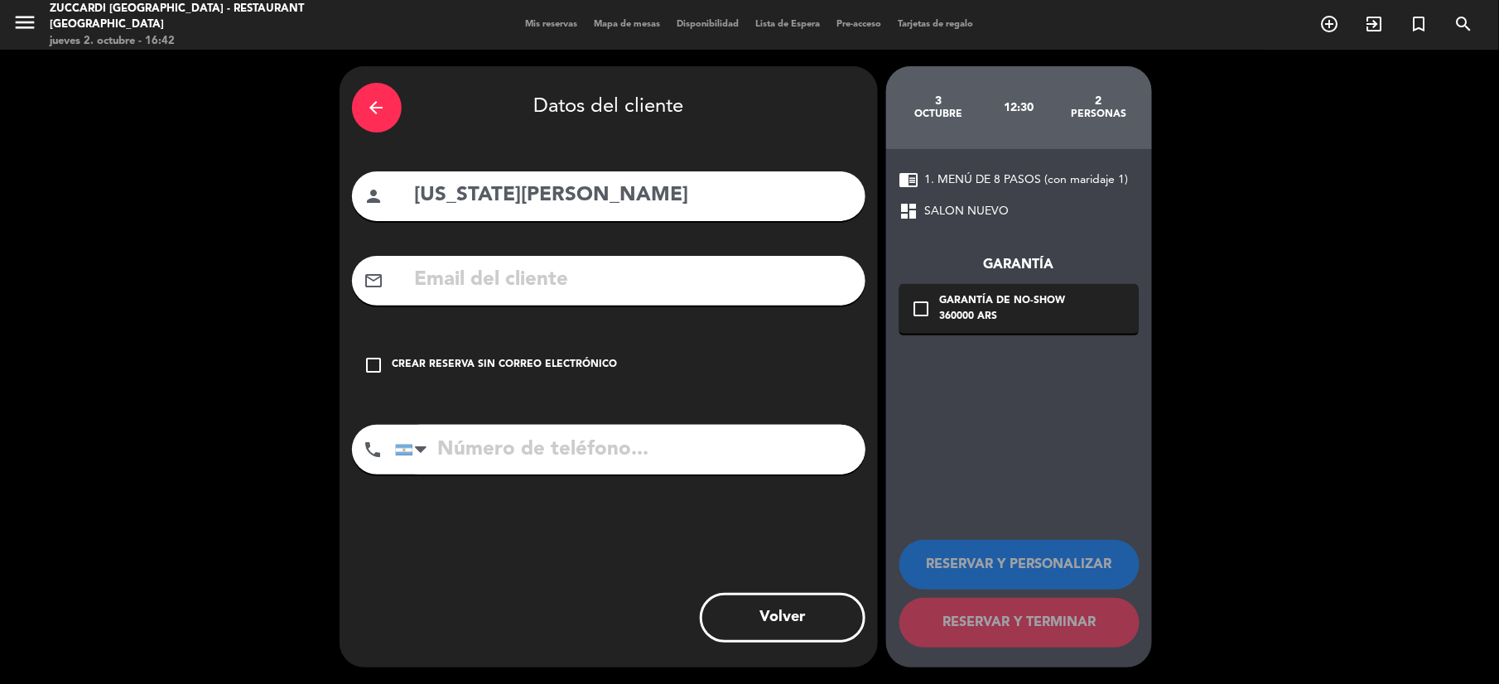
drag, startPoint x: 545, startPoint y: 276, endPoint x: 558, endPoint y: 286, distance: 16.6
click at [545, 276] on input "text" at bounding box center [633, 280] width 440 height 34
paste input "[EMAIL_ADDRESS][DOMAIN_NAME]"
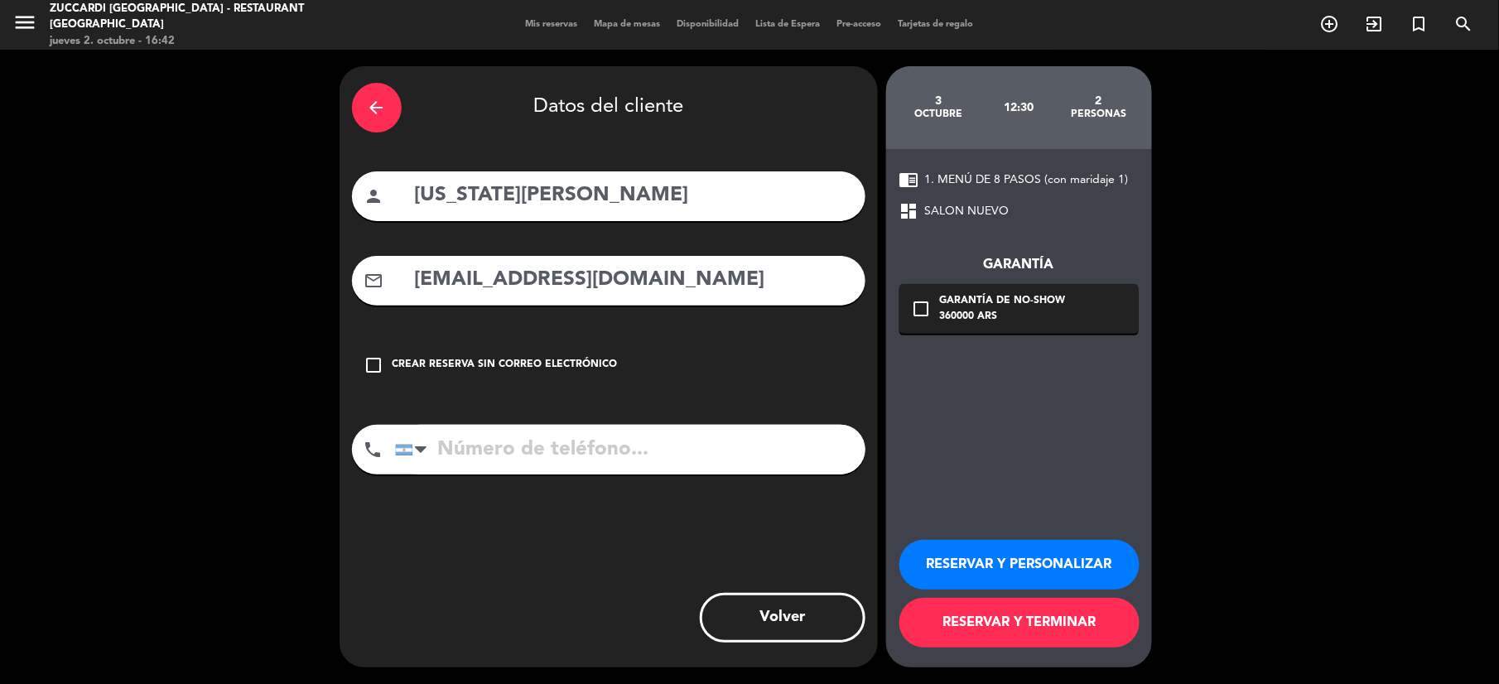
type input "[EMAIL_ADDRESS][DOMAIN_NAME]"
click at [929, 312] on icon "check_box_outline_blank" at bounding box center [922, 309] width 20 height 20
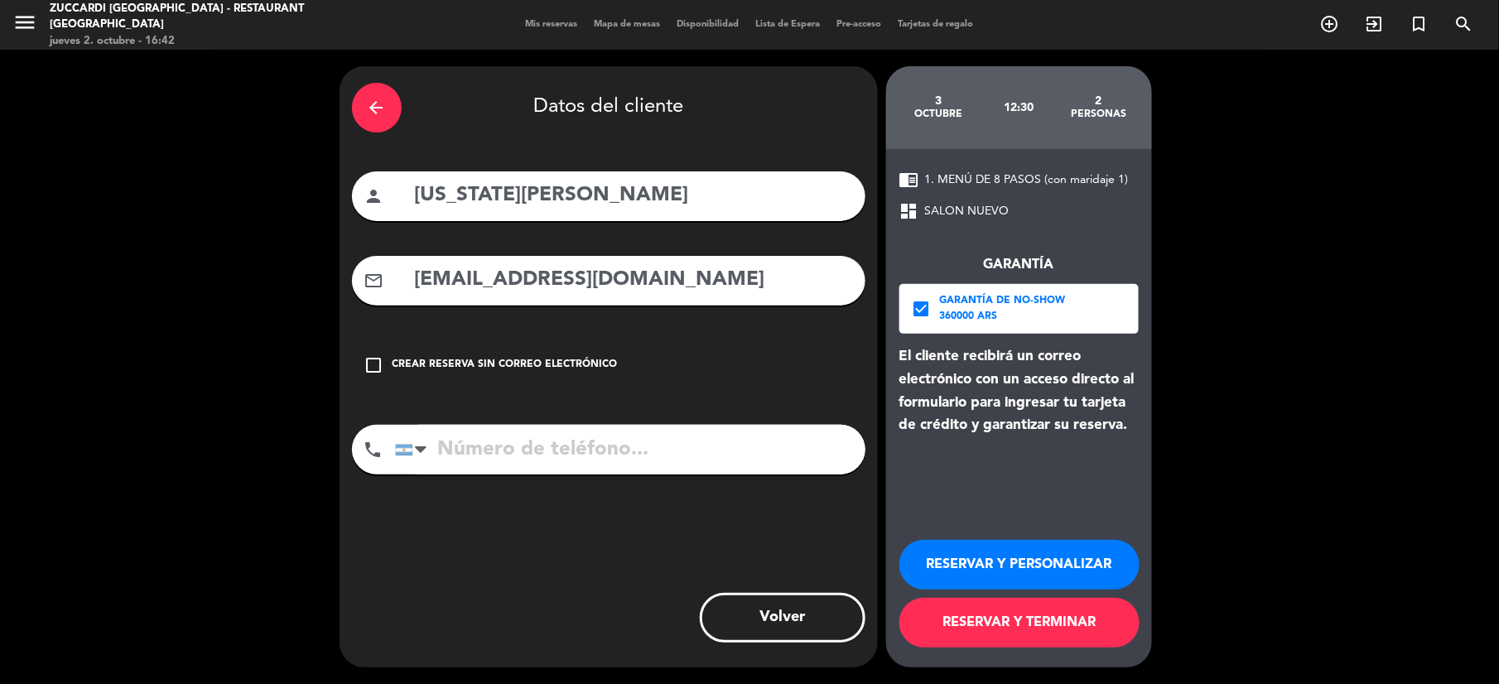
click at [635, 462] on input "tel" at bounding box center [630, 450] width 471 height 50
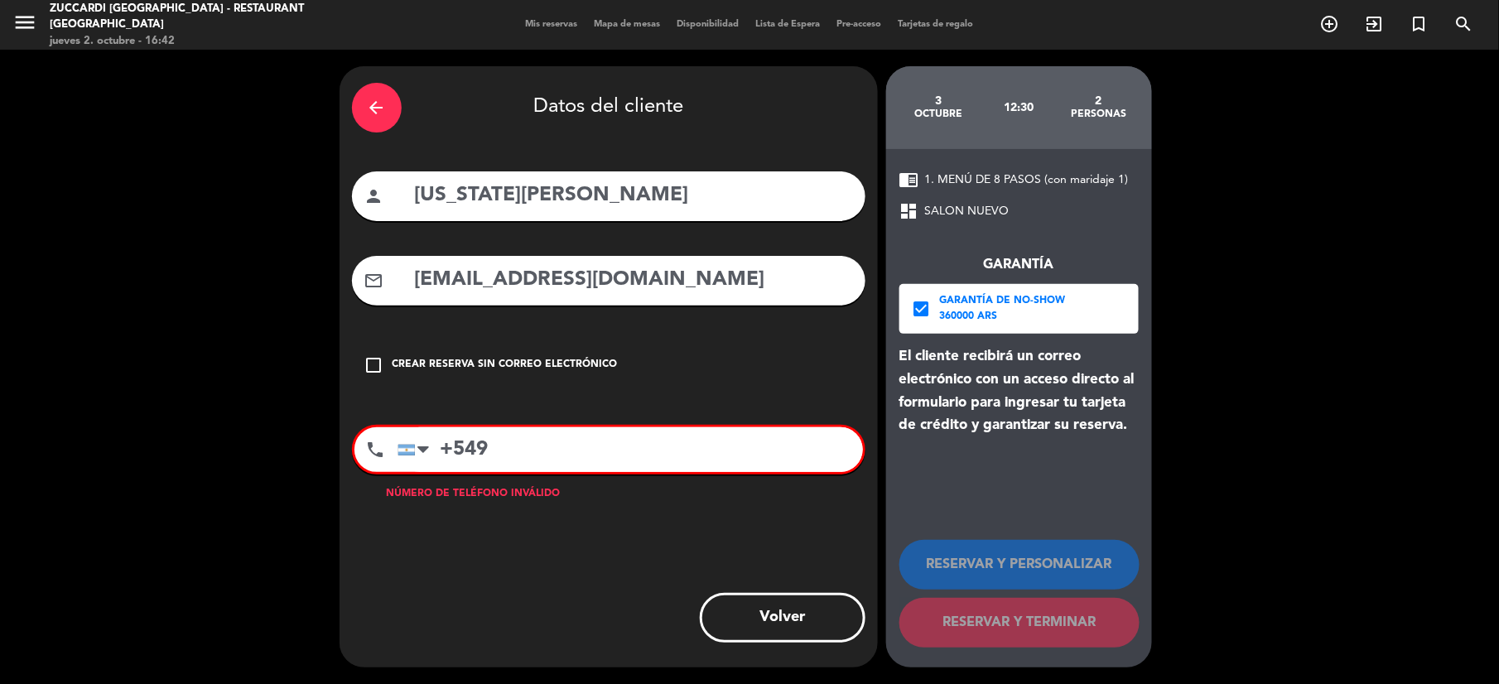
paste input "- 342-155347941"
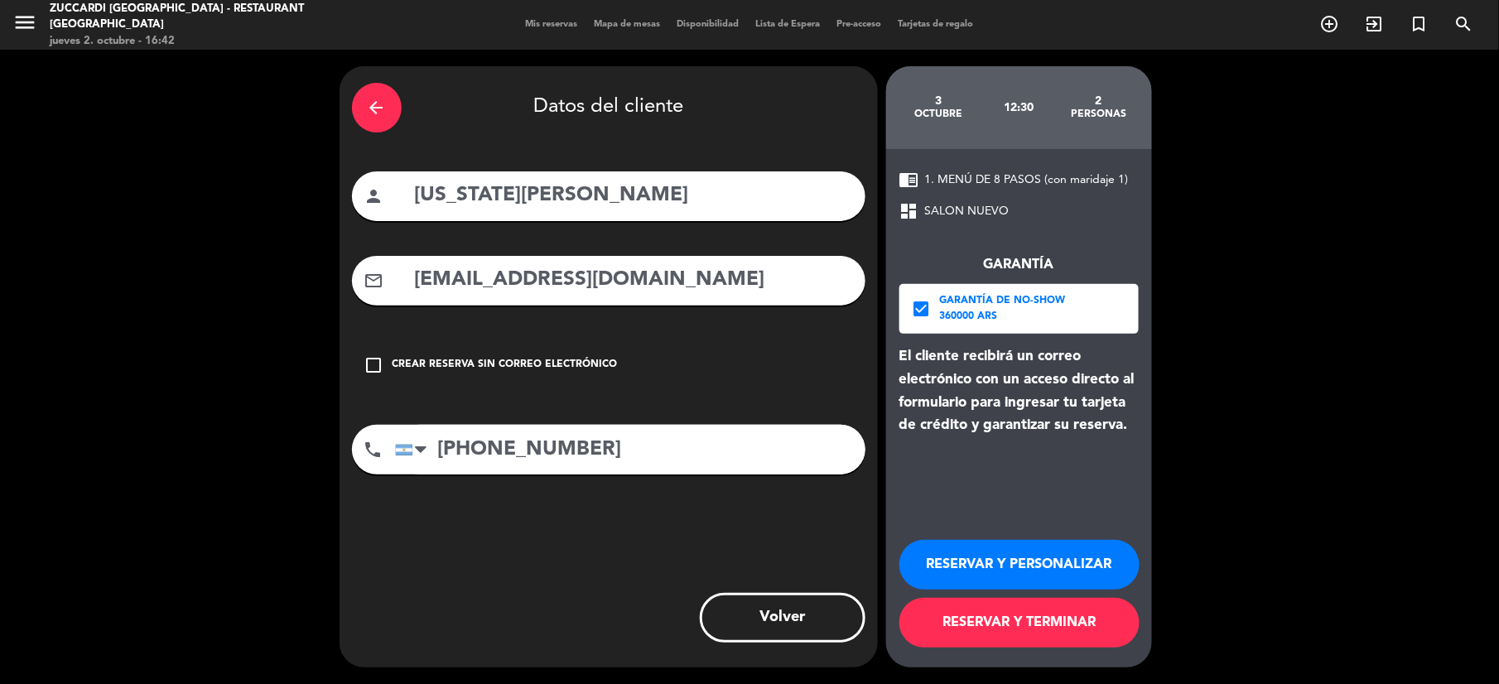
type input "[PHONE_NUMBER]"
click at [969, 558] on button "RESERVAR Y PERSONALIZAR" at bounding box center [1020, 565] width 240 height 50
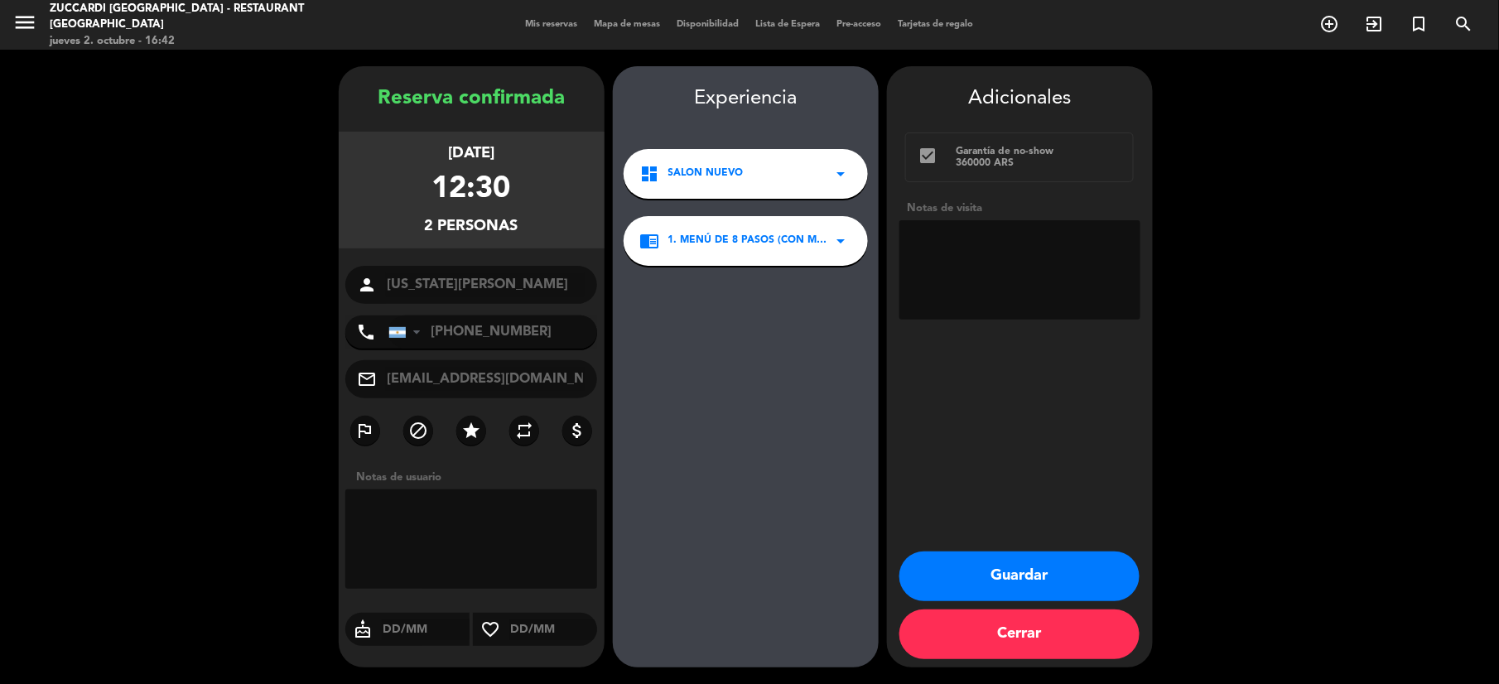
click at [978, 287] on textarea at bounding box center [1020, 269] width 241 height 99
type textarea "Agregada a ultimo momento. Op [PERSON_NAME]"
click at [992, 558] on button "Guardar" at bounding box center [1020, 577] width 240 height 50
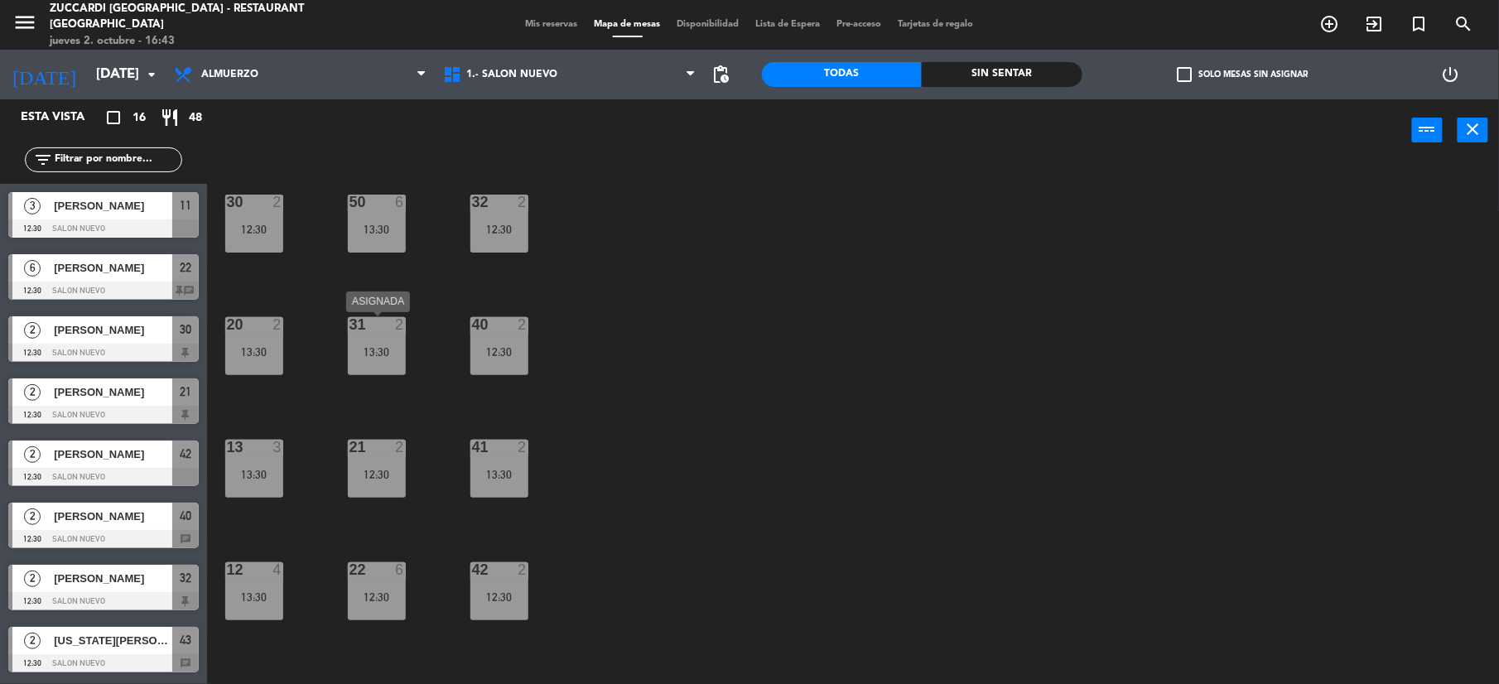
click at [381, 342] on div "31 2 13:30" at bounding box center [377, 346] width 58 height 58
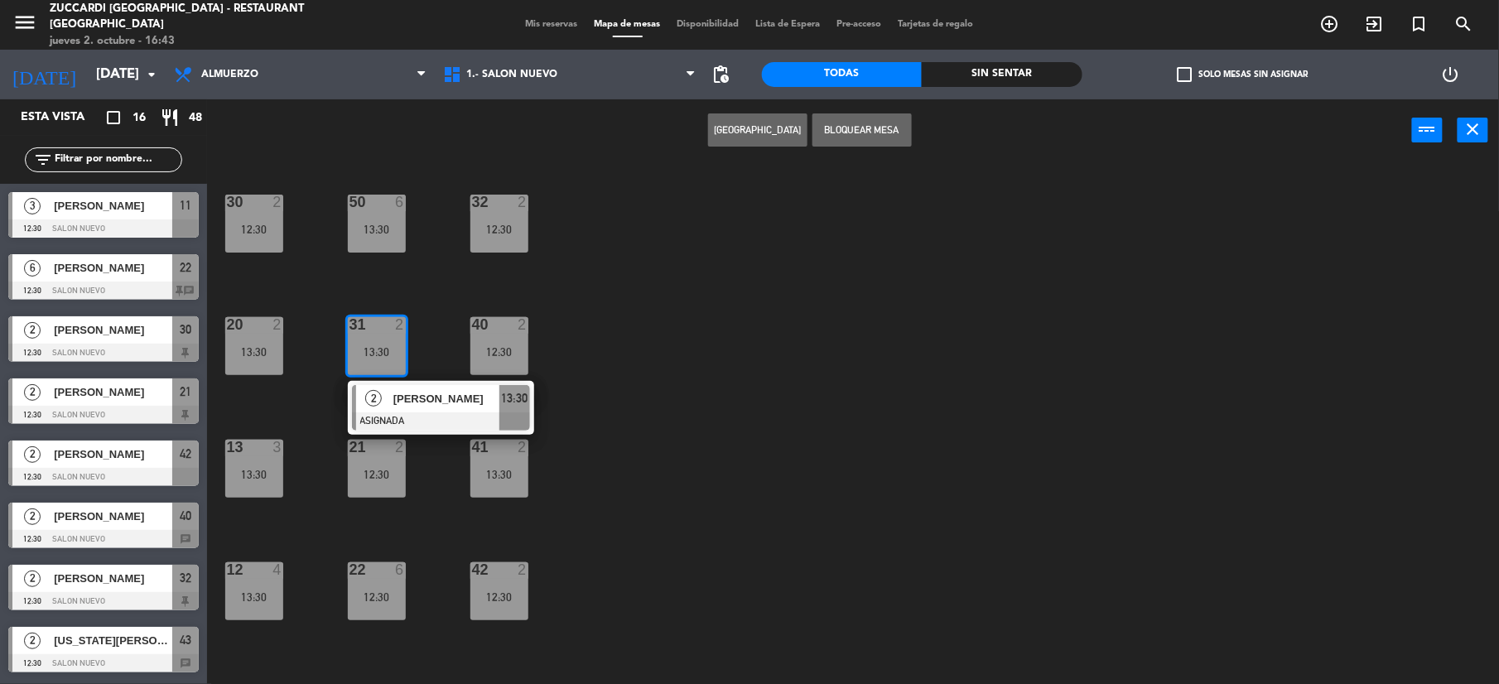
drag, startPoint x: 852, startPoint y: 491, endPoint x: 843, endPoint y: 491, distance: 9.1
click at [852, 491] on div "30 2 12:30 32 2 12:30 50 6 13:30 31 2 13:30 2 [PERSON_NAME] ASIGNADA 13:30 20 2…" at bounding box center [860, 426] width 1277 height 523
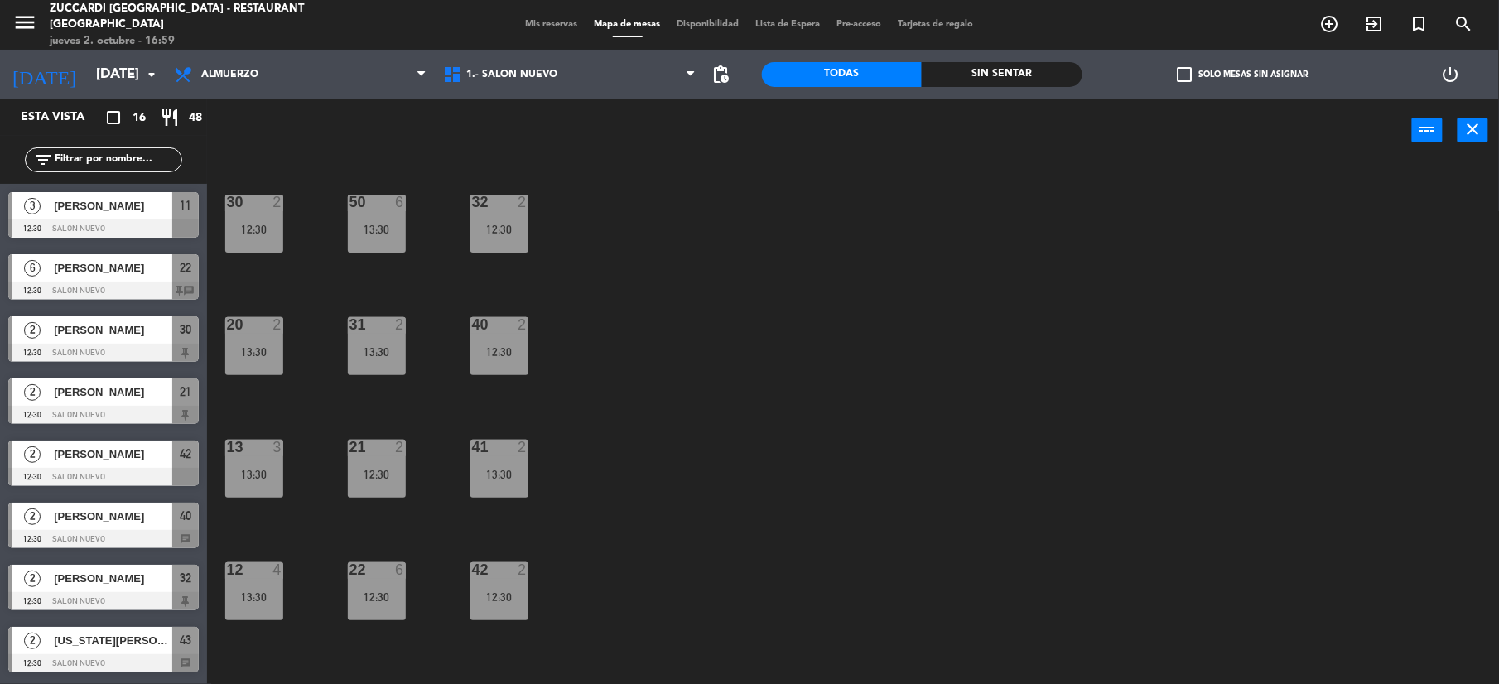
click at [535, 24] on span "Mis reservas" at bounding box center [552, 24] width 69 height 9
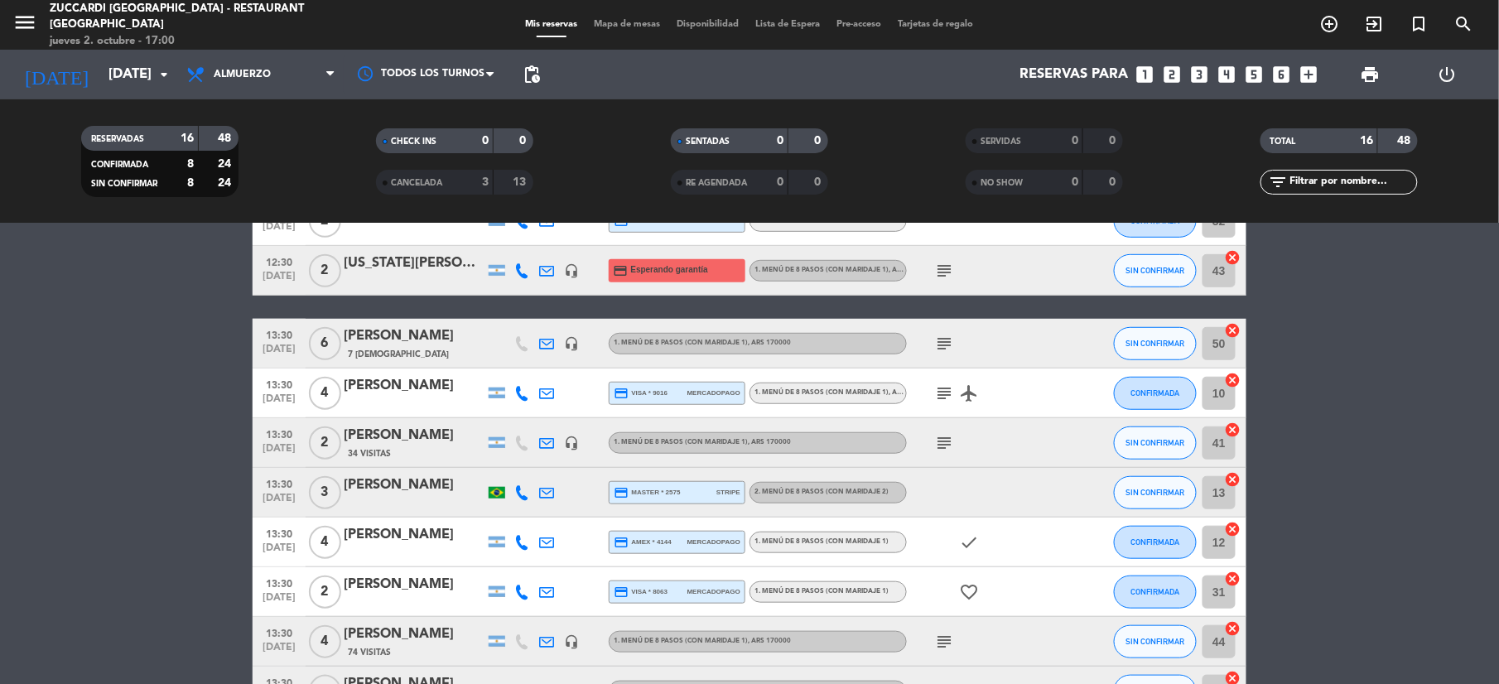
scroll to position [442, 0]
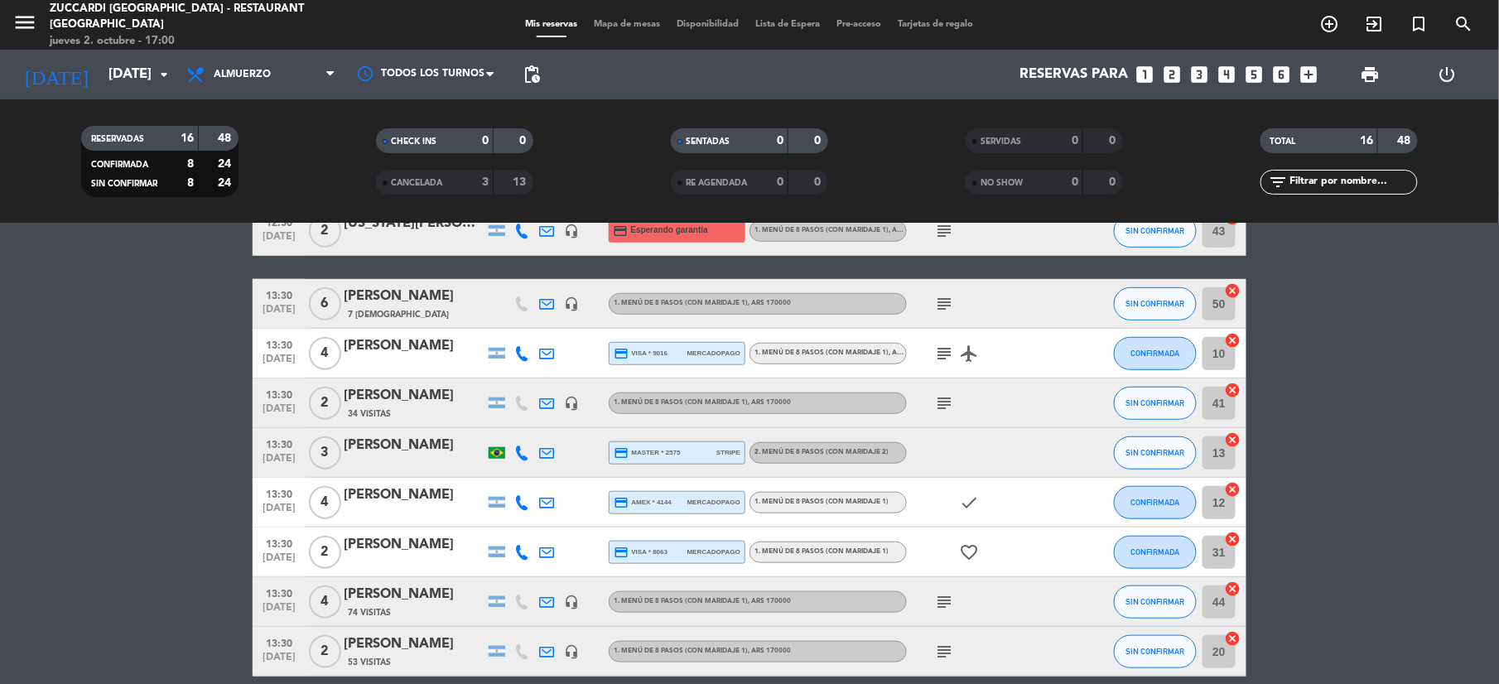
click at [554, 307] on icon at bounding box center [546, 304] width 15 height 15
click at [938, 302] on icon "subject" at bounding box center [944, 304] width 20 height 20
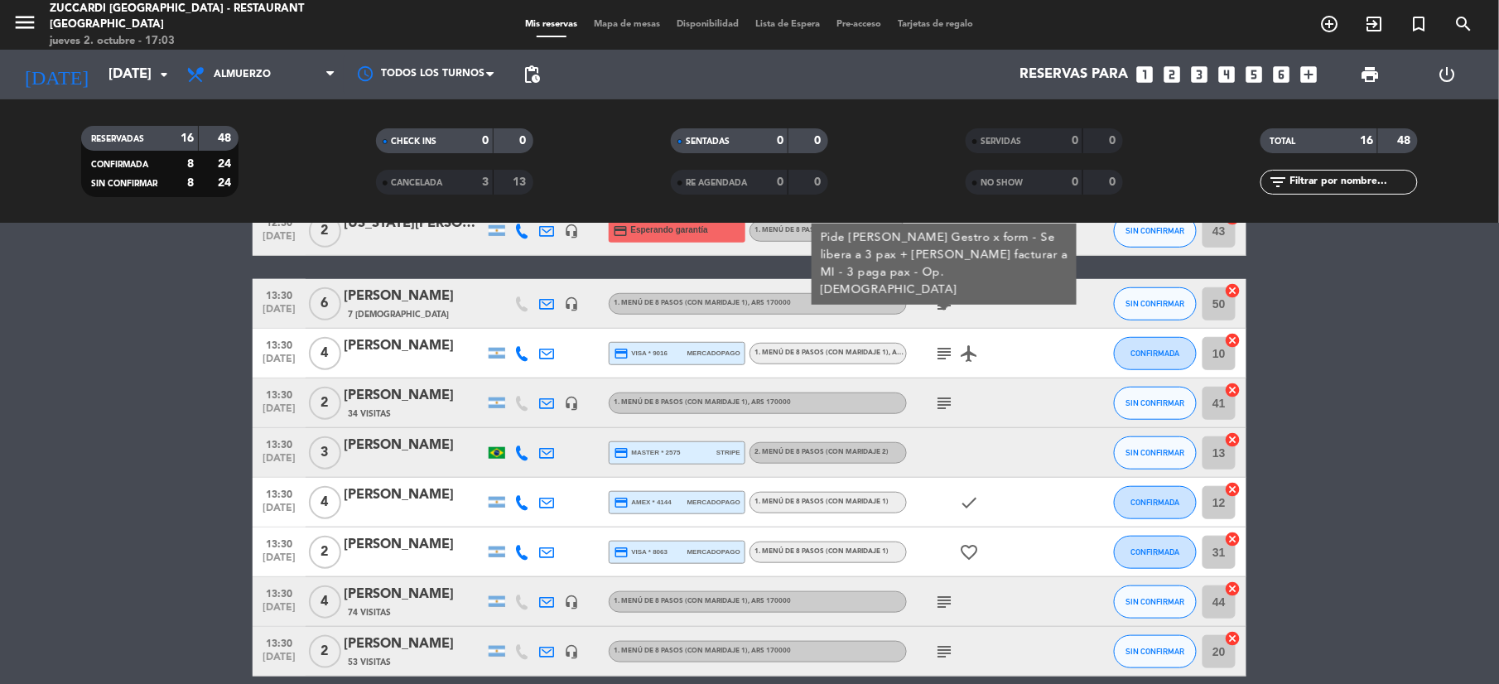
click at [409, 307] on div "7 [DEMOGRAPHIC_DATA]" at bounding box center [414, 314] width 141 height 14
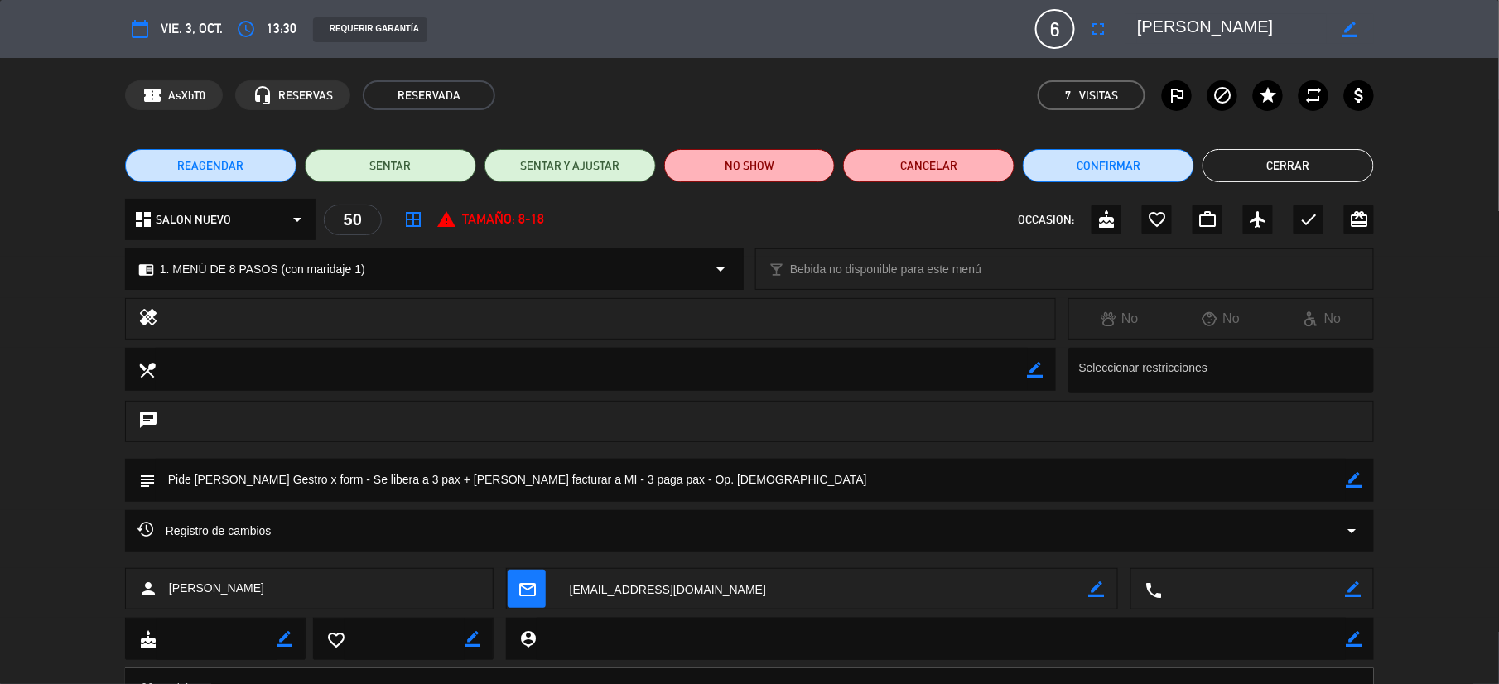
click at [349, 521] on div "Registro de cambios arrow_drop_down" at bounding box center [750, 531] width 1224 height 20
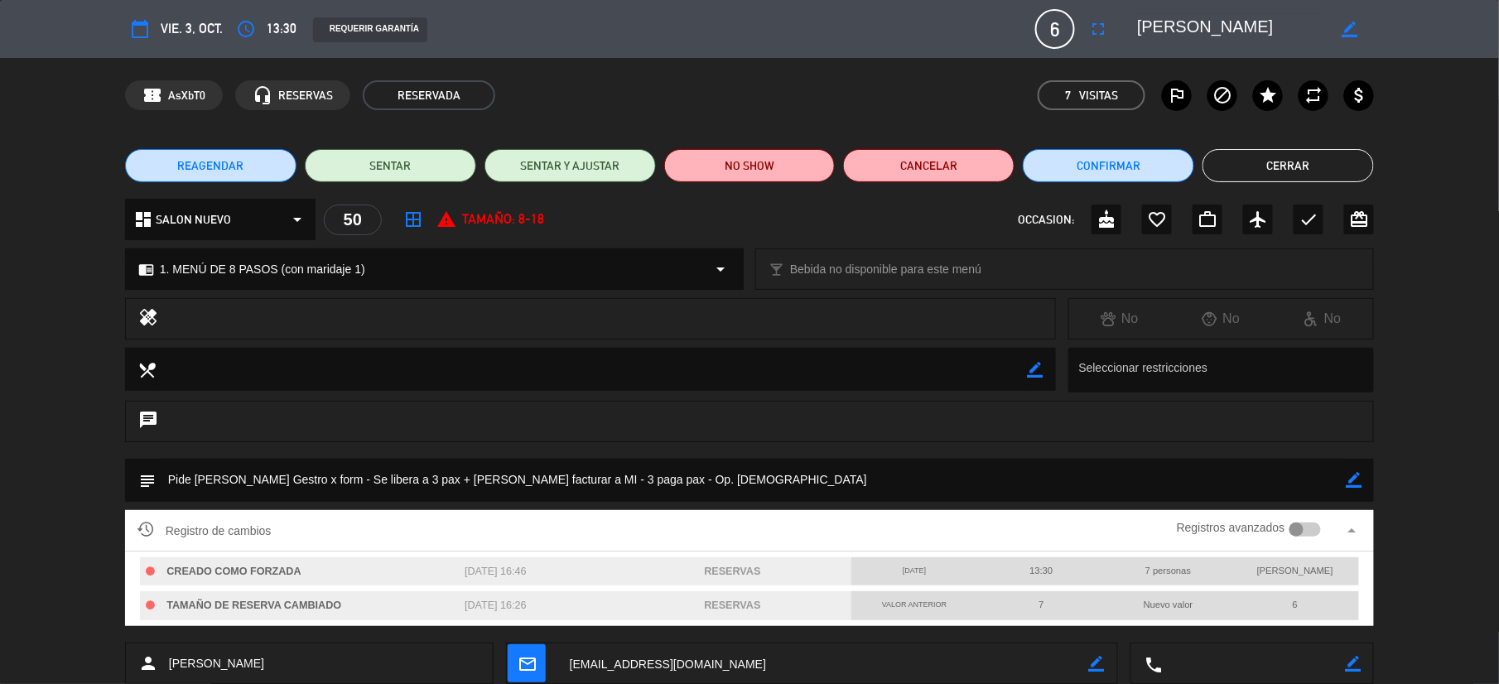
click at [1294, 534] on div at bounding box center [1297, 530] width 15 height 15
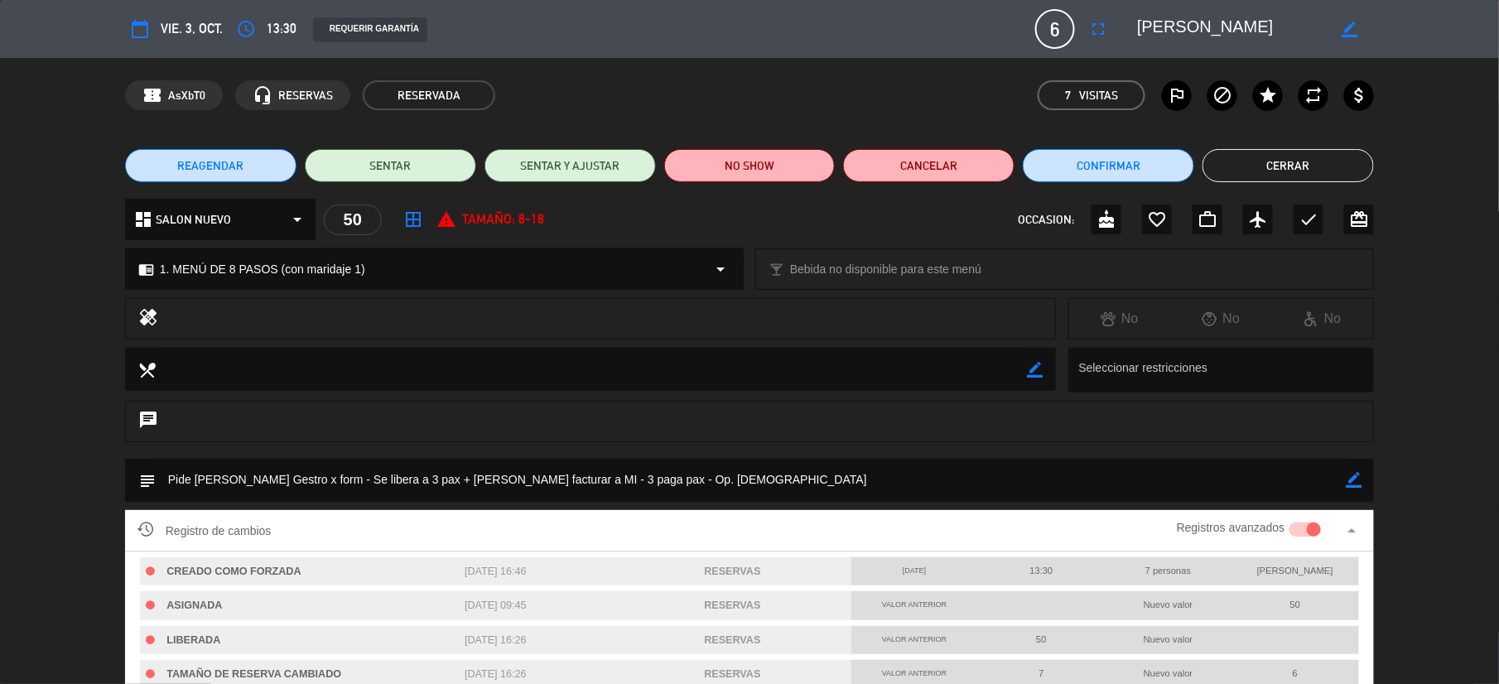
scroll to position [110, 0]
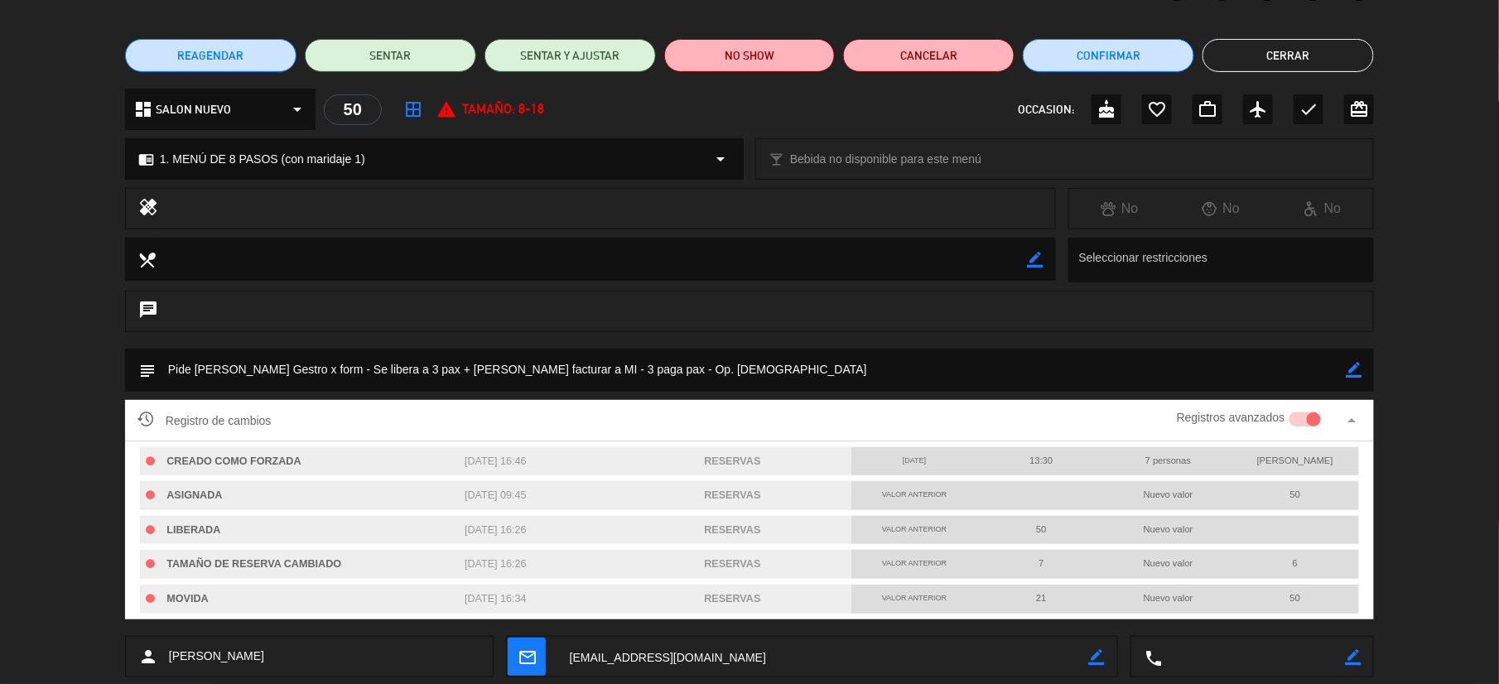
click at [1287, 67] on button "Cerrar" at bounding box center [1288, 55] width 171 height 33
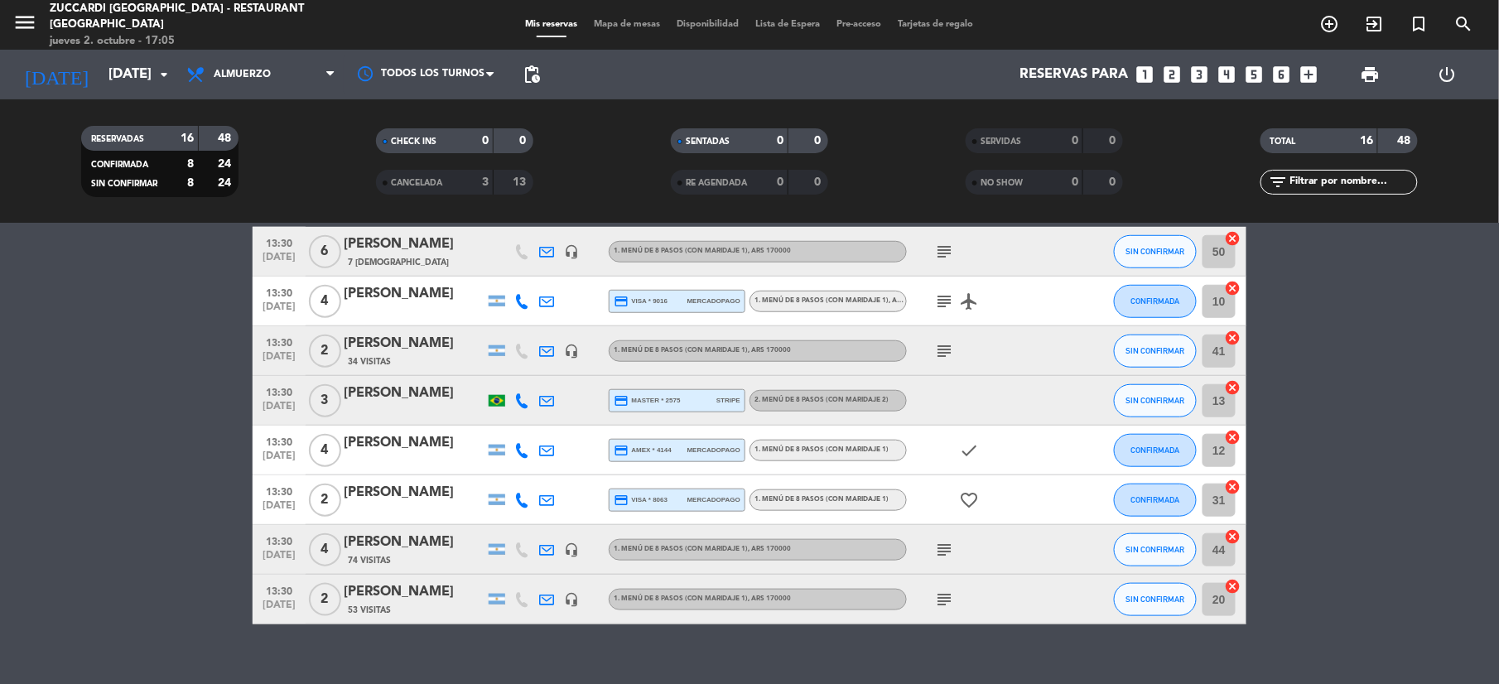
scroll to position [515, 0]
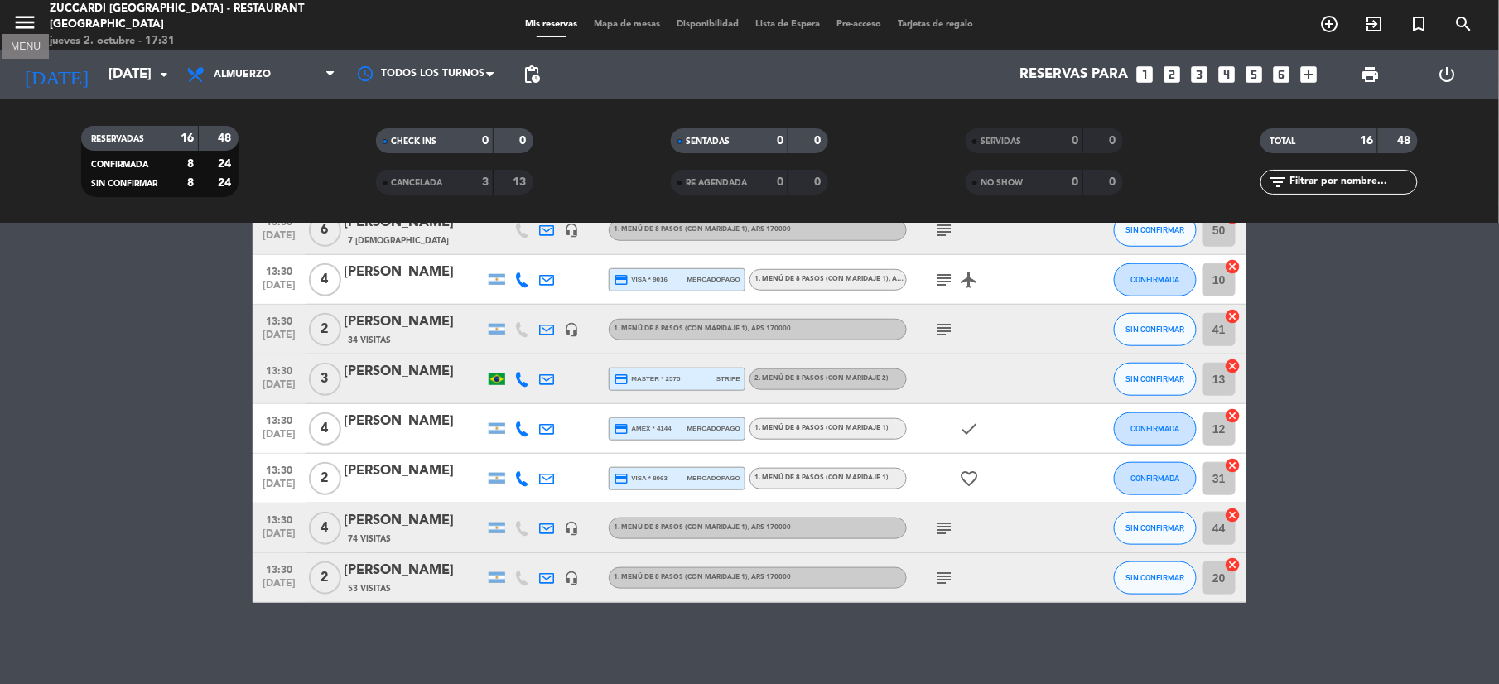
click at [27, 10] on icon "menu" at bounding box center [24, 22] width 25 height 25
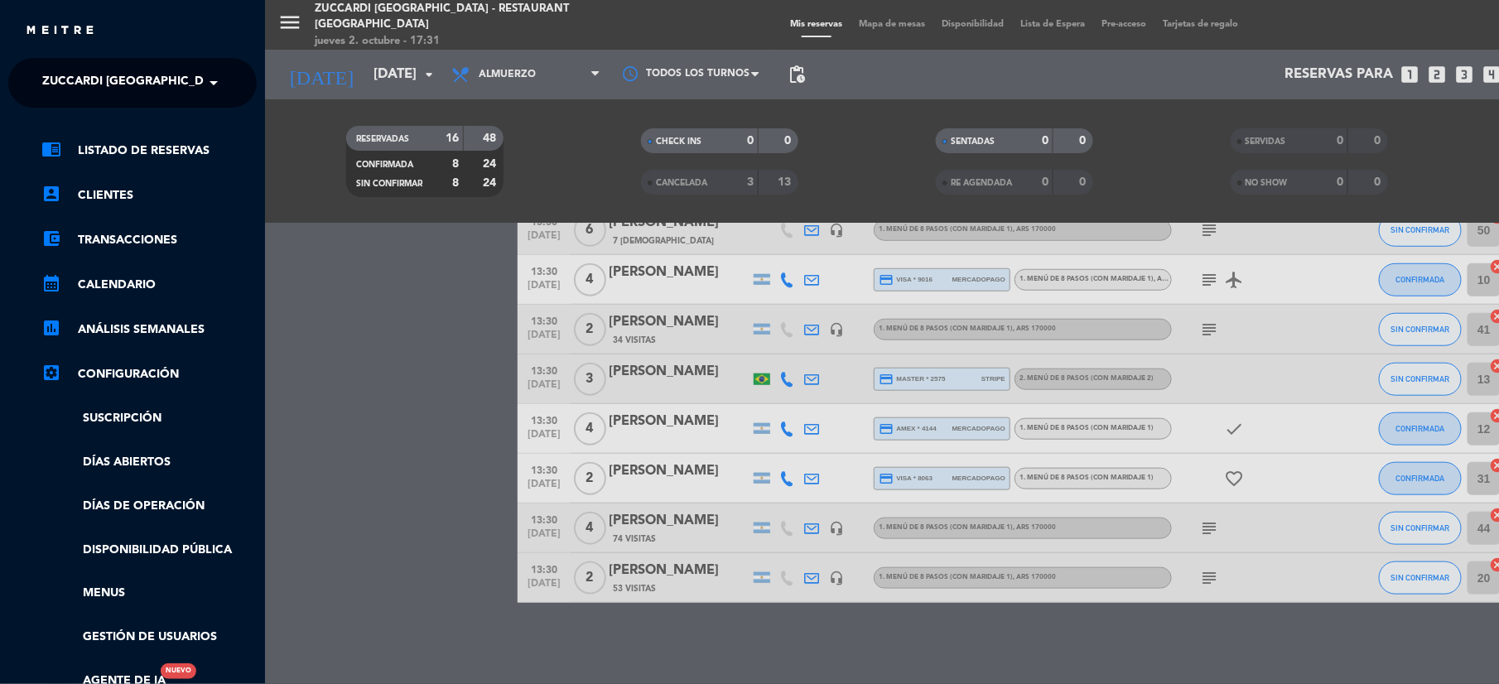
click at [77, 70] on span "Zuccardi [GEOGRAPHIC_DATA] - Restaurant [GEOGRAPHIC_DATA]" at bounding box center [241, 82] width 398 height 35
click at [71, 153] on span "Turismo Zuccardi" at bounding box center [75, 152] width 117 height 19
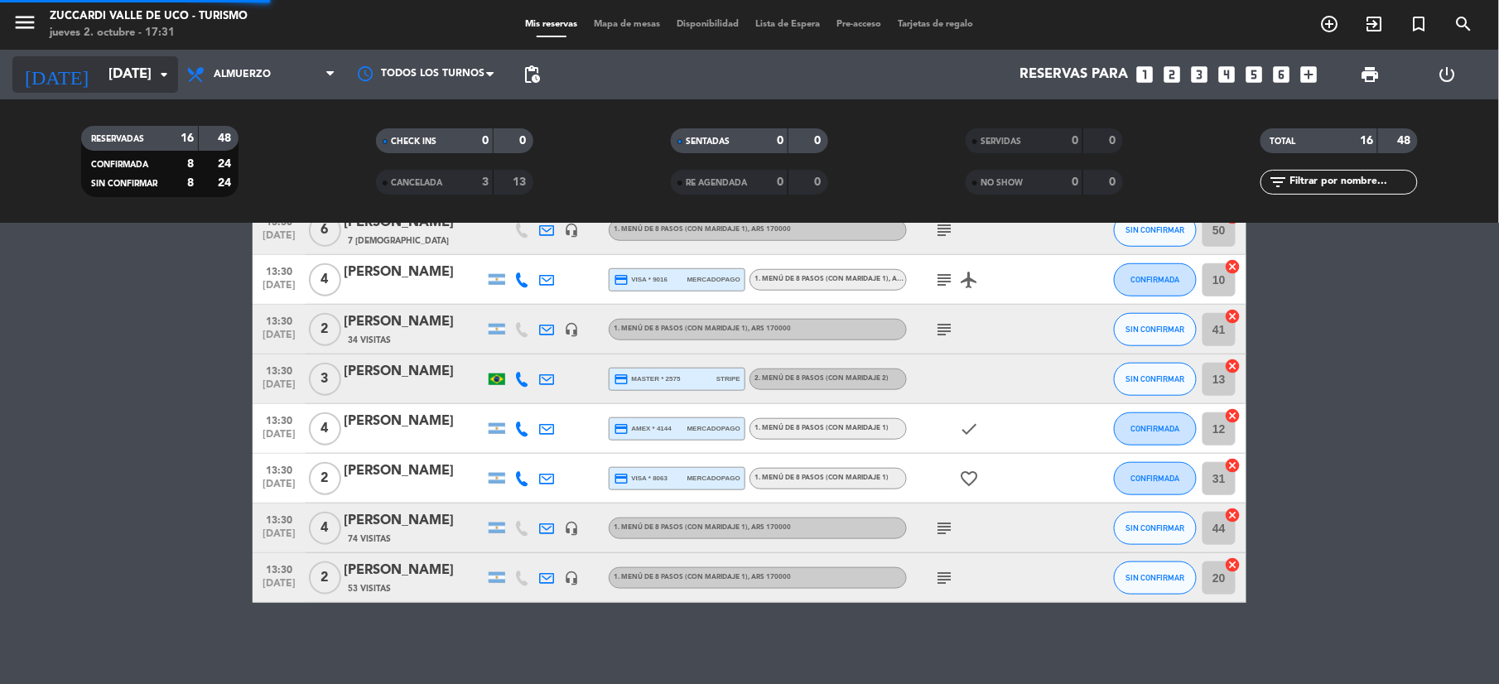
click at [100, 70] on input "[DATE]" at bounding box center [189, 75] width 178 height 32
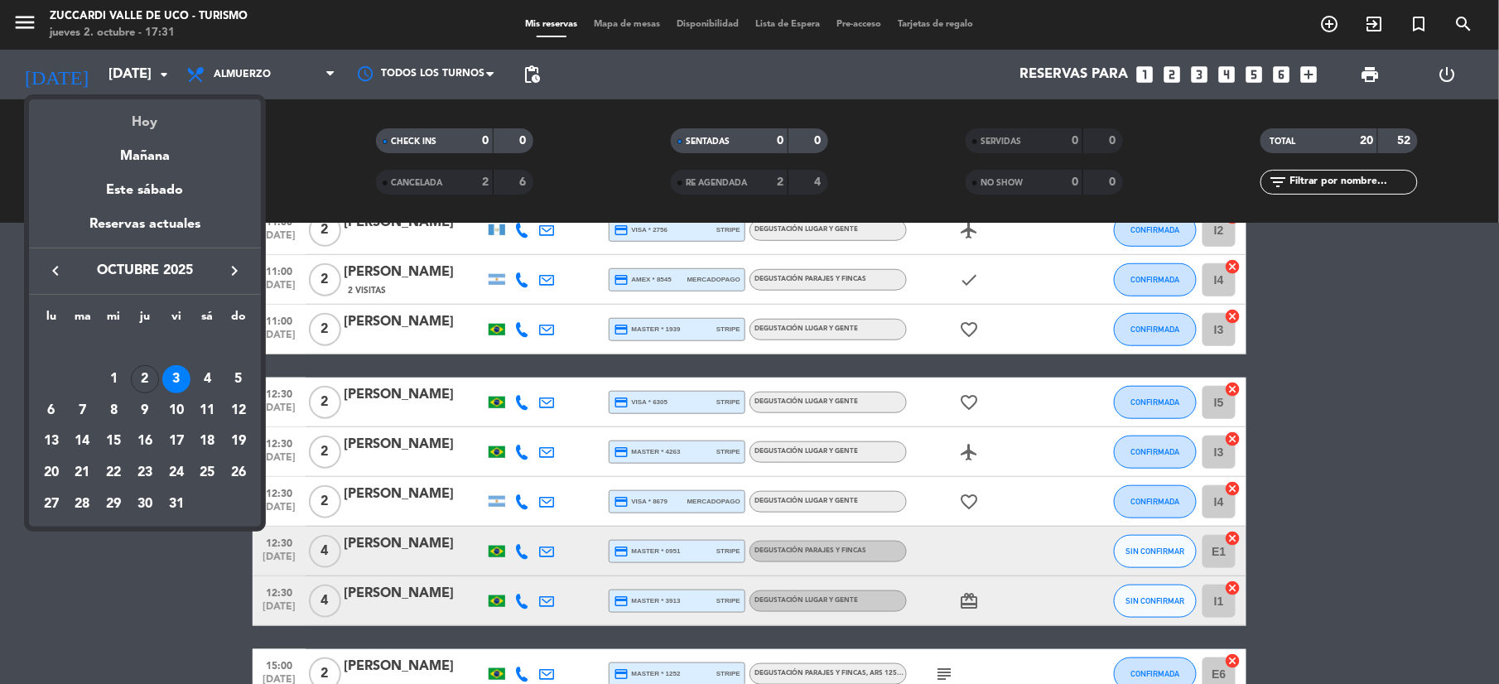
click at [146, 131] on div "Hoy" at bounding box center [145, 116] width 232 height 34
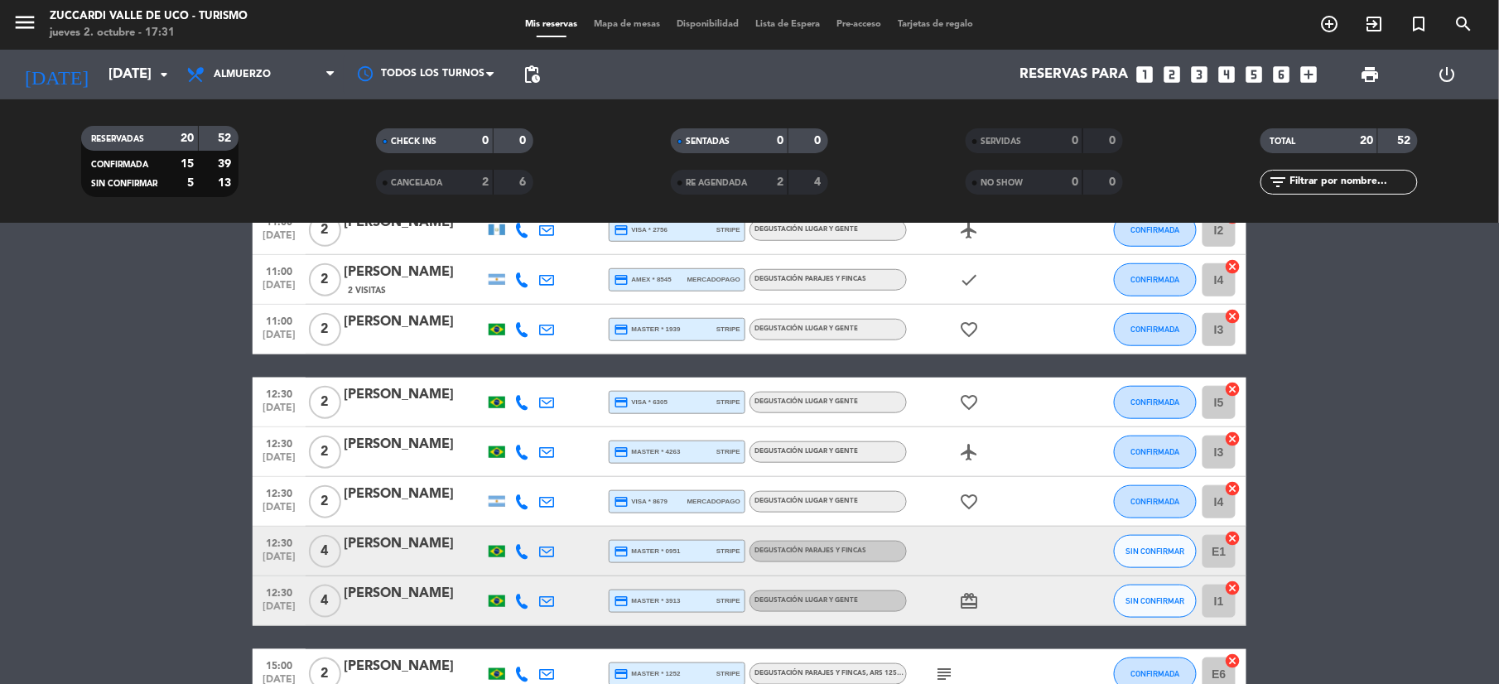
type input "[DEMOGRAPHIC_DATA][DATE]"
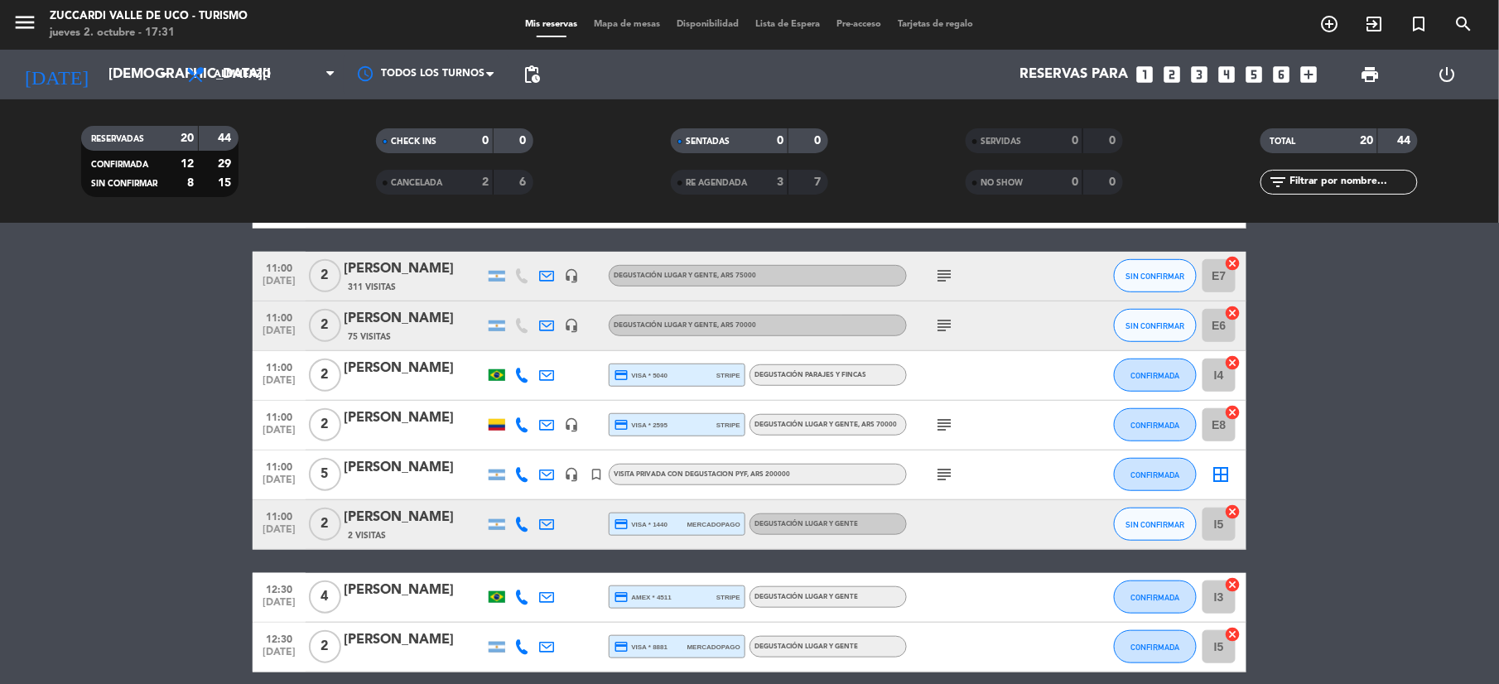
scroll to position [360, 0]
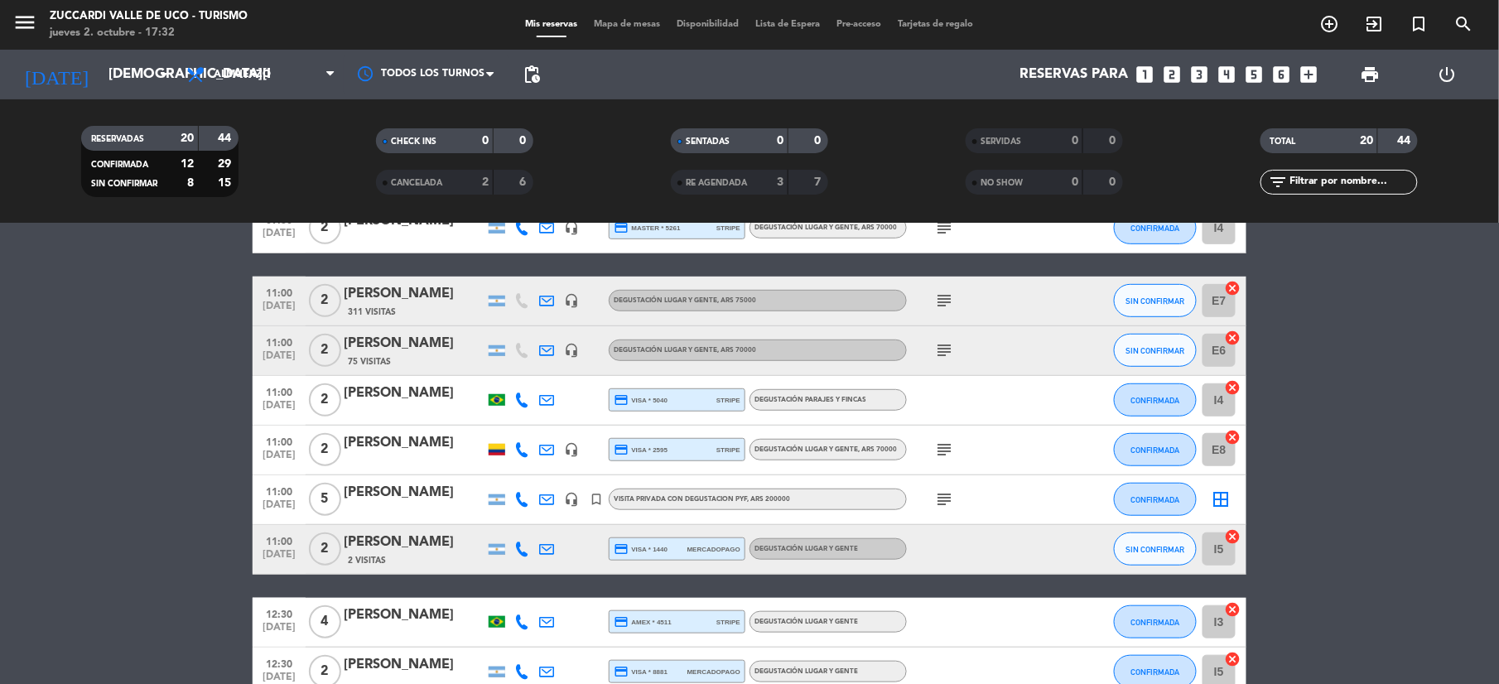
drag, startPoint x: 442, startPoint y: 296, endPoint x: 345, endPoint y: 289, distance: 97.2
click at [345, 289] on div "[PERSON_NAME]" at bounding box center [414, 294] width 141 height 22
